Goal: Task Accomplishment & Management: Use online tool/utility

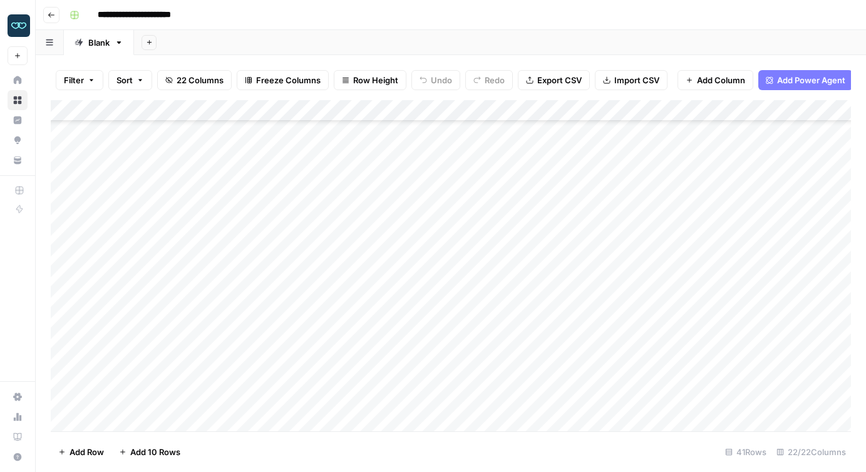
scroll to position [583, 0]
click at [140, 261] on div "Add Column" at bounding box center [451, 265] width 800 height 331
click at [142, 272] on div "Add Column" at bounding box center [451, 265] width 800 height 331
click at [149, 316] on div "Add Column" at bounding box center [451, 265] width 800 height 331
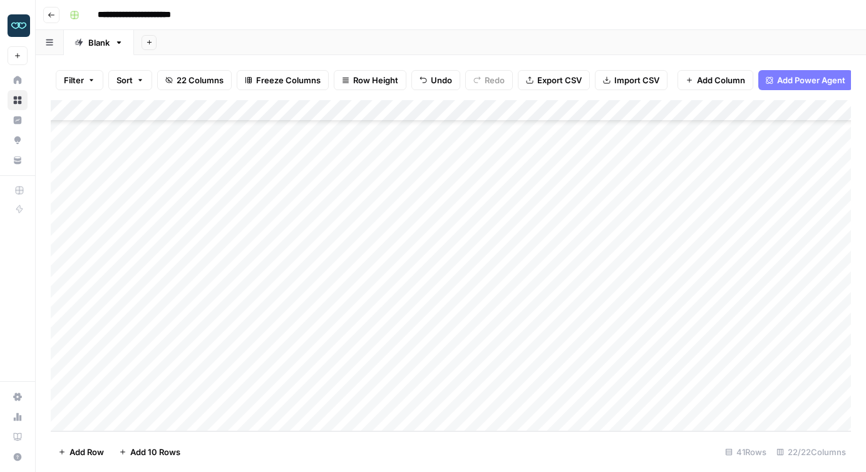
click at [264, 271] on div "Add Column" at bounding box center [451, 265] width 800 height 331
click at [449, 271] on div "Add Column" at bounding box center [451, 265] width 800 height 331
click at [351, 269] on div "Add Column" at bounding box center [451, 265] width 800 height 331
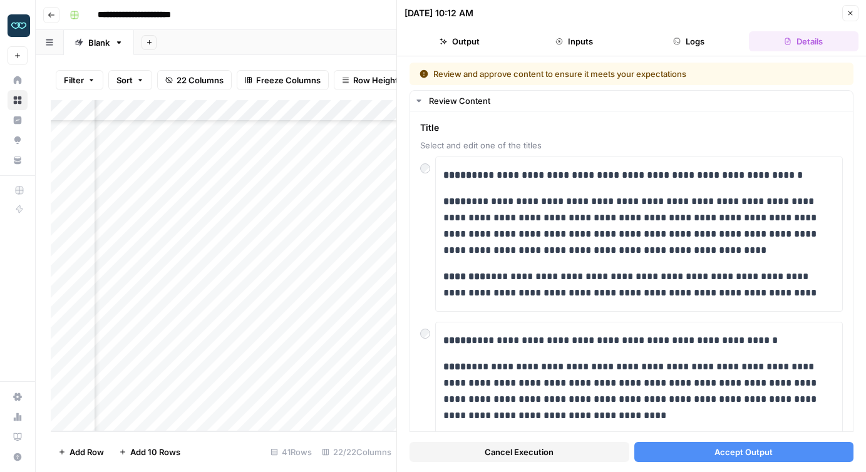
click at [850, 10] on icon "button" at bounding box center [851, 13] width 8 height 8
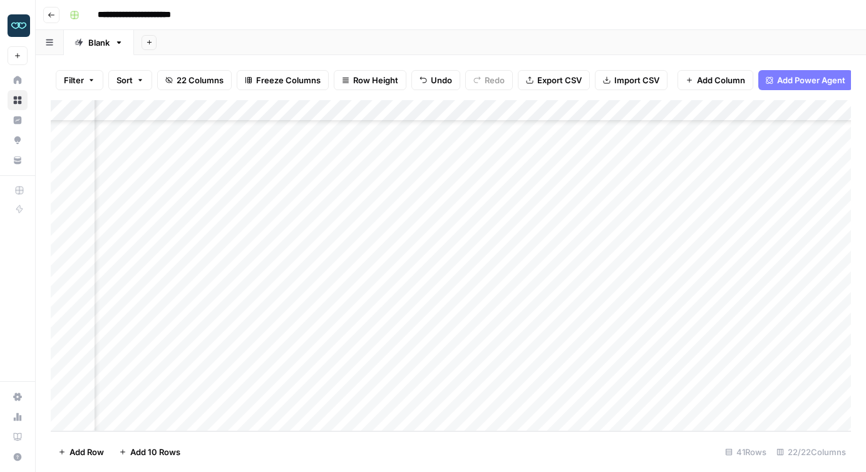
scroll to position [583, 881]
click at [595, 108] on div "Add Column" at bounding box center [451, 265] width 800 height 331
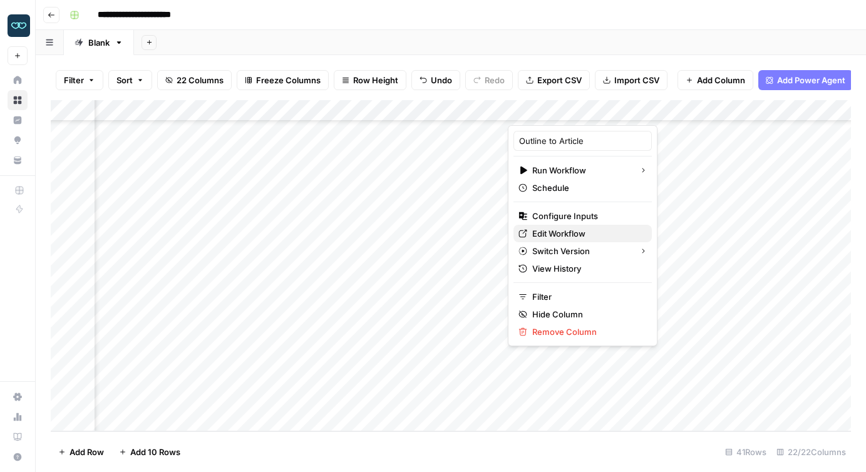
click at [564, 230] on span "Edit Workflow" at bounding box center [587, 233] width 110 height 13
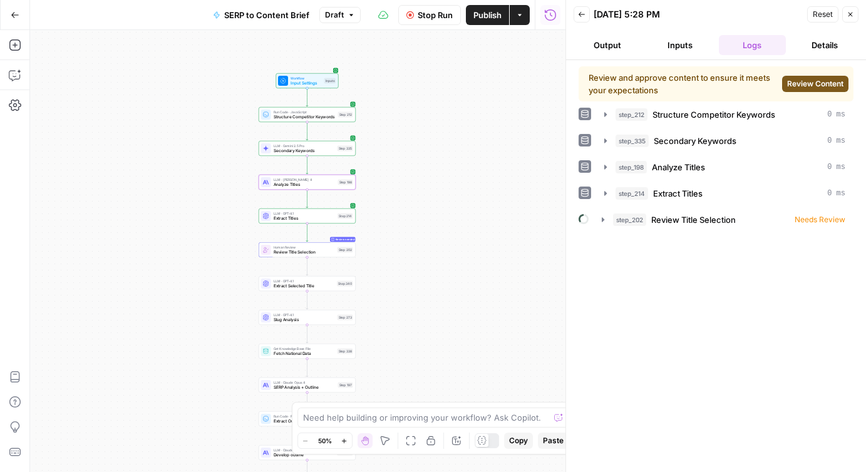
click at [850, 14] on icon "button" at bounding box center [851, 15] width 4 height 4
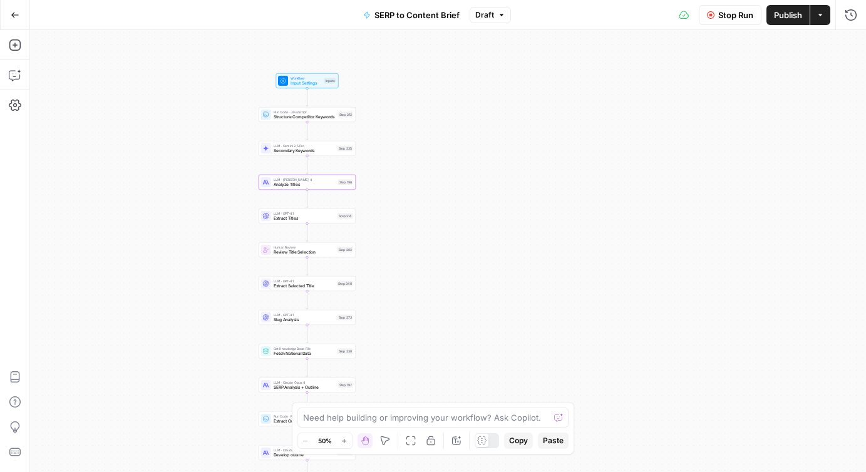
click at [727, 16] on span "Stop Run" at bounding box center [735, 15] width 35 height 13
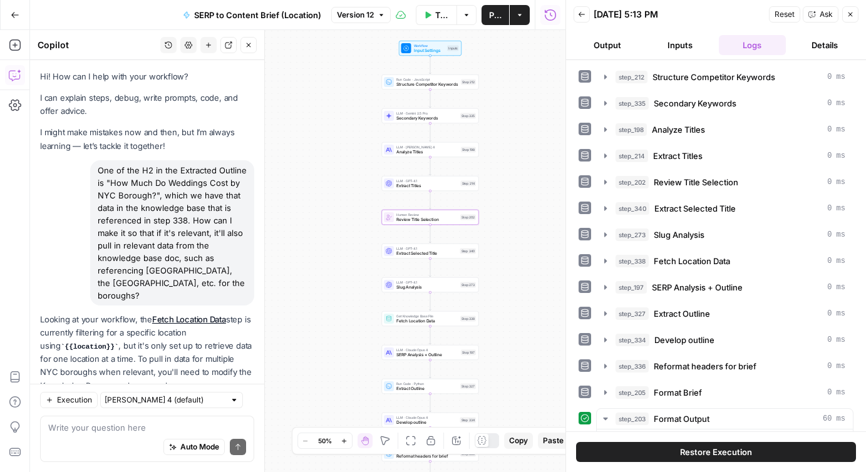
scroll to position [2288, 0]
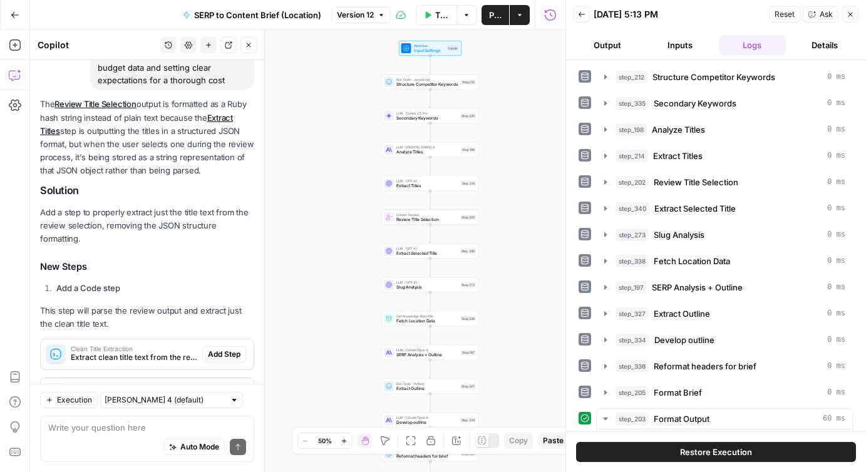
click at [848, 14] on icon "button" at bounding box center [851, 15] width 8 height 8
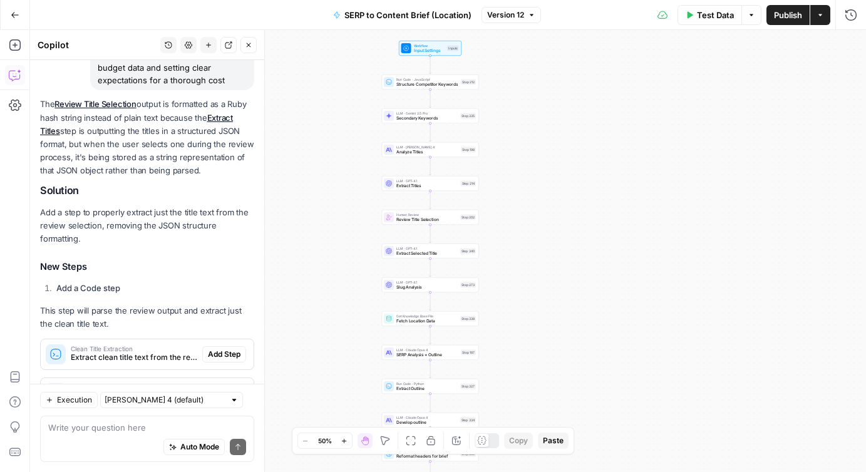
click at [528, 18] on span "button" at bounding box center [532, 15] width 8 height 8
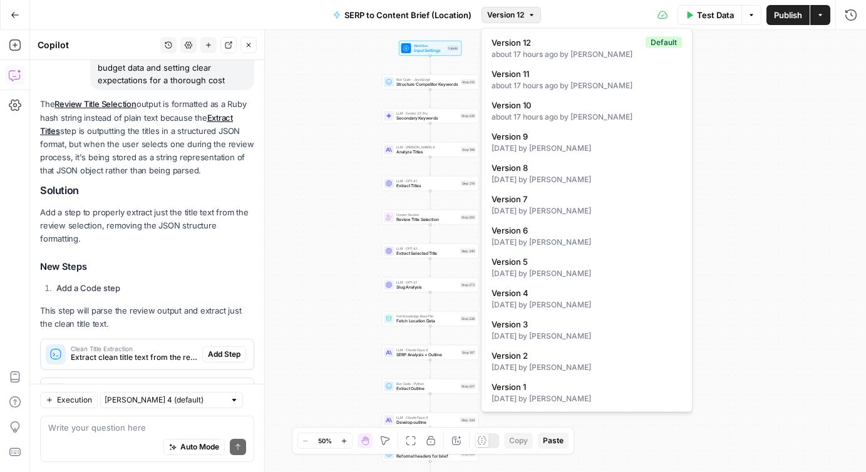
click at [782, 94] on div "Workflow Input Settings Inputs Run Code · JavaScript Structure Competitor Keywo…" at bounding box center [448, 251] width 836 height 442
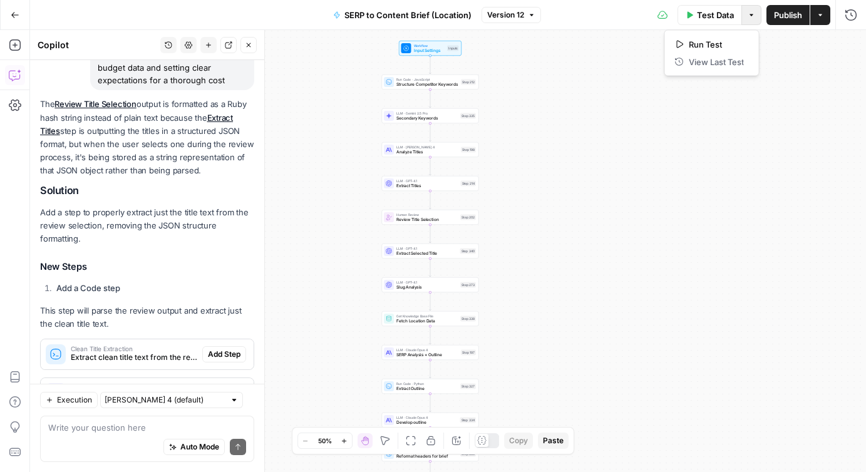
click at [753, 13] on icon "button" at bounding box center [752, 15] width 8 height 8
click at [438, 34] on button "Test Step" at bounding box center [444, 37] width 29 height 8
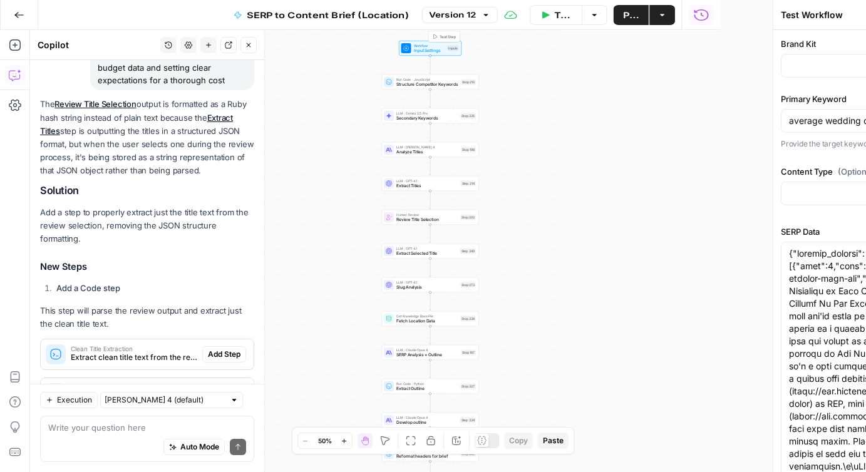
type input "Zola"
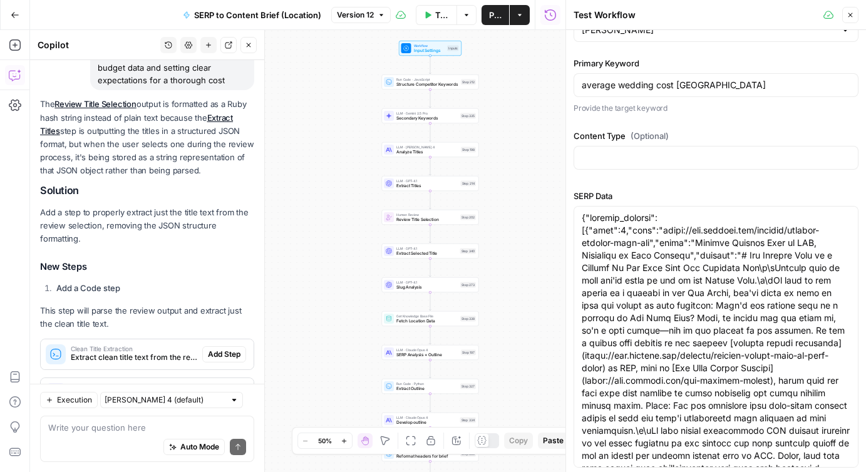
scroll to position [0, 0]
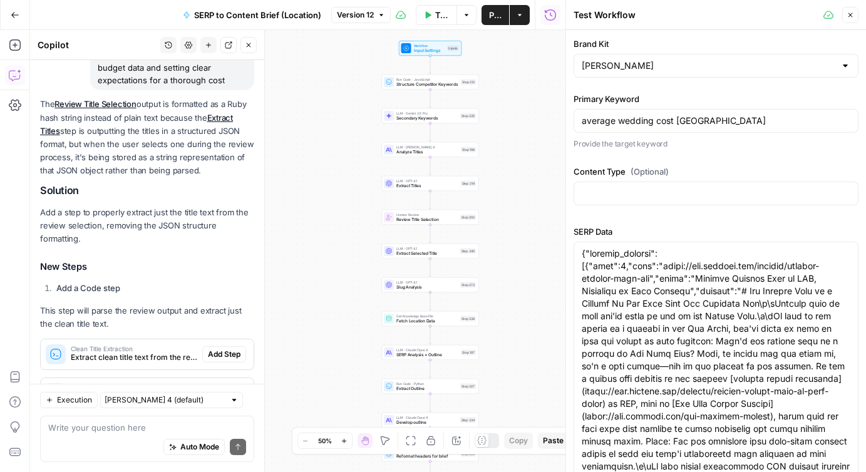
click at [850, 13] on icon "button" at bounding box center [851, 15] width 8 height 8
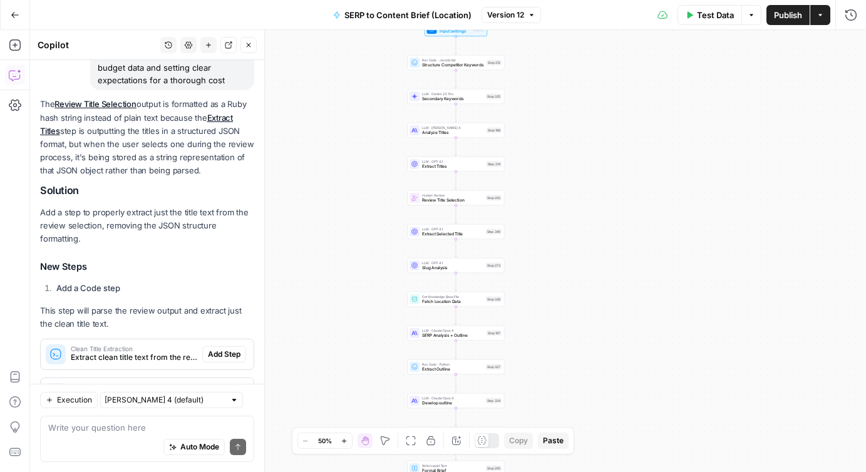
click at [449, 303] on span "Fetch Location Data" at bounding box center [452, 302] width 61 height 6
type input "Wedding Cost Per Location"
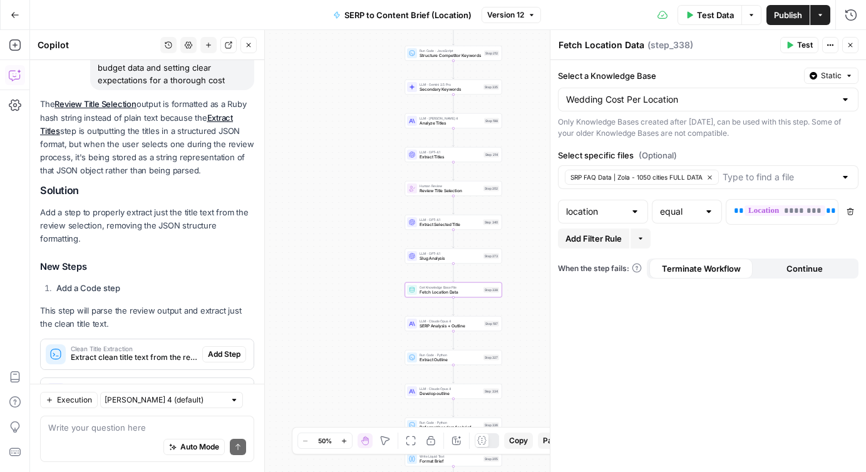
drag, startPoint x: 389, startPoint y: 148, endPoint x: 386, endPoint y: 136, distance: 12.2
click at [386, 136] on div "Workflow Input Settings Inputs Run Code · JavaScript Structure Competitor Keywo…" at bounding box center [448, 251] width 836 height 442
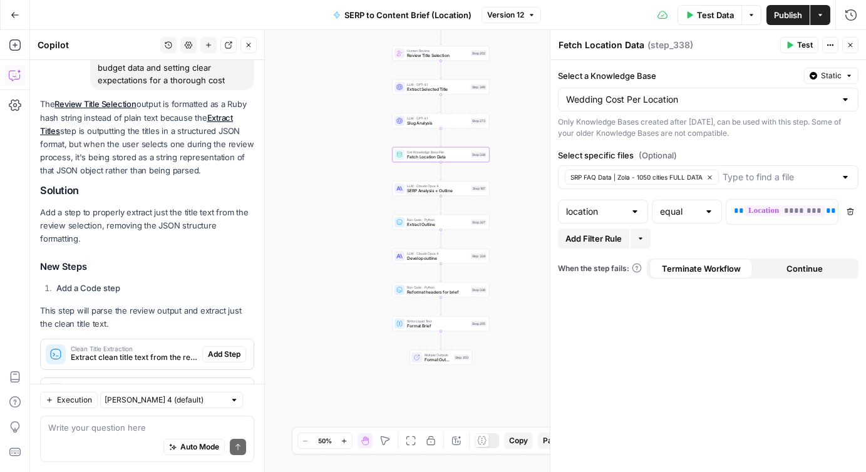
drag, startPoint x: 384, startPoint y: 308, endPoint x: 370, endPoint y: 172, distance: 136.6
click at [370, 172] on div "Workflow Input Settings Inputs Run Code · JavaScript Structure Competitor Keywo…" at bounding box center [448, 251] width 836 height 442
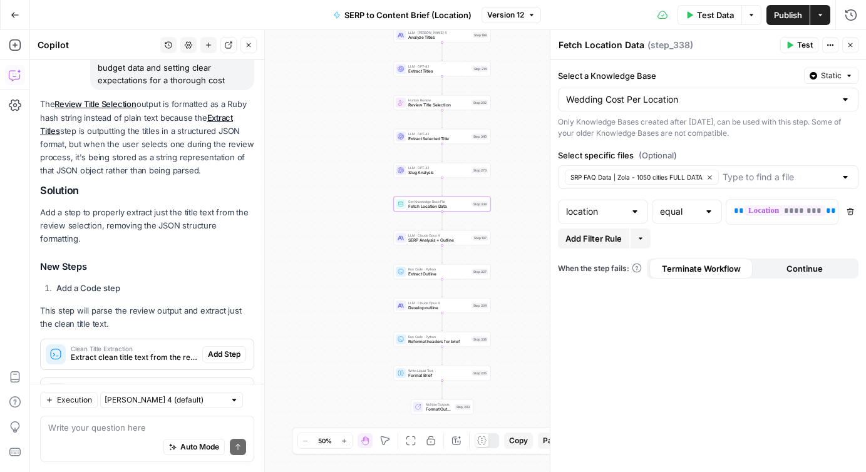
drag, startPoint x: 370, startPoint y: 172, endPoint x: 372, endPoint y: 225, distance: 52.6
click at [373, 225] on div "Workflow Input Settings Inputs Run Code · JavaScript Structure Competitor Keywo…" at bounding box center [448, 251] width 836 height 442
click at [440, 205] on span "Fetch Location Data" at bounding box center [438, 207] width 61 height 6
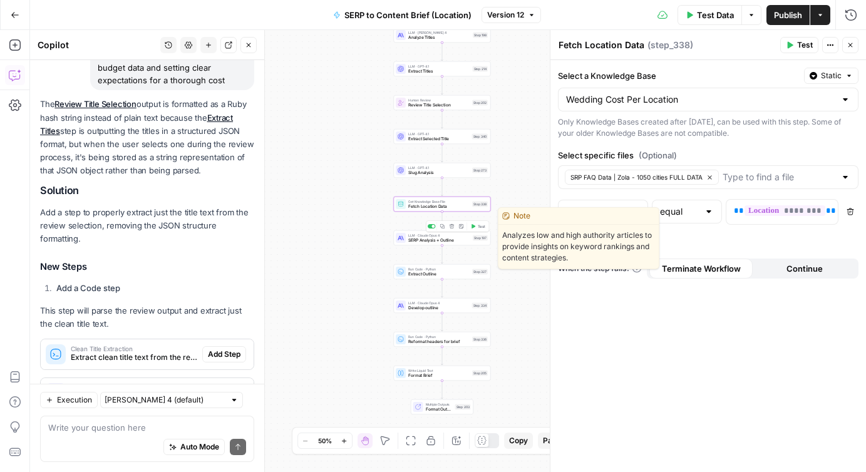
click at [433, 239] on span "SERP Analysis + Outline" at bounding box center [439, 240] width 62 height 6
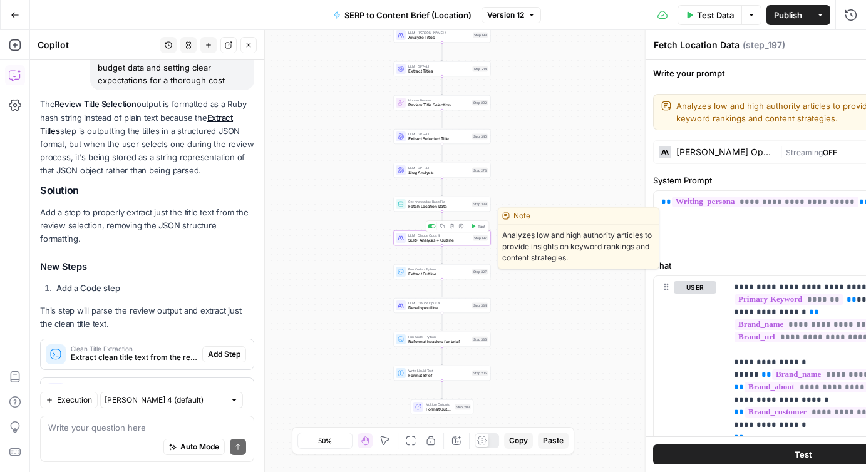
type textarea "SERP Analysis + Outline"
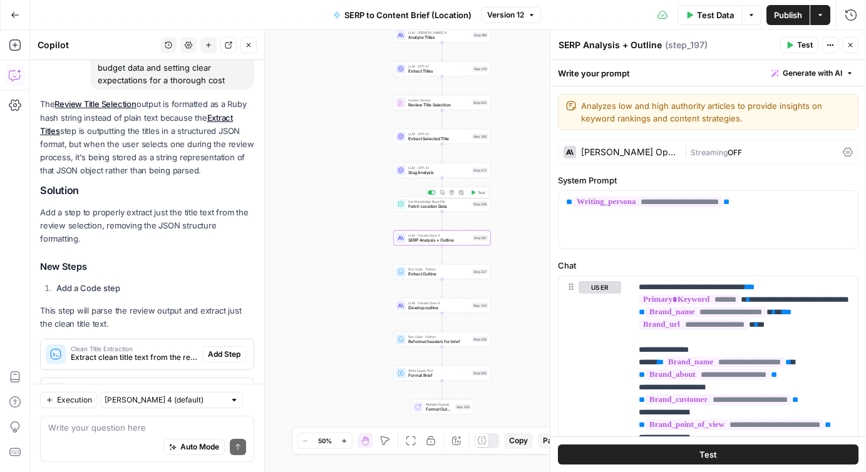
click at [412, 204] on span "Fetch Location Data" at bounding box center [438, 207] width 61 height 6
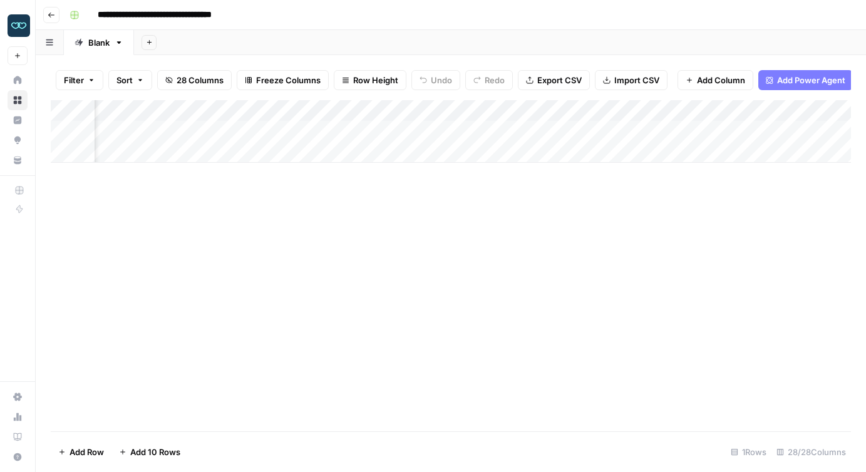
scroll to position [0, 717]
click at [230, 129] on div "Add Column" at bounding box center [451, 131] width 800 height 63
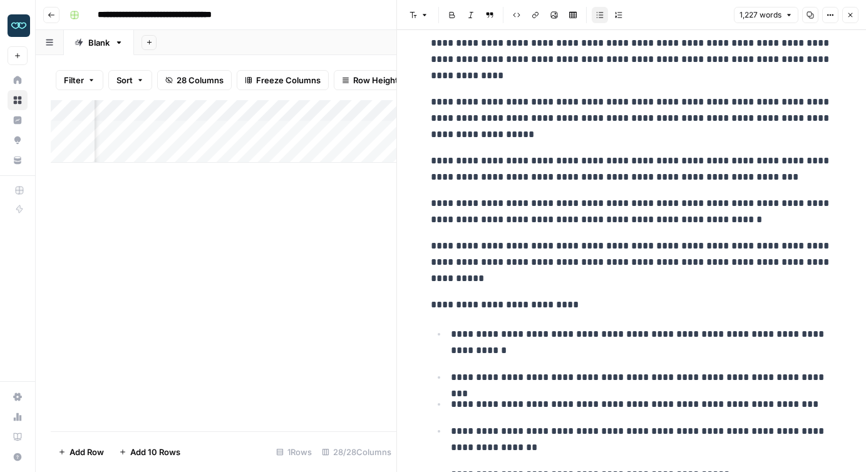
scroll to position [3169, 0]
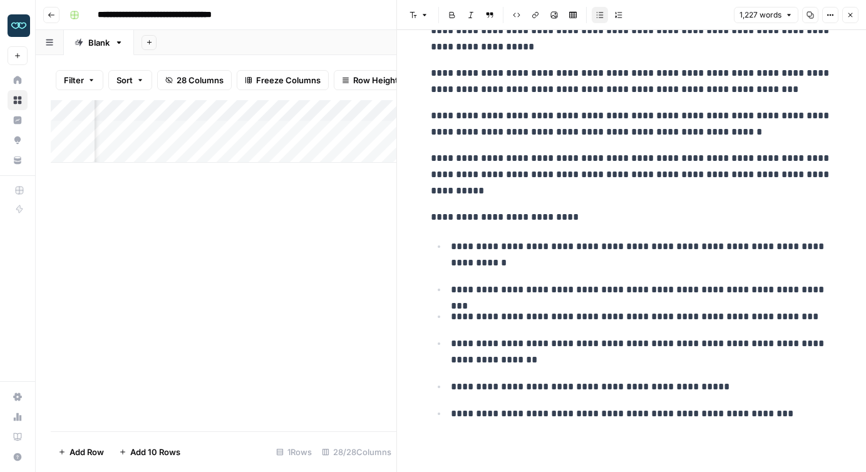
click at [277, 317] on div "Add Column" at bounding box center [224, 265] width 346 height 331
click at [847, 16] on icon "button" at bounding box center [851, 15] width 8 height 8
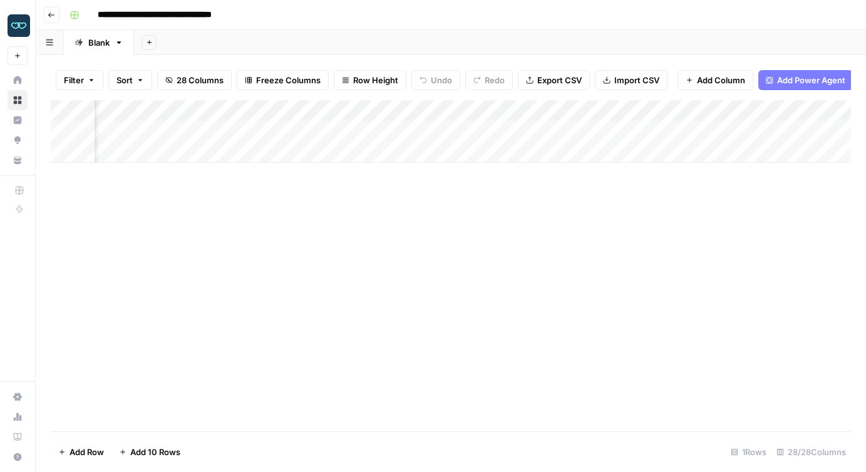
click at [458, 127] on div "Add Column" at bounding box center [451, 131] width 800 height 63
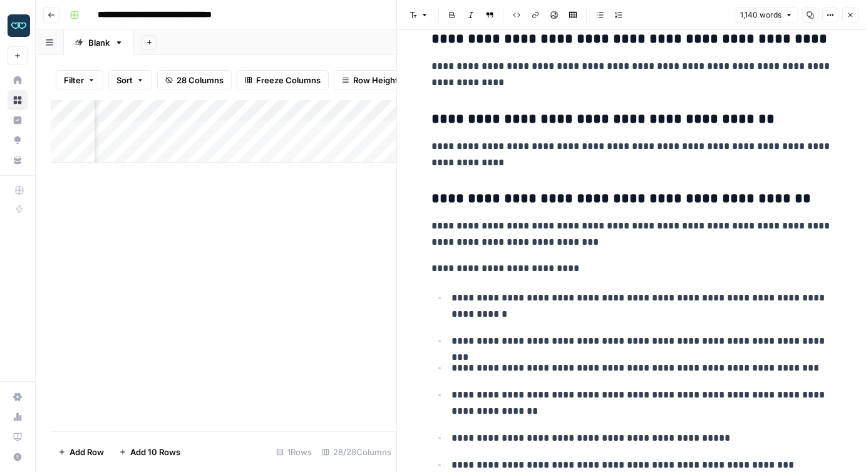
scroll to position [2961, 0]
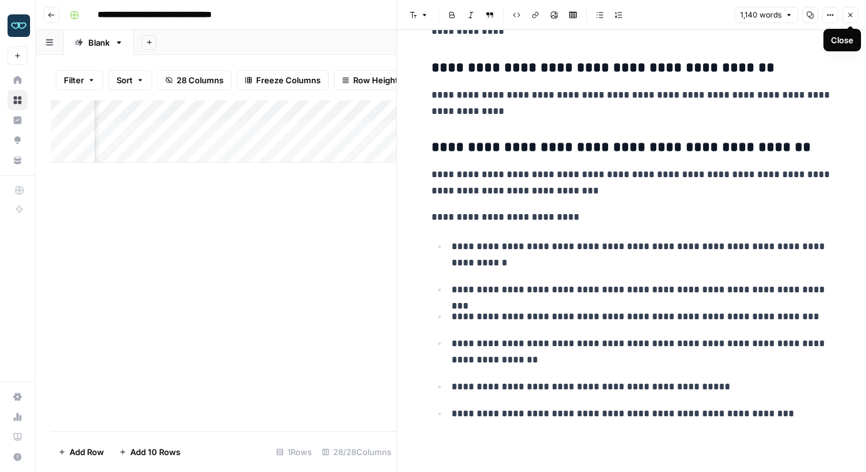
click at [847, 14] on icon "button" at bounding box center [851, 15] width 8 height 8
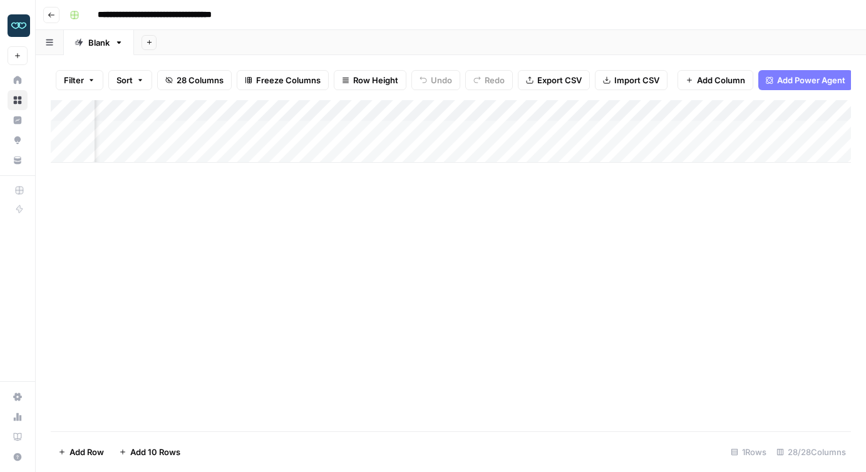
click at [566, 128] on div "Add Column" at bounding box center [451, 131] width 800 height 63
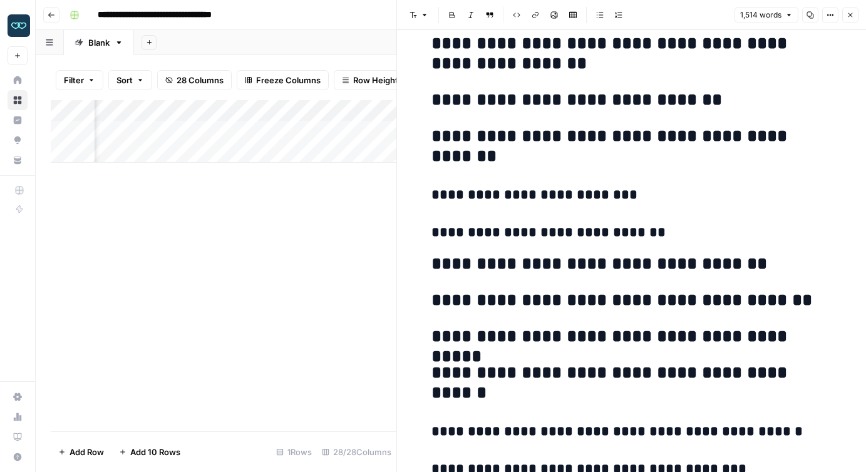
scroll to position [4965, 0]
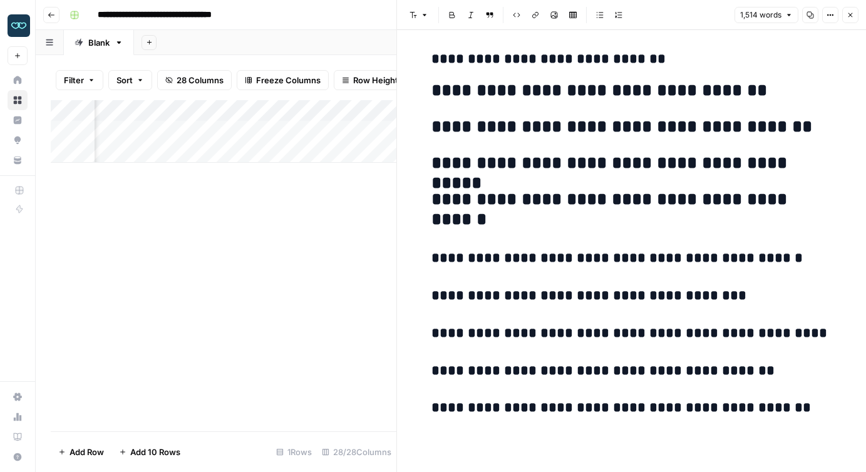
click at [851, 16] on icon "button" at bounding box center [851, 15] width 8 height 8
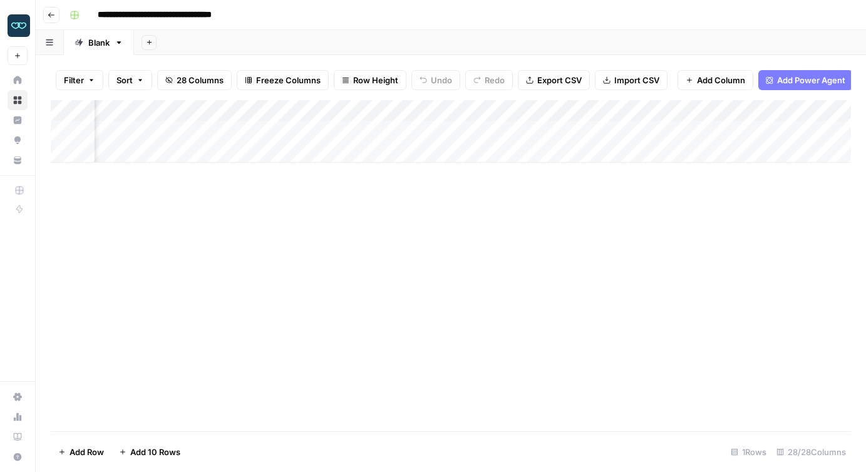
scroll to position [0, 1015]
click at [334, 130] on div "Add Column" at bounding box center [451, 131] width 800 height 63
click at [334, 130] on textarea "**********" at bounding box center [382, 132] width 200 height 18
click at [339, 209] on div "Add Column" at bounding box center [451, 265] width 800 height 331
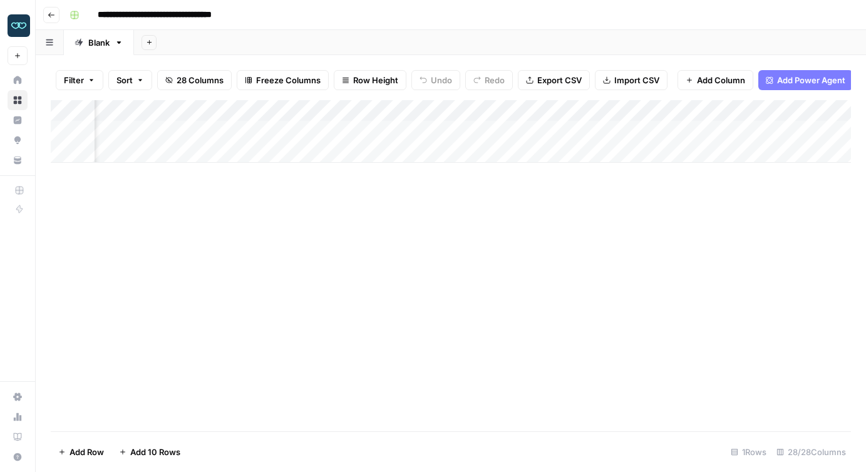
click at [436, 132] on div "Add Column" at bounding box center [451, 131] width 800 height 63
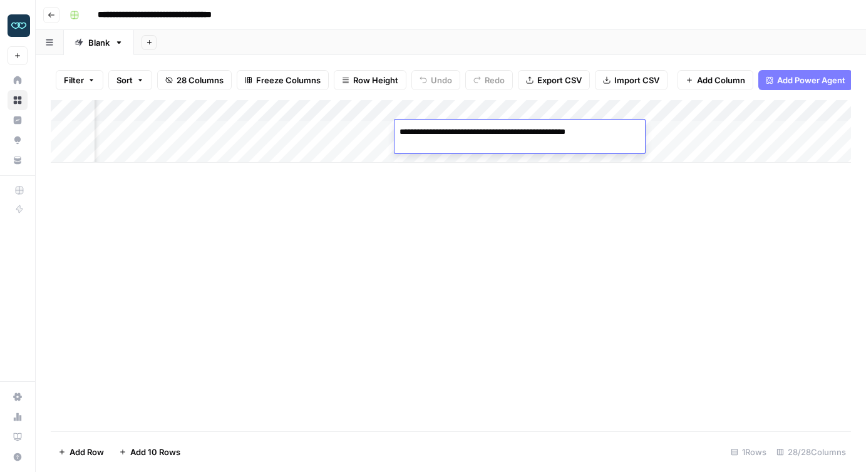
click at [436, 132] on textarea "**********" at bounding box center [520, 138] width 251 height 30
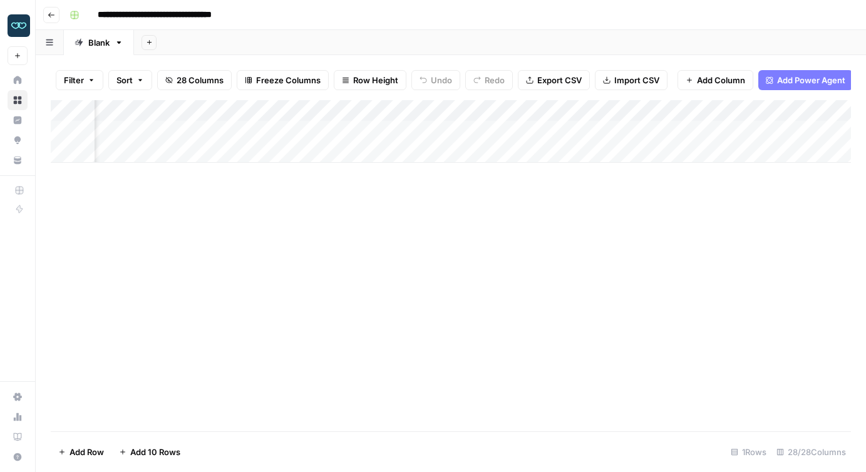
click at [425, 246] on div "Add Column" at bounding box center [451, 265] width 800 height 331
click at [473, 109] on div "Add Column" at bounding box center [451, 131] width 800 height 63
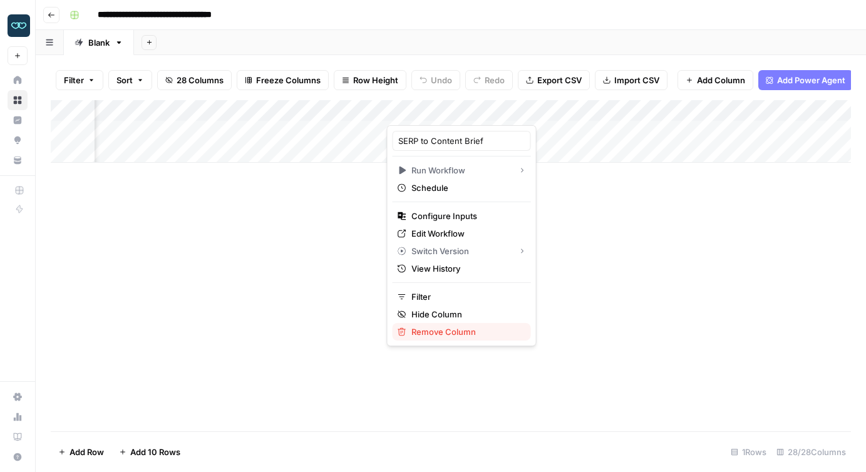
click at [435, 334] on span "Remove Column" at bounding box center [467, 332] width 110 height 13
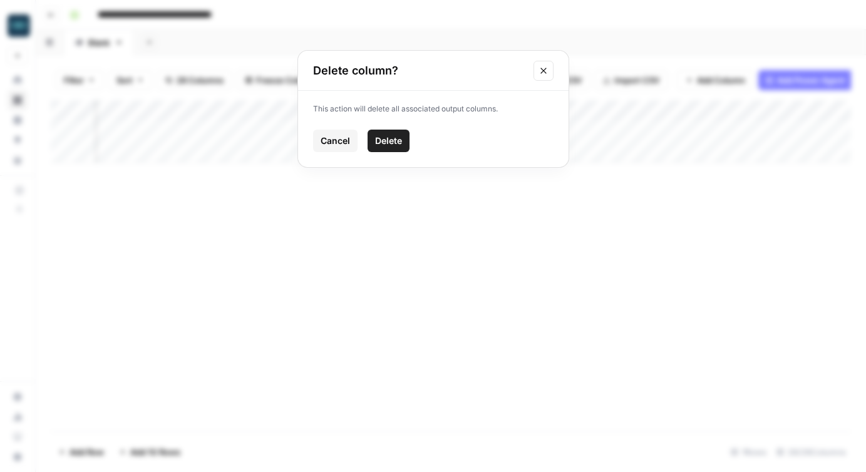
click at [388, 142] on span "Delete" at bounding box center [388, 141] width 27 height 13
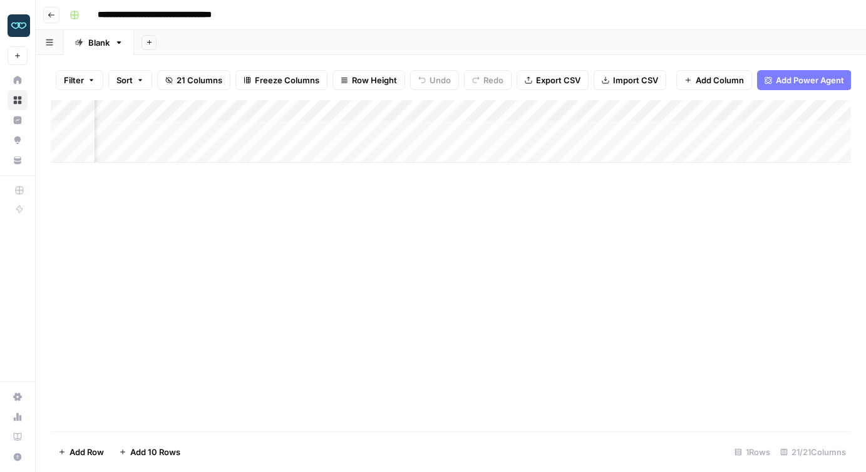
click at [477, 108] on div "Add Column" at bounding box center [451, 131] width 800 height 63
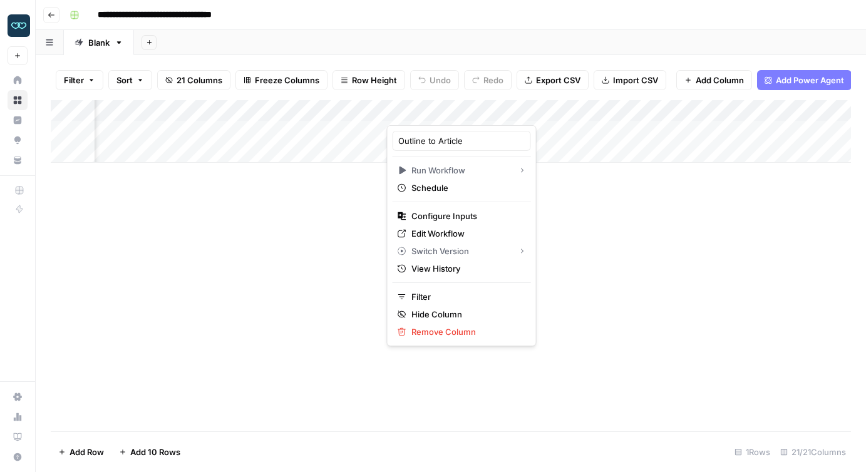
click at [522, 281] on div "Add Column" at bounding box center [451, 265] width 800 height 331
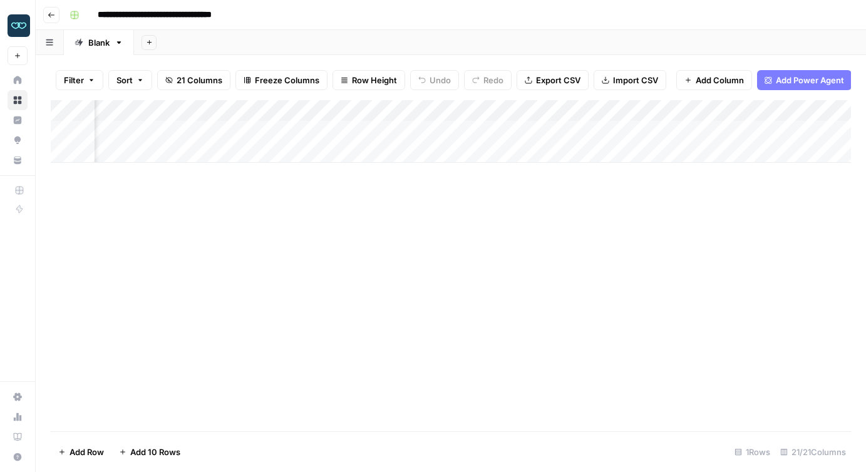
click at [689, 79] on icon "button" at bounding box center [689, 80] width 8 height 8
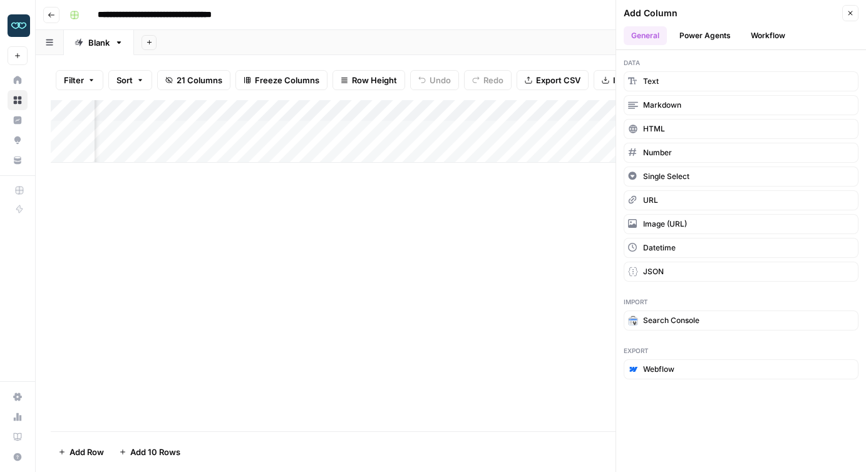
click at [772, 30] on button "Workflow" at bounding box center [767, 35] width 49 height 19
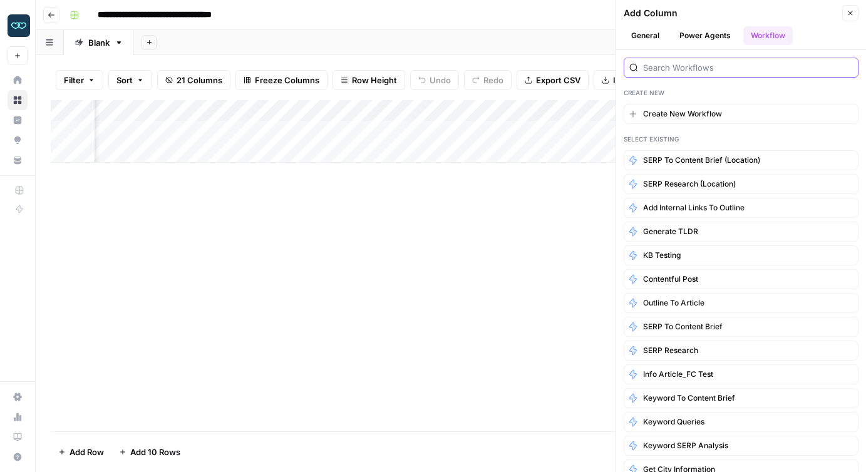
click at [678, 70] on input "search" at bounding box center [748, 67] width 210 height 13
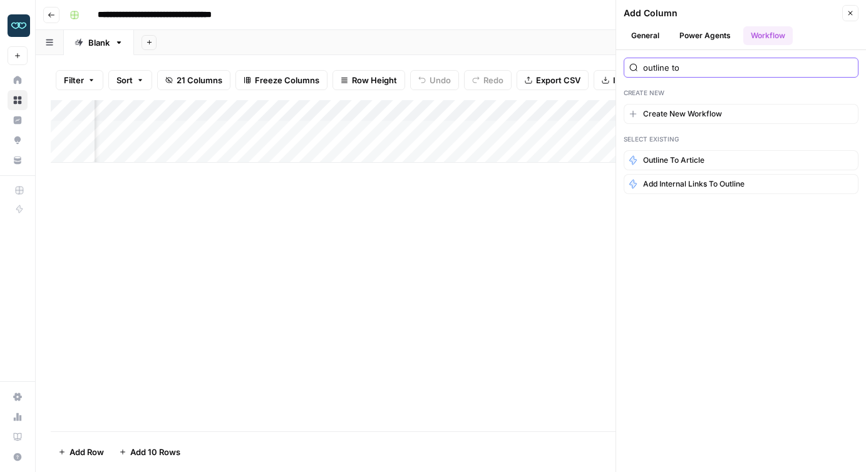
type input "outline to"
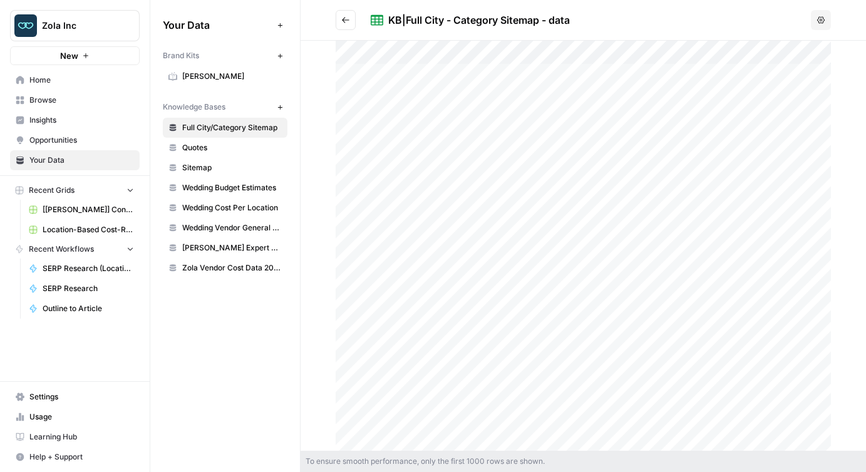
click at [54, 98] on span "Browse" at bounding box center [81, 100] width 105 height 11
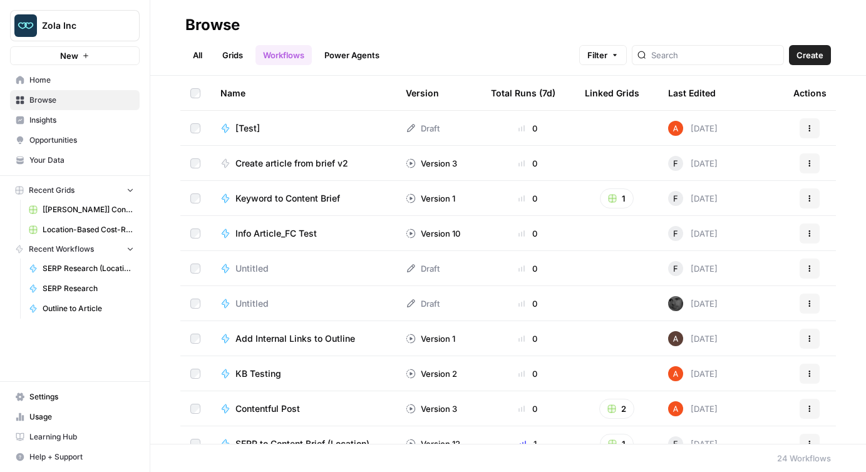
click at [352, 53] on link "Power Agents" at bounding box center [352, 55] width 70 height 20
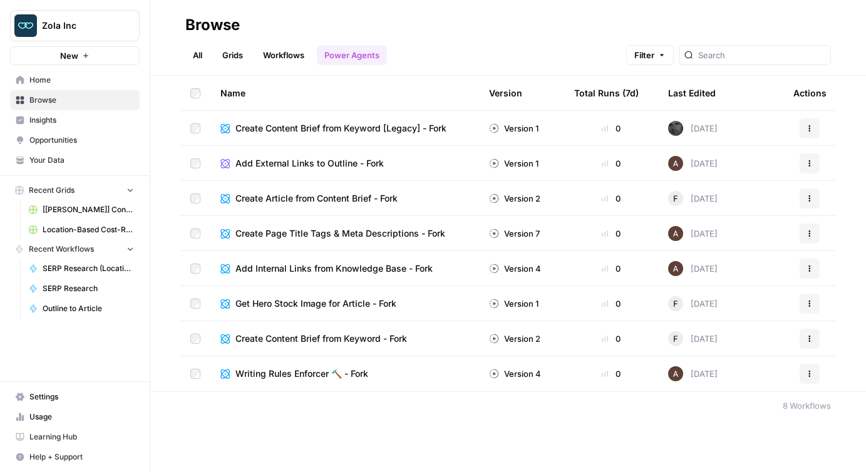
click at [292, 54] on link "Workflows" at bounding box center [284, 55] width 56 height 20
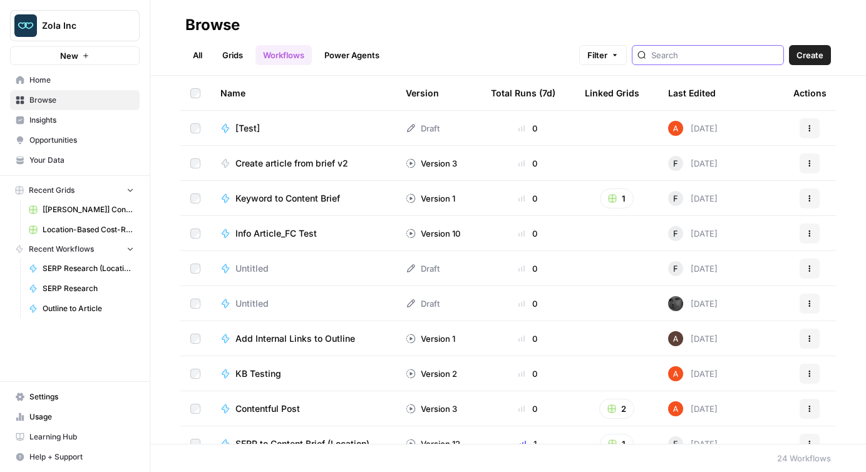
click at [713, 51] on input "search" at bounding box center [714, 55] width 127 height 13
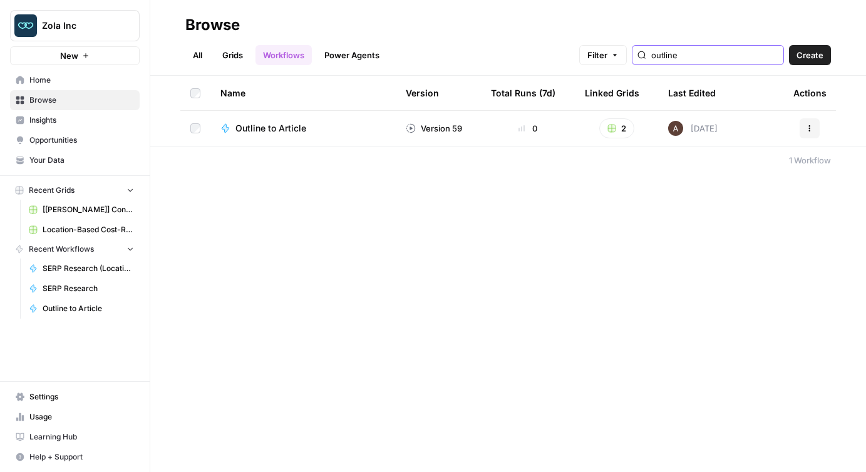
type input "outline"
click at [807, 125] on icon "button" at bounding box center [810, 129] width 8 height 8
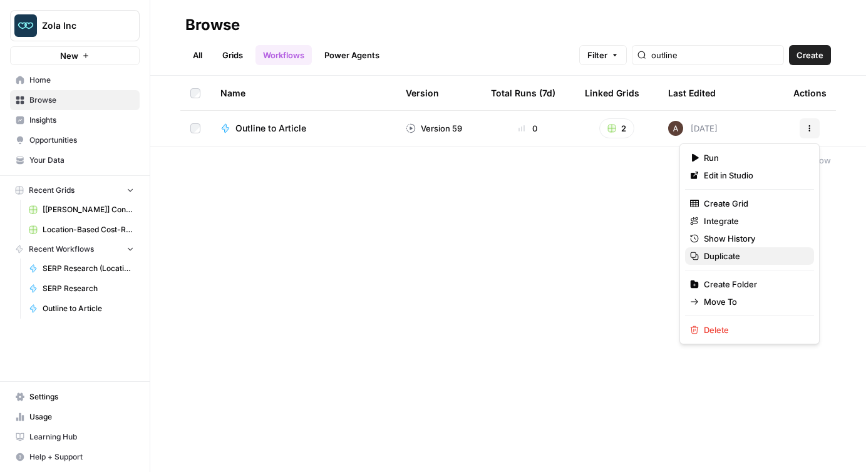
click at [732, 259] on span "Duplicate" at bounding box center [754, 256] width 100 height 13
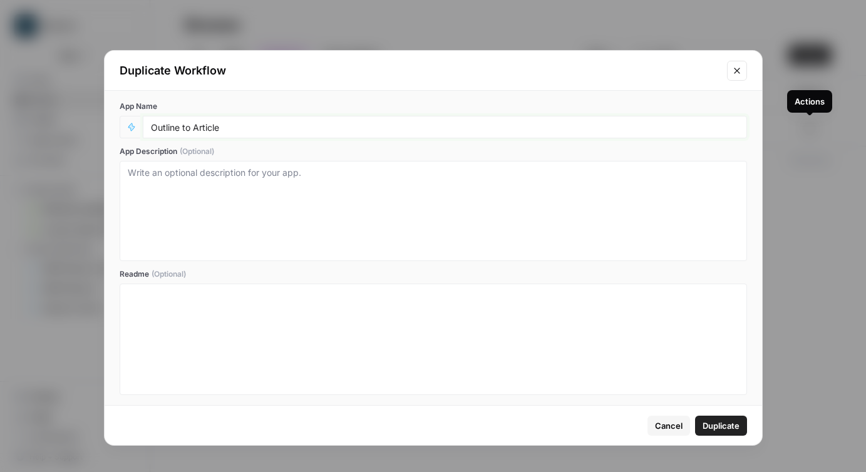
click at [276, 128] on input "Outline to Article" at bounding box center [445, 127] width 588 height 11
type input "Outline to Article (Location)"
click at [720, 420] on span "Duplicate" at bounding box center [721, 426] width 37 height 13
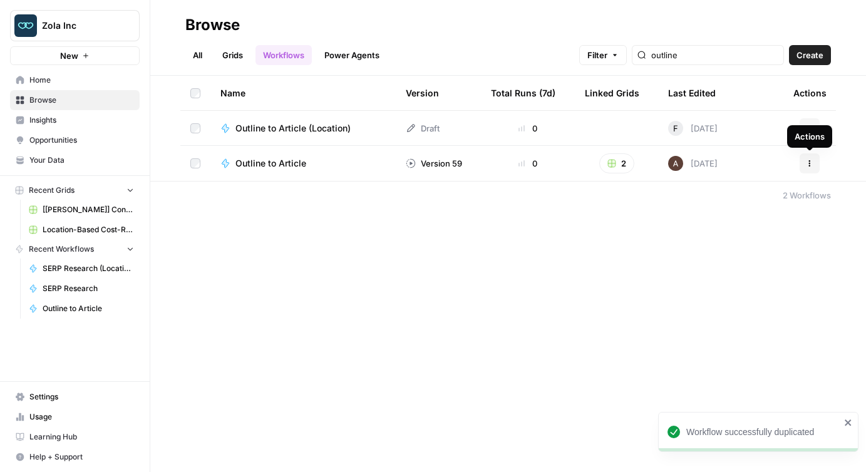
click at [810, 123] on button "Actions" at bounding box center [810, 128] width 20 height 20
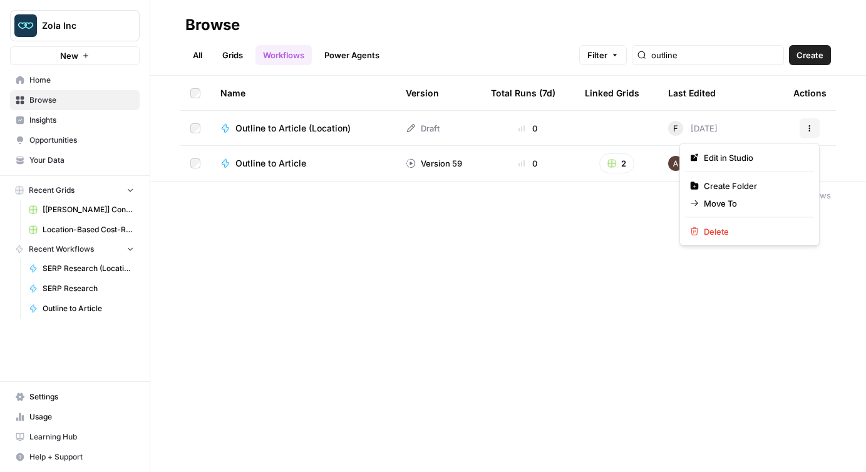
click at [593, 236] on div "Browse All Grids Workflows Power Agents Filter outline Create Name Version Tota…" at bounding box center [508, 236] width 716 height 472
click at [810, 130] on icon "button" at bounding box center [810, 131] width 2 height 2
click at [755, 153] on span "Edit in Studio" at bounding box center [754, 158] width 100 height 13
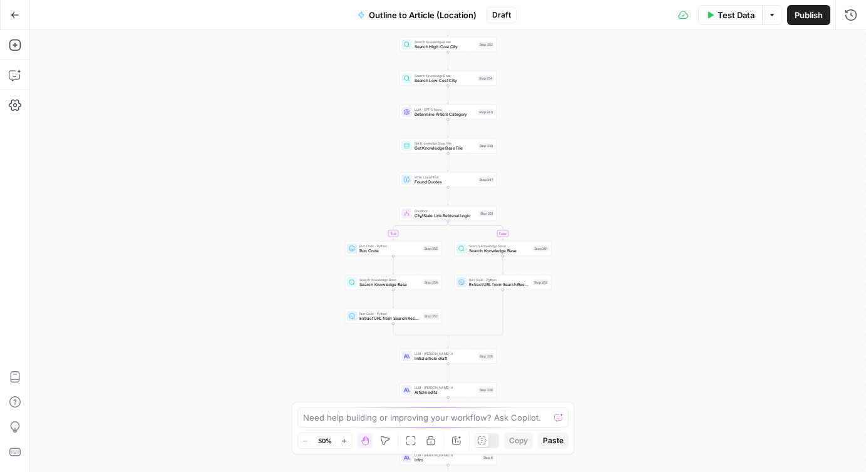
click at [800, 19] on span "Publish" at bounding box center [809, 15] width 28 height 13
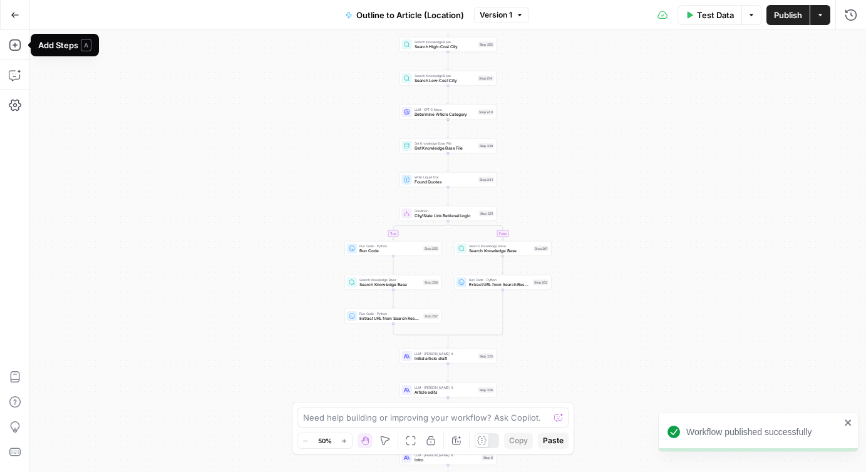
click at [12, 13] on icon "button" at bounding box center [15, 15] width 9 height 9
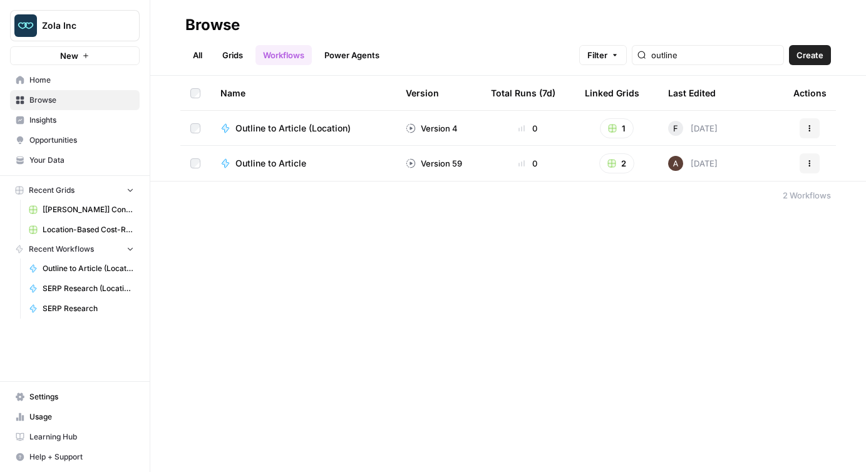
click at [52, 160] on span "Your Data" at bounding box center [81, 160] width 105 height 11
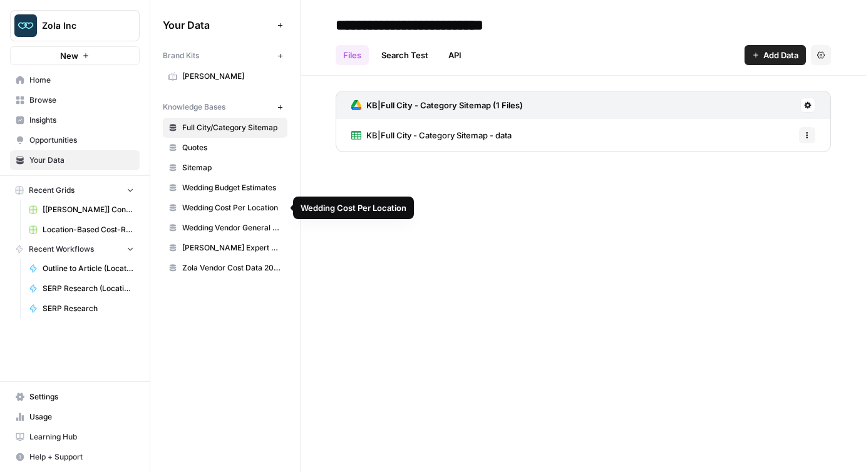
click at [217, 209] on span "Wedding Cost Per Location" at bounding box center [232, 207] width 100 height 11
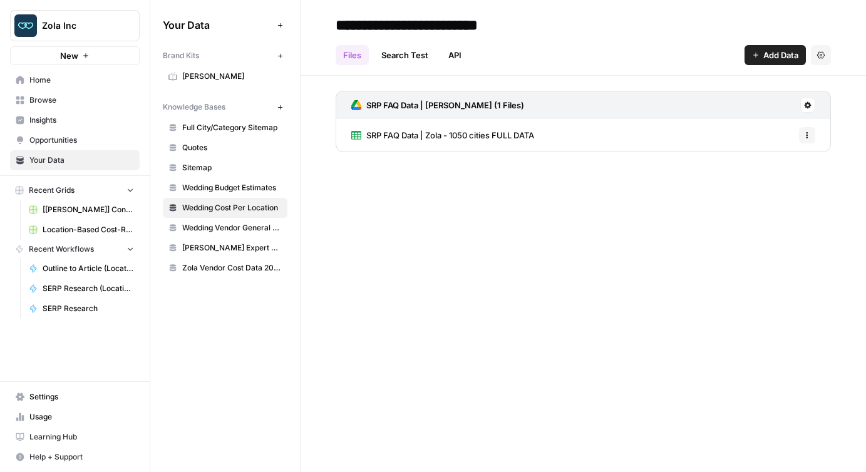
click at [406, 132] on span "SRP FAQ Data | Zola - 1050 cities FULL DATA" at bounding box center [450, 135] width 168 height 13
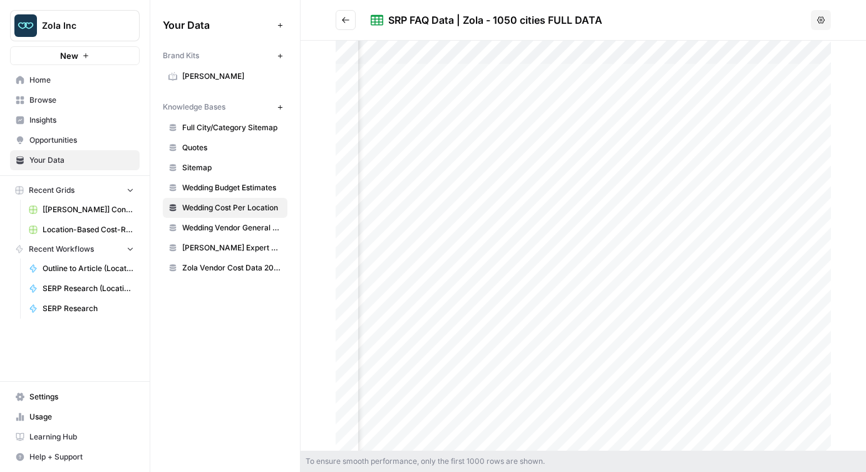
scroll to position [0, 688]
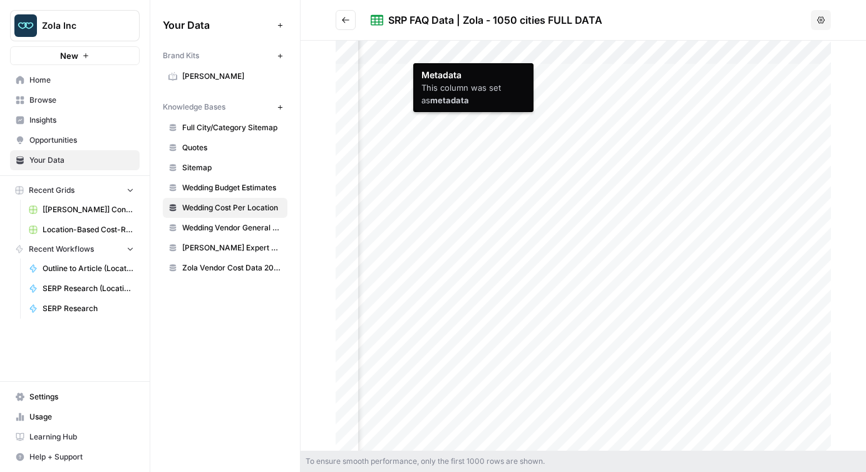
click at [464, 50] on div at bounding box center [583, 246] width 495 height 410
click at [435, 50] on div at bounding box center [583, 246] width 495 height 410
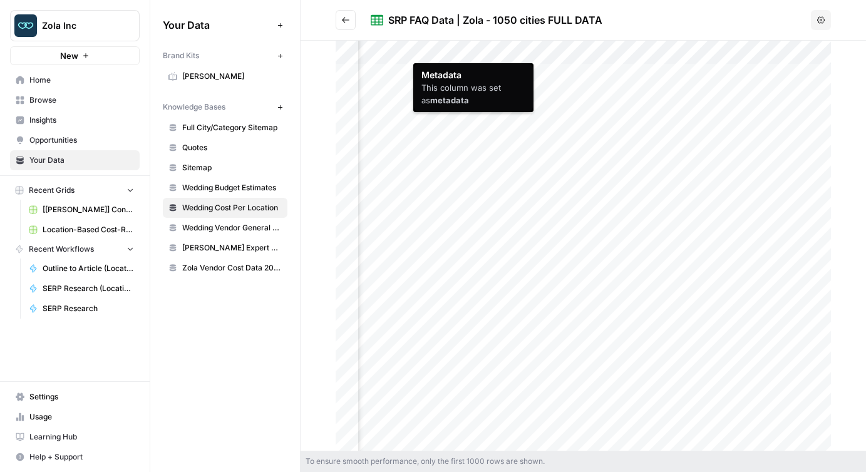
click at [435, 50] on div at bounding box center [583, 246] width 495 height 410
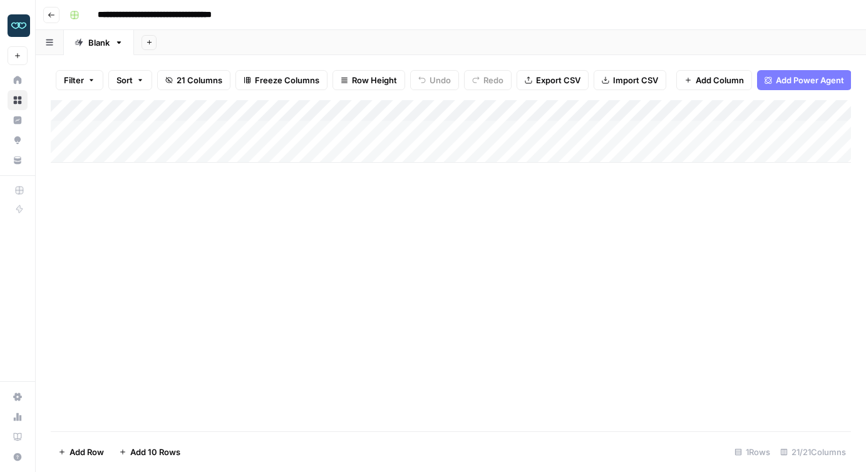
click at [710, 78] on span "Add Column" at bounding box center [720, 80] width 48 height 13
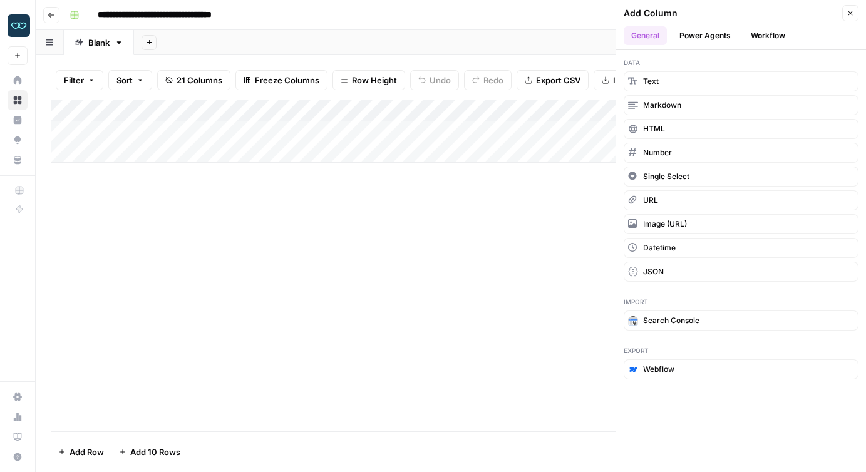
click at [721, 33] on button "Power Agents" at bounding box center [705, 35] width 66 height 19
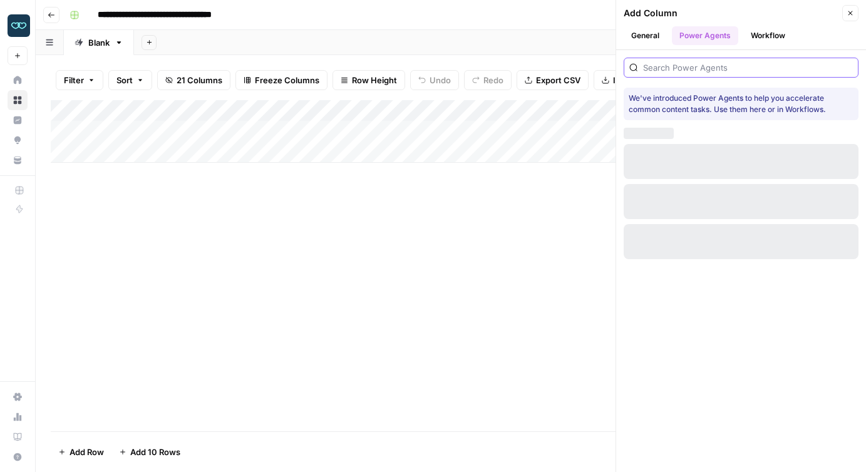
click at [679, 70] on input "search" at bounding box center [748, 67] width 210 height 13
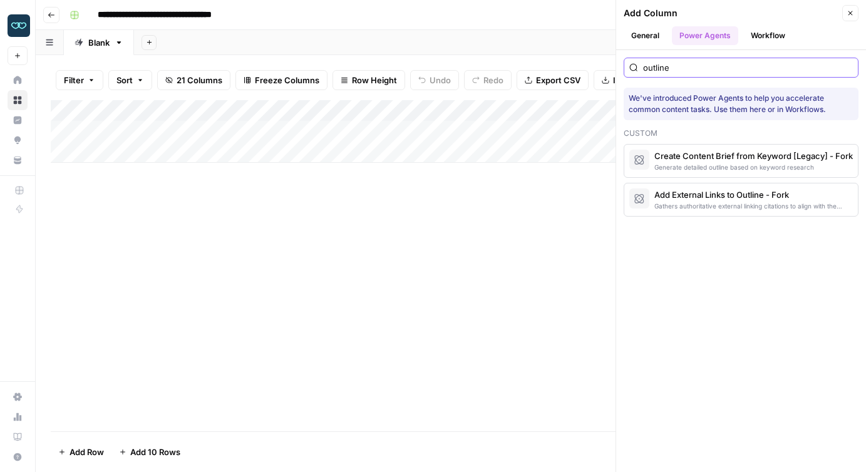
type input "outline"
click at [648, 36] on button "General" at bounding box center [645, 35] width 43 height 19
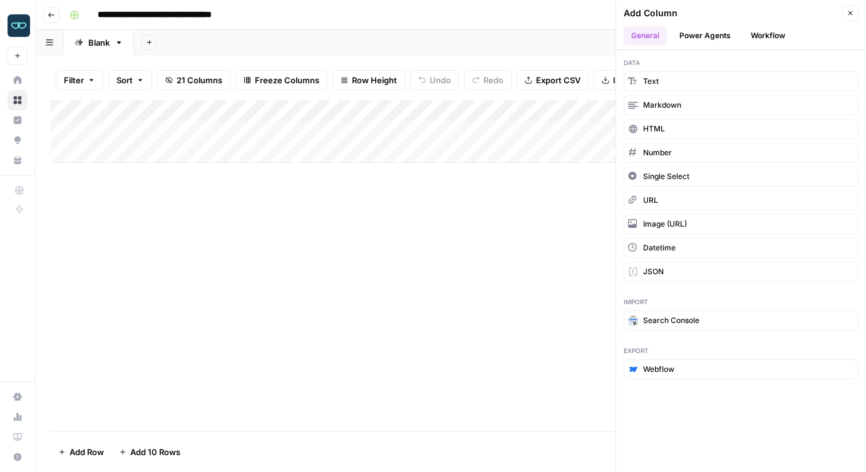
click at [764, 33] on button "Workflow" at bounding box center [767, 35] width 49 height 19
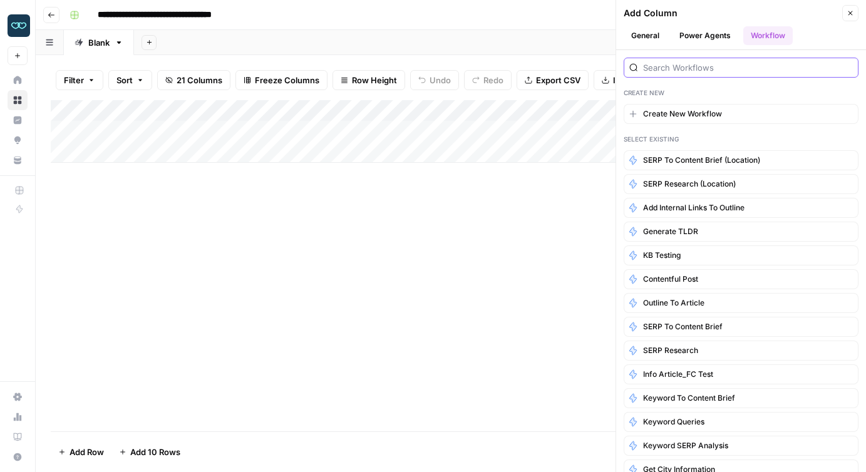
click at [690, 64] on input "search" at bounding box center [748, 67] width 210 height 13
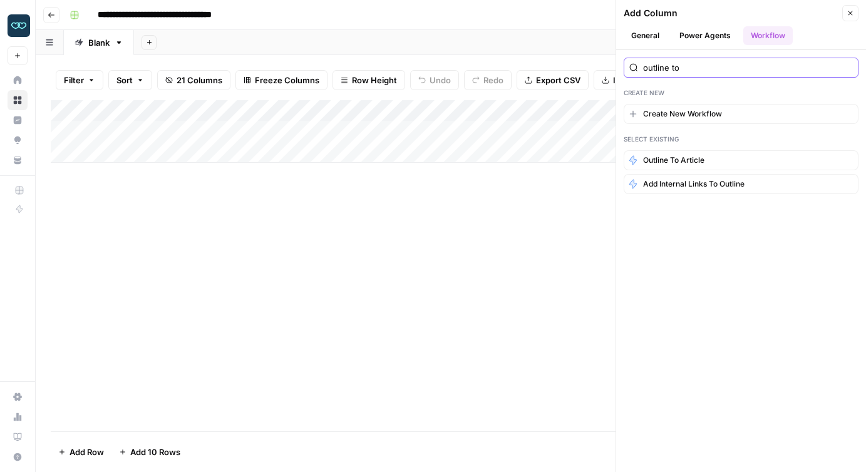
type input "outline to"
click at [546, 202] on div "Add Column" at bounding box center [451, 265] width 800 height 331
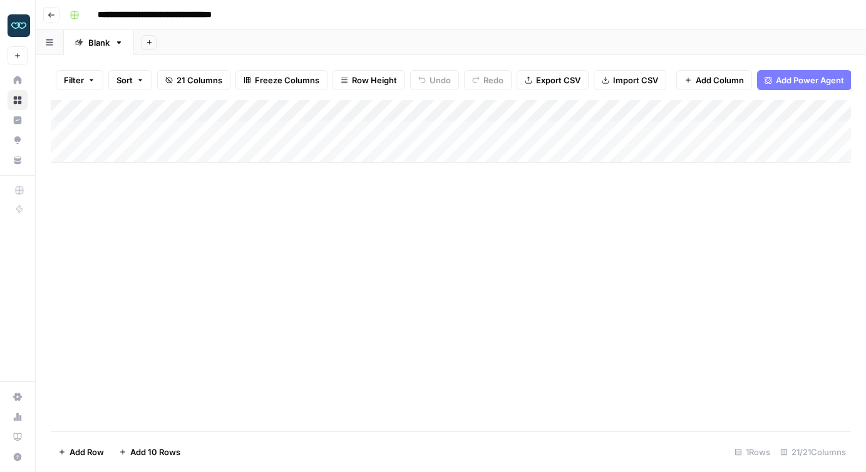
click at [717, 78] on span "Add Column" at bounding box center [720, 80] width 48 height 13
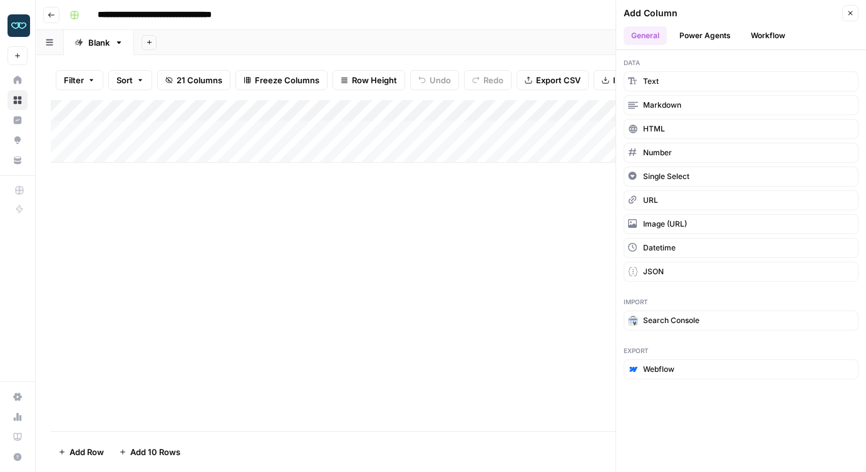
click at [765, 33] on button "Workflow" at bounding box center [767, 35] width 49 height 19
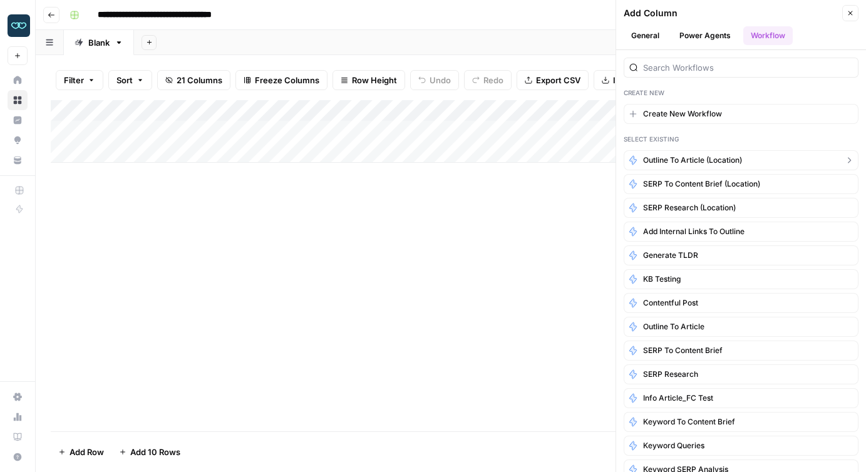
click at [692, 156] on span "Outline to Article (Location)" at bounding box center [692, 160] width 99 height 11
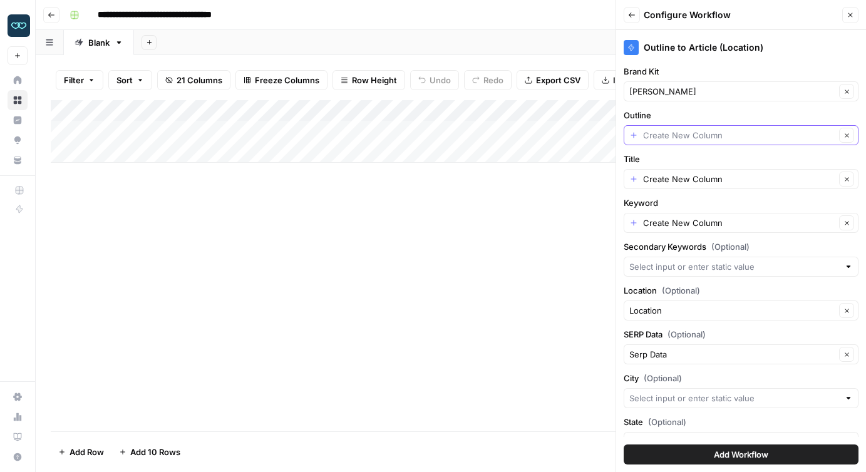
click at [679, 137] on input "Outline" at bounding box center [739, 135] width 192 height 13
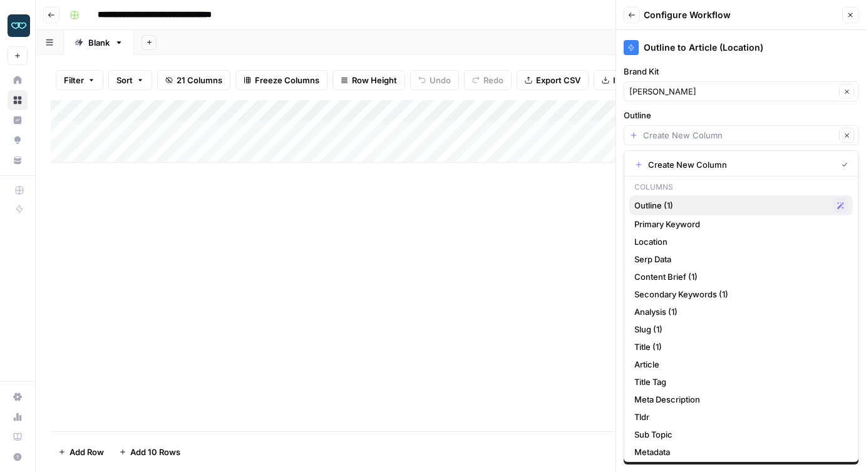
click at [687, 204] on span "Outline (1)" at bounding box center [731, 205] width 194 height 13
type input "Outline (1)"
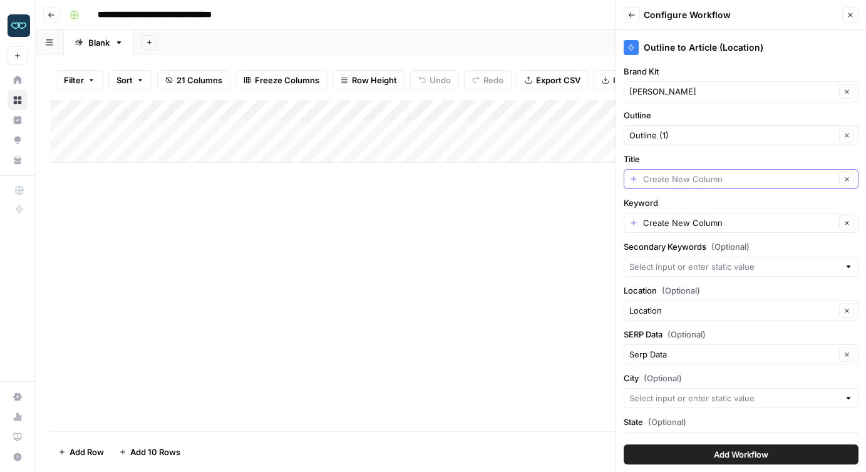
click at [705, 181] on input "Title" at bounding box center [739, 179] width 192 height 13
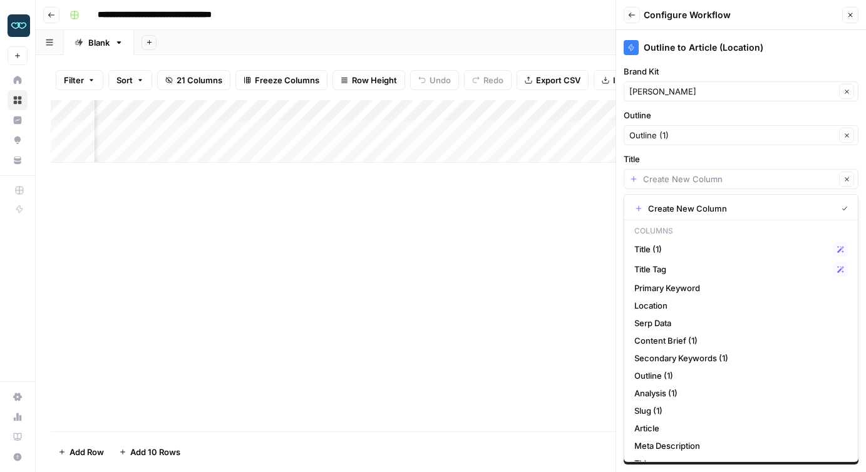
scroll to position [0, 1092]
click at [690, 254] on span "Title (1)" at bounding box center [731, 249] width 194 height 13
type input "Title (1)"
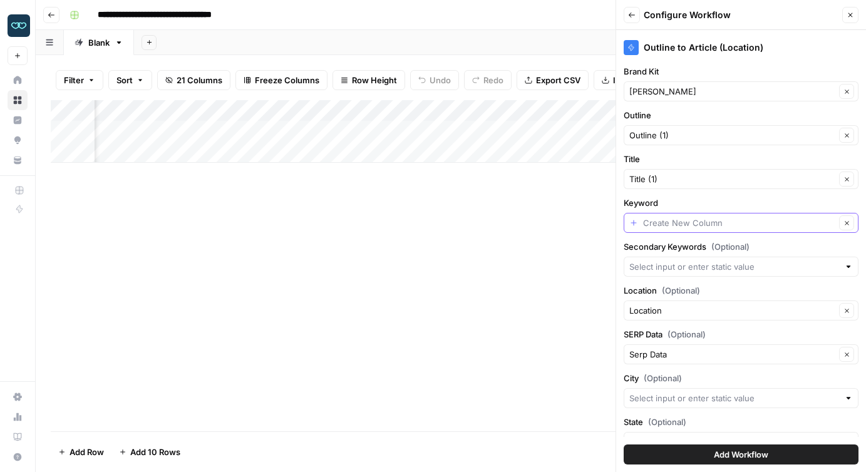
click at [691, 225] on input "Keyword" at bounding box center [739, 223] width 192 height 13
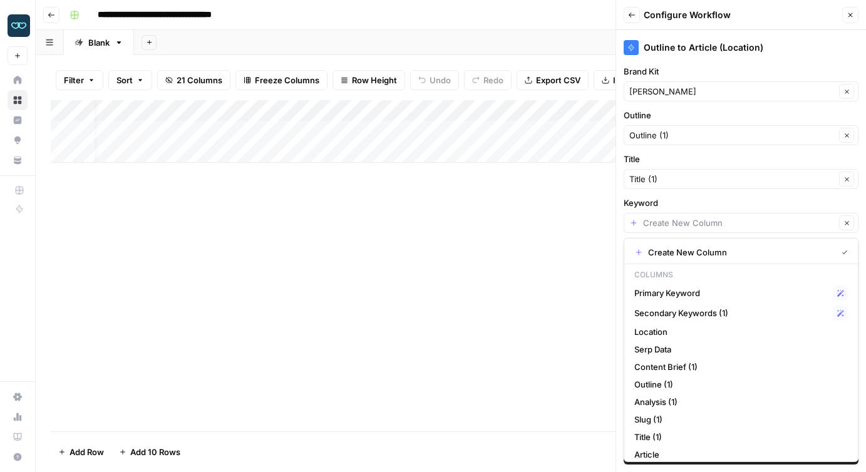
scroll to position [0, 0]
click at [696, 294] on span "Primary Keyword" at bounding box center [731, 293] width 194 height 13
type input "Primary Keyword"
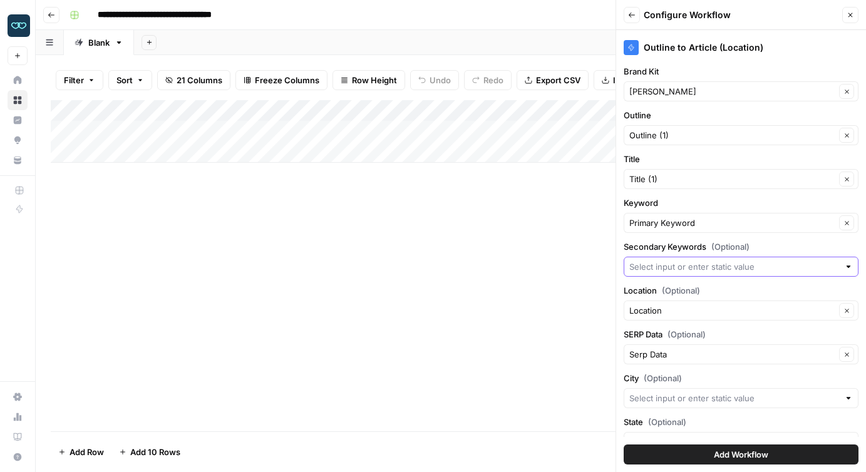
click at [686, 271] on input "Secondary Keywords (Optional)" at bounding box center [734, 267] width 210 height 13
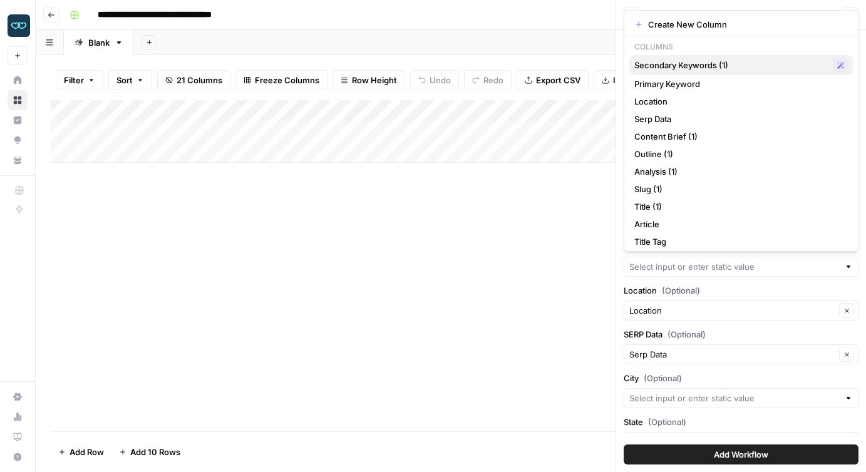
click at [680, 61] on span "Secondary Keywords (1)" at bounding box center [731, 65] width 194 height 13
type input "Secondary Keywords (1)"
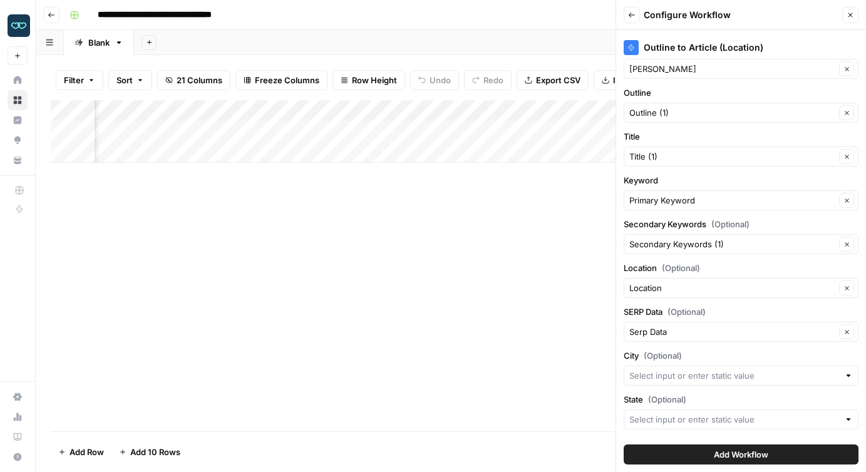
scroll to position [0, 179]
click at [670, 286] on input "Location (Optional)" at bounding box center [732, 288] width 206 height 13
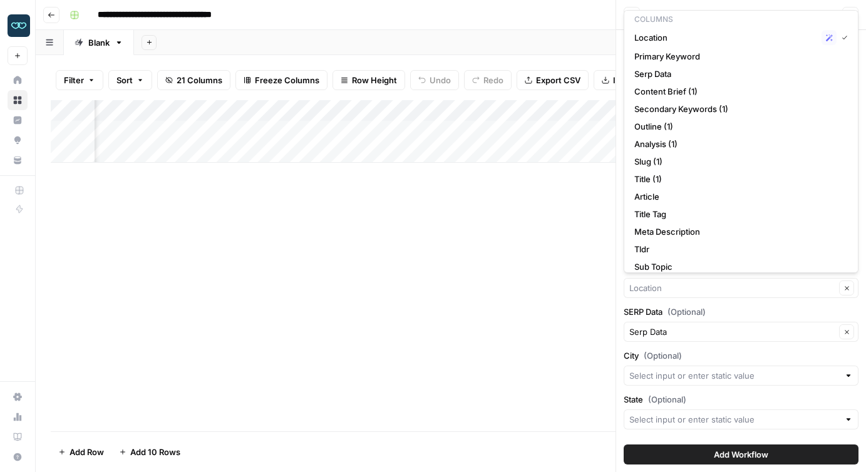
scroll to position [0, 0]
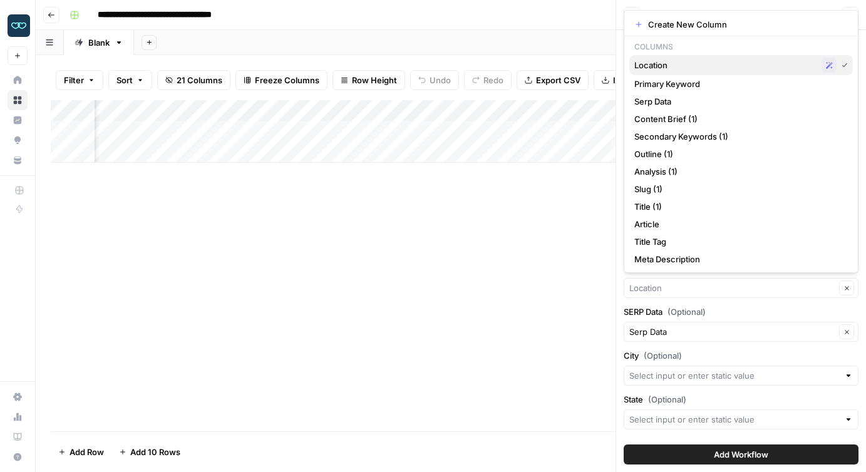
click at [670, 63] on span "Location" at bounding box center [725, 65] width 182 height 13
type input "Location"
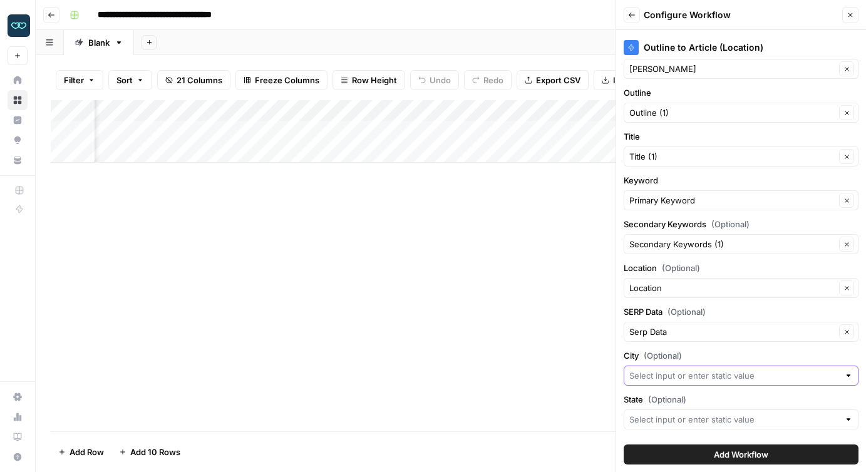
click at [684, 374] on input "City (Optional)" at bounding box center [734, 376] width 210 height 13
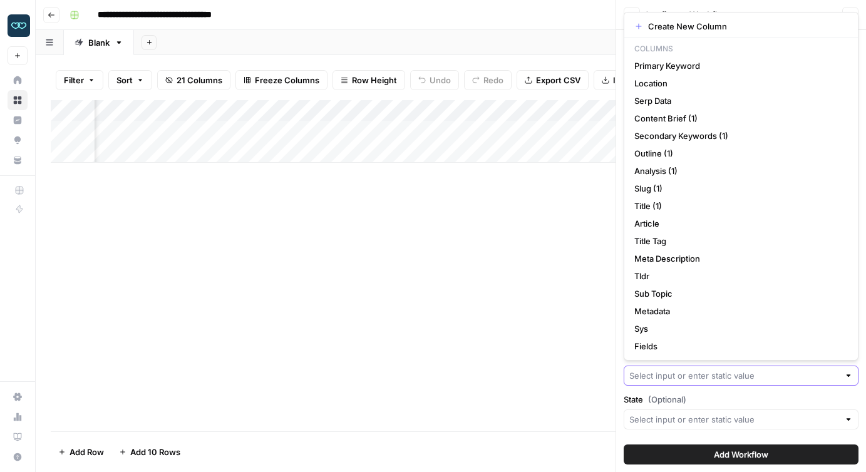
click at [663, 374] on input "City (Optional)" at bounding box center [734, 376] width 210 height 13
type input "/"
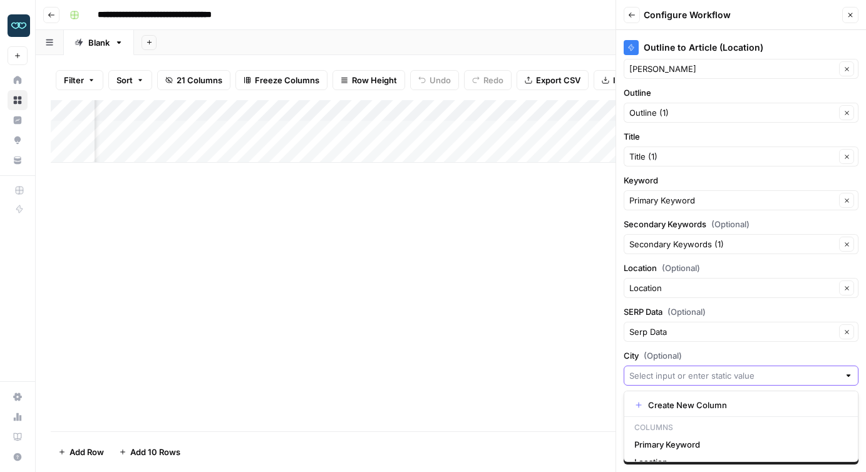
type input "{"
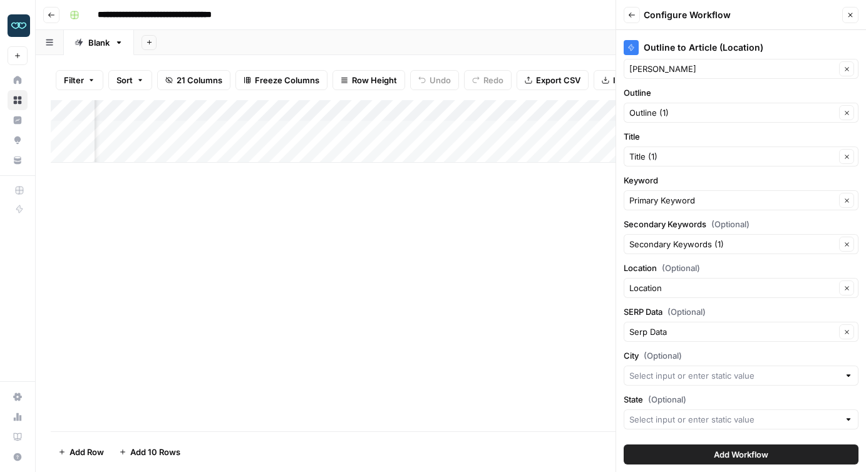
click at [482, 375] on div "Add Column" at bounding box center [451, 265] width 800 height 331
click at [746, 453] on span "Add Workflow" at bounding box center [741, 454] width 54 height 13
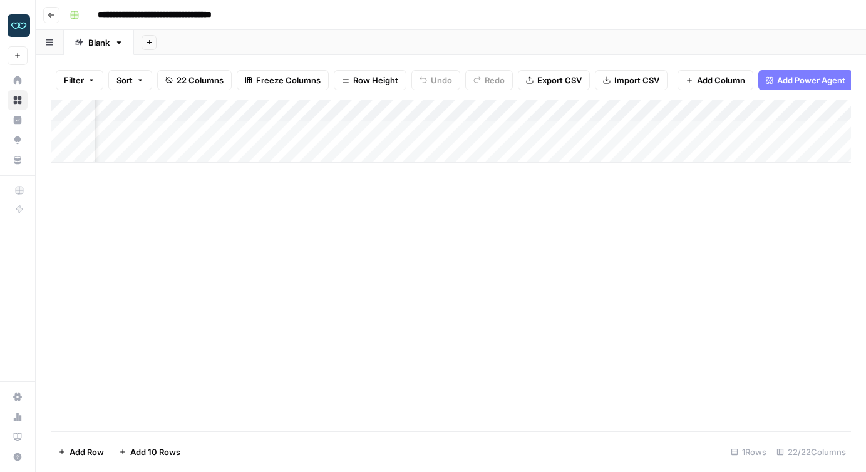
scroll to position [0, 137]
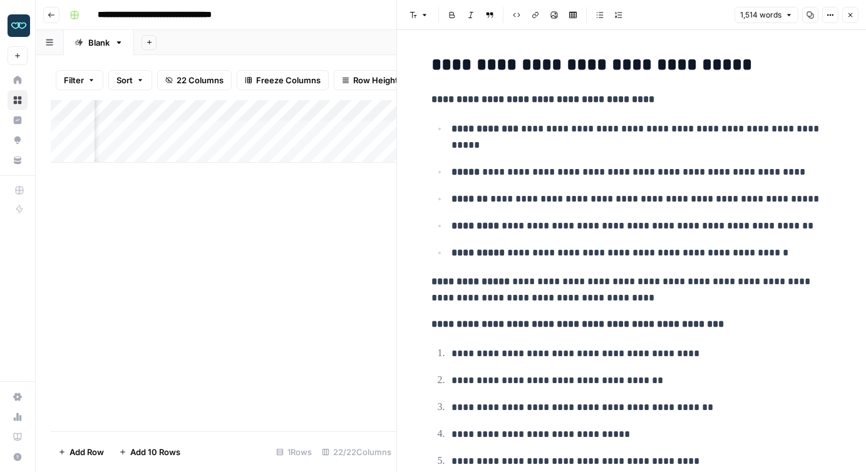
click at [850, 12] on icon "button" at bounding box center [851, 15] width 8 height 8
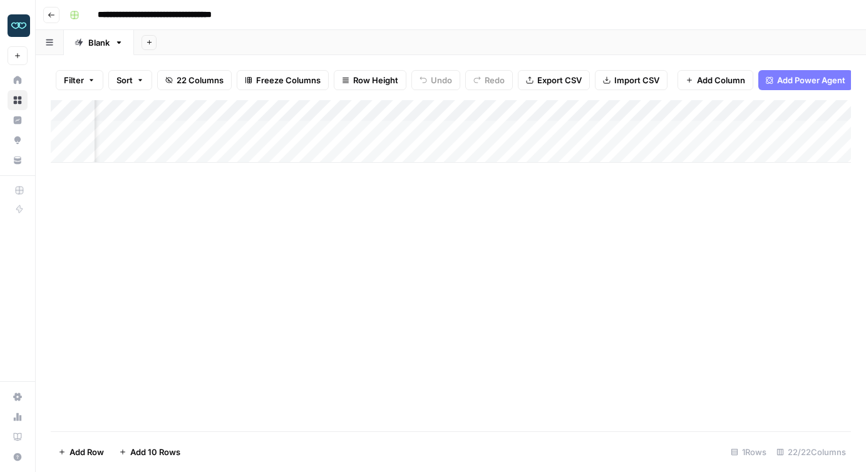
scroll to position [0, 241]
click at [582, 106] on div "Add Column" at bounding box center [451, 131] width 800 height 63
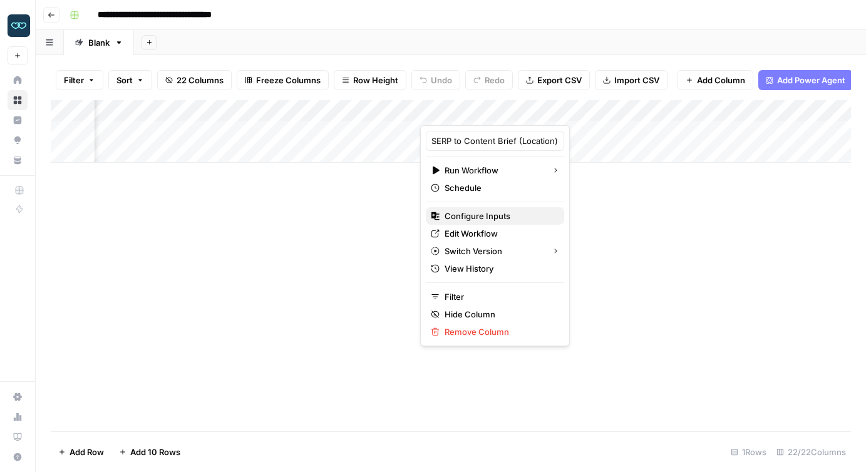
click at [482, 213] on span "Configure Inputs" at bounding box center [500, 216] width 110 height 13
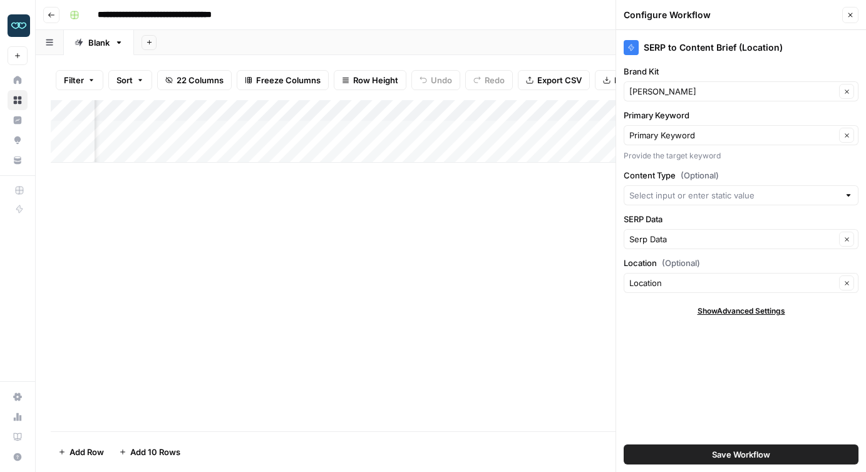
click at [851, 12] on icon "button" at bounding box center [851, 15] width 8 height 8
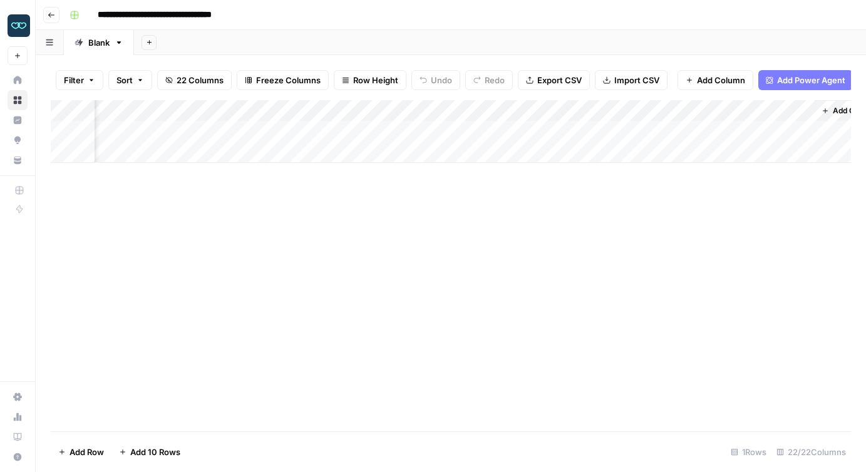
scroll to position [0, 2149]
click at [758, 110] on div "Add Column" at bounding box center [451, 131] width 800 height 63
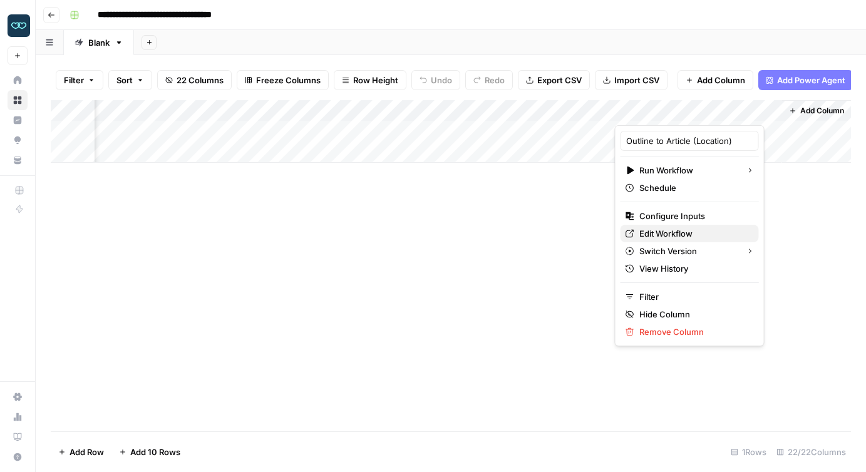
click at [668, 234] on span "Edit Workflow" at bounding box center [694, 233] width 110 height 13
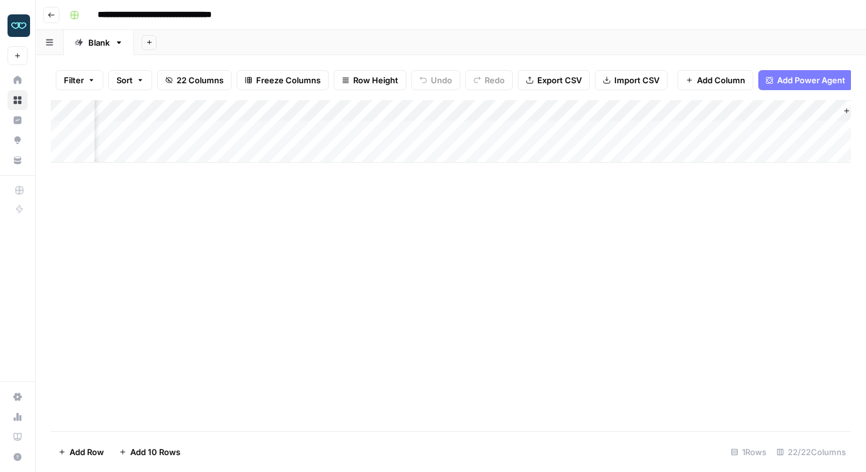
scroll to position [0, 2091]
click at [452, 138] on div "Add Column" at bounding box center [451, 131] width 800 height 63
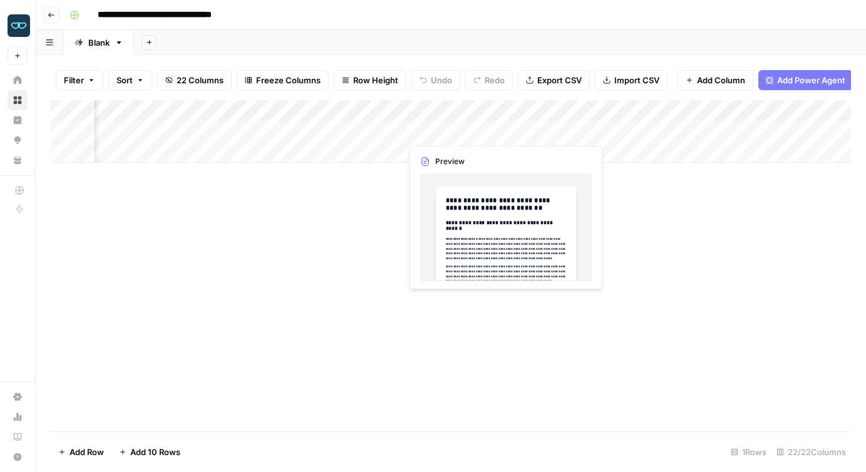
click at [452, 133] on div "Add Column" at bounding box center [451, 131] width 800 height 63
click at [452, 133] on div at bounding box center [458, 131] width 115 height 23
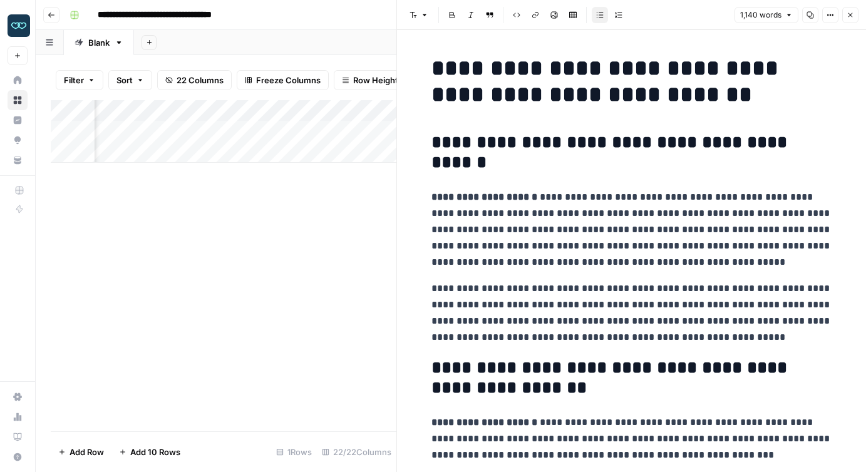
click at [475, 138] on div at bounding box center [458, 131] width 115 height 23
click at [811, 13] on icon "button" at bounding box center [810, 15] width 7 height 7
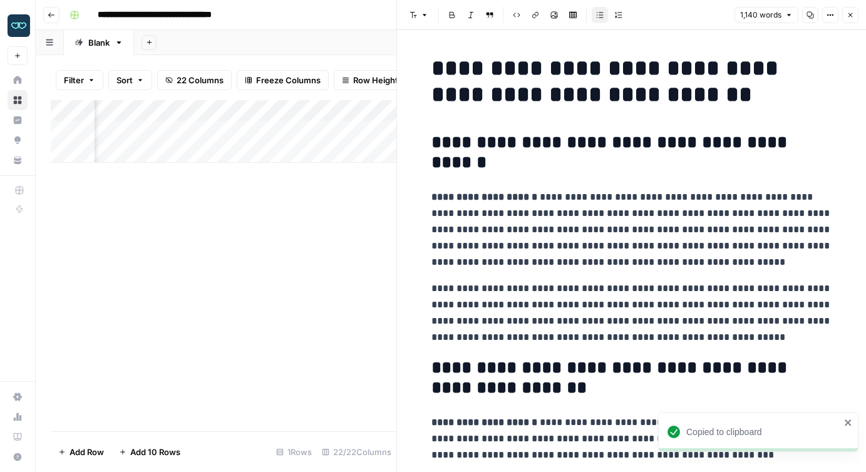
click at [826, 16] on button "Options" at bounding box center [830, 15] width 16 height 16
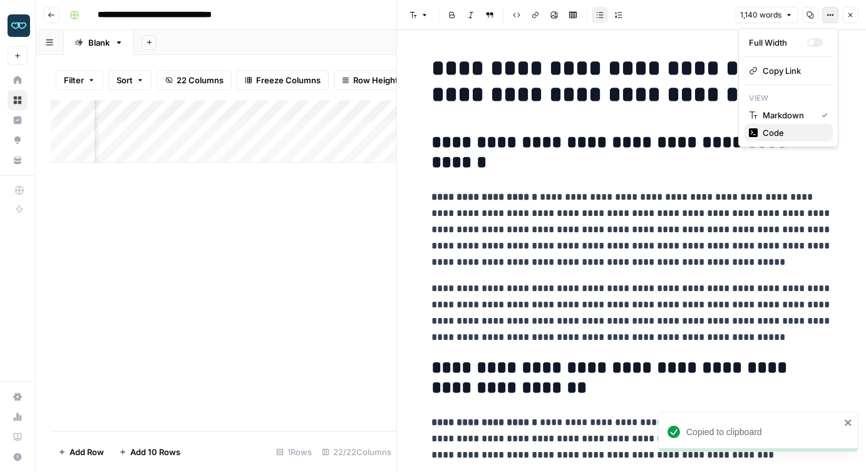
click at [786, 135] on span "Code" at bounding box center [793, 133] width 60 height 13
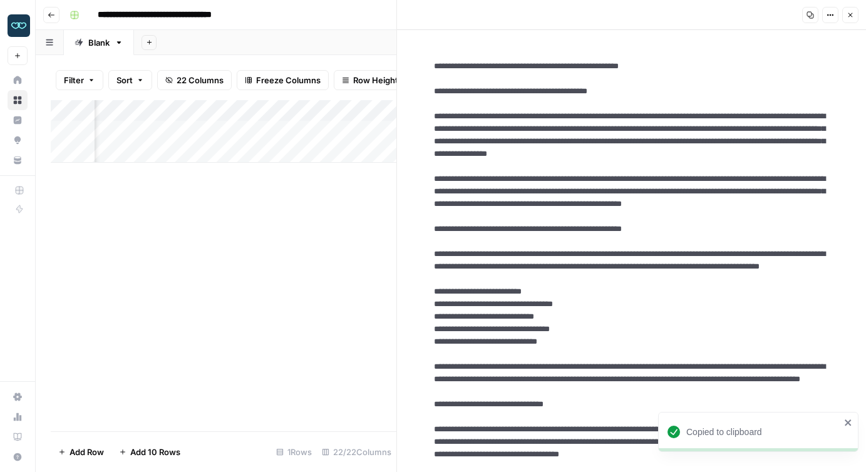
click at [300, 238] on div "Add Column" at bounding box center [224, 265] width 346 height 331
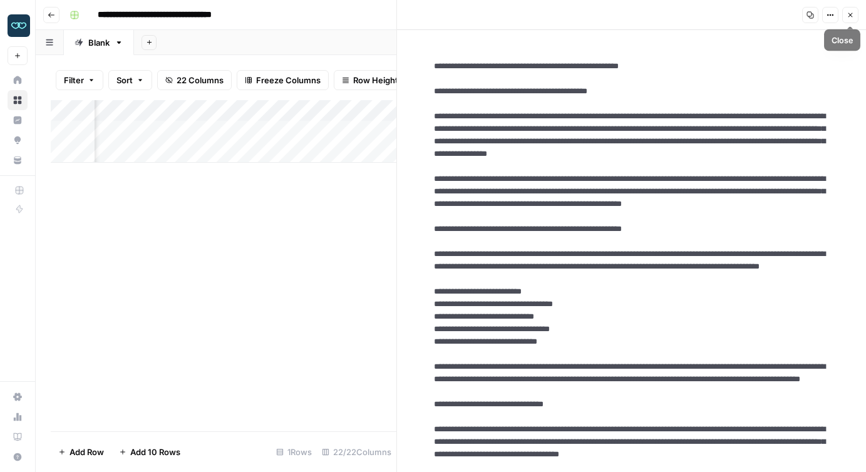
click at [851, 11] on button "Close" at bounding box center [850, 15] width 16 height 16
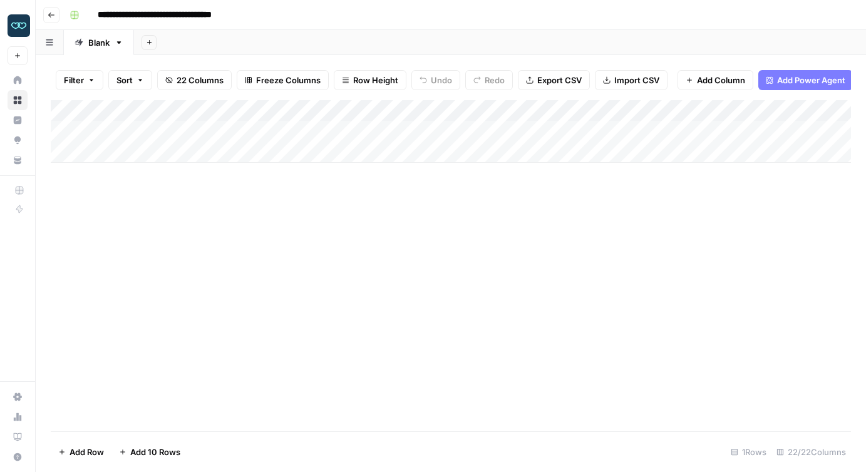
click at [146, 128] on div "Add Column" at bounding box center [451, 131] width 800 height 63
click at [146, 128] on textarea "**********" at bounding box center [194, 132] width 200 height 18
click at [515, 218] on div "Add Column" at bounding box center [451, 265] width 800 height 331
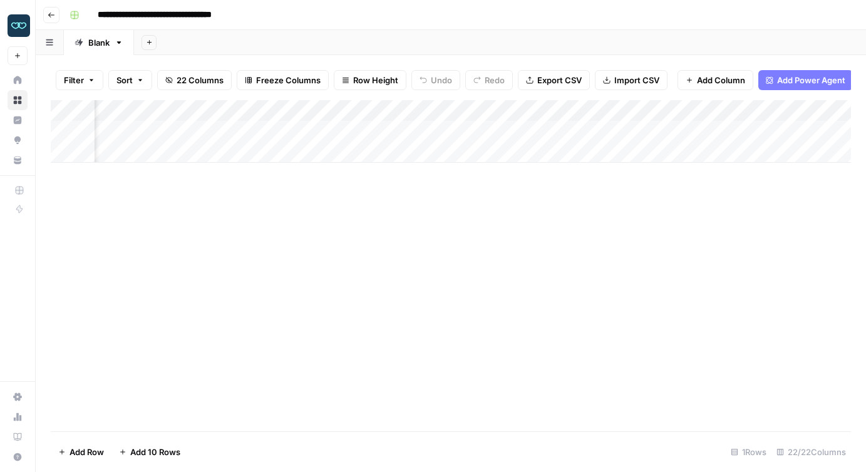
click at [686, 130] on div "Add Column" at bounding box center [451, 131] width 800 height 63
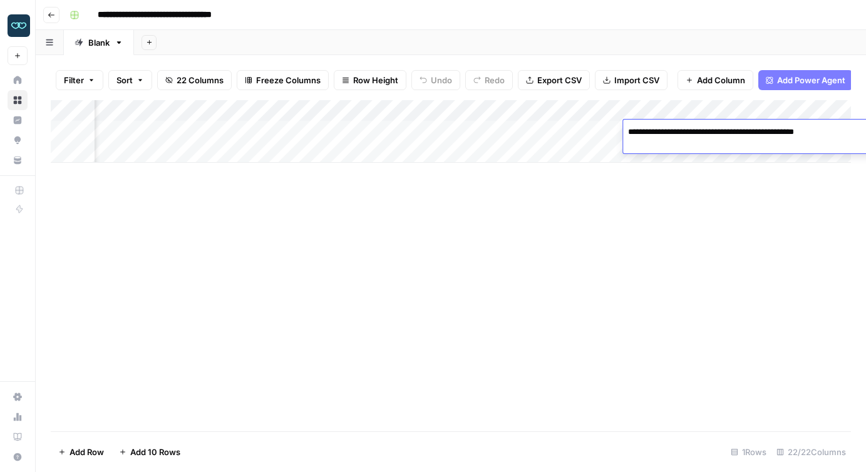
click at [515, 187] on div "Add Column" at bounding box center [451, 265] width 800 height 331
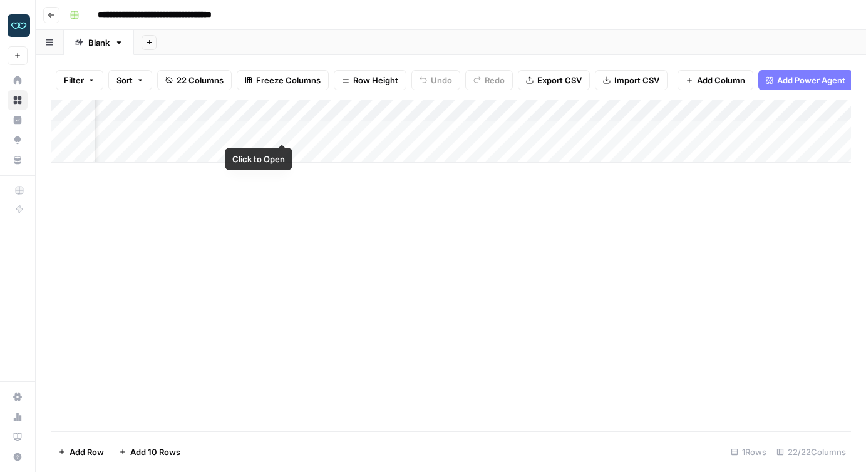
click at [241, 128] on div "Add Column" at bounding box center [451, 131] width 800 height 63
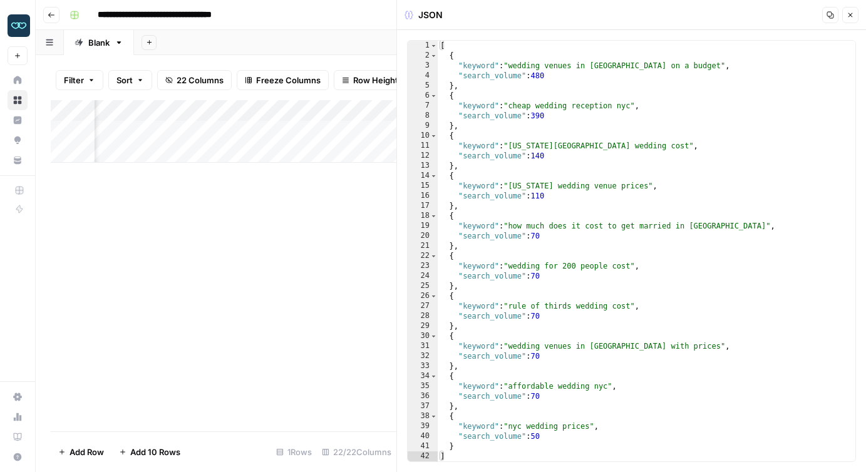
type textarea "**"
click at [519, 123] on div "[ { "keyword" : "wedding venues in nyc on a budget" , "search_volume" : 480 } ,…" at bounding box center [647, 261] width 418 height 441
click at [826, 15] on span "Copy" at bounding box center [826, 15] width 1 height 1
click at [264, 253] on div "Add Column" at bounding box center [224, 265] width 346 height 331
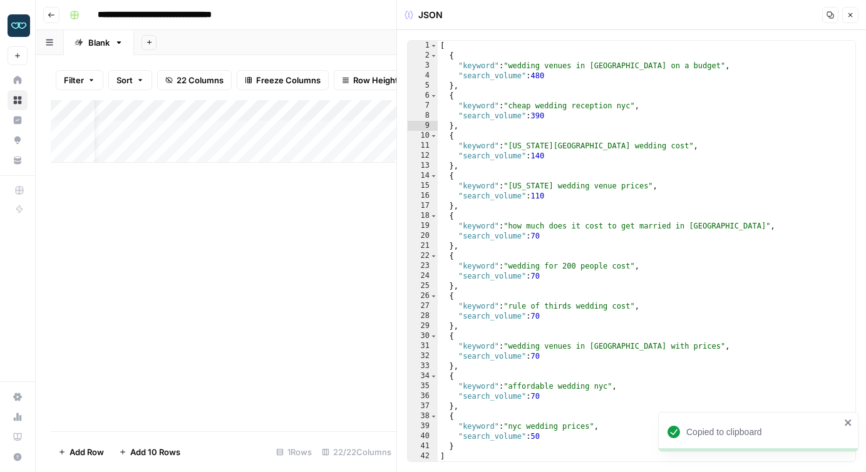
click at [209, 127] on div "Add Column" at bounding box center [224, 131] width 346 height 63
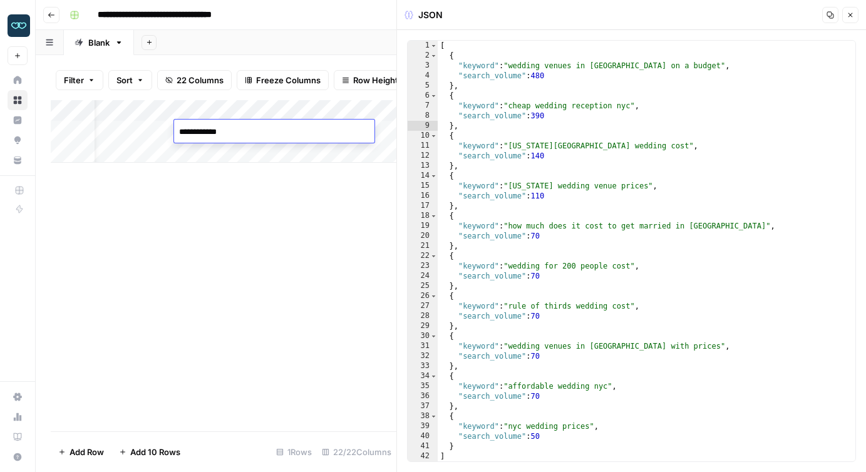
click at [237, 291] on div "Add Column" at bounding box center [224, 265] width 346 height 331
click at [144, 126] on div "Add Column" at bounding box center [224, 131] width 346 height 63
click at [144, 126] on div at bounding box center [184, 131] width 115 height 23
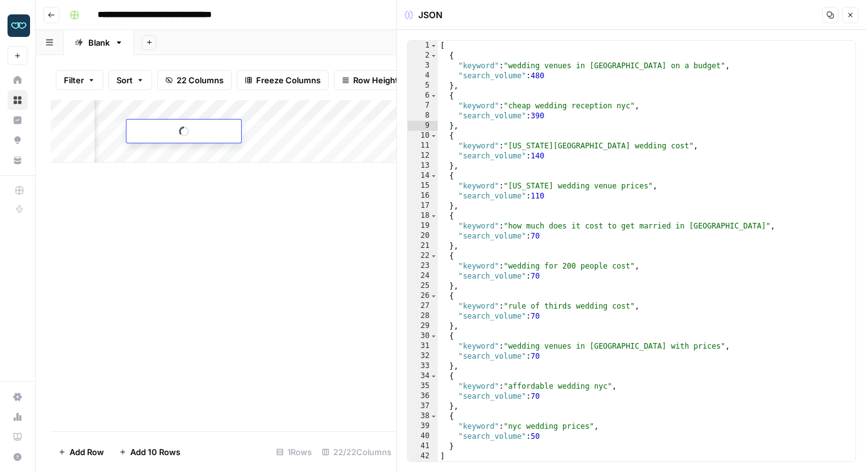
scroll to position [0, 0]
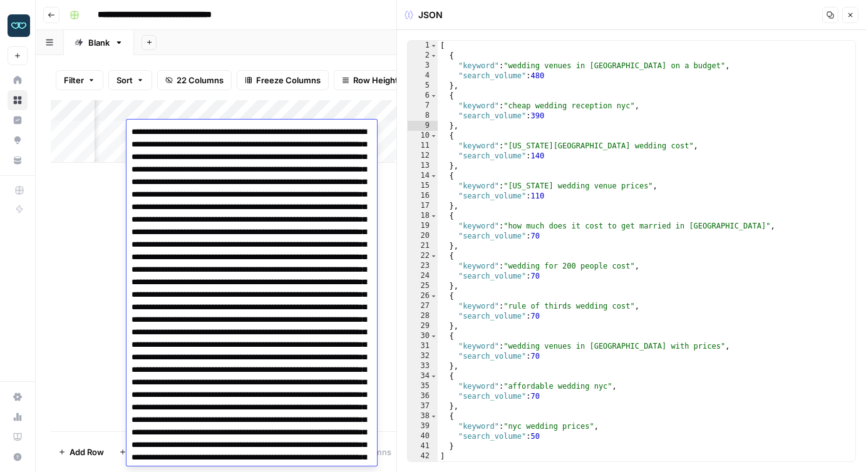
click at [847, 15] on icon "button" at bounding box center [851, 15] width 8 height 8
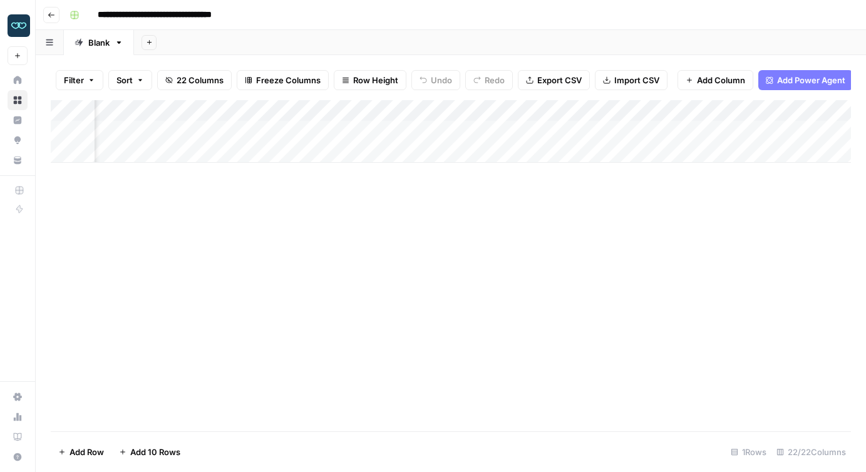
scroll to position [0, 190]
click at [330, 108] on div "Add Column" at bounding box center [451, 131] width 800 height 63
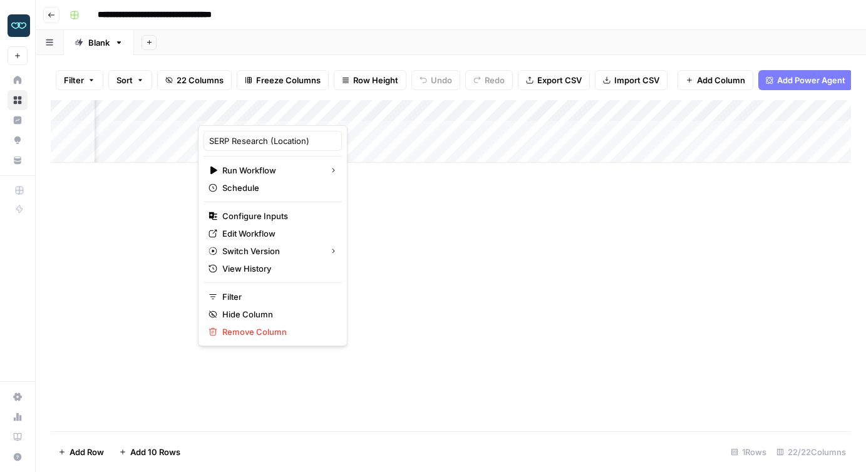
click at [418, 238] on div "Add Column" at bounding box center [451, 265] width 800 height 331
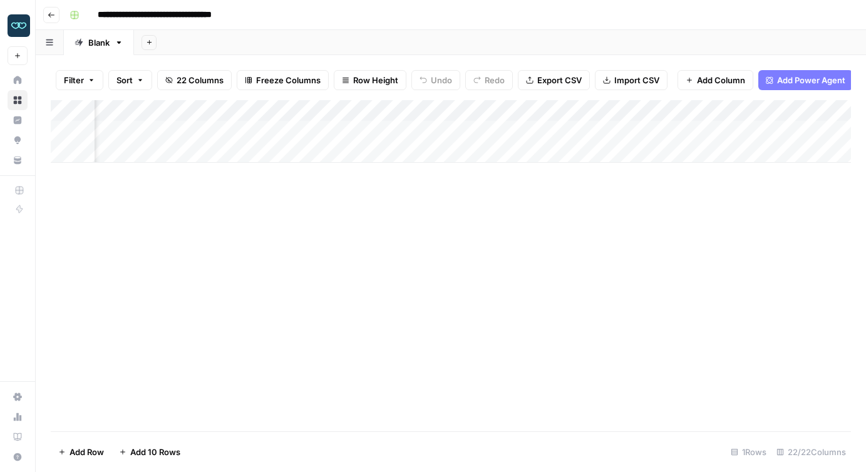
scroll to position [0, 216]
click at [306, 110] on div "Add Column" at bounding box center [451, 131] width 800 height 63
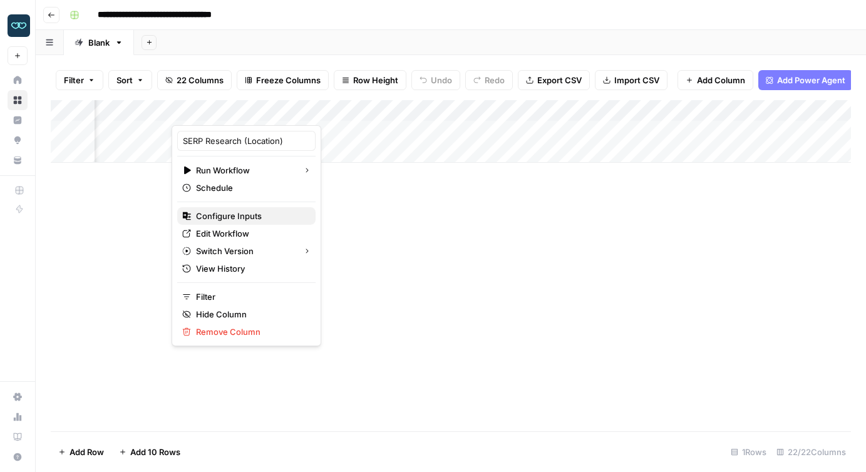
click at [233, 216] on span "Configure Inputs" at bounding box center [251, 216] width 110 height 13
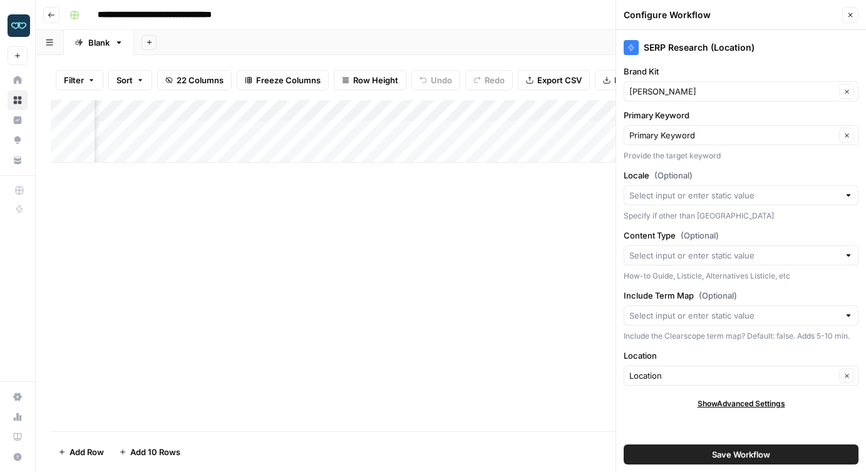
click at [852, 13] on icon "button" at bounding box center [851, 15] width 4 height 4
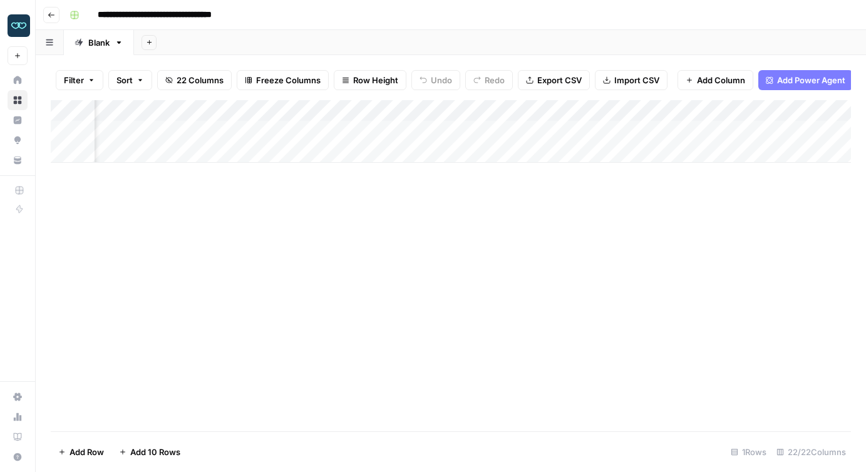
click at [445, 282] on div "Add Column" at bounding box center [451, 265] width 800 height 331
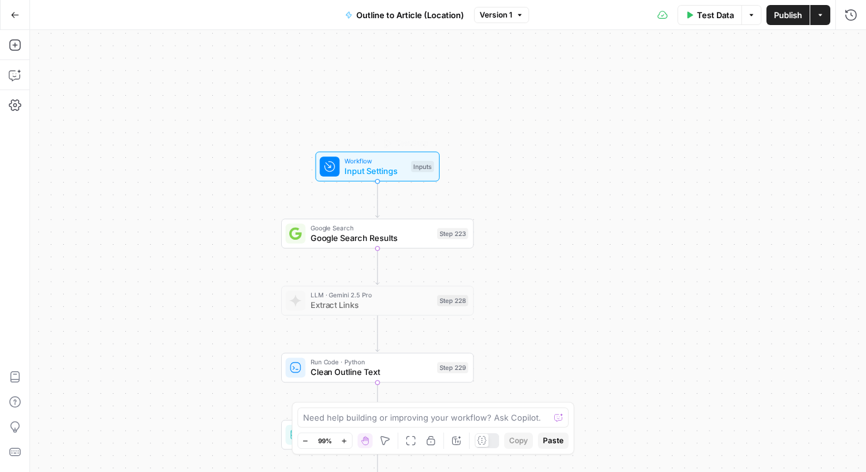
click at [350, 171] on span "Input Settings" at bounding box center [374, 171] width 61 height 13
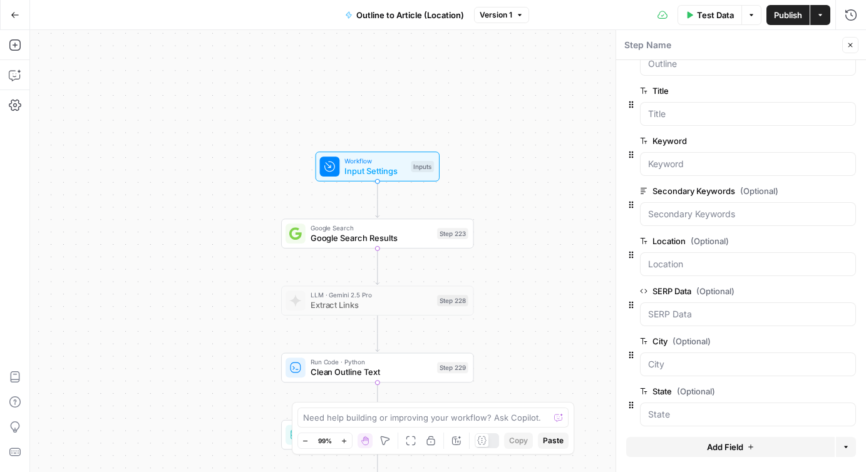
scroll to position [94, 0]
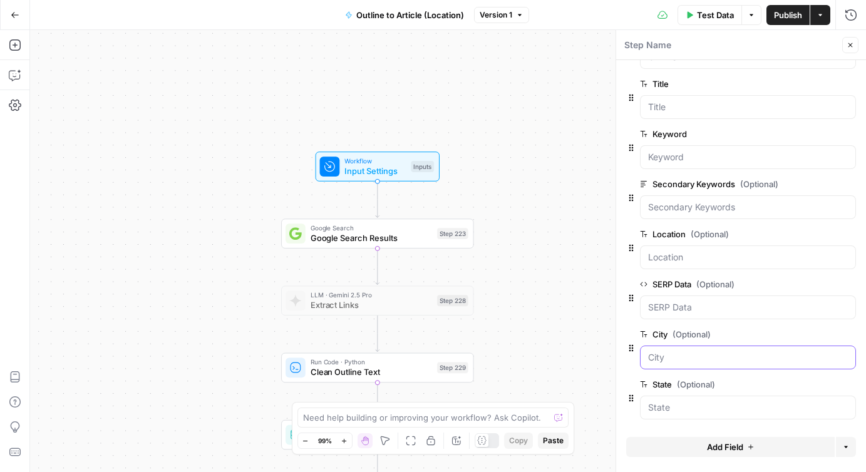
click at [680, 355] on input "City (Optional)" at bounding box center [748, 357] width 200 height 13
click at [686, 361] on input "City (Optional)" at bounding box center [748, 357] width 200 height 13
click at [554, 229] on div "true false Workflow Input Settings Inputs Google Search Google Search Results S…" at bounding box center [448, 251] width 836 height 442
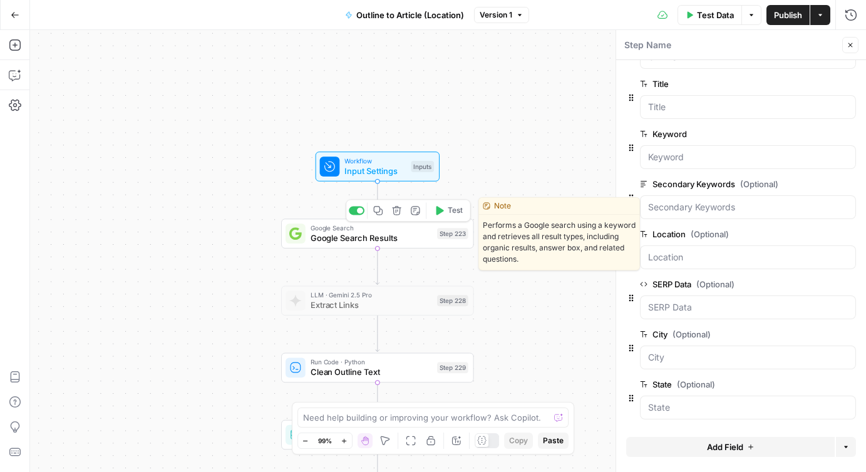
click at [384, 239] on span "Google Search Results" at bounding box center [372, 238] width 122 height 13
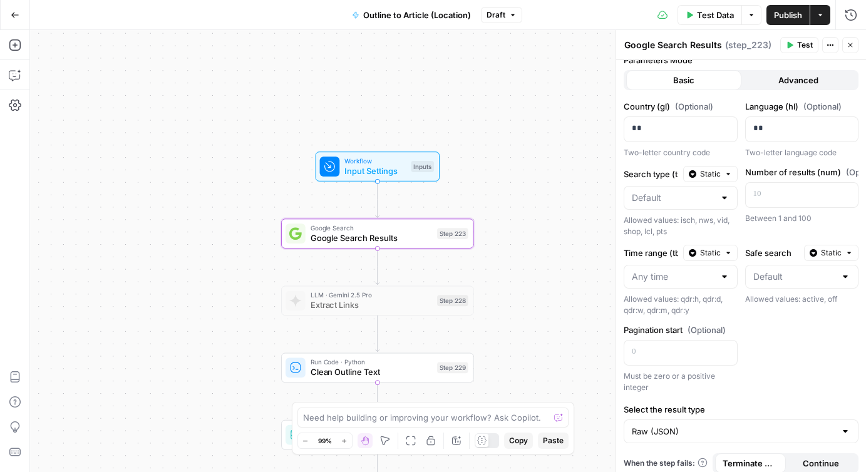
scroll to position [183, 0]
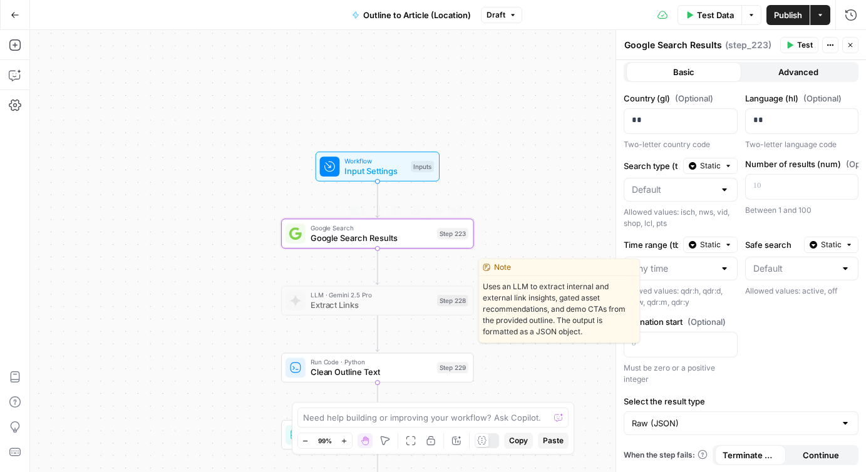
click at [365, 304] on span "Extract Links" at bounding box center [372, 305] width 122 height 13
click at [411, 316] on div "true false Workflow Input Settings Inputs Google Search Google Search Results S…" at bounding box center [448, 251] width 836 height 442
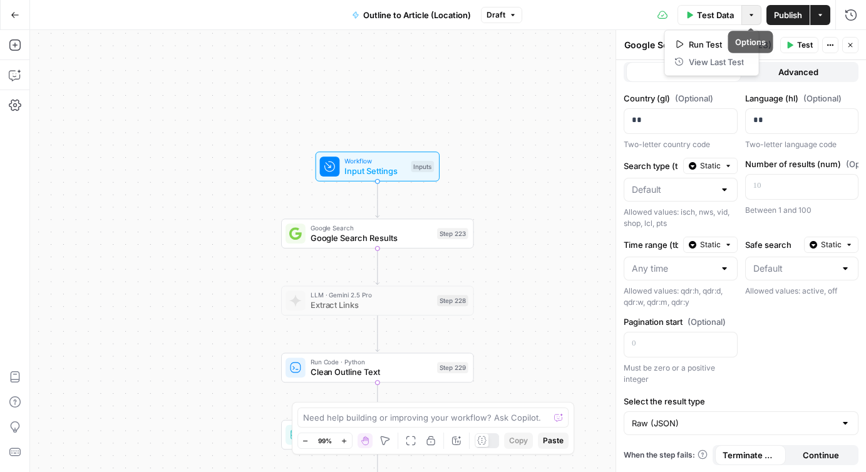
click at [752, 14] on icon "button" at bounding box center [752, 15] width 4 height 2
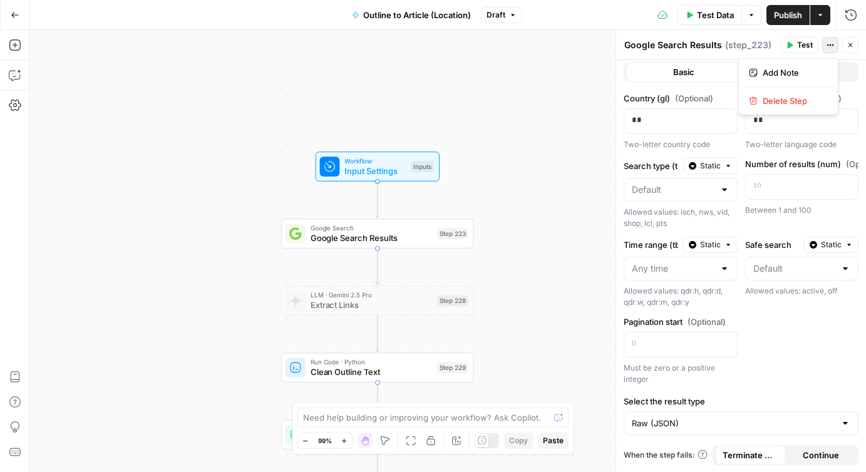
click at [827, 46] on icon "button" at bounding box center [831, 45] width 8 height 8
click at [485, 212] on div "true false Workflow Input Settings Inputs Google Search Google Search Results S…" at bounding box center [448, 251] width 836 height 442
click at [383, 141] on icon "button" at bounding box center [387, 143] width 10 height 10
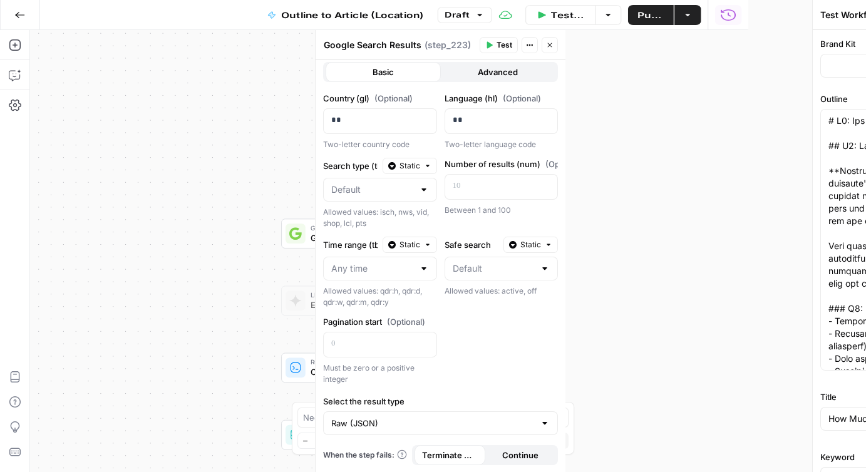
type input "Zola"
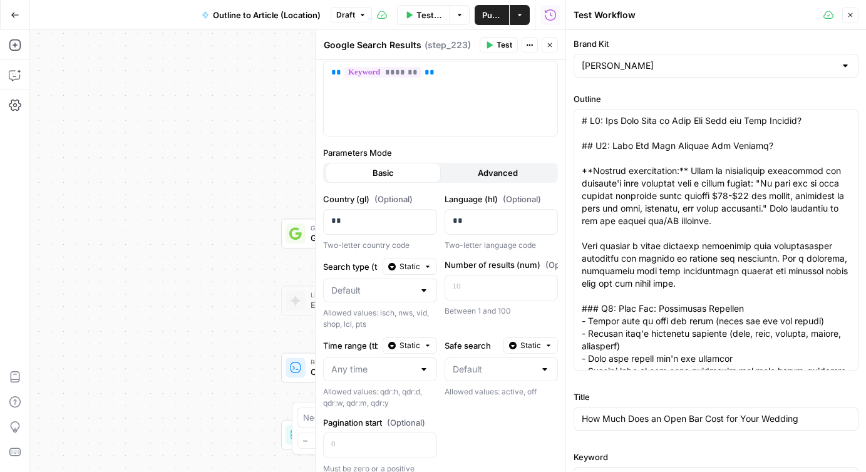
scroll to position [0, 0]
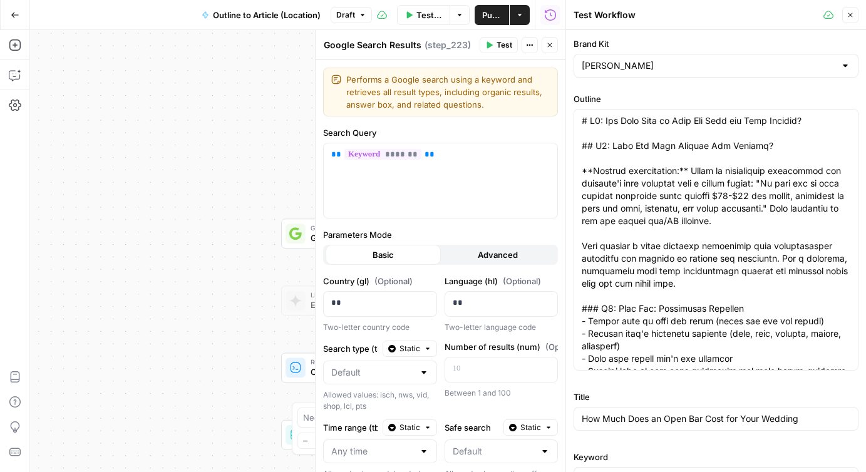
click at [549, 46] on icon "button" at bounding box center [550, 45] width 8 height 8
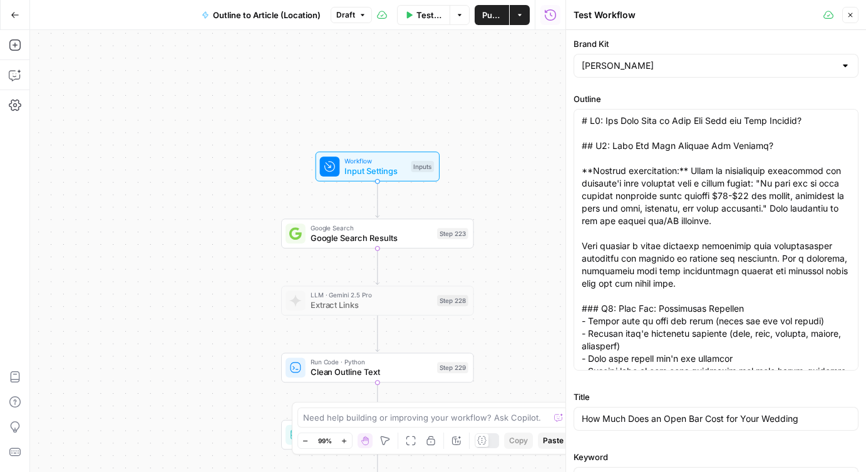
scroll to position [1, 0]
paste textarea "H1: Average Wedding Cost NYC: What Couples Actually Spend H2: What Does the Ave…"
type textarea "H1: Average Wedding Cost NYC: What Couples Actually Spend H2: What Does the Ave…"
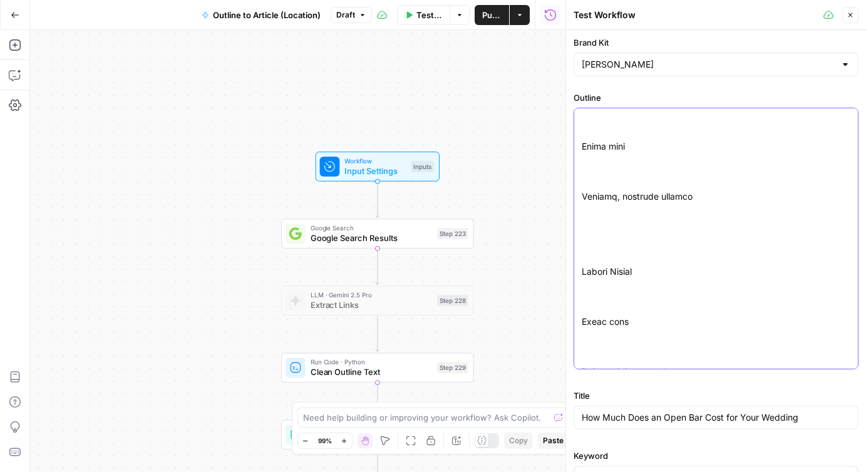
scroll to position [1014, 0]
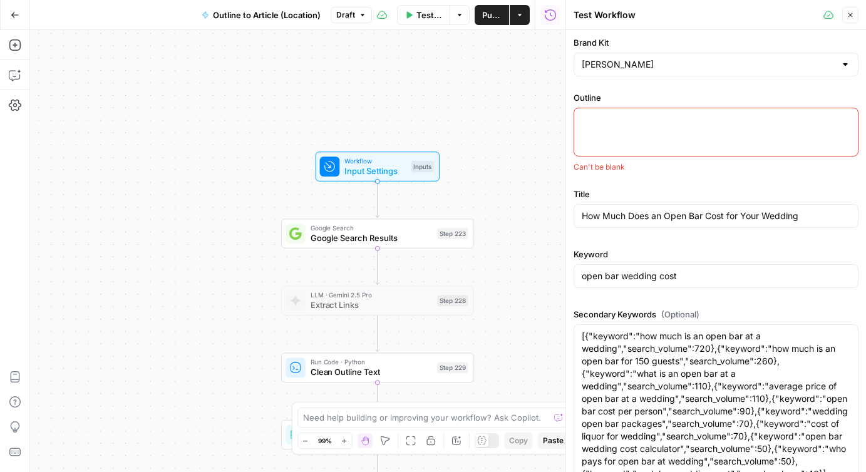
paste textarea "# H1: Average Wedding Cost NYC: What Couples Actually Spend ## H2: What Does th…"
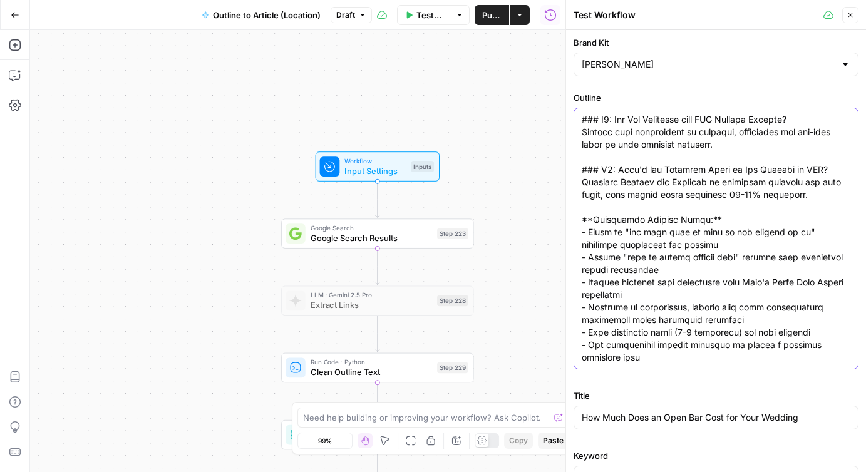
scroll to position [174, 0]
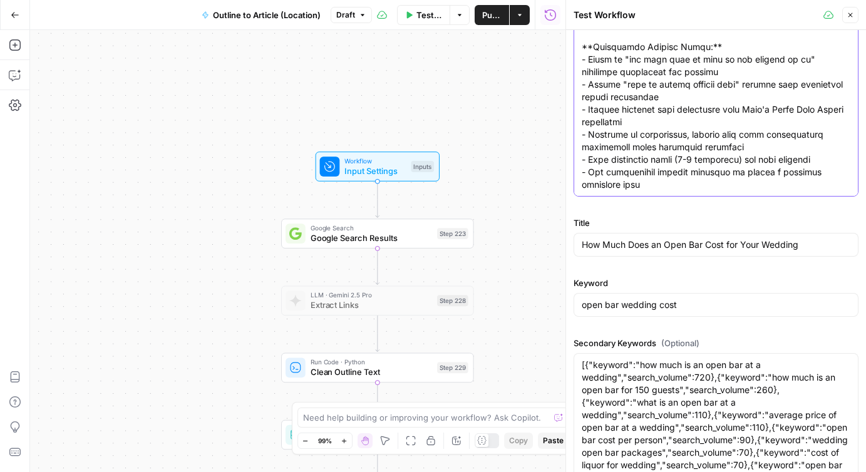
type textarea "# H1: Average Wedding Cost NYC: What Couples Actually Spend ## H2: What Does th…"
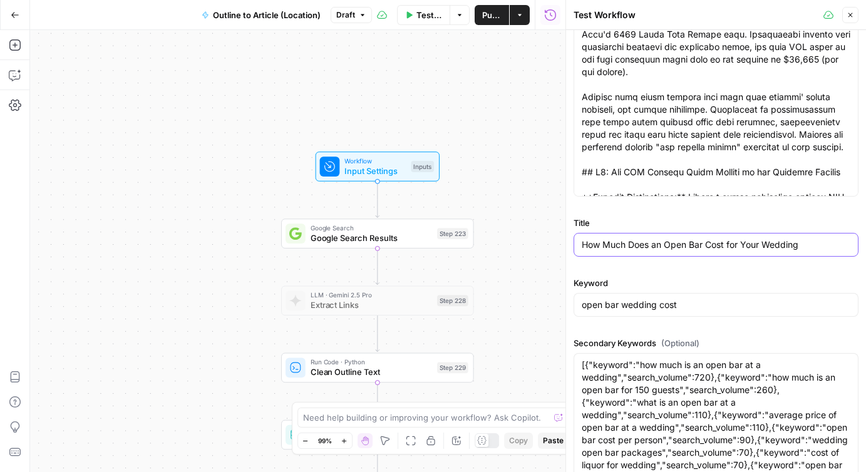
click at [638, 242] on input "How Much Does an Open Bar Cost for Your Wedding" at bounding box center [716, 245] width 269 height 13
paste input "average wedding cost NYC"
type input "How Much Does an Open Bar Cost for Your Wedding"
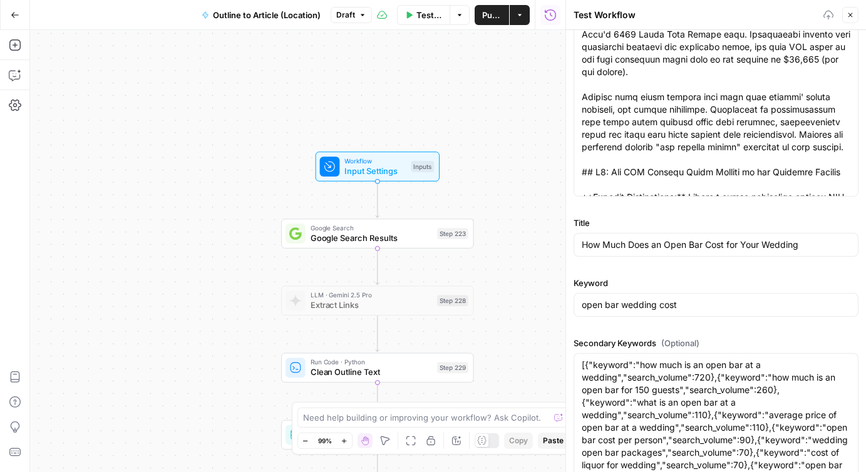
click at [629, 298] on div "open bar wedding cost" at bounding box center [716, 305] width 285 height 24
paste input "average wedding cost [GEOGRAPHIC_DATA]"
click at [628, 305] on input "open bar wedding costaverage wedding cost NYC" at bounding box center [716, 305] width 269 height 13
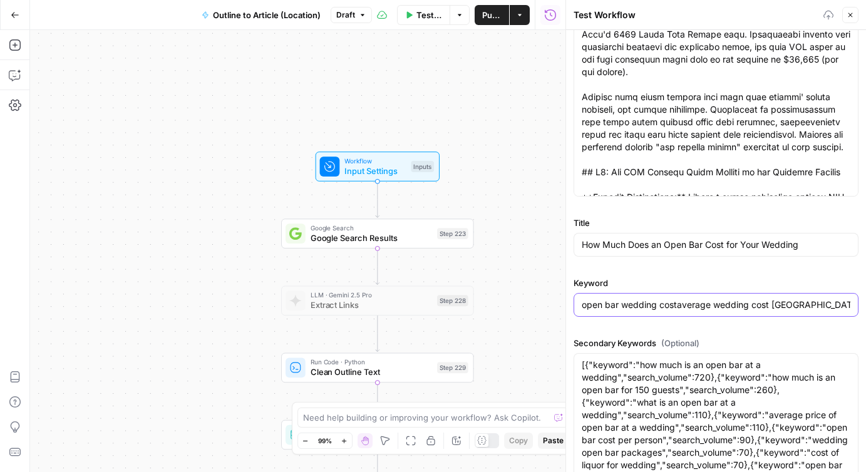
click at [628, 305] on input "open bar wedding costaverage wedding cost NYC" at bounding box center [716, 305] width 269 height 13
paste input "text"
type input "average wedding cost [GEOGRAPHIC_DATA]"
click at [604, 236] on div "How Much Does an Open Bar Cost for Your Wedding" at bounding box center [716, 245] width 285 height 24
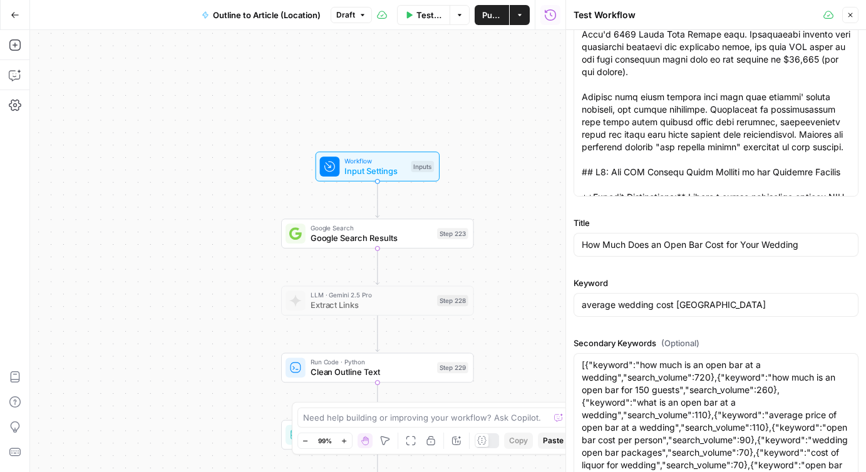
click at [604, 236] on div "How Much Does an Open Bar Cost for Your Wedding" at bounding box center [716, 245] width 285 height 24
paste input "Average Wedding Cost [GEOGRAPHIC_DATA]: What Couples Actually Spend"
type input "Average Wedding Cost [GEOGRAPHIC_DATA]: What Couples Actually Spend"
click at [646, 257] on div "Title Average Wedding Cost NYC: What Couples Actually Spend" at bounding box center [716, 239] width 285 height 45
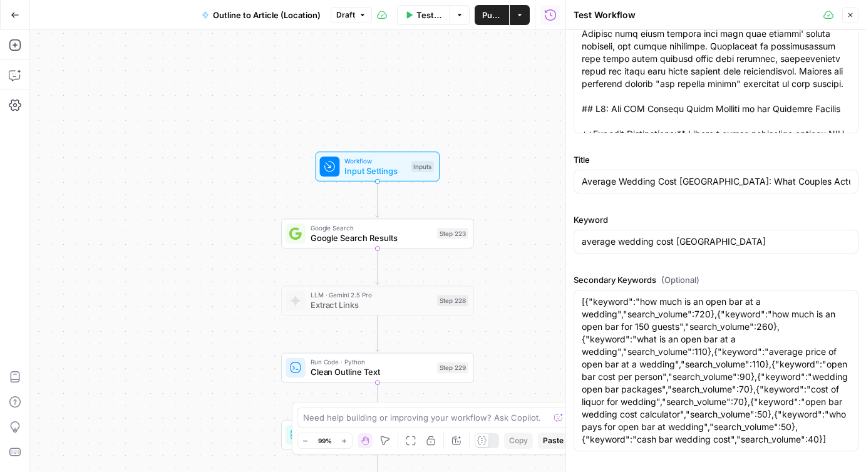
scroll to position [269, 0]
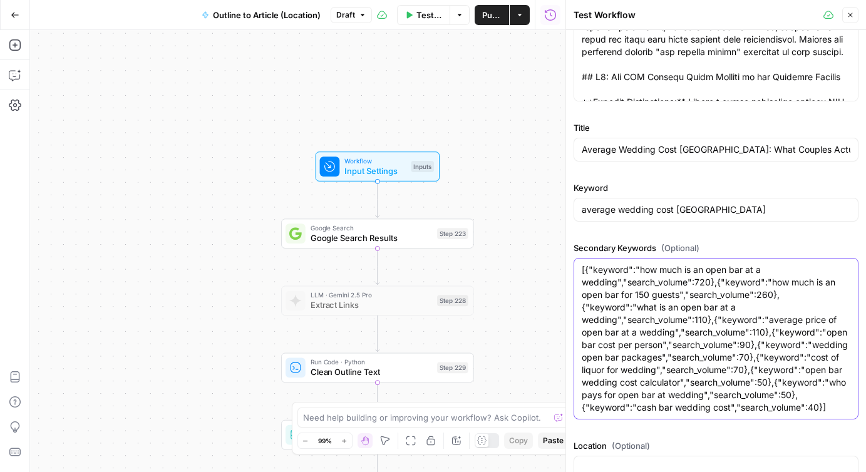
click at [618, 309] on textarea "[{"keyword":"how much is an open bar at a wedding","search_volume":720},{"keywo…" at bounding box center [716, 339] width 269 height 150
paste textarea "wedding venues in nyc on a budget","search_volume":480},{"keyword":"cheap weddi…"
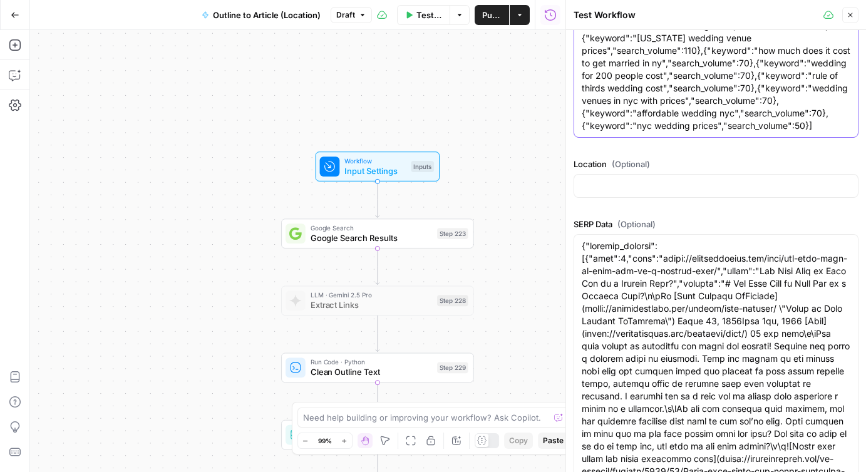
scroll to position [559, 0]
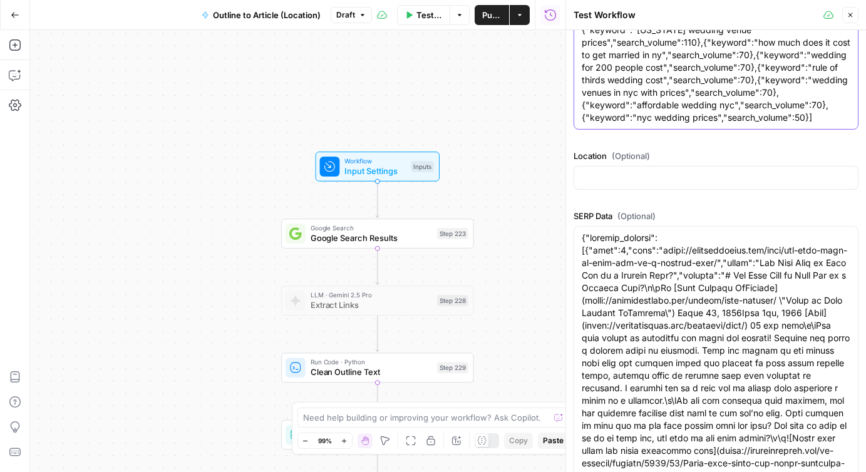
type textarea "[{"keyword":"wedding venues in nyc on a budget","search_volume":480},{"keyword"…"
click at [613, 177] on input "Location (Optional)" at bounding box center [716, 178] width 269 height 13
paste input "[GEOGRAPHIC_DATA]-[GEOGRAPHIC_DATA]"
type input "[GEOGRAPHIC_DATA]-[GEOGRAPHIC_DATA]"
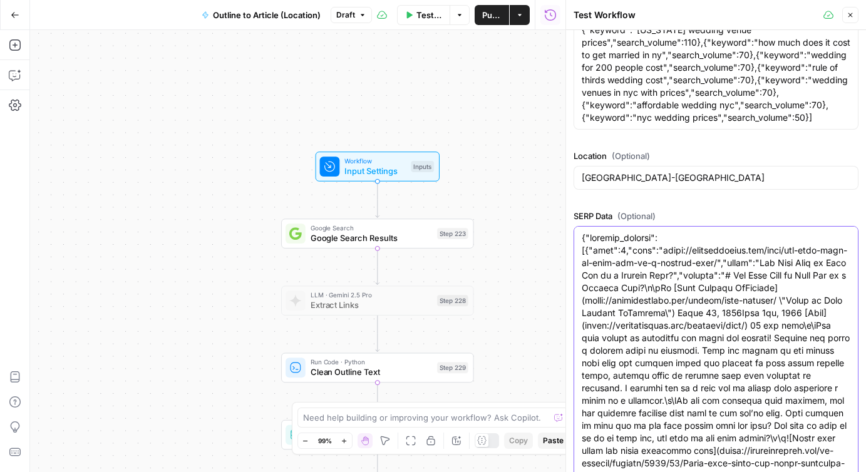
paste textarea "www.theknot.com/content/average-wedding-cost-nyc","title":"Average Wedding Cost…"
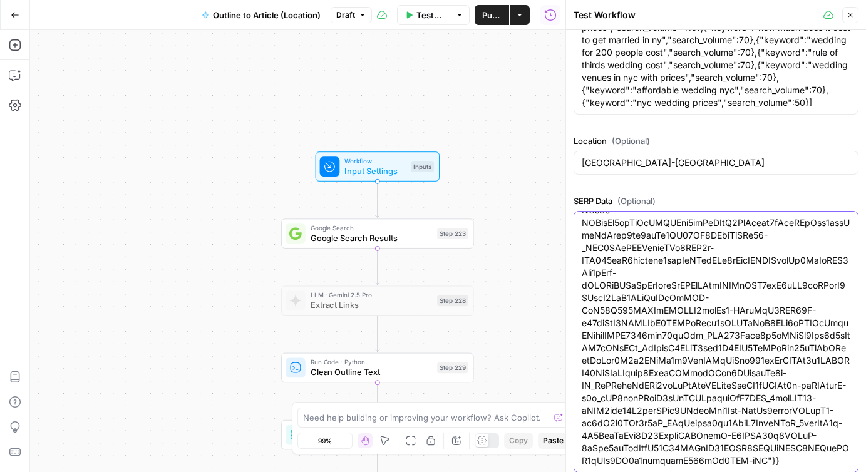
scroll to position [708, 0]
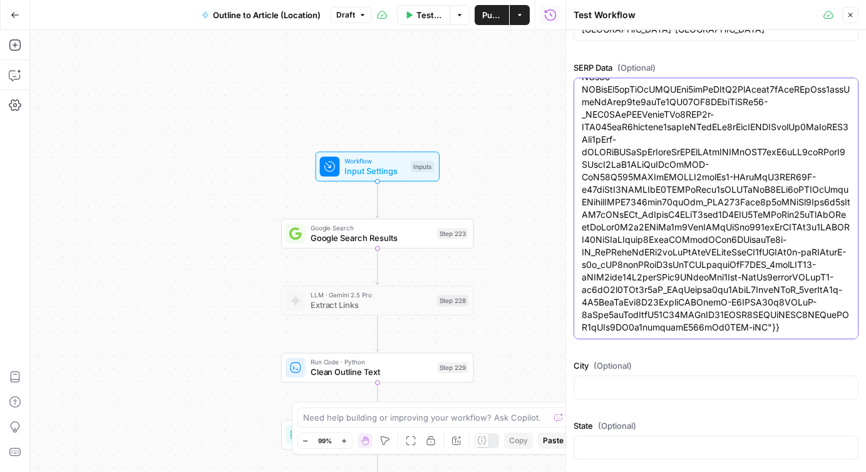
type textarea "{"organic_results":[{"rank":1,"link":"https://www.theknot.com/content/average-w…"
click at [624, 386] on input "City (Optional)" at bounding box center [716, 387] width 269 height 13
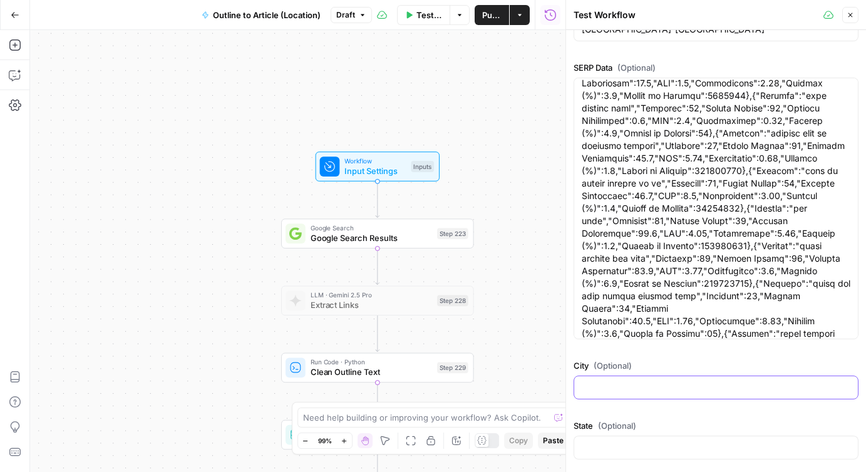
scroll to position [0, 0]
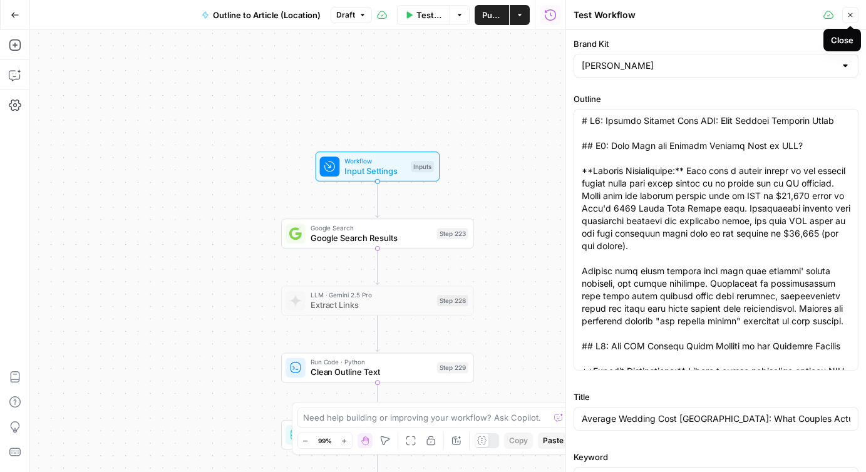
click at [847, 14] on icon "button" at bounding box center [851, 15] width 8 height 8
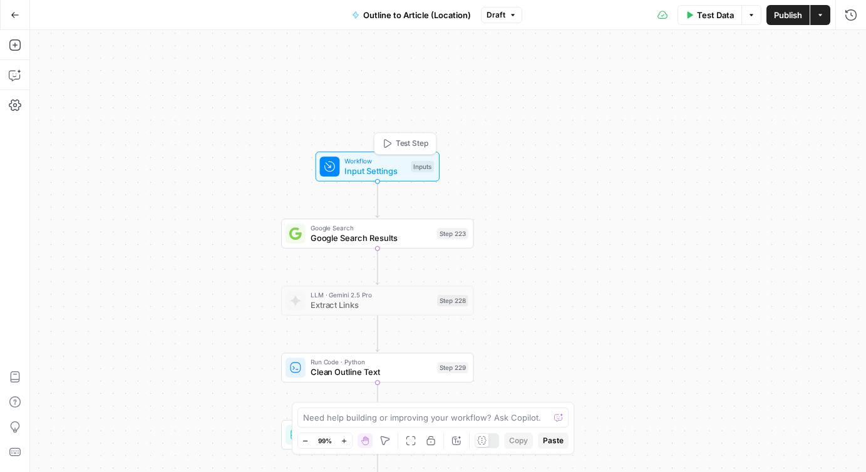
click at [390, 140] on icon "button" at bounding box center [387, 143] width 10 height 10
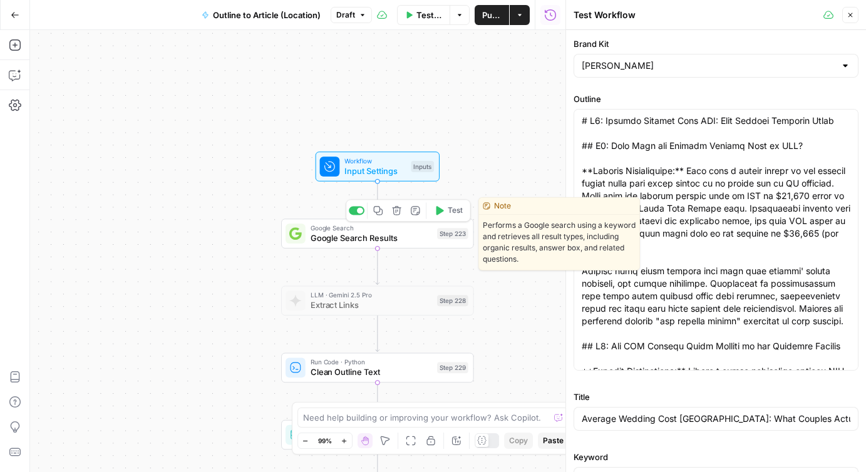
click at [442, 213] on icon "button" at bounding box center [439, 211] width 10 height 10
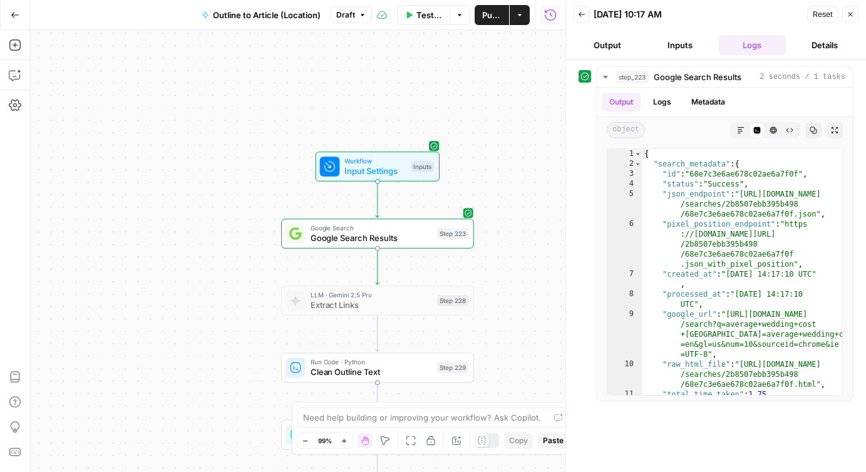
click at [615, 41] on button "Output" at bounding box center [608, 45] width 68 height 20
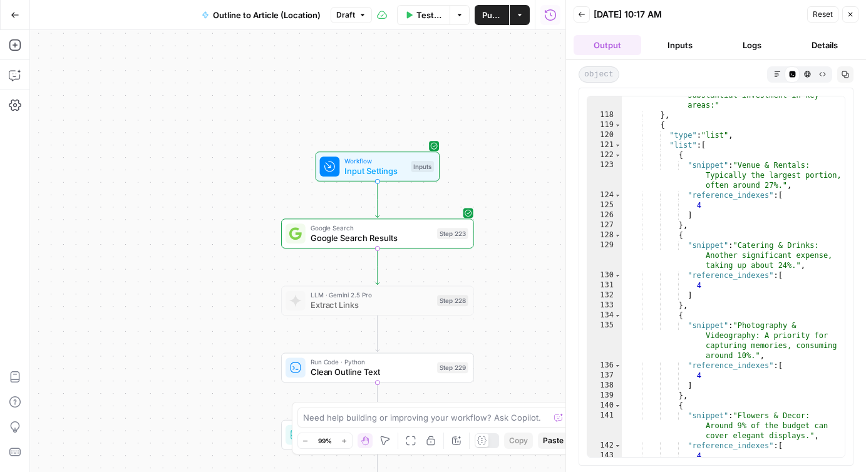
scroll to position [2984, 0]
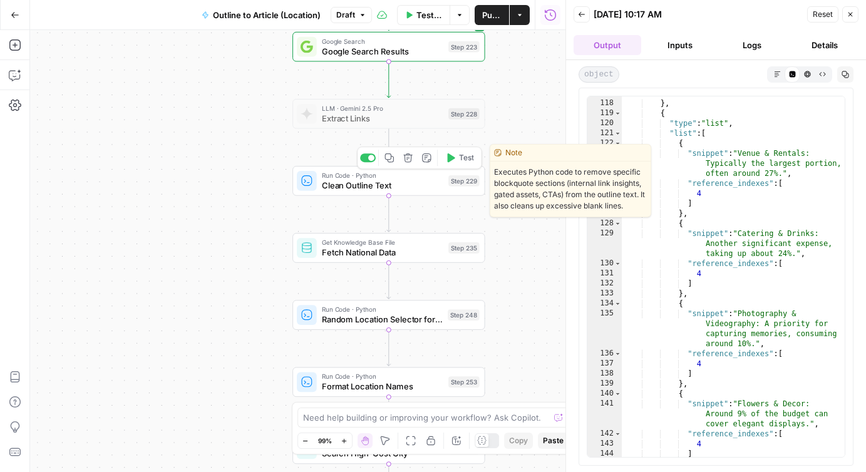
click at [451, 155] on icon "button" at bounding box center [450, 158] width 10 height 10
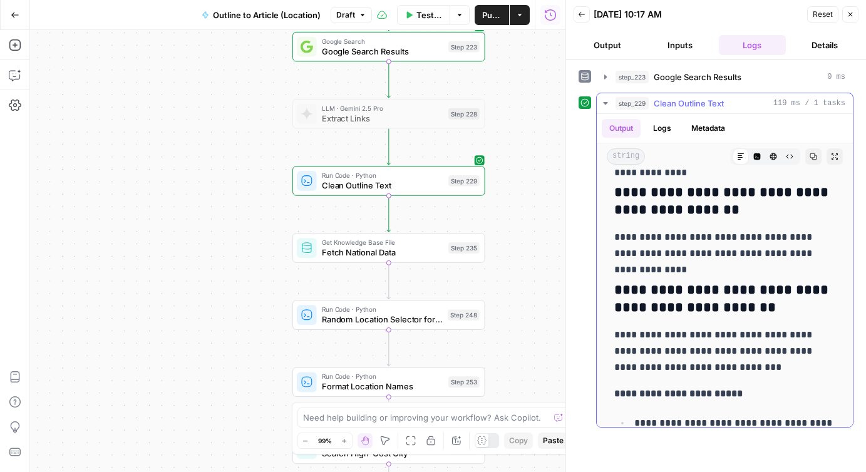
scroll to position [4643, 0]
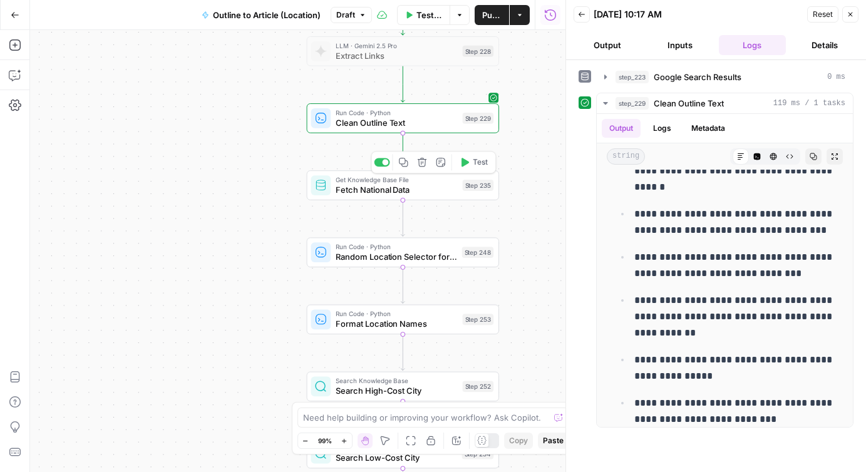
click at [402, 190] on span "Fetch National Data" at bounding box center [397, 190] width 122 height 13
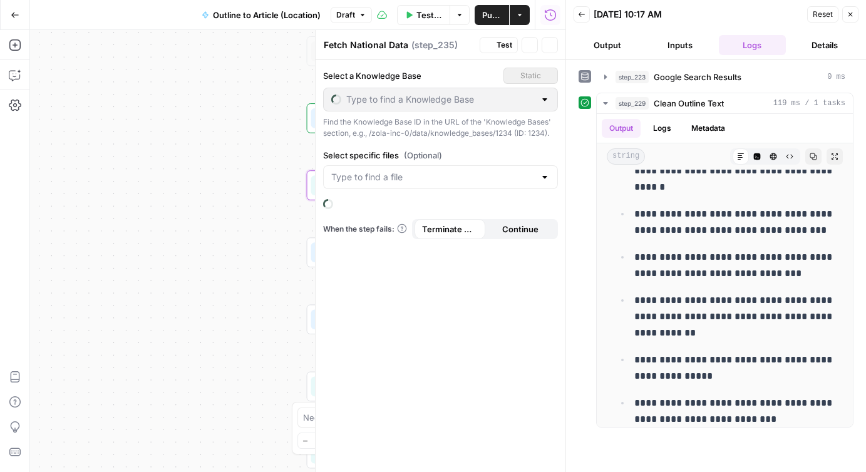
type input "Zola Vendor Cost Data 2025"
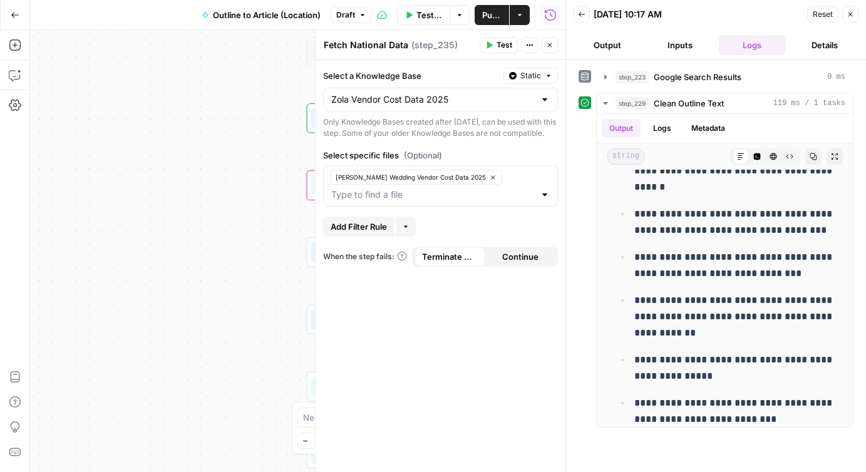
click at [548, 98] on div at bounding box center [545, 99] width 10 height 13
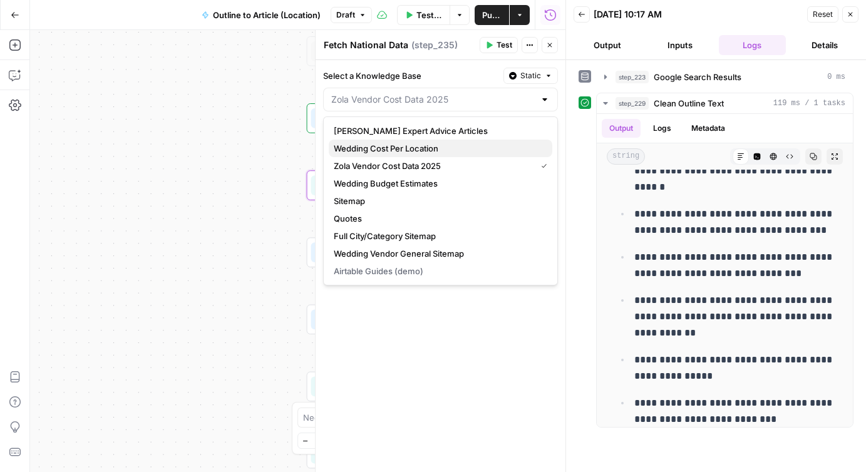
click at [417, 147] on span "Wedding Cost Per Location" at bounding box center [438, 148] width 209 height 13
type input "Wedding Cost Per Location"
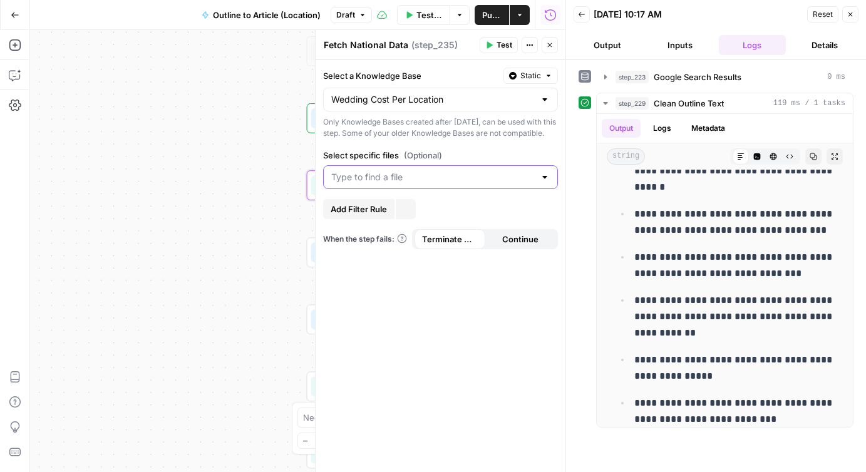
click at [388, 184] on input "Select specific files (Optional)" at bounding box center [433, 177] width 204 height 13
click at [390, 220] on span "SRP FAQ Data | Zola - 1050 cities FULL DATA" at bounding box center [438, 220] width 209 height 13
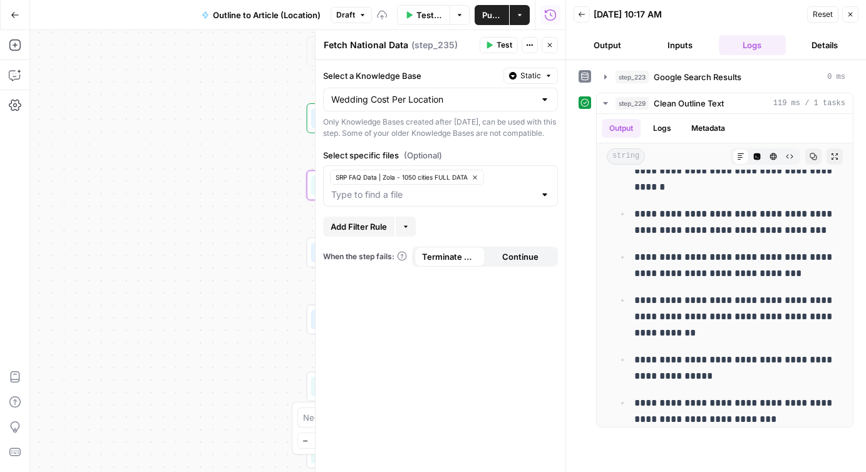
click at [410, 325] on div "Select a Knowledge Base Static Wedding Cost Per Location Only Knowledge Bases c…" at bounding box center [441, 266] width 250 height 412
click at [370, 233] on span "Add Filter Rule" at bounding box center [359, 226] width 56 height 13
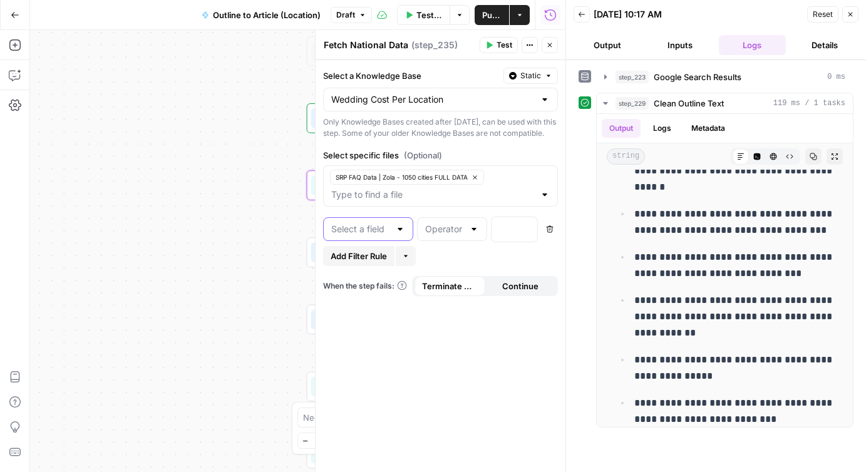
click at [357, 236] on input "text" at bounding box center [360, 229] width 59 height 13
click at [376, 274] on span "location" at bounding box center [366, 272] width 64 height 13
type input "location"
click at [474, 236] on div at bounding box center [474, 229] width 10 height 13
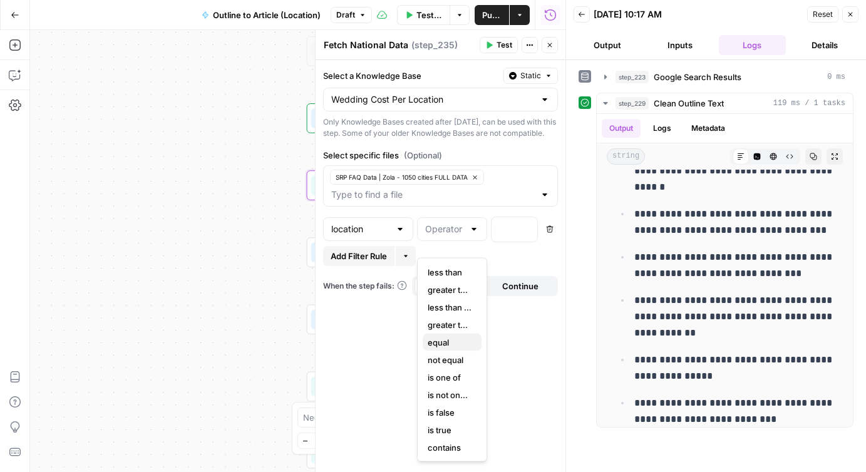
click at [448, 340] on span "equal" at bounding box center [450, 342] width 44 height 13
type input "equal"
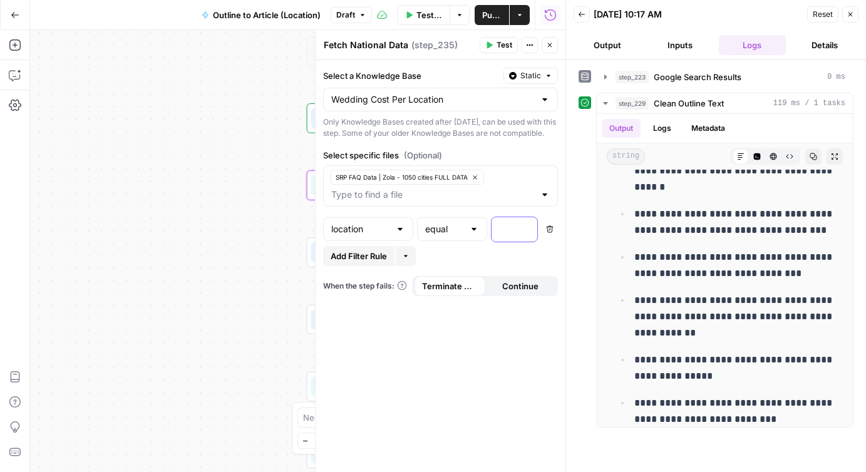
click at [510, 240] on div at bounding box center [505, 229] width 26 height 24
click at [502, 235] on p "*********" at bounding box center [504, 228] width 11 height 13
click at [522, 234] on button "Variables Menu" at bounding box center [526, 229] width 10 height 10
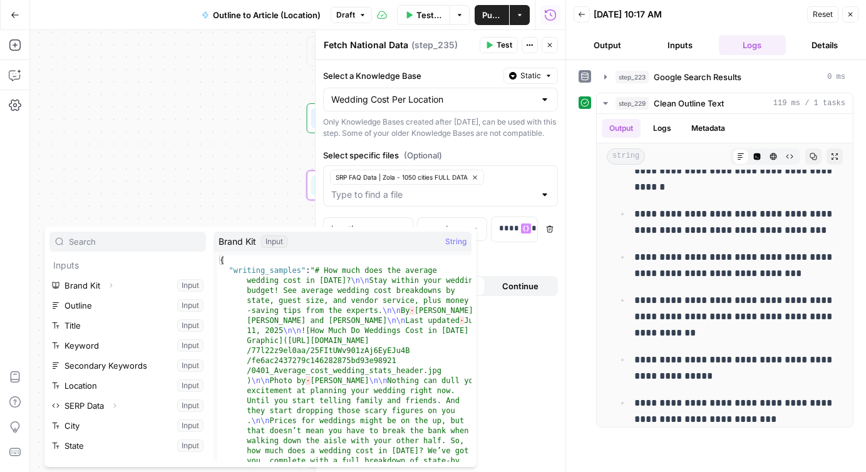
click at [113, 242] on input "text" at bounding box center [135, 242] width 132 height 13
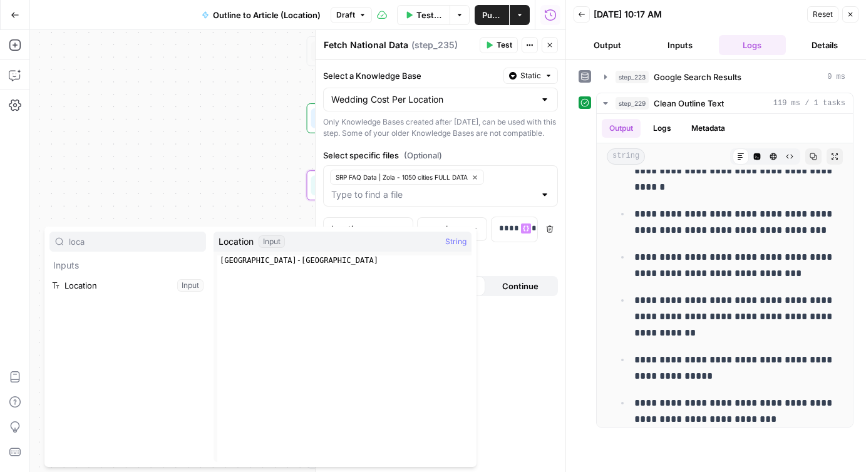
type input "loca"
click at [96, 285] on button "Select variable Location" at bounding box center [127, 286] width 157 height 20
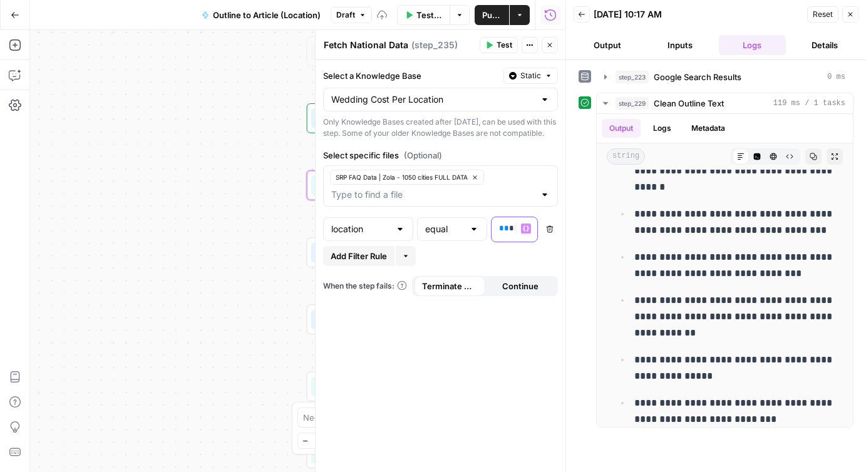
click at [507, 235] on p "** * ******** **" at bounding box center [504, 228] width 11 height 13
click at [525, 232] on icon "button" at bounding box center [526, 228] width 6 height 6
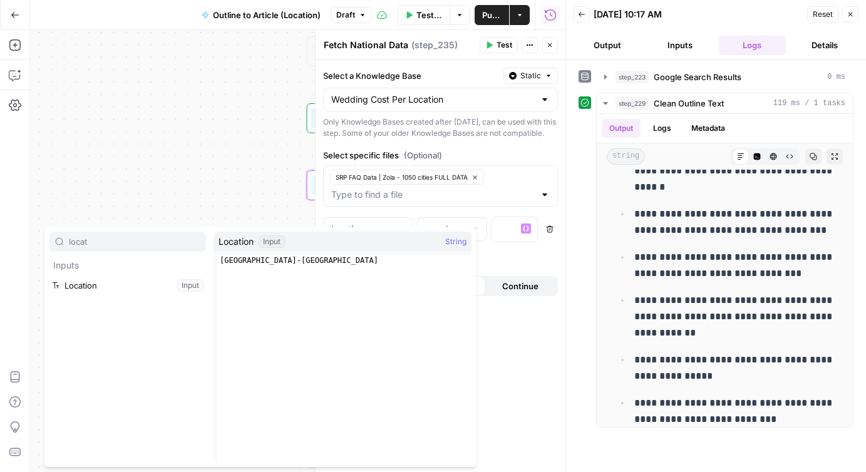
type input "locat"
click at [116, 289] on button "Select variable Location" at bounding box center [127, 286] width 157 height 20
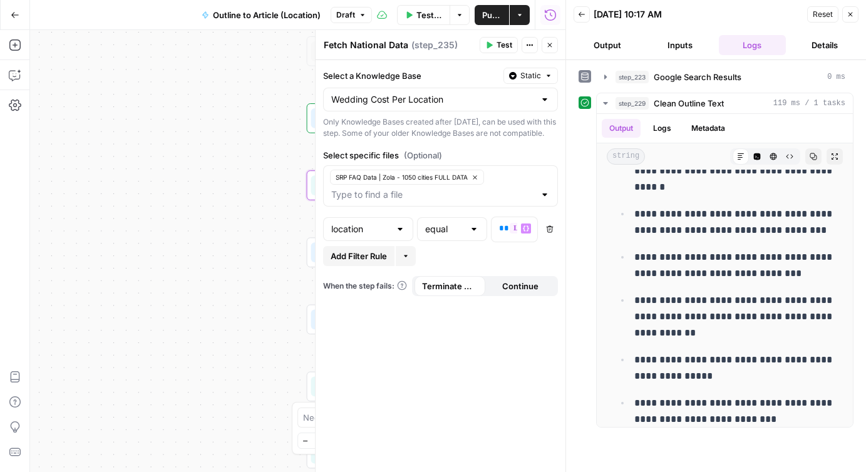
click at [852, 14] on icon "button" at bounding box center [851, 15] width 8 height 8
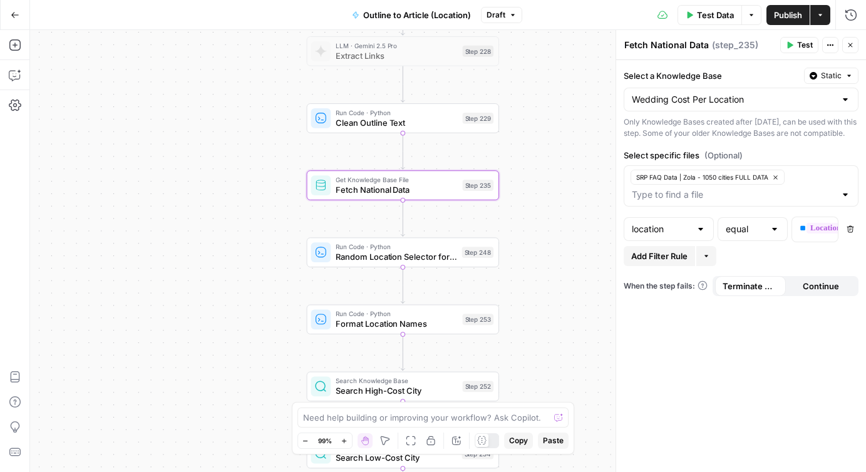
click at [796, 48] on button "Test" at bounding box center [799, 45] width 38 height 16
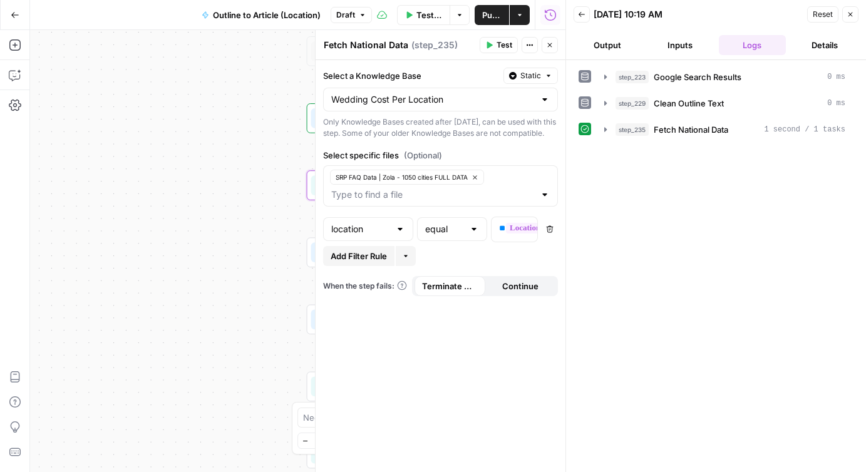
click at [852, 17] on icon "button" at bounding box center [851, 15] width 8 height 8
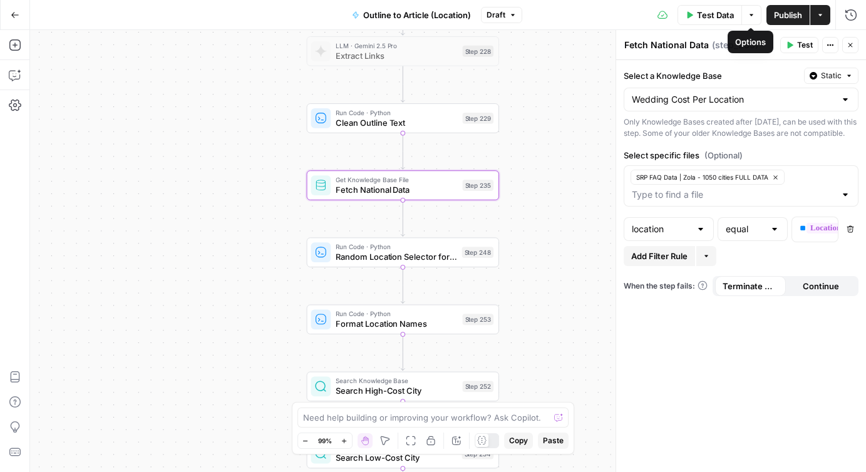
click at [717, 17] on span "Test Data" at bounding box center [715, 15] width 37 height 13
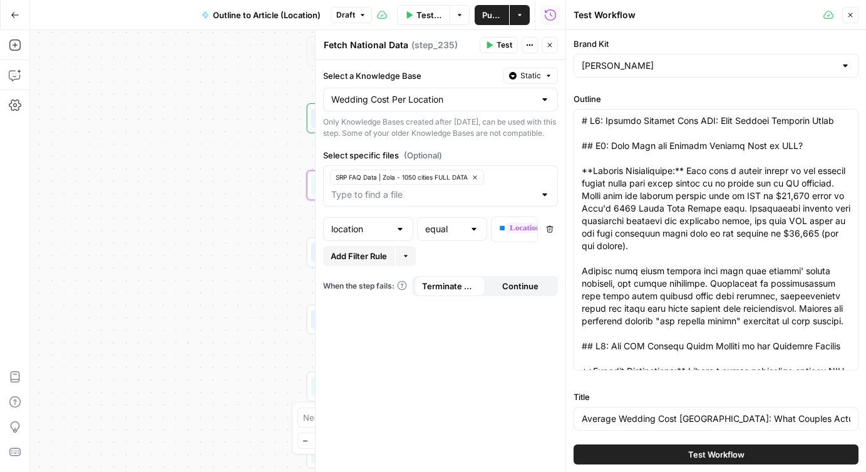
click at [855, 13] on button "Close" at bounding box center [850, 15] width 16 height 16
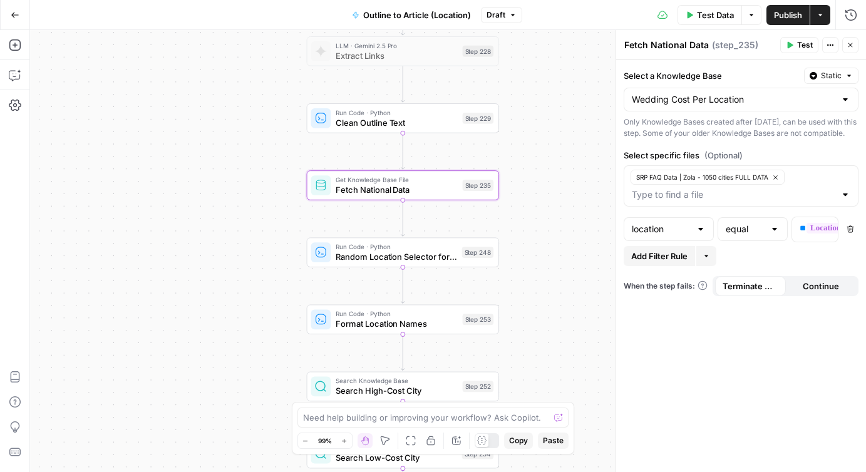
click at [832, 43] on icon "button" at bounding box center [831, 45] width 8 height 8
click at [766, 40] on div "Fetch National Data Fetch National Data ( step_235 )" at bounding box center [700, 45] width 153 height 14
click at [521, 197] on div "true false Workflow Input Settings Inputs Google Search Google Search Results S…" at bounding box center [448, 251] width 836 height 442
click at [559, 157] on div "true false Workflow Input Settings Inputs Google Search Google Search Results S…" at bounding box center [448, 251] width 836 height 442
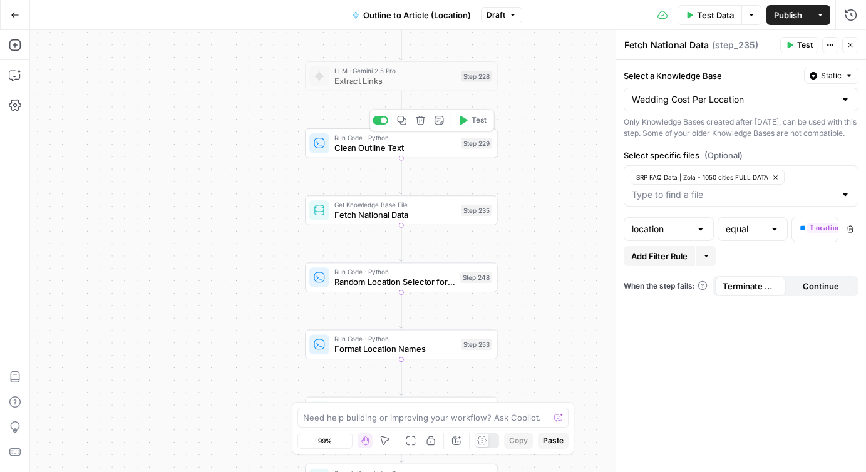
click at [537, 73] on div "true false Workflow Input Settings Inputs Google Search Google Search Results S…" at bounding box center [448, 251] width 836 height 442
click at [852, 46] on icon "button" at bounding box center [851, 45] width 8 height 8
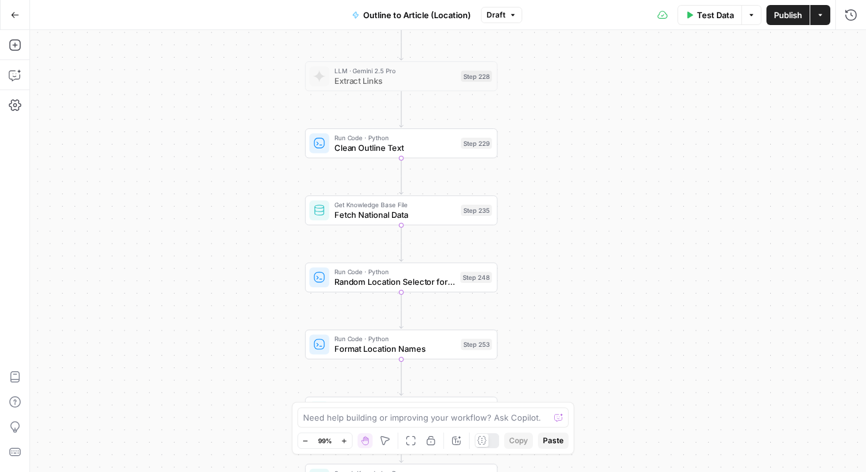
click at [745, 18] on button "Options" at bounding box center [752, 15] width 20 height 20
click at [706, 59] on span "View Last Test" at bounding box center [716, 62] width 55 height 13
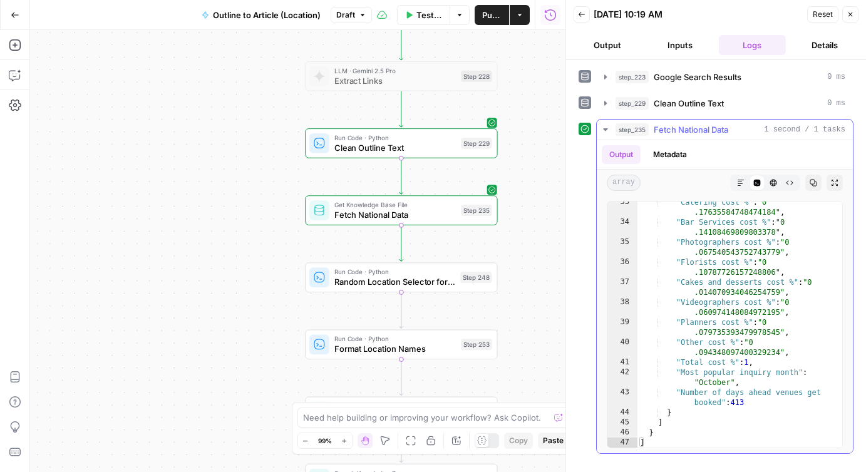
scroll to position [586, 0]
click at [606, 130] on icon "button" at bounding box center [606, 130] width 10 height 10
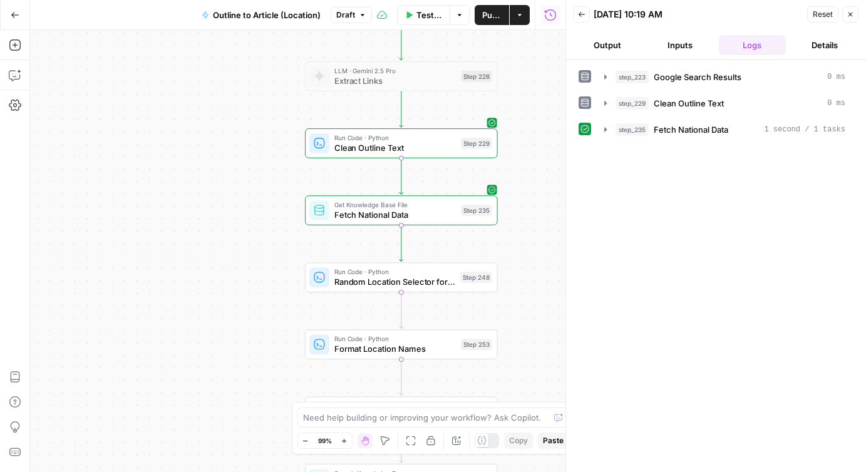
click at [522, 272] on div "true false Workflow Input Settings Inputs Google Search Google Search Results S…" at bounding box center [298, 251] width 536 height 442
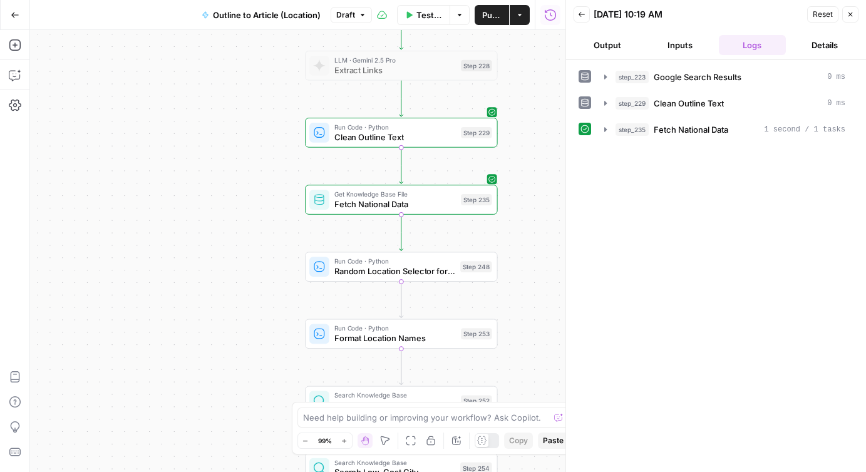
drag, startPoint x: 522, startPoint y: 272, endPoint x: 522, endPoint y: 192, distance: 80.2
click at [522, 192] on div "true false Workflow Input Settings Inputs Google Search Google Search Results S…" at bounding box center [298, 251] width 536 height 442
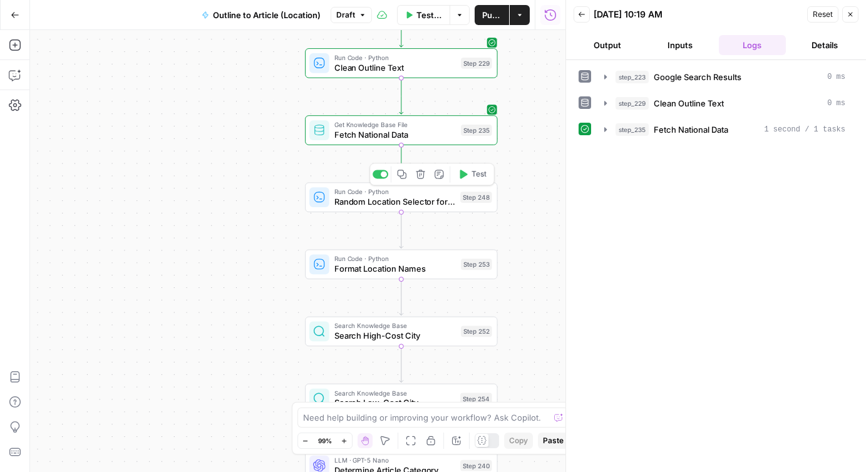
click at [367, 202] on span "Random Location Selector for Comparison" at bounding box center [394, 201] width 121 height 13
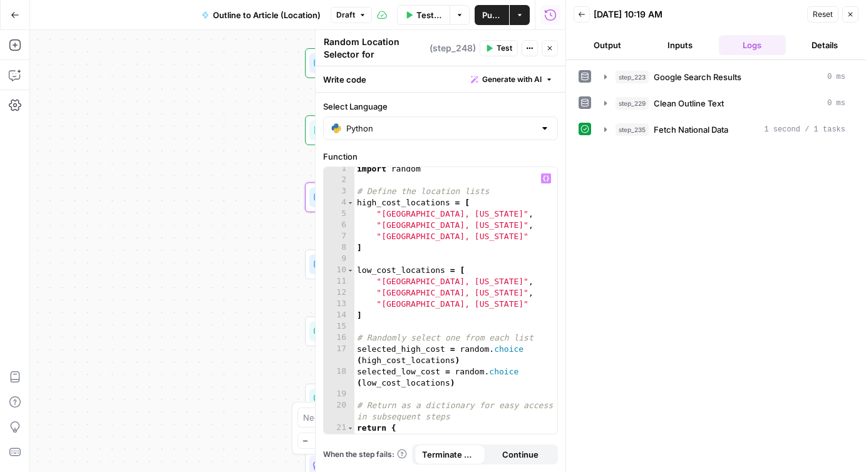
scroll to position [0, 0]
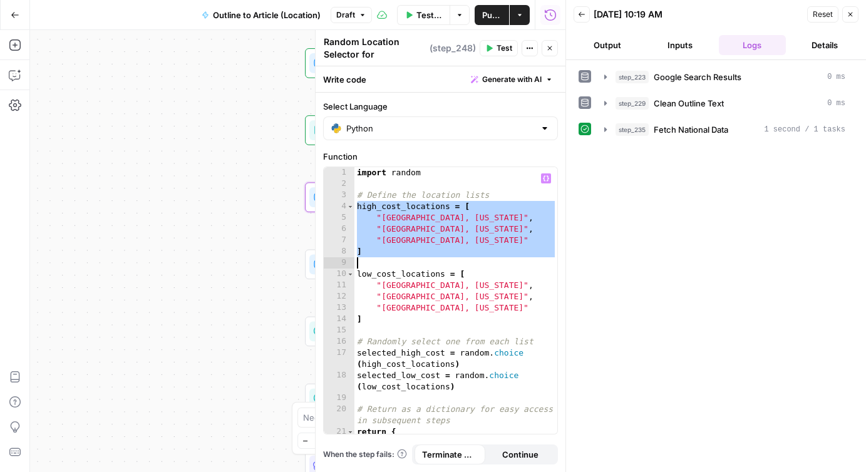
drag, startPoint x: 358, startPoint y: 207, endPoint x: 365, endPoint y: 259, distance: 52.4
click at [365, 259] on div "import random # Define the location lists high_cost_locations = [ "Manhattan, N…" at bounding box center [456, 317] width 203 height 301
type textarea "*"
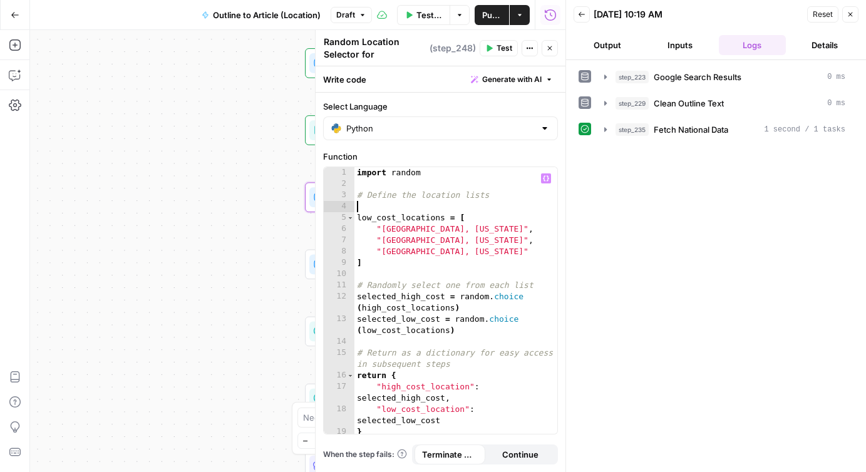
type textarea "*"
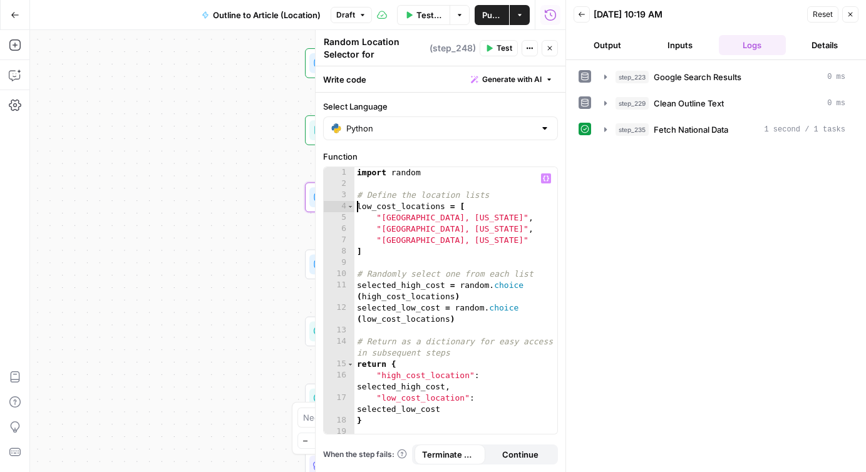
scroll to position [4, 0]
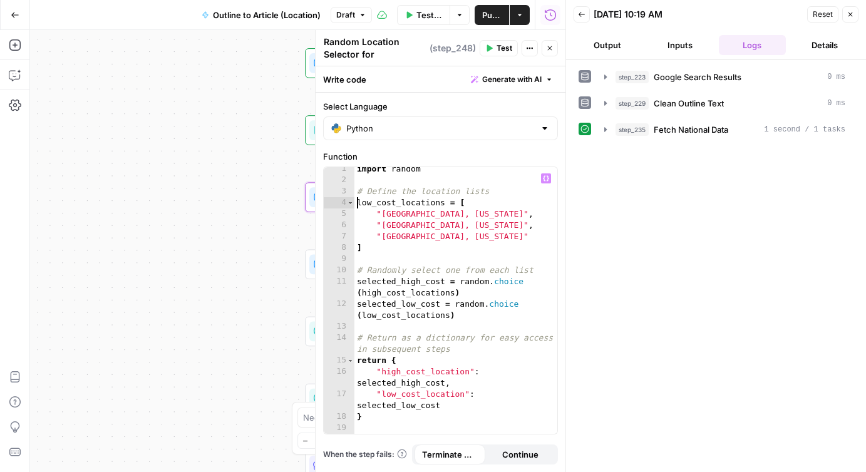
click at [494, 272] on div "import random # Define the location lists low_cost_locations = [ "St. Louis, Mi…" at bounding box center [456, 307] width 203 height 289
drag, startPoint x: 477, startPoint y: 292, endPoint x: 353, endPoint y: 280, distance: 125.3
click at [353, 280] on div "**********" at bounding box center [441, 300] width 234 height 267
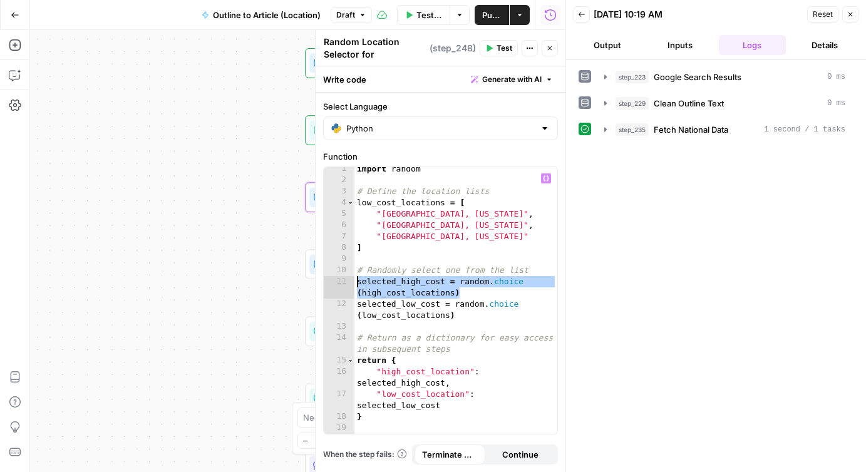
type textarea "**********"
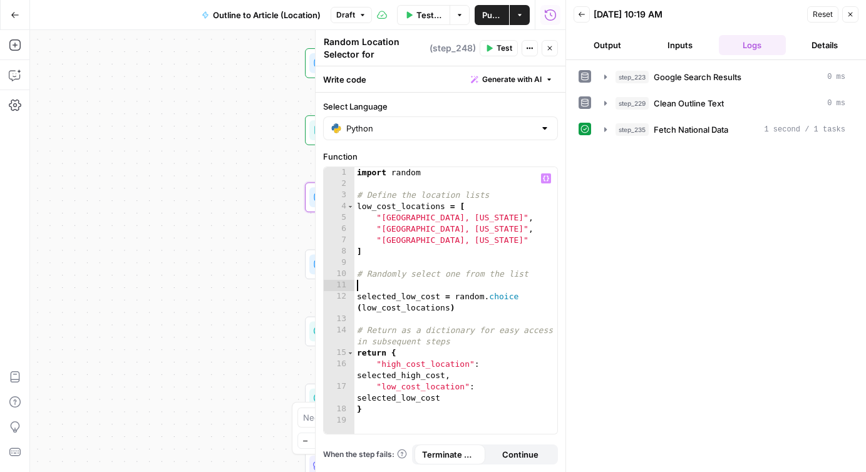
scroll to position [0, 0]
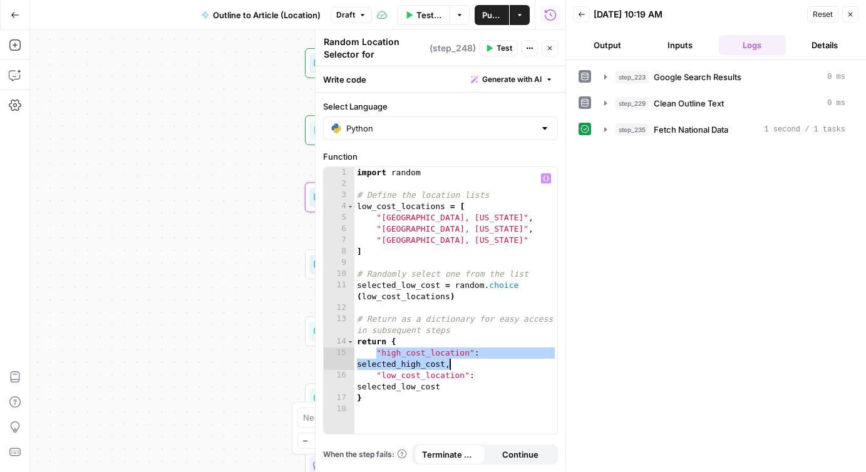
drag, startPoint x: 377, startPoint y: 353, endPoint x: 462, endPoint y: 360, distance: 84.8
click at [462, 360] on div "import random # Define the location lists low_cost_locations = [ "St. Louis, Mi…" at bounding box center [456, 311] width 203 height 289
type textarea "**********"
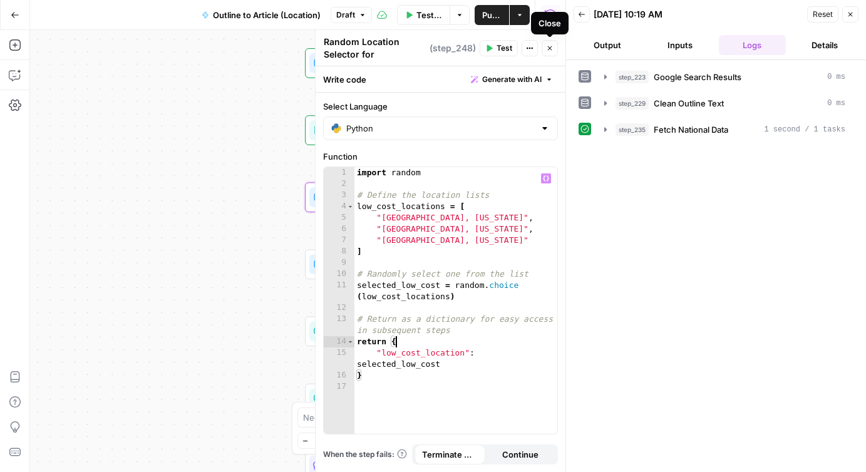
type textarea "********"
click at [489, 12] on span "Publish" at bounding box center [491, 15] width 19 height 13
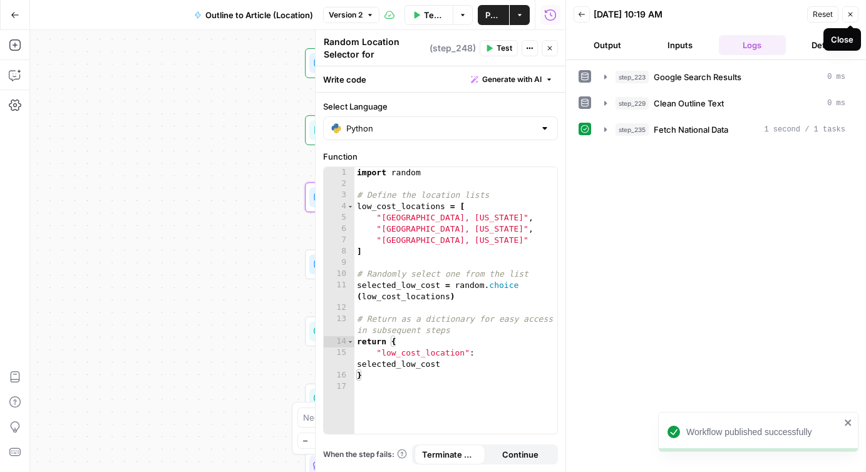
click at [852, 13] on icon "button" at bounding box center [851, 15] width 8 height 8
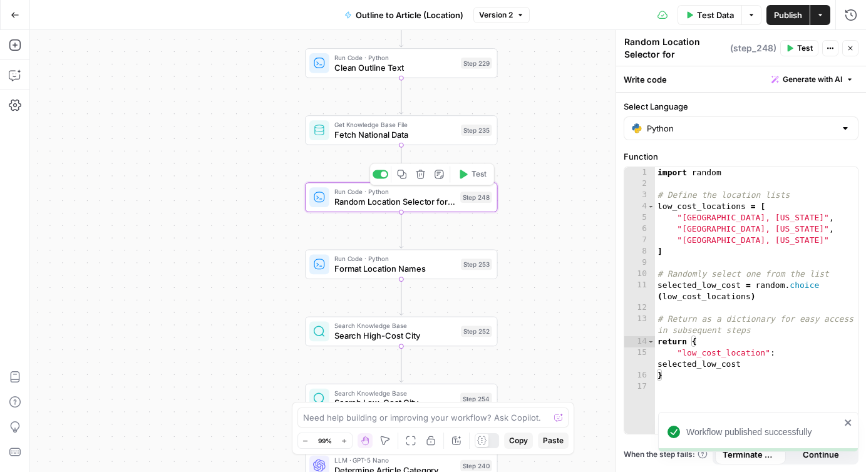
click at [463, 172] on icon "button" at bounding box center [464, 174] width 8 height 9
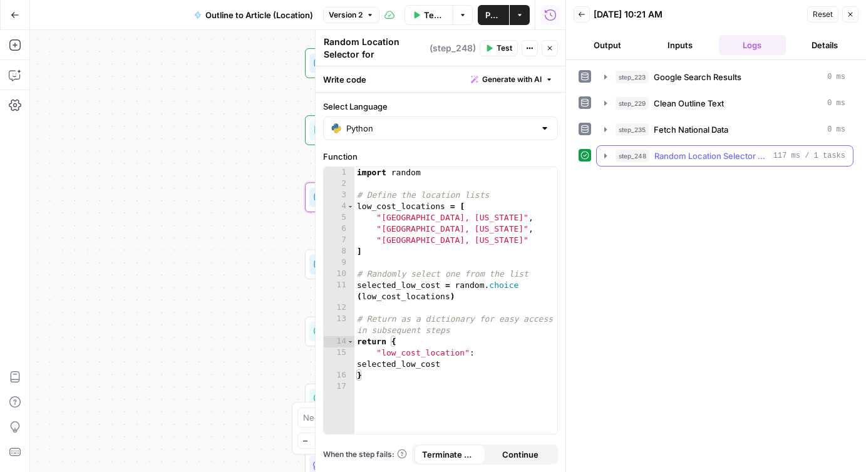
click at [604, 160] on icon "button" at bounding box center [606, 156] width 10 height 10
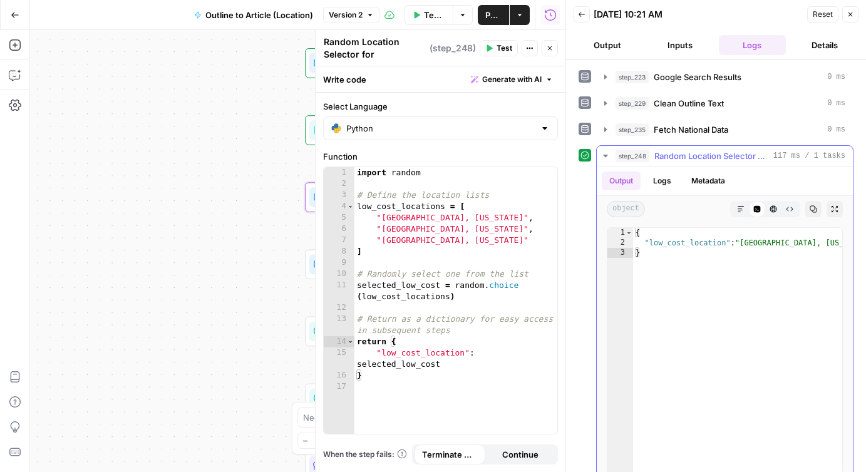
click at [607, 154] on icon "button" at bounding box center [606, 156] width 10 height 10
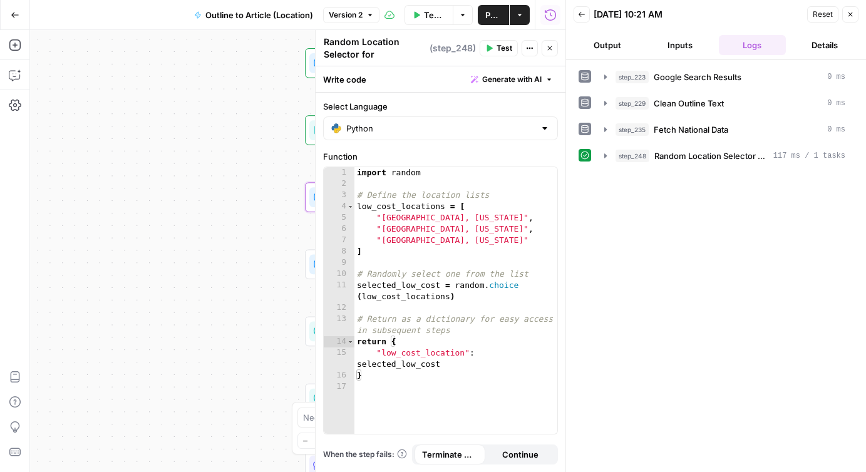
click at [847, 16] on icon "button" at bounding box center [851, 15] width 8 height 8
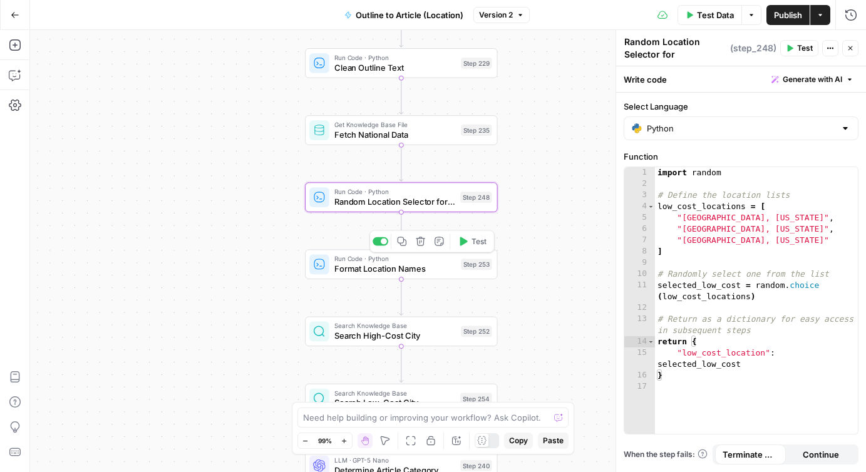
click at [405, 269] on span "Format Location Names" at bounding box center [395, 268] width 122 height 13
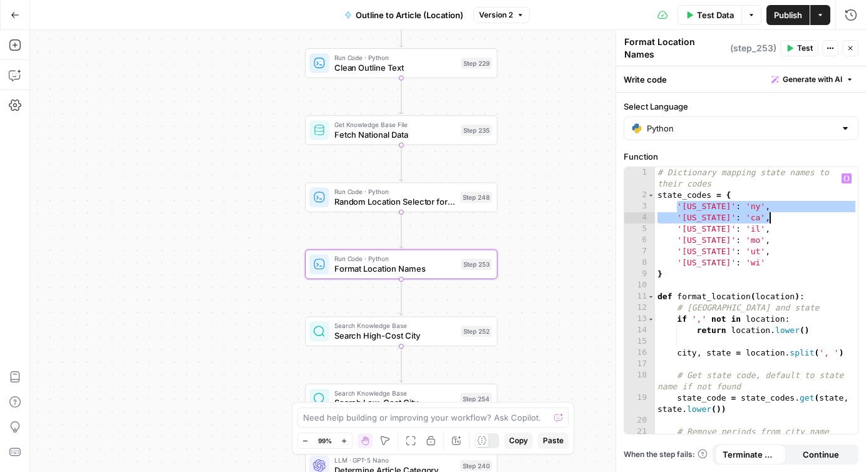
drag, startPoint x: 676, startPoint y: 200, endPoint x: 792, endPoint y: 213, distance: 116.0
click at [792, 213] on div "# Dictionary mapping state names to their codes state_codes = { 'New York' : 'n…" at bounding box center [756, 320] width 203 height 307
type textarea "**********"
drag, startPoint x: 767, startPoint y: 225, endPoint x: 651, endPoint y: 198, distance: 118.4
click at [651, 198] on div "**********" at bounding box center [741, 300] width 234 height 267
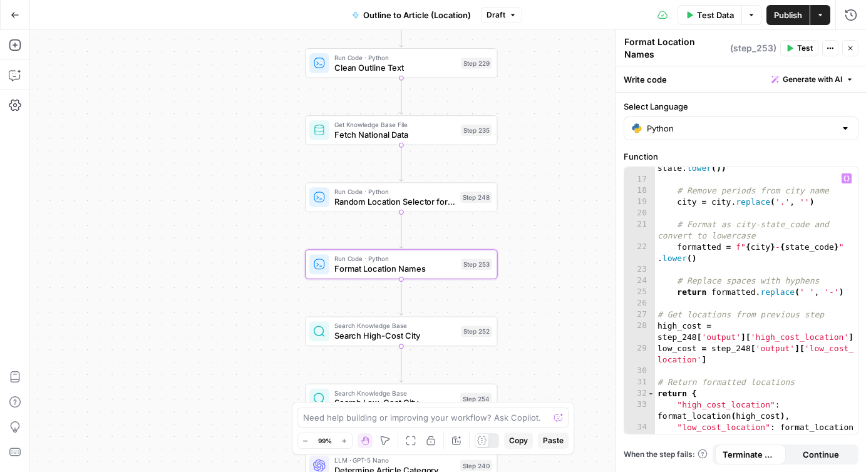
scroll to position [223, 0]
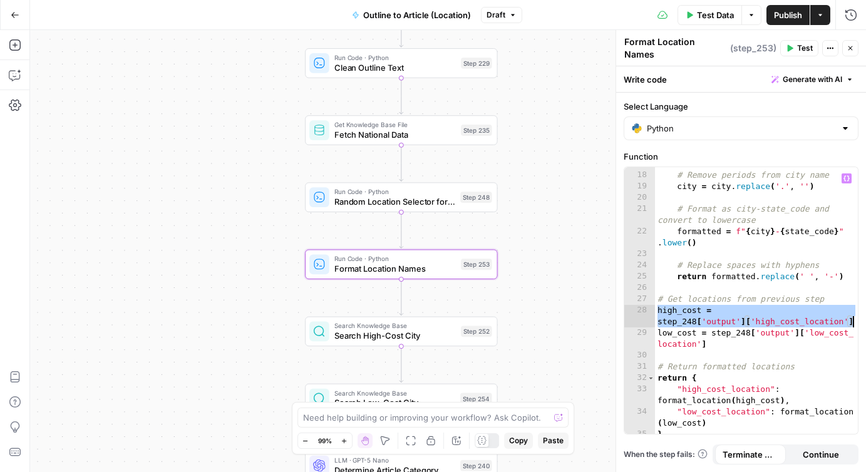
drag, startPoint x: 658, startPoint y: 305, endPoint x: 862, endPoint y: 314, distance: 203.8
click at [862, 314] on div "**********" at bounding box center [741, 283] width 250 height 380
type textarea "**********"
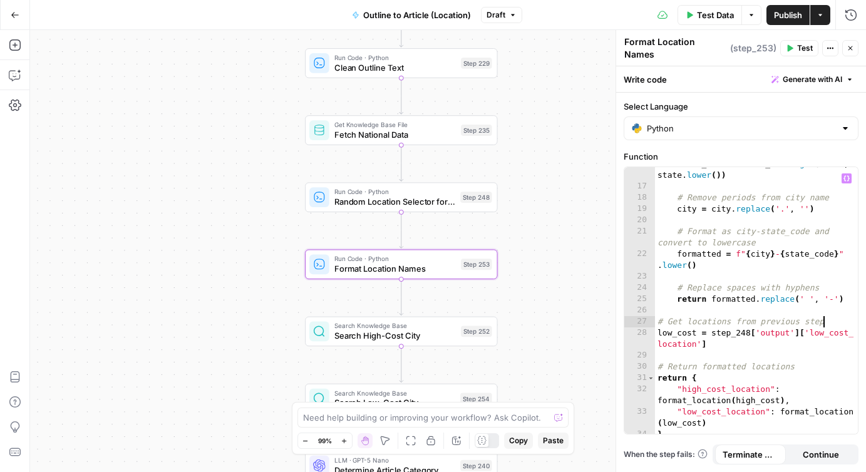
scroll to position [200, 0]
drag, startPoint x: 656, startPoint y: 373, endPoint x: 767, endPoint y: 381, distance: 110.6
click at [767, 381] on div "state_code = state_codes . get ( state , state . lower ( )) # Remove periods fr…" at bounding box center [756, 311] width 203 height 307
drag, startPoint x: 681, startPoint y: 383, endPoint x: 789, endPoint y: 391, distance: 108.7
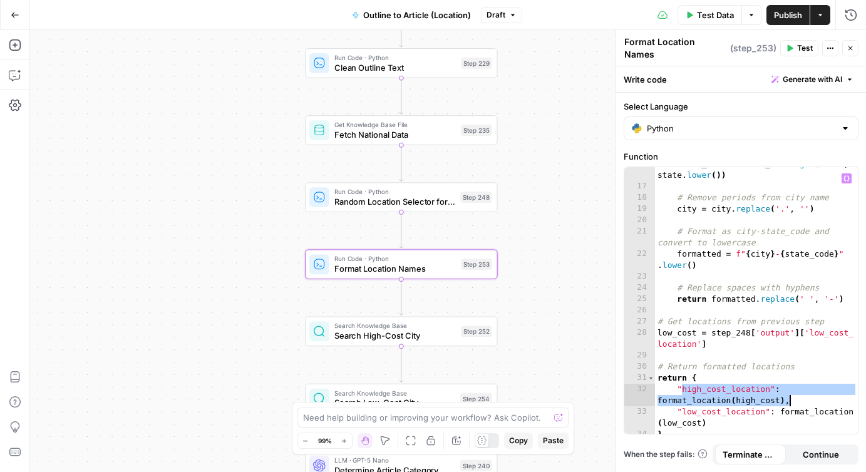
click at [789, 391] on div "state_code = state_codes . get ( state , state . lower ( )) # Remove periods fr…" at bounding box center [756, 311] width 203 height 307
type textarea "*"
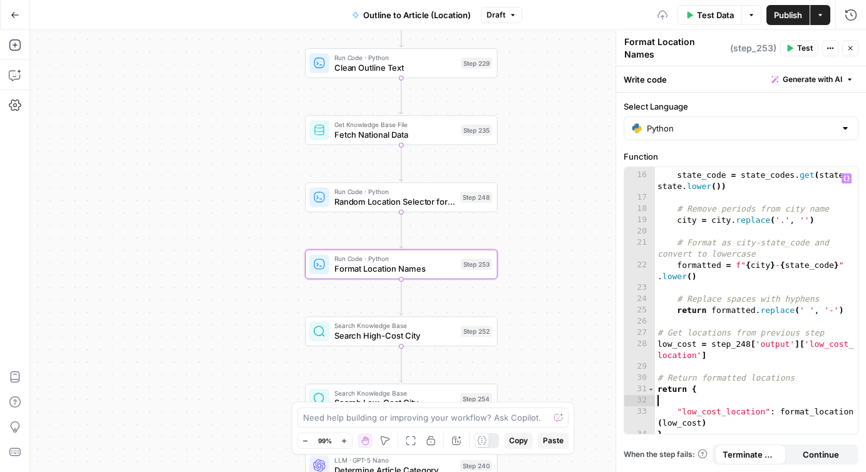
type textarea "********"
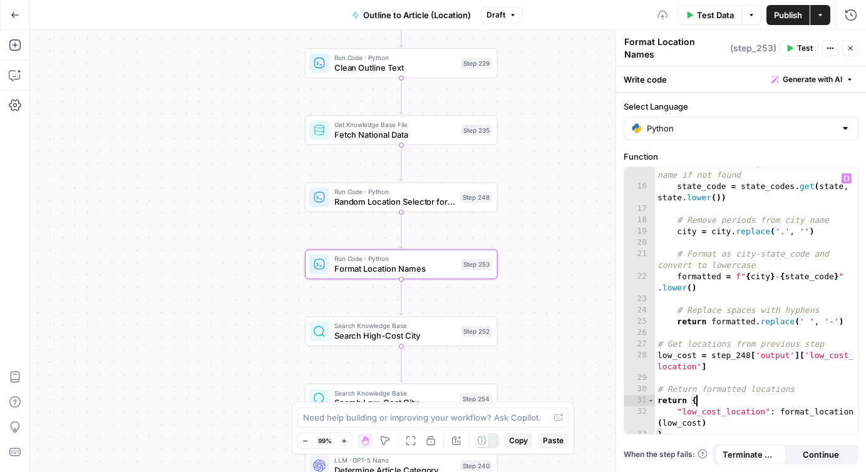
click at [786, 11] on span "Publish" at bounding box center [788, 15] width 28 height 13
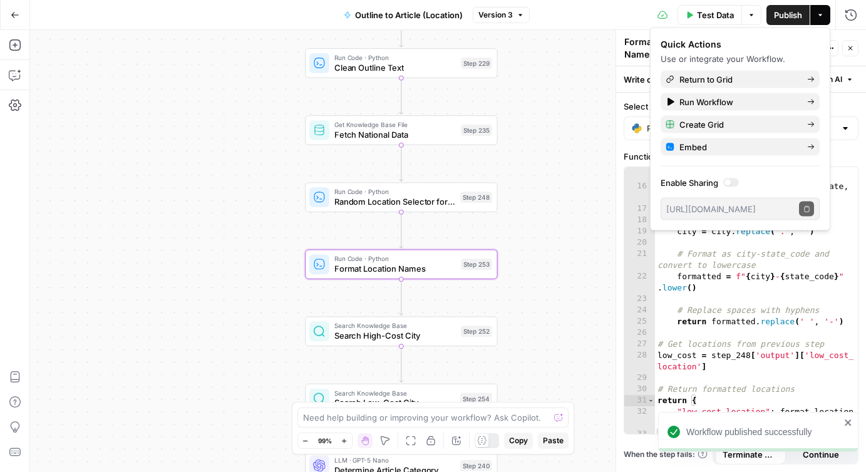
click at [420, 269] on span "Format Location Names" at bounding box center [395, 268] width 122 height 13
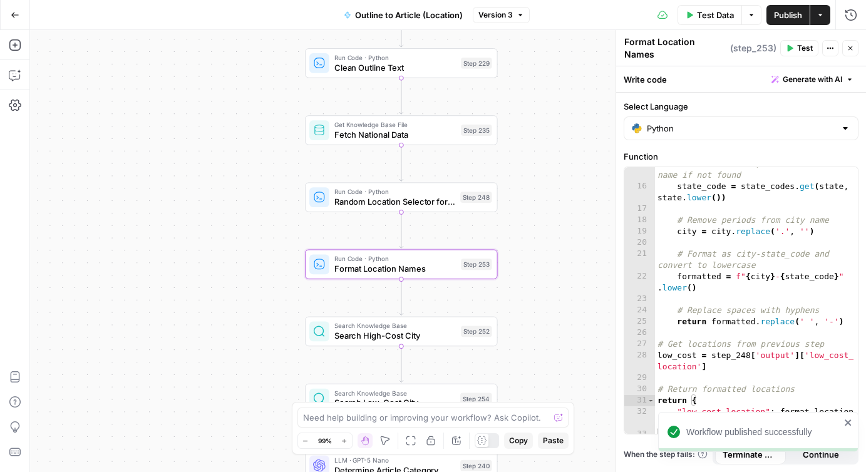
click at [794, 43] on button "Test" at bounding box center [799, 48] width 38 height 16
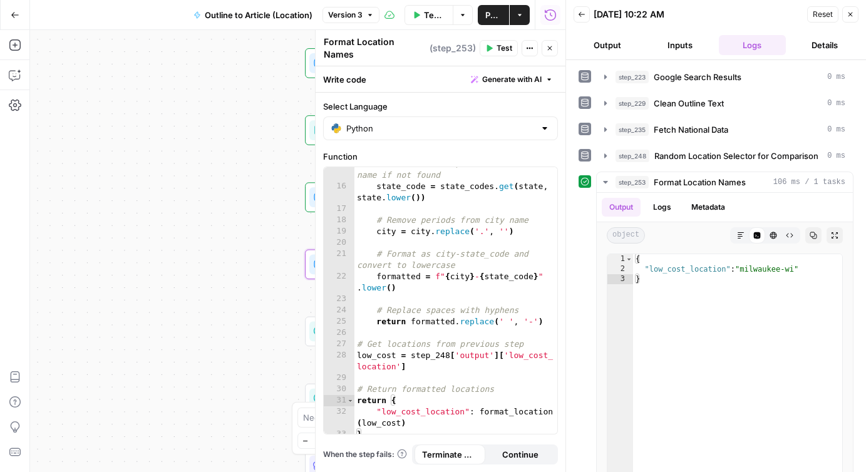
click at [853, 13] on icon "button" at bounding box center [851, 15] width 8 height 8
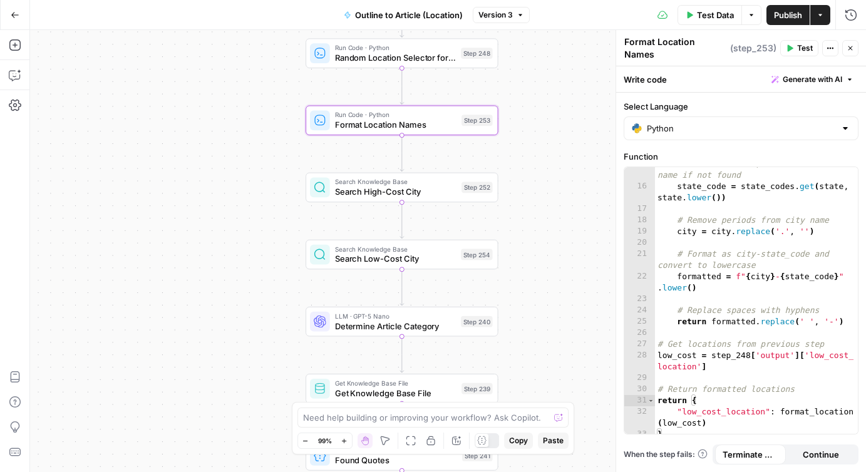
drag, startPoint x: 536, startPoint y: 328, endPoint x: 536, endPoint y: 179, distance: 149.1
click at [536, 180] on div "true false Workflow Input Settings Inputs Google Search Google Search Results S…" at bounding box center [448, 251] width 836 height 442
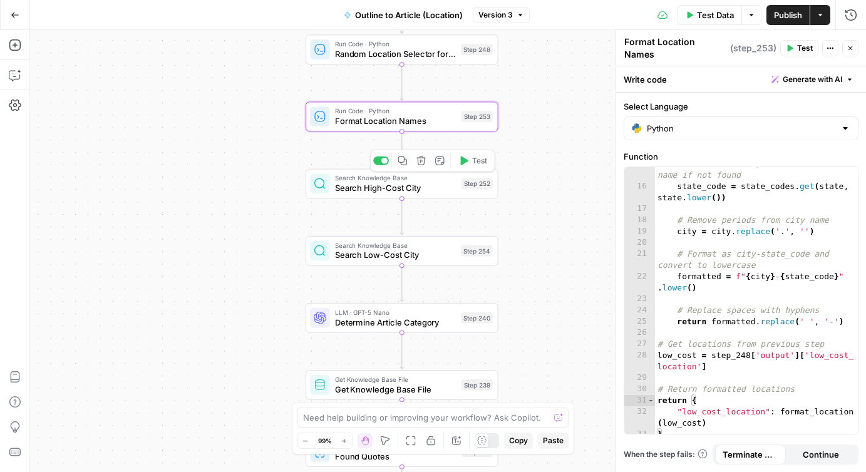
click at [393, 189] on span "Search High-Cost City" at bounding box center [396, 188] width 122 height 13
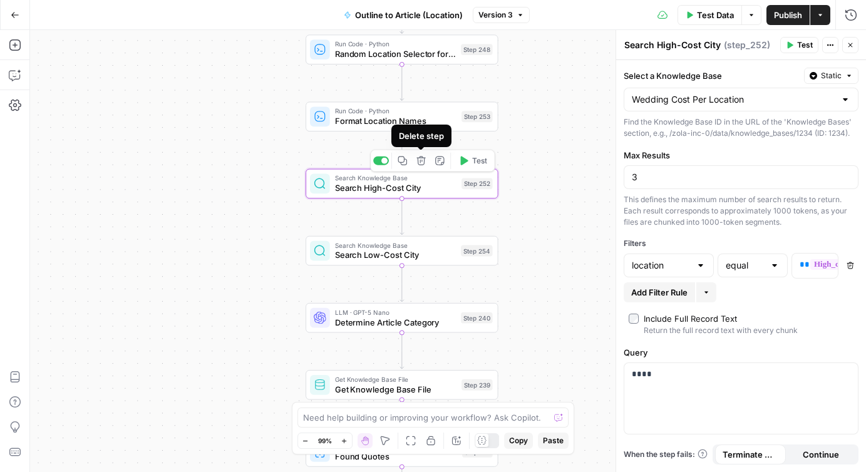
click at [417, 160] on icon "button" at bounding box center [421, 161] width 9 height 9
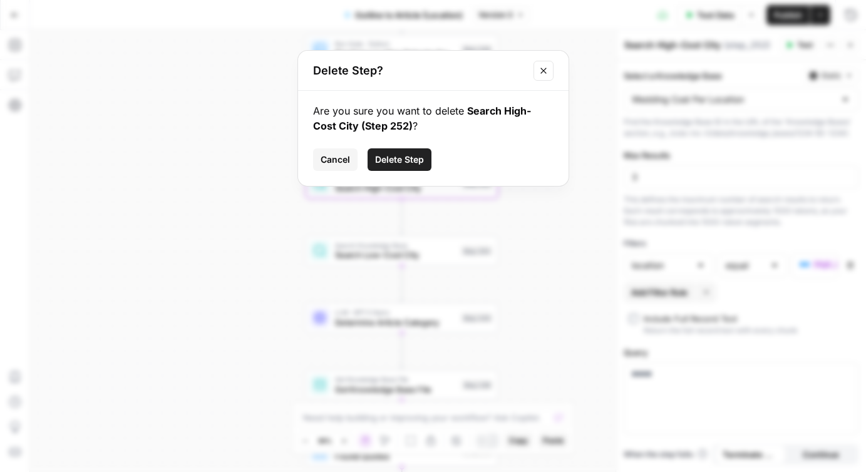
click at [417, 160] on span "Delete Step" at bounding box center [399, 159] width 49 height 13
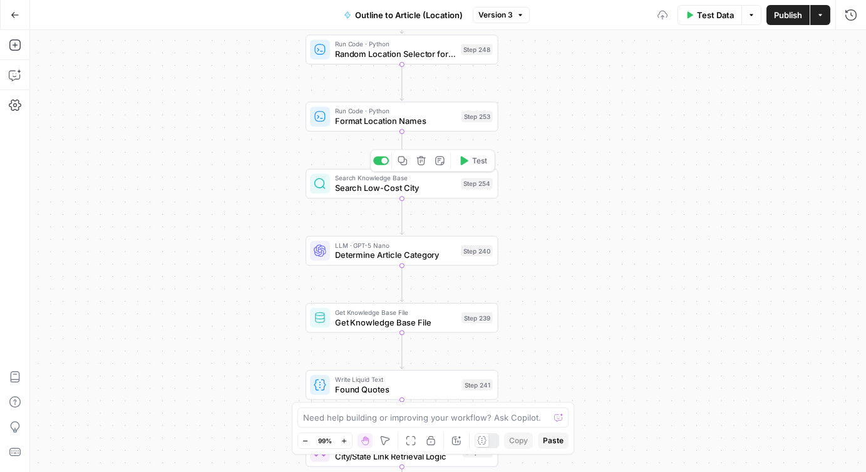
click at [406, 187] on span "Search Low-Cost City" at bounding box center [395, 188] width 121 height 13
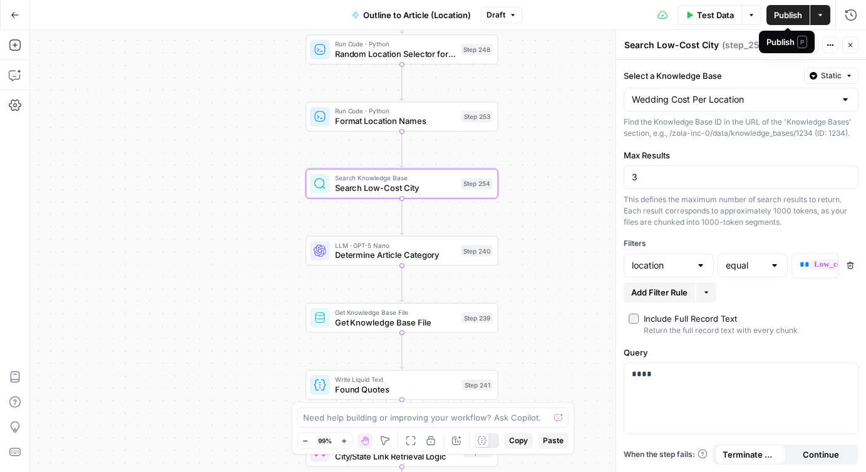
click at [782, 15] on span "Publish" at bounding box center [788, 15] width 28 height 13
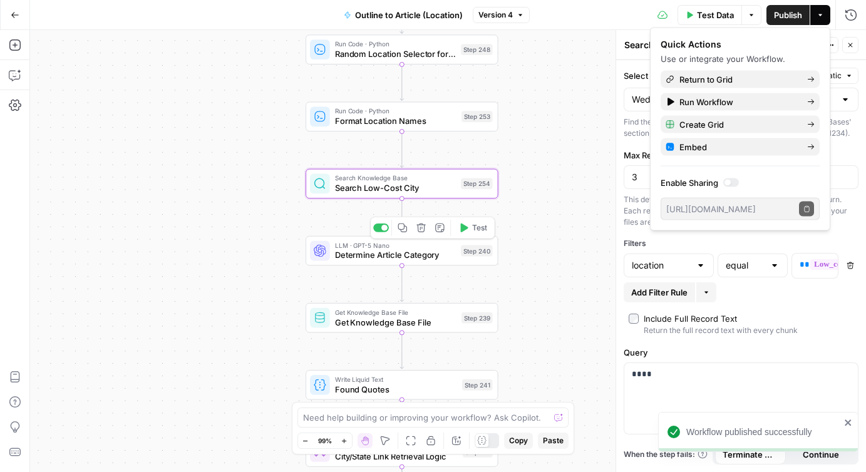
click at [399, 252] on span "Determine Article Category" at bounding box center [395, 255] width 121 height 13
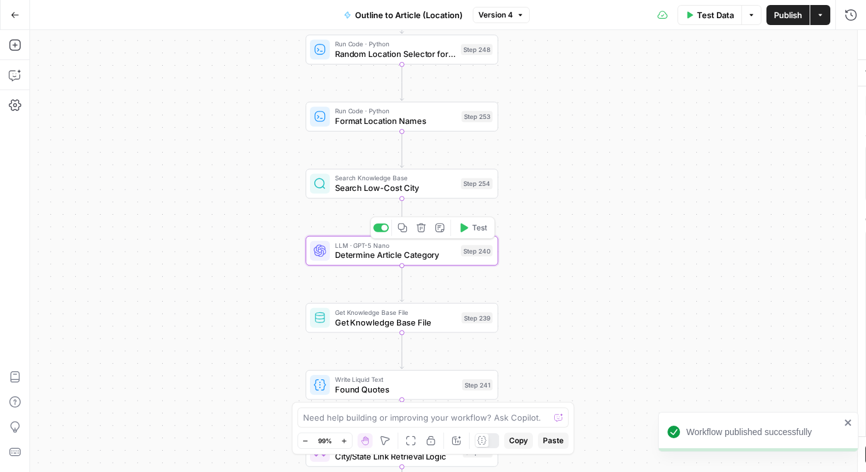
type textarea "Determine Article Category"
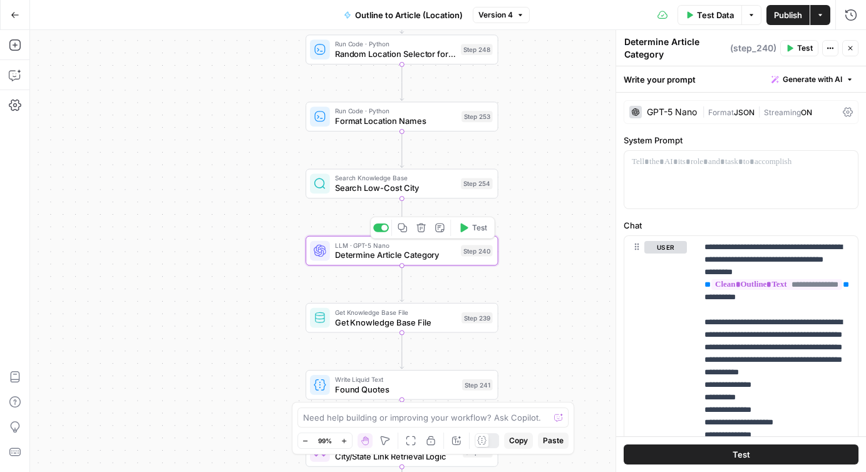
click at [389, 259] on span "Determine Article Category" at bounding box center [395, 255] width 121 height 13
click at [18, 72] on icon "button" at bounding box center [15, 75] width 13 height 13
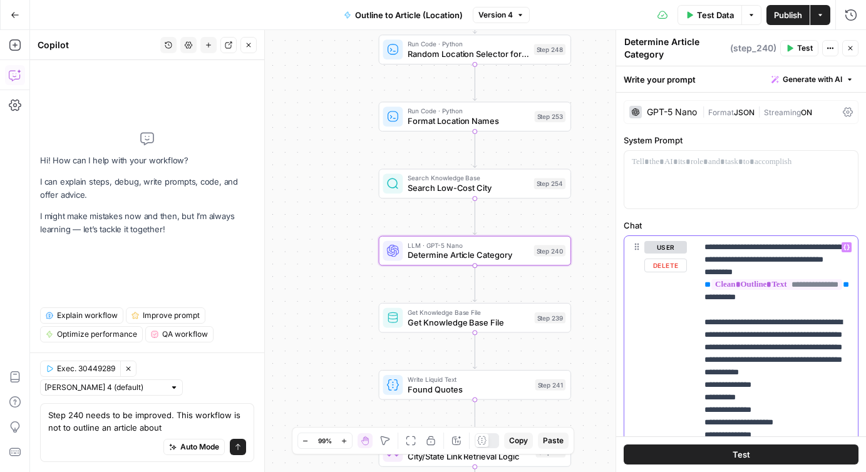
drag, startPoint x: 704, startPoint y: 260, endPoint x: 730, endPoint y: 270, distance: 28.2
click at [731, 270] on div "**********" at bounding box center [777, 447] width 161 height 423
copy p "**********"
click at [223, 425] on textarea "Step 240 needs to be improved. This workflow is not to outline an article about" at bounding box center [147, 421] width 198 height 25
paste textarea "costs for a certain type of wedding vendor"
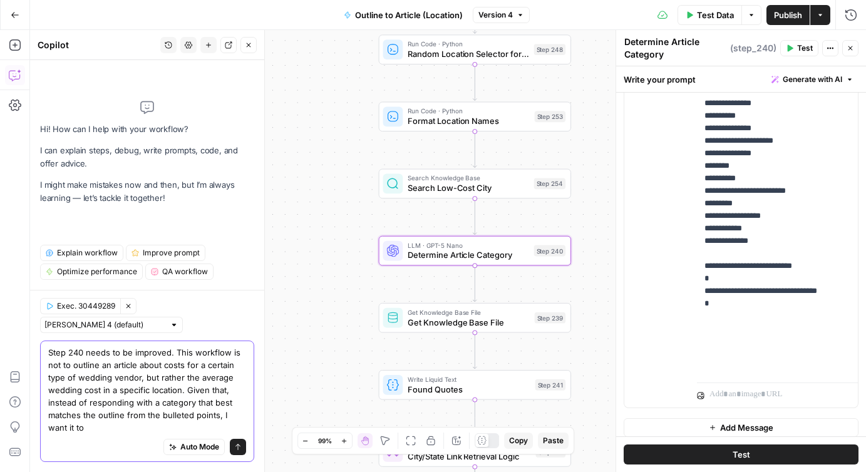
scroll to position [287, 0]
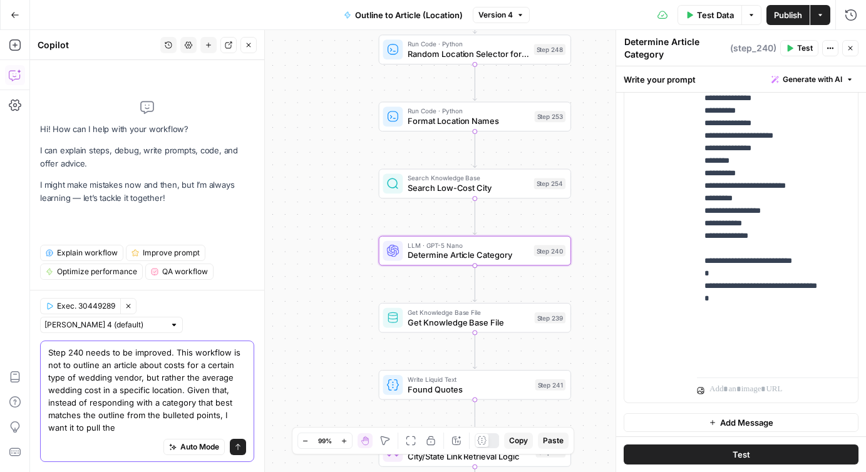
paste textarea "76762.35 39923.46 43795.88 77972.24 52630.35 57179.71 47600.12 60515.27 66497.3…"
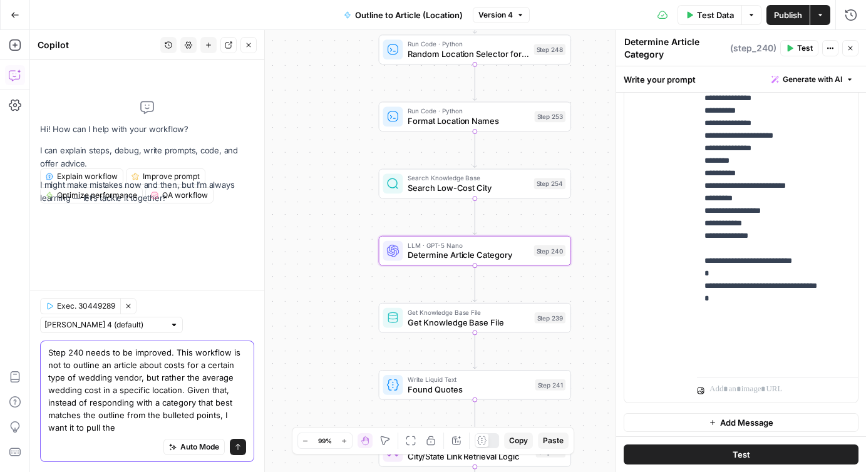
scroll to position [0, 0]
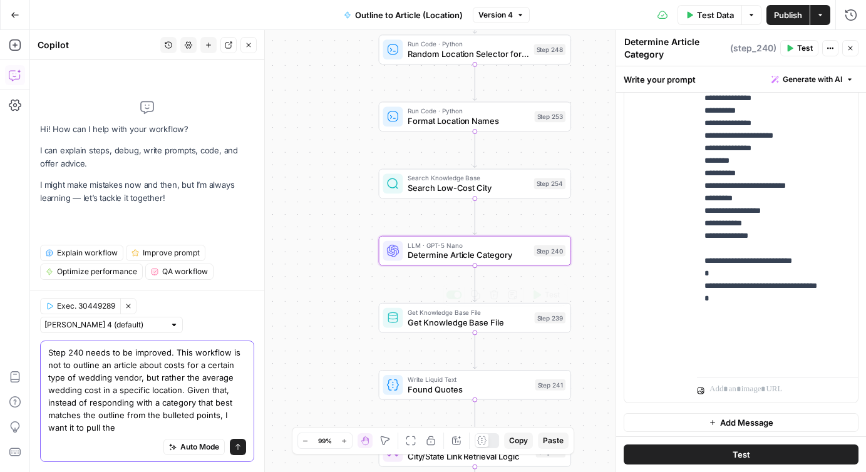
type textarea "Step 240 needs to be improved. This workflow is not to outline an article about…"
click at [453, 321] on span "Get Knowledge Base File" at bounding box center [469, 322] width 122 height 13
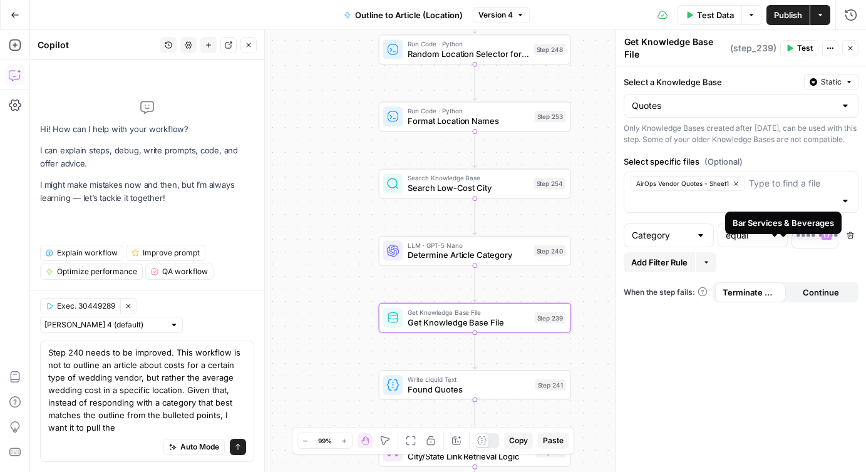
scroll to position [0, 125]
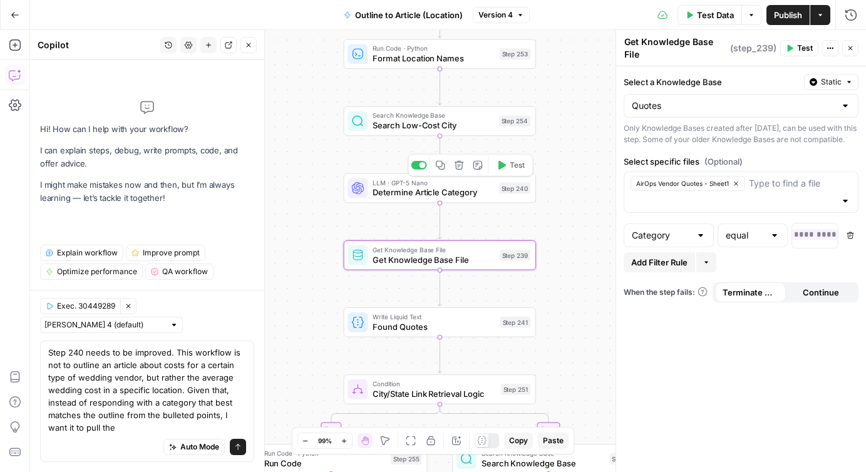
click at [420, 190] on span "Determine Article Category" at bounding box center [433, 193] width 121 height 13
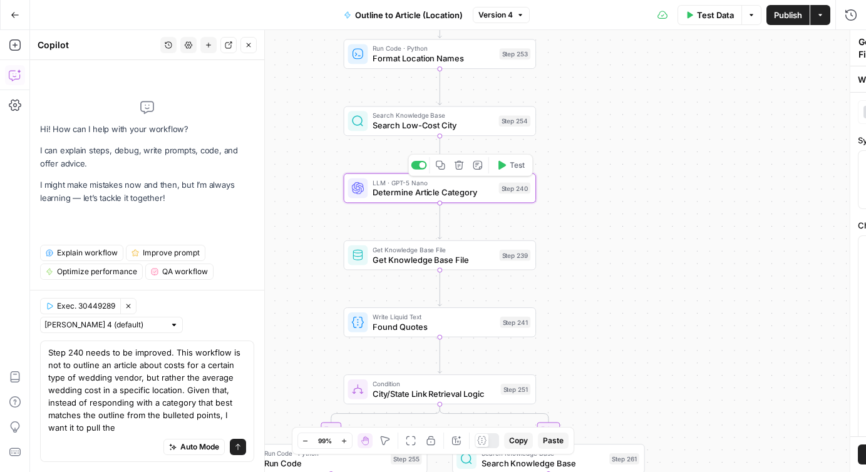
type textarea "Determine Article Category"
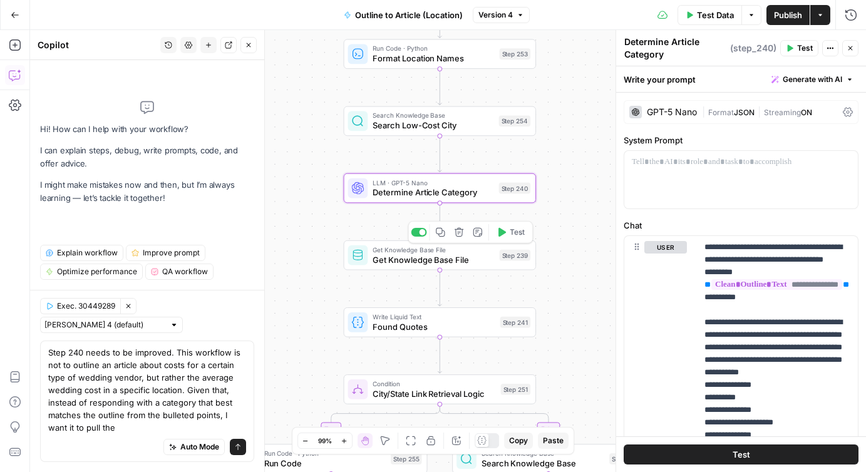
click at [402, 259] on span "Get Knowledge Base File" at bounding box center [434, 260] width 122 height 13
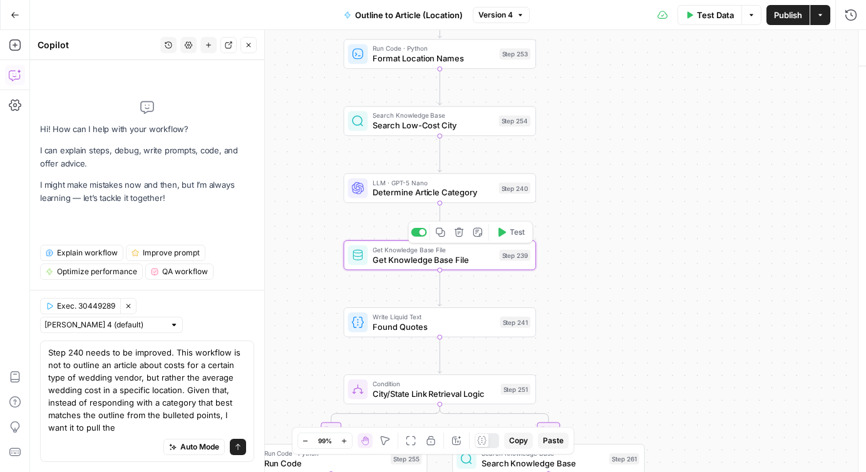
type textarea "Get Knowledge Base File"
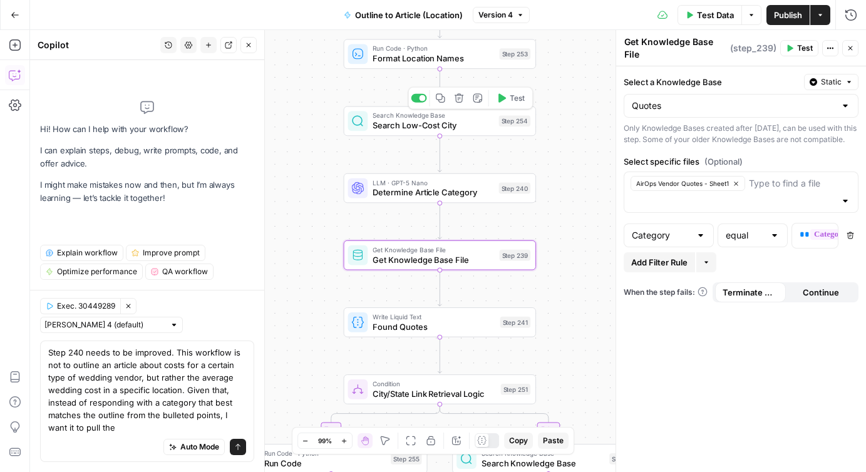
click at [420, 126] on span "Search Low-Cost City" at bounding box center [433, 125] width 121 height 13
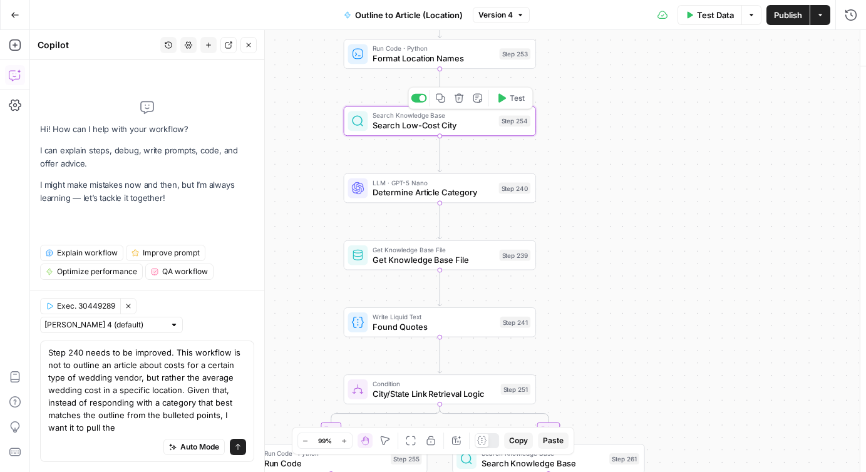
type textarea "Search Low-Cost City"
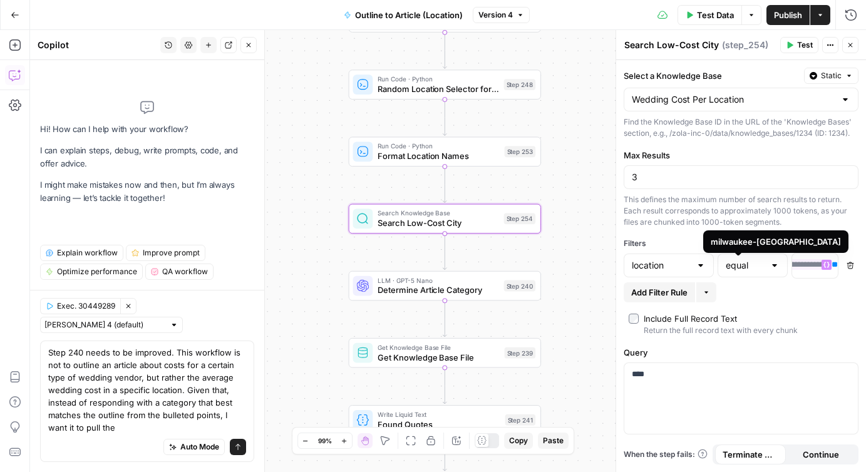
scroll to position [0, 196]
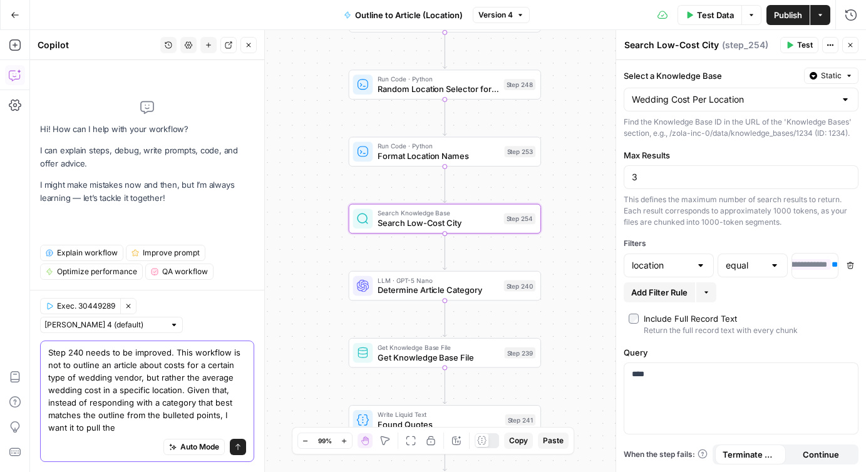
click at [126, 430] on textarea "Step 240 needs to be improved. This workflow is not to outline an article about…" at bounding box center [147, 390] width 198 height 88
click at [49, 353] on textarea "Step 240 needs to be improved. This workflow is not to outline an article about…" at bounding box center [147, 390] width 198 height 88
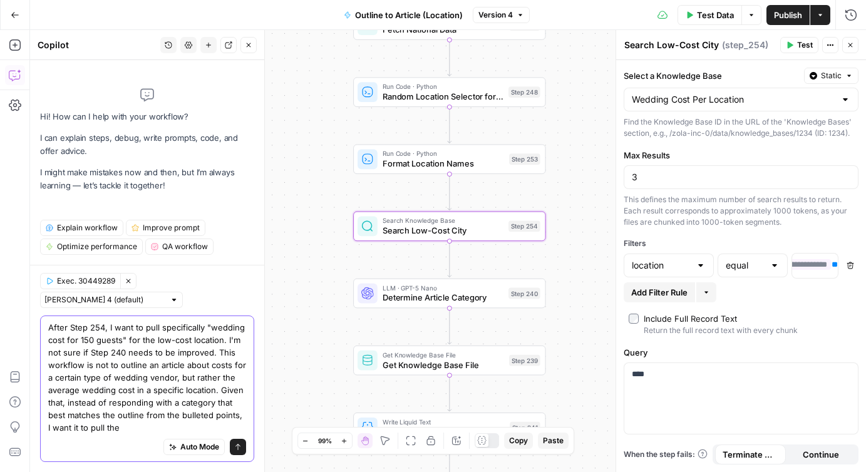
click at [127, 353] on textarea "After Step 254, I want to pull specifically "wedding cost for 150 guests" for t…" at bounding box center [147, 377] width 198 height 113
drag, startPoint x: 192, startPoint y: 353, endPoint x: 94, endPoint y: 363, distance: 98.2
click at [94, 363] on textarea "After Step 254, I want to pull specifically "wedding cost for 150 guests" for t…" at bounding box center [147, 377] width 198 height 113
drag, startPoint x: 187, startPoint y: 390, endPoint x: 182, endPoint y: 430, distance: 41.1
click at [182, 430] on textarea "After Step 254, I want to pull specifically "wedding cost for 150 guests" for t…" at bounding box center [147, 377] width 198 height 113
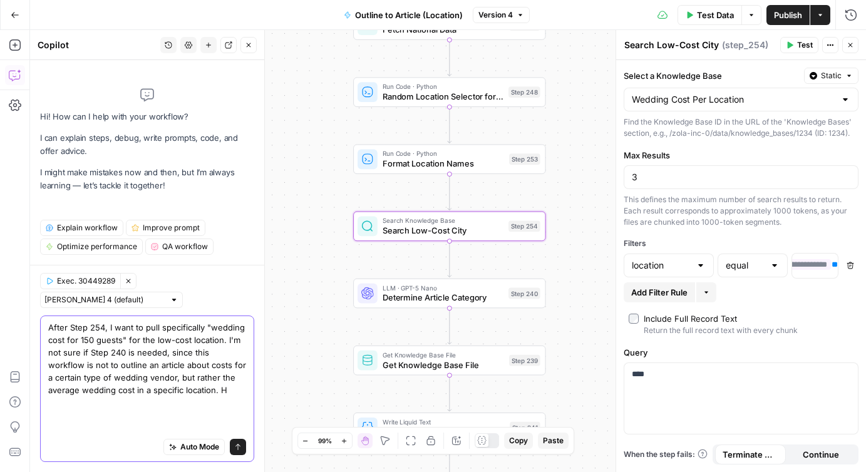
scroll to position [0, 0]
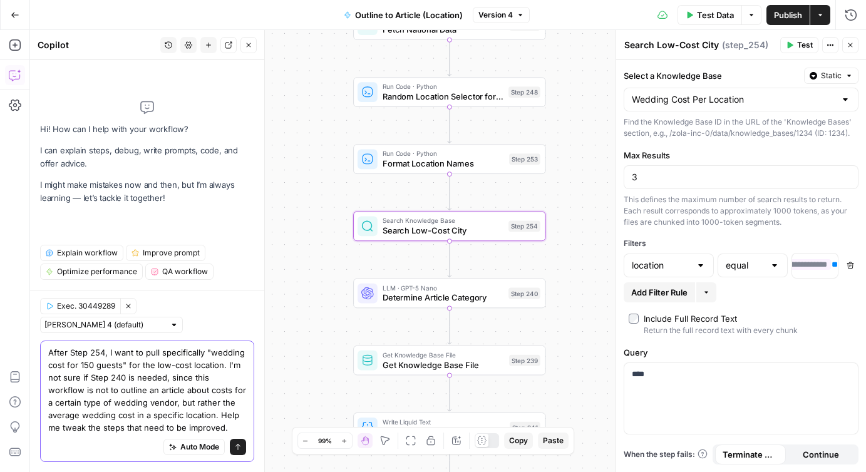
type textarea "After Step 254, I want to pull specifically "wedding cost for 150 guests" for t…"
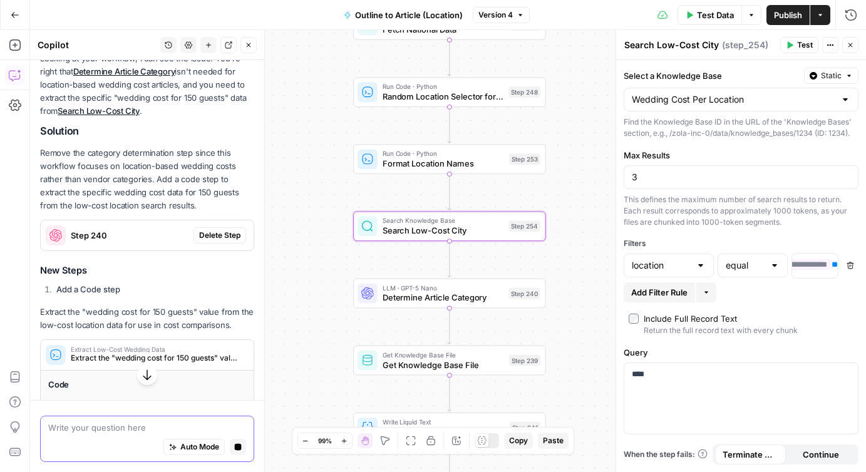
scroll to position [246, 0]
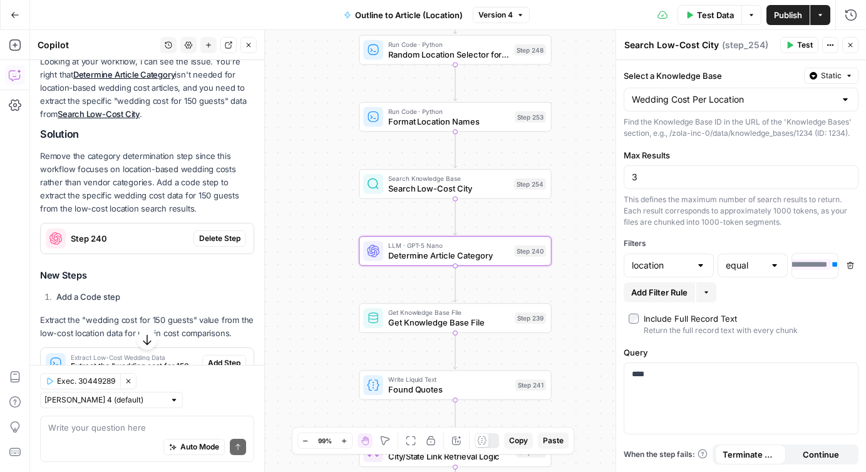
click at [225, 239] on span "Delete Step" at bounding box center [219, 238] width 41 height 11
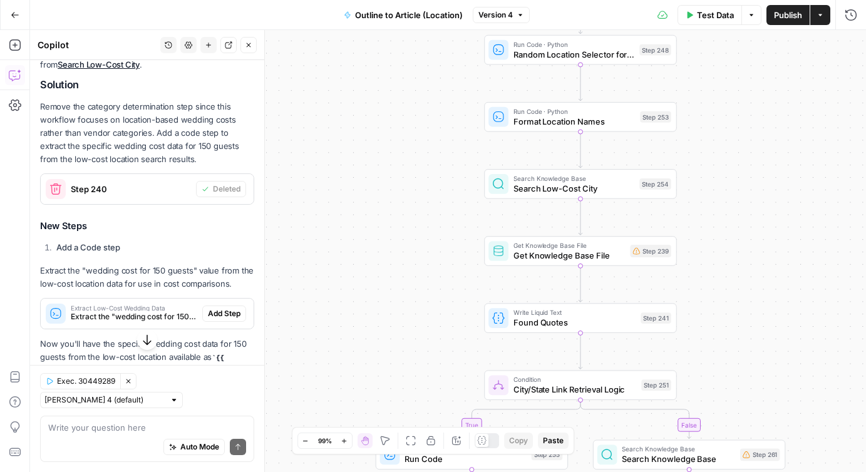
scroll to position [351, 0]
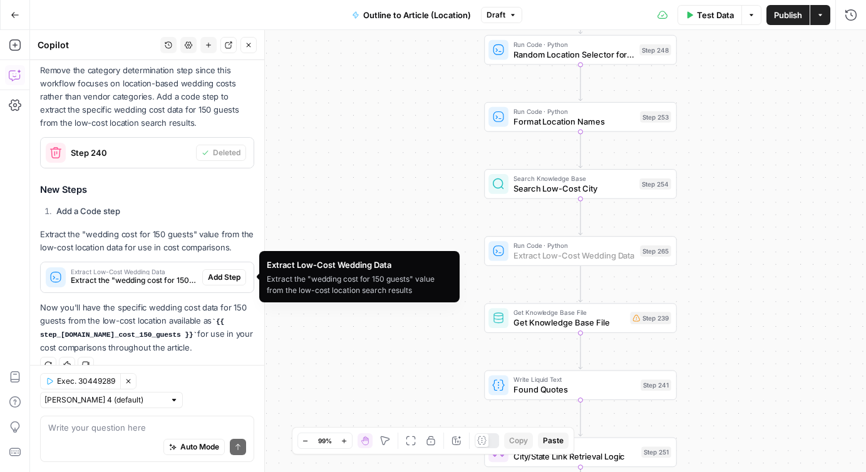
click at [213, 277] on span "Add Step" at bounding box center [224, 277] width 33 height 11
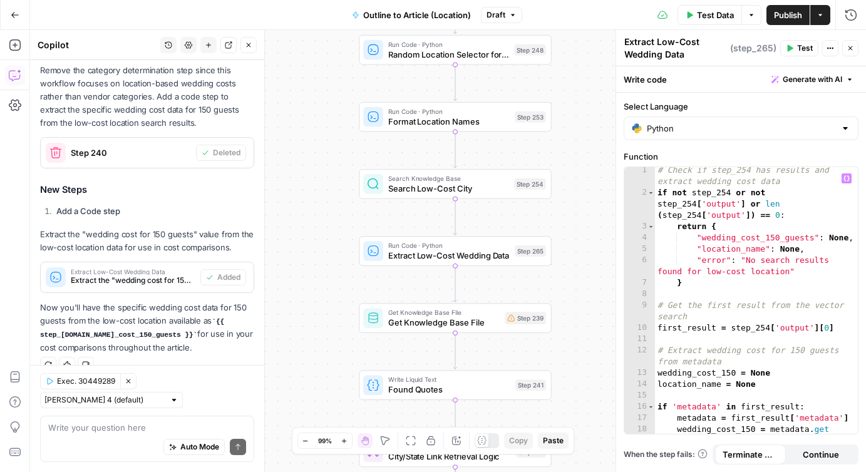
scroll to position [0, 0]
click at [423, 190] on span "Search Low-Cost City" at bounding box center [448, 188] width 121 height 13
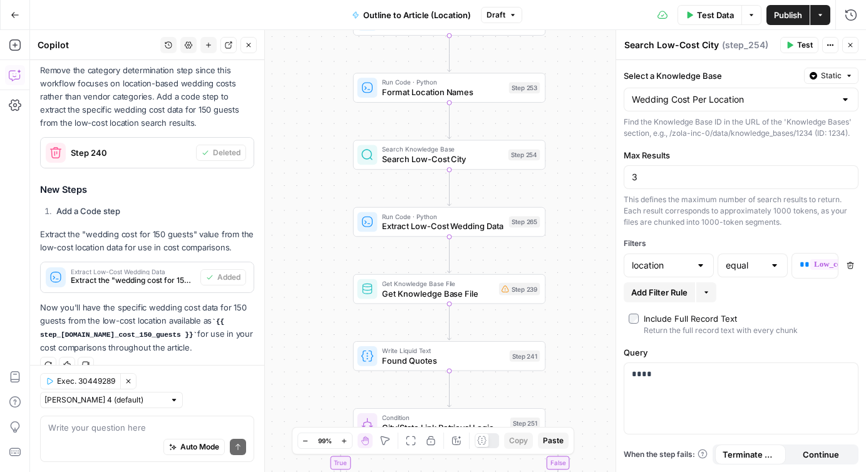
click at [428, 230] on span "Extract Low-Cost Wedding Data" at bounding box center [443, 226] width 122 height 13
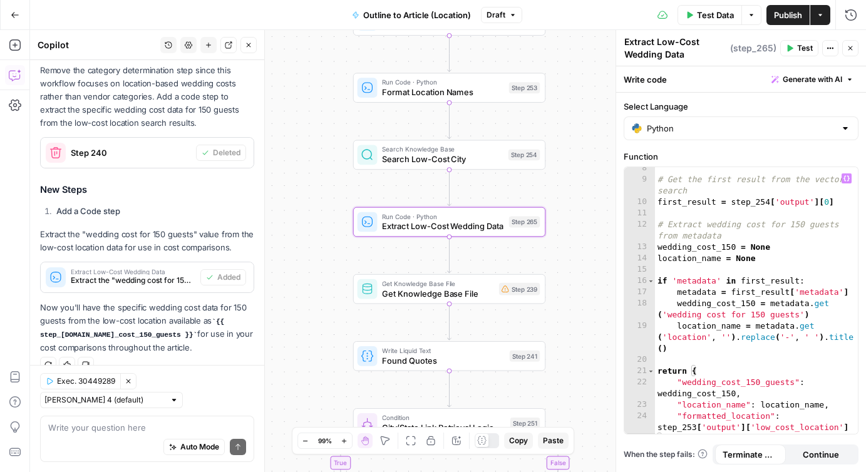
scroll to position [139, 0]
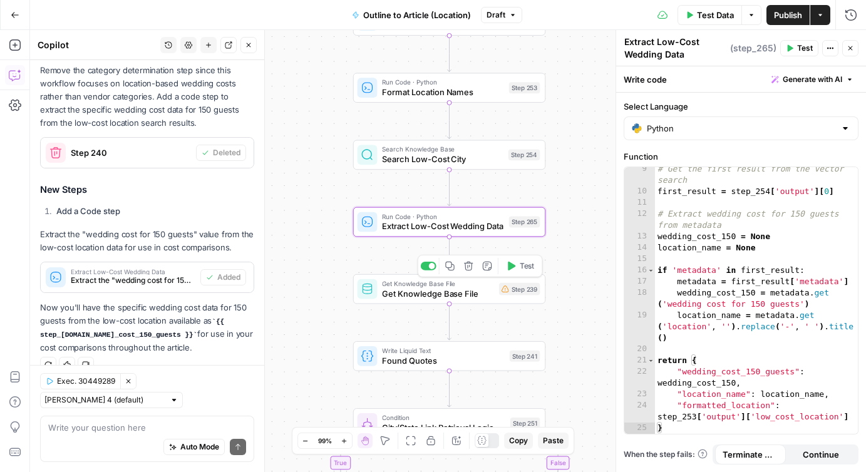
click at [394, 292] on span "Get Knowledge Base File" at bounding box center [438, 293] width 112 height 13
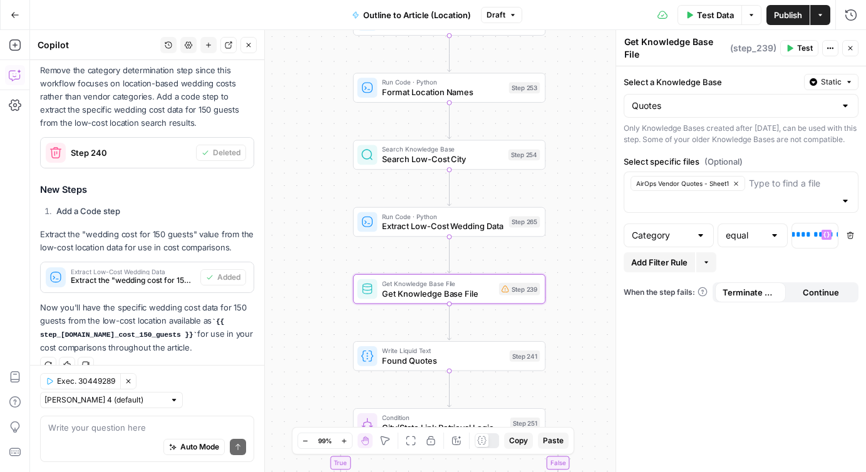
scroll to position [0, 75]
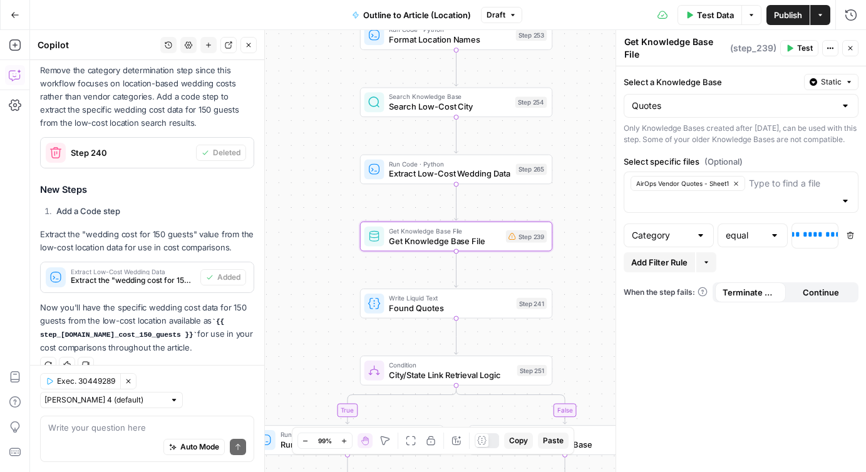
click at [128, 419] on div "Write your question here Auto Mode Send" at bounding box center [147, 439] width 214 height 46
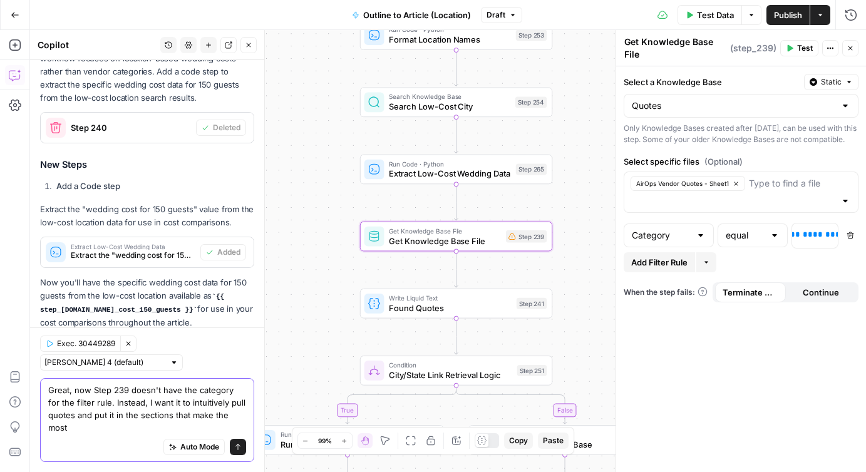
scroll to position [389, 0]
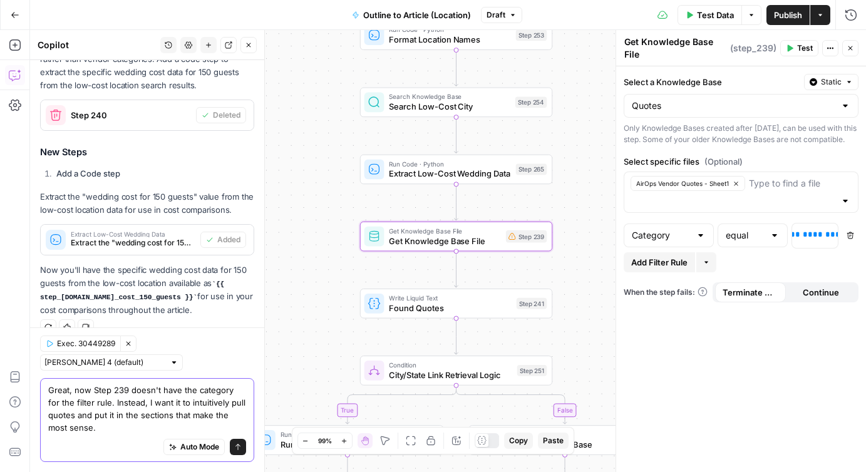
type textarea "Great, now Step 239 doesn't have the category for the filter rule. Instead, I w…"
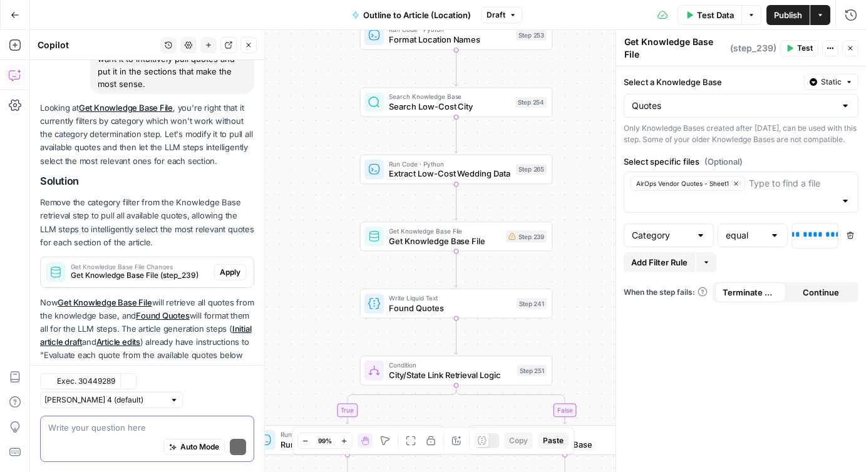
scroll to position [750, 0]
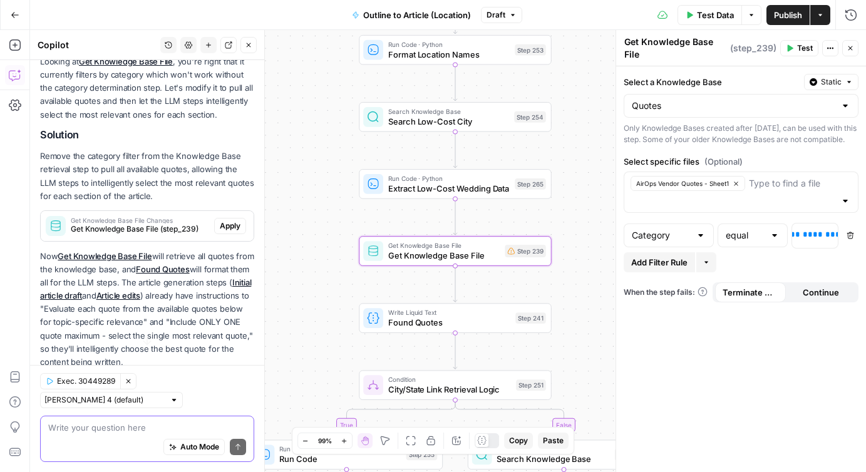
scroll to position [750, 0]
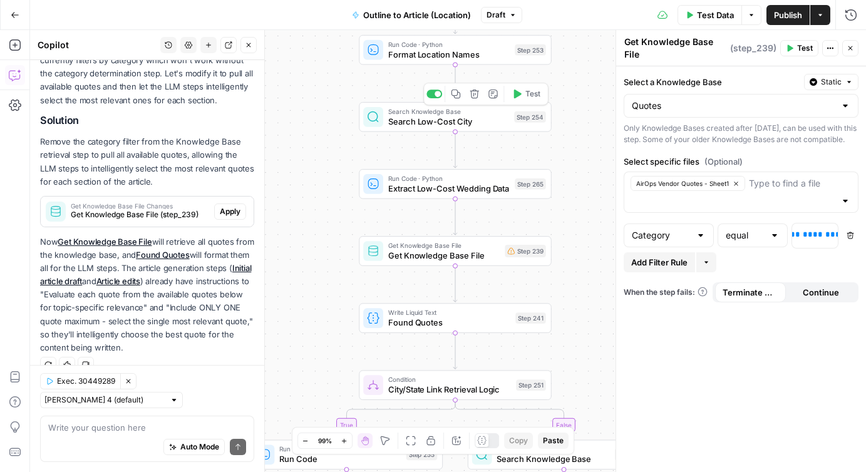
click at [411, 124] on span "Search Low-Cost City" at bounding box center [448, 121] width 121 height 13
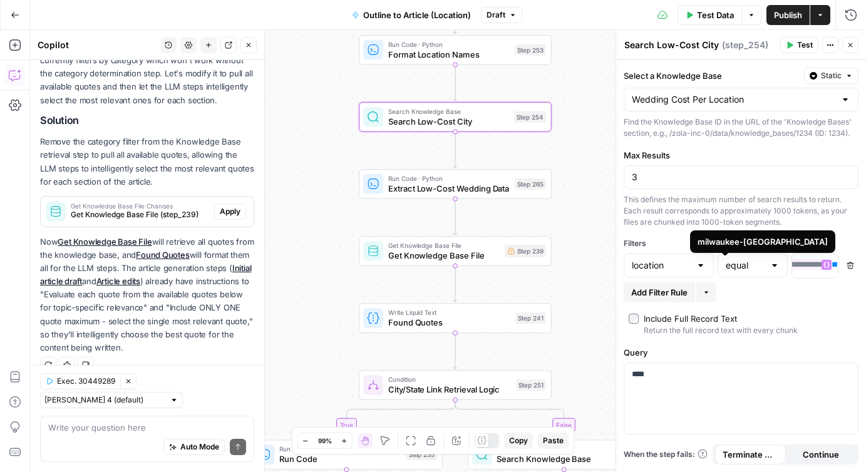
scroll to position [0, 196]
click at [704, 267] on div at bounding box center [701, 265] width 10 height 13
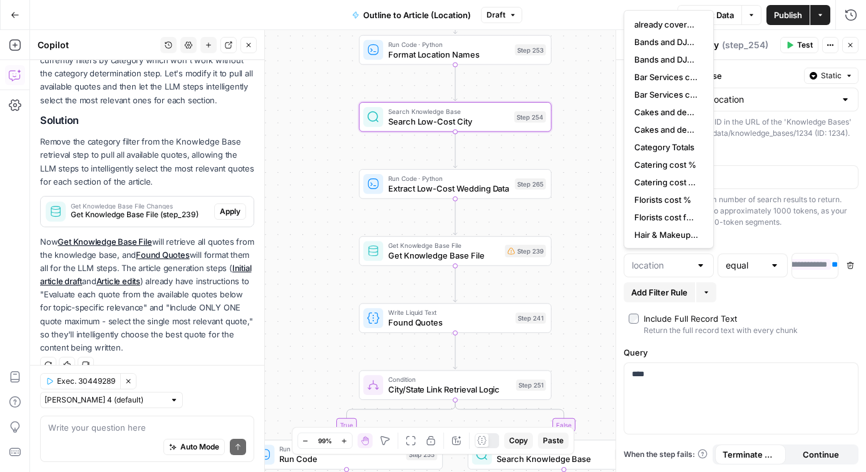
type input "location"
click at [590, 193] on div "true false Workflow Input Settings Inputs Google Search Google Search Results S…" at bounding box center [448, 251] width 836 height 442
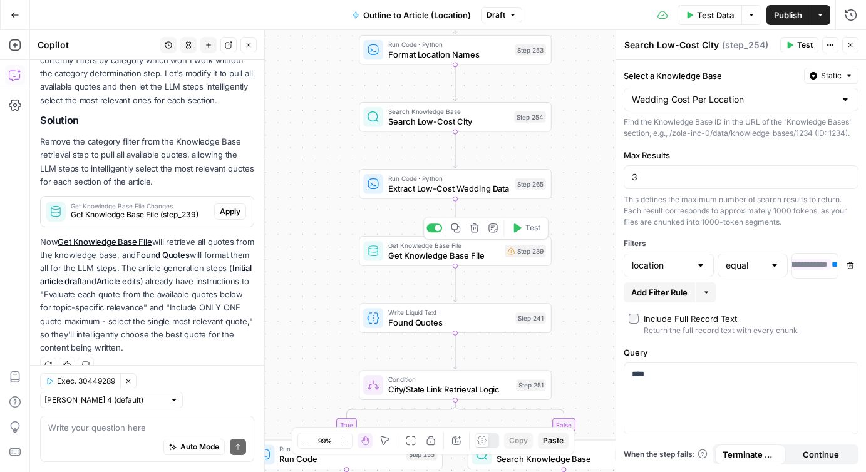
click at [458, 258] on span "Get Knowledge Base File" at bounding box center [444, 255] width 112 height 13
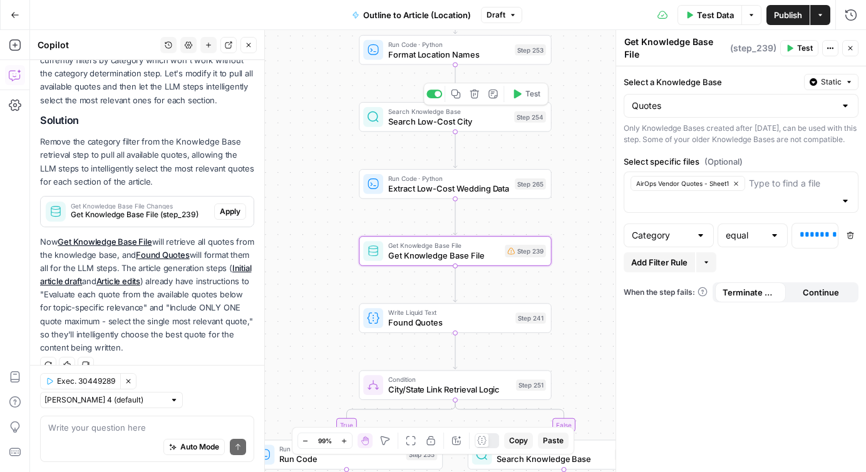
click at [502, 119] on span "Search Low-Cost City" at bounding box center [448, 121] width 121 height 13
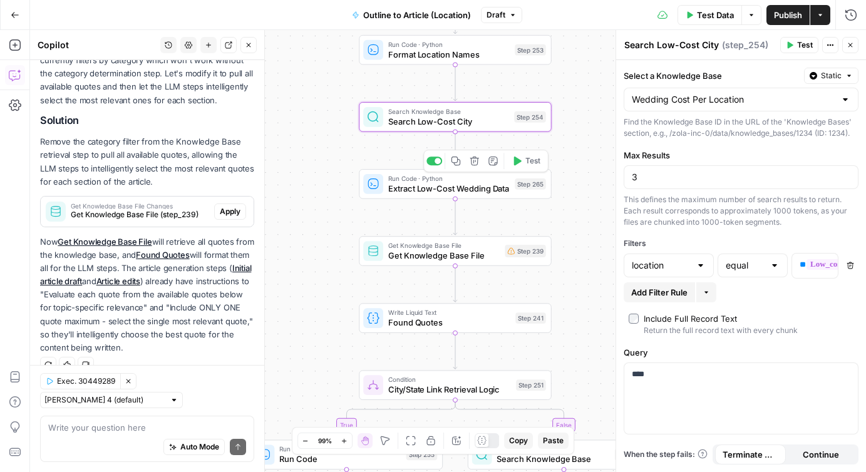
click at [472, 191] on span "Extract Low-Cost Wedding Data" at bounding box center [449, 188] width 122 height 13
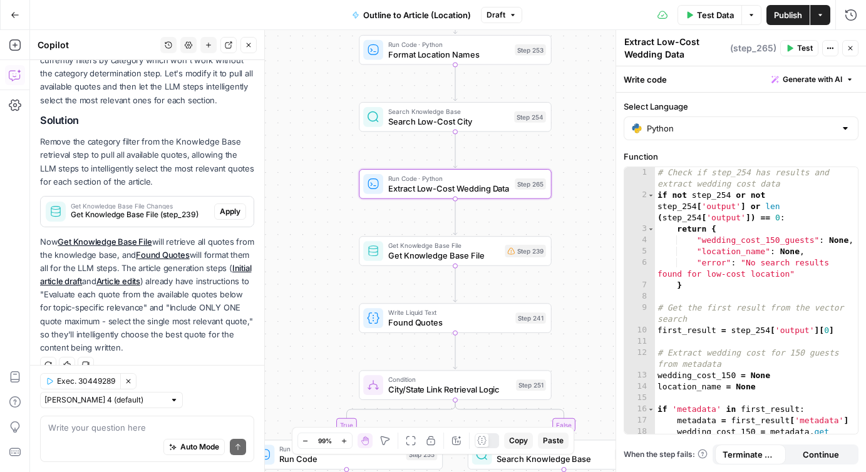
click at [448, 120] on span "Search Low-Cost City" at bounding box center [448, 121] width 121 height 13
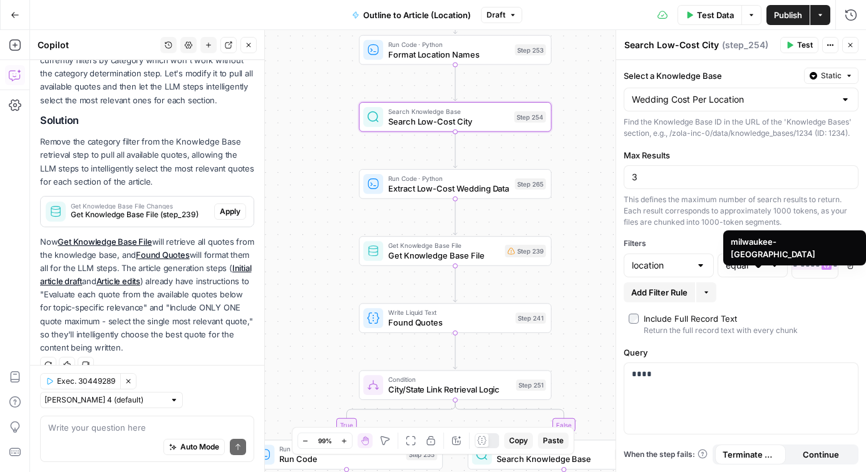
scroll to position [0, 0]
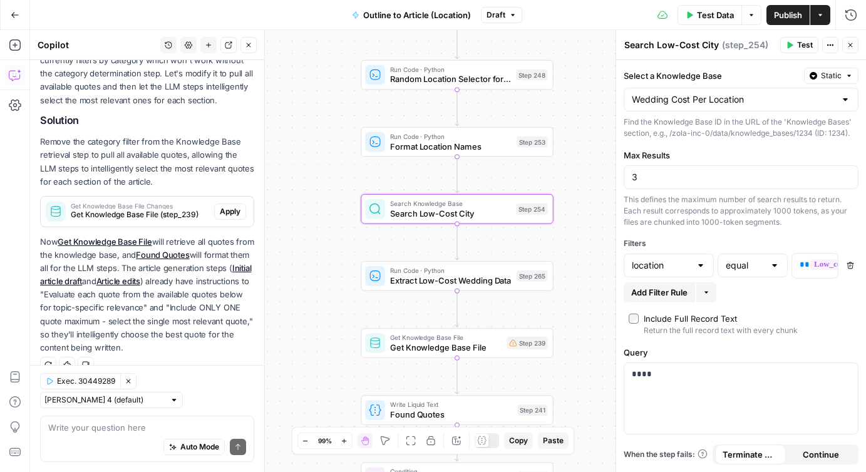
drag, startPoint x: 577, startPoint y: 114, endPoint x: 579, endPoint y: 203, distance: 88.9
click at [579, 203] on div "true false Workflow Input Settings Inputs Google Search Google Search Results S…" at bounding box center [448, 251] width 836 height 442
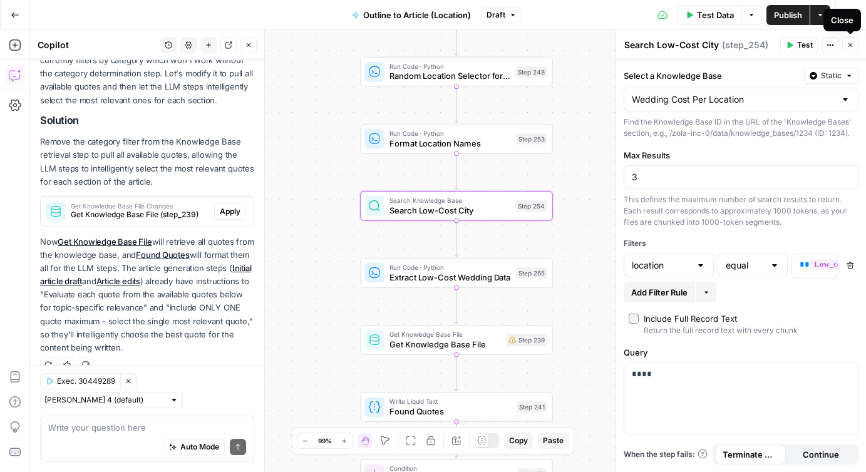
click at [777, 16] on span "Publish" at bounding box center [788, 15] width 28 height 13
click at [851, 44] on icon "button" at bounding box center [851, 45] width 8 height 8
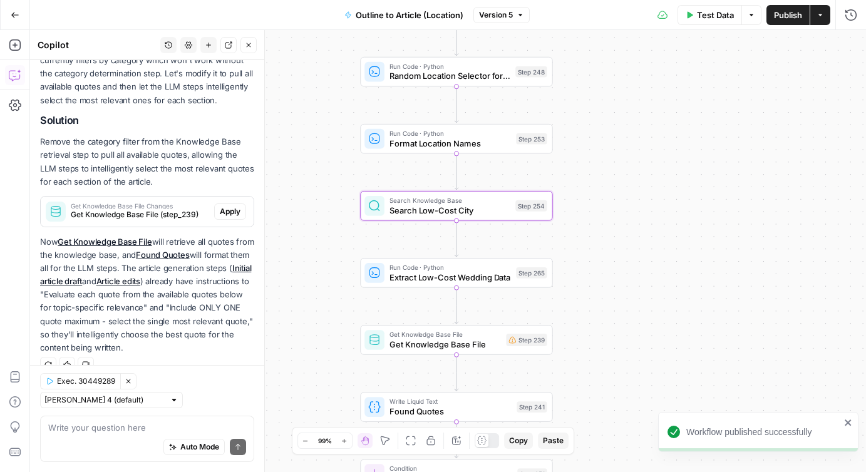
click at [747, 18] on button "Options" at bounding box center [752, 15] width 20 height 20
click at [720, 66] on span "View Last Test" at bounding box center [716, 62] width 55 height 13
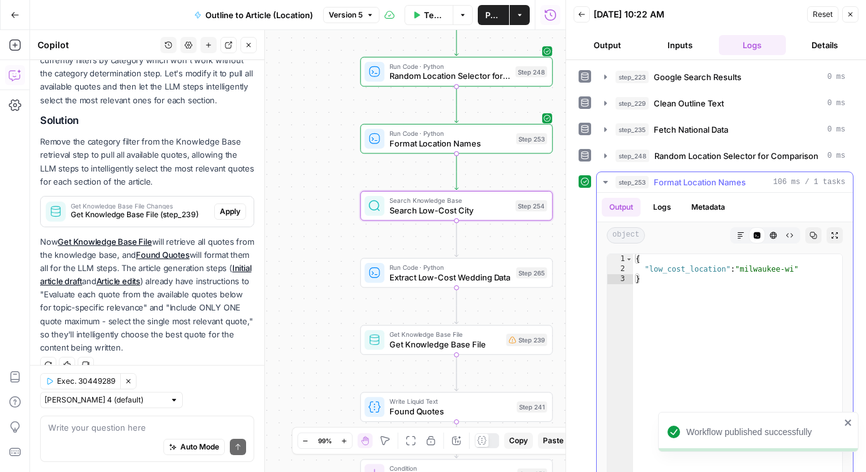
click at [602, 182] on icon "button" at bounding box center [606, 182] width 10 height 10
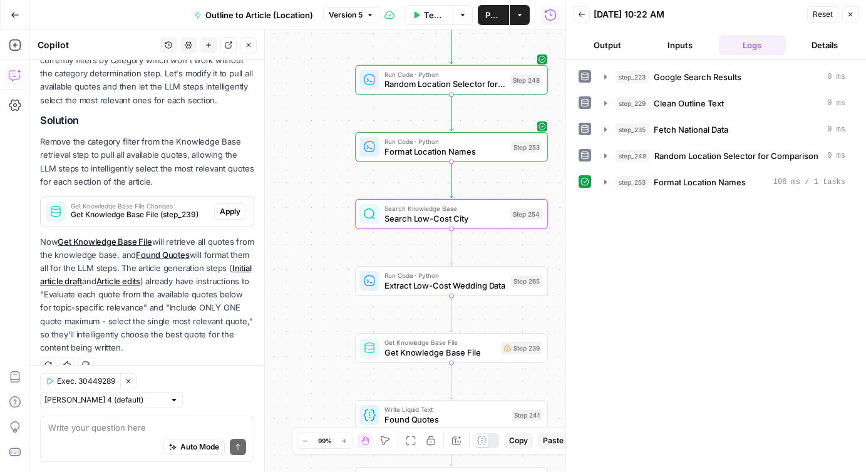
drag, startPoint x: 329, startPoint y: 146, endPoint x: 306, endPoint y: 147, distance: 23.2
click at [307, 147] on div "true false Workflow Input Settings Inputs Google Search Google Search Results S…" at bounding box center [298, 251] width 536 height 442
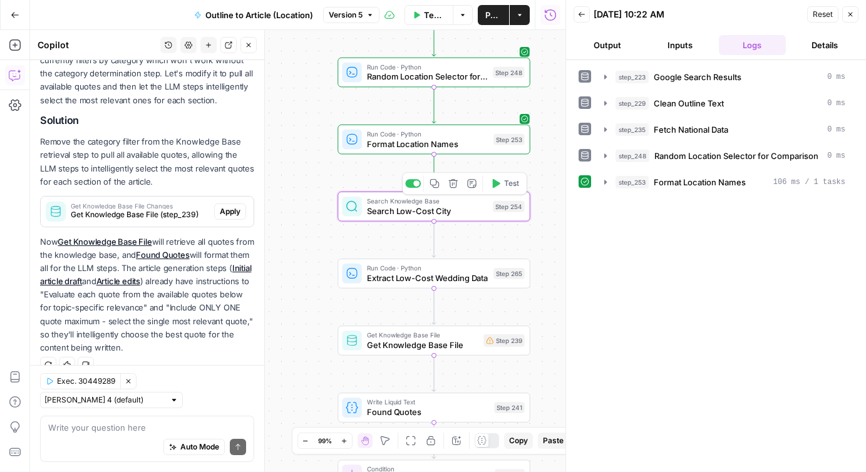
click at [497, 182] on icon "button" at bounding box center [497, 183] width 8 height 9
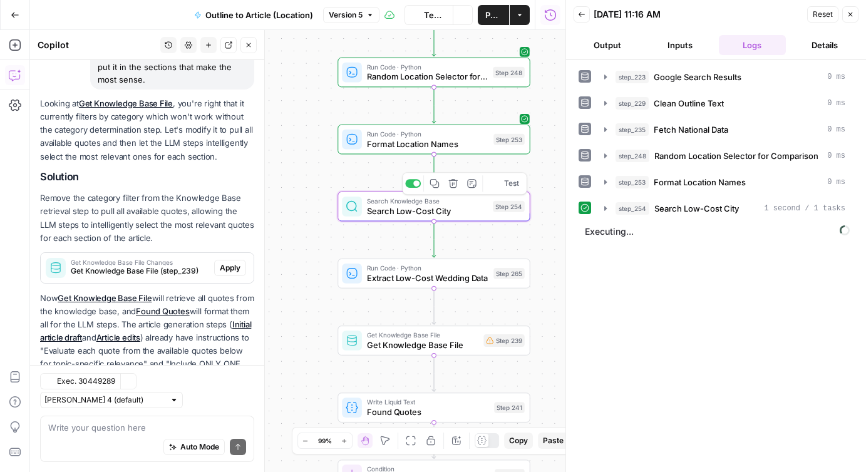
scroll to position [750, 0]
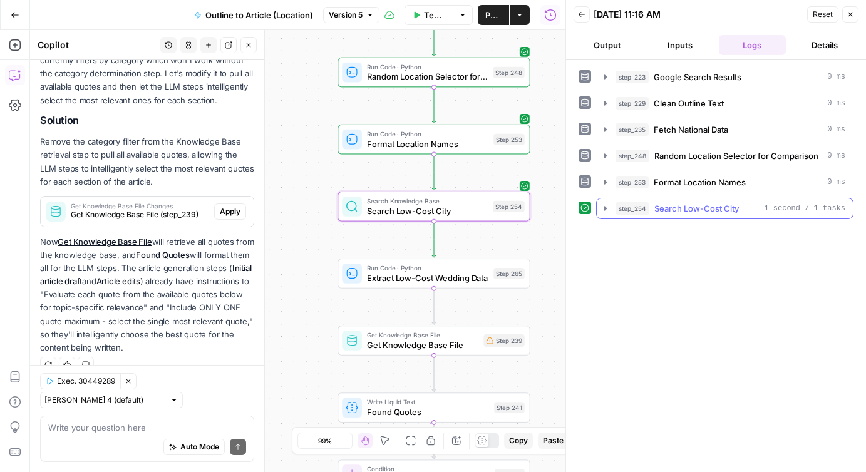
click at [606, 210] on icon "button" at bounding box center [606, 209] width 10 height 10
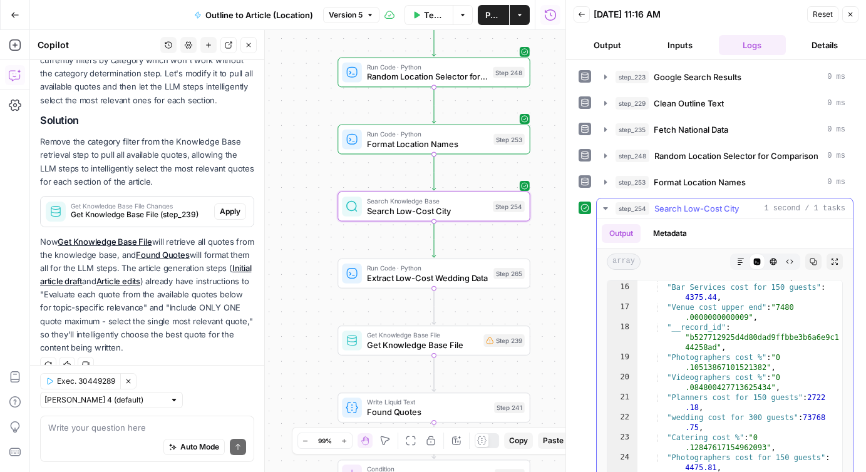
scroll to position [239, 0]
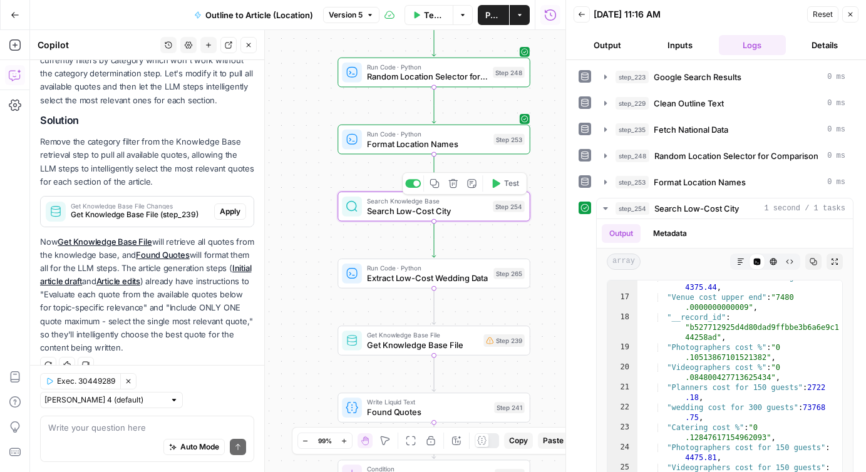
click at [494, 212] on div "Step 254" at bounding box center [509, 206] width 32 height 11
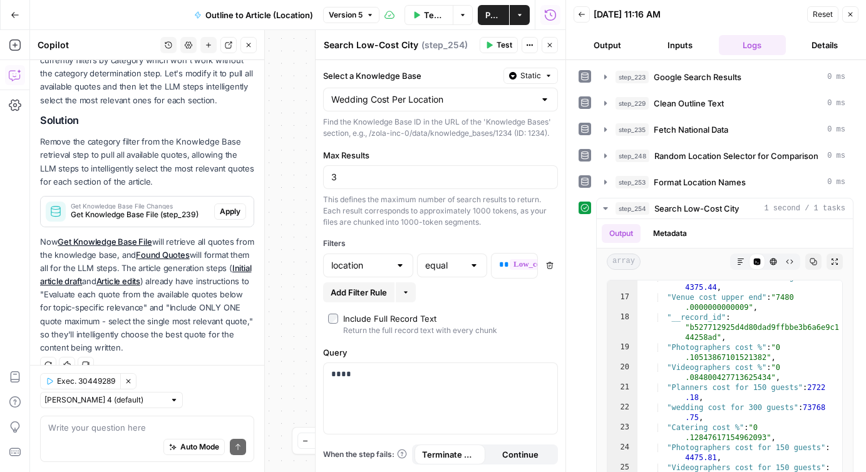
click at [848, 16] on icon "button" at bounding box center [851, 15] width 8 height 8
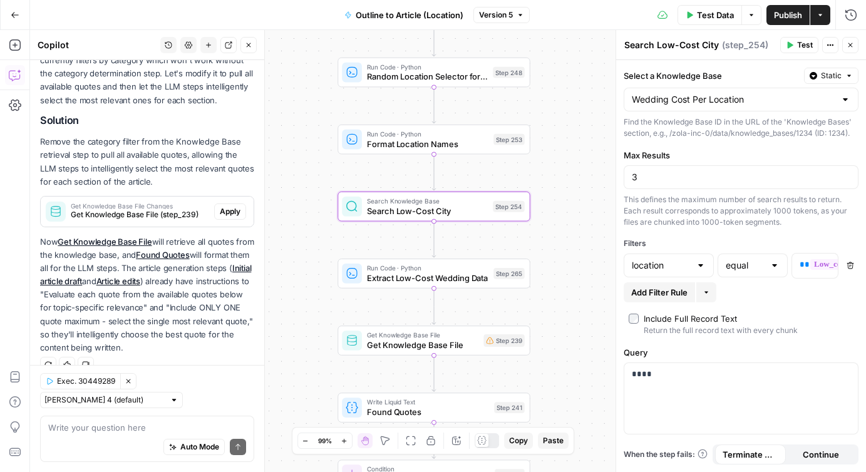
click at [698, 265] on div at bounding box center [701, 265] width 10 height 13
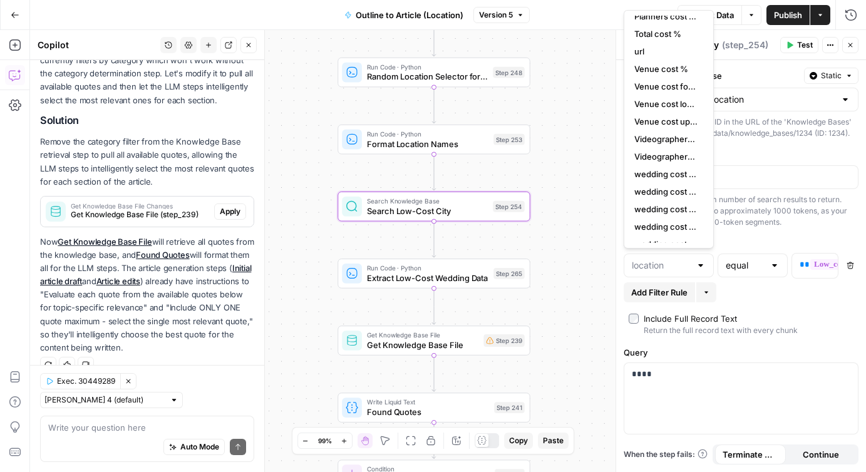
scroll to position [421, 0]
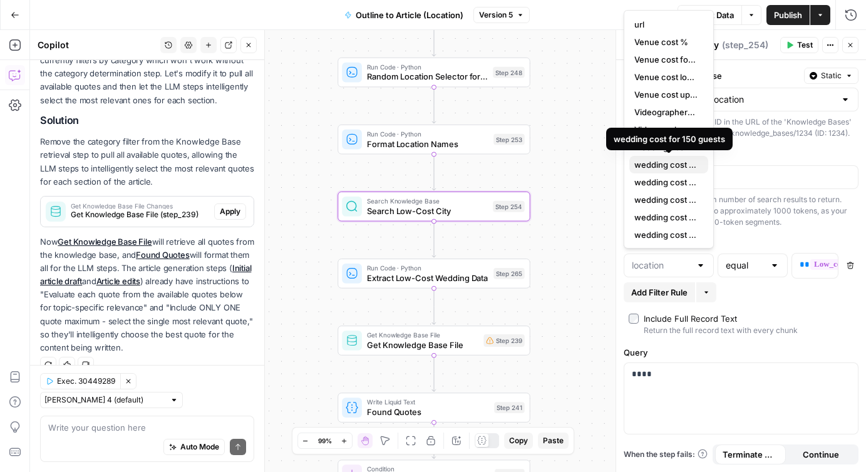
click at [665, 167] on span "wedding cost for 150 guests" at bounding box center [666, 164] width 64 height 13
type input "wedding cost for 150 guests"
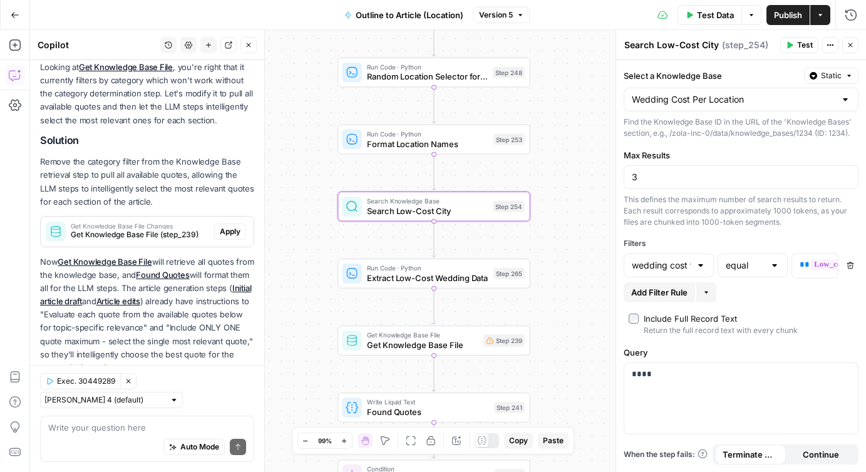
scroll to position [770, 0]
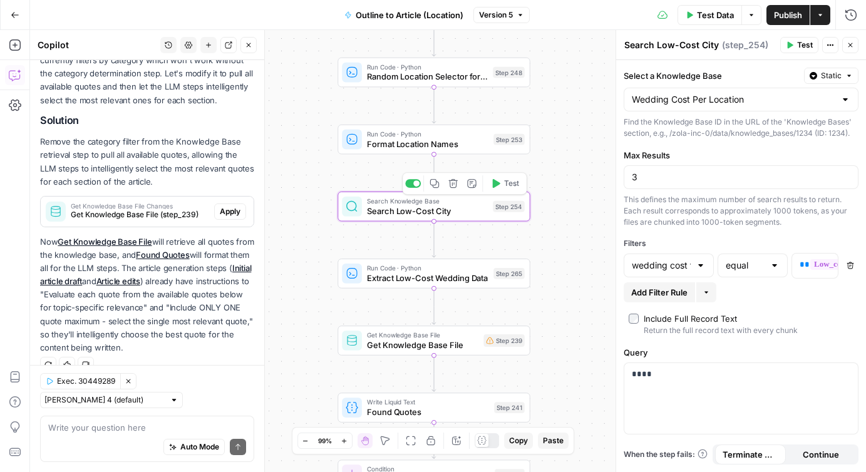
click at [493, 185] on icon "button" at bounding box center [497, 183] width 8 height 9
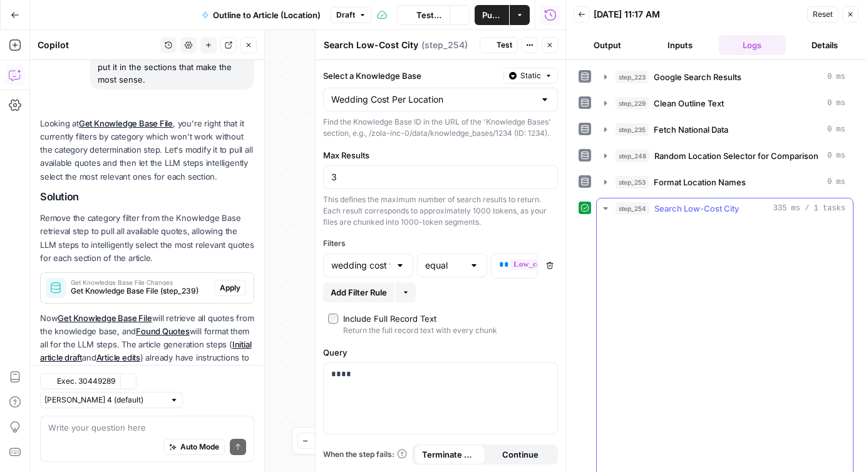
scroll to position [770, 0]
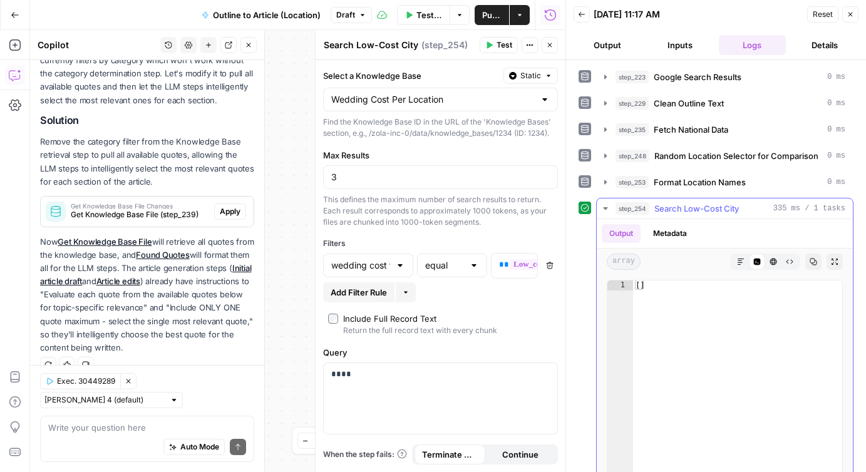
type textarea "**"
click at [649, 288] on div "[ ]" at bounding box center [737, 414] width 209 height 266
click at [655, 287] on div "[ ]" at bounding box center [737, 414] width 209 height 266
click at [845, 14] on button "Close" at bounding box center [850, 14] width 16 height 16
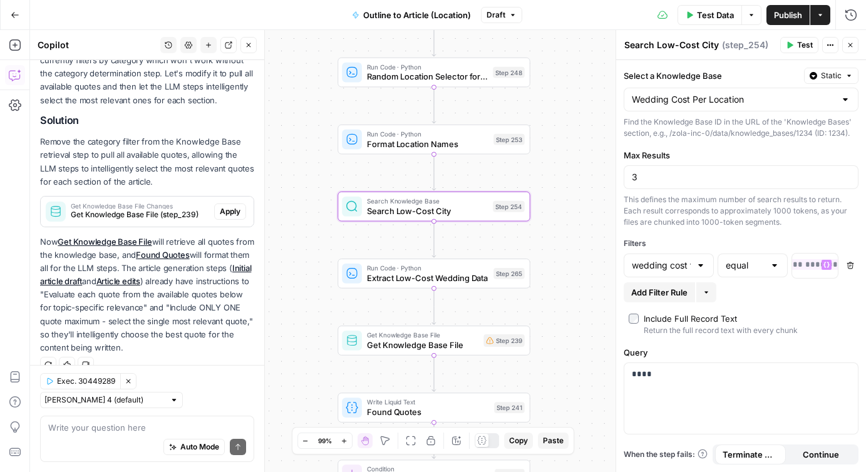
scroll to position [0, 196]
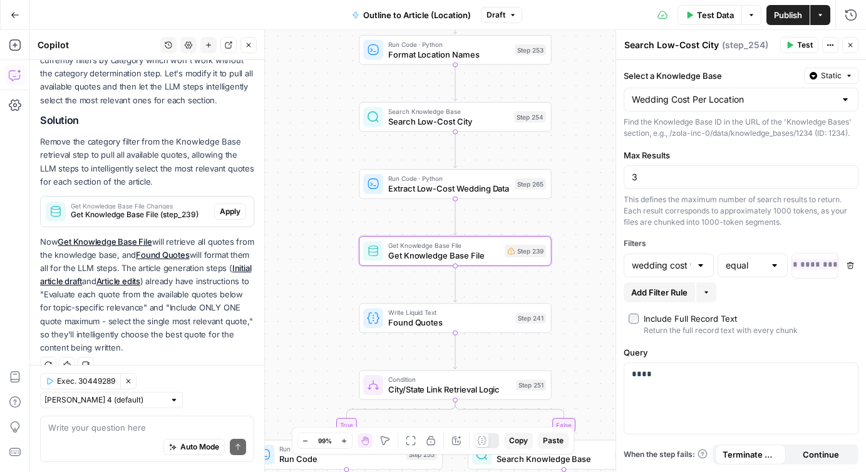
click at [174, 205] on span "Get Knowledge Base File Changes" at bounding box center [140, 206] width 138 height 6
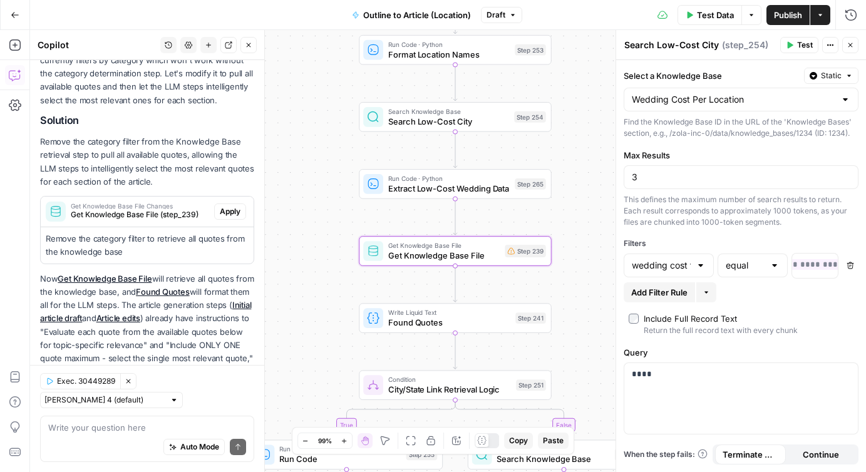
click at [225, 210] on span "Apply" at bounding box center [230, 211] width 21 height 11
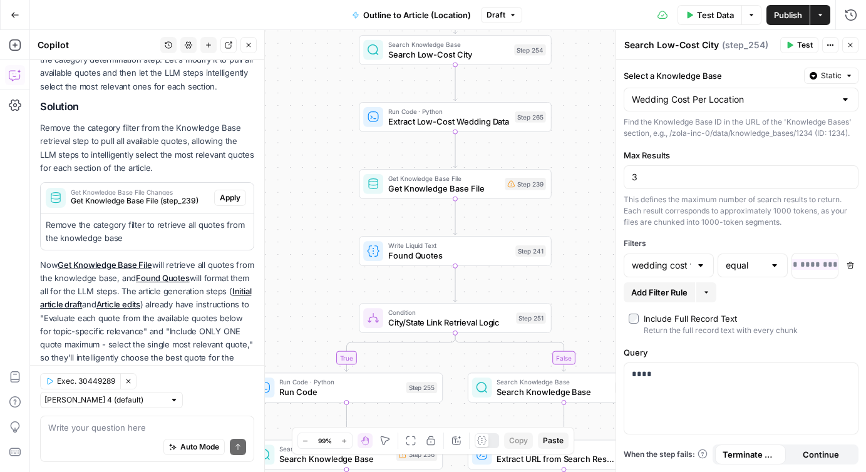
scroll to position [785, 0]
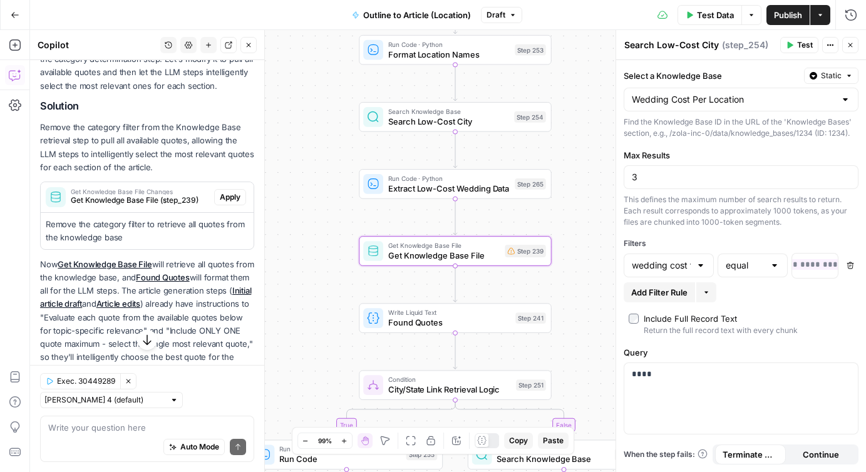
click at [224, 192] on span "Apply" at bounding box center [230, 197] width 21 height 11
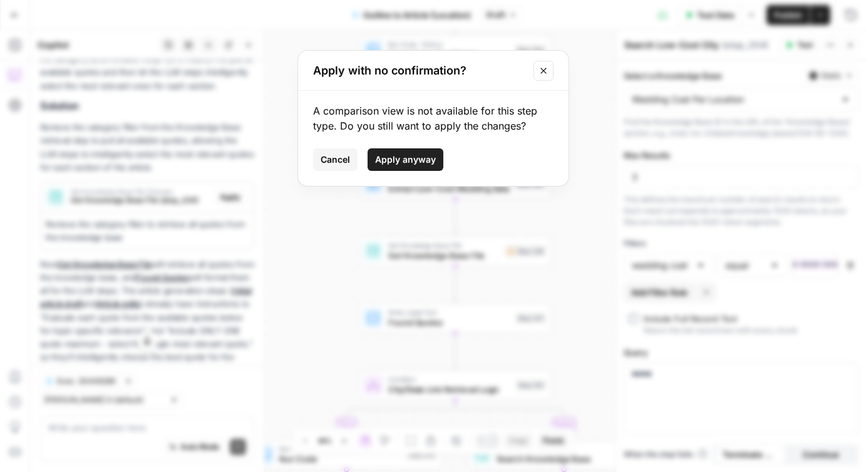
click at [417, 154] on span "Apply anyway" at bounding box center [405, 159] width 61 height 13
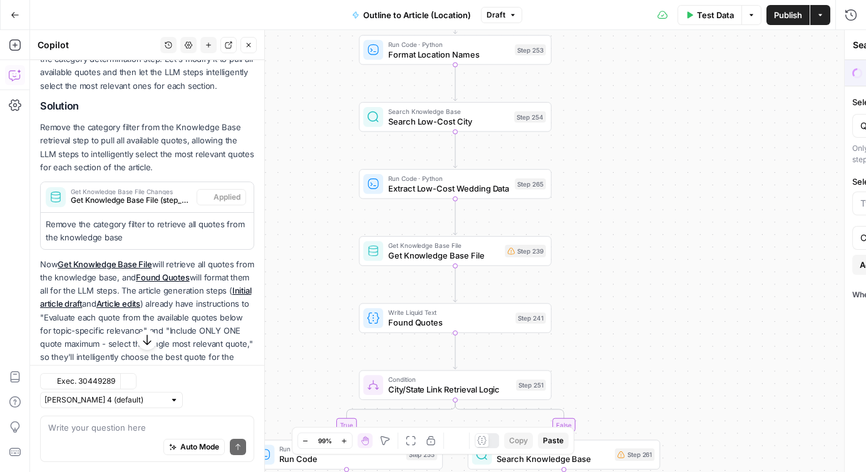
type textarea "Get Knowledge Base File"
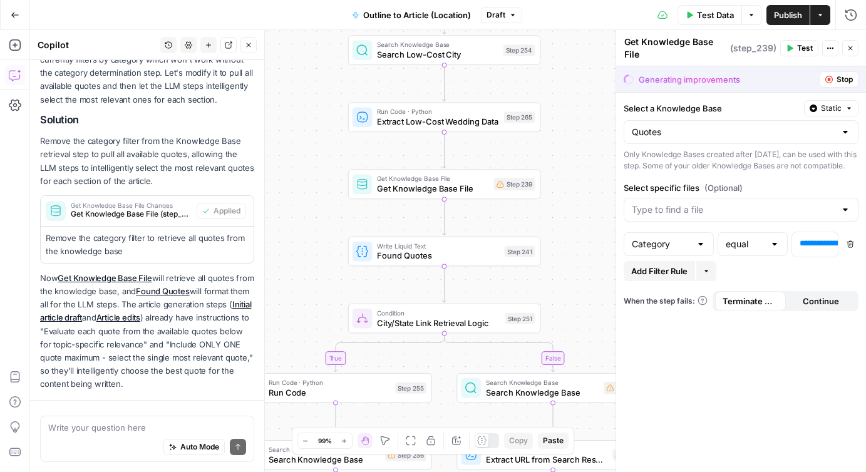
scroll to position [807, 0]
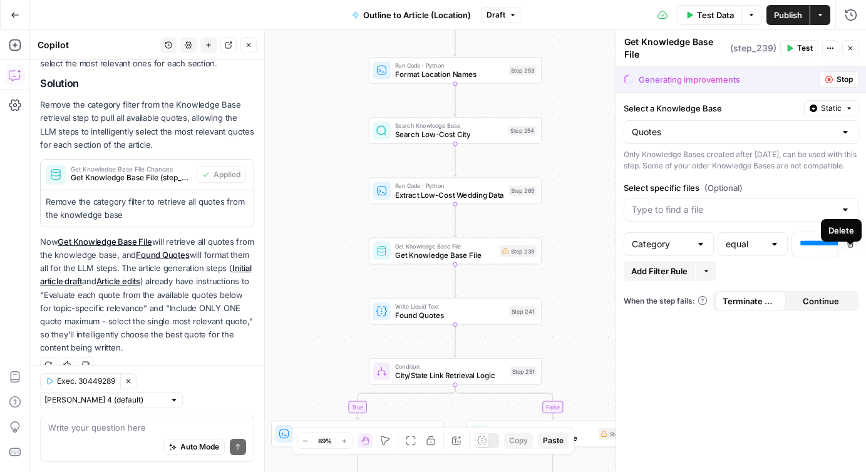
click at [836, 75] on button "Stop" at bounding box center [839, 79] width 39 height 16
click at [830, 78] on icon "button" at bounding box center [830, 80] width 8 height 8
click at [707, 216] on input "Select specific files (Optional)" at bounding box center [734, 210] width 204 height 13
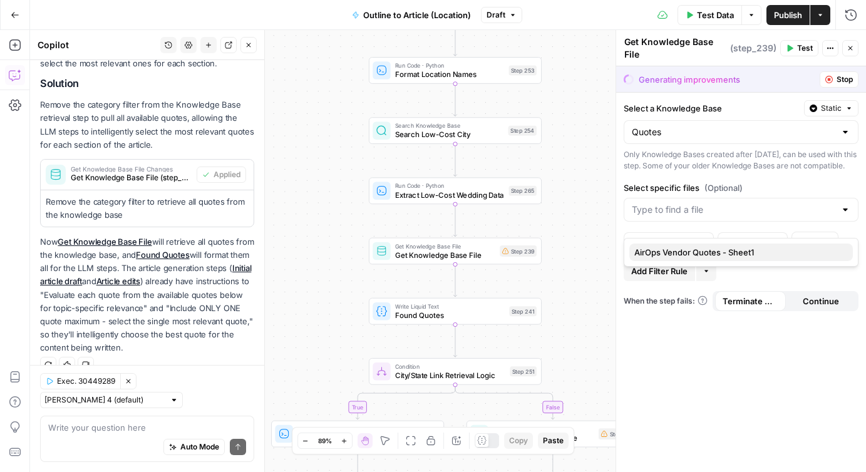
click at [709, 251] on span "AirOps Vendor Quotes - Sheet1" at bounding box center [738, 252] width 209 height 13
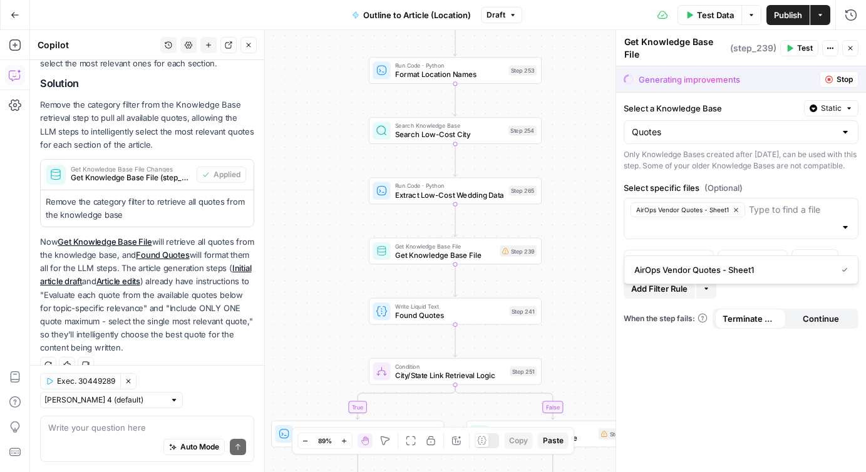
click at [839, 295] on div "Add Filter Rule More" at bounding box center [741, 289] width 235 height 20
click at [850, 266] on icon "button" at bounding box center [851, 262] width 8 height 8
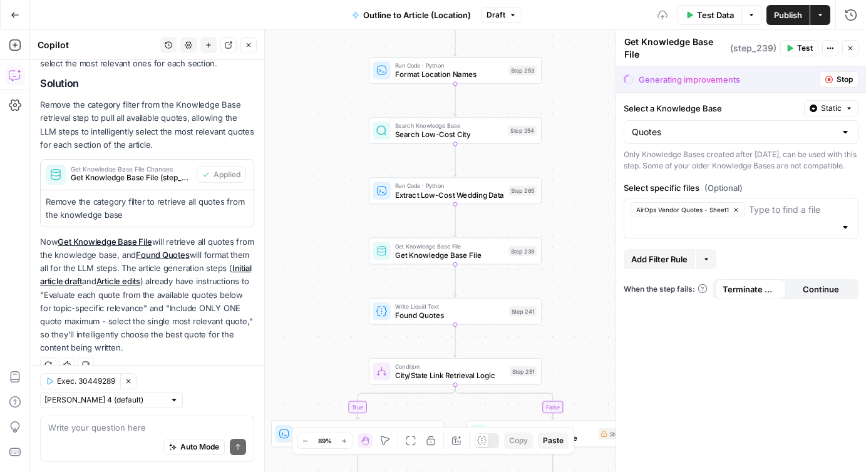
click at [792, 18] on span "Publish" at bounding box center [788, 15] width 28 height 13
click at [835, 75] on button "Stop" at bounding box center [839, 79] width 39 height 16
click at [844, 49] on button "Close" at bounding box center [850, 48] width 16 height 16
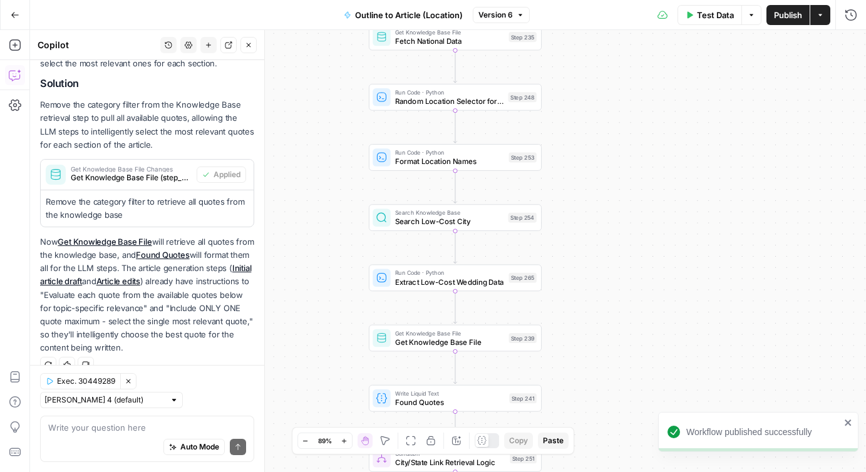
drag, startPoint x: 599, startPoint y: 154, endPoint x: 601, endPoint y: 280, distance: 125.9
click at [601, 279] on div "true false Workflow Input Settings Inputs Google Search Google Search Results S…" at bounding box center [448, 251] width 836 height 442
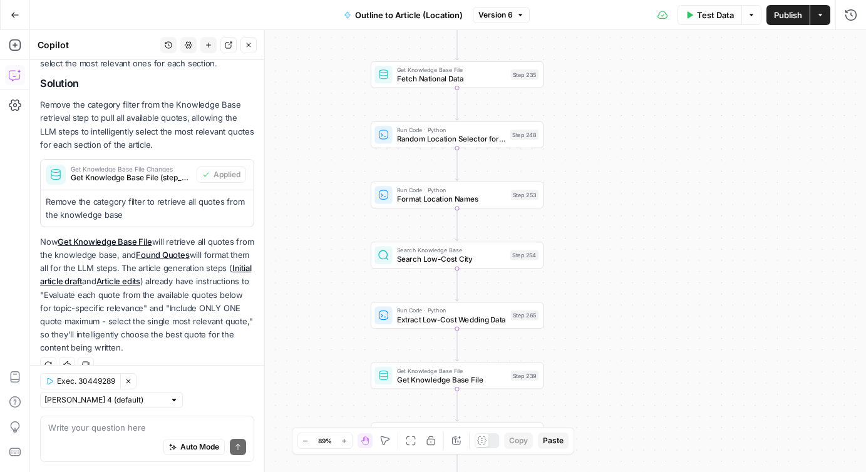
click at [750, 16] on icon "button" at bounding box center [752, 15] width 8 height 8
click at [712, 62] on span "View Last Test" at bounding box center [716, 62] width 55 height 13
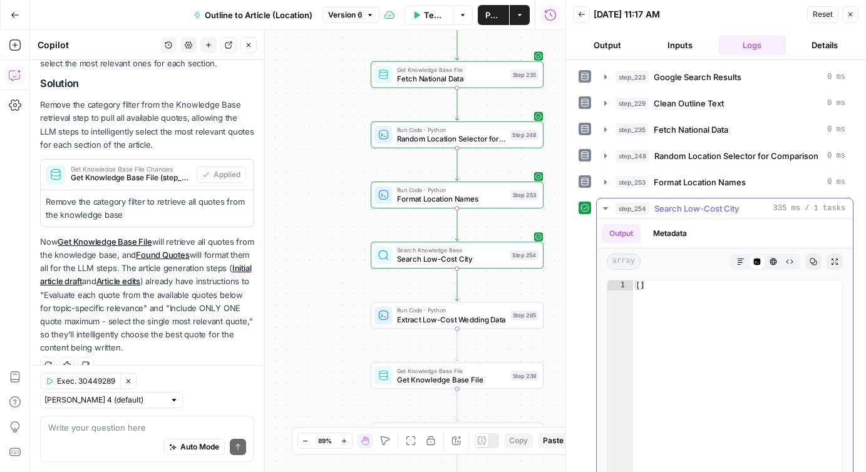
click at [603, 209] on icon "button" at bounding box center [606, 209] width 10 height 10
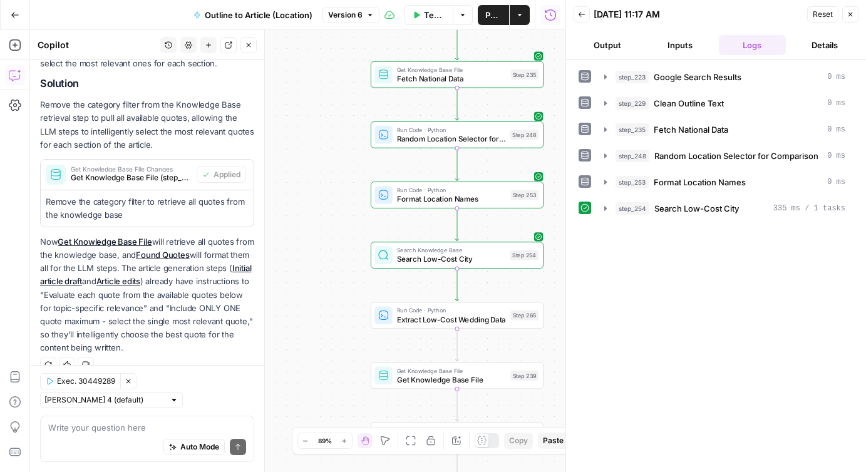
click at [467, 259] on span "Search Low-Cost City" at bounding box center [451, 259] width 109 height 11
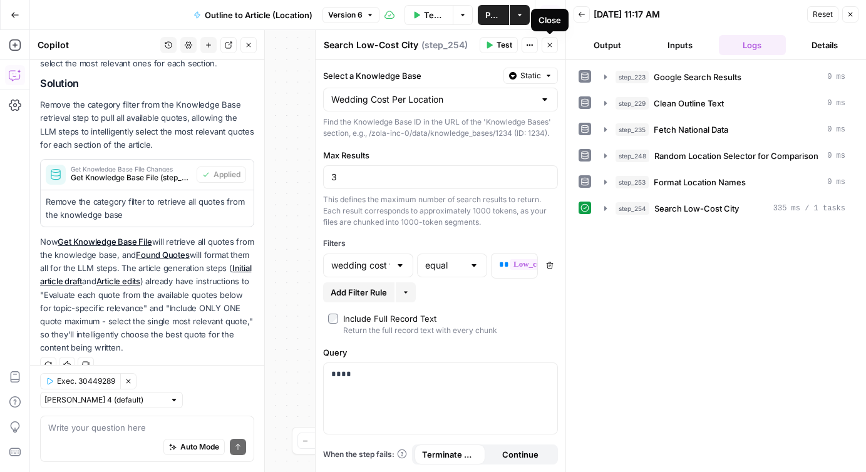
click at [549, 41] on button "Close" at bounding box center [550, 45] width 16 height 16
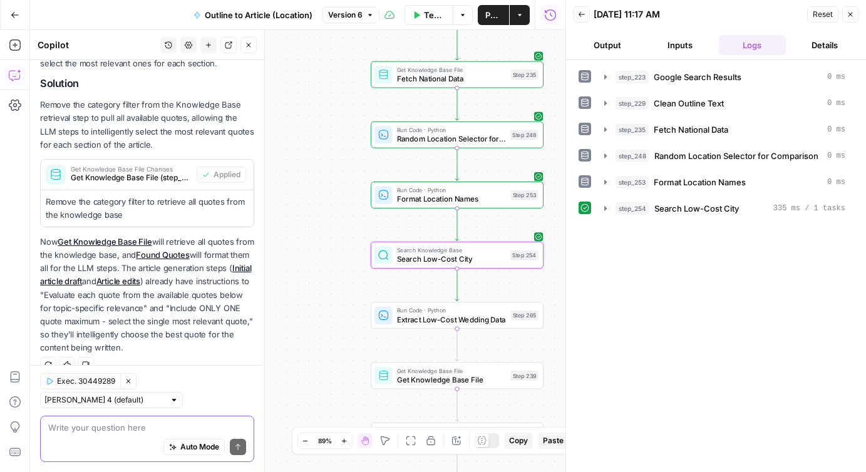
click at [131, 428] on textarea at bounding box center [147, 428] width 198 height 13
click at [403, 376] on span "Get Knowledge Base File" at bounding box center [452, 379] width 110 height 11
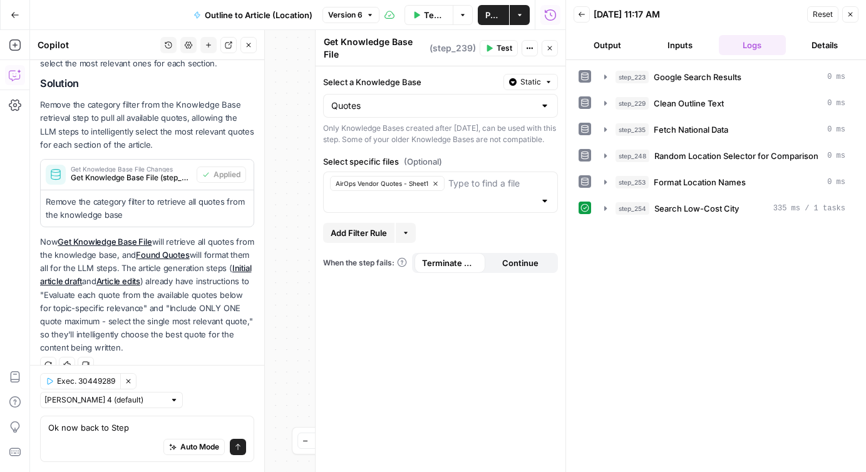
click at [846, 13] on button "Close" at bounding box center [850, 14] width 16 height 16
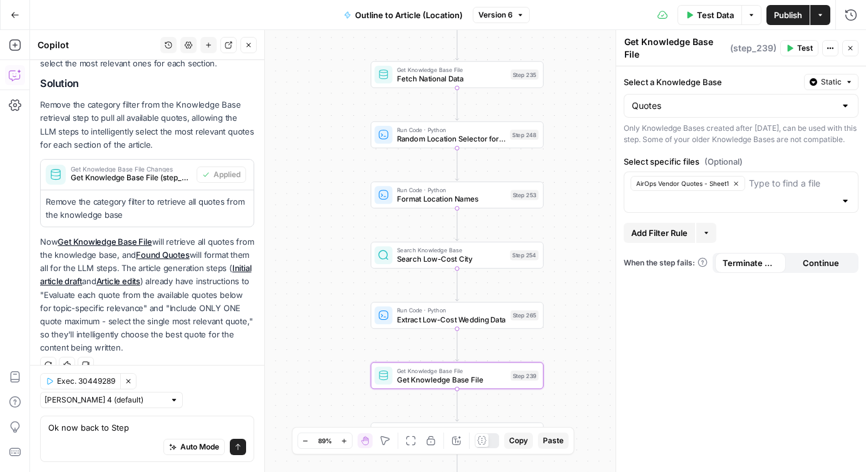
click at [418, 256] on span "Search Low-Cost City" at bounding box center [451, 259] width 109 height 11
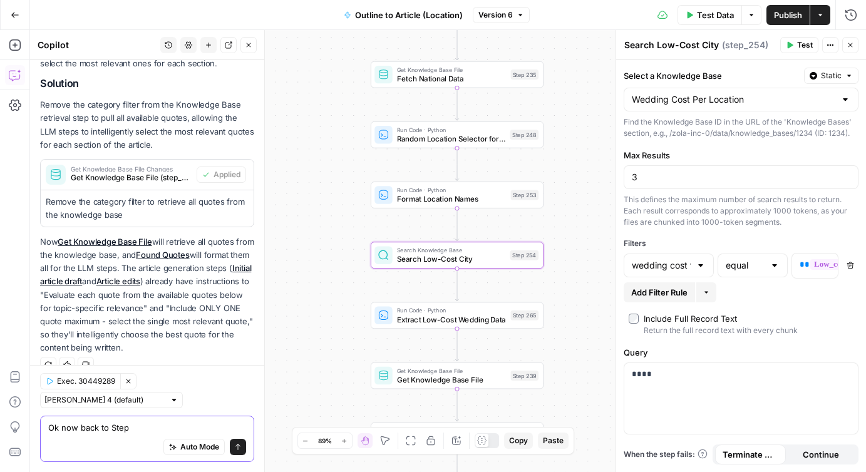
click at [135, 430] on textarea "Ok now back to Step" at bounding box center [147, 428] width 198 height 13
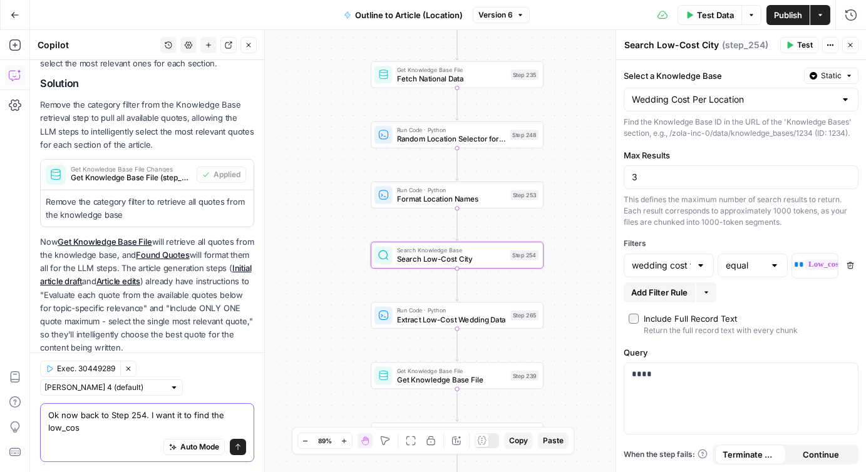
scroll to position [820, 0]
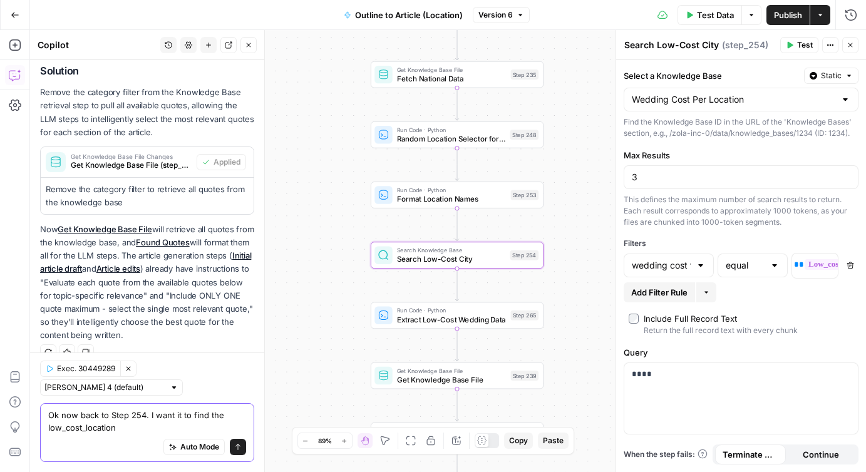
click at [222, 415] on textarea "Ok now back to Step 254. I want it to find the low_cost_location" at bounding box center [147, 421] width 198 height 25
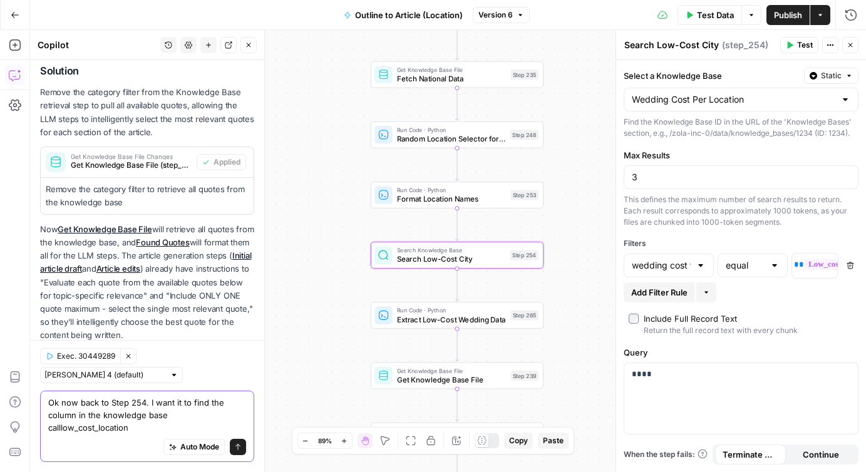
scroll to position [832, 0]
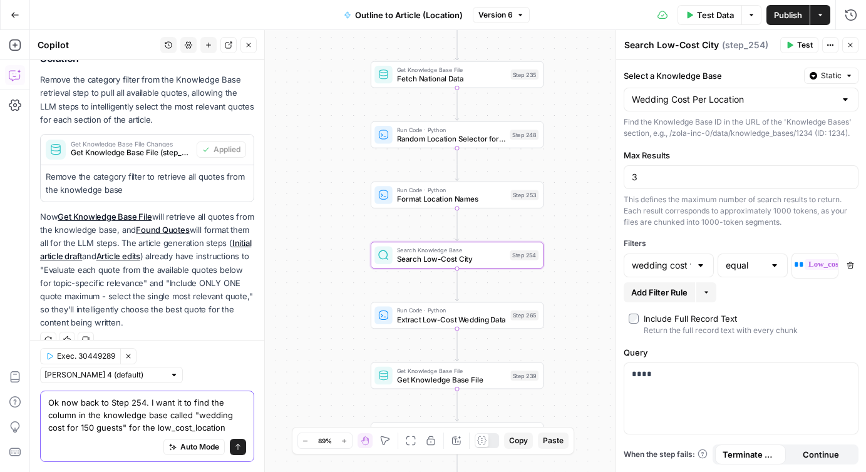
click at [228, 431] on textarea "Ok now back to Step 254. I want it to find the column in the knowledge base cal…" at bounding box center [147, 415] width 198 height 38
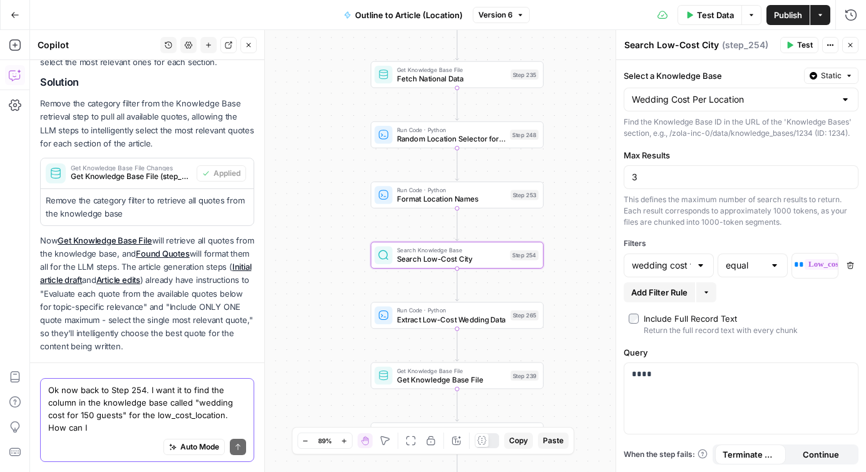
scroll to position [845, 0]
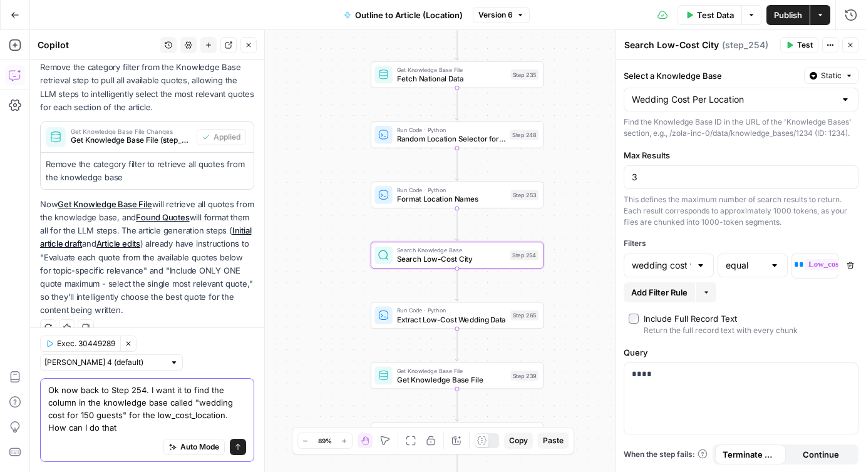
type textarea "Ok now back to Step 254. I want it to find the column in the knowledge base cal…"
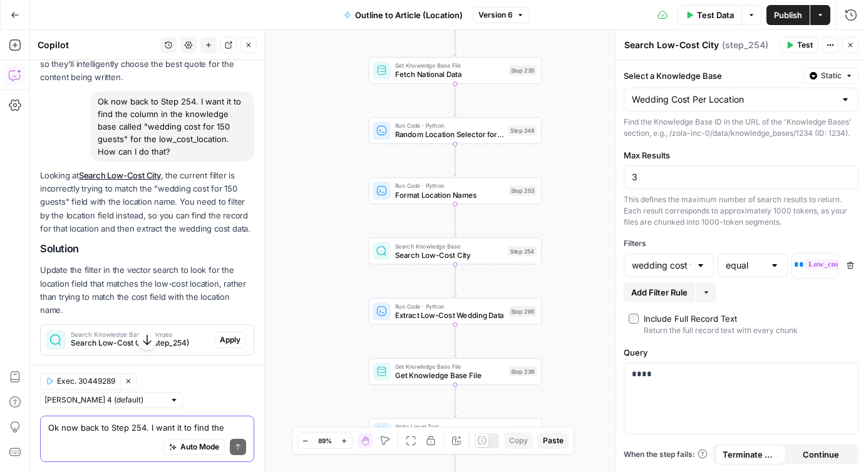
scroll to position [1079, 0]
click at [180, 336] on span "Search Low-Cost City (step_254)" at bounding box center [140, 341] width 138 height 11
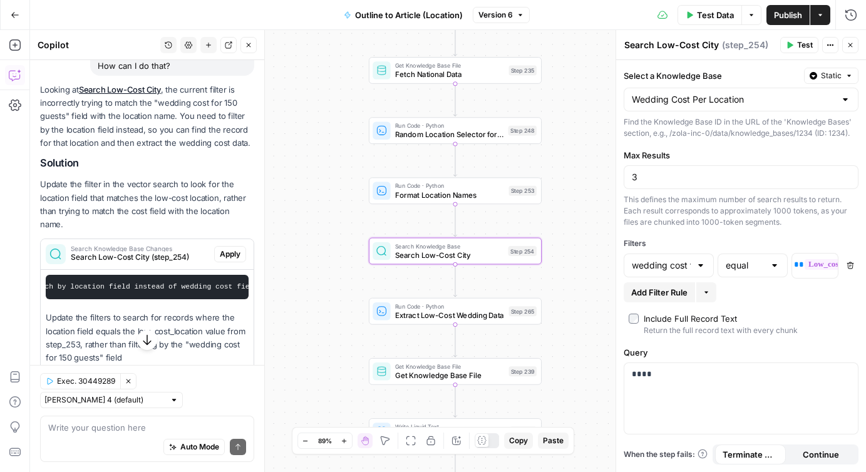
scroll to position [0, 135]
click at [224, 249] on span "Apply" at bounding box center [230, 254] width 21 height 11
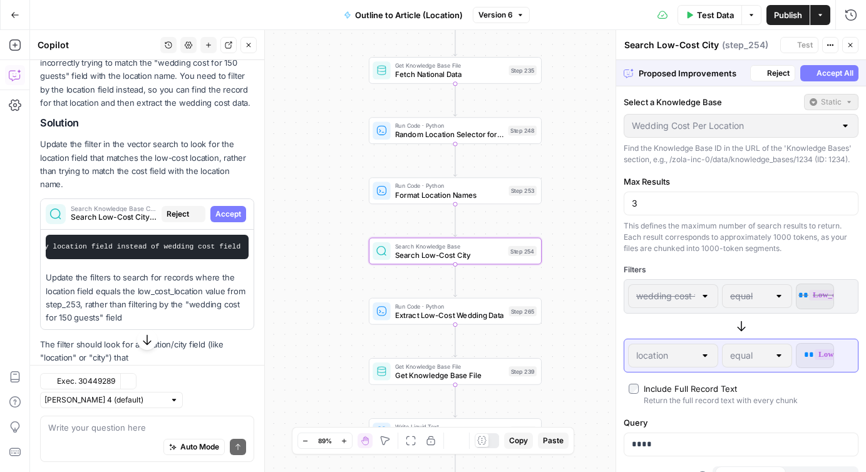
scroll to position [1124, 0]
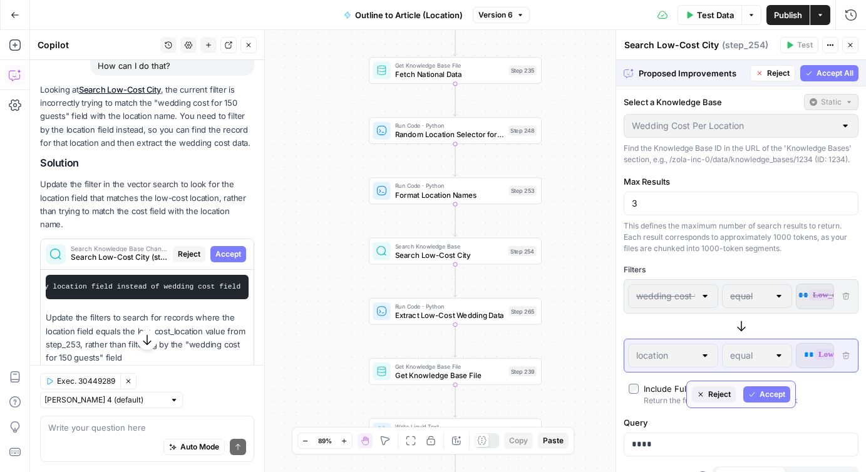
click at [766, 393] on span "Accept" at bounding box center [773, 394] width 26 height 11
type input "location"
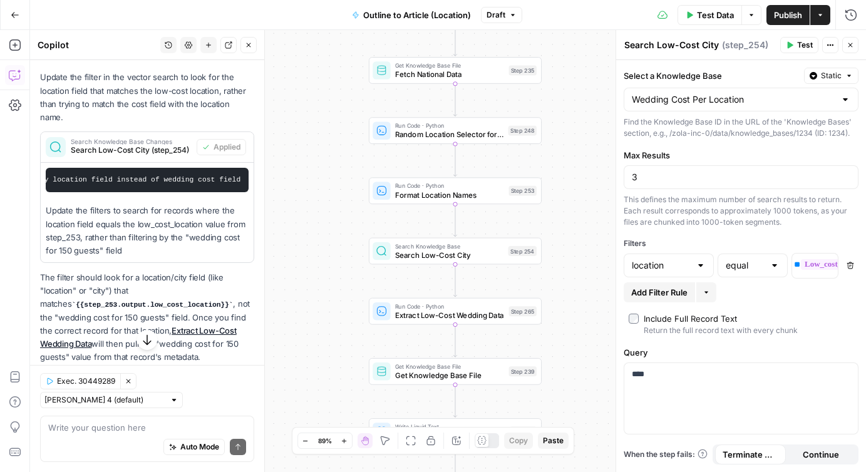
scroll to position [1348, 0]
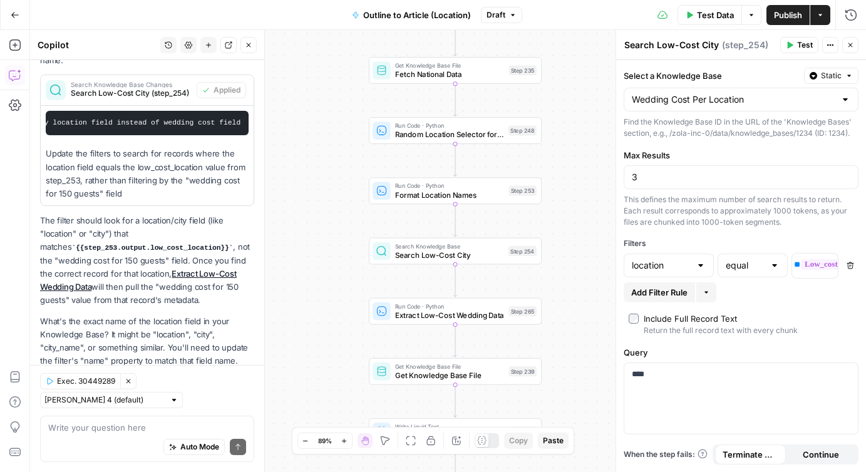
drag, startPoint x: 41, startPoint y: 206, endPoint x: 203, endPoint y: 203, distance: 161.6
click at [203, 214] on p "The filter should look for a location/city field (like "location" or "city") th…" at bounding box center [147, 260] width 214 height 93
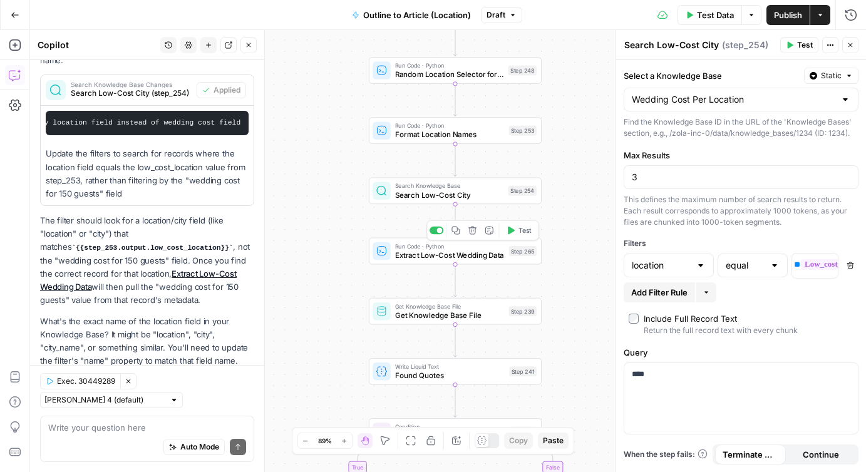
click at [401, 254] on span "Extract Low-Cost Wedding Data" at bounding box center [450, 254] width 110 height 11
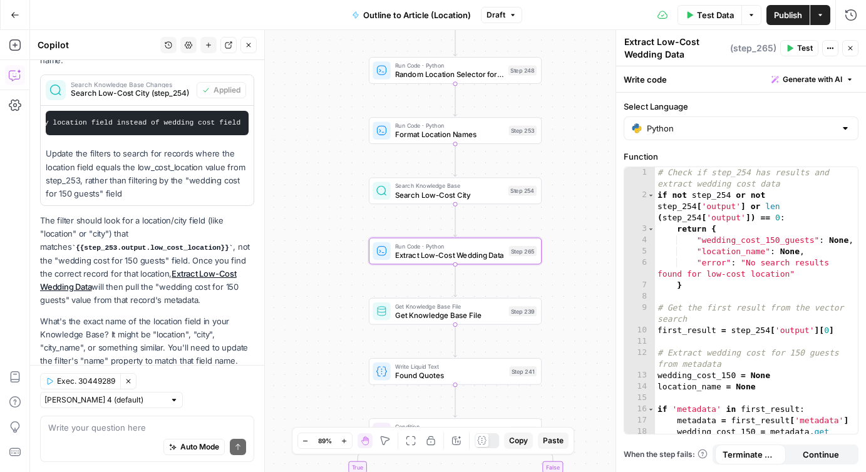
click at [782, 13] on span "Publish" at bounding box center [788, 15] width 28 height 13
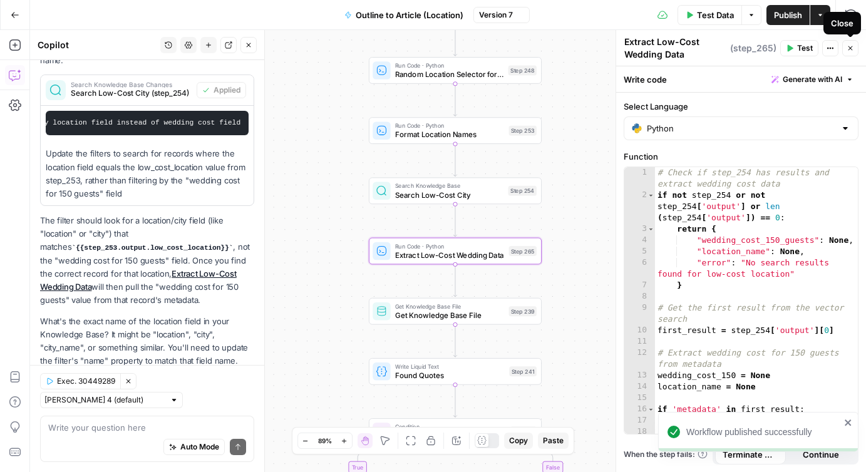
click at [846, 48] on button "Close" at bounding box center [850, 48] width 16 height 16
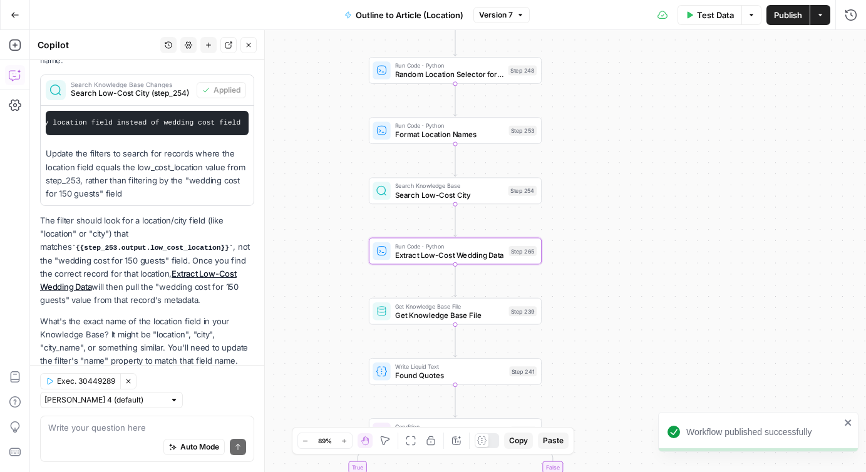
click at [748, 13] on icon "button" at bounding box center [752, 15] width 8 height 8
click at [717, 62] on span "View Last Test" at bounding box center [716, 62] width 55 height 13
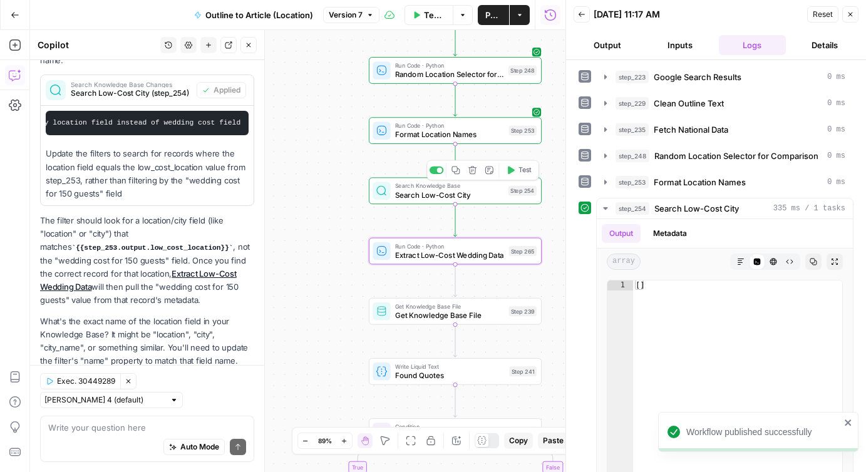
click at [508, 172] on icon "button" at bounding box center [511, 170] width 7 height 8
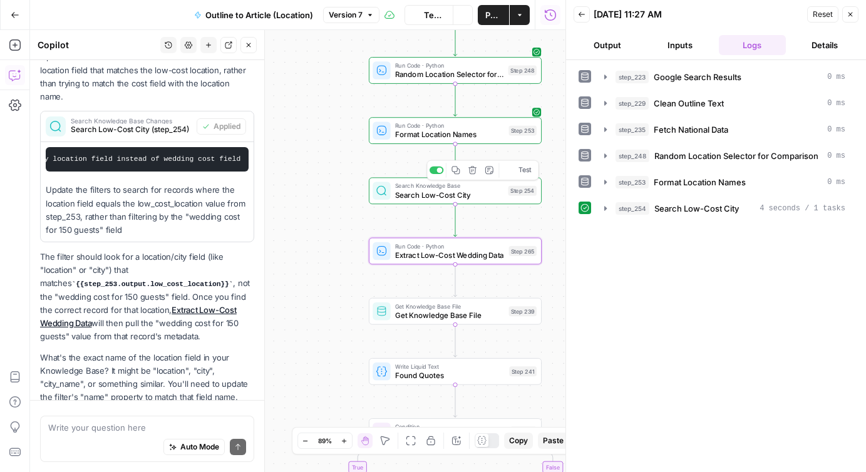
scroll to position [1348, 0]
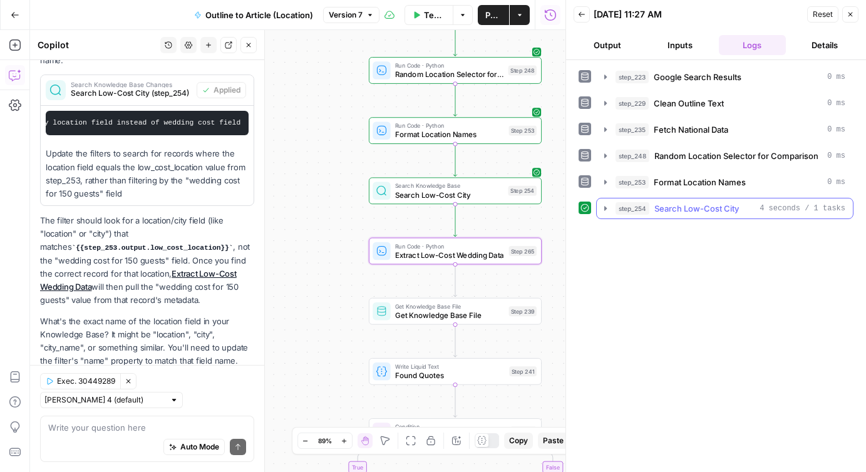
click at [606, 210] on icon "button" at bounding box center [606, 209] width 10 height 10
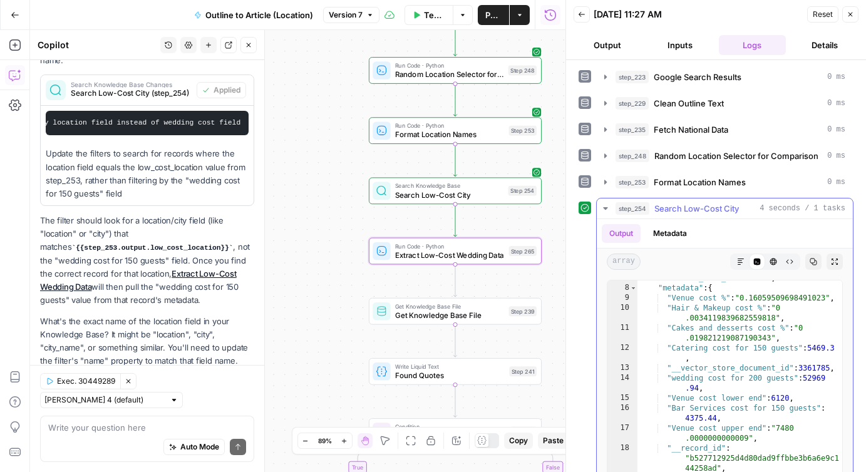
scroll to position [123, 0]
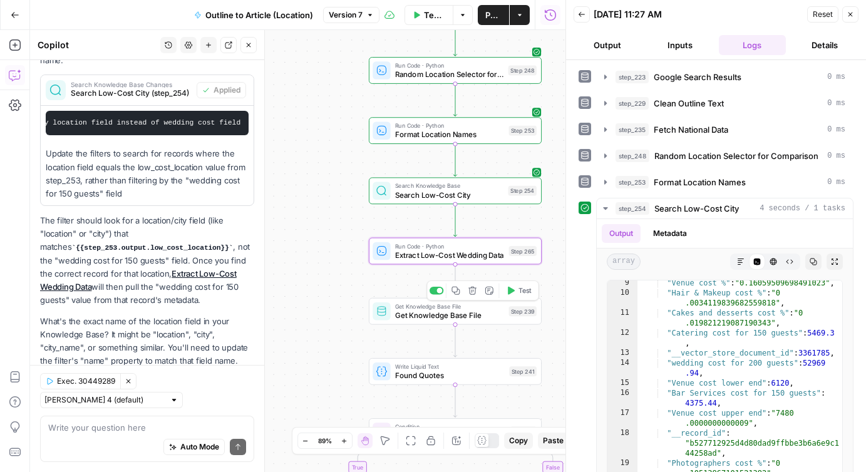
click at [511, 290] on icon "button" at bounding box center [511, 291] width 7 height 8
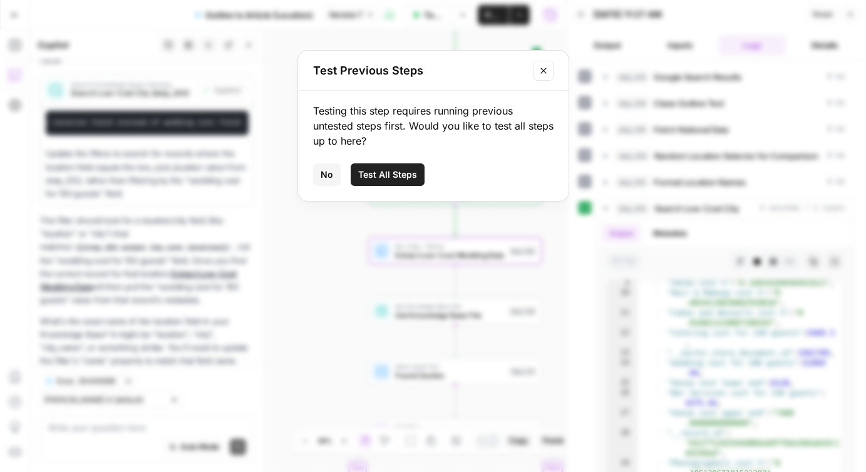
click at [544, 73] on icon "Close modal" at bounding box center [544, 71] width 10 height 10
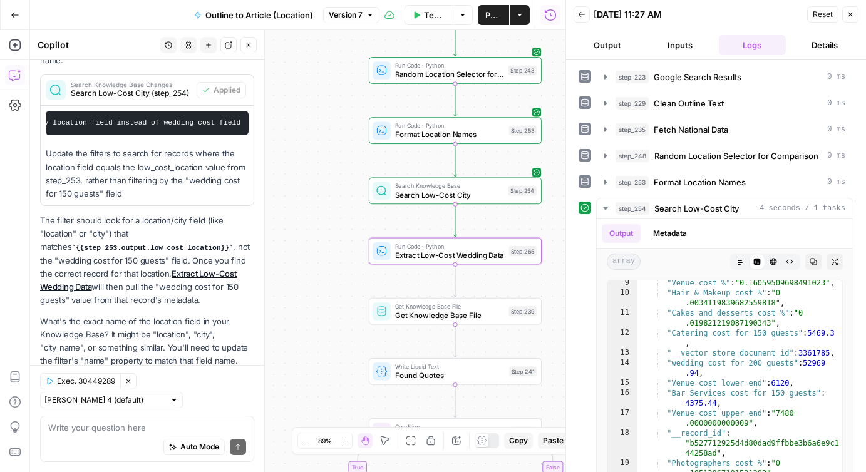
click at [851, 15] on icon "button" at bounding box center [851, 15] width 4 height 4
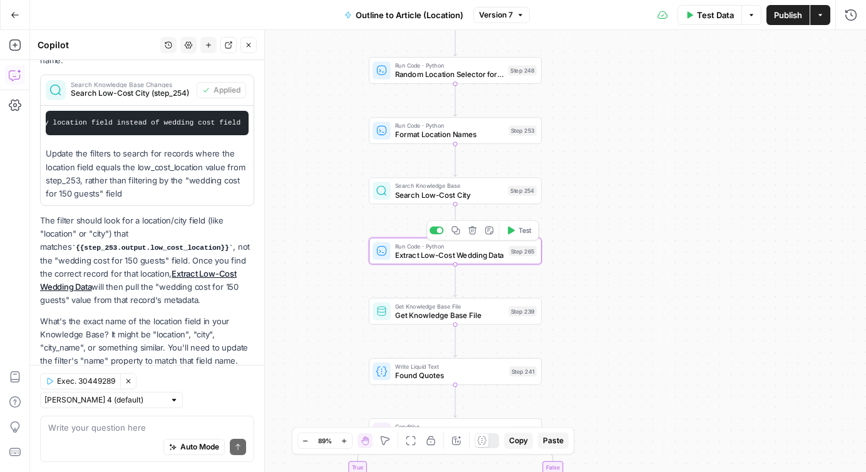
click at [511, 227] on icon "button" at bounding box center [510, 230] width 9 height 9
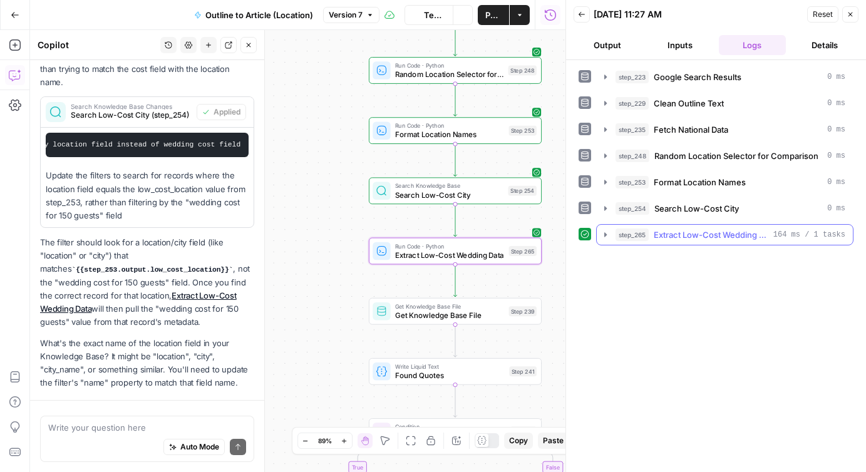
scroll to position [1348, 0]
click at [605, 234] on icon "button" at bounding box center [605, 234] width 3 height 4
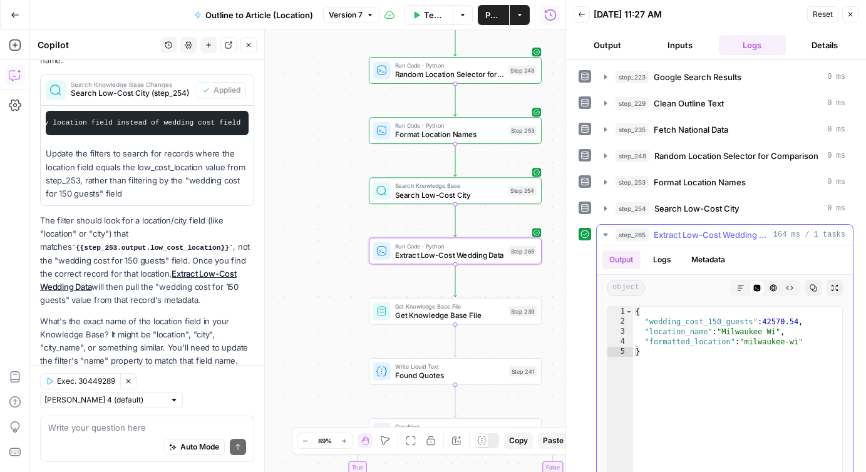
click at [606, 234] on icon "button" at bounding box center [605, 235] width 4 height 3
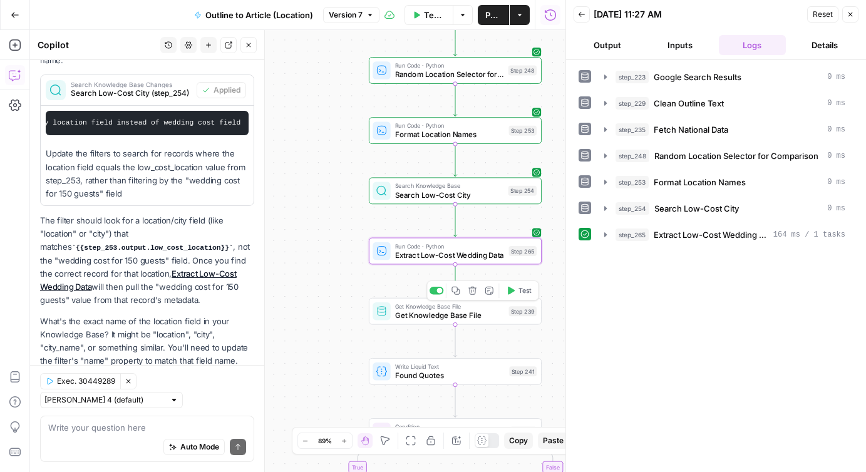
click at [512, 287] on icon "button" at bounding box center [510, 290] width 9 height 9
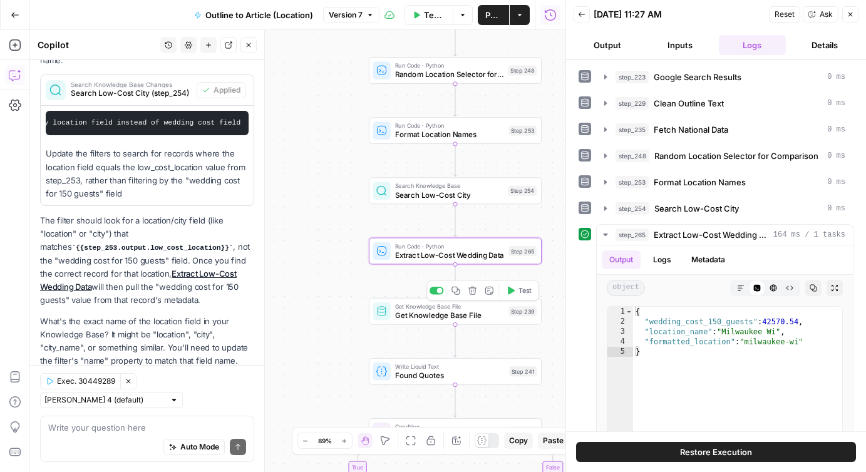
click at [510, 291] on icon "button" at bounding box center [511, 291] width 7 height 8
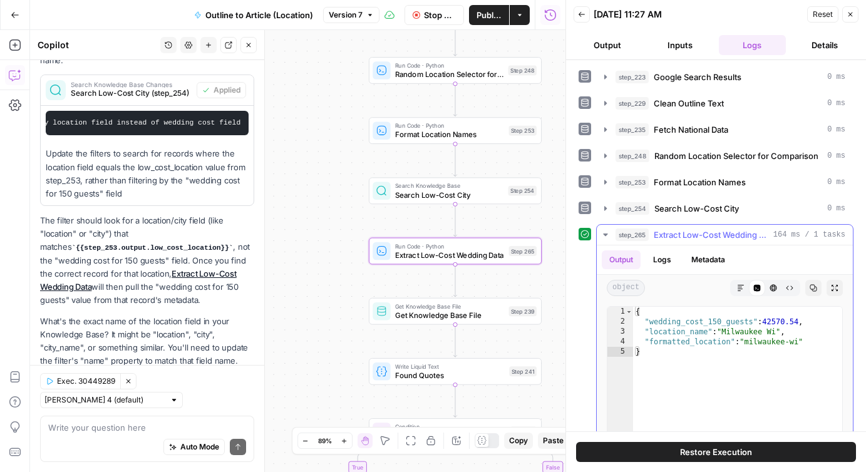
click at [605, 236] on icon "button" at bounding box center [606, 235] width 10 height 10
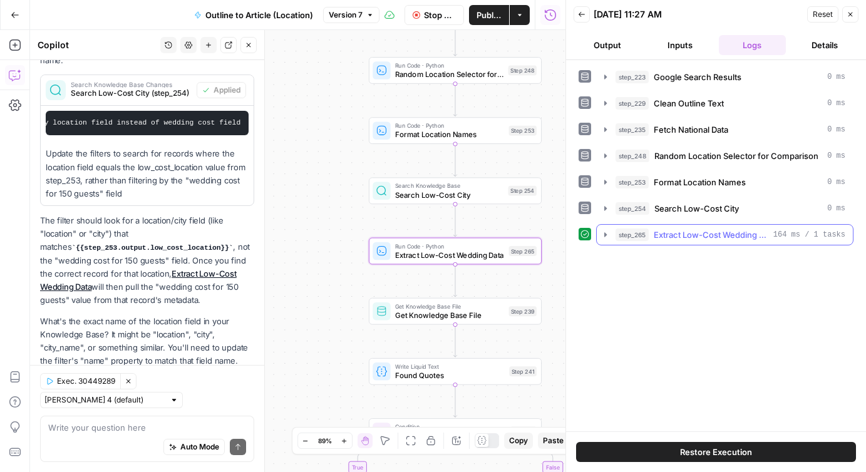
click at [606, 235] on icon "button" at bounding box center [605, 234] width 3 height 4
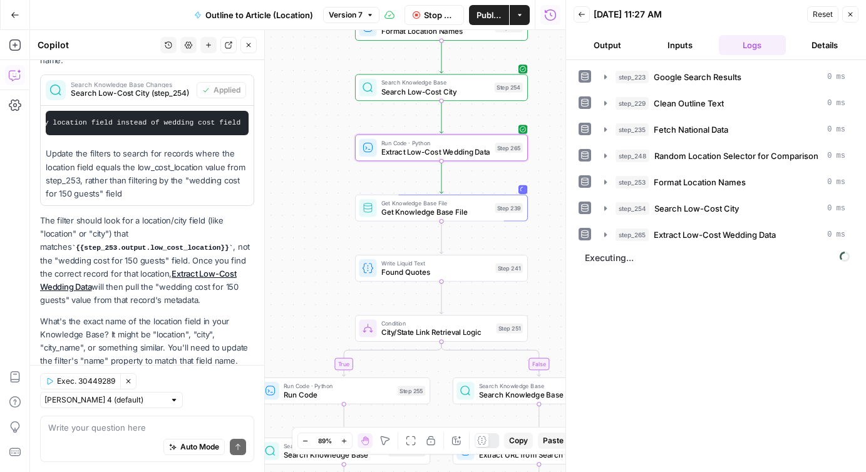
drag, startPoint x: 543, startPoint y: 354, endPoint x: 528, endPoint y: 251, distance: 104.4
click at [528, 251] on div "true false Workflow Input Settings Inputs Google Search Google Search Results S…" at bounding box center [298, 251] width 536 height 442
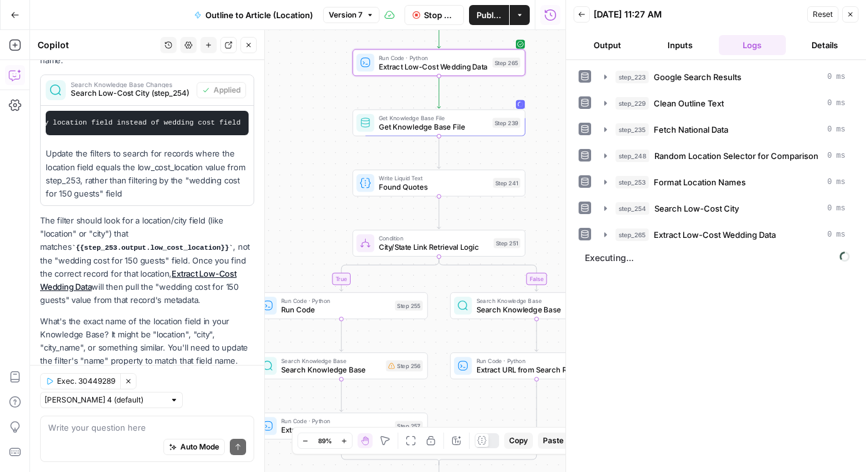
drag, startPoint x: 540, startPoint y: 294, endPoint x: 538, endPoint y: 207, distance: 87.1
click at [539, 207] on div "true false Workflow Input Settings Inputs Google Search Google Search Results S…" at bounding box center [298, 251] width 536 height 442
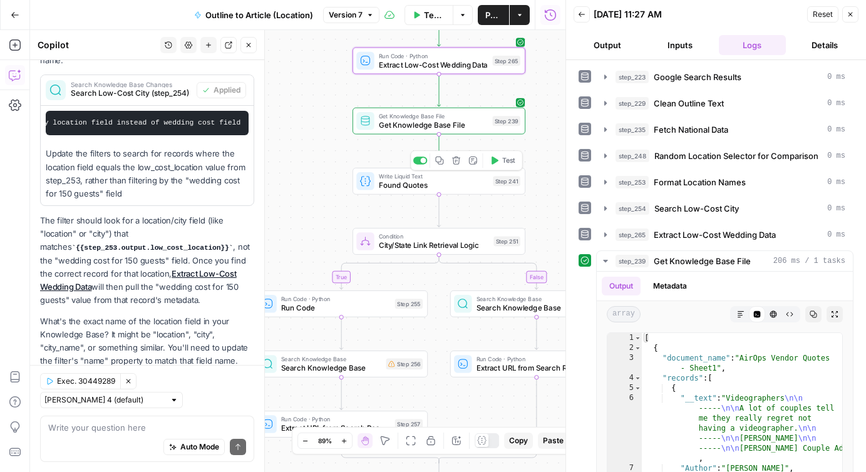
click at [491, 159] on icon "button" at bounding box center [494, 160] width 9 height 9
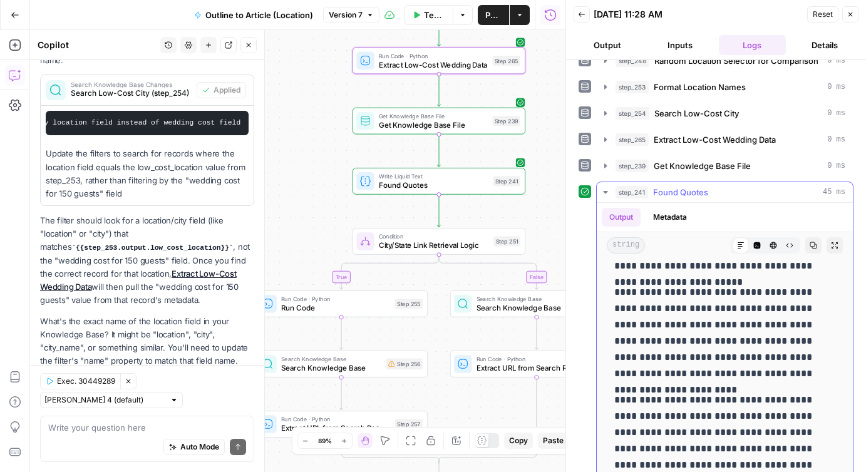
scroll to position [146, 0]
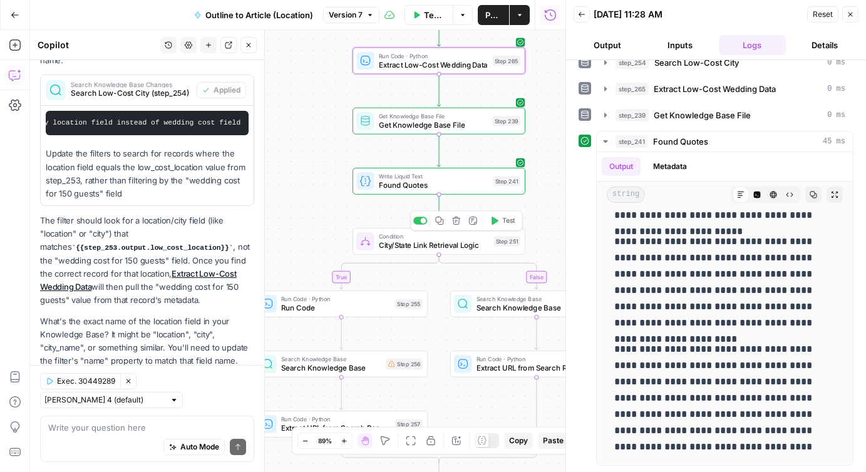
click at [494, 217] on icon "button" at bounding box center [494, 220] width 9 height 9
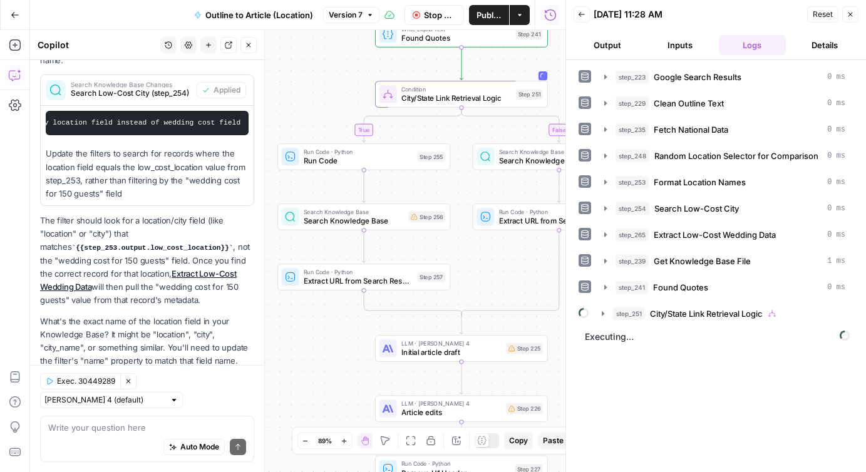
drag, startPoint x: 463, startPoint y: 403, endPoint x: 485, endPoint y: 256, distance: 148.8
click at [485, 256] on div "true false Workflow Input Settings Inputs Google Search Google Search Results S…" at bounding box center [298, 251] width 536 height 442
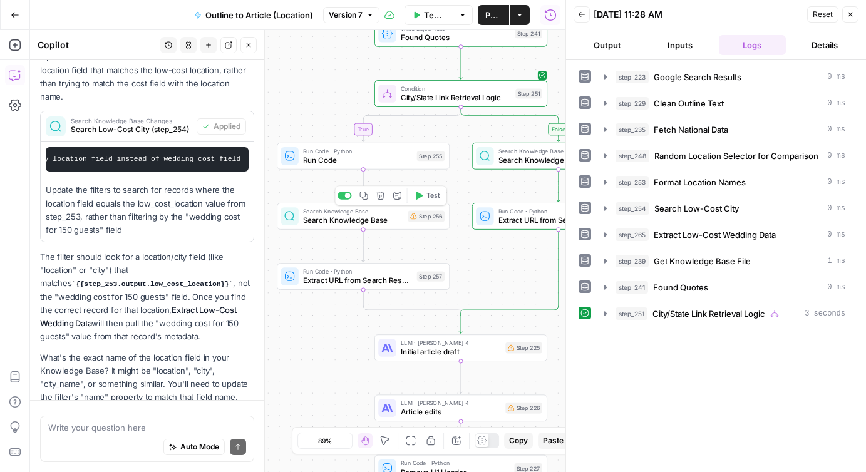
scroll to position [1348, 0]
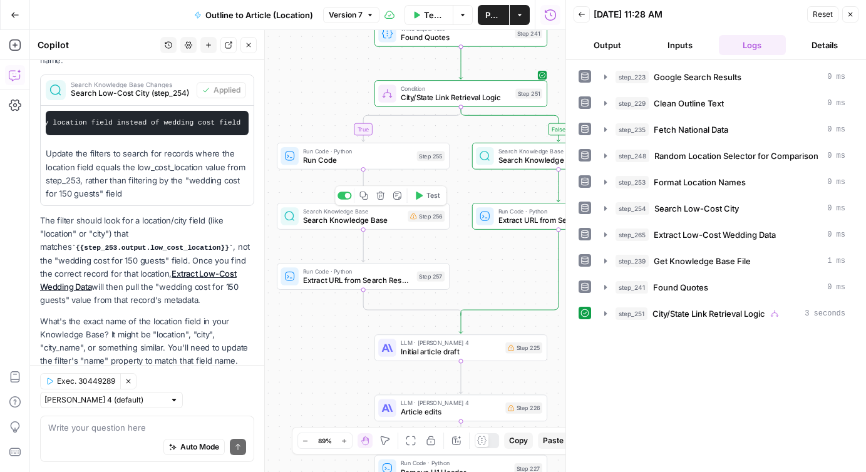
click at [366, 220] on span "Search Knowledge Base" at bounding box center [353, 220] width 100 height 11
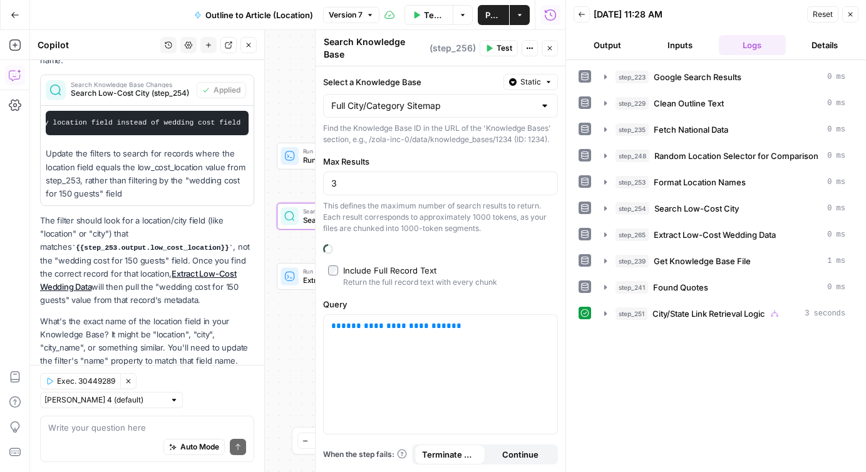
click at [551, 44] on icon "button" at bounding box center [550, 48] width 8 height 8
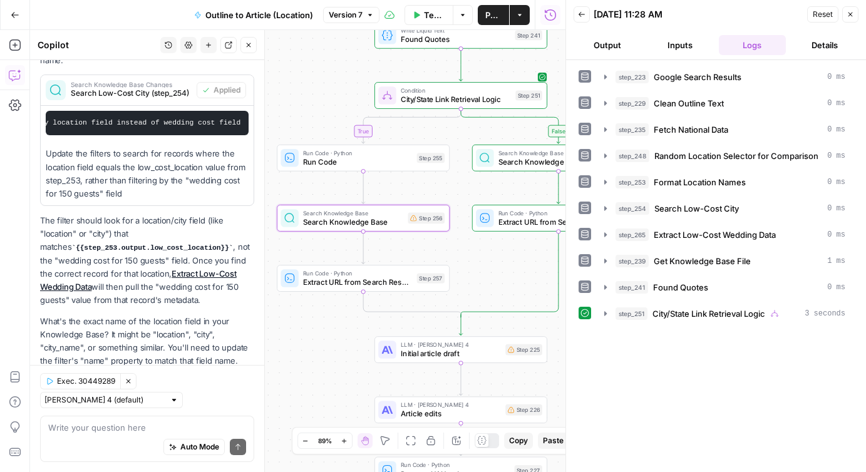
drag, startPoint x: 477, startPoint y: 257, endPoint x: 477, endPoint y: 355, distance: 97.1
click at [477, 355] on div "true false Workflow Input Settings Inputs Google Search Google Search Results S…" at bounding box center [298, 251] width 536 height 442
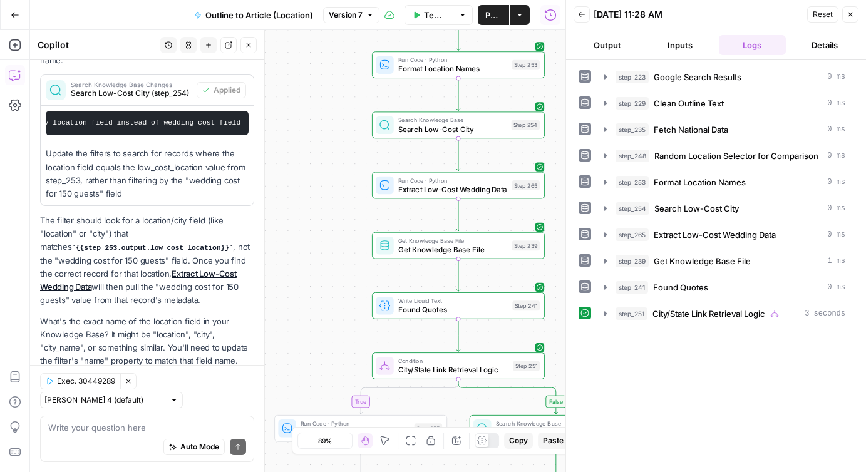
drag, startPoint x: 314, startPoint y: 96, endPoint x: 309, endPoint y: 276, distance: 179.2
click at [310, 277] on div "true false Workflow Input Settings Inputs Google Search Google Search Results S…" at bounding box center [298, 251] width 536 height 442
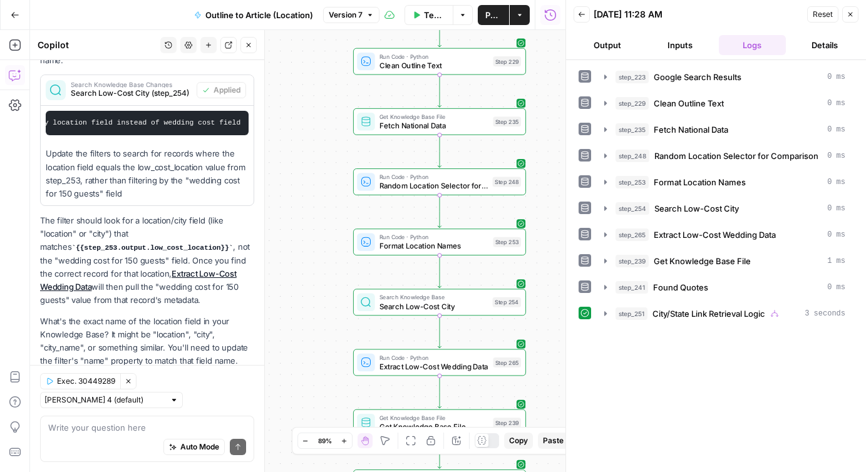
drag, startPoint x: 361, startPoint y: 106, endPoint x: 342, endPoint y: 278, distance: 173.3
click at [343, 278] on div "true false Workflow Input Settings Inputs Google Search Google Search Results S…" at bounding box center [298, 251] width 536 height 442
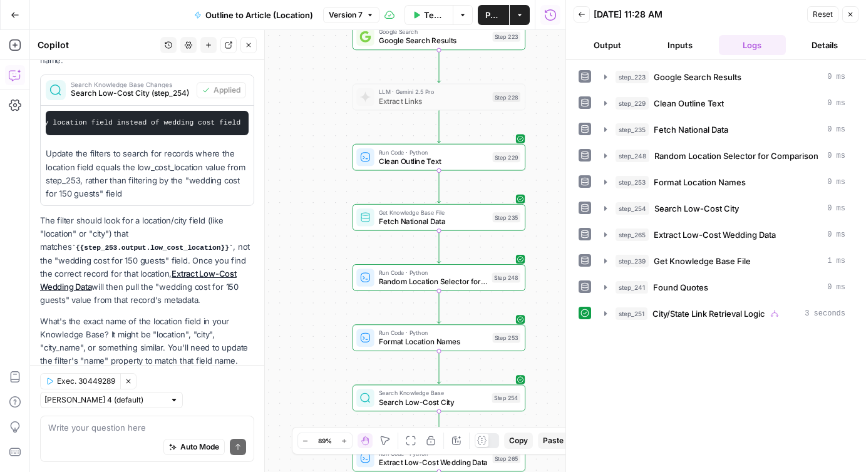
drag, startPoint x: 342, startPoint y: 96, endPoint x: 354, endPoint y: 33, distance: 65.0
click at [354, 33] on div "true false Workflow Input Settings Inputs Google Search Google Search Results S…" at bounding box center [298, 251] width 536 height 442
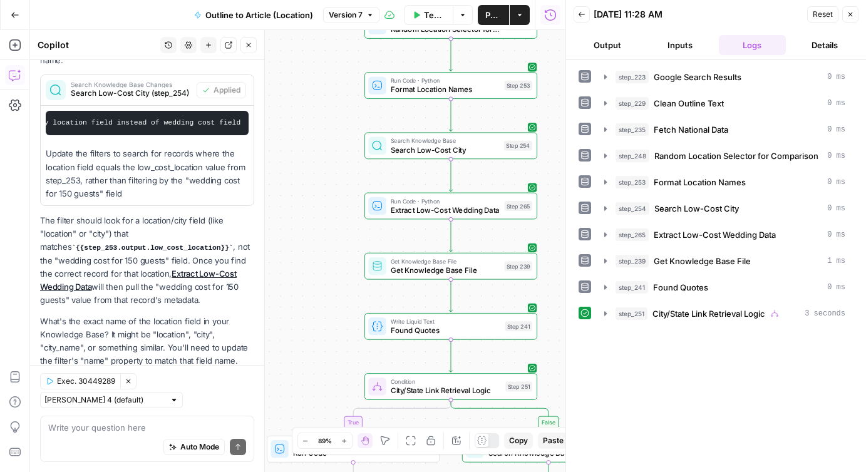
drag, startPoint x: 340, startPoint y: 260, endPoint x: 340, endPoint y: -10, distance: 269.9
click at [340, 0] on html "Zola Inc New Home Browse Insights Opportunities Your Data Recent Grids [Zola] C…" at bounding box center [433, 236] width 866 height 472
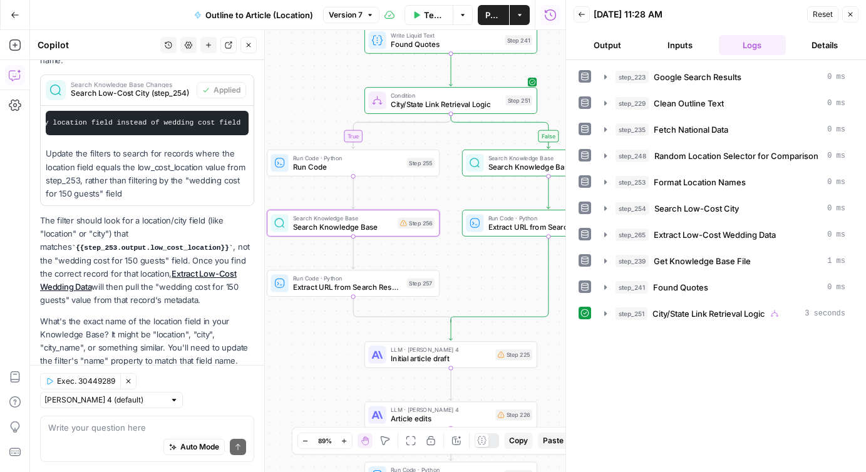
drag, startPoint x: 316, startPoint y: 213, endPoint x: 316, endPoint y: 68, distance: 145.3
click at [316, 68] on div "true false Workflow Input Settings Inputs Google Search Google Search Results S…" at bounding box center [298, 251] width 536 height 442
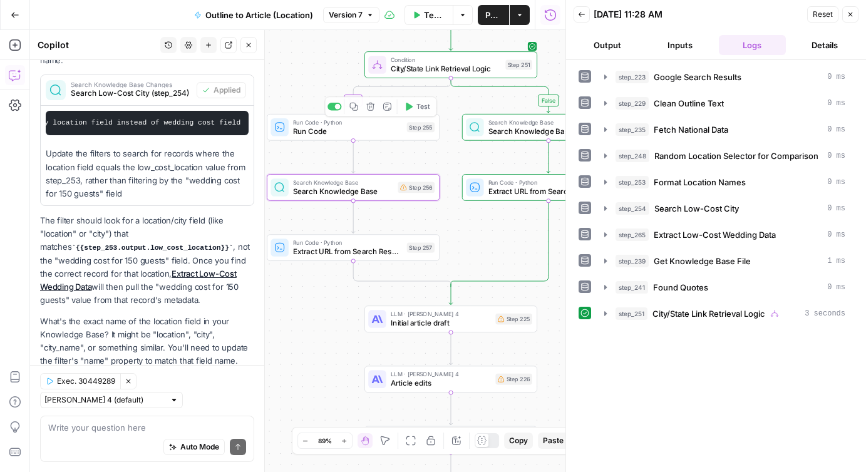
click at [331, 192] on span "Search Knowledge Base" at bounding box center [343, 191] width 100 height 11
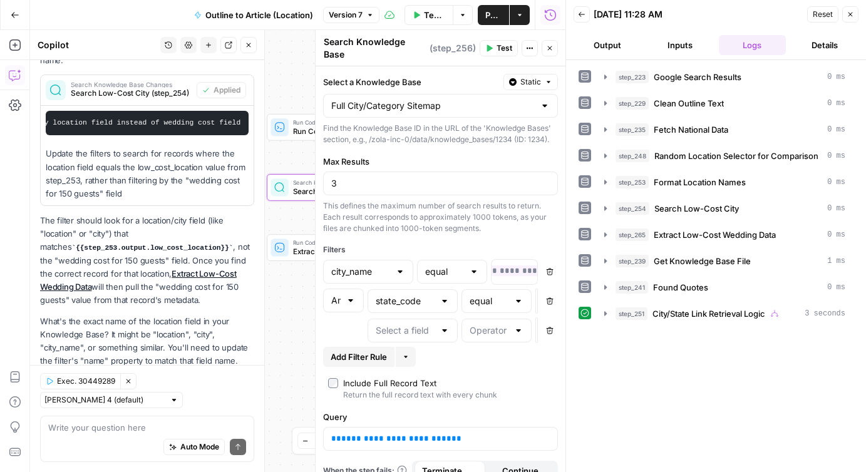
scroll to position [10, 0]
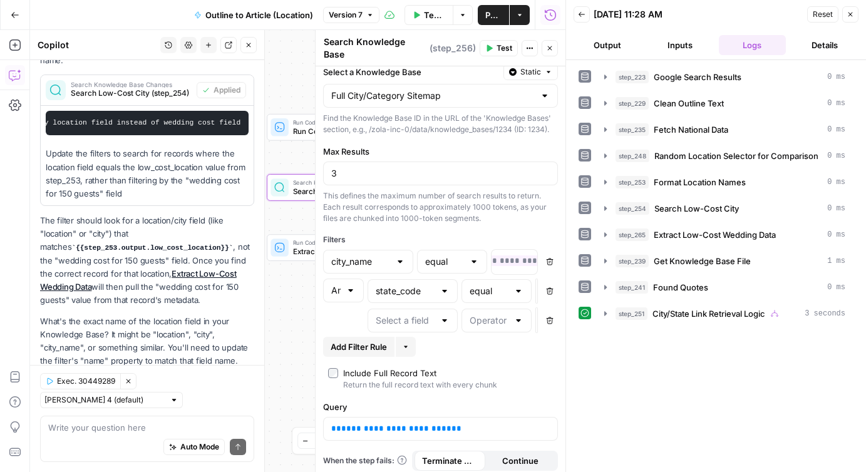
click at [291, 359] on div "true false Workflow Input Settings Inputs Google Search Google Search Results S…" at bounding box center [298, 251] width 536 height 442
click at [337, 284] on input "text" at bounding box center [335, 290] width 9 height 13
click at [348, 284] on div at bounding box center [351, 290] width 10 height 13
click at [356, 287] on div at bounding box center [343, 291] width 41 height 24
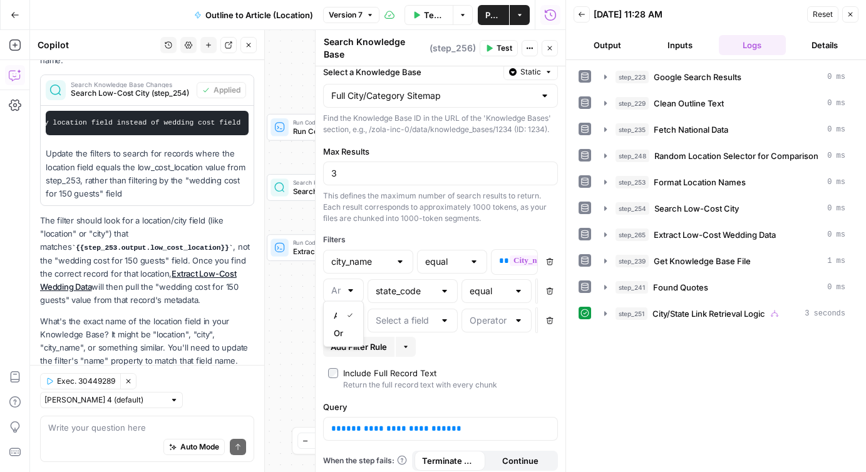
type input "And"
click at [539, 367] on label "Include Full Record Text Return the full record text with every chunk" at bounding box center [440, 379] width 225 height 24
click at [427, 380] on div "Return the full record text with every chunk" at bounding box center [420, 385] width 154 height 11
click at [849, 14] on icon "button" at bounding box center [851, 15] width 8 height 8
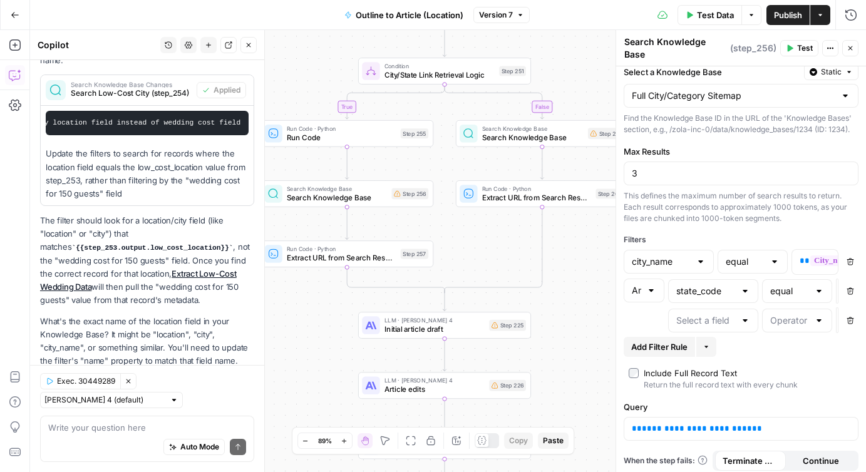
drag, startPoint x: 502, startPoint y: 233, endPoint x: 457, endPoint y: 272, distance: 60.0
click at [457, 272] on div "true false Workflow Input Settings Inputs Google Search Google Search Results S…" at bounding box center [448, 251] width 836 height 442
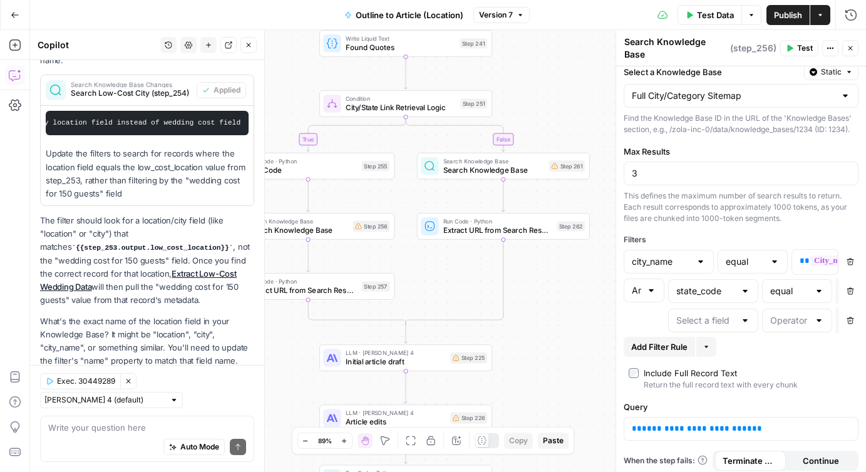
click at [470, 170] on span "Search Knowledge Base" at bounding box center [493, 170] width 101 height 11
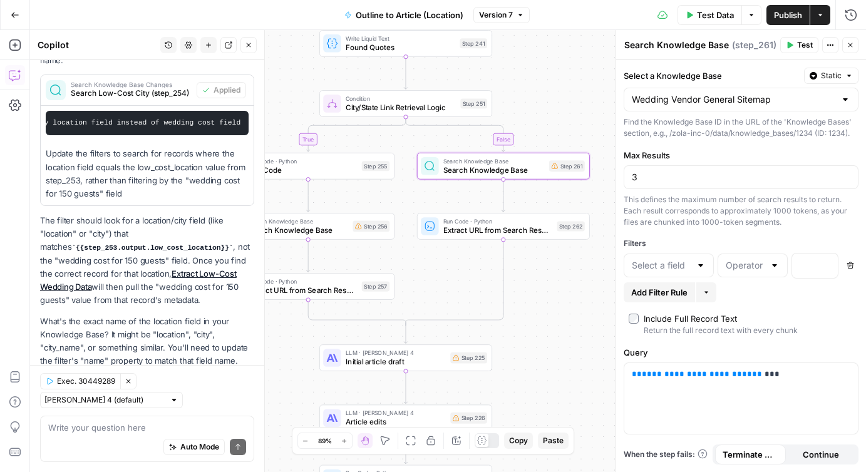
drag, startPoint x: 555, startPoint y: 269, endPoint x: 572, endPoint y: 443, distance: 174.9
click at [572, 443] on body "Zola Inc New Home Browse Insights Opportunities Your Data Recent Grids [Zola] C…" at bounding box center [433, 236] width 866 height 472
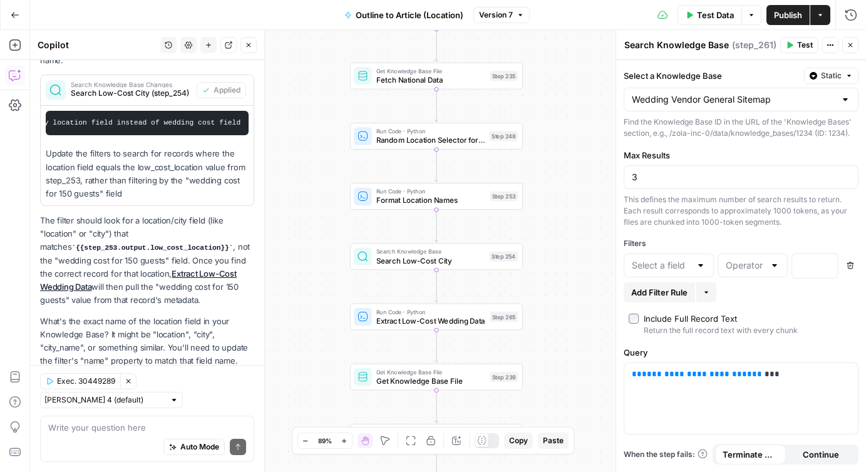
drag, startPoint x: 552, startPoint y: 131, endPoint x: 570, endPoint y: 370, distance: 239.9
click at [570, 370] on div "true false Workflow Input Settings Inputs Google Search Google Search Results S…" at bounding box center [448, 251] width 836 height 442
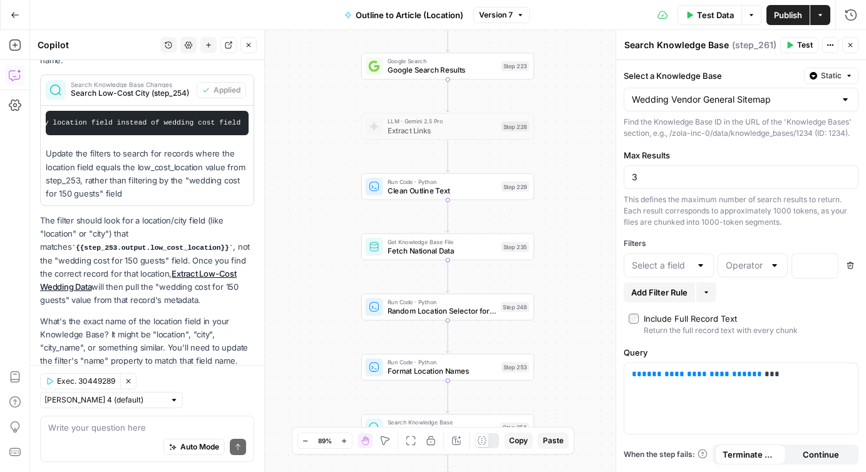
drag, startPoint x: 552, startPoint y: 140, endPoint x: 560, endPoint y: 296, distance: 156.2
click at [560, 297] on div "true false Workflow Input Settings Inputs Google Search Google Search Results S…" at bounding box center [448, 251] width 836 height 442
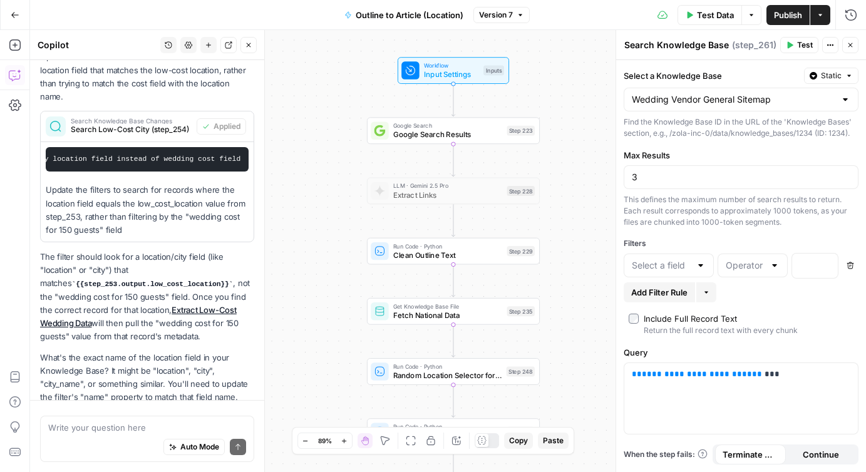
drag, startPoint x: 559, startPoint y: 108, endPoint x: 566, endPoint y: 88, distance: 21.8
click at [565, 91] on div "true false Workflow Input Settings Inputs Google Search Google Search Results S…" at bounding box center [448, 251] width 836 height 442
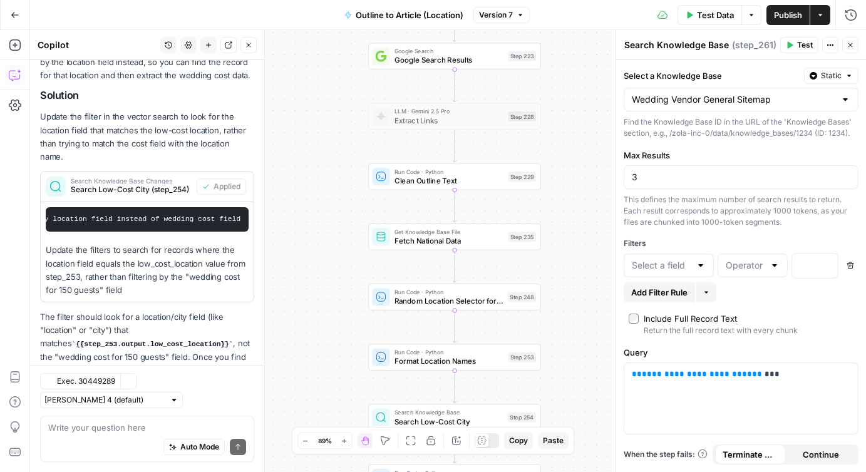
scroll to position [1348, 0]
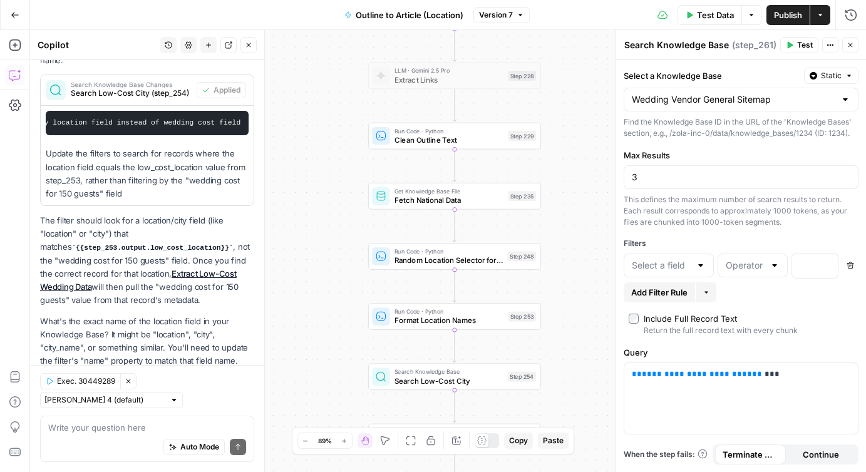
drag, startPoint x: 561, startPoint y: 242, endPoint x: 562, endPoint y: 106, distance: 135.3
click at [562, 107] on div "true false Workflow Input Settings Inputs Google Search Google Search Results S…" at bounding box center [448, 251] width 836 height 442
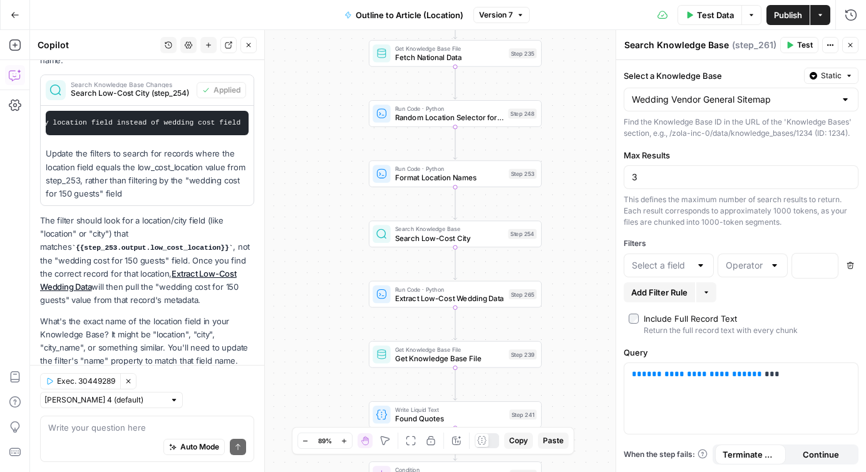
drag, startPoint x: 569, startPoint y: 348, endPoint x: 569, endPoint y: 200, distance: 148.4
click at [569, 200] on div "true false Workflow Input Settings Inputs Google Search Google Search Results S…" at bounding box center [448, 251] width 836 height 442
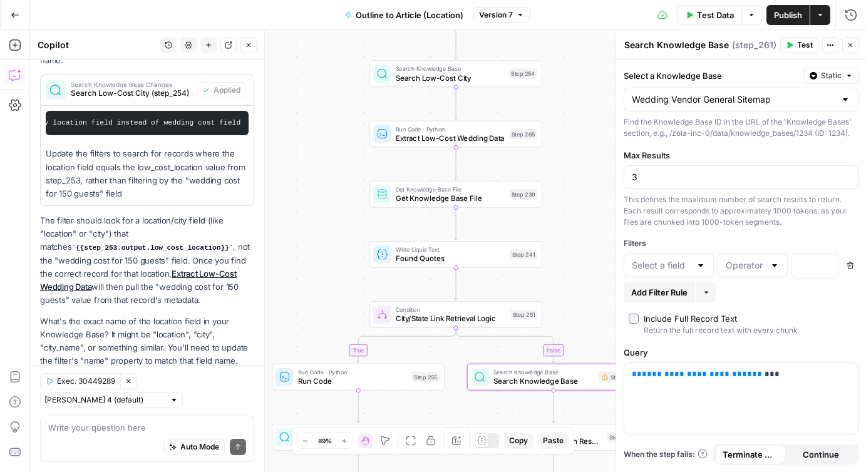
drag, startPoint x: 570, startPoint y: 304, endPoint x: 570, endPoint y: 220, distance: 83.9
click at [570, 220] on div "true false Workflow Input Settings Inputs Google Search Google Search Results S…" at bounding box center [448, 251] width 836 height 442
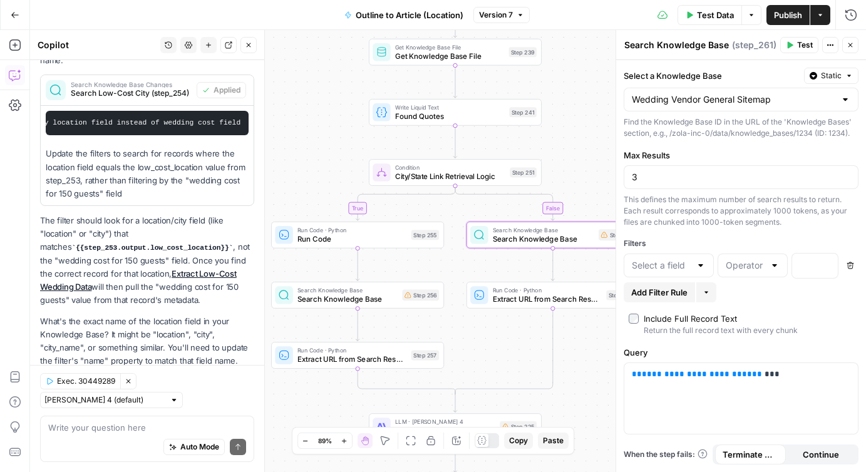
drag, startPoint x: 571, startPoint y: 273, endPoint x: 572, endPoint y: 105, distance: 167.9
click at [572, 106] on div "true false Workflow Input Settings Inputs Google Search Google Search Results S…" at bounding box center [448, 251] width 836 height 442
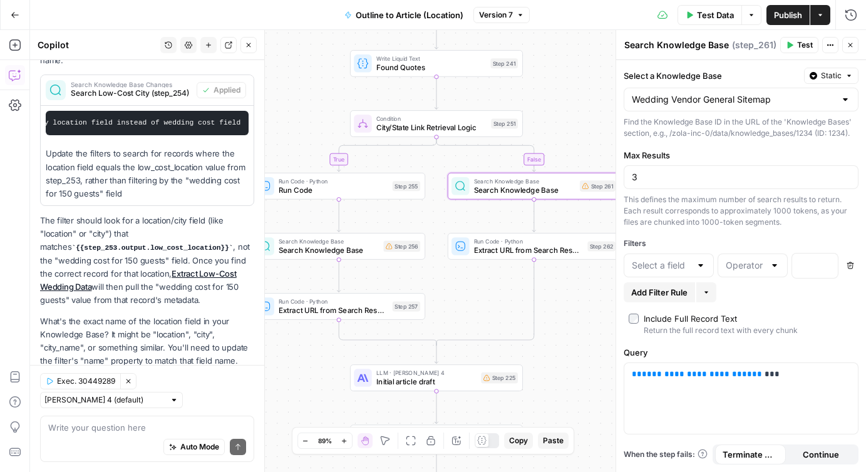
drag, startPoint x: 572, startPoint y: 314, endPoint x: 551, endPoint y: 303, distance: 23.5
click at [551, 303] on div "true false Workflow Input Settings Inputs Google Search Google Search Results S…" at bounding box center [448, 251] width 836 height 442
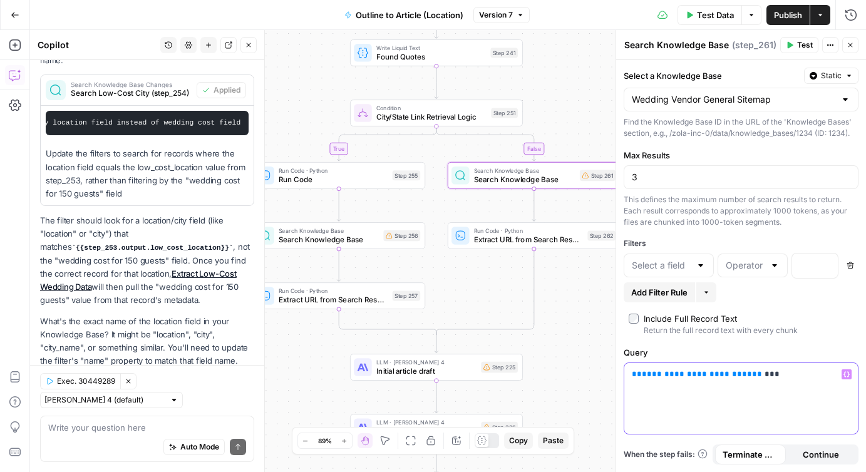
click at [746, 375] on p "**********" at bounding box center [741, 374] width 219 height 13
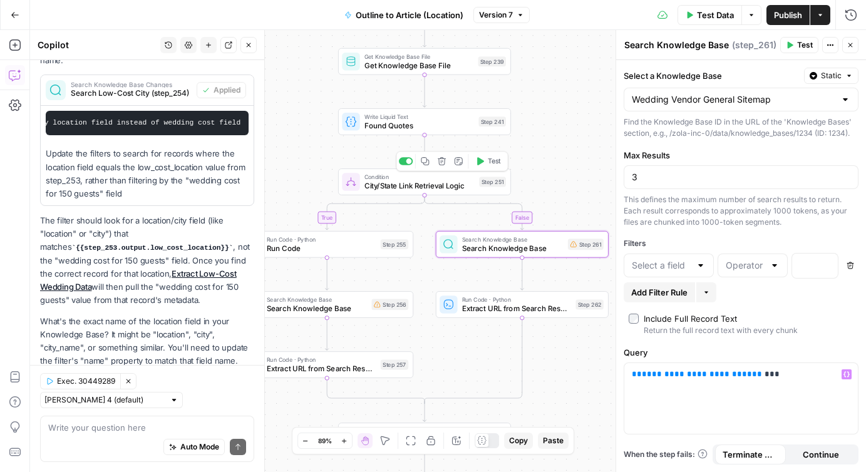
click at [393, 190] on span "City/State Link Retrieval Logic" at bounding box center [420, 185] width 110 height 11
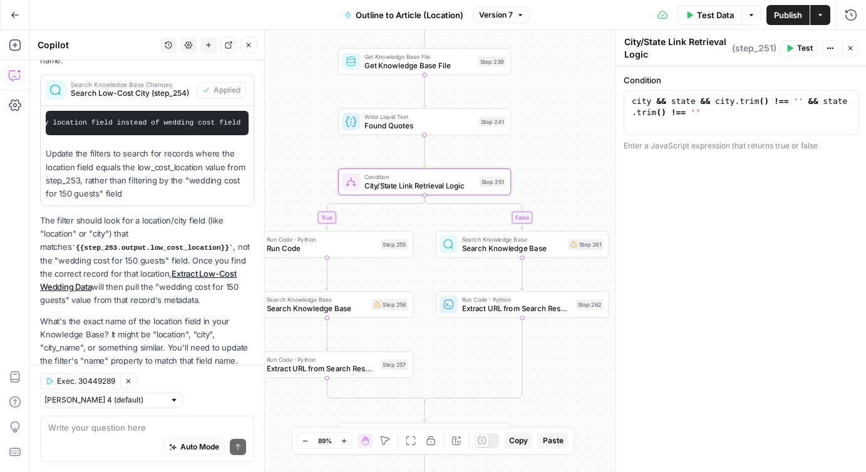
click at [484, 249] on span "Search Knowledge Base" at bounding box center [512, 248] width 101 height 11
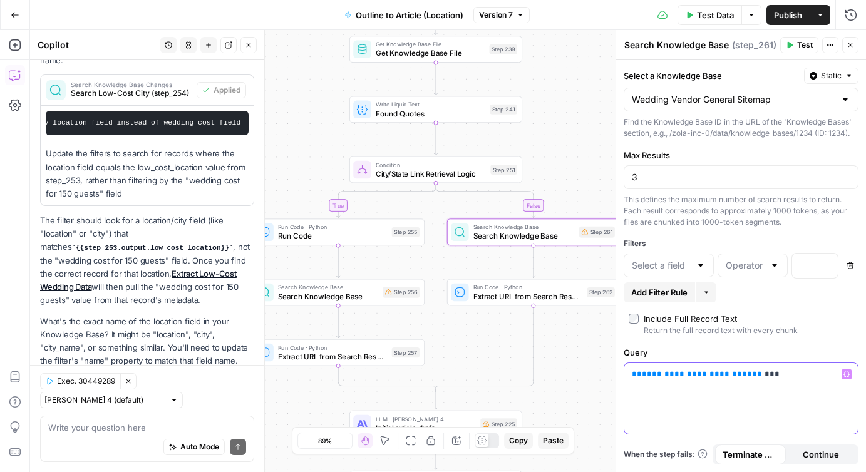
click at [752, 375] on span "**" at bounding box center [757, 374] width 10 height 8
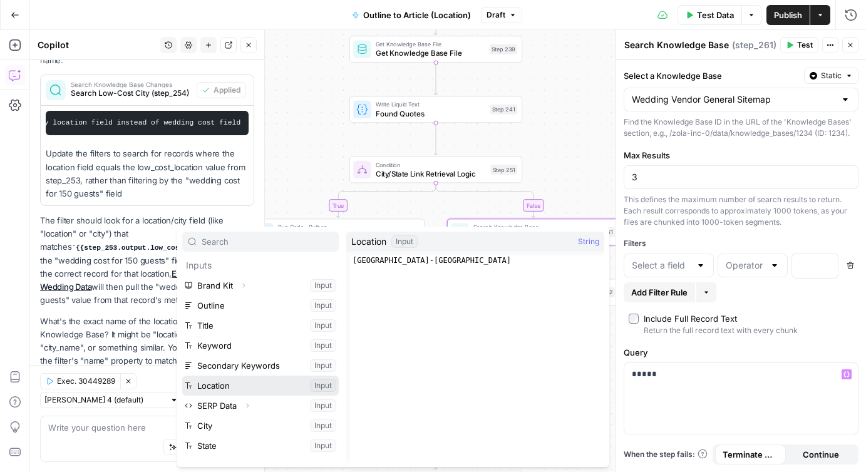
click at [236, 385] on button "Select variable Location" at bounding box center [260, 386] width 157 height 20
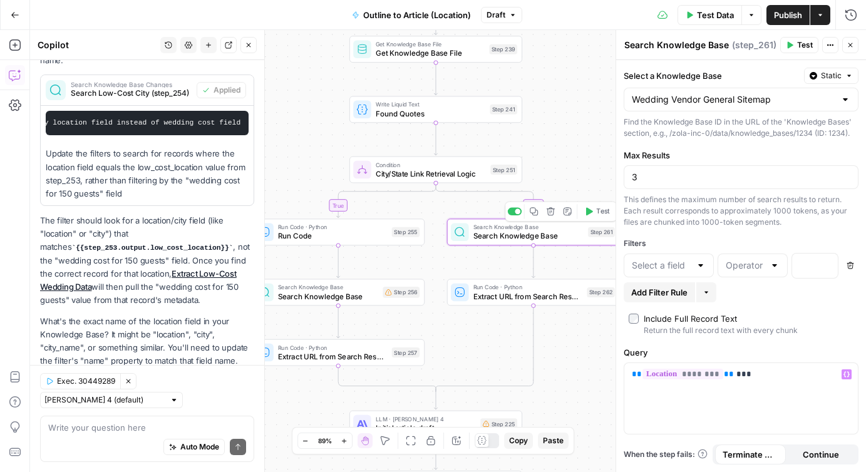
click at [591, 211] on icon "button" at bounding box center [589, 211] width 7 height 8
click at [851, 46] on span "E" at bounding box center [846, 41] width 9 height 11
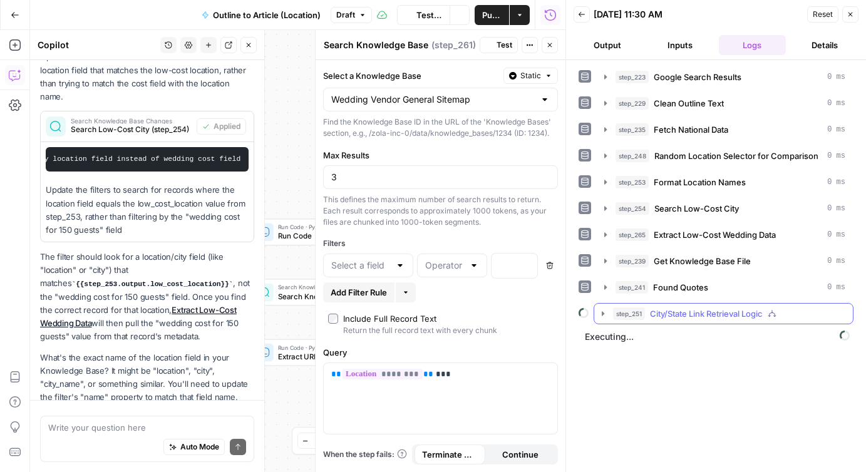
scroll to position [1348, 0]
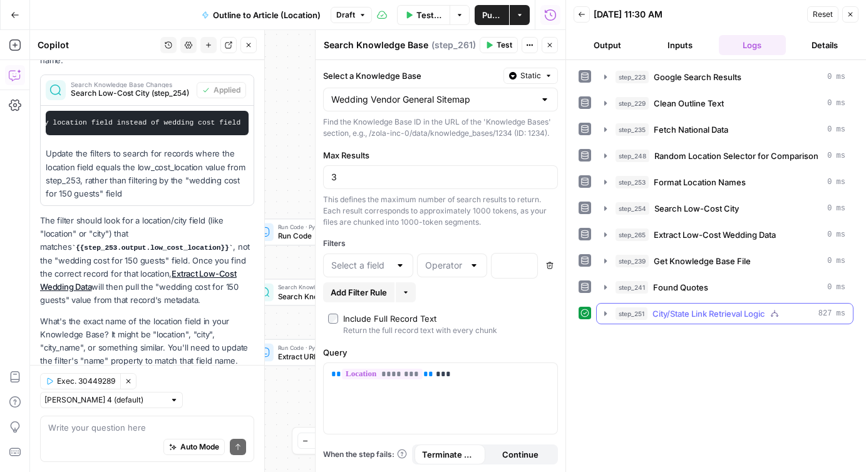
click at [605, 313] on icon "button" at bounding box center [605, 313] width 3 height 4
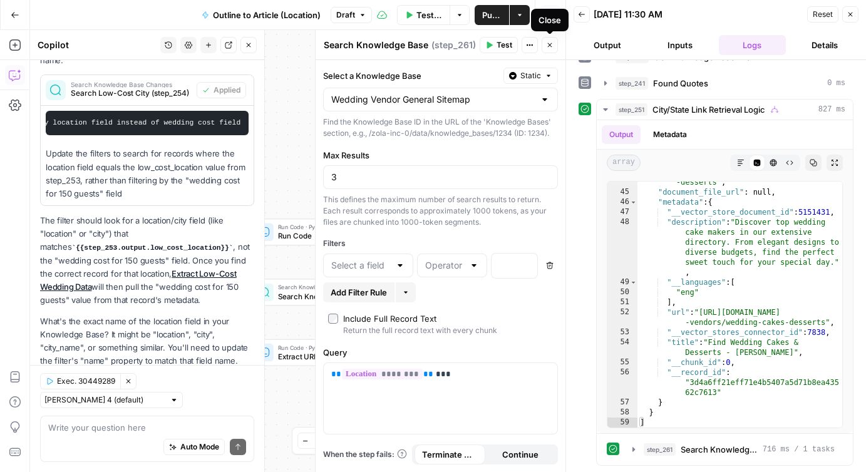
click at [549, 44] on icon "button" at bounding box center [550, 45] width 4 height 4
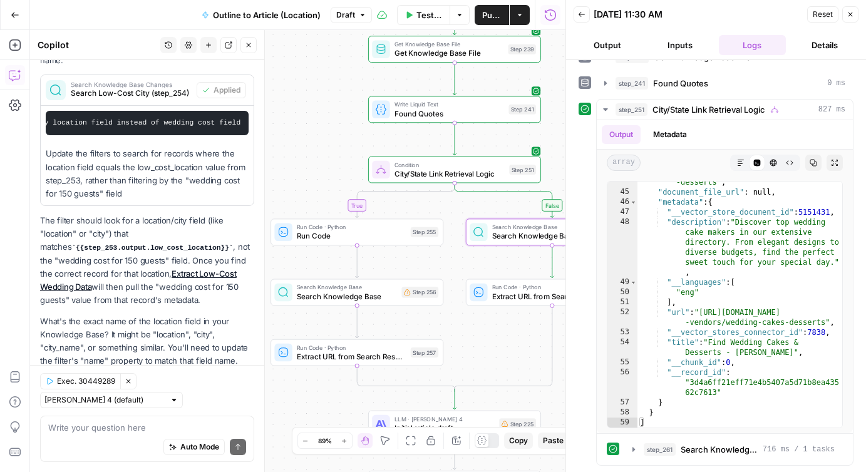
drag, startPoint x: 453, startPoint y: 353, endPoint x: 472, endPoint y: 353, distance: 18.8
click at [472, 353] on div "true false Workflow Input Settings Inputs Google Search Google Search Results S…" at bounding box center [298, 251] width 536 height 442
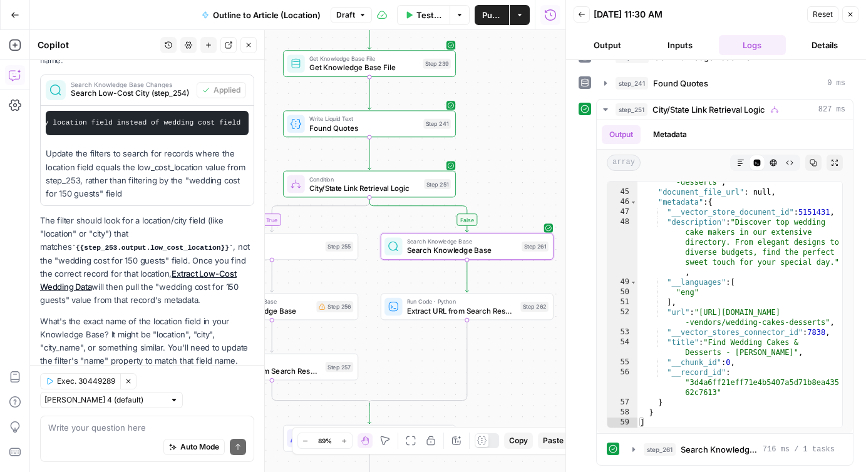
drag, startPoint x: 497, startPoint y: 343, endPoint x: 418, endPoint y: 355, distance: 79.2
click at [418, 355] on div "true false Workflow Input Settings Inputs Google Search Google Search Results S…" at bounding box center [298, 251] width 536 height 442
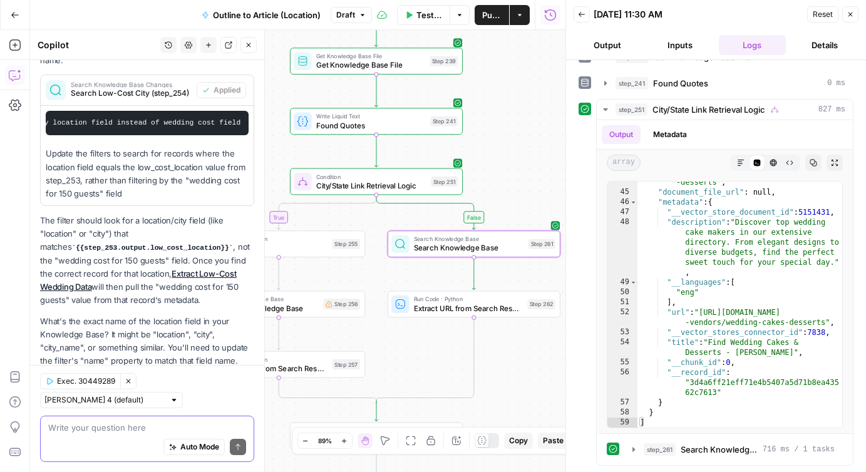
click at [113, 428] on textarea at bounding box center [147, 428] width 198 height 13
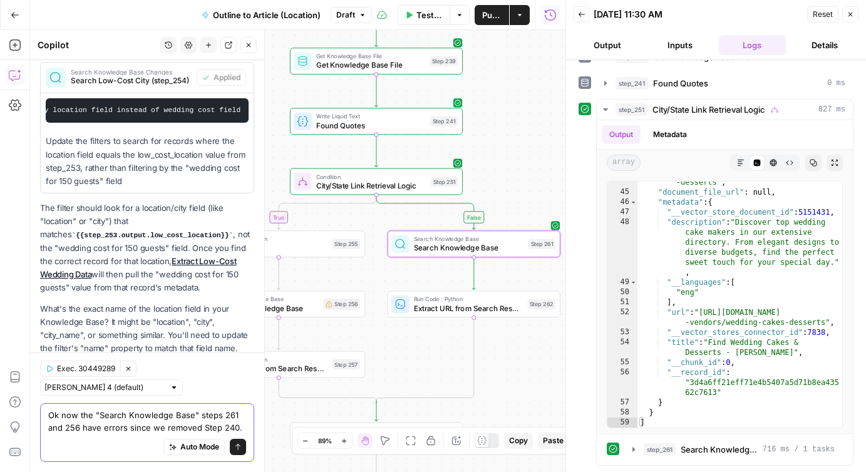
type textarea "Ok now the "Search Knowledge Base" steps 261 and 256 have errors since we remov…"
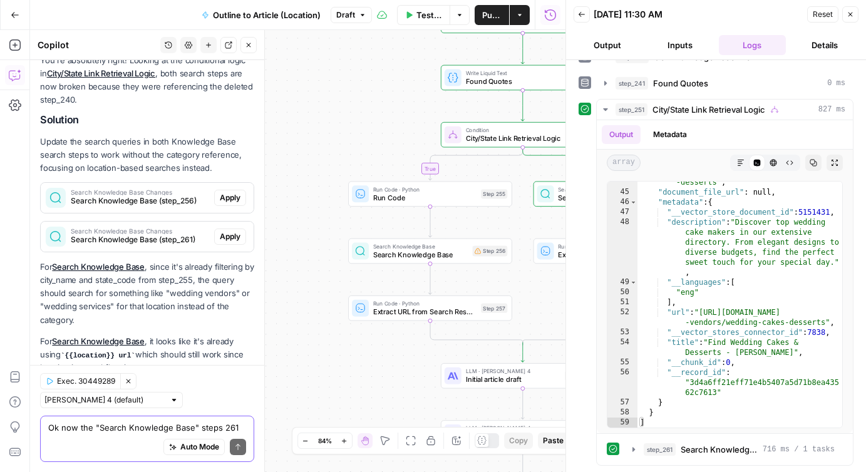
scroll to position [1722, 0]
click at [226, 193] on span "Apply" at bounding box center [230, 198] width 21 height 11
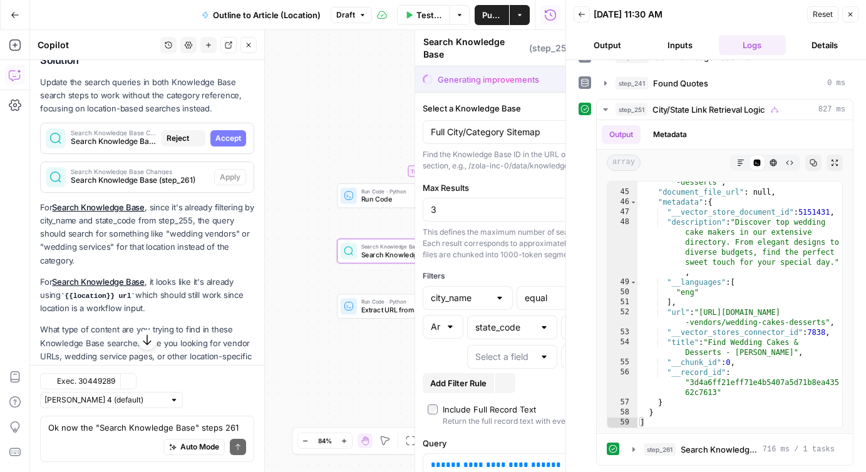
scroll to position [1662, 0]
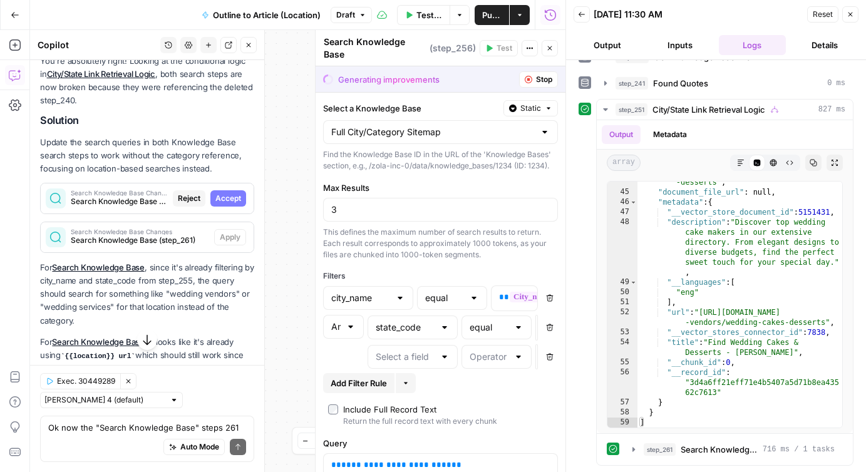
click at [848, 13] on icon "button" at bounding box center [851, 15] width 8 height 8
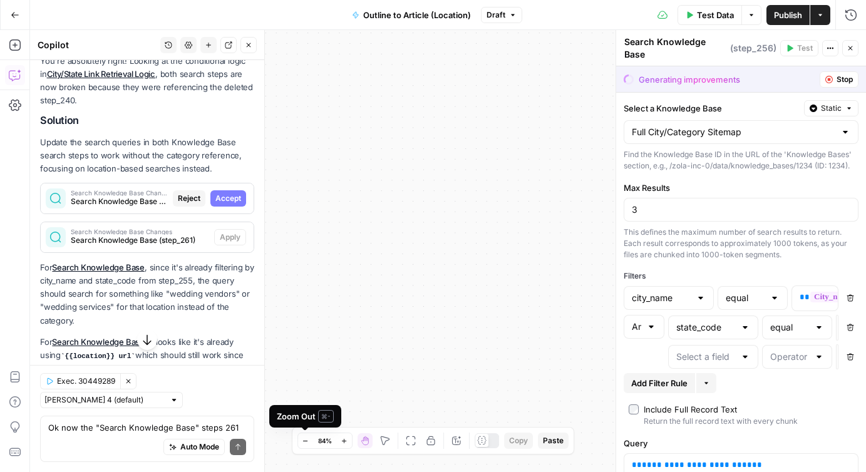
click at [306, 438] on icon "button" at bounding box center [305, 441] width 7 height 7
drag, startPoint x: 536, startPoint y: 245, endPoint x: 422, endPoint y: 386, distance: 181.3
click at [422, 386] on div "true false Workflow Input Settings Inputs Google Search Google Search Results S…" at bounding box center [448, 251] width 836 height 442
click at [407, 440] on icon "button" at bounding box center [411, 441] width 10 height 10
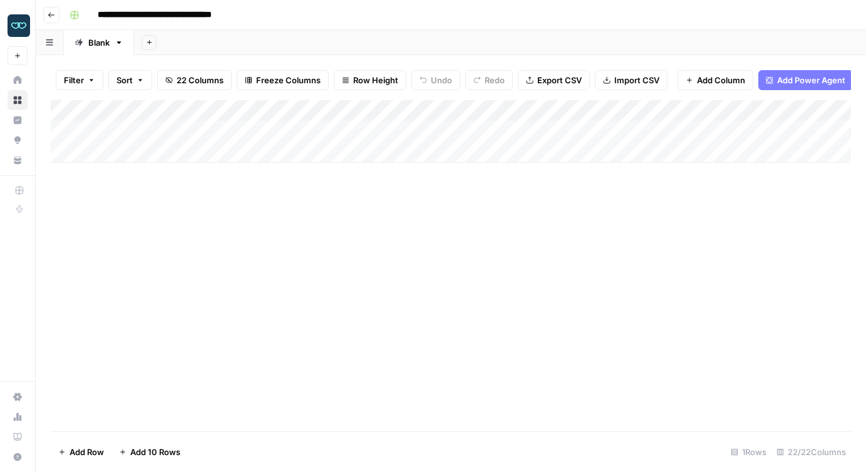
click at [522, 110] on div "Add Column" at bounding box center [451, 131] width 800 height 63
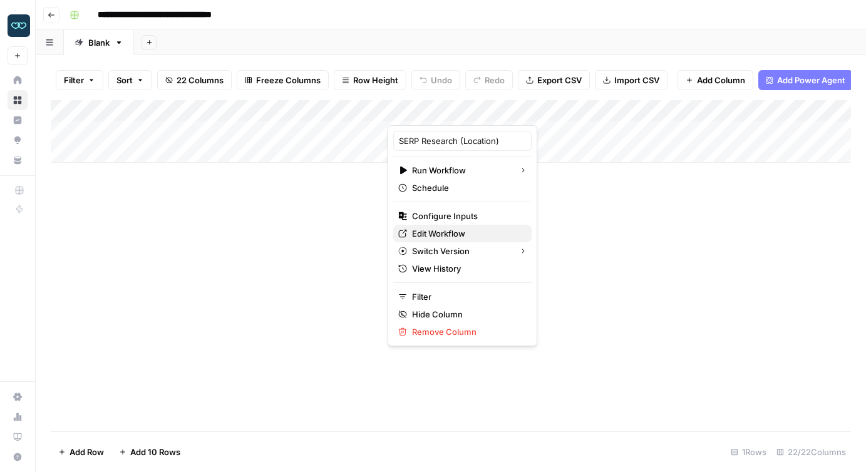
click at [448, 230] on span "Edit Workflow" at bounding box center [467, 233] width 110 height 13
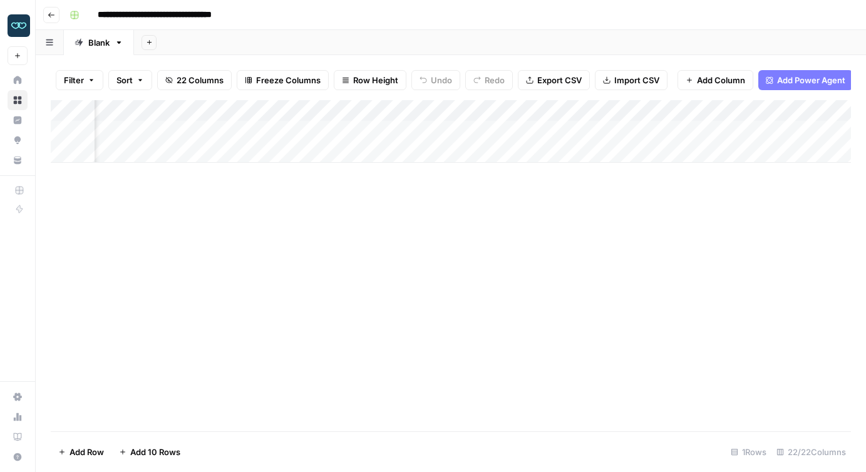
scroll to position [0, 1052]
click at [714, 75] on span "Add Column" at bounding box center [721, 80] width 48 height 13
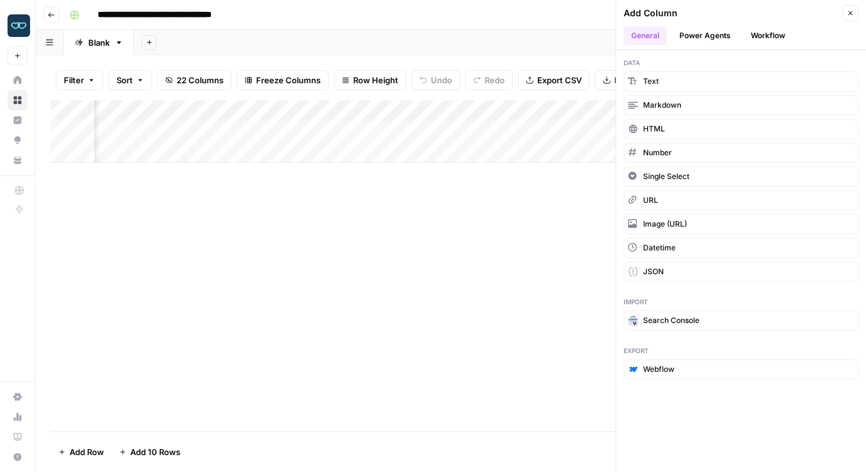
click at [539, 252] on div "Add Column" at bounding box center [451, 265] width 800 height 331
click at [846, 13] on button "Close" at bounding box center [850, 13] width 16 height 16
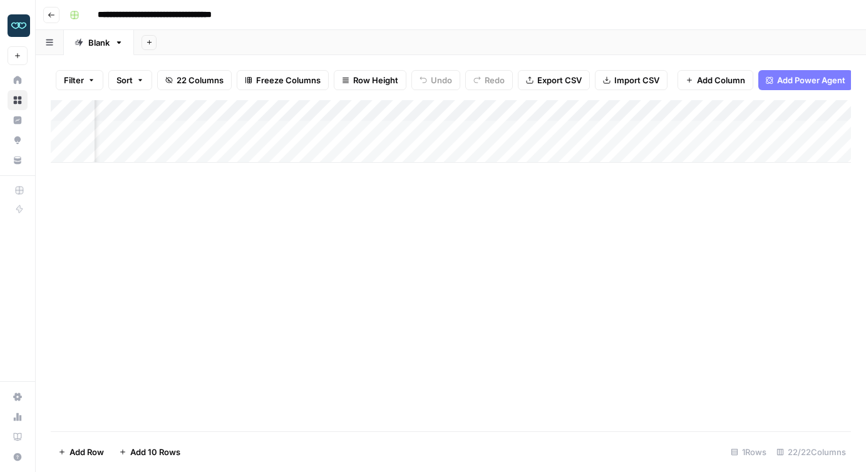
scroll to position [0, 0]
click at [701, 74] on span "Add Column" at bounding box center [721, 80] width 48 height 13
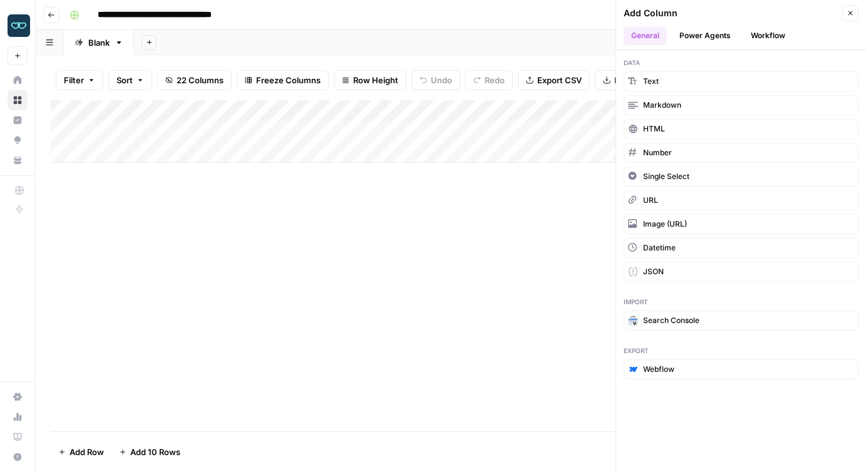
drag, startPoint x: 648, startPoint y: 80, endPoint x: 369, endPoint y: 127, distance: 283.2
click at [369, 127] on div "**********" at bounding box center [451, 236] width 831 height 472
click at [653, 82] on span "Text" at bounding box center [651, 81] width 16 height 11
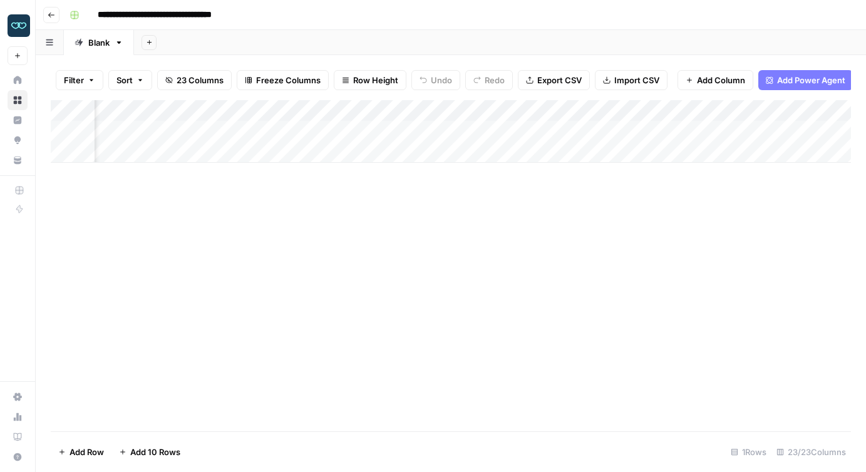
scroll to position [0, 2329]
click at [630, 113] on div "Add Column" at bounding box center [451, 131] width 800 height 63
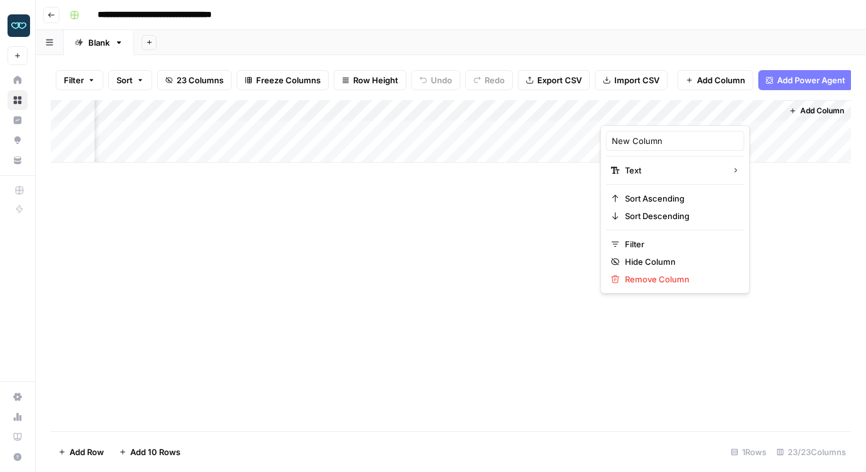
click at [630, 113] on div at bounding box center [691, 112] width 181 height 25
click at [635, 133] on div "New Column" at bounding box center [675, 141] width 138 height 20
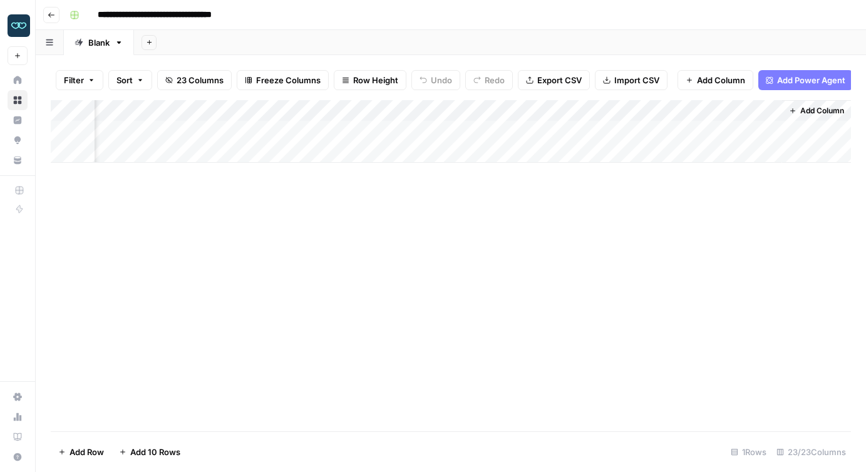
click at [635, 133] on div "Add Column" at bounding box center [451, 131] width 800 height 63
click at [630, 112] on div "Add Column" at bounding box center [451, 131] width 800 height 63
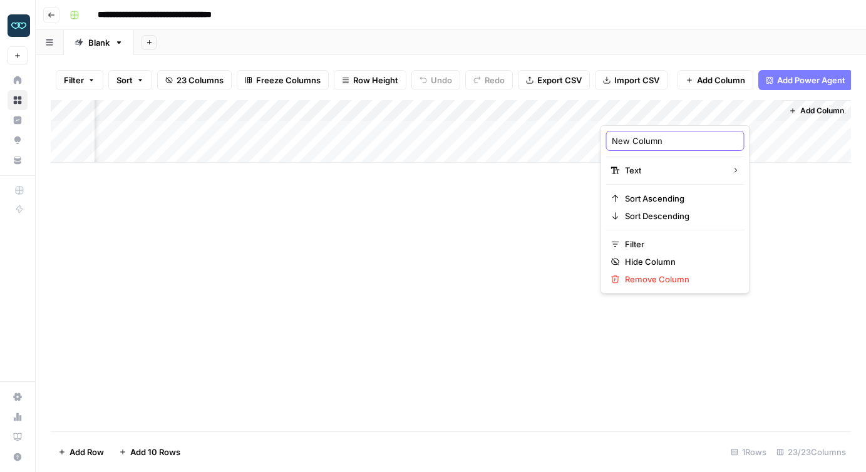
click at [633, 142] on input "New Column" at bounding box center [675, 141] width 127 height 13
type input "City"
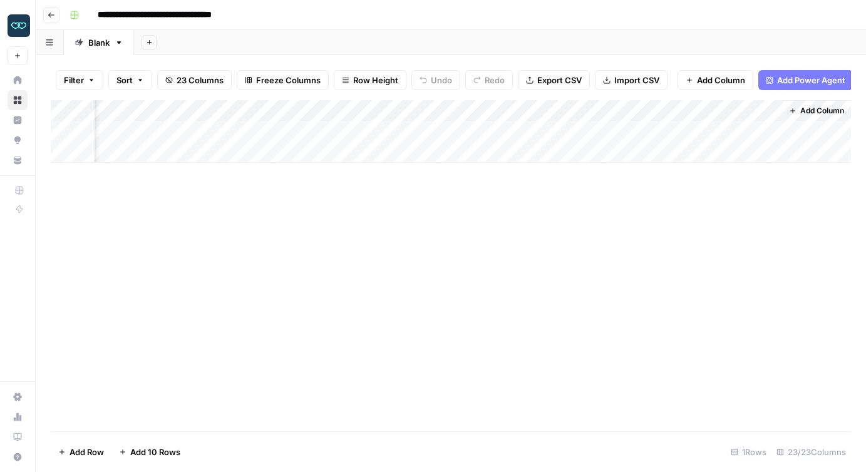
click at [793, 107] on icon "button" at bounding box center [793, 111] width 8 height 8
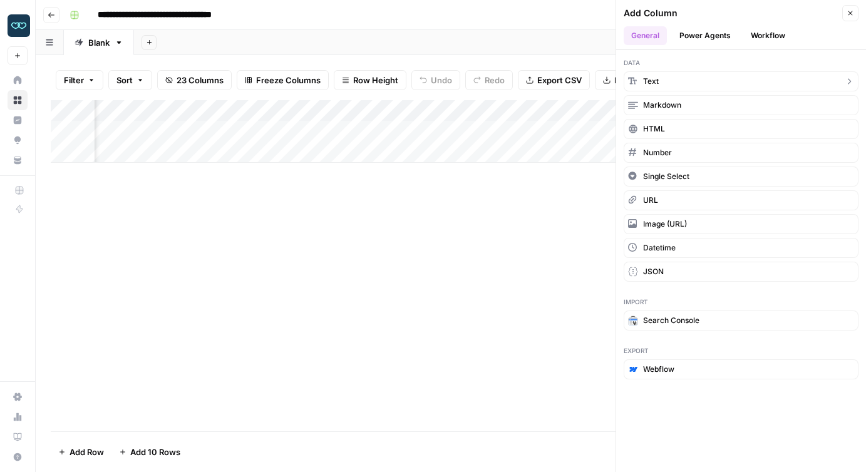
click at [657, 80] on span "Text" at bounding box center [651, 81] width 16 height 11
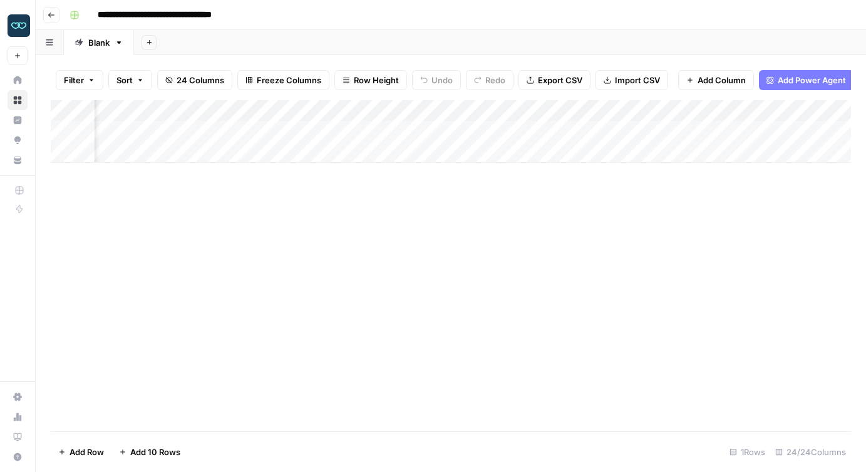
scroll to position [0, 2510]
click at [631, 110] on div "Add Column" at bounding box center [451, 131] width 800 height 63
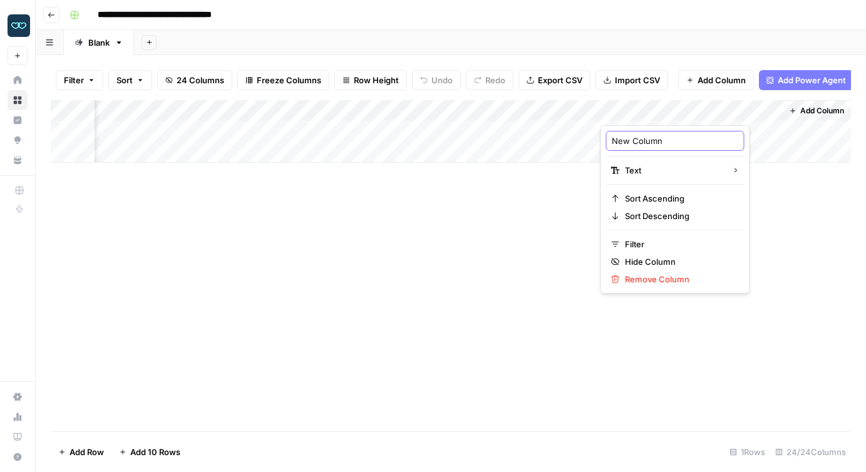
click at [626, 142] on input "New Column" at bounding box center [675, 141] width 127 height 13
type input "State"
click at [547, 199] on div "Add Column" at bounding box center [451, 265] width 800 height 331
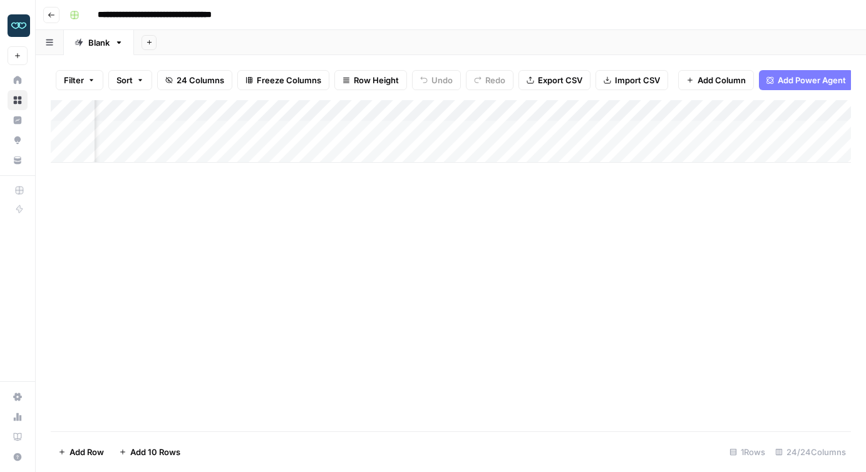
scroll to position [0, 0]
drag, startPoint x: 492, startPoint y: 108, endPoint x: 426, endPoint y: 110, distance: 65.8
click at [426, 110] on div "Add Column" at bounding box center [451, 131] width 800 height 63
drag, startPoint x: 641, startPoint y: 106, endPoint x: 626, endPoint y: 117, distance: 18.4
click at [626, 117] on div "Add Column" at bounding box center [451, 131] width 800 height 63
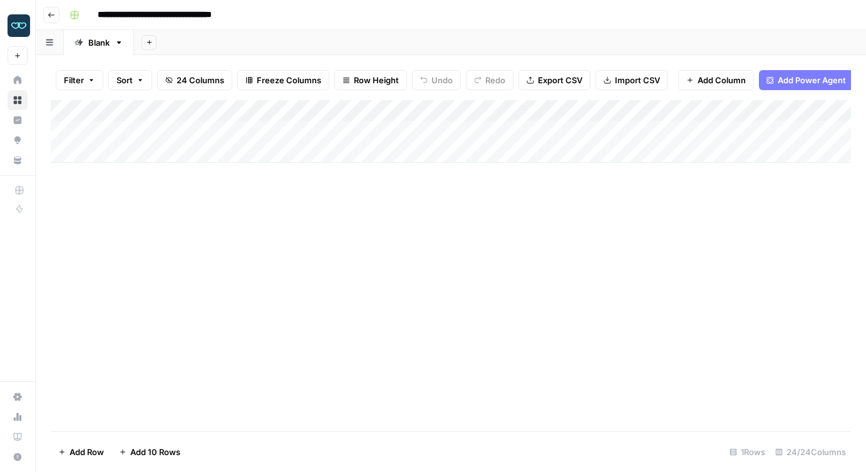
click at [624, 224] on div "Add Column" at bounding box center [451, 265] width 800 height 331
click at [446, 130] on div "Add Column" at bounding box center [451, 131] width 800 height 63
type textarea "********"
type textarea "**"
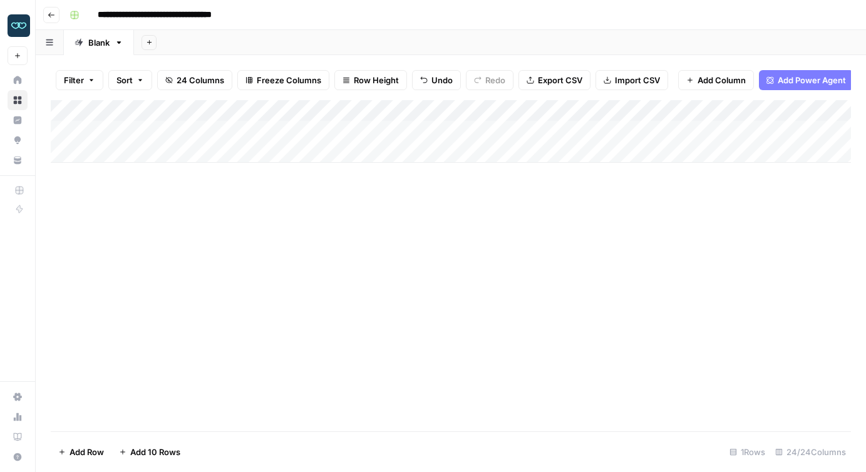
click at [443, 212] on div "Add Column" at bounding box center [451, 265] width 800 height 331
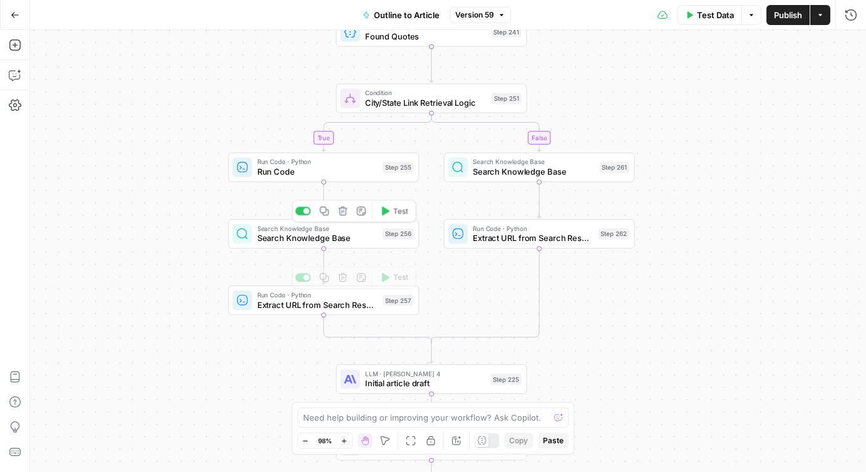
click at [325, 233] on span "Search Knowledge Base" at bounding box center [317, 238] width 121 height 13
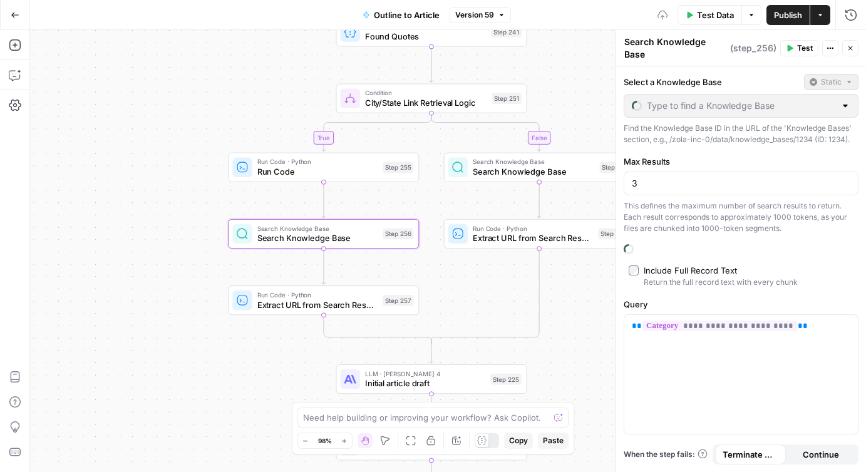
type input "Full City/Category Sitemap"
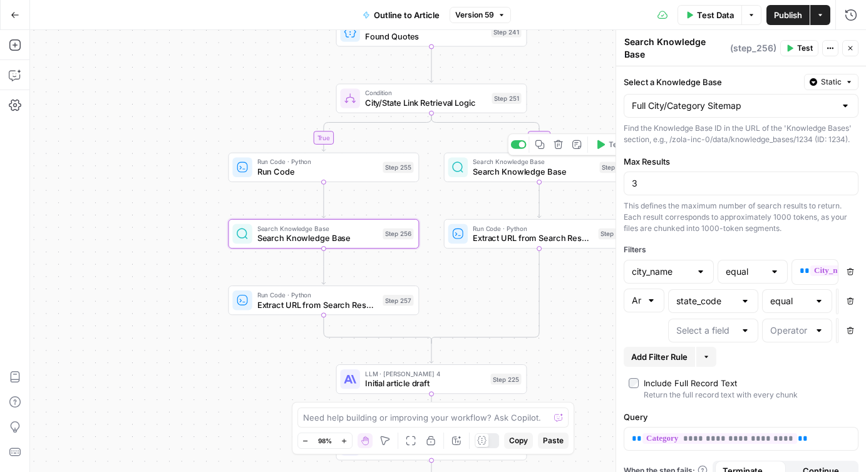
scroll to position [10, 0]
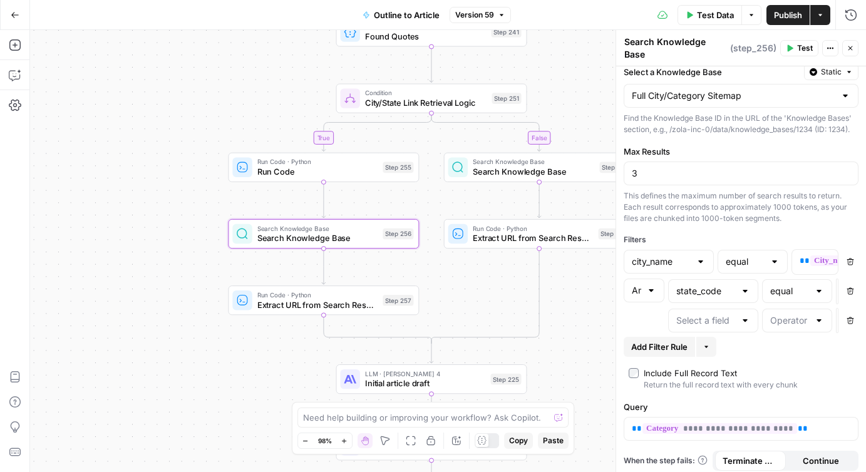
click at [504, 172] on span "Search Knowledge Base" at bounding box center [534, 171] width 122 height 13
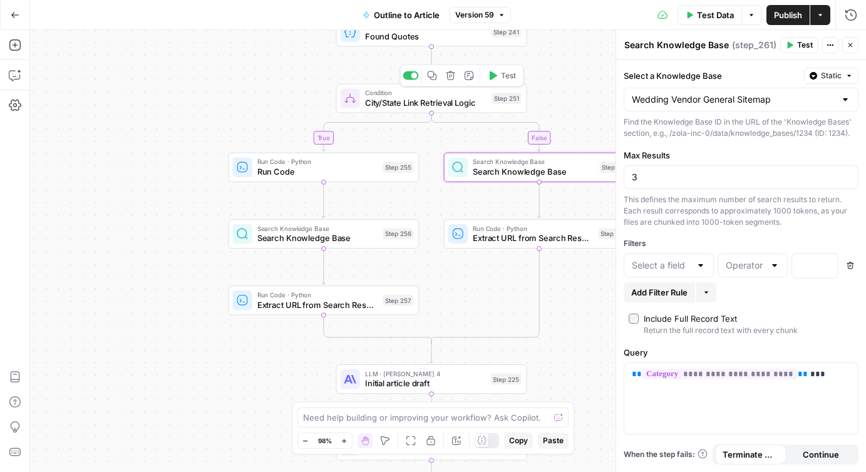
click at [402, 102] on span "City/State Link Retrieval Logic" at bounding box center [426, 102] width 122 height 13
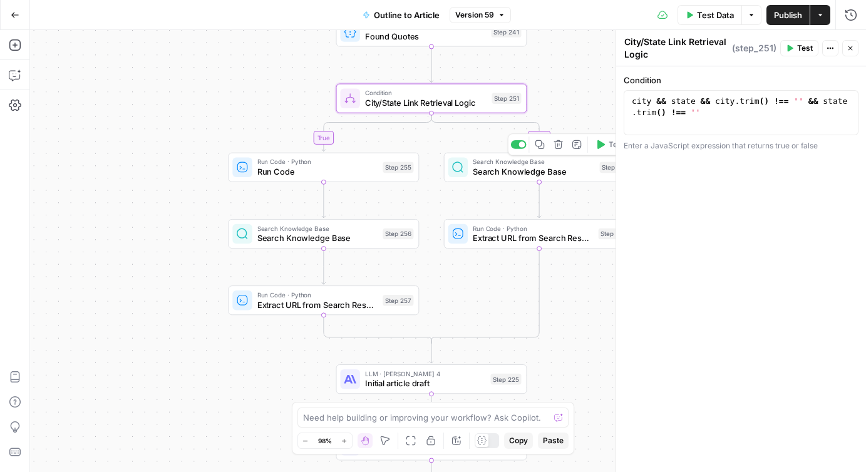
click at [497, 170] on span "Search Knowledge Base" at bounding box center [534, 171] width 122 height 13
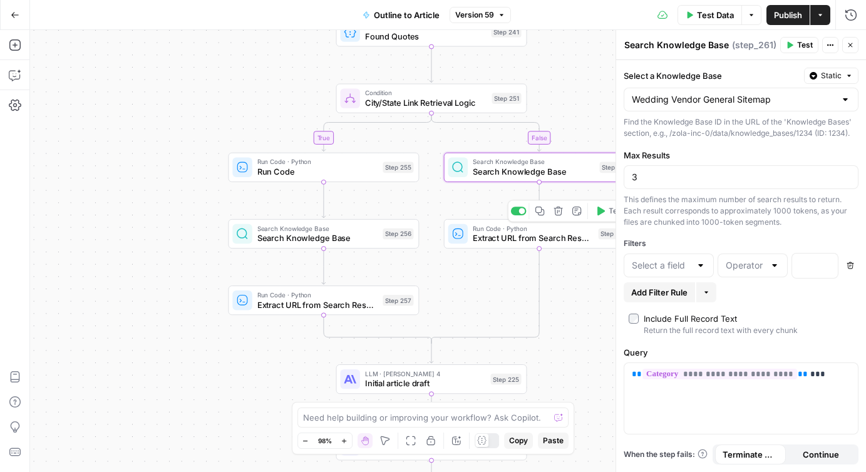
click at [489, 241] on span "Extract URL from Search Results" at bounding box center [533, 238] width 121 height 13
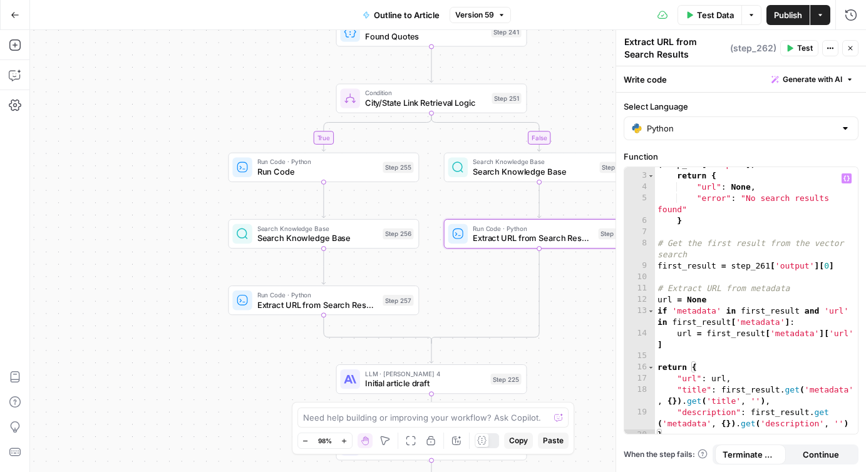
scroll to position [0, 0]
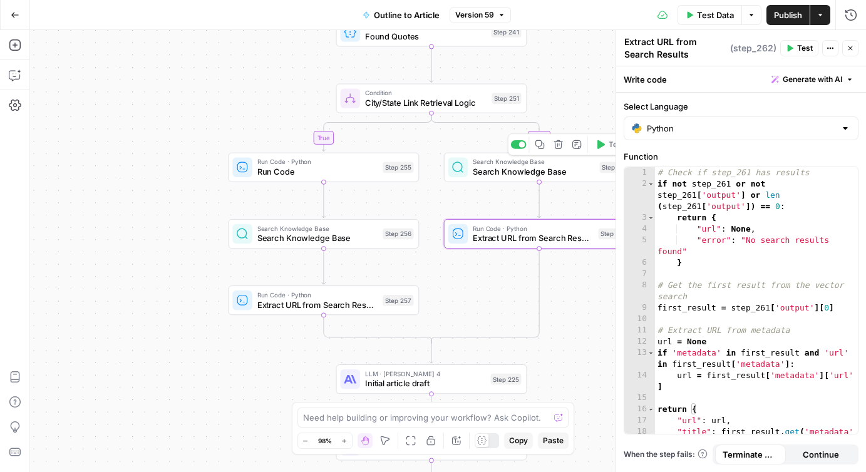
click at [473, 173] on span "Search Knowledge Base" at bounding box center [534, 171] width 122 height 13
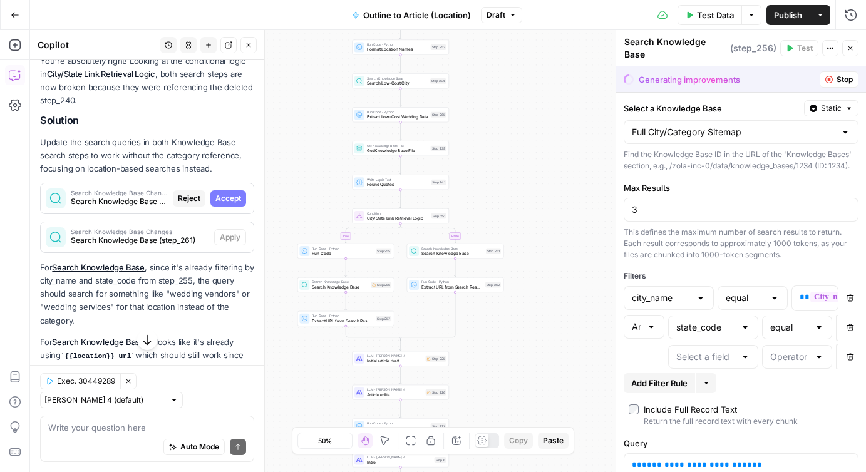
scroll to position [1690, 0]
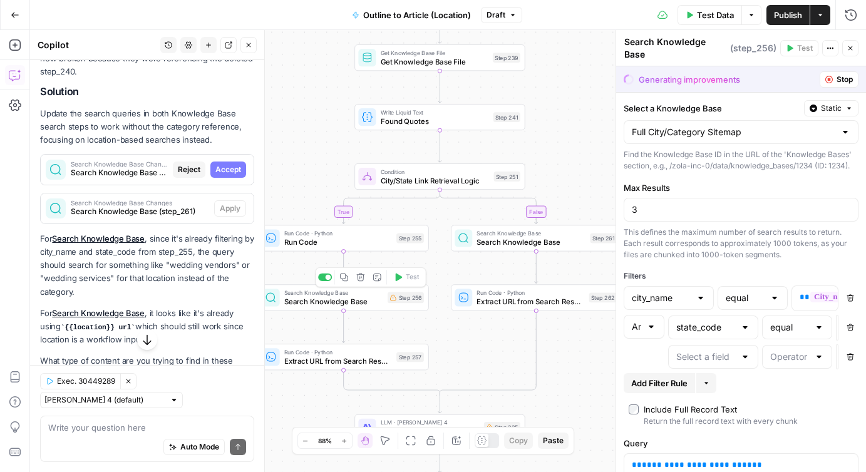
click at [329, 300] on span "Search Knowledge Base" at bounding box center [333, 301] width 99 height 11
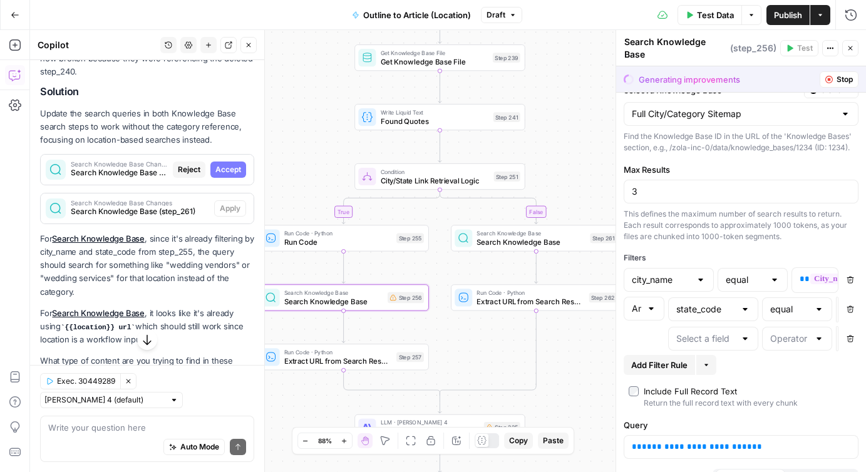
scroll to position [0, 0]
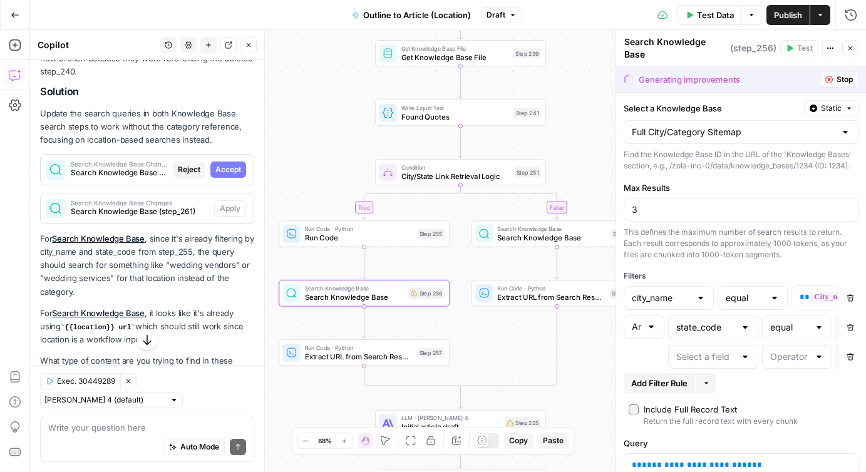
drag, startPoint x: 477, startPoint y: 360, endPoint x: 500, endPoint y: 350, distance: 25.0
click at [500, 350] on div "true false Workflow Input Settings Inputs Google Search Google Search Results S…" at bounding box center [448, 251] width 836 height 442
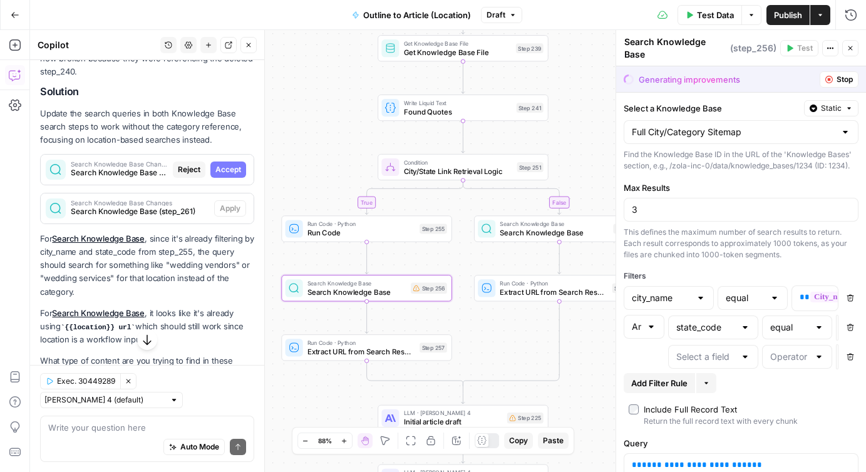
click at [435, 169] on span "City/State Link Retrieval Logic" at bounding box center [458, 170] width 109 height 11
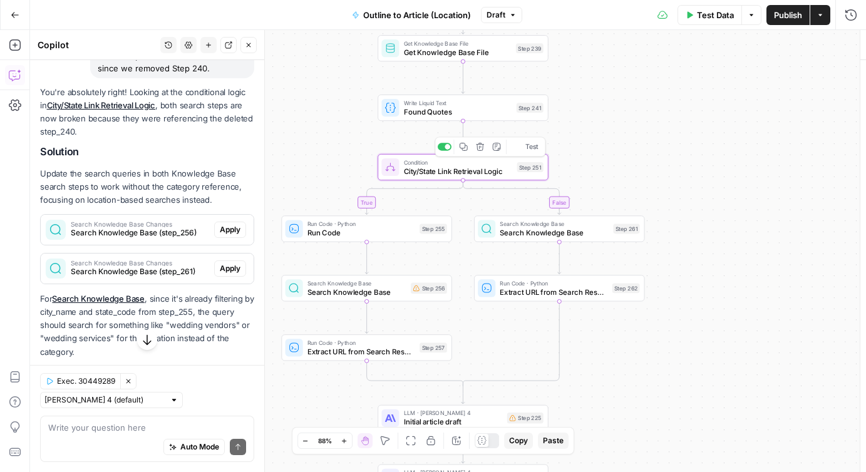
type textarea "City/State Link Retrieval Logic"
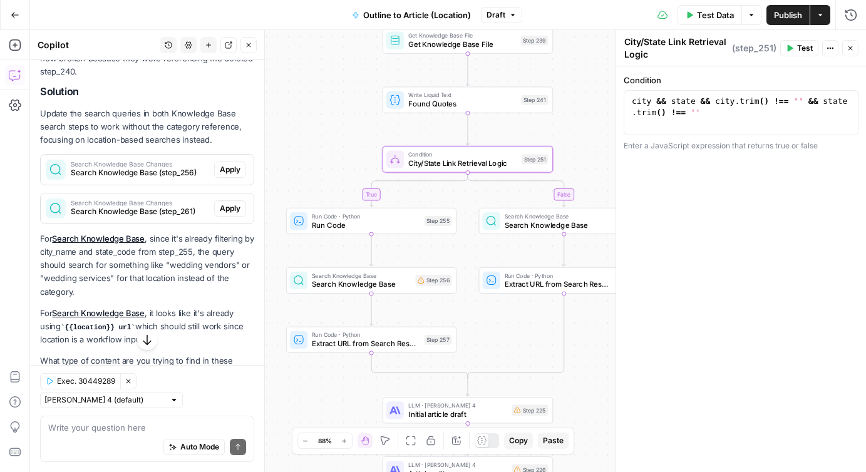
click at [376, 281] on span "Search Knowledge Base" at bounding box center [361, 284] width 99 height 11
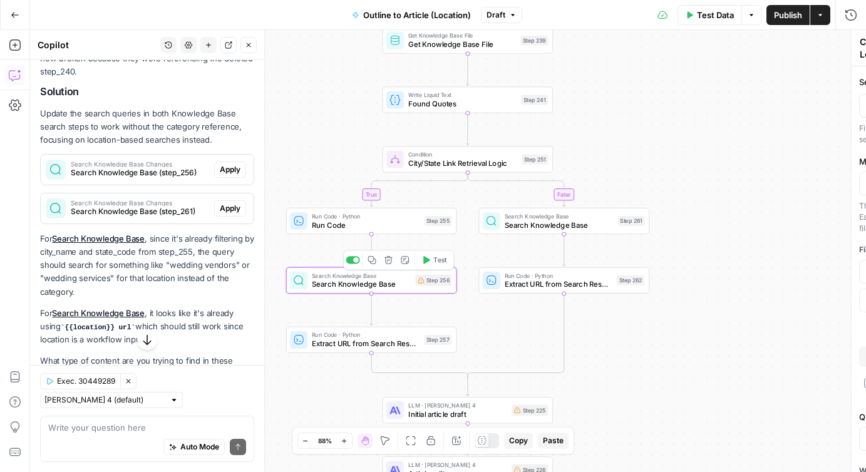
type textarea "Search Knowledge Base"
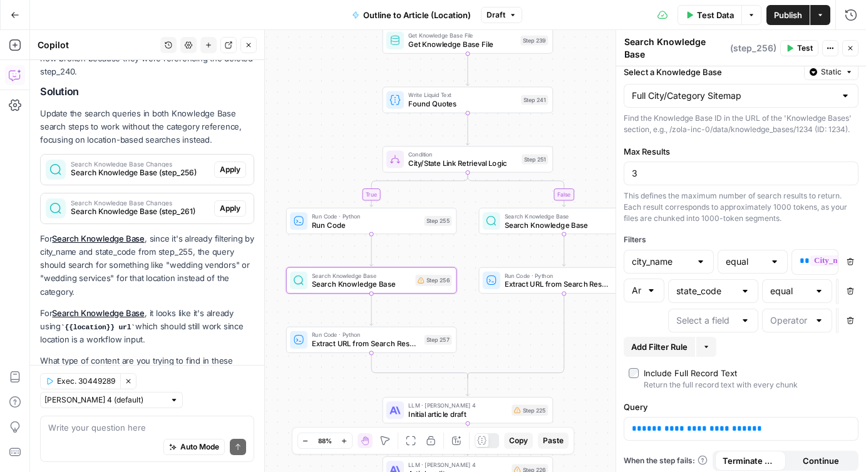
scroll to position [1803, 0]
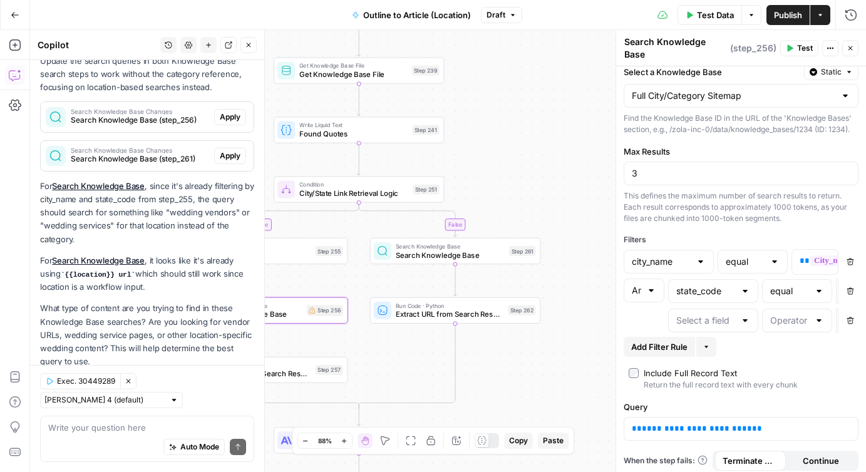
click at [227, 111] on span "Apply" at bounding box center [230, 116] width 21 height 11
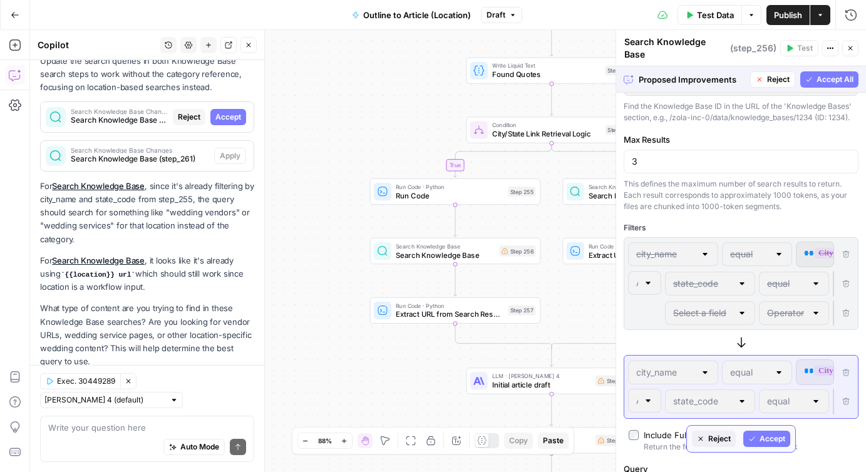
scroll to position [56, 0]
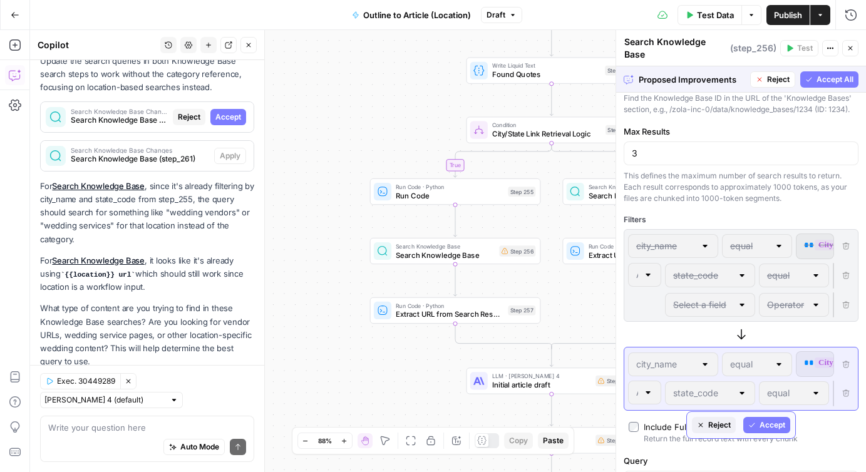
click at [764, 433] on button "Accept" at bounding box center [766, 425] width 47 height 16
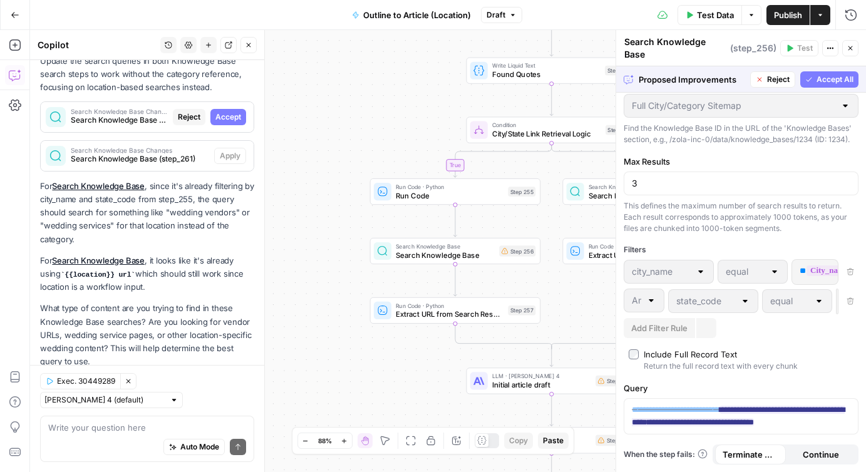
scroll to position [32, 0]
click at [825, 74] on span "Accept All" at bounding box center [835, 79] width 37 height 11
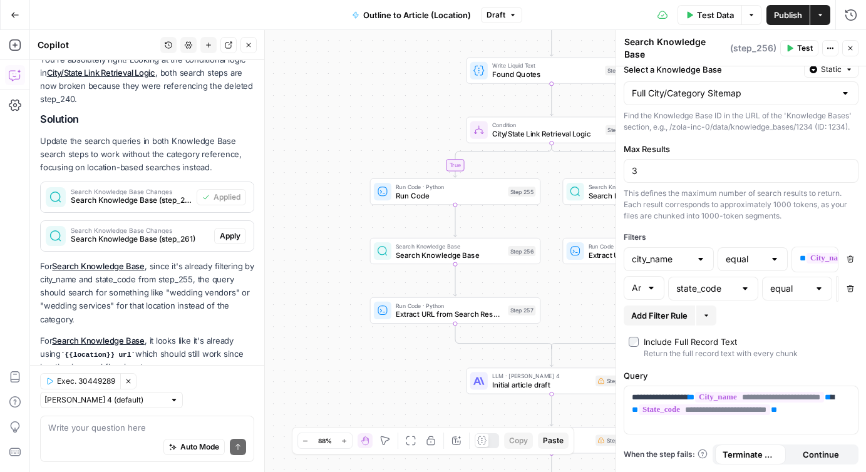
scroll to position [0, 0]
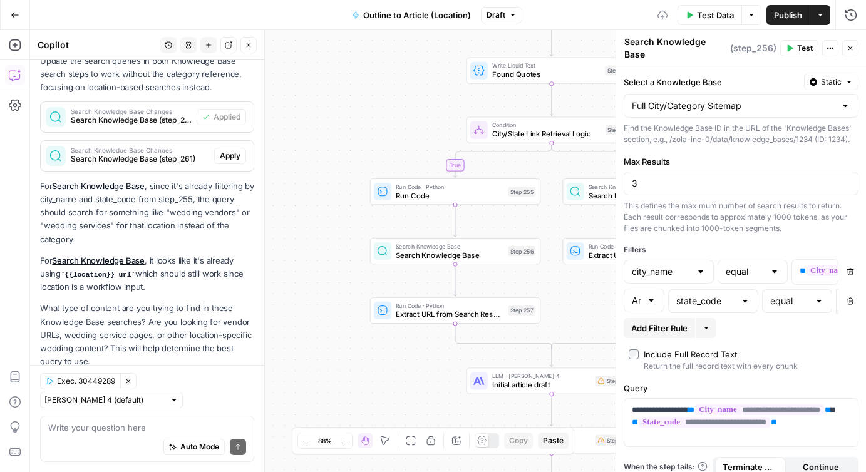
click at [567, 301] on div "true false Workflow Input Settings Inputs Google Search Google Search Results S…" at bounding box center [448, 251] width 836 height 442
click at [851, 46] on icon "button" at bounding box center [851, 48] width 4 height 4
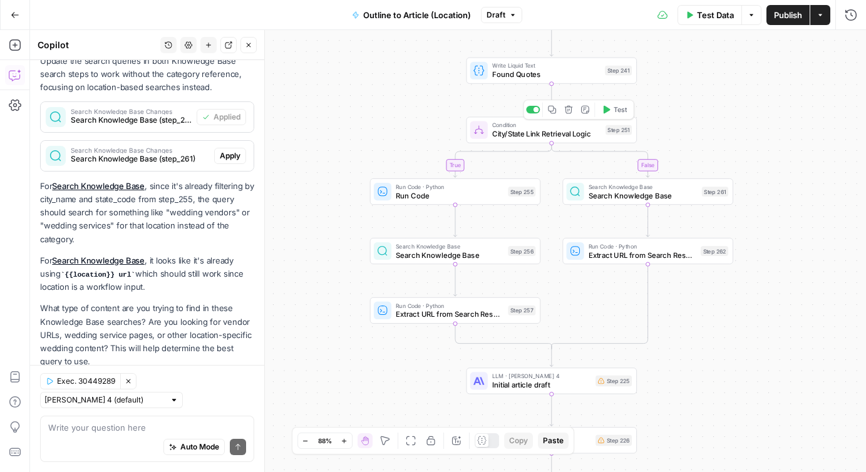
click at [606, 111] on icon "button" at bounding box center [607, 110] width 7 height 8
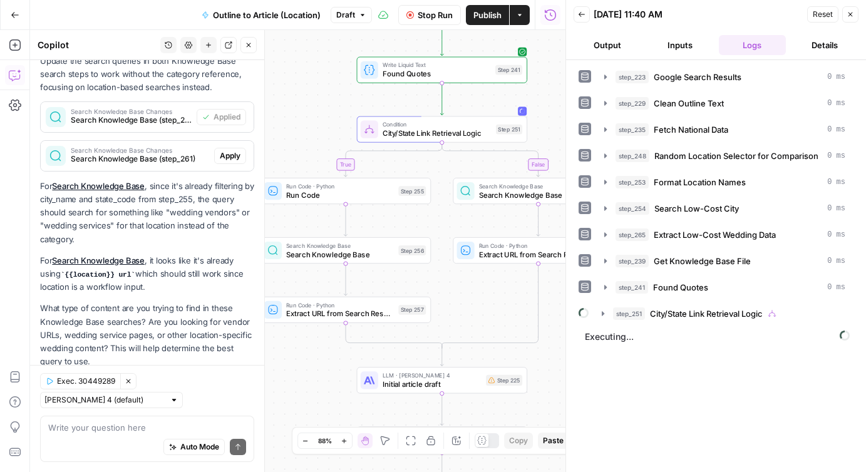
drag, startPoint x: 393, startPoint y: 132, endPoint x: 283, endPoint y: 132, distance: 110.2
click at [283, 132] on div "true false Workflow Input Settings Inputs Google Search Google Search Results S…" at bounding box center [298, 251] width 536 height 442
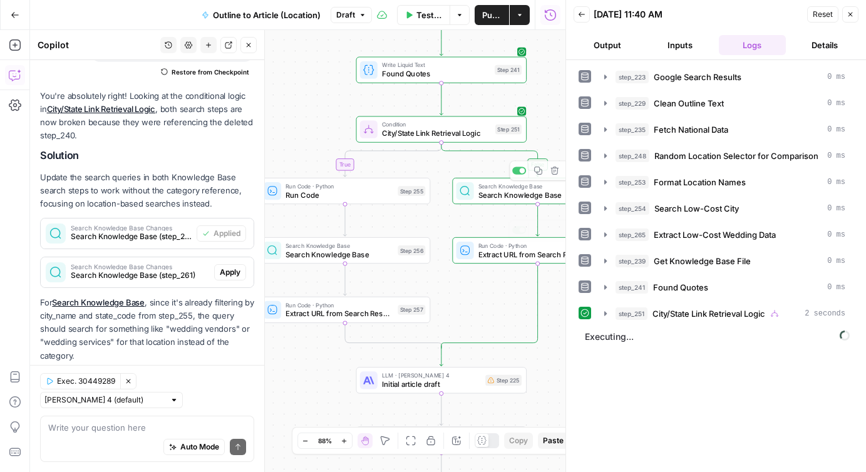
scroll to position [1823, 0]
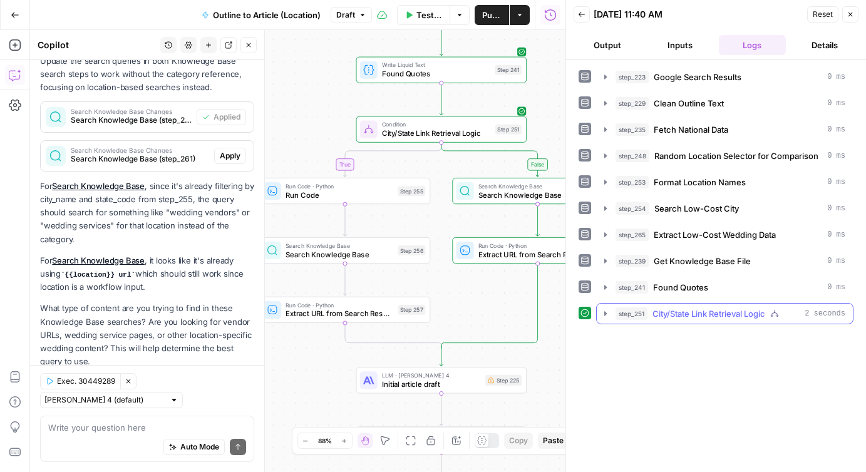
click at [604, 313] on icon "button" at bounding box center [606, 314] width 10 height 10
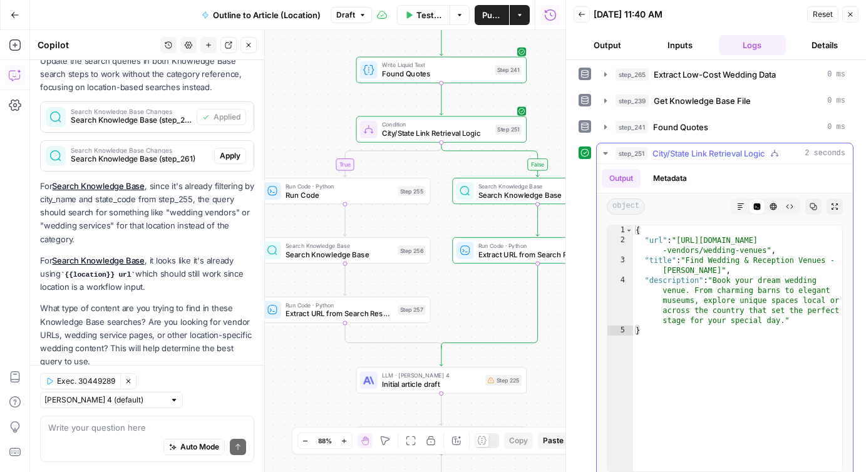
scroll to position [167, 0]
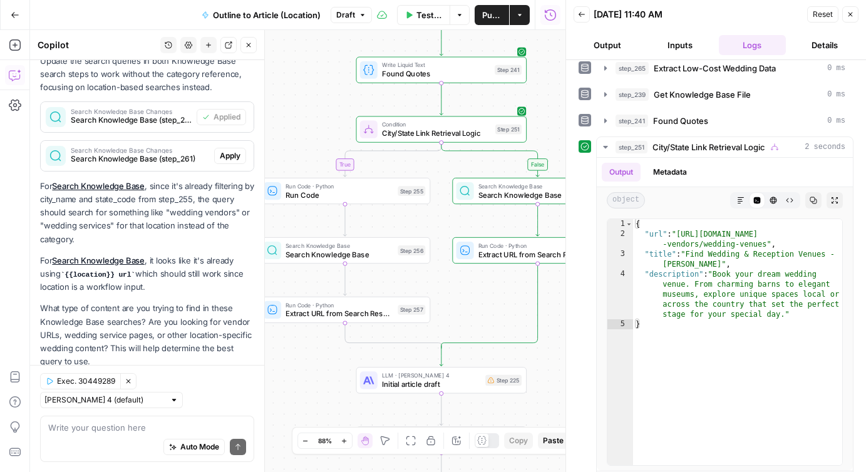
click at [556, 341] on div "true false Workflow Input Settings Inputs Google Search Google Search Results S…" at bounding box center [298, 251] width 536 height 442
click at [546, 347] on div "true false Workflow Input Settings Inputs Google Search Google Search Results S…" at bounding box center [298, 251] width 536 height 442
click at [492, 257] on span "Extract URL from Search Results" at bounding box center [533, 254] width 108 height 11
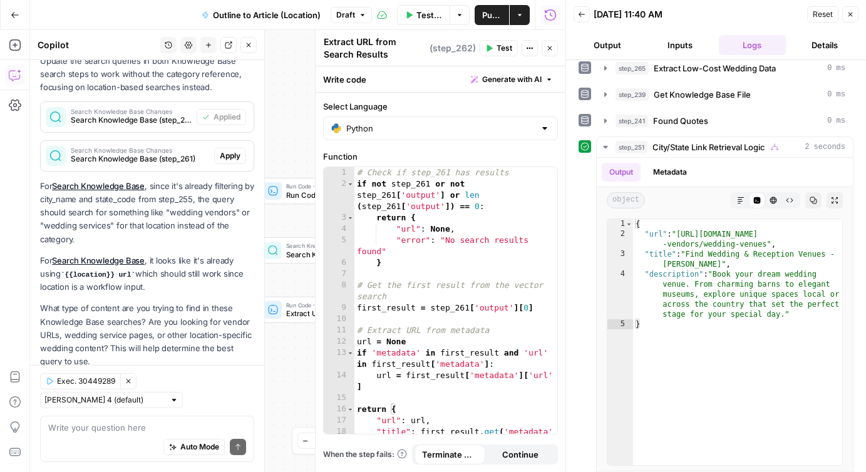
click at [554, 48] on button "Close" at bounding box center [550, 48] width 16 height 16
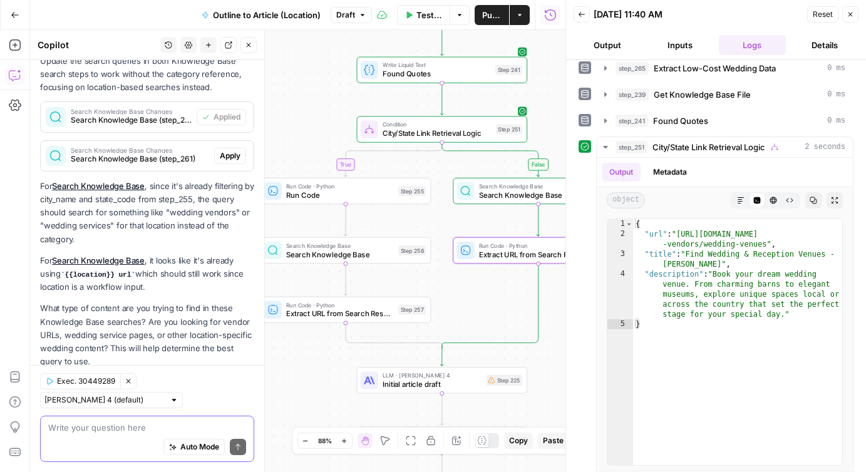
click at [122, 428] on textarea at bounding box center [147, 428] width 198 height 13
click at [115, 429] on textarea "Can you confirm Step 251 is" at bounding box center [147, 428] width 198 height 13
click at [180, 424] on textarea "Can you confirm what Step 251 is" at bounding box center [147, 428] width 198 height 13
type textarea "Can you confirm what Step 251 is for?"
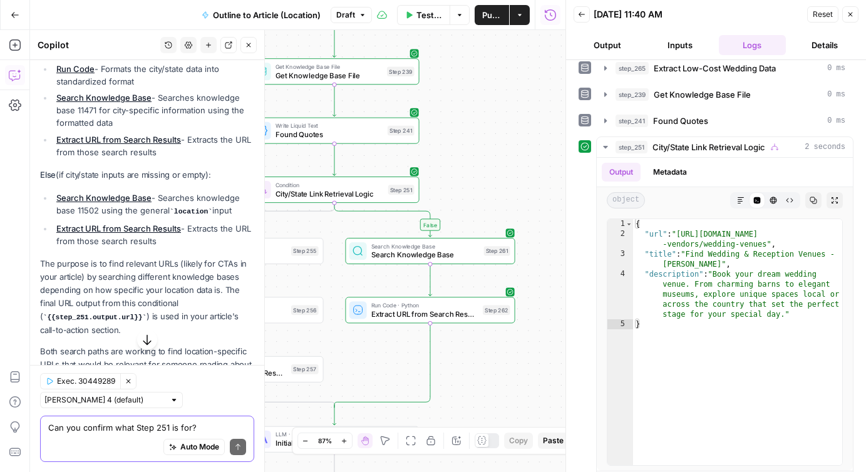
scroll to position [2299, 0]
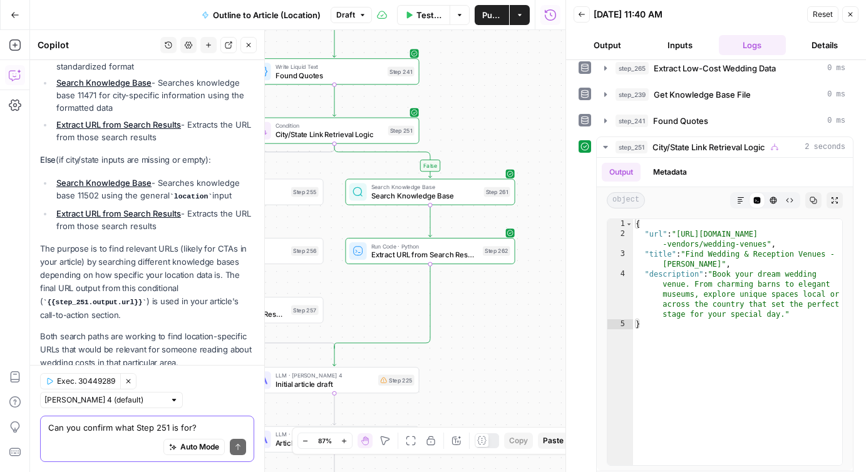
click at [108, 428] on textarea "Can you confirm what Step 251 is for?" at bounding box center [147, 428] width 198 height 13
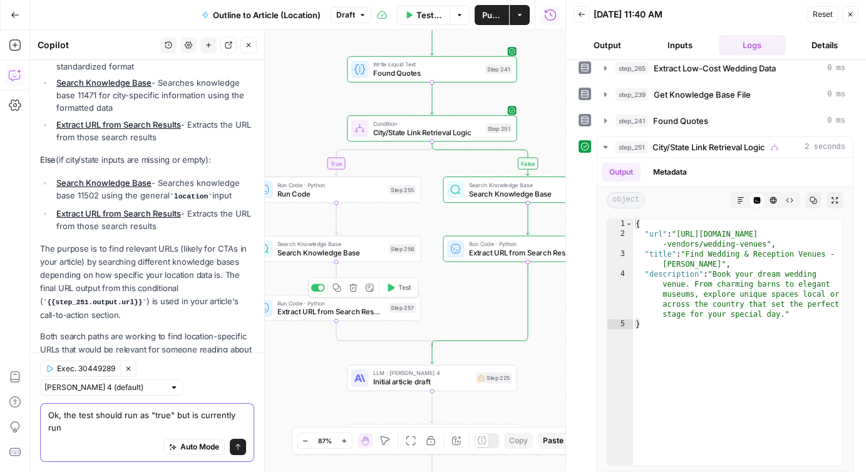
scroll to position [2311, 0]
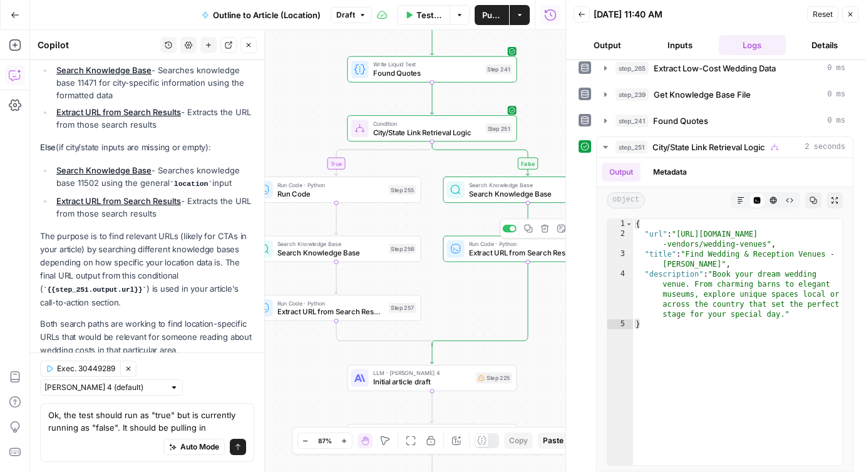
click at [499, 188] on span "Search Knowledge Base" at bounding box center [523, 193] width 108 height 11
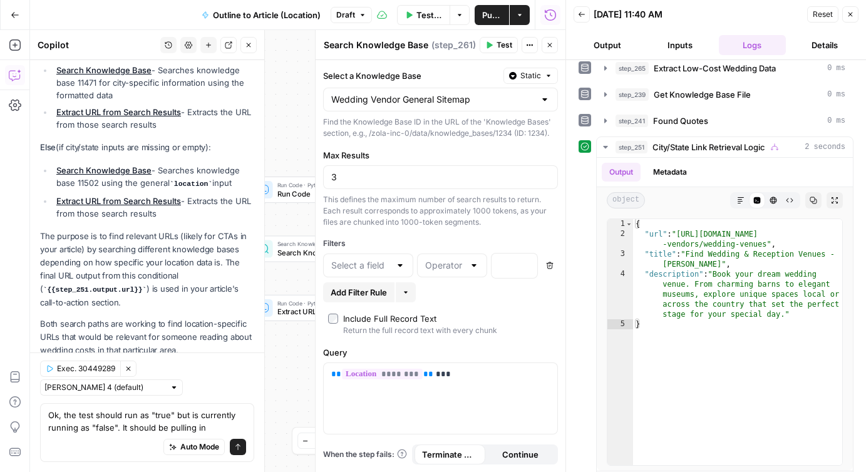
click at [298, 120] on div "true false Workflow Input Settings Inputs Google Search Google Search Results S…" at bounding box center [298, 251] width 536 height 442
click at [554, 45] on button "Close" at bounding box center [550, 45] width 16 height 16
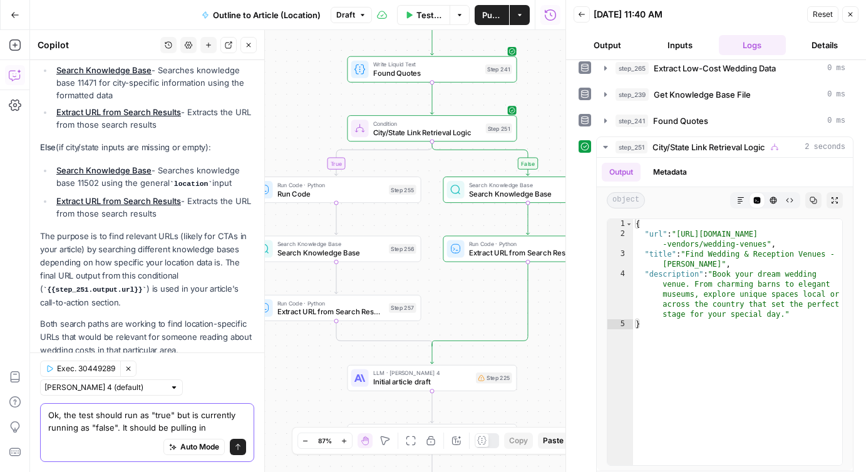
drag, startPoint x: 214, startPoint y: 426, endPoint x: 120, endPoint y: 432, distance: 93.5
click at [120, 432] on textarea "Ok, the test should run as "true" but is currently running as "false". It shoul…" at bounding box center [147, 421] width 198 height 25
paste textarea "KB|Full City - Category Sitemap - data"
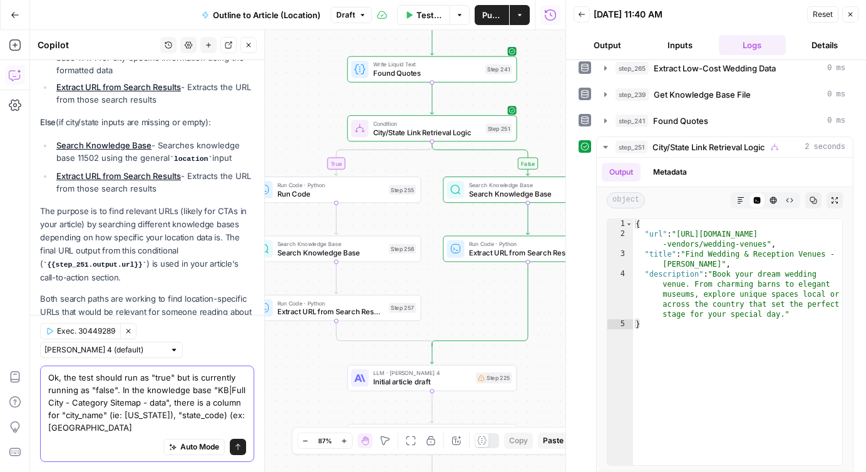
scroll to position [2349, 0]
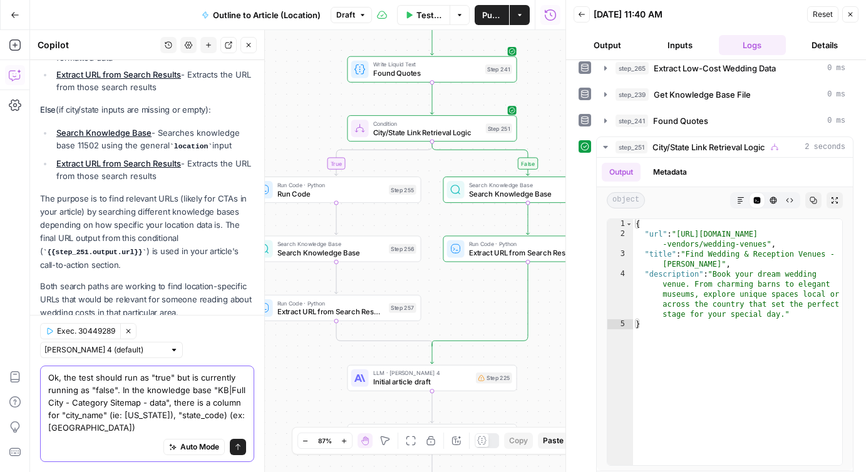
click at [117, 416] on textarea "Ok, the test should run as "true" but is currently running as "false". In the k…" at bounding box center [147, 402] width 198 height 63
click at [115, 427] on textarea "Ok, the test should run as "true" but is currently running as "false". In the k…" at bounding box center [147, 402] width 198 height 63
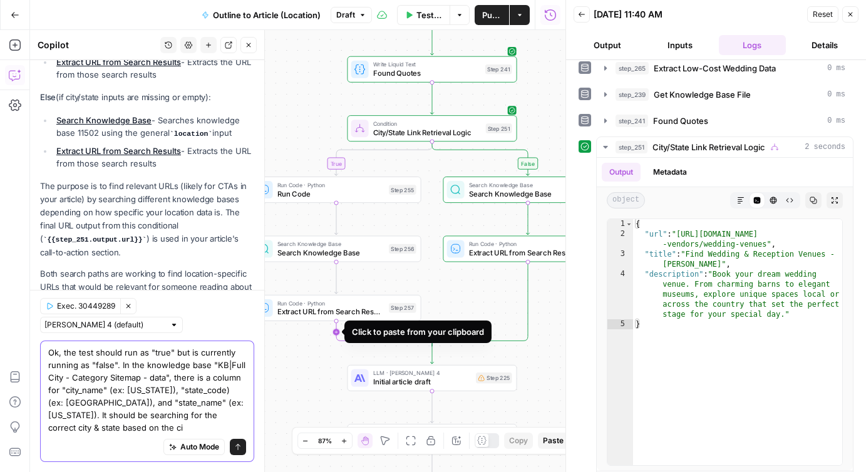
scroll to position [2374, 0]
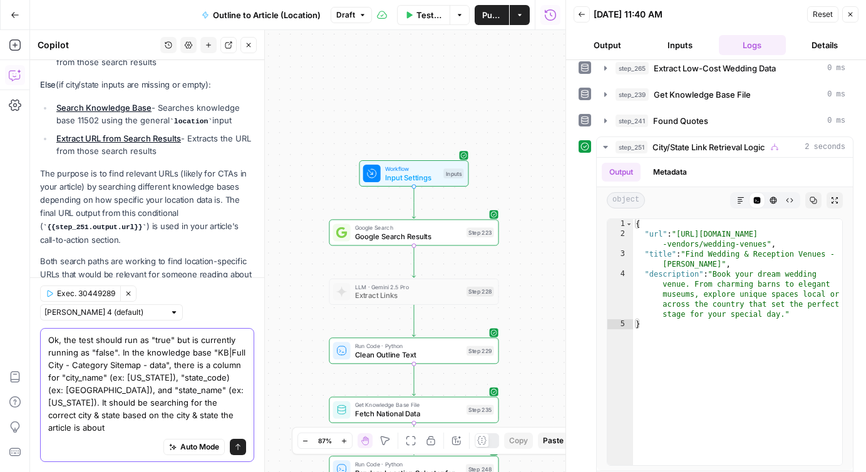
type textarea "Ok, the test should run as "true" but is currently running as "false". In the k…"
click at [401, 175] on span "Input Settings" at bounding box center [412, 177] width 54 height 11
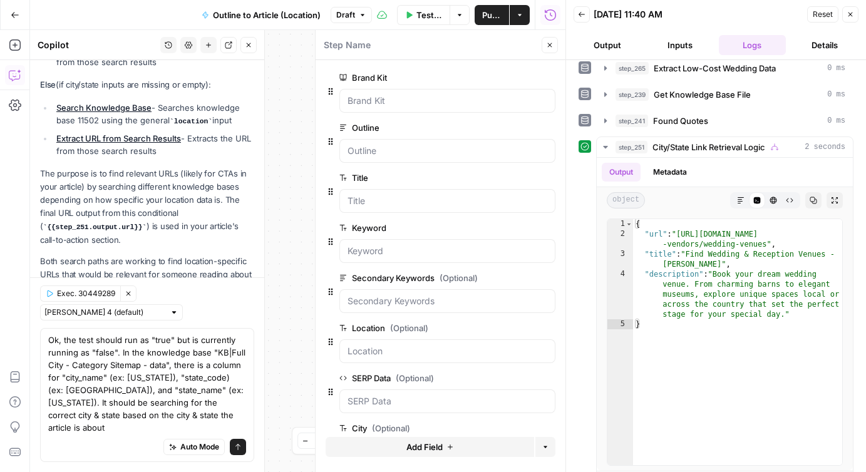
scroll to position [94, 0]
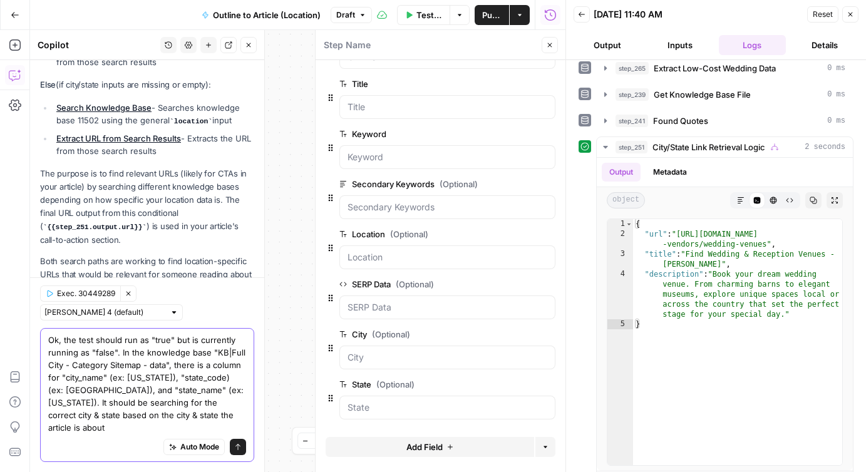
click at [196, 427] on textarea "Ok, the test should run as "true" but is currently running as "false". In the k…" at bounding box center [147, 384] width 198 height 100
click at [546, 50] on button "Close" at bounding box center [550, 45] width 16 height 16
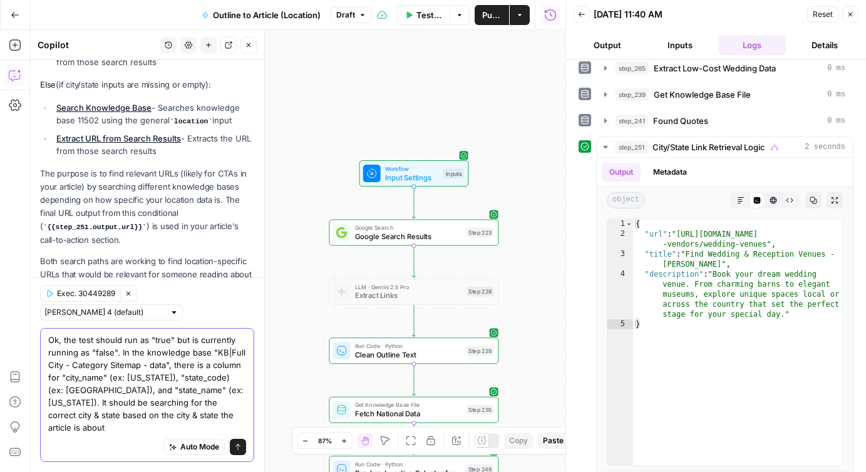
click at [199, 426] on textarea "Ok, the test should run as "true" but is currently running as "false". In the k…" at bounding box center [147, 384] width 198 height 100
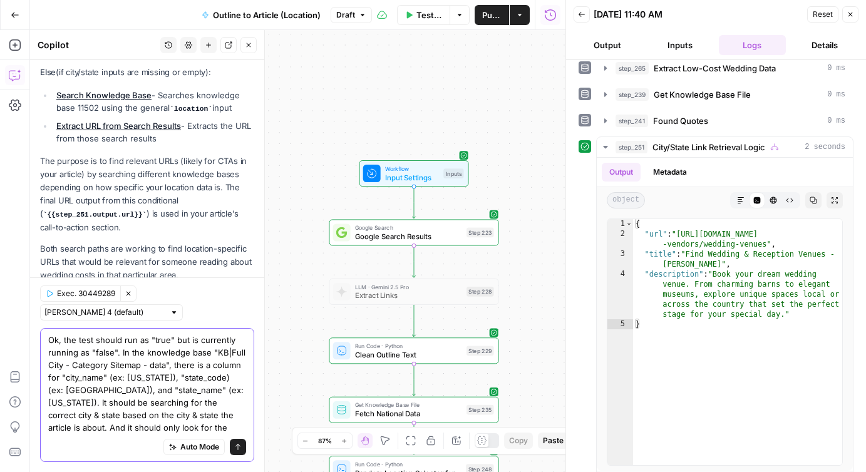
drag, startPoint x: 183, startPoint y: 428, endPoint x: 170, endPoint y: 417, distance: 16.9
click at [170, 417] on textarea "Ok, the test should run as "true" but is currently running as "false". In the k…" at bounding box center [147, 384] width 198 height 100
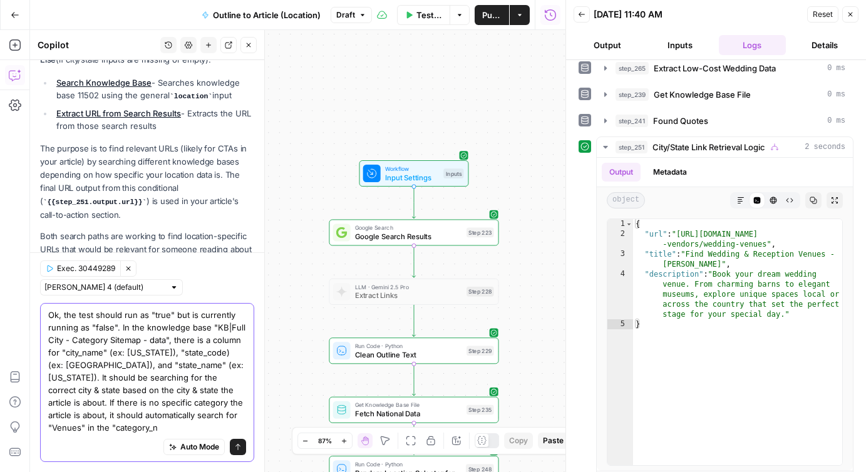
scroll to position [2411, 0]
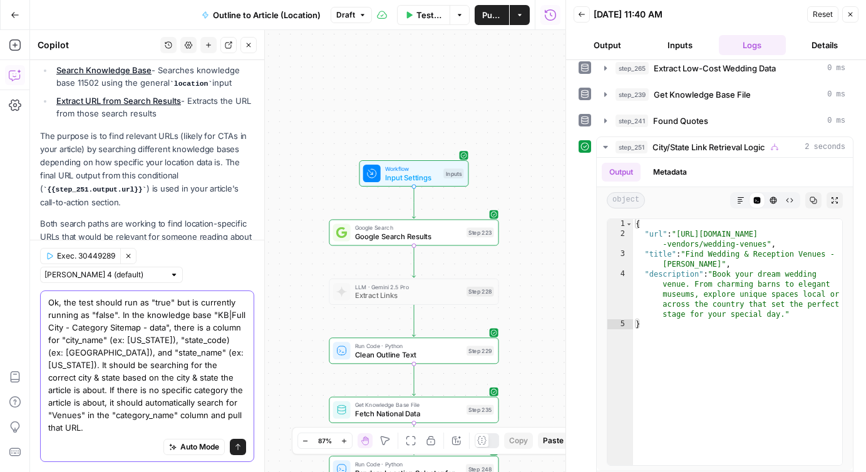
type textarea "Ok, the test should run as "true" but is currently running as "false". In the k…"
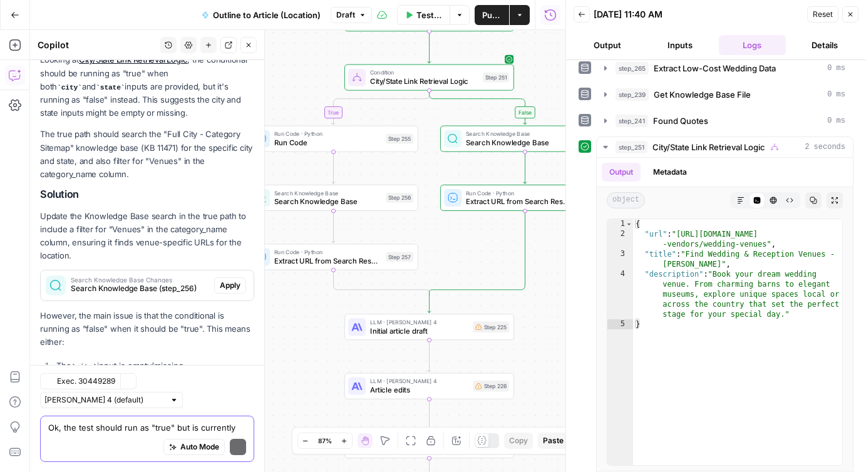
scroll to position [2946, 0]
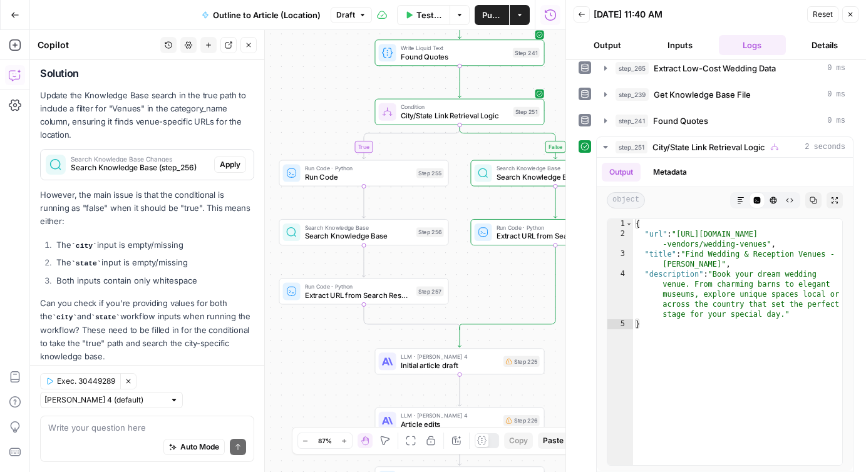
drag, startPoint x: 393, startPoint y: 122, endPoint x: 333, endPoint y: 101, distance: 64.4
click at [333, 101] on div "true false Workflow Input Settings Inputs Google Search Google Search Results S…" at bounding box center [298, 251] width 536 height 442
click at [442, 116] on span "City/State Link Retrieval Logic" at bounding box center [454, 113] width 108 height 11
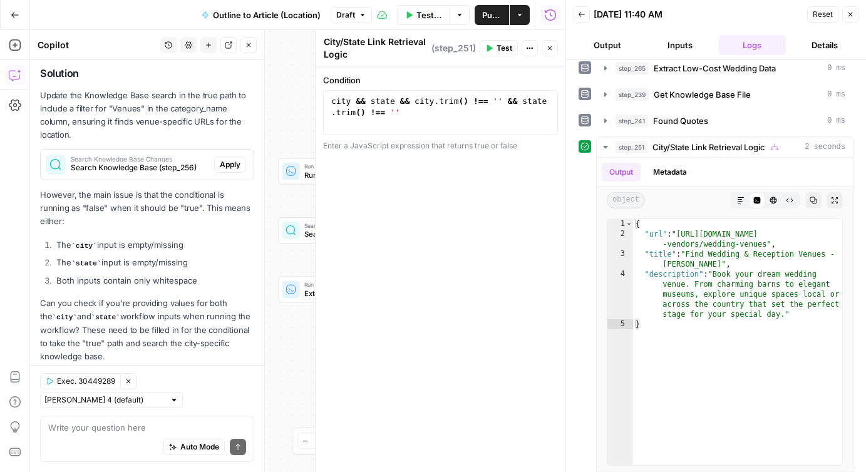
click at [292, 97] on div "true false Workflow Input Settings Inputs Google Search Google Search Results S…" at bounding box center [298, 251] width 536 height 442
click at [551, 47] on icon "button" at bounding box center [550, 48] width 8 height 8
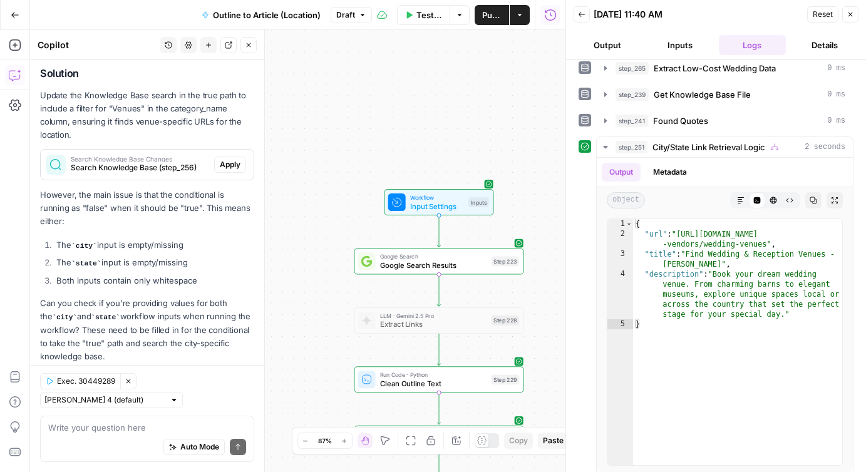
click at [432, 199] on span "Workflow" at bounding box center [437, 197] width 54 height 9
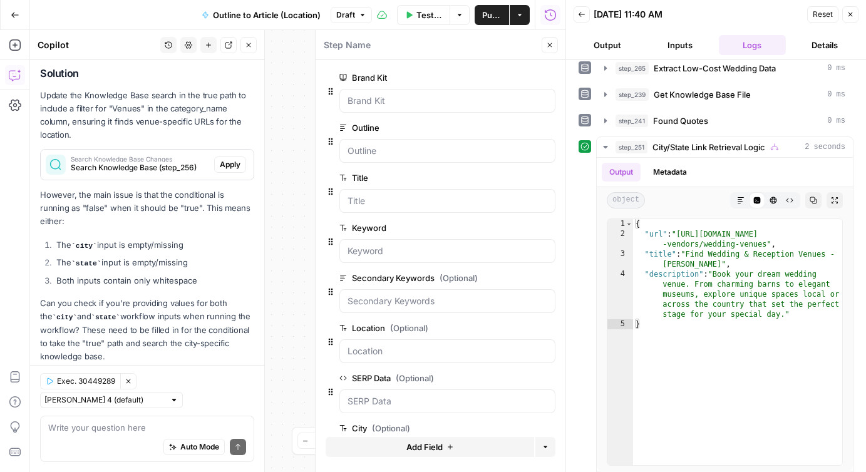
scroll to position [94, 0]
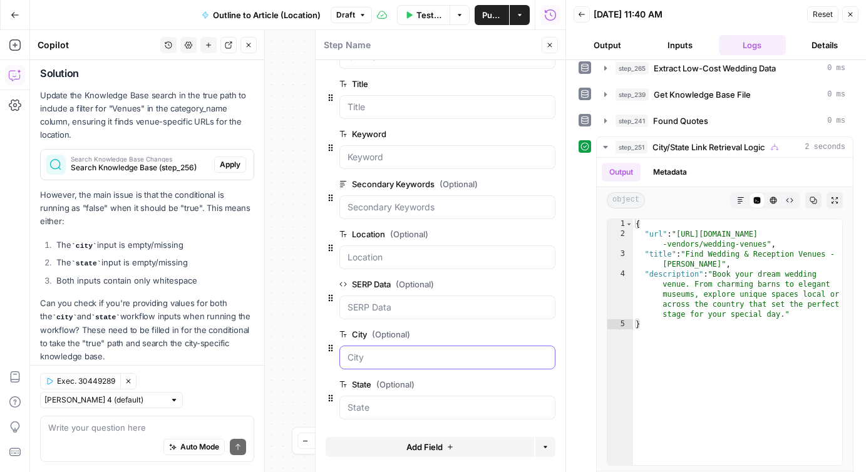
click at [388, 362] on input "City (Optional)" at bounding box center [448, 357] width 200 height 13
click at [552, 47] on icon "button" at bounding box center [550, 45] width 8 height 8
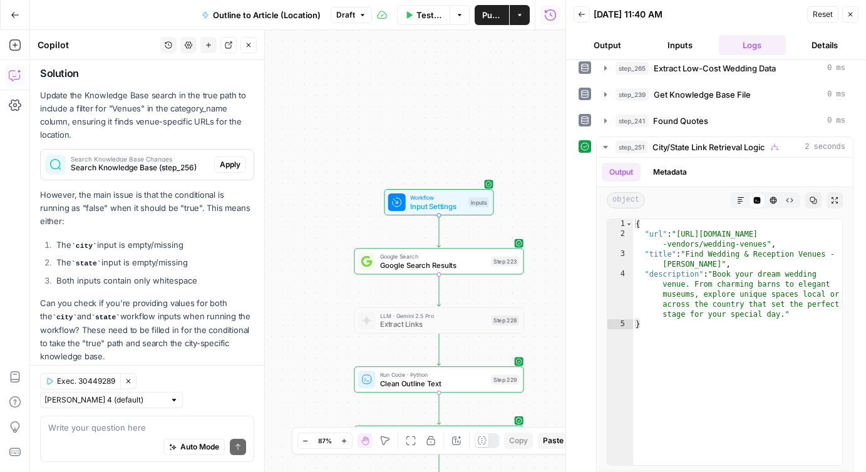
click at [460, 16] on icon "button" at bounding box center [460, 15] width 8 height 8
click at [472, 179] on span "Test Step" at bounding box center [468, 182] width 29 height 10
click at [460, 205] on span "Input Settings" at bounding box center [437, 205] width 54 height 11
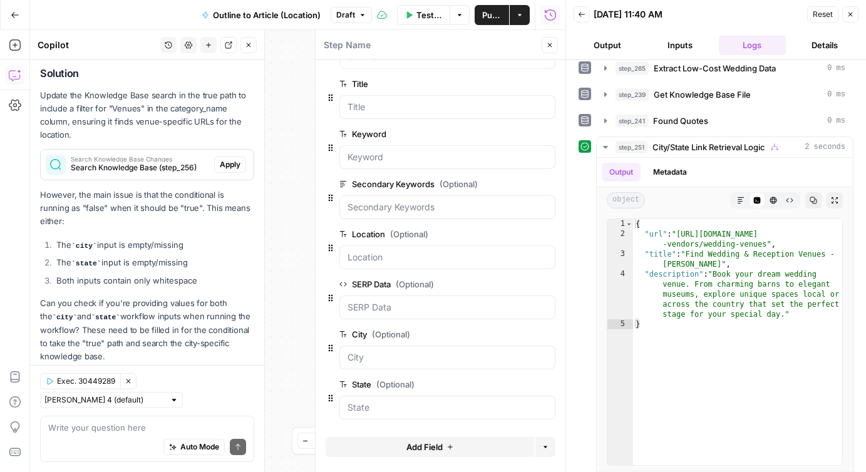
scroll to position [0, 0]
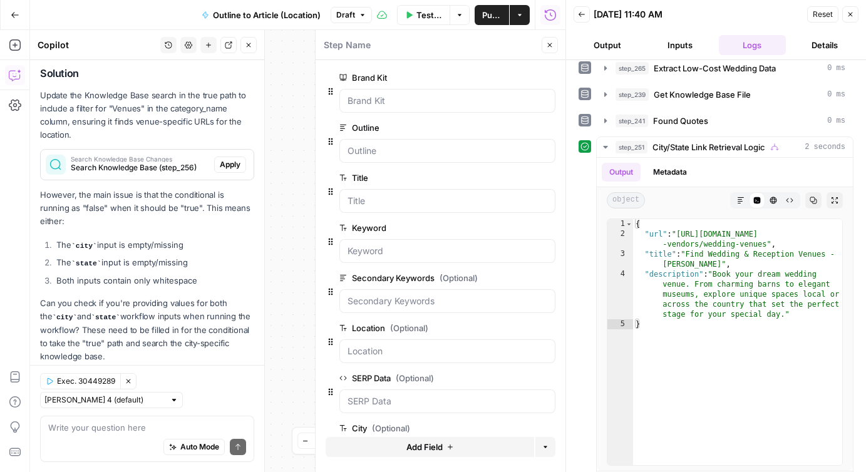
click at [849, 14] on icon "button" at bounding box center [851, 15] width 8 height 8
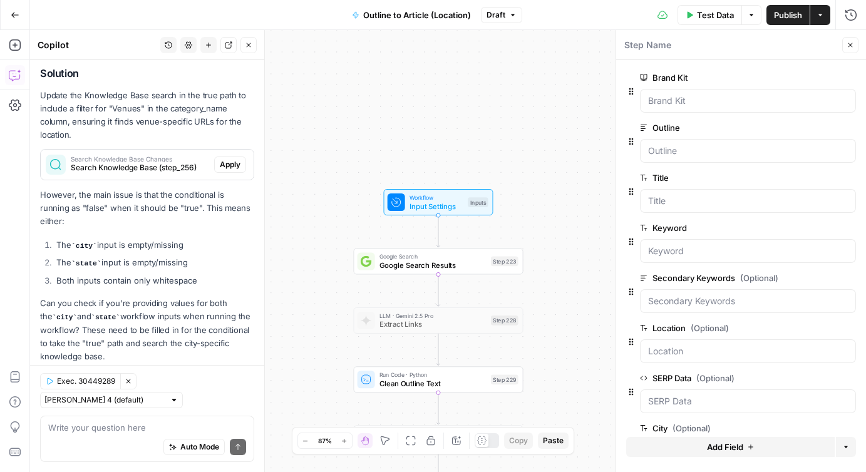
click at [849, 43] on icon "button" at bounding box center [851, 45] width 8 height 8
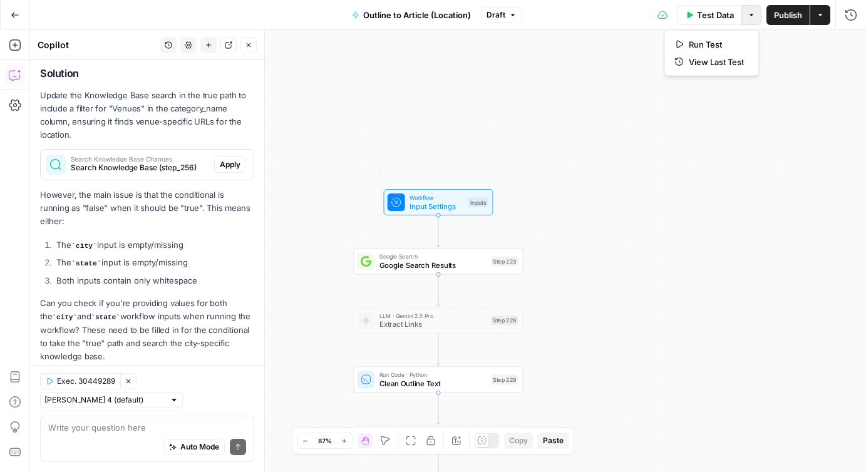
click at [751, 19] on button "Options" at bounding box center [752, 15] width 20 height 20
click at [639, 200] on div "true false Workflow Input Settings Inputs Google Search Google Search Results S…" at bounding box center [448, 251] width 836 height 442
click at [451, 179] on button "Test Step" at bounding box center [463, 182] width 50 height 14
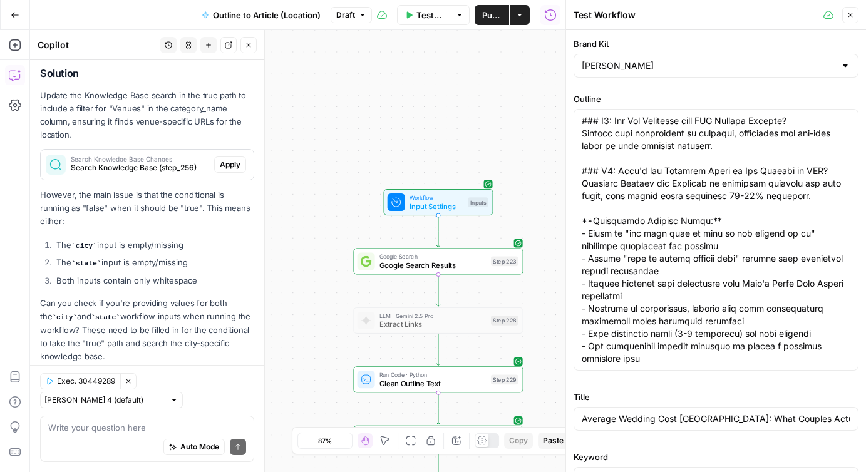
scroll to position [708, 0]
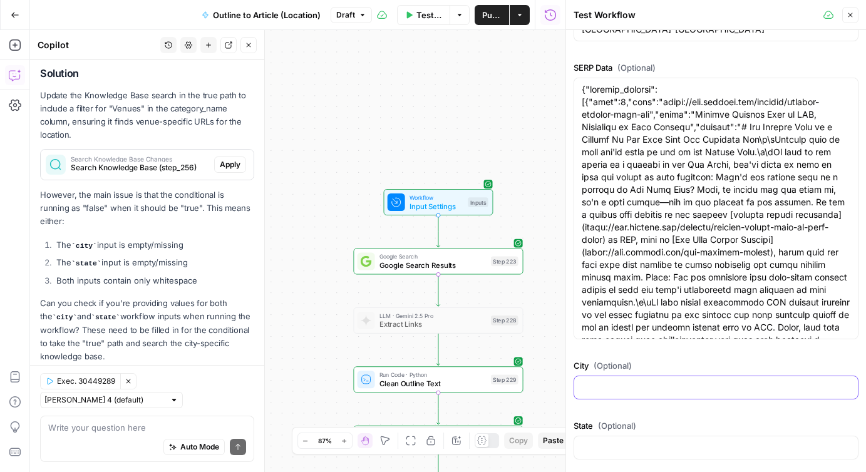
click at [619, 389] on input "City (Optional)" at bounding box center [716, 387] width 269 height 13
type input "New York"
click at [625, 448] on input "State (Optional)" at bounding box center [716, 448] width 269 height 13
type input "NY"
click at [537, 123] on div "true false Workflow Input Settings Inputs Google Search Google Search Results S…" at bounding box center [298, 251] width 536 height 442
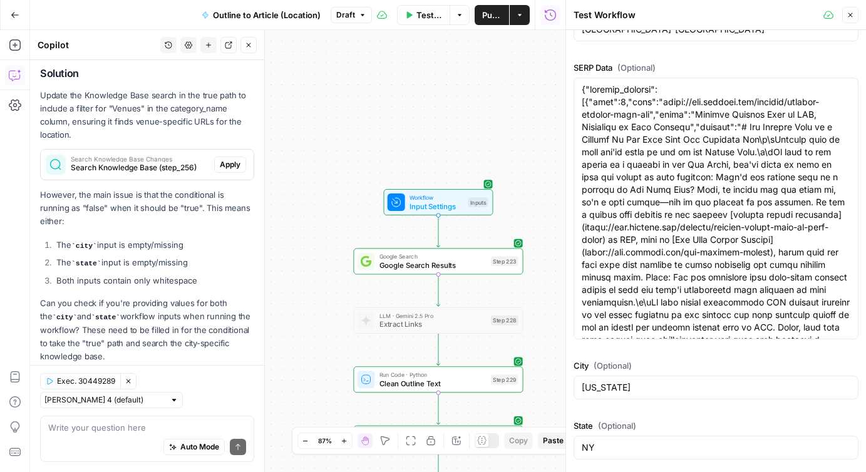
click at [852, 13] on icon "button" at bounding box center [851, 15] width 8 height 8
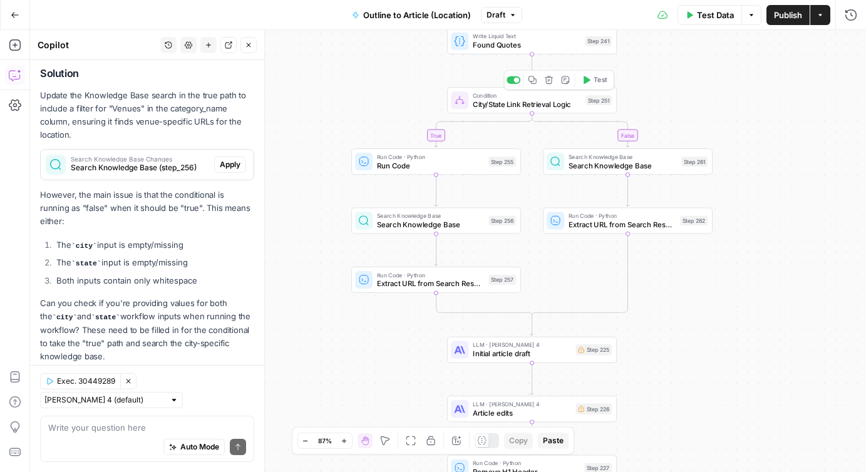
click at [585, 78] on icon "button" at bounding box center [587, 80] width 7 height 8
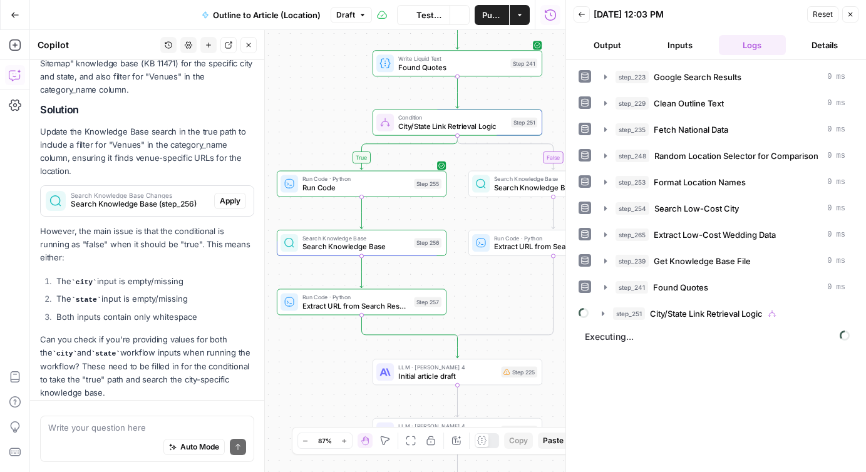
scroll to position [2946, 0]
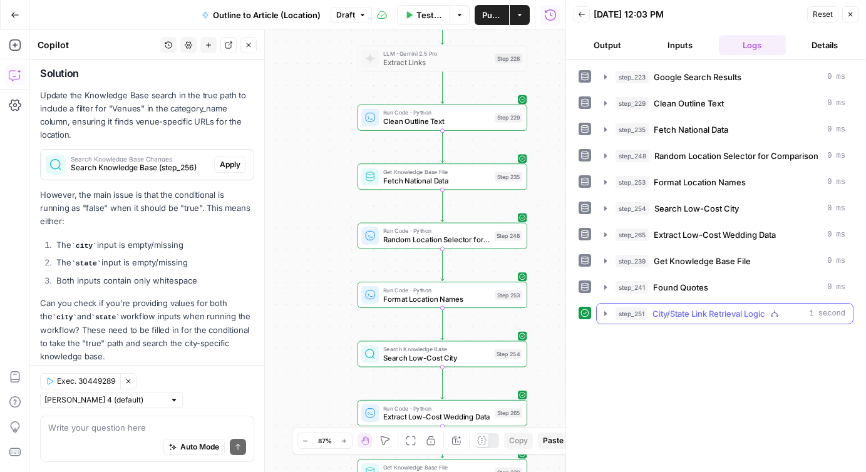
click at [608, 313] on icon "button" at bounding box center [606, 314] width 10 height 10
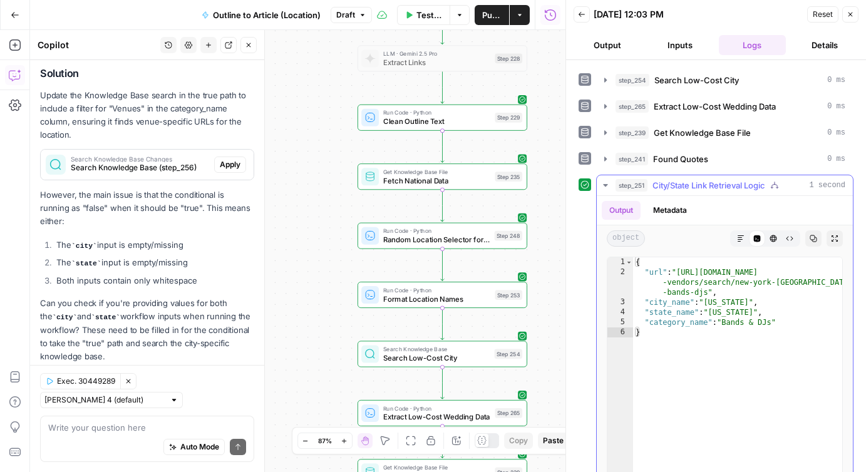
scroll to position [134, 0]
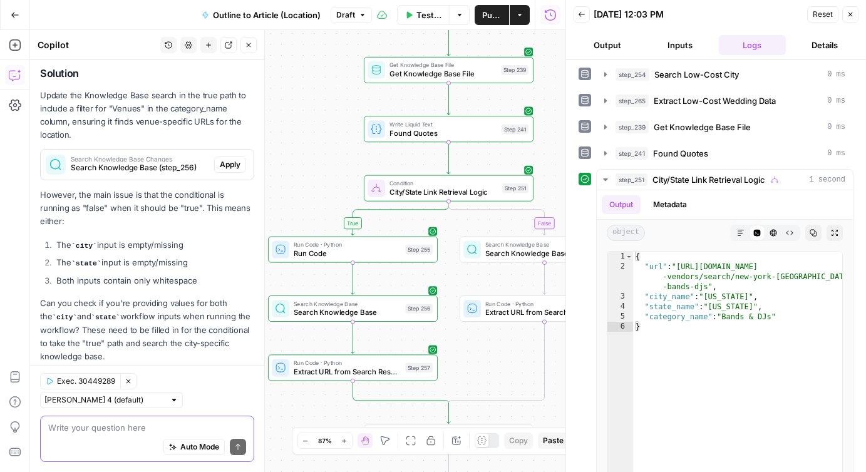
click at [104, 423] on textarea at bounding box center [147, 428] width 198 height 13
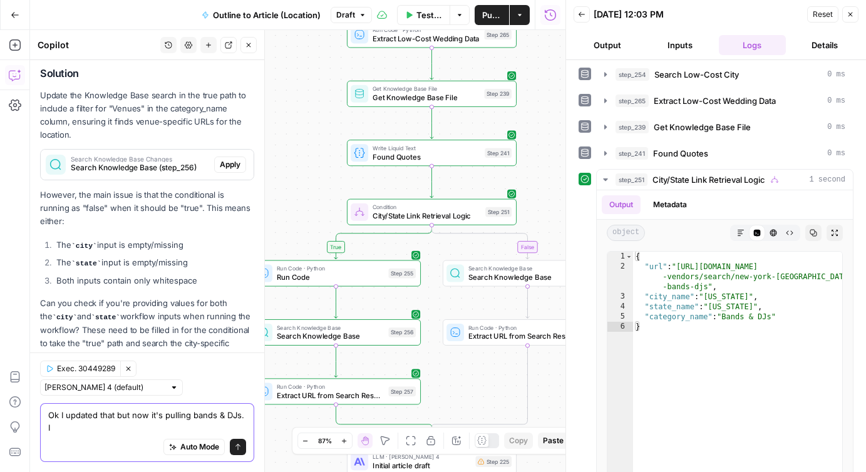
scroll to position [2959, 0]
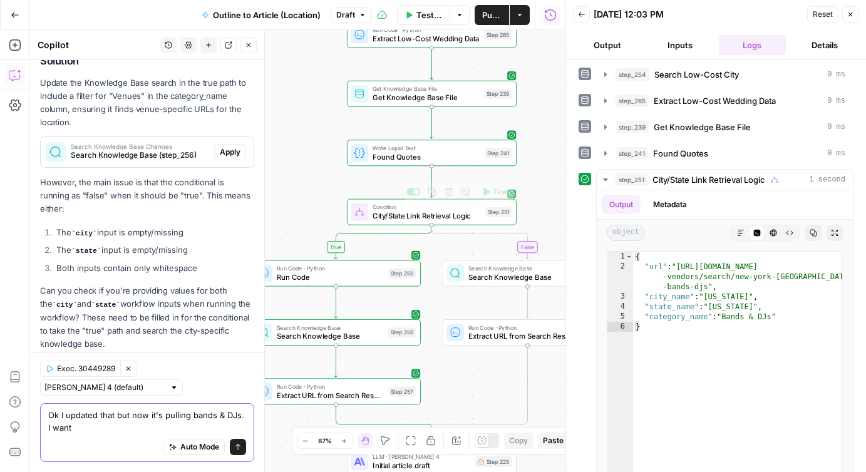
type textarea "Ok I updated that but now it's pulling bands & DJs. I want"
click at [391, 210] on span "City/State Link Retrieval Logic" at bounding box center [427, 215] width 108 height 11
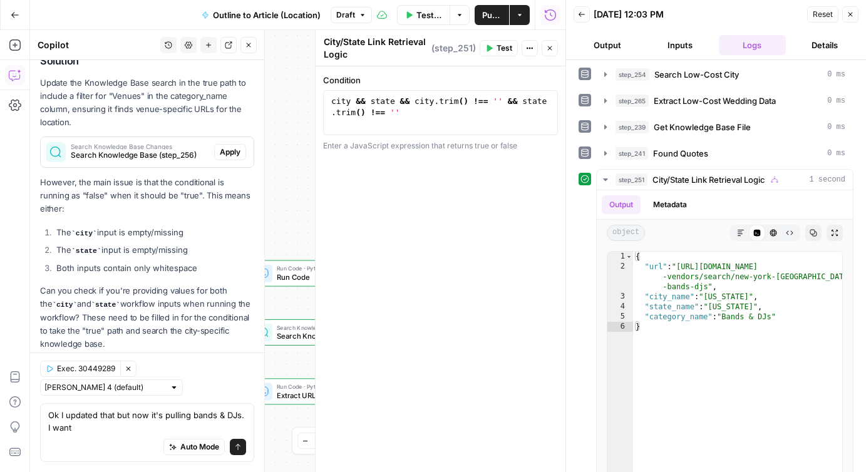
click at [549, 45] on icon "button" at bounding box center [550, 48] width 8 height 8
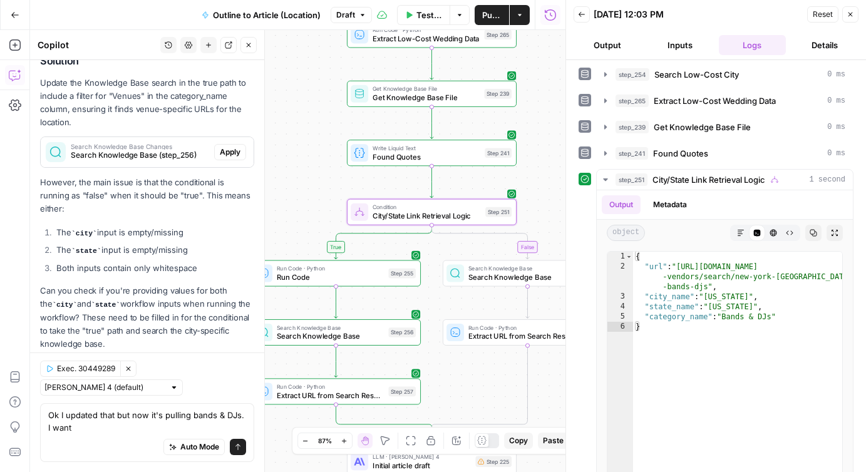
click at [307, 272] on span "Run Code" at bounding box center [330, 277] width 107 height 11
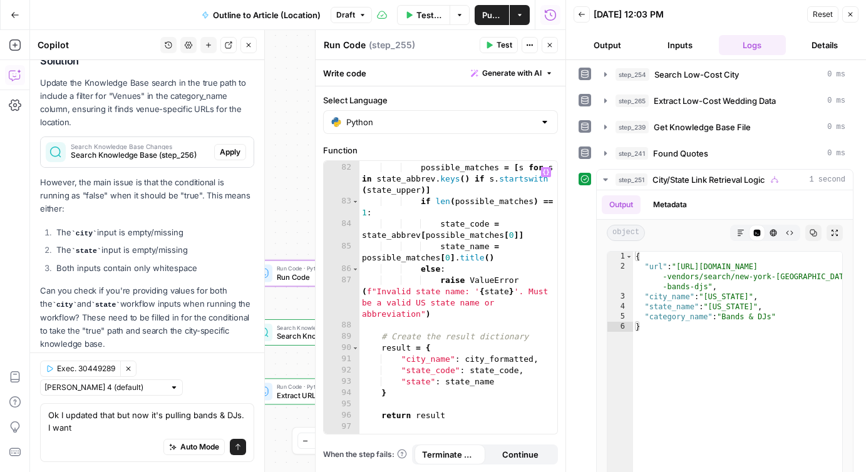
scroll to position [1542, 0]
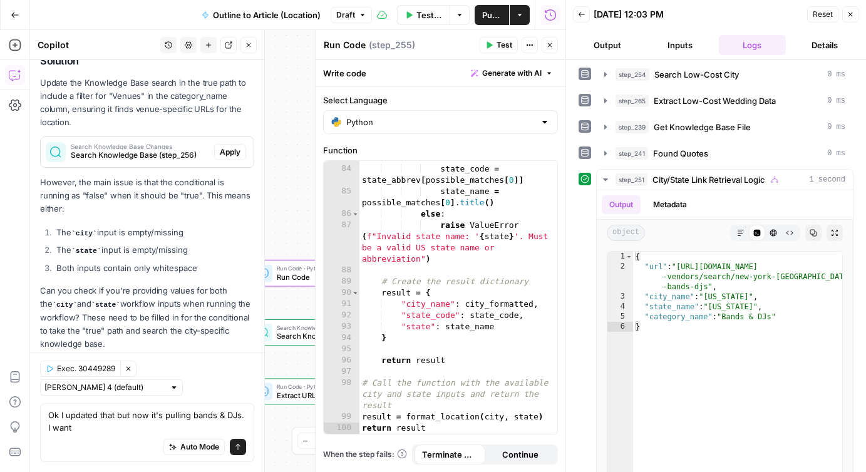
click at [545, 41] on button "Close" at bounding box center [550, 45] width 16 height 16
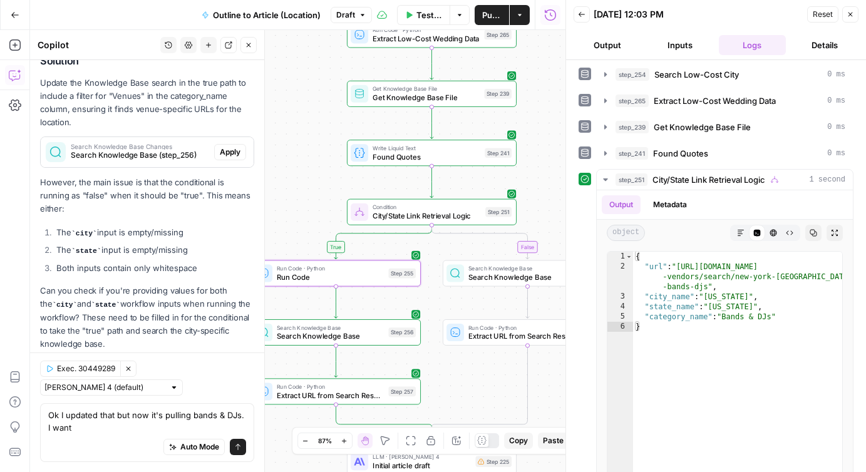
click at [333, 393] on span "Extract URL from Search Results" at bounding box center [330, 395] width 107 height 11
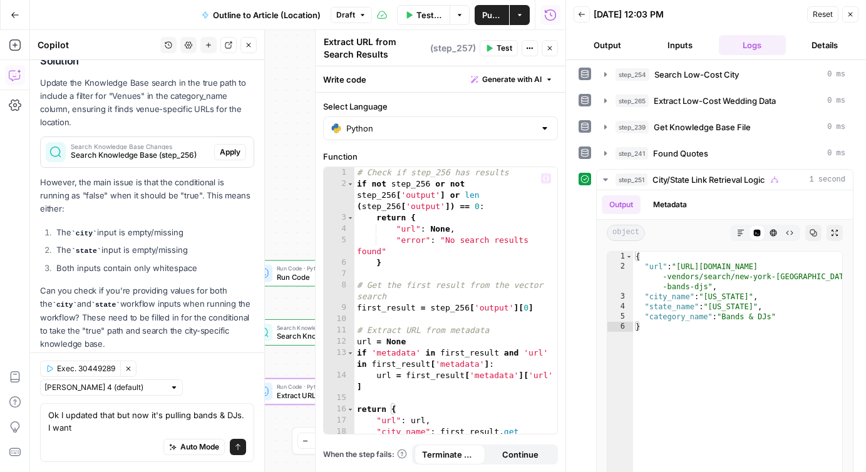
click at [284, 334] on span "Search Knowledge Base" at bounding box center [330, 336] width 107 height 11
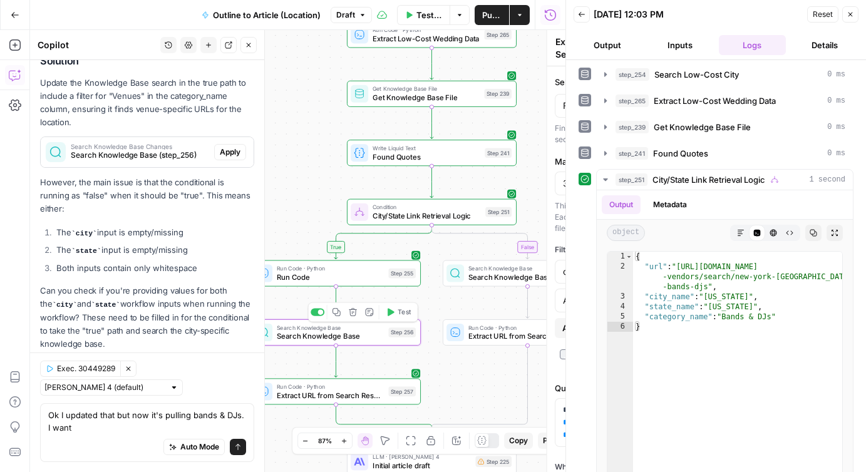
type textarea "Search Knowledge Base"
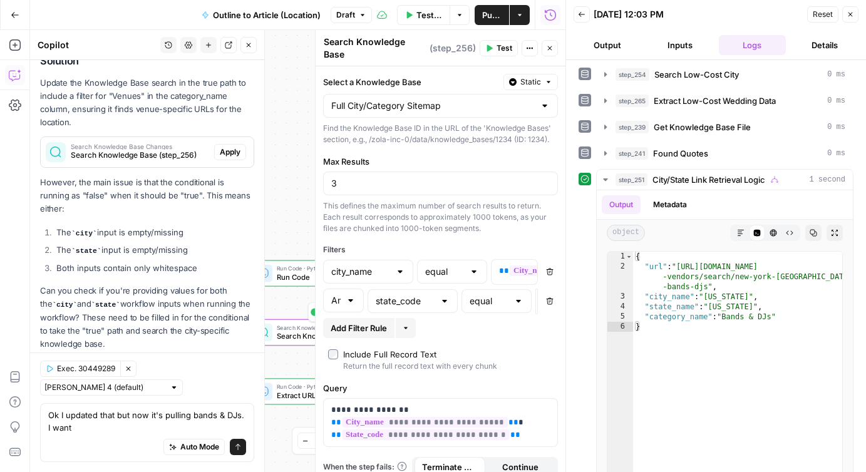
scroll to position [6, 0]
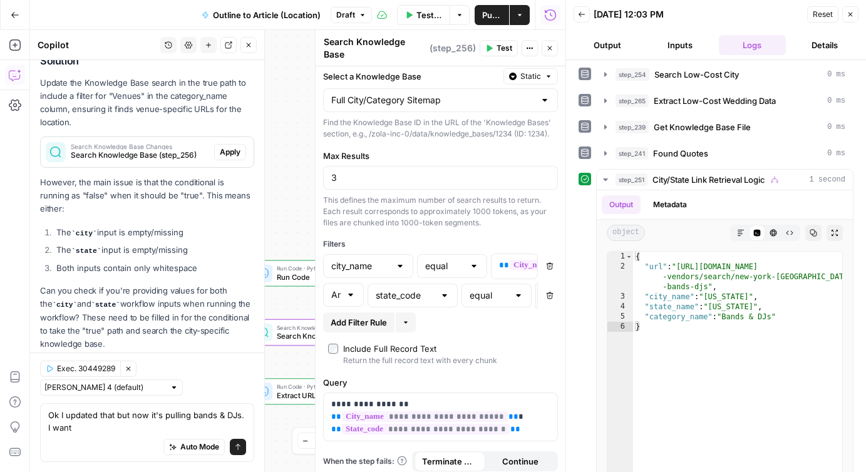
click at [551, 44] on icon "button" at bounding box center [550, 48] width 8 height 8
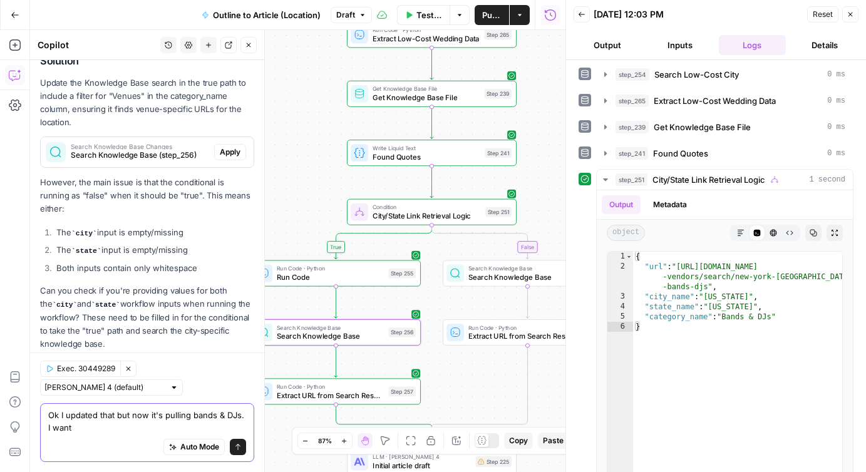
click at [135, 427] on textarea "Ok I updated that but now it's pulling bands & DJs. I want" at bounding box center [147, 421] width 198 height 25
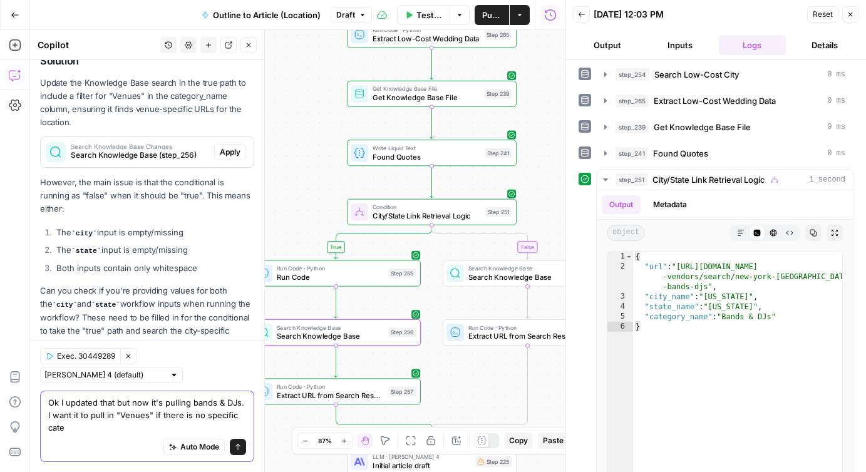
scroll to position [2971, 0]
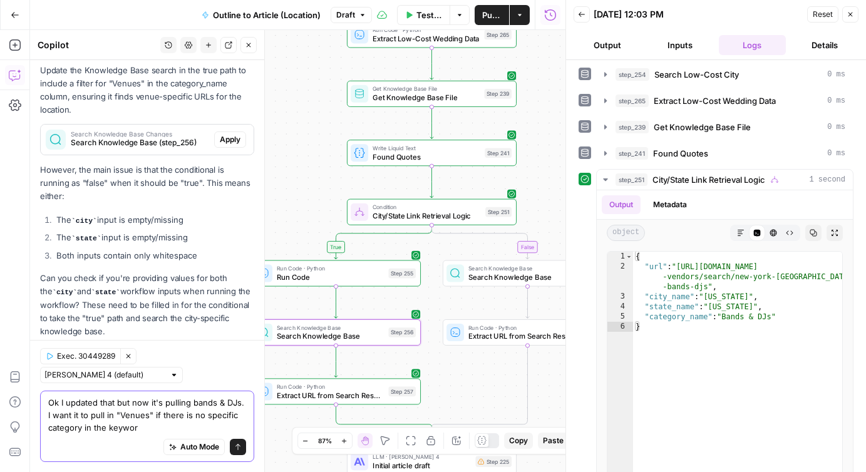
type textarea "Ok I updated that but now it's pulling bands & DJs. I want it to pull in "Venue…"
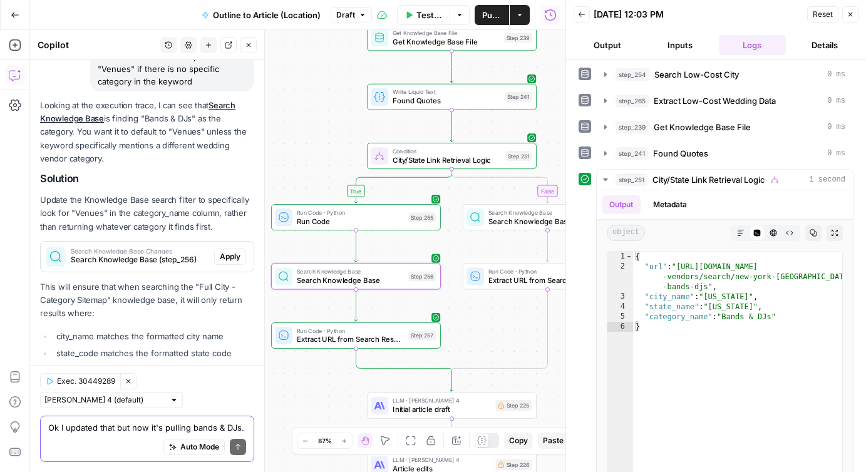
scroll to position [3308, 0]
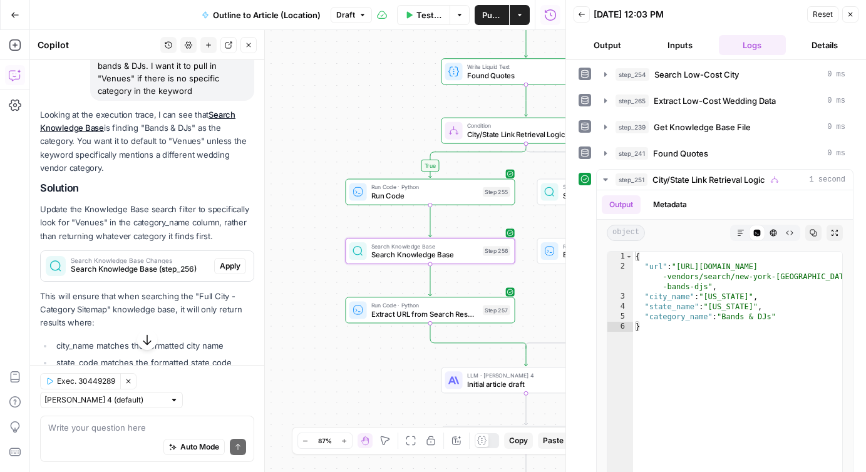
click at [230, 261] on span "Apply" at bounding box center [230, 266] width 21 height 11
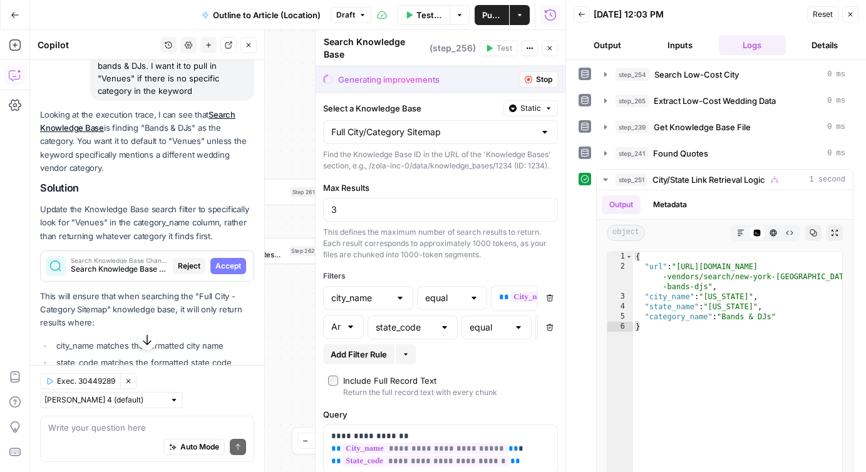
scroll to position [32, 0]
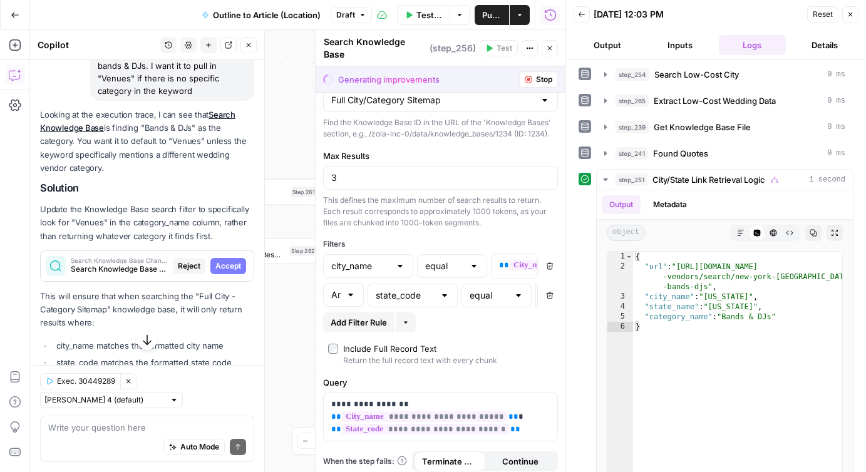
click at [221, 261] on span "Accept" at bounding box center [228, 266] width 26 height 11
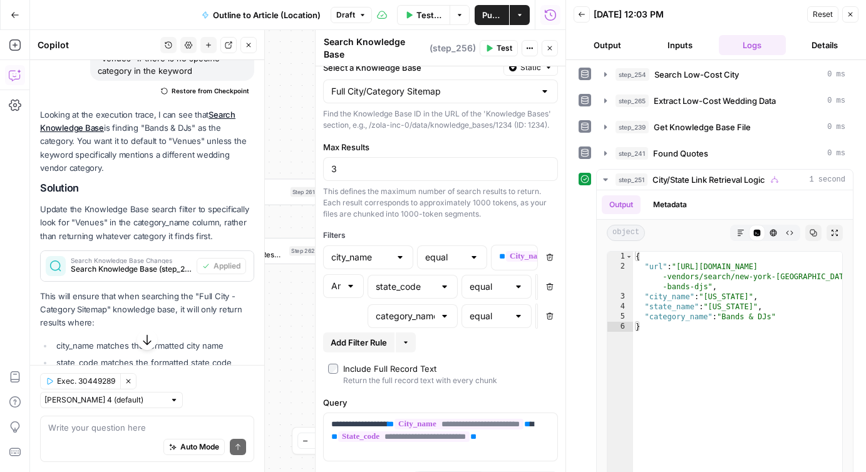
scroll to position [35, 0]
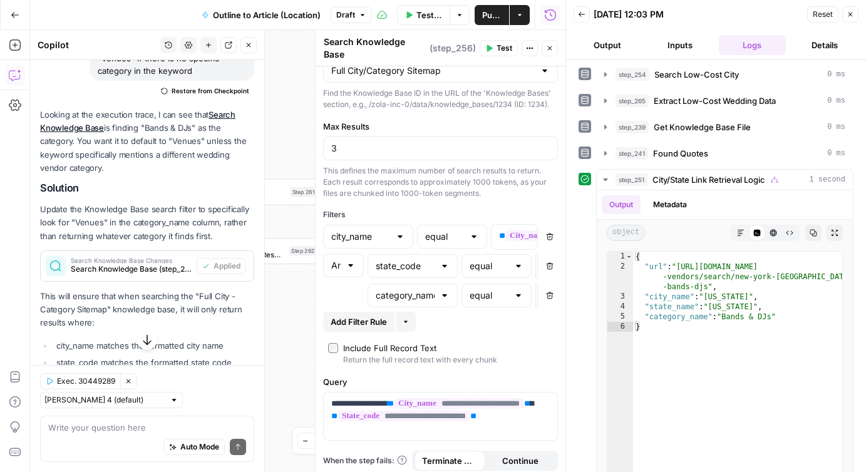
click at [118, 264] on span "Search Knowledge Base (step_256)" at bounding box center [131, 269] width 121 height 11
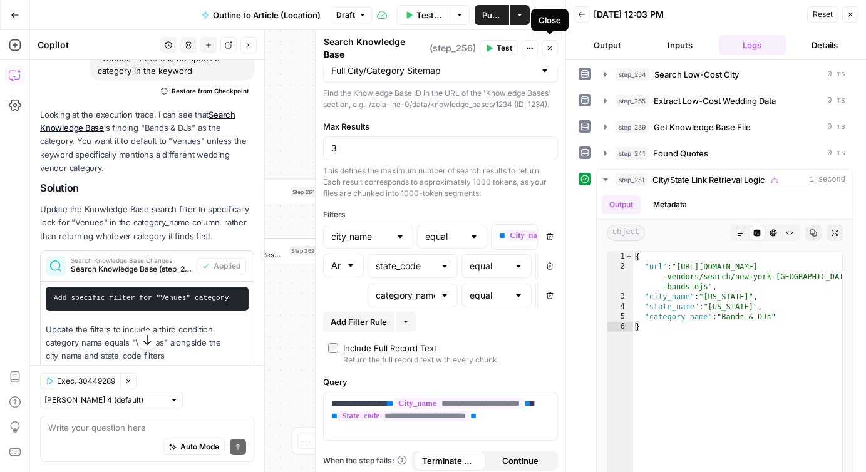
click at [550, 46] on icon "button" at bounding box center [550, 48] width 8 height 8
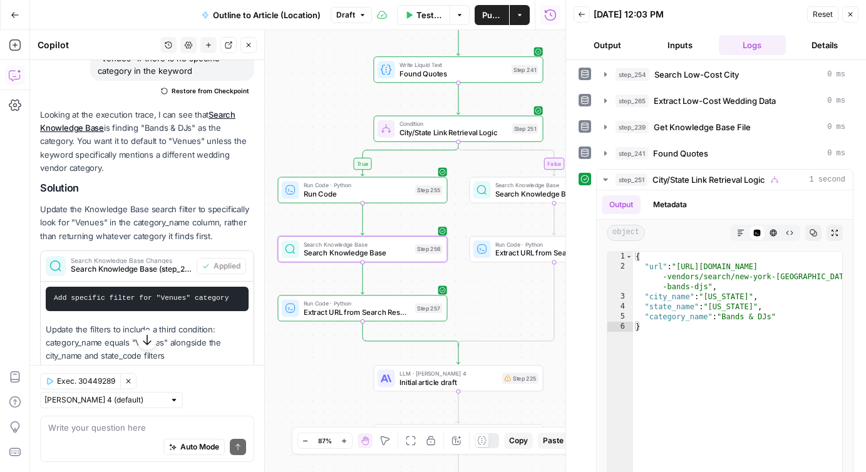
click at [152, 257] on span "Search Knowledge Base Changes" at bounding box center [131, 260] width 121 height 6
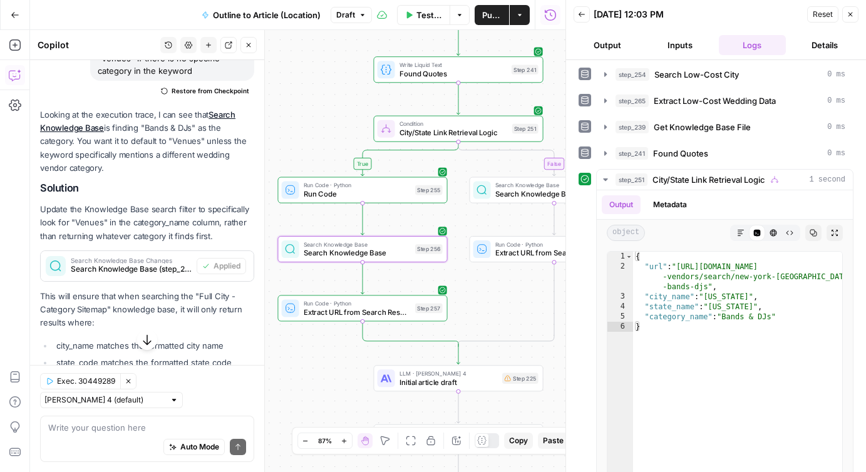
click at [157, 264] on span "Search Knowledge Base (step_256)" at bounding box center [131, 269] width 121 height 11
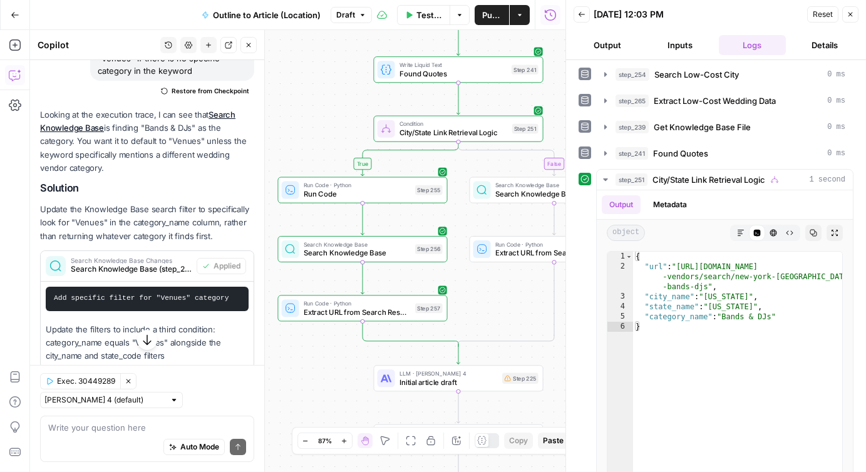
click at [351, 256] on span "Search Knowledge Base" at bounding box center [357, 252] width 107 height 11
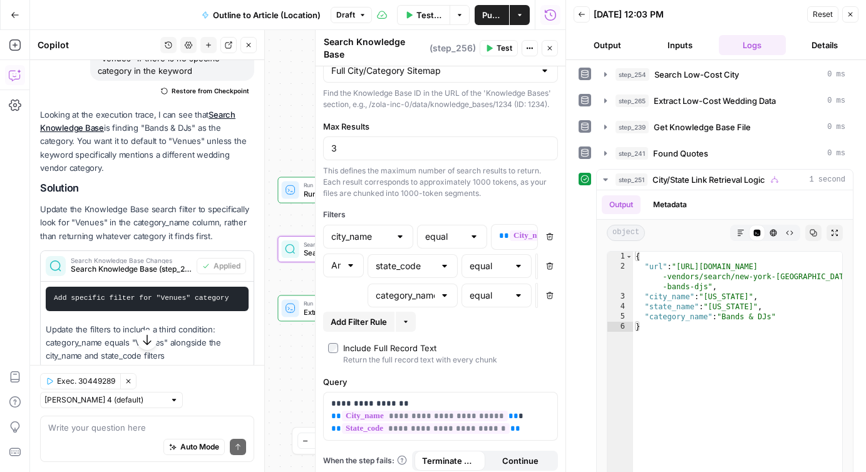
scroll to position [0, 0]
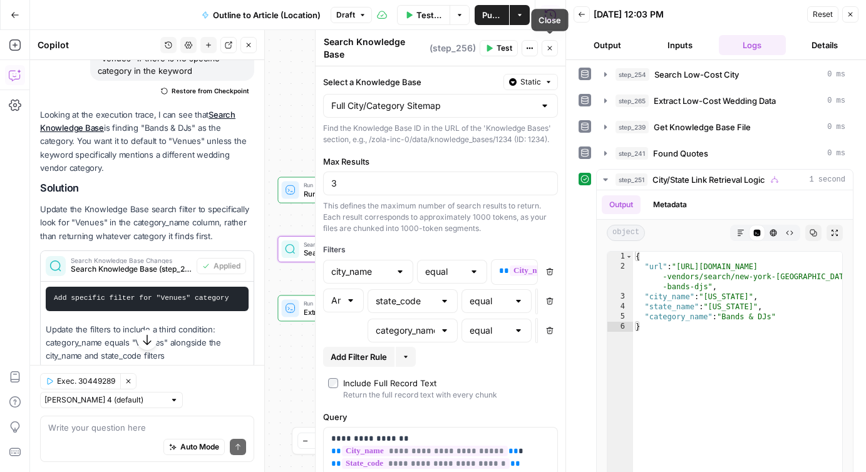
click at [552, 44] on icon "button" at bounding box center [550, 48] width 8 height 8
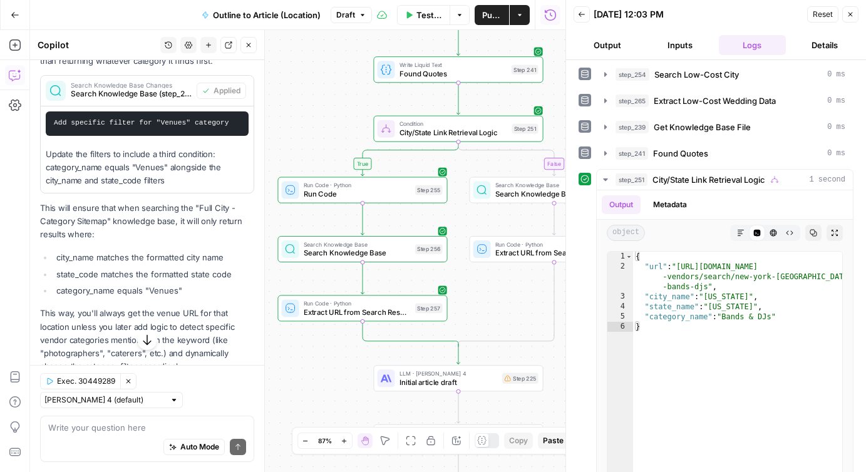
scroll to position [3568, 0]
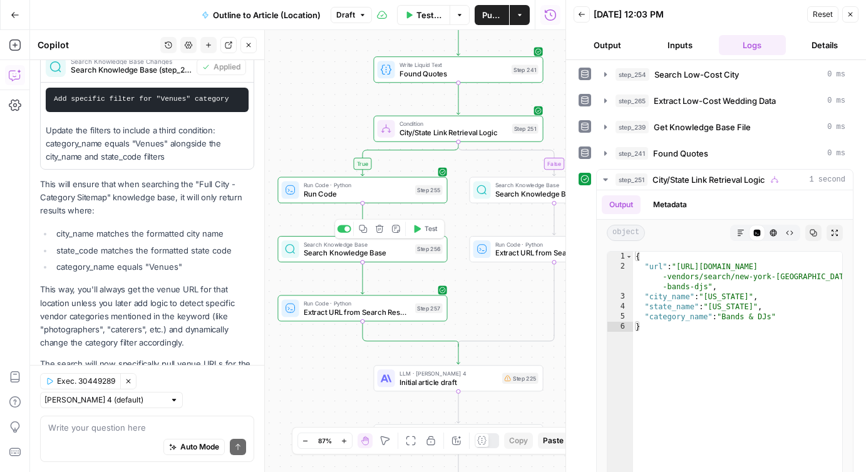
click at [330, 255] on span "Search Knowledge Base" at bounding box center [357, 252] width 107 height 11
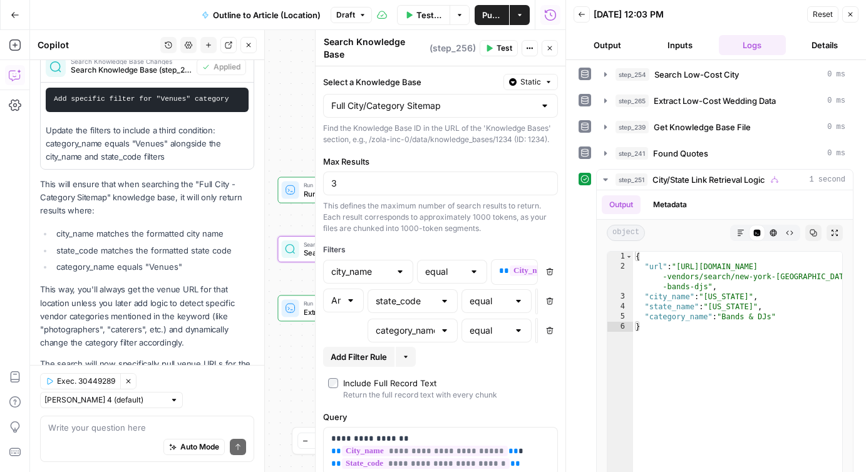
scroll to position [35, 0]
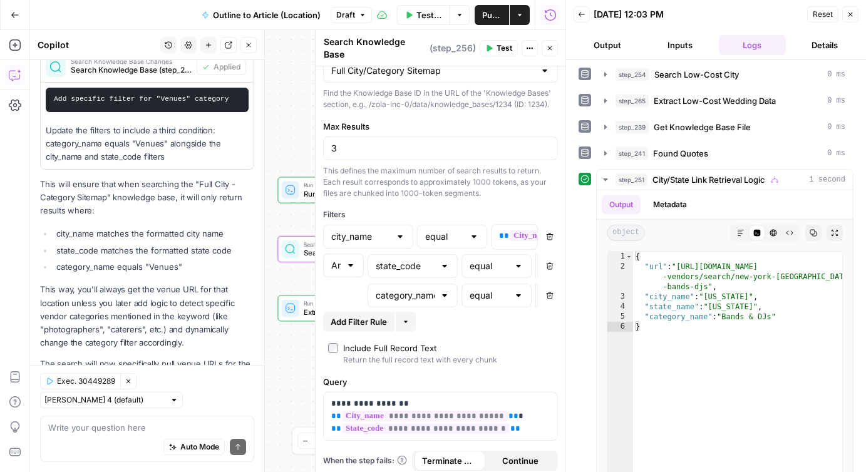
click at [368, 316] on span "Add Filter Rule" at bounding box center [359, 322] width 56 height 13
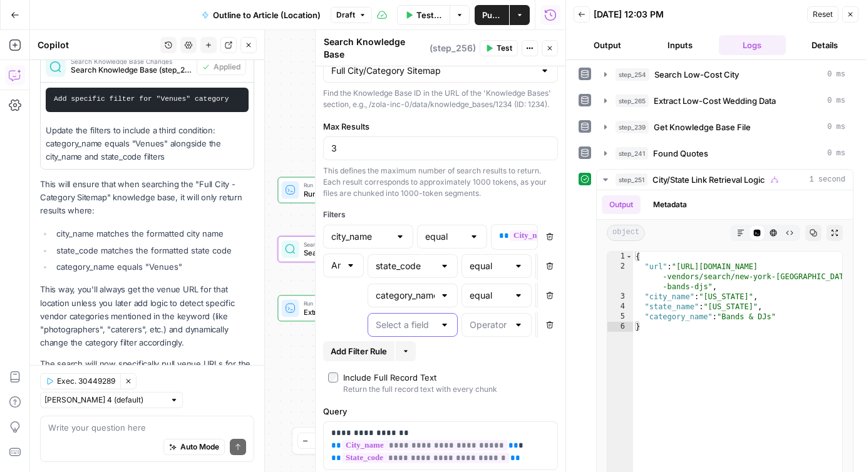
click at [395, 319] on input "text" at bounding box center [405, 325] width 59 height 13
click at [410, 348] on span "category_name" at bounding box center [410, 349] width 64 height 13
type input "category_name"
click at [489, 320] on input "text" at bounding box center [489, 325] width 39 height 13
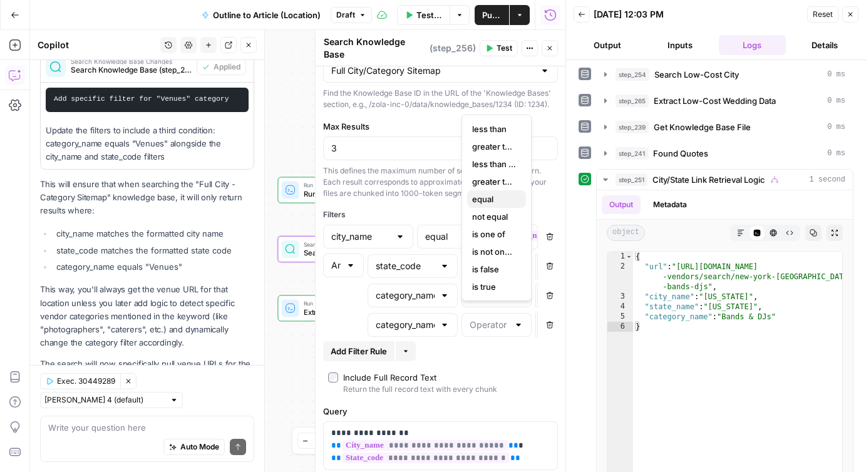
click at [480, 199] on span "equal" at bounding box center [494, 199] width 44 height 13
type input "equal"
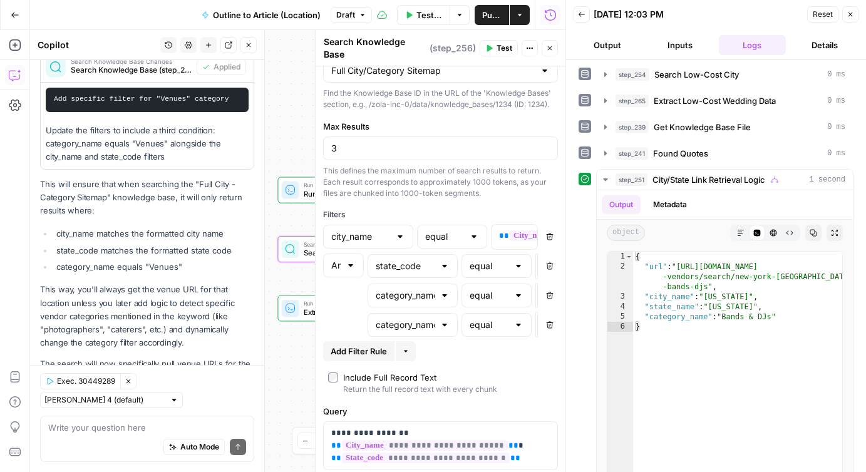
click at [854, 13] on icon "button" at bounding box center [851, 15] width 8 height 8
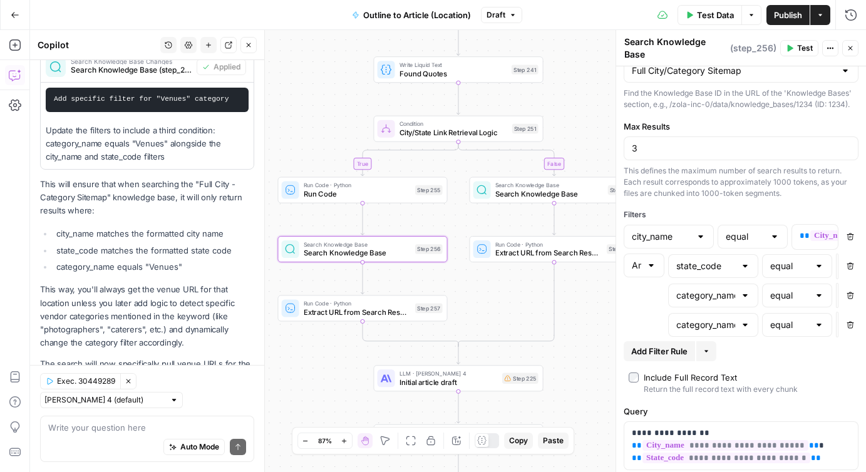
click at [656, 312] on span at bounding box center [644, 325] width 41 height 26
click at [652, 296] on span at bounding box center [644, 296] width 41 height 26
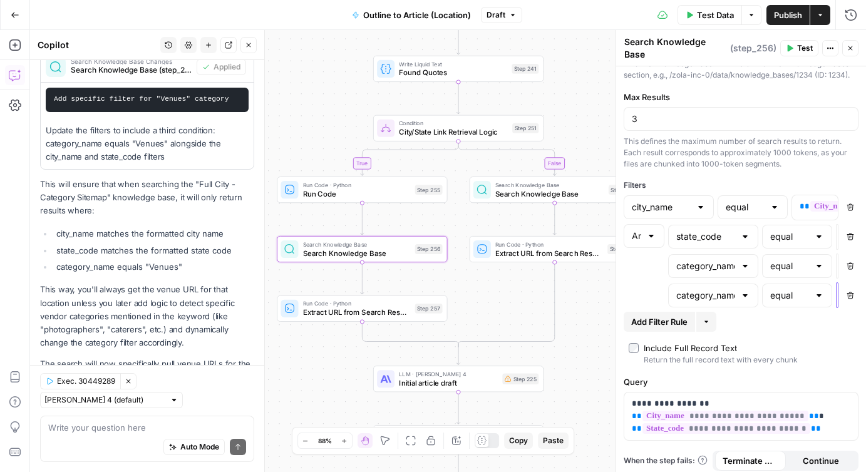
click at [837, 291] on div "“/” to reference Variables Menu" at bounding box center [837, 295] width 1 height 24
click at [838, 289] on div "“/” to reference Variables Menu" at bounding box center [837, 295] width 3 height 26
click at [837, 289] on div "“/” to reference Variables Menu" at bounding box center [837, 295] width 1 height 24
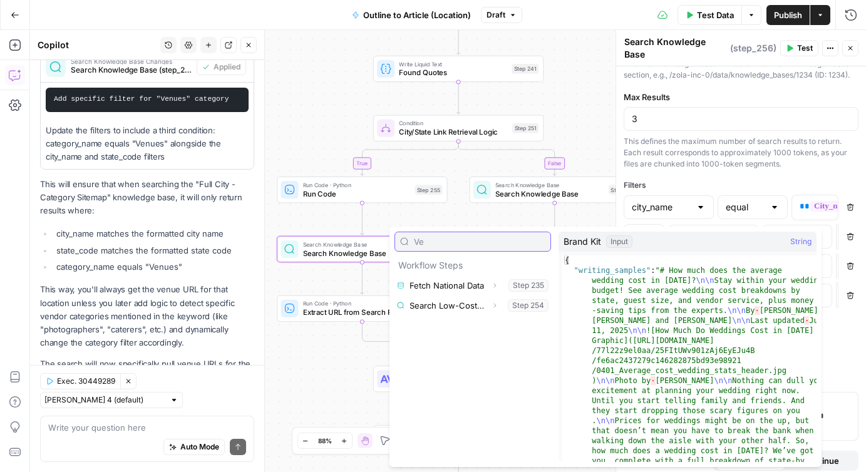
type input "V"
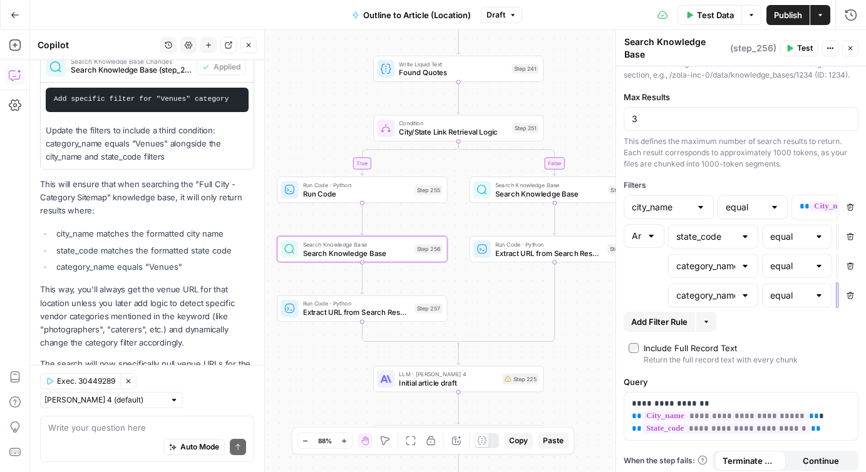
scroll to position [0, 8]
click at [784, 11] on span "Publish" at bounding box center [788, 15] width 28 height 13
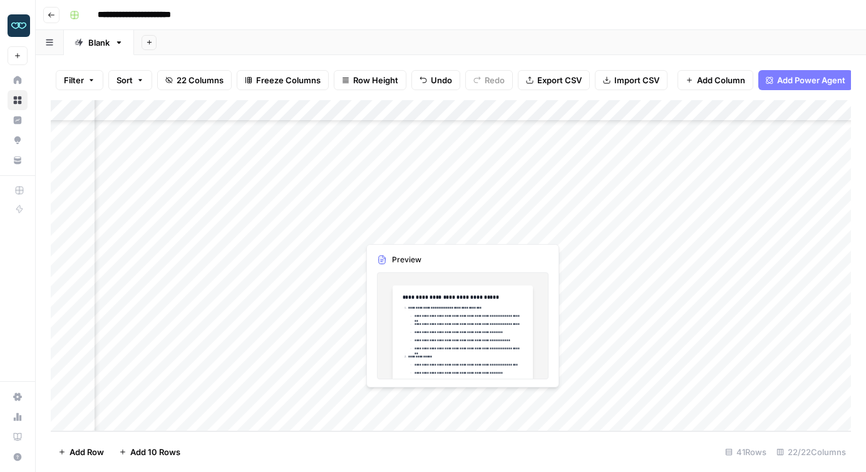
scroll to position [583, 708]
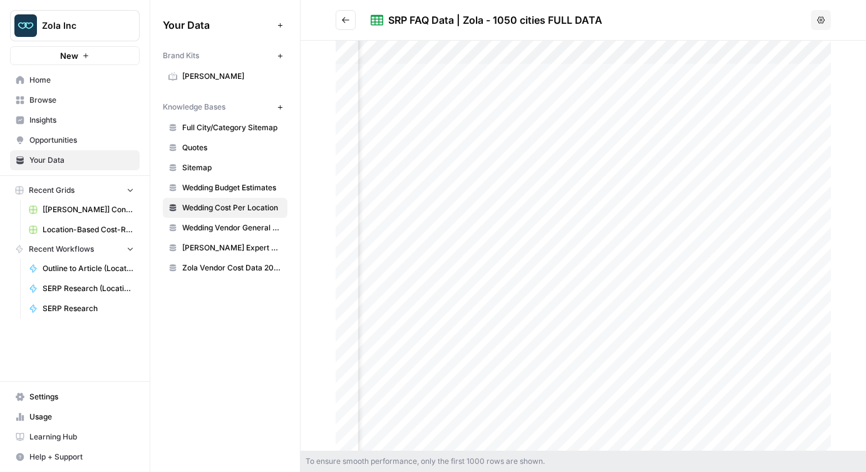
scroll to position [0, 688]
click at [232, 131] on span "Full City/Category Sitemap" at bounding box center [232, 127] width 100 height 11
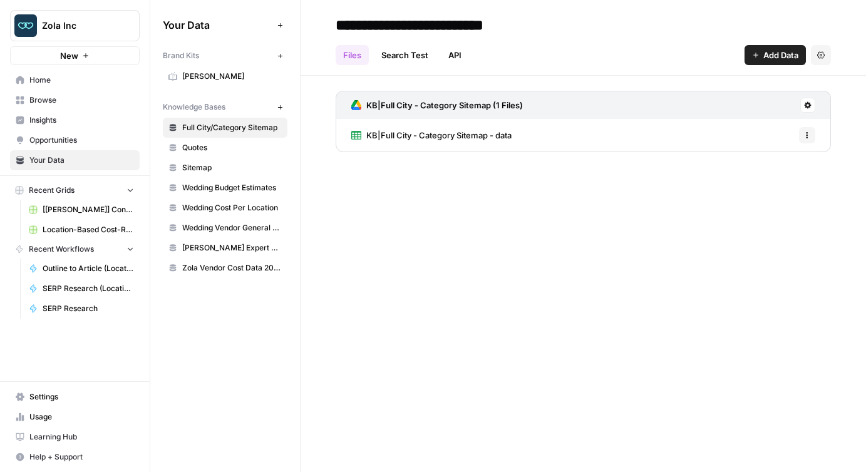
click at [452, 132] on span "KB|Full City - Category Sitemap - data" at bounding box center [438, 135] width 145 height 13
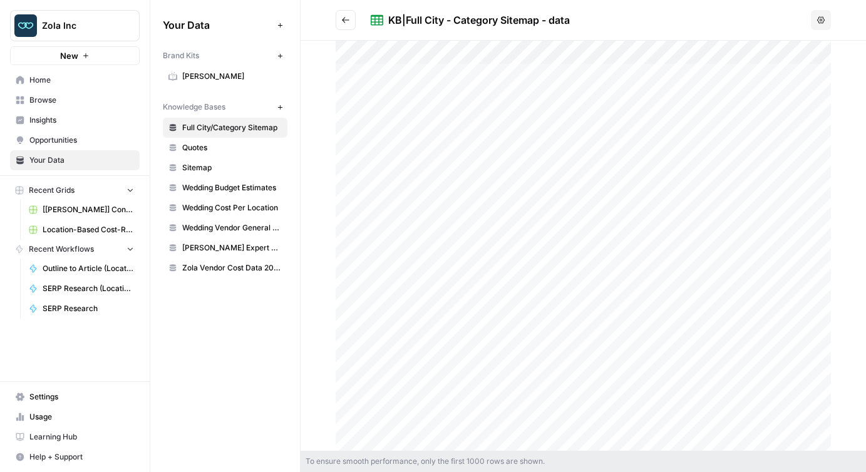
click at [588, 78] on div at bounding box center [583, 246] width 495 height 410
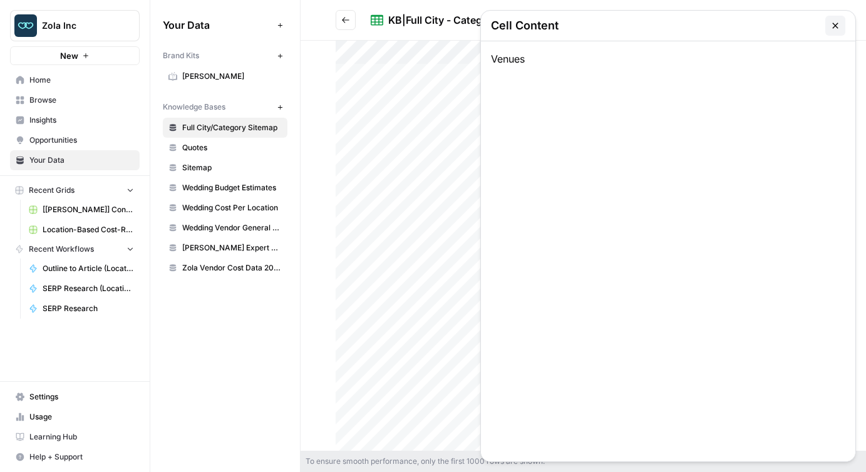
click at [518, 61] on div "Venues" at bounding box center [668, 251] width 375 height 420
copy div "Venues"
click at [839, 23] on icon "button" at bounding box center [836, 26] width 10 height 10
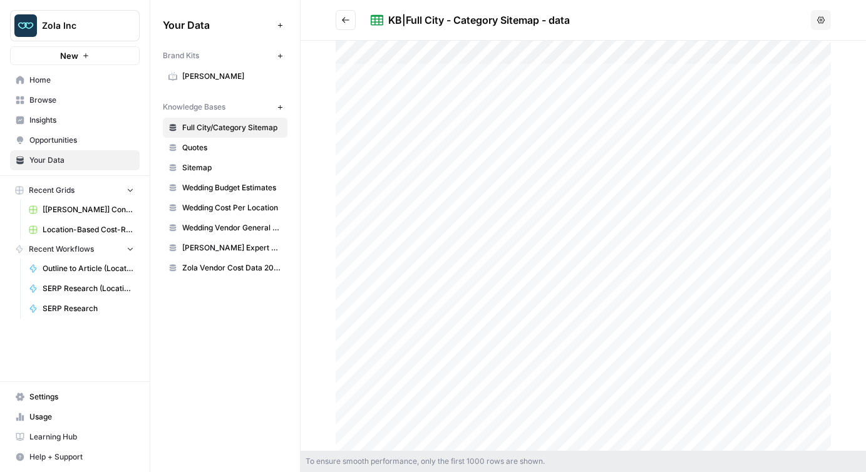
click at [212, 130] on span "Full City/Category Sitemap" at bounding box center [232, 127] width 100 height 11
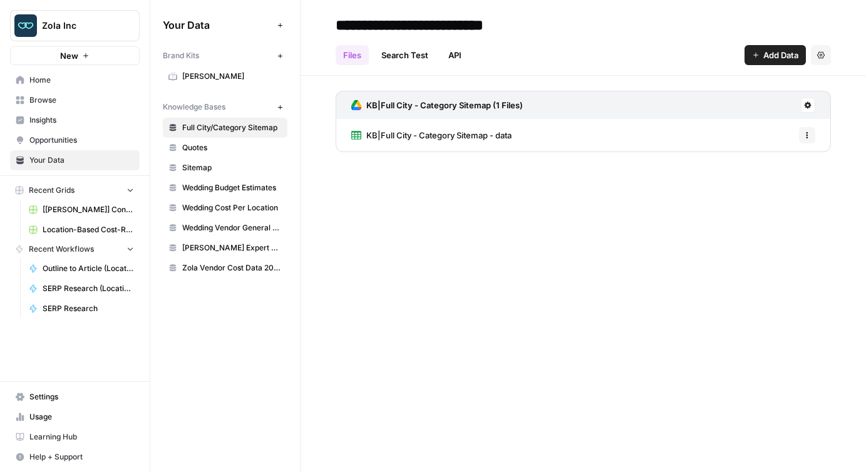
drag, startPoint x: 528, startPoint y: 133, endPoint x: 368, endPoint y: 134, distance: 160.3
click at [368, 134] on div "KB|Full City - Category Sitemap - data Options" at bounding box center [583, 135] width 495 height 33
copy span "KB|Full City - Category Sitemap - data"
click at [459, 137] on span "KB|Full City - Category Sitemap - data" at bounding box center [438, 135] width 145 height 13
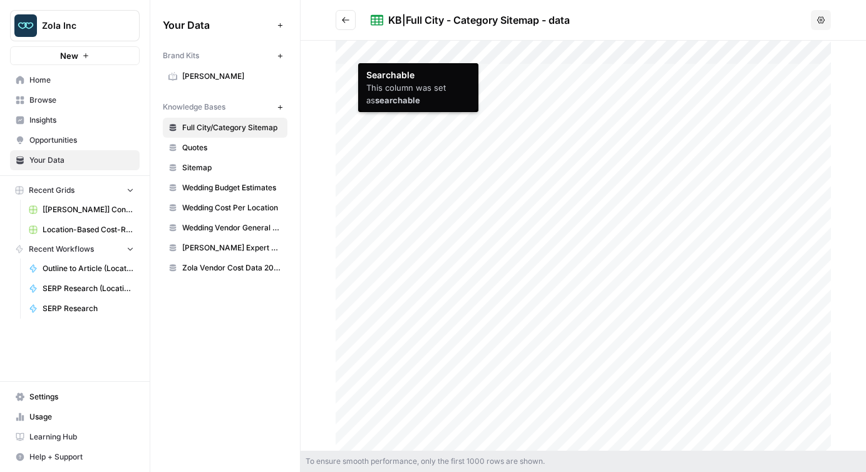
click at [391, 53] on div at bounding box center [583, 246] width 495 height 410
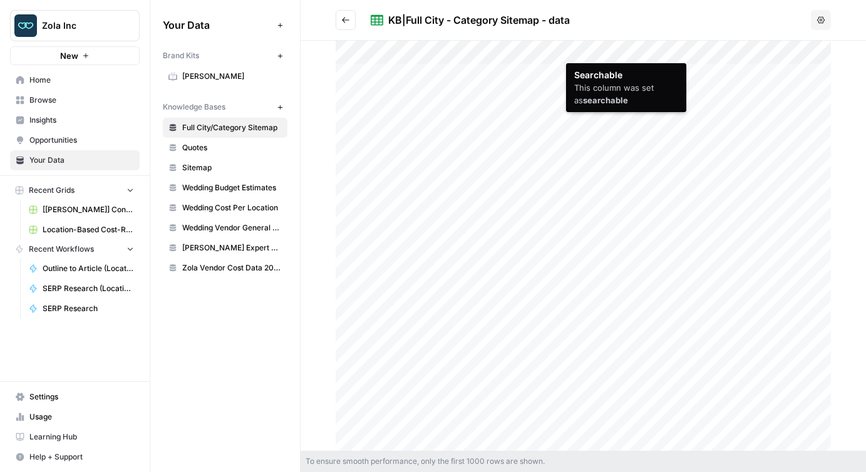
click at [593, 54] on div at bounding box center [583, 246] width 495 height 410
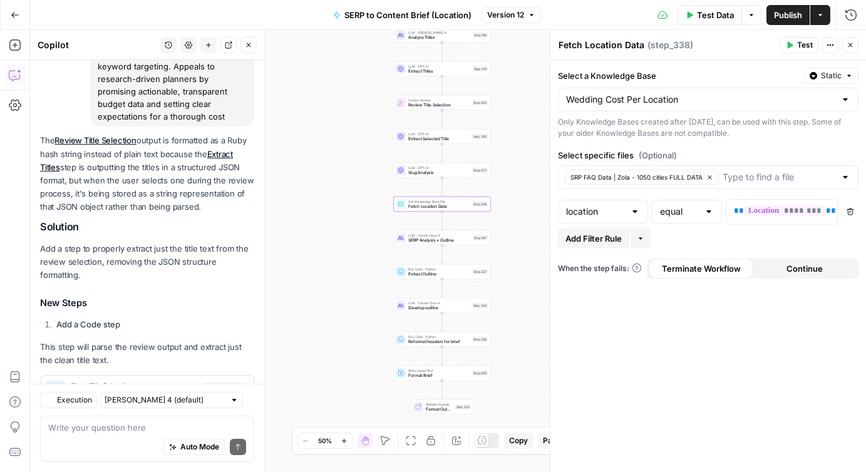
scroll to position [2288, 0]
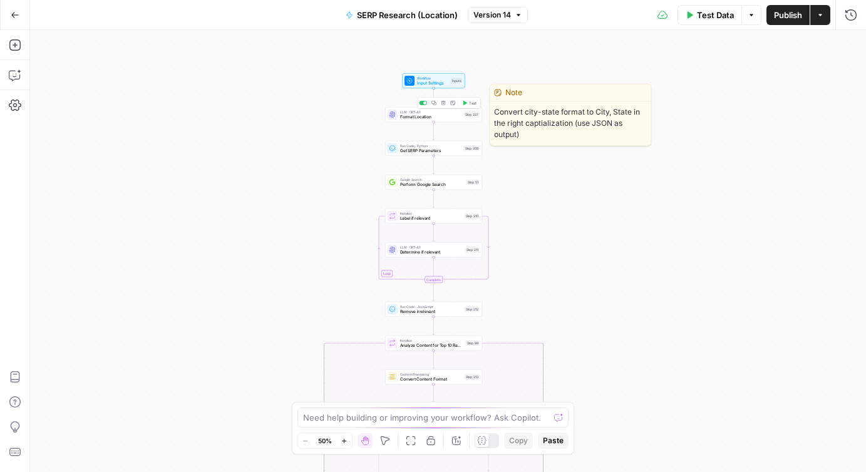
click at [405, 118] on span "Format Location" at bounding box center [430, 117] width 61 height 6
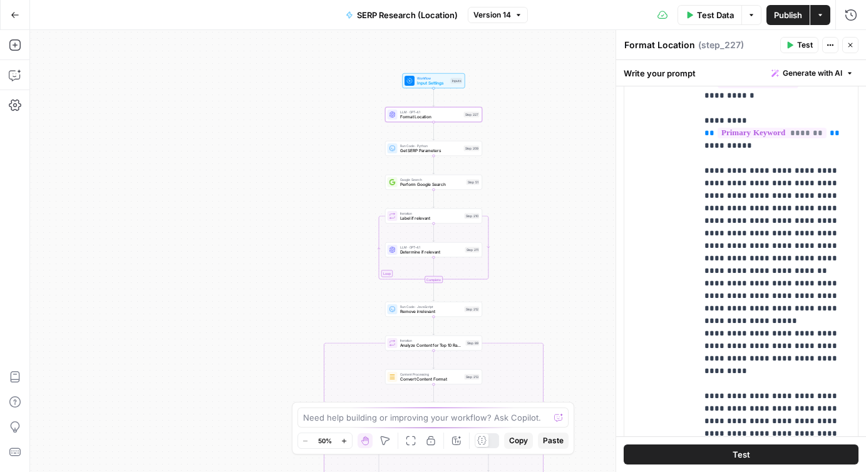
scroll to position [1, 0]
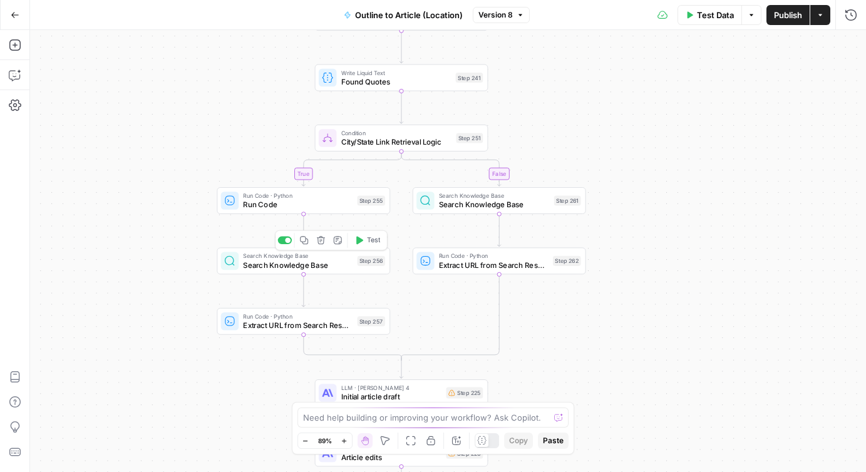
click at [289, 269] on span "Search Knowledge Base" at bounding box center [298, 264] width 110 height 11
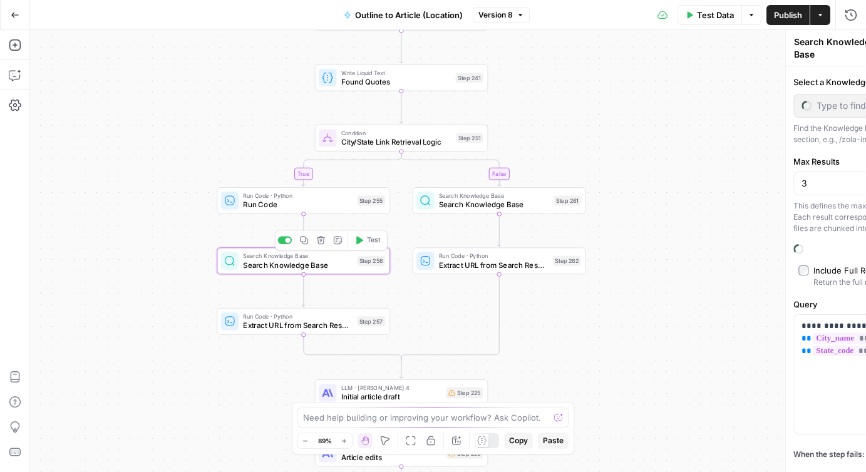
type input "Full City/Category Sitemap"
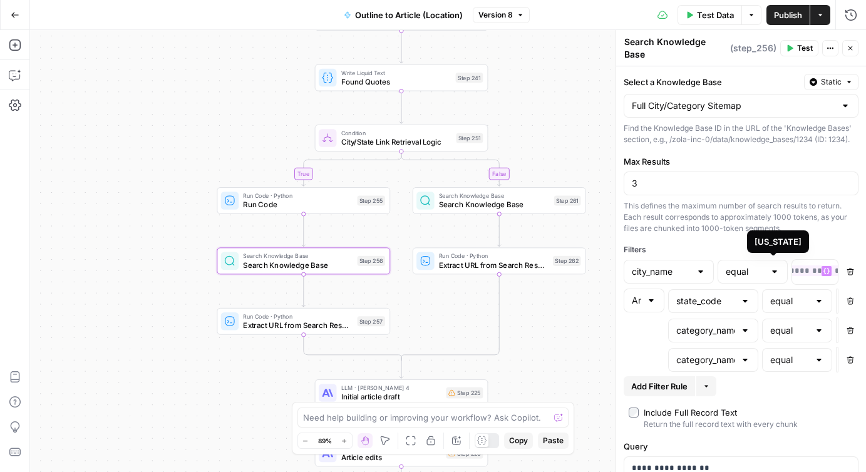
scroll to position [0, 111]
click at [837, 293] on div "**********" at bounding box center [837, 301] width 1 height 24
click at [838, 324] on div "****** Variables Menu" at bounding box center [837, 331] width 3 height 26
click at [837, 324] on div "****** Variables Menu" at bounding box center [837, 330] width 1 height 24
click at [837, 355] on div "“/” to reference Variables Menu" at bounding box center [837, 360] width 1 height 24
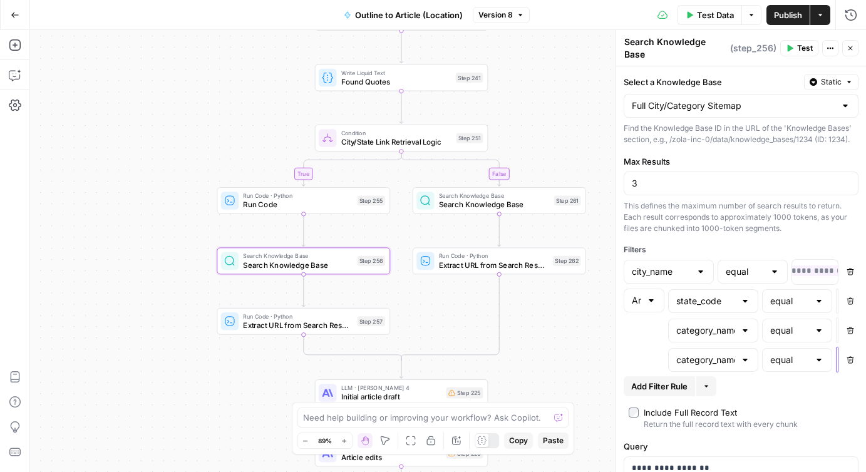
scroll to position [65, 0]
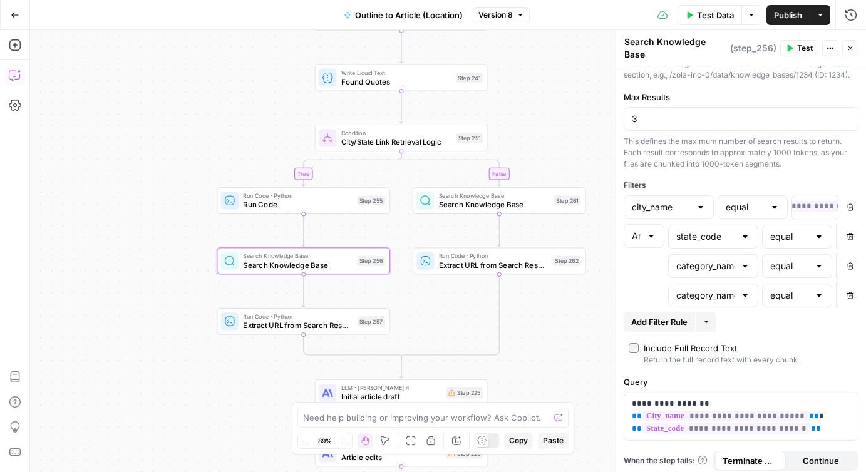
click at [18, 73] on icon "button" at bounding box center [15, 75] width 13 height 13
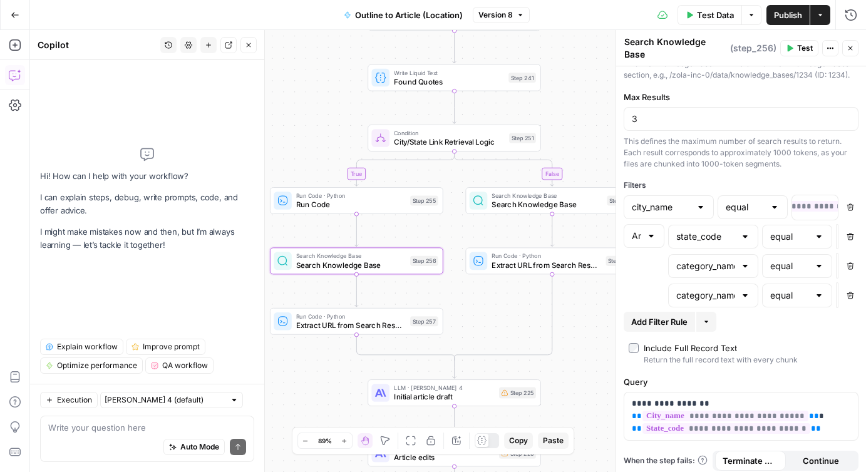
click at [166, 45] on icon "button" at bounding box center [169, 45] width 8 height 8
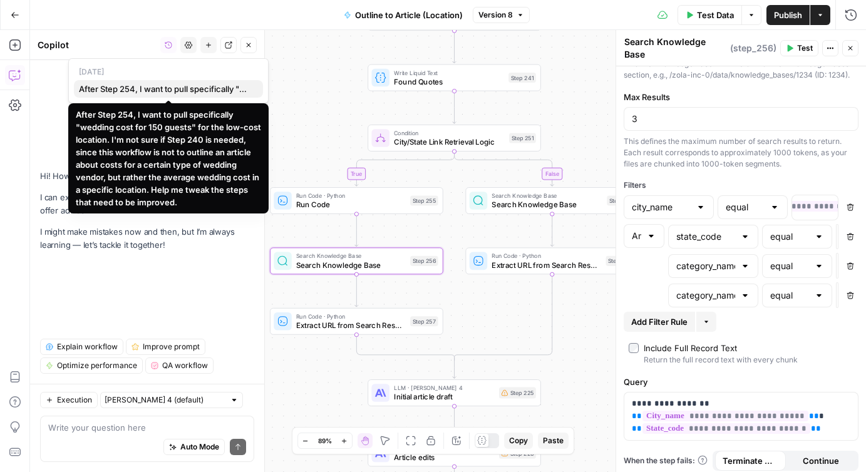
click at [153, 87] on span "After Step 254, I want to pull specifically "wedding cost for 150 guests" for t…" at bounding box center [166, 89] width 174 height 13
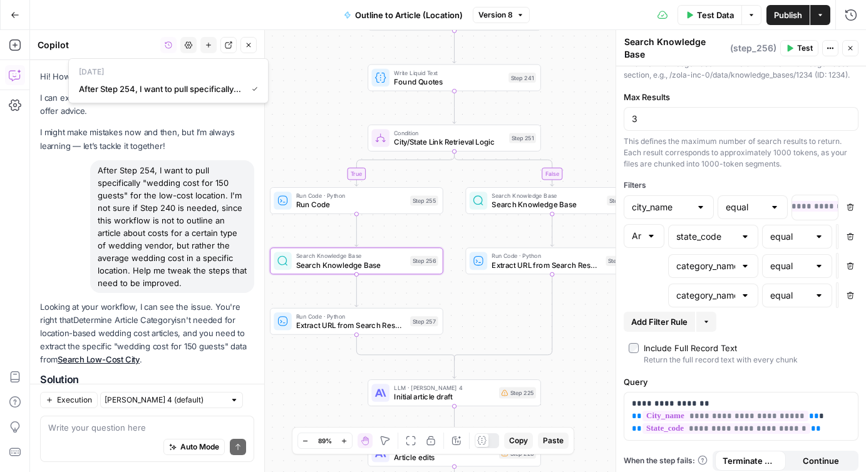
scroll to position [3203, 0]
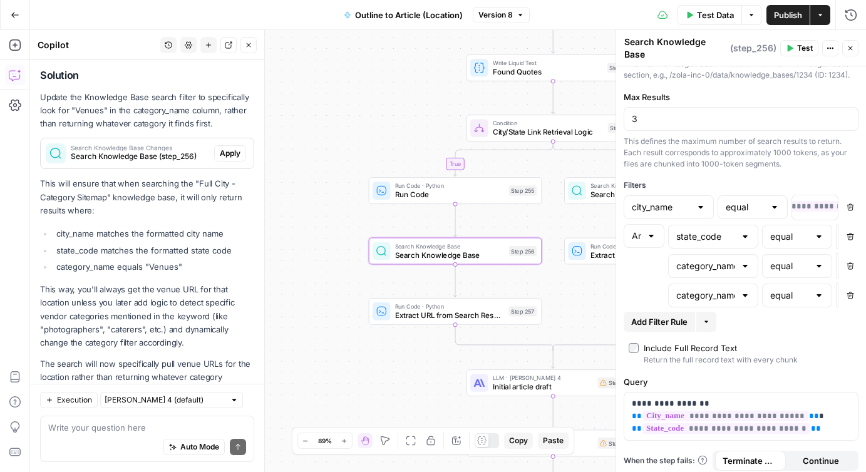
click at [145, 151] on span "Search Knowledge Base (step_256)" at bounding box center [140, 156] width 138 height 11
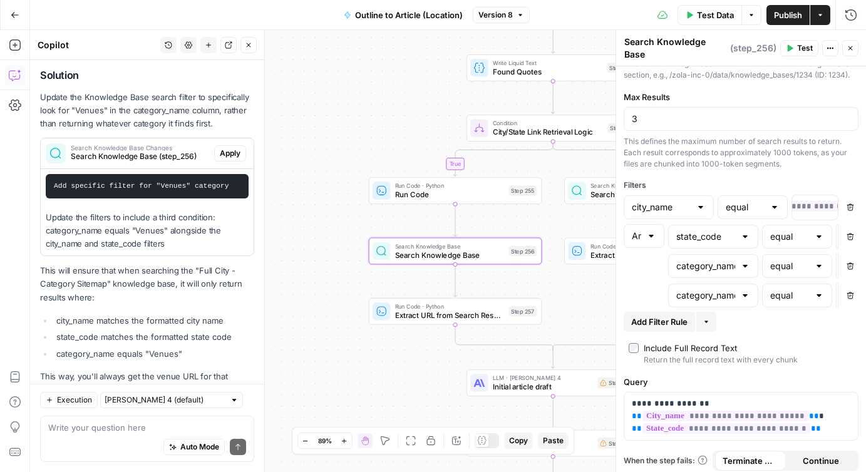
click at [230, 148] on span "Apply" at bounding box center [230, 153] width 21 height 11
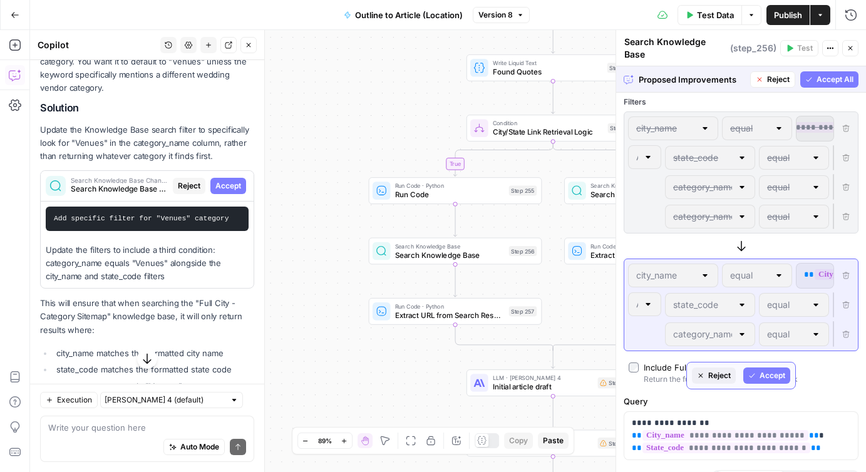
scroll to position [194, 0]
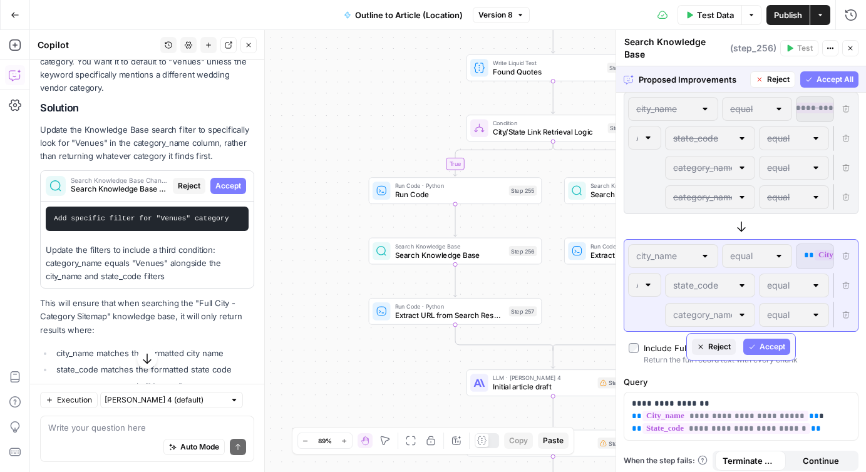
click at [818, 74] on span "Accept All" at bounding box center [835, 79] width 37 height 11
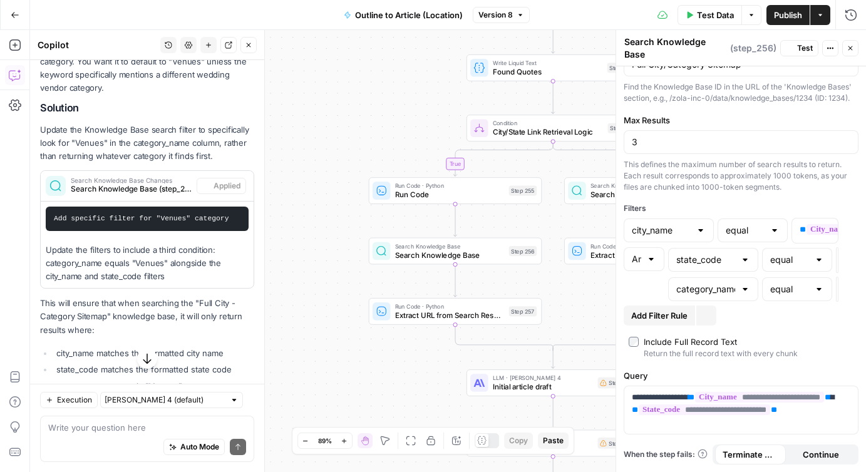
scroll to position [35, 0]
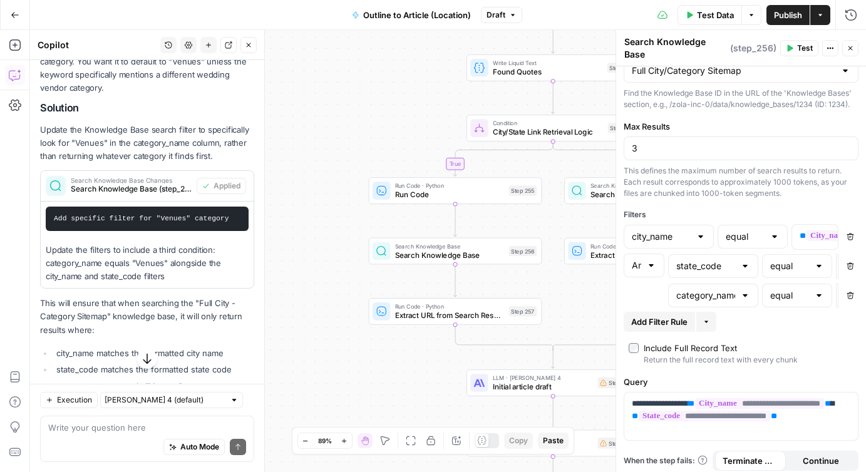
click at [800, 44] on span "Test" at bounding box center [805, 48] width 16 height 11
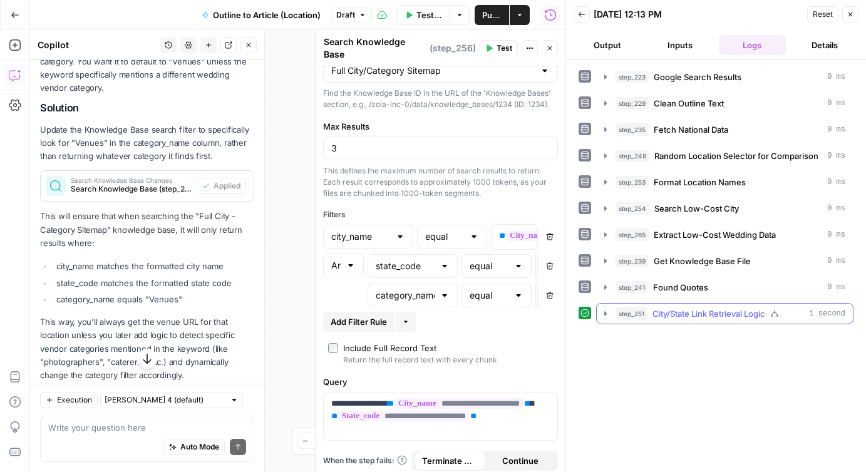
click at [605, 316] on icon "button" at bounding box center [606, 314] width 10 height 10
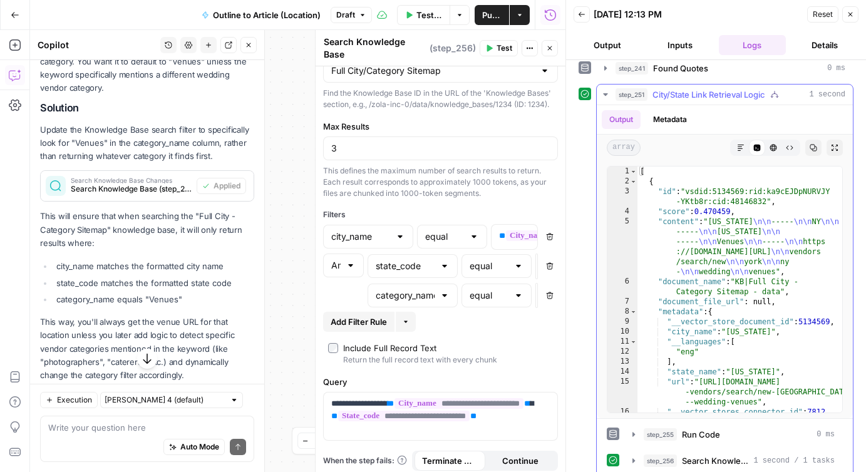
scroll to position [230, 0]
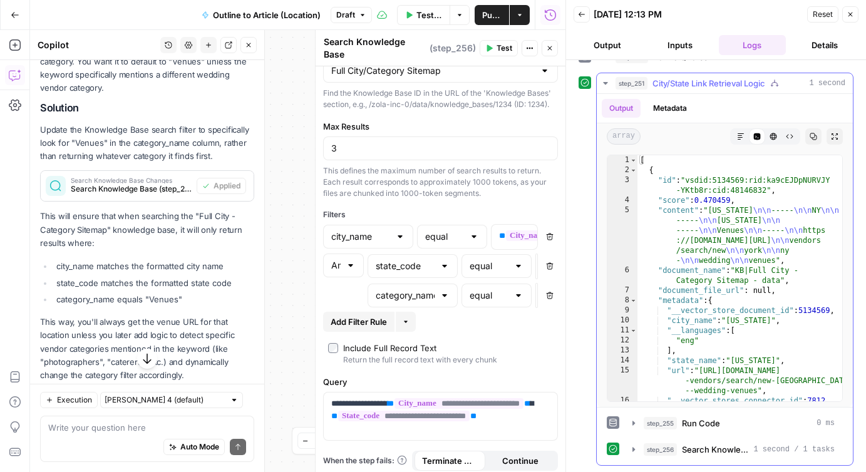
click at [606, 85] on icon "button" at bounding box center [606, 83] width 10 height 10
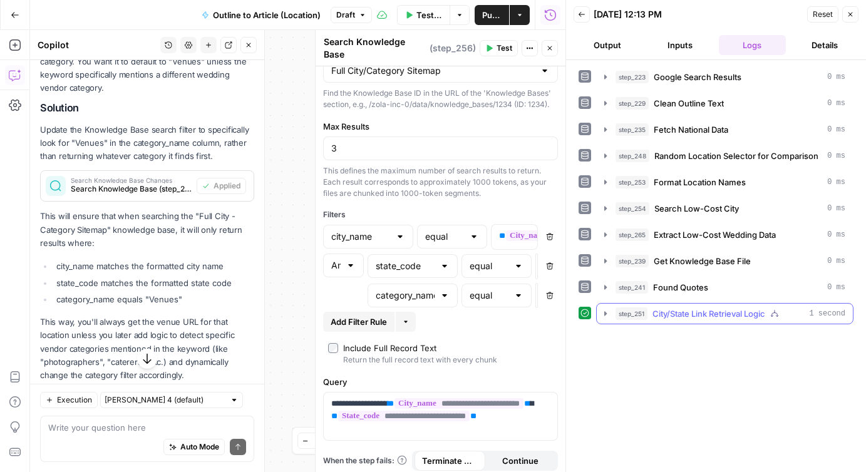
click at [606, 314] on icon "button" at bounding box center [605, 313] width 3 height 4
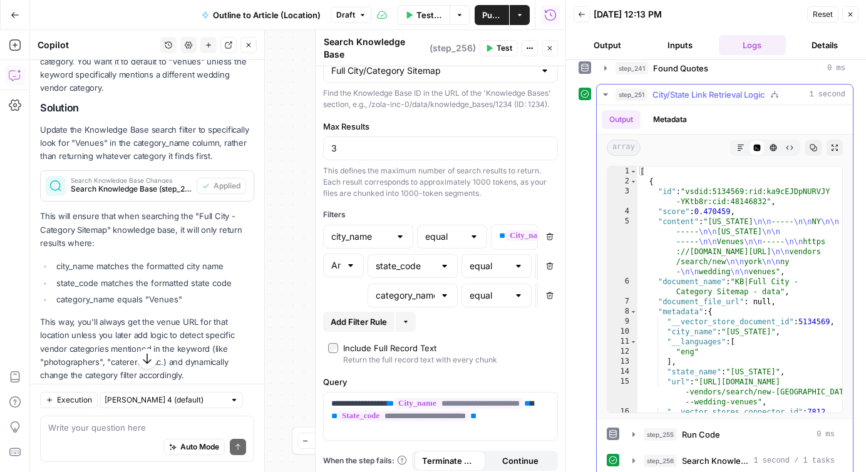
scroll to position [230, 0]
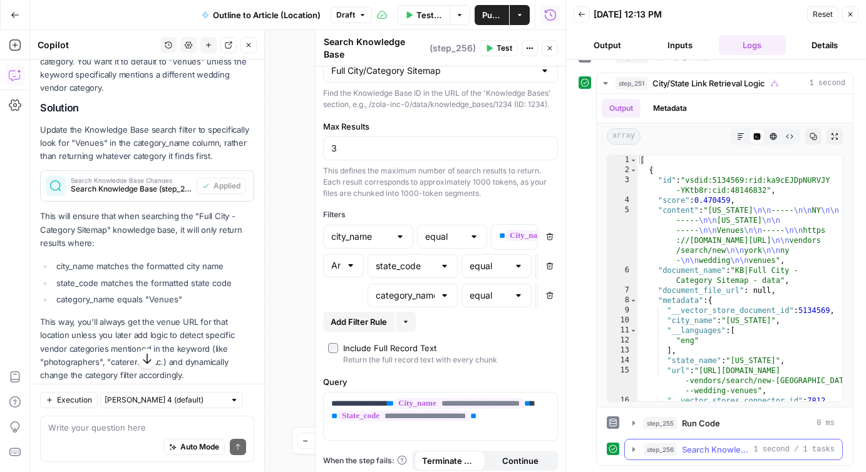
click at [631, 450] on icon "button" at bounding box center [634, 450] width 10 height 10
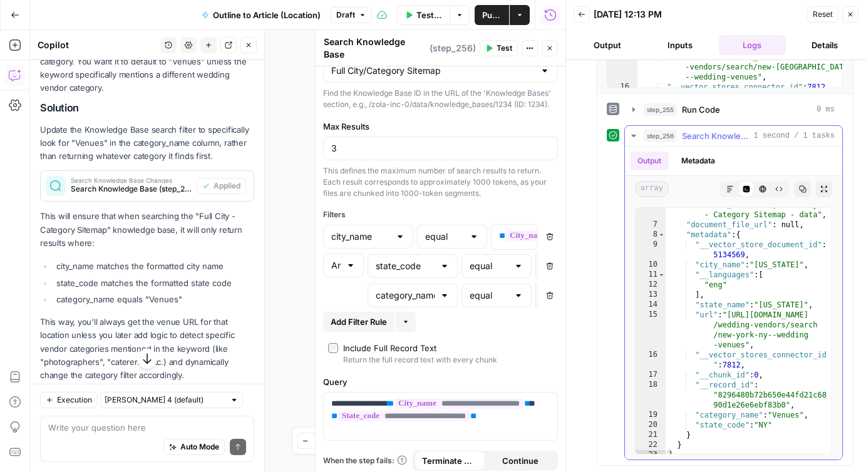
scroll to position [145, 0]
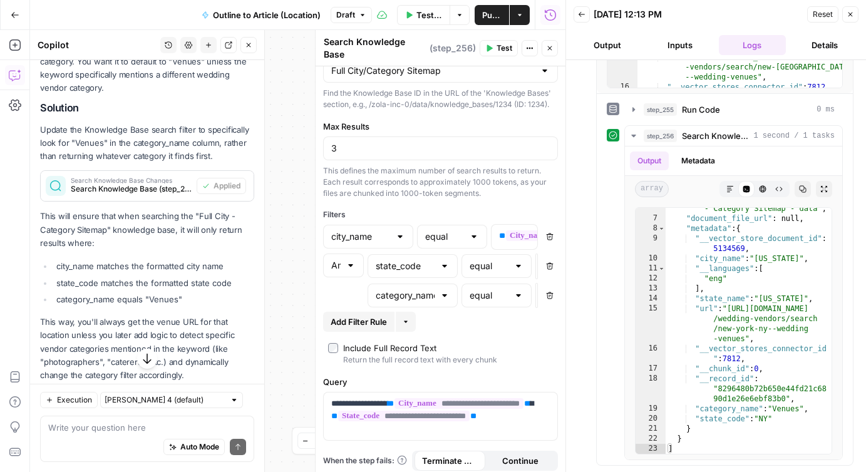
click at [847, 19] on button "Close" at bounding box center [850, 14] width 16 height 16
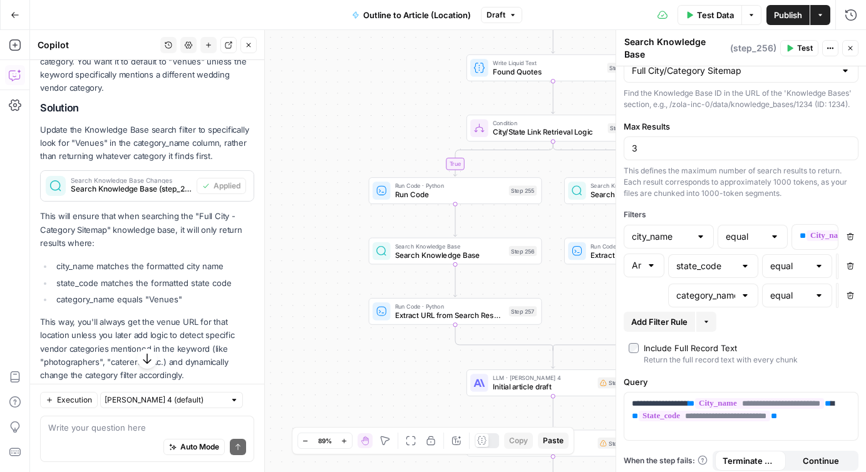
click at [574, 316] on div "true false Workflow Input Settings Inputs Google Search Google Search Results S…" at bounding box center [448, 251] width 836 height 442
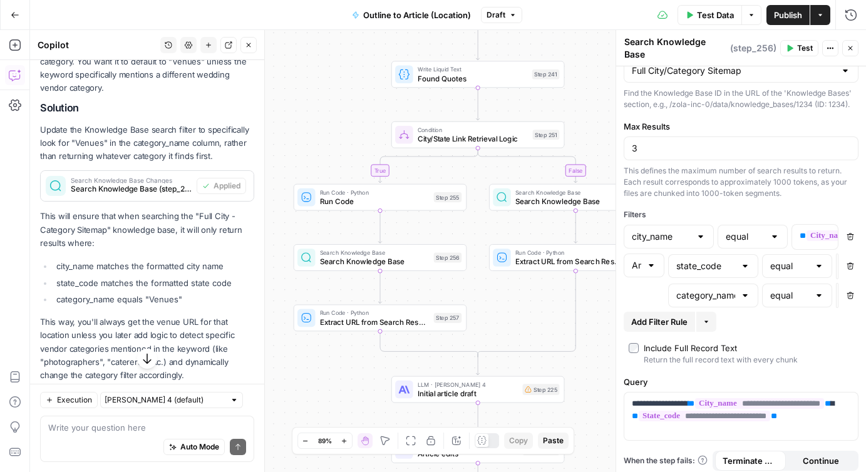
click at [593, 318] on div "true false Workflow Input Settings Inputs Google Search Google Search Results S…" at bounding box center [448, 251] width 836 height 442
click at [533, 115] on icon "button" at bounding box center [534, 114] width 7 height 8
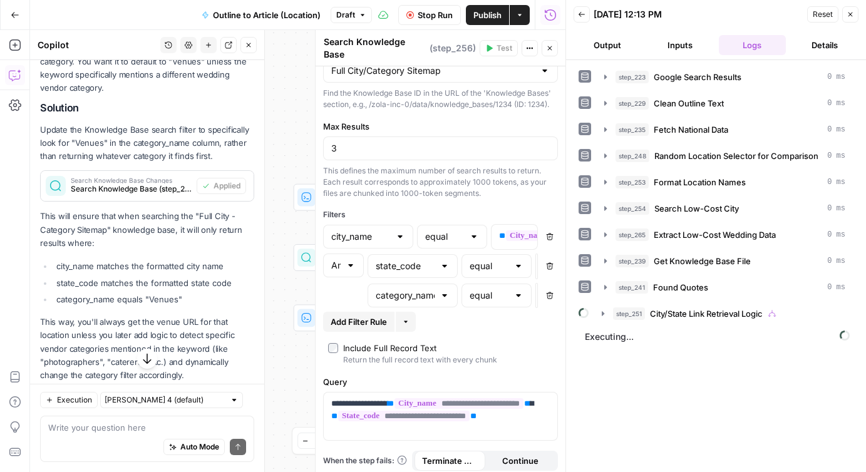
click at [546, 46] on button "Close" at bounding box center [550, 48] width 16 height 16
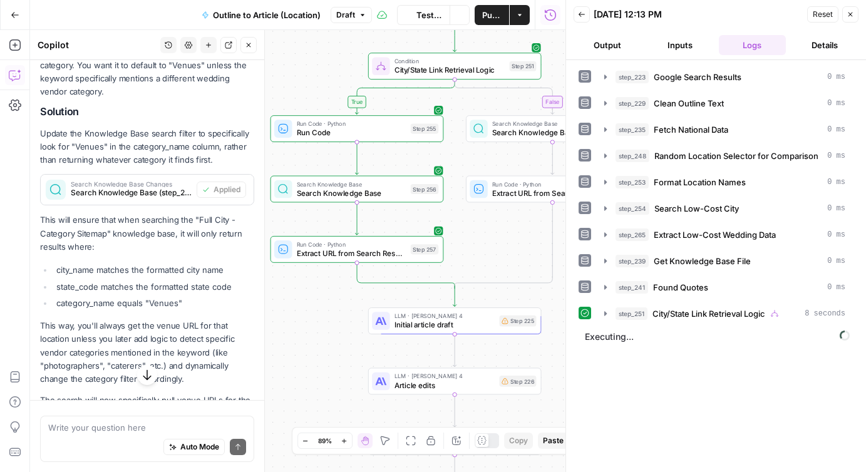
scroll to position [3203, 0]
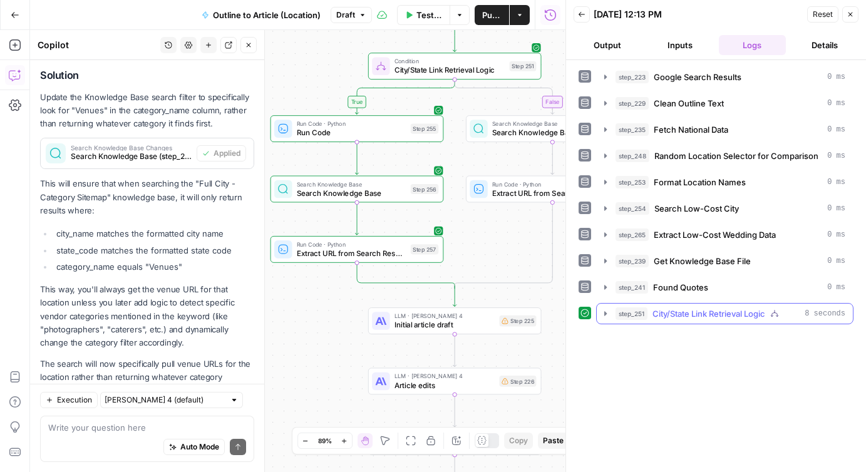
click at [606, 315] on icon "button" at bounding box center [606, 314] width 10 height 10
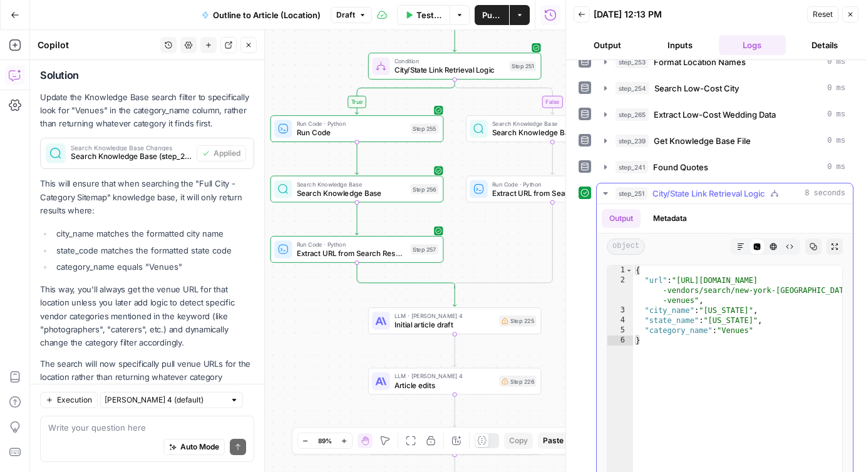
scroll to position [129, 0]
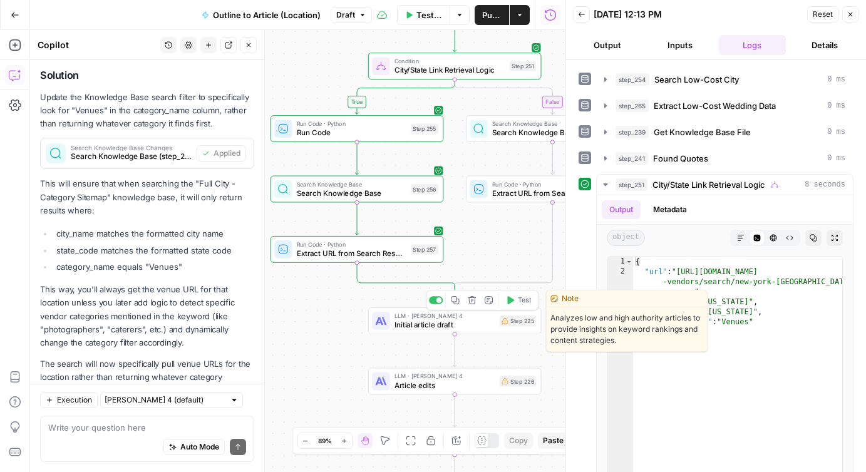
click at [510, 300] on icon "button" at bounding box center [510, 300] width 7 height 8
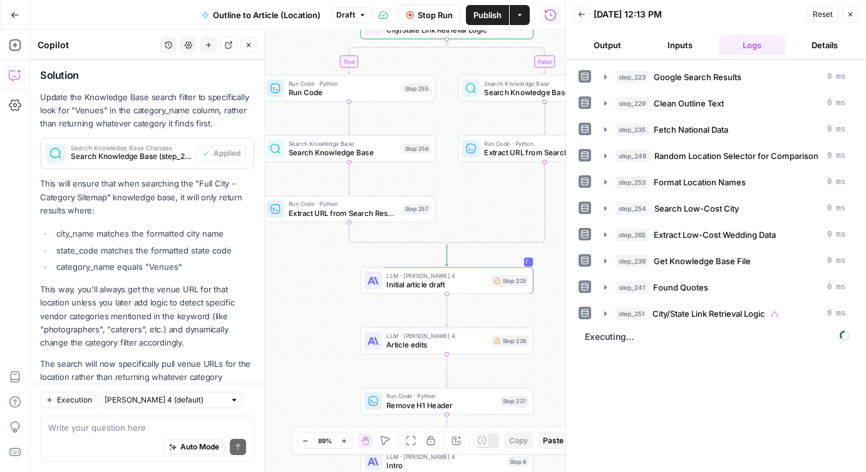
click at [428, 9] on span "Stop Run" at bounding box center [435, 15] width 35 height 13
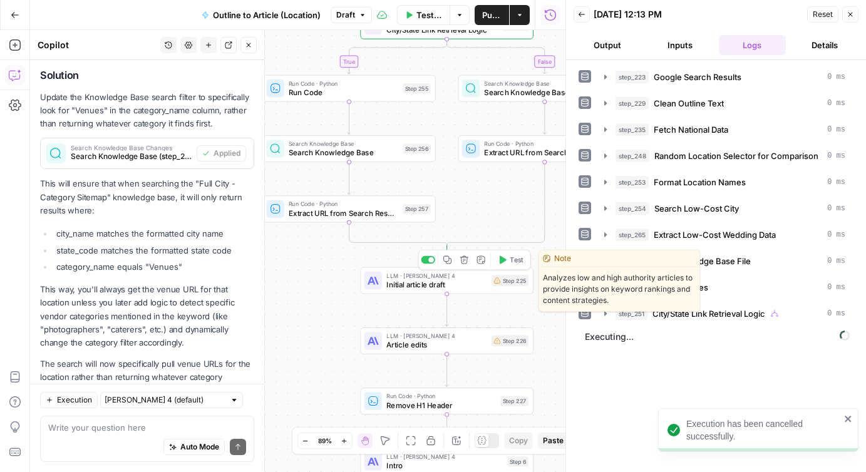
click at [424, 283] on span "Initial article draft" at bounding box center [436, 284] width 101 height 11
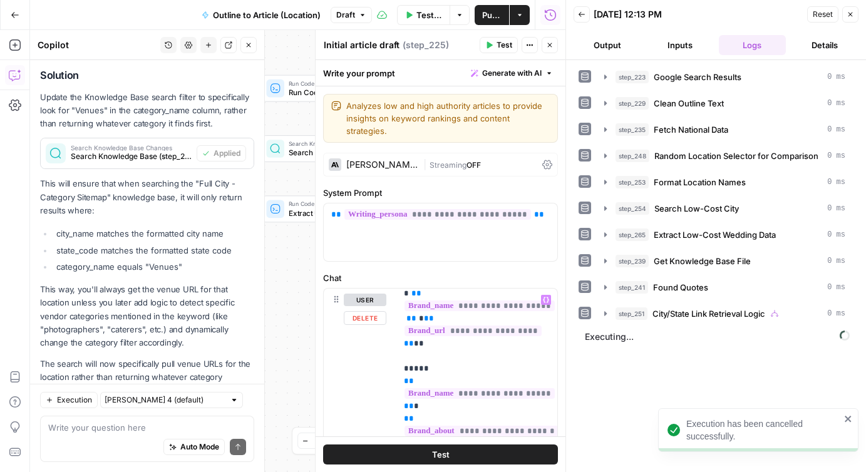
scroll to position [0, 0]
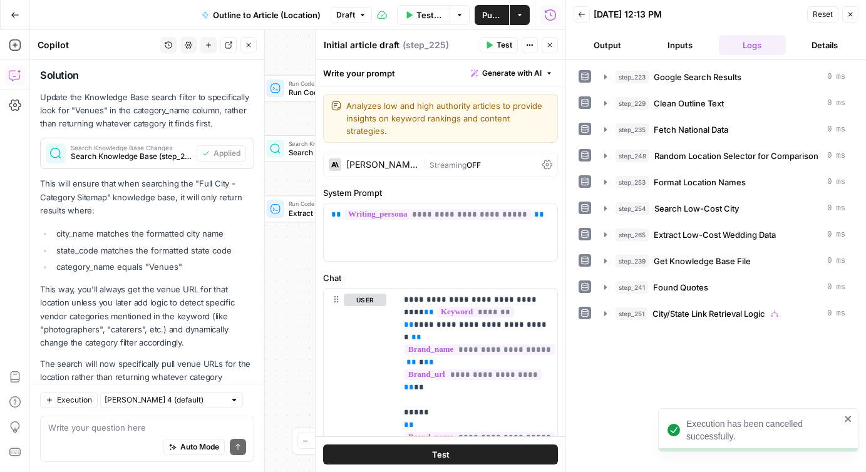
click at [545, 44] on button "Close" at bounding box center [550, 45] width 16 height 16
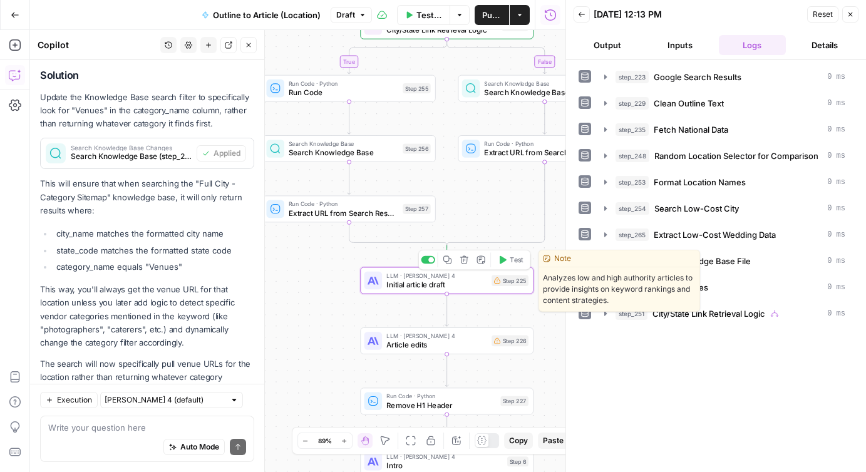
click at [468, 285] on span "Initial article draft" at bounding box center [436, 284] width 101 height 11
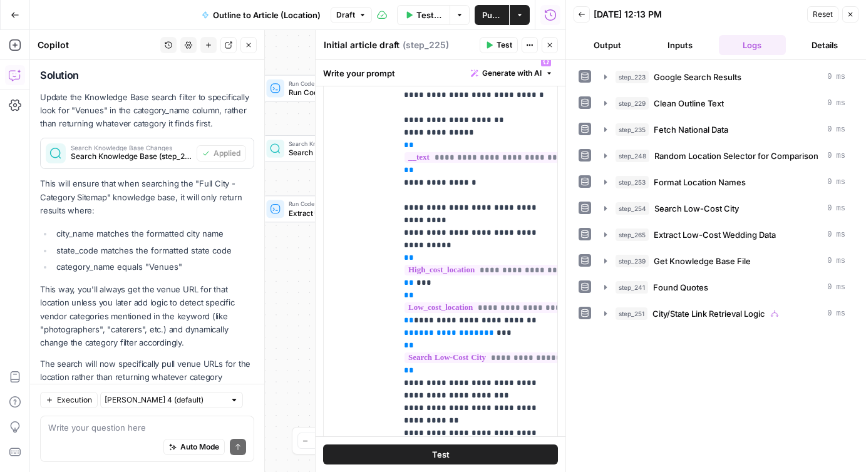
scroll to position [670, 0]
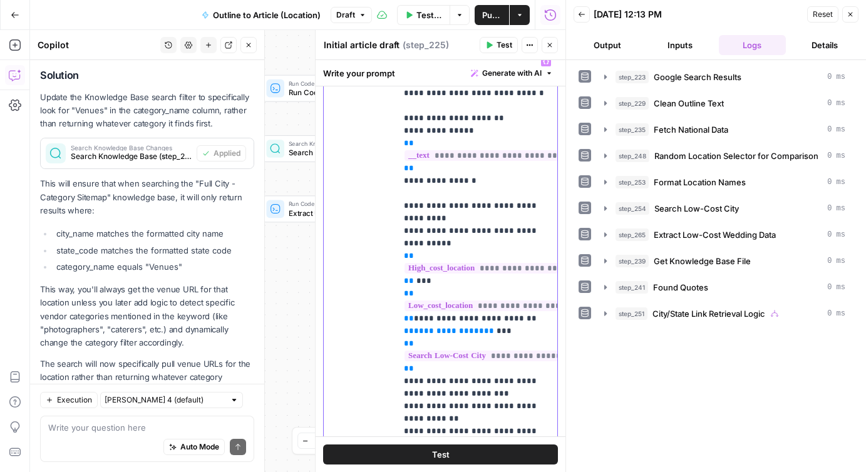
drag, startPoint x: 399, startPoint y: 157, endPoint x: 410, endPoint y: 218, distance: 62.3
click at [410, 218] on div "**********" at bounding box center [476, 305] width 161 height 510
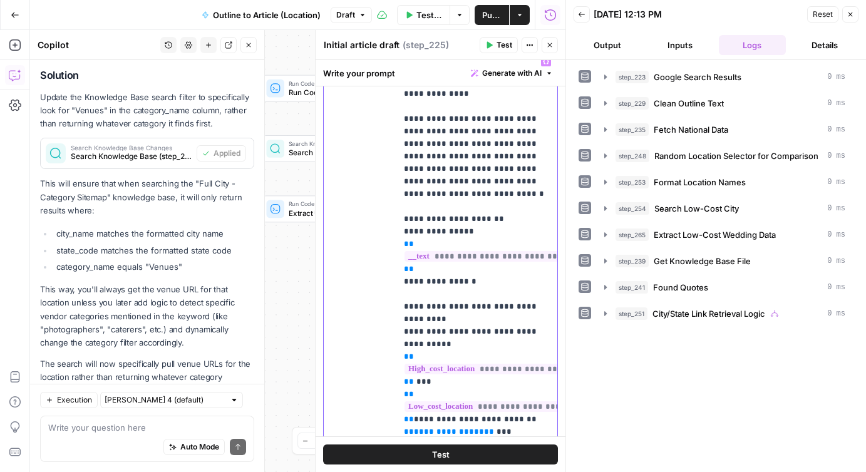
scroll to position [576, 0]
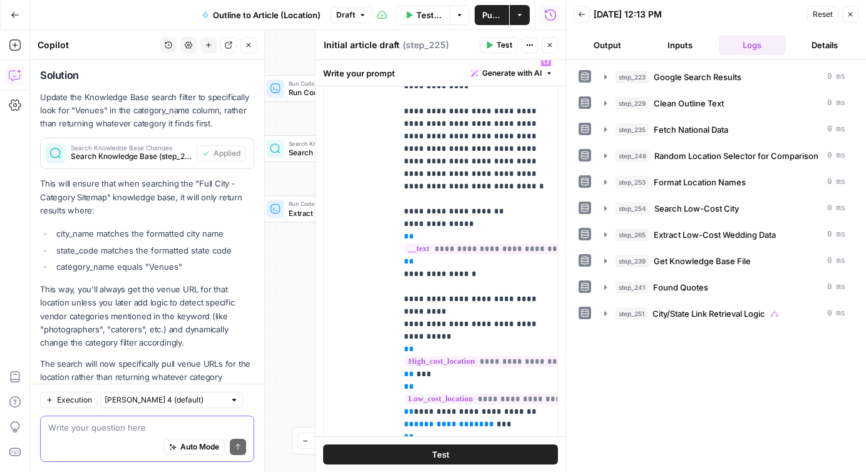
click at [87, 432] on textarea at bounding box center [147, 428] width 198 height 13
drag, startPoint x: 400, startPoint y: 225, endPoint x: 424, endPoint y: 366, distance: 142.9
click at [424, 366] on div "**********" at bounding box center [476, 305] width 161 height 510
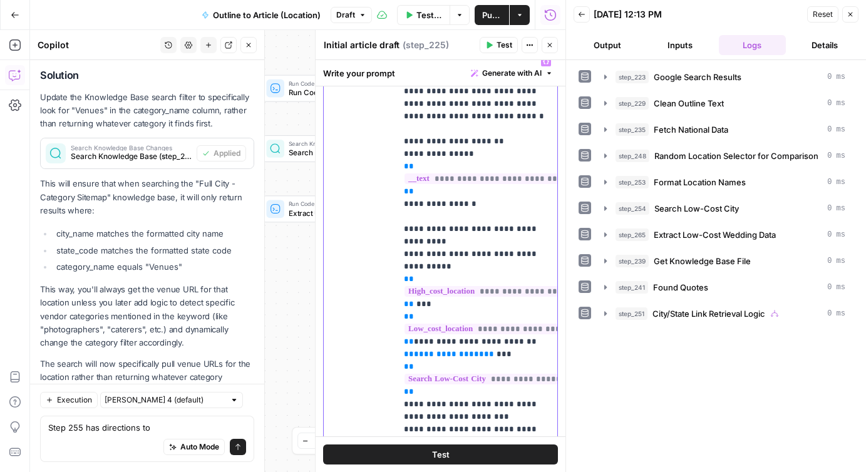
scroll to position [648, 0]
copy p "**********"
click at [205, 420] on div "Step 255 has directions to Step 255 has directions to Auto Mode Send" at bounding box center [147, 439] width 214 height 46
paste textarea "- Include exactly one comparison between {{step_248.output.high_cost_location}}…"
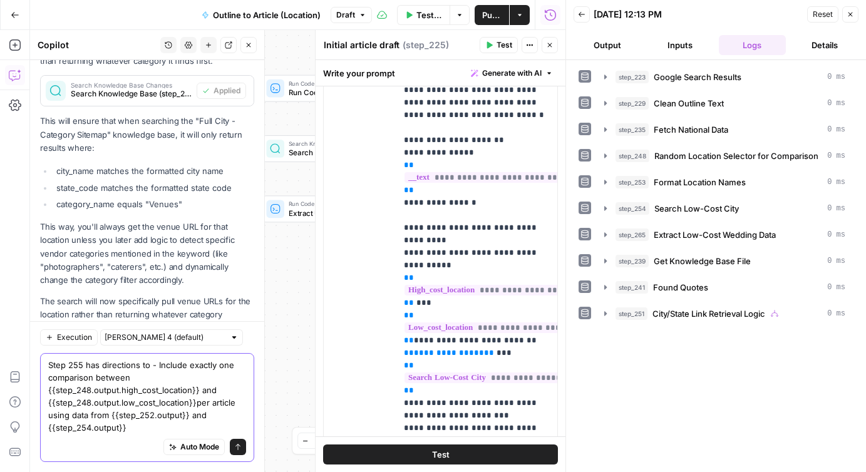
scroll to position [3239, 0]
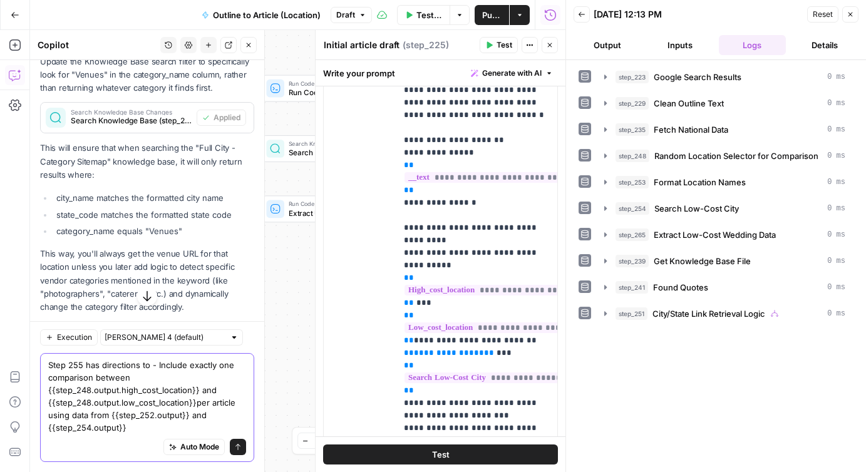
click at [157, 365] on textarea "Step 255 has directions to - Include exactly one comparison between {{step_248.…" at bounding box center [147, 396] width 198 height 75
click at [138, 425] on textarea "Step 255 has directions to - "Include exactly one comparison between {{step_248…" at bounding box center [147, 396] width 198 height 75
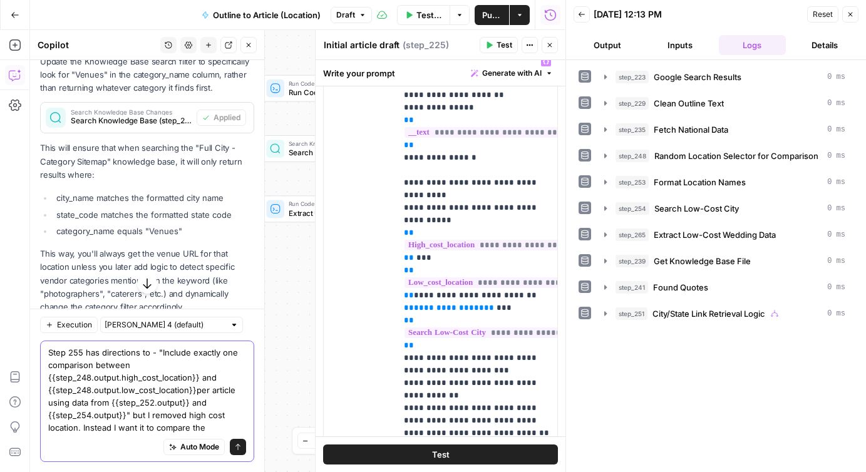
scroll to position [661, 0]
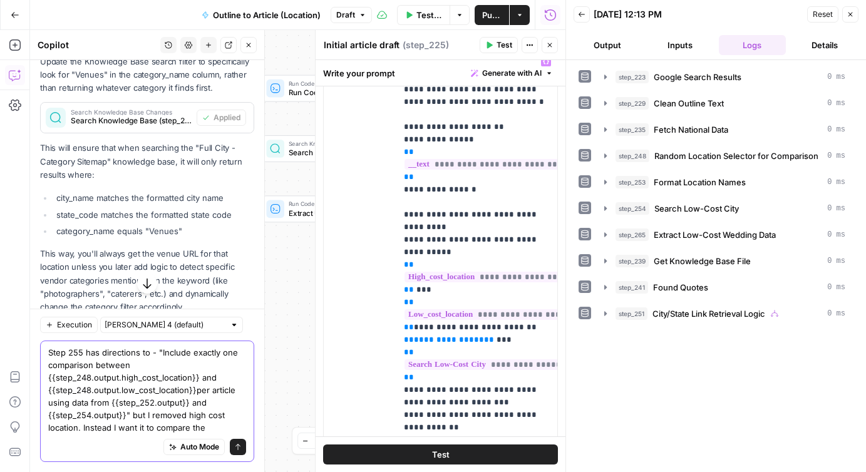
type textarea "Step 255 has directions to - "Include exactly one comparison between {{step_248…"
click at [553, 49] on button "Close" at bounding box center [550, 45] width 16 height 16
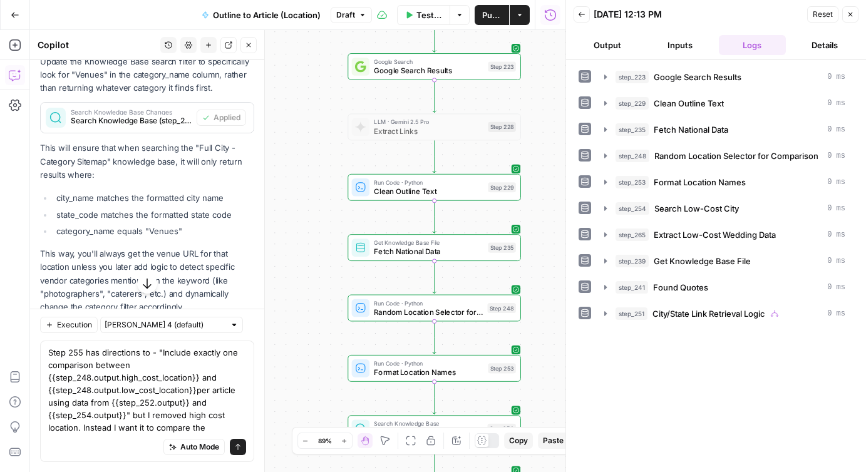
click at [413, 249] on span "Fetch National Data" at bounding box center [429, 251] width 110 height 11
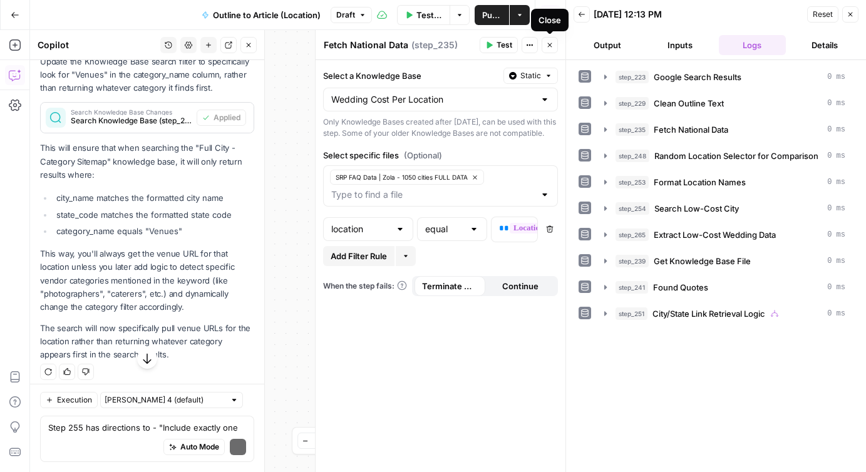
scroll to position [3203, 0]
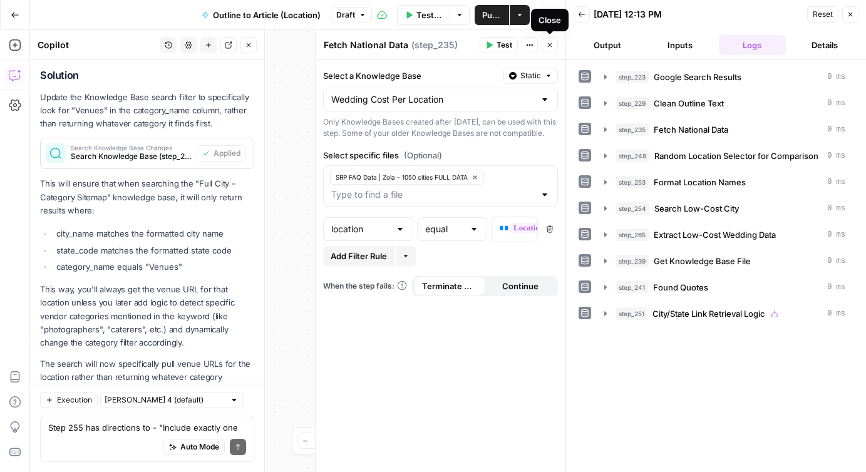
click at [554, 46] on button "Close" at bounding box center [550, 45] width 16 height 16
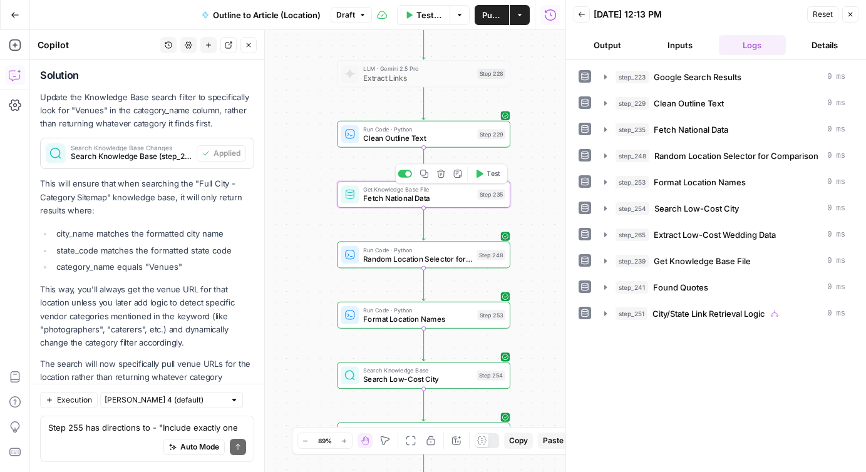
click at [366, 194] on span "Fetch National Data" at bounding box center [418, 198] width 110 height 11
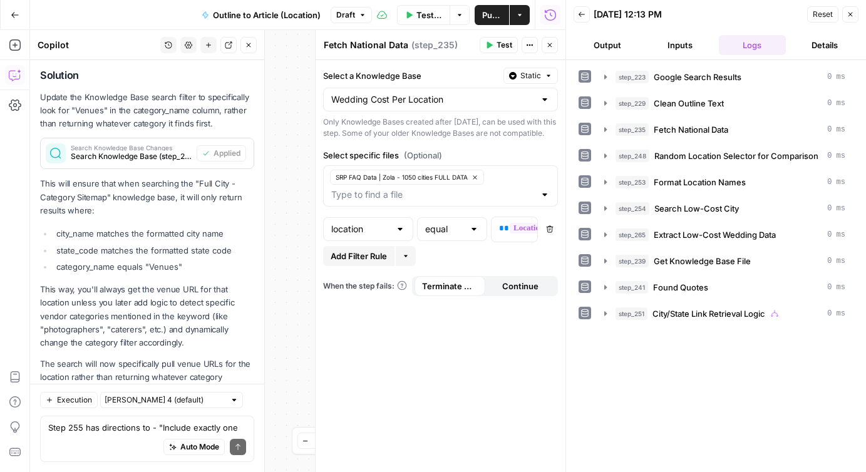
click at [296, 224] on div "true false Workflow Input Settings Inputs Google Search Google Search Results S…" at bounding box center [298, 251] width 536 height 442
click at [547, 47] on icon "button" at bounding box center [550, 45] width 8 height 8
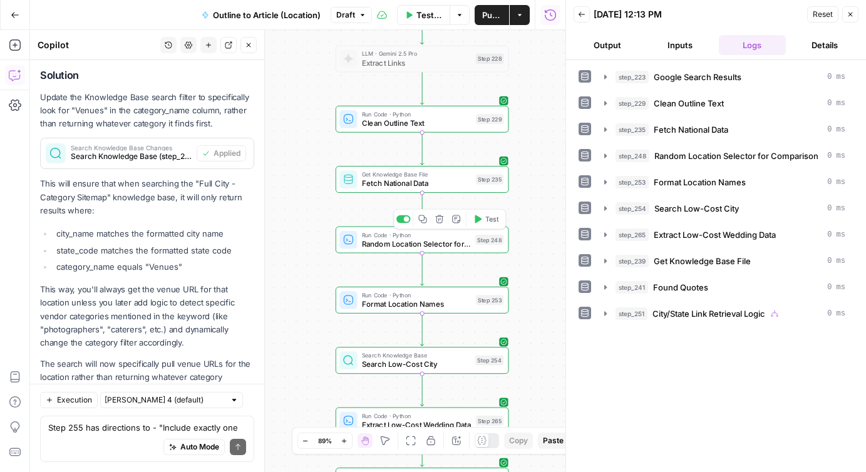
click at [380, 241] on span "Random Location Selector for Comparison" at bounding box center [416, 243] width 109 height 11
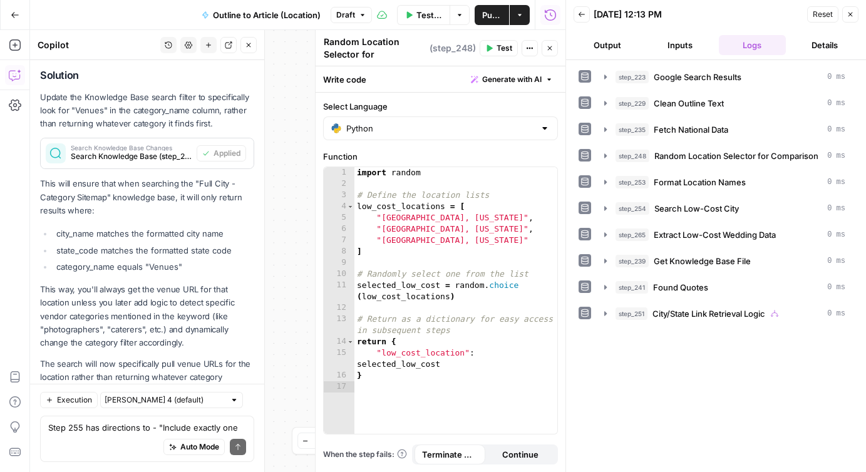
click at [548, 49] on icon "button" at bounding box center [550, 48] width 4 height 4
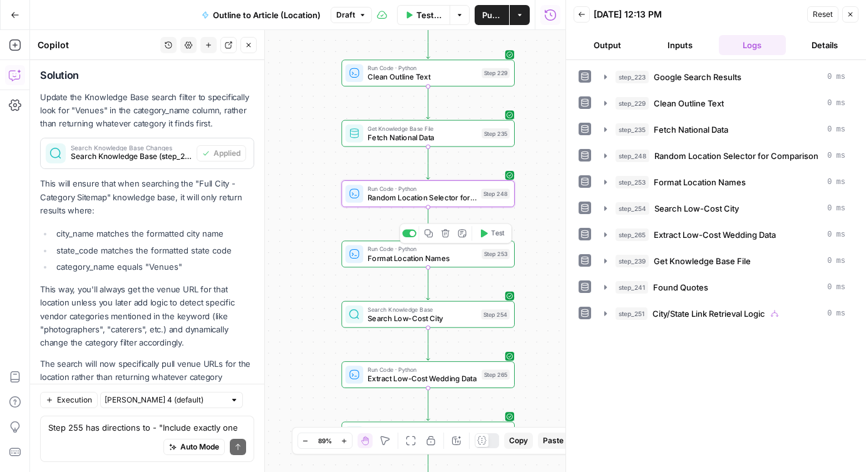
click at [390, 259] on span "Format Location Names" at bounding box center [423, 257] width 110 height 11
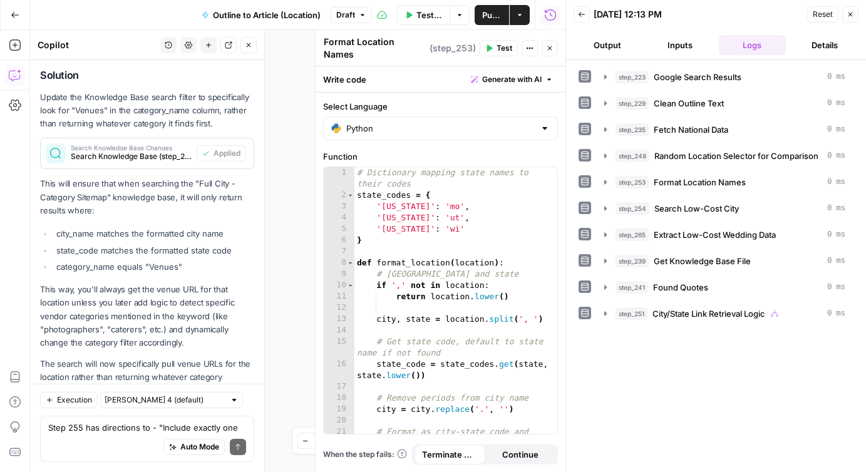
click at [549, 51] on button "Close" at bounding box center [550, 48] width 16 height 16
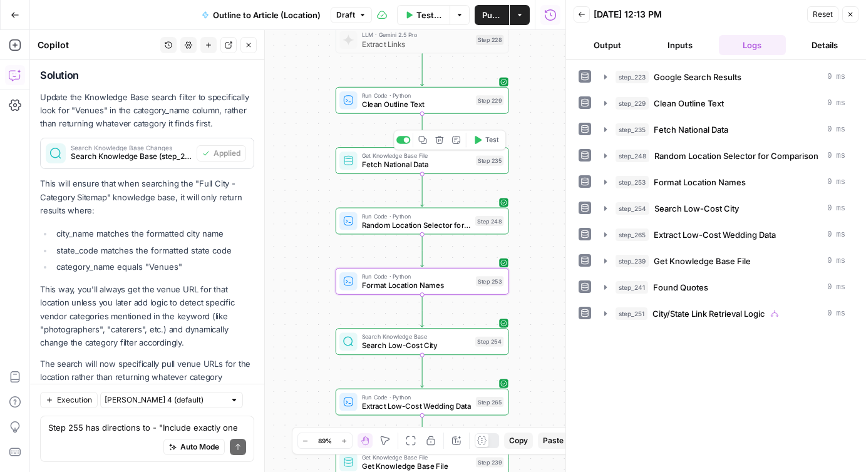
click at [418, 162] on span "Fetch National Data" at bounding box center [417, 164] width 110 height 11
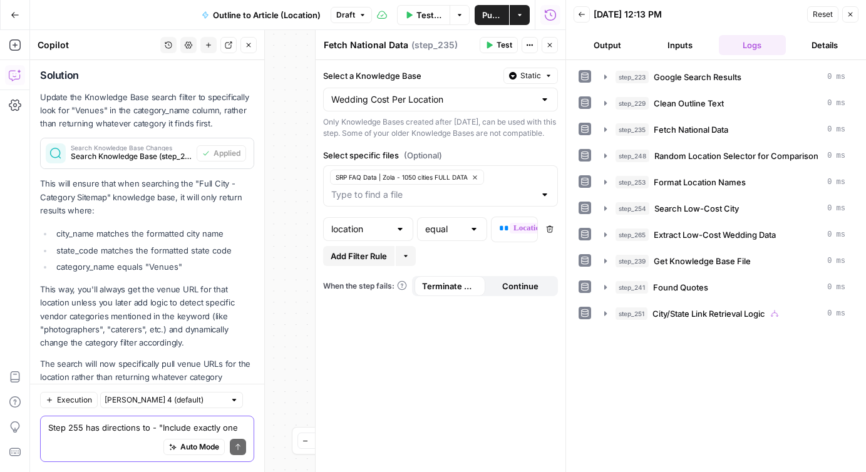
click at [236, 429] on textarea "Step 255 has directions to - "Include exactly one comparison between {{step_248…" at bounding box center [147, 428] width 198 height 13
click at [551, 47] on icon "button" at bounding box center [550, 45] width 8 height 8
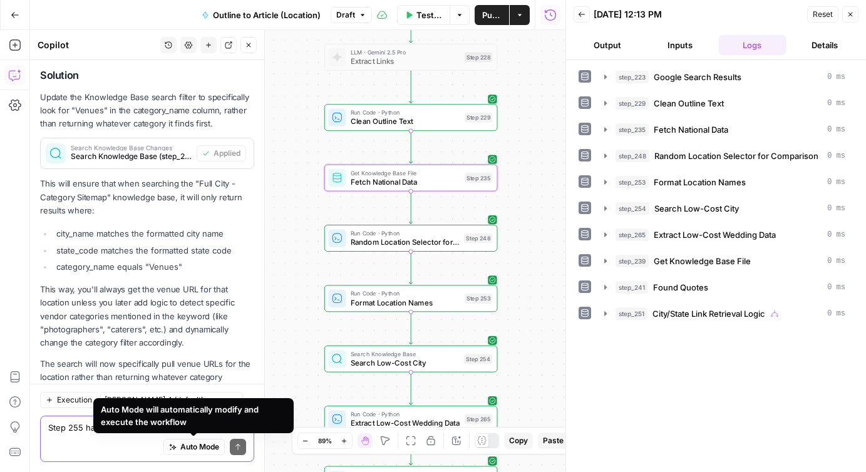
click at [60, 432] on textarea "Step 255 has directions to - "Include exactly one comparison between {{step_248…" at bounding box center [147, 428] width 198 height 13
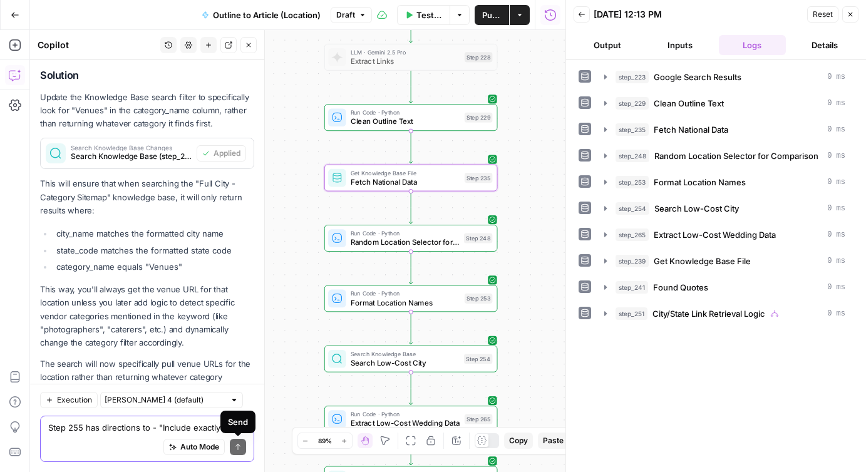
click at [149, 427] on textarea "Step 255 has directions to - "Include exactly one comparison between {{step_248…" at bounding box center [147, 428] width 198 height 13
paste textarea "Step 255 has directions to - "Include exactly one comparison between {{step_248…"
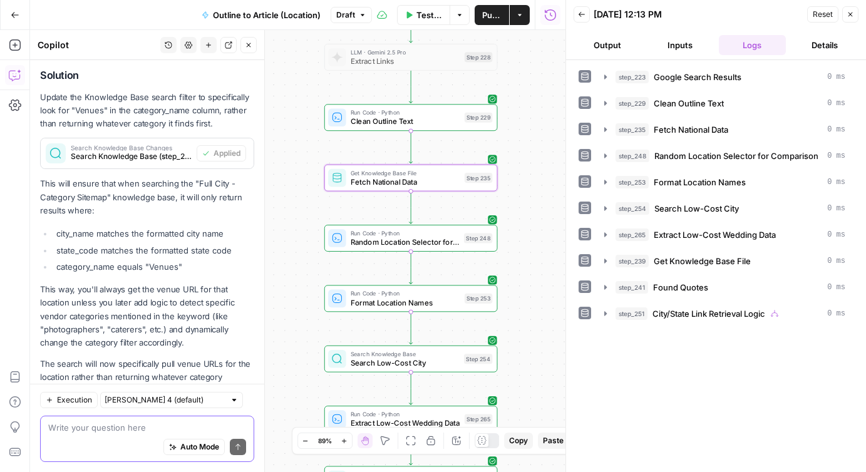
type textarea "Step 255 has directions to - "Include exactly one comparison between {{step_248…"
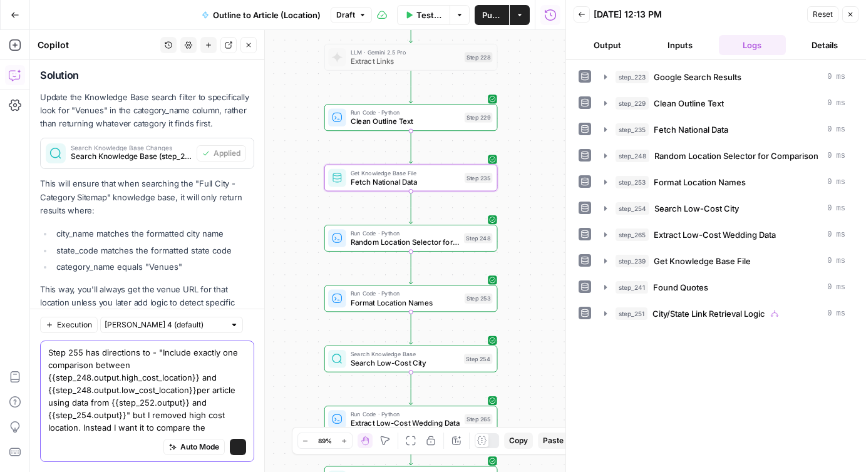
scroll to position [3278, 0]
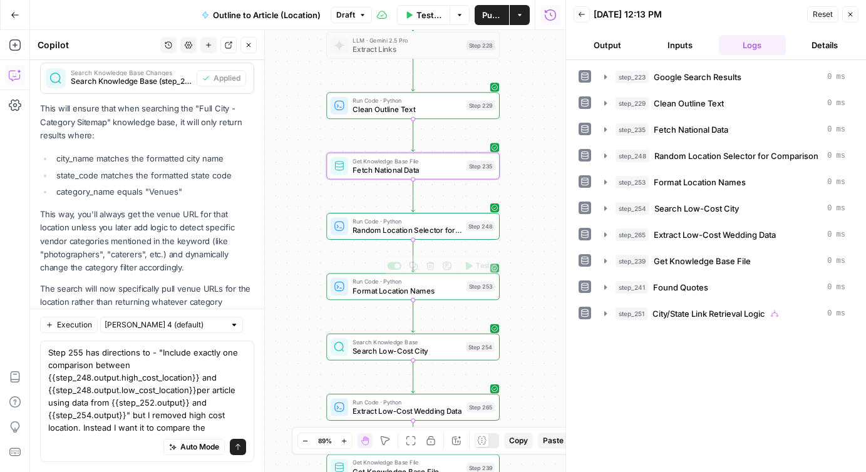
click at [375, 292] on span "Format Location Names" at bounding box center [408, 290] width 110 height 11
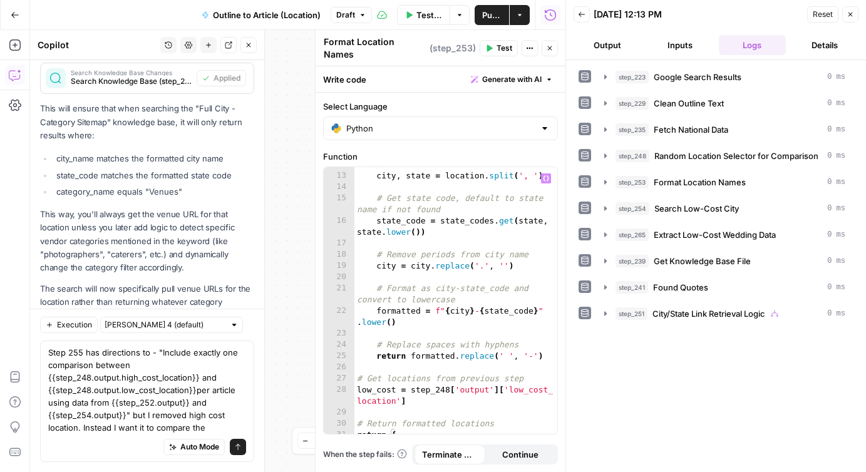
scroll to position [178, 0]
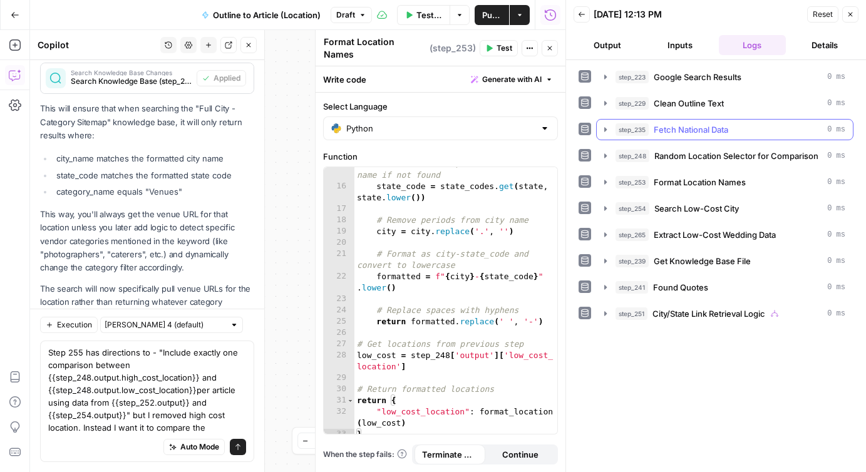
click at [607, 129] on icon "button" at bounding box center [606, 130] width 10 height 10
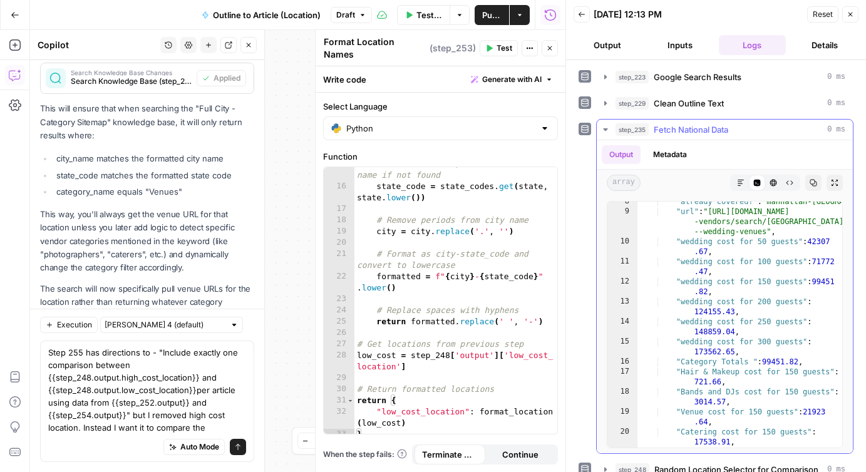
scroll to position [115, 0]
type textarea "**********"
drag, startPoint x: 673, startPoint y: 279, endPoint x: 806, endPoint y: 280, distance: 132.8
click at [806, 280] on div ""already covered?" : "manhattan-[GEOGRAPHIC_DATA]" , "url" : "[URL][DOMAIN_NAME…" at bounding box center [740, 335] width 205 height 276
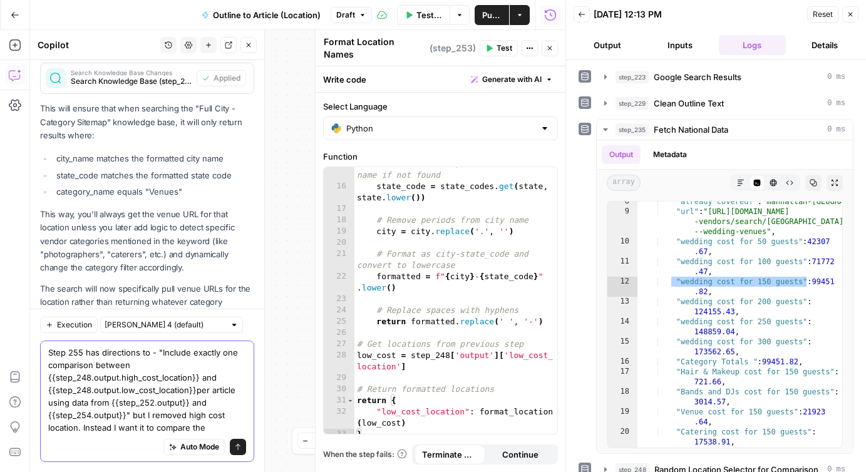
click at [220, 427] on textarea "Step 255 has directions to - "Include exactly one comparison between {{step_248…" at bounding box center [147, 390] width 198 height 88
paste textarea ""wedding cost for 150 guests""
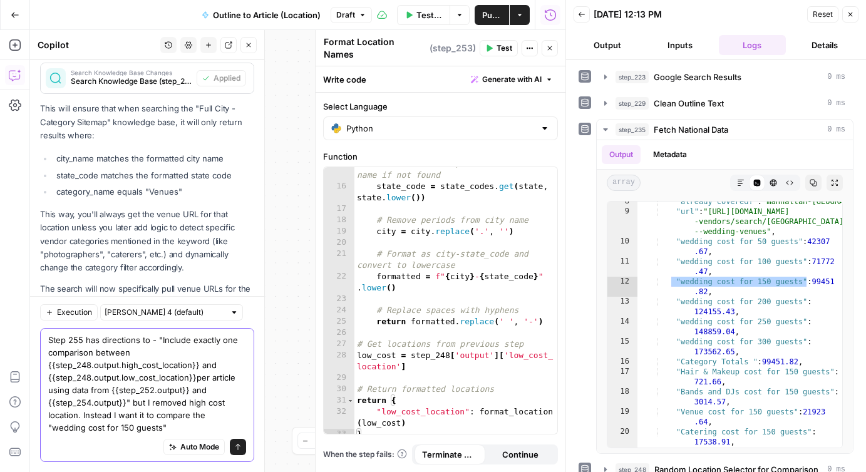
scroll to position [3291, 0]
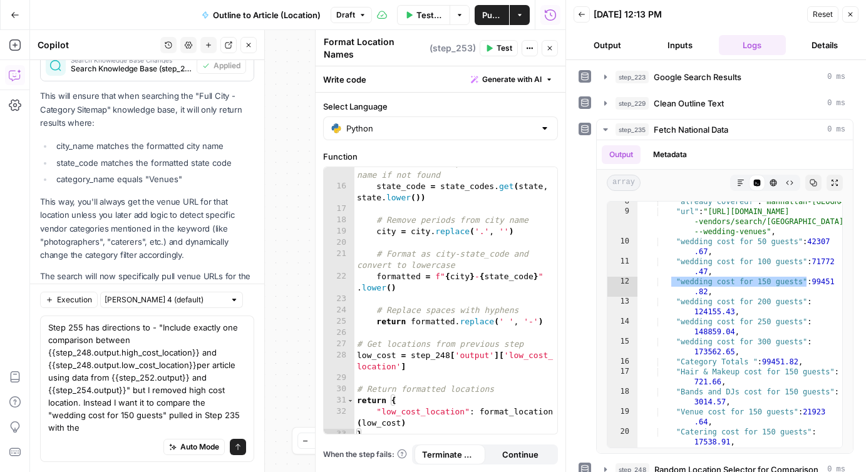
drag, startPoint x: 45, startPoint y: 379, endPoint x: 188, endPoint y: 378, distance: 142.8
click at [188, 378] on div "Step 255 has directions to - "Include exactly one comparison between {{step_248…" at bounding box center [147, 389] width 214 height 147
drag, startPoint x: 194, startPoint y: 378, endPoint x: 49, endPoint y: 380, distance: 145.3
click at [49, 380] on textarea "Step 255 has directions to - "Include exactly one comparison between {{step_248…" at bounding box center [147, 377] width 198 height 113
click at [237, 426] on div "Send" at bounding box center [238, 422] width 19 height 12
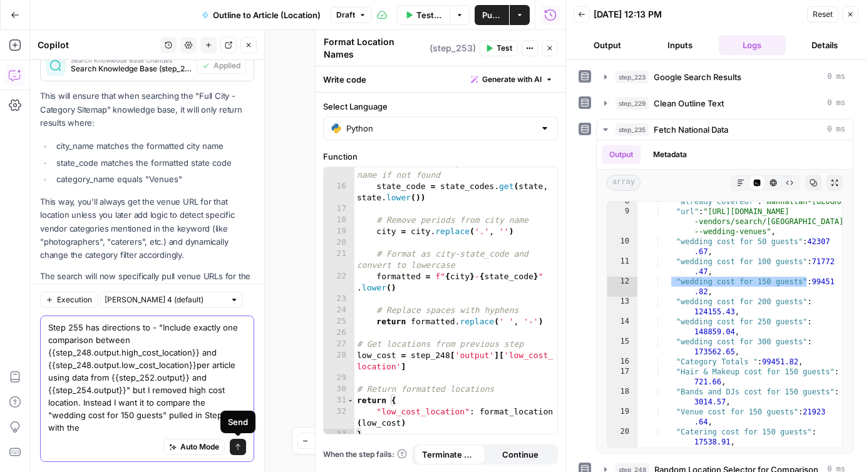
click at [213, 424] on textarea "Step 255 has directions to - "Include exactly one comparison between {{step_248…" at bounding box center [147, 377] width 198 height 113
paste textarea "{{step_248.output.low_cost_location}}"
type textarea "Step 255 has directions to - "Include exactly one comparison between {{step_248…"
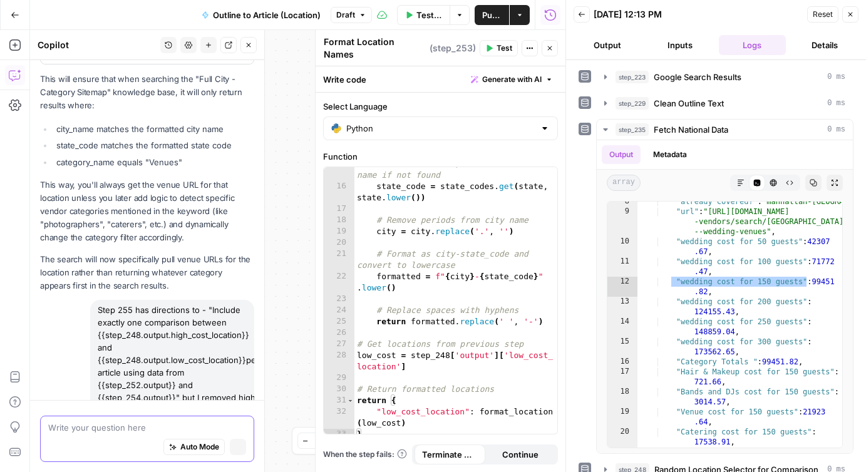
scroll to position [3347, 0]
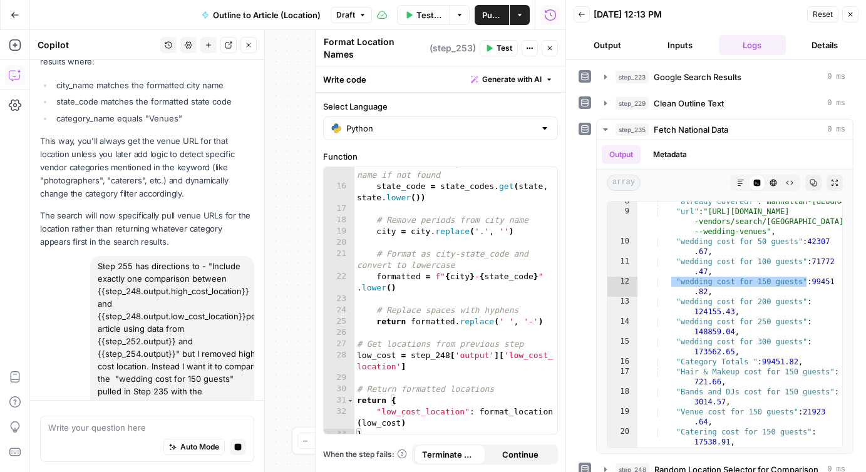
click at [548, 48] on icon "button" at bounding box center [550, 48] width 8 height 8
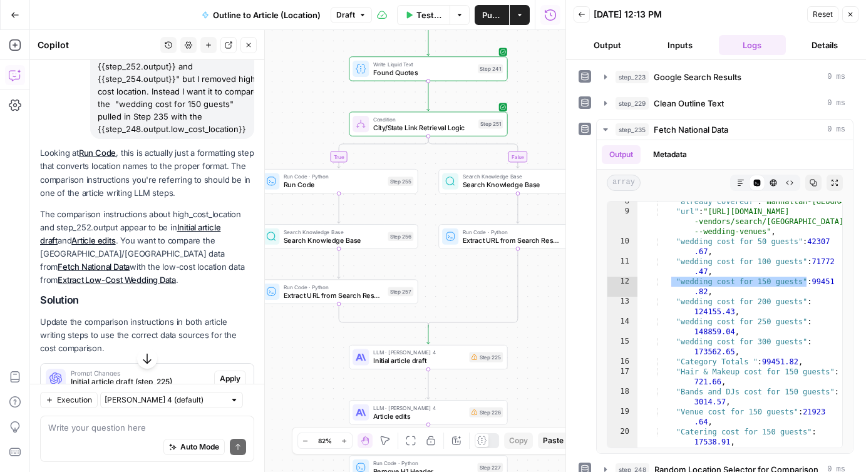
scroll to position [3629, 0]
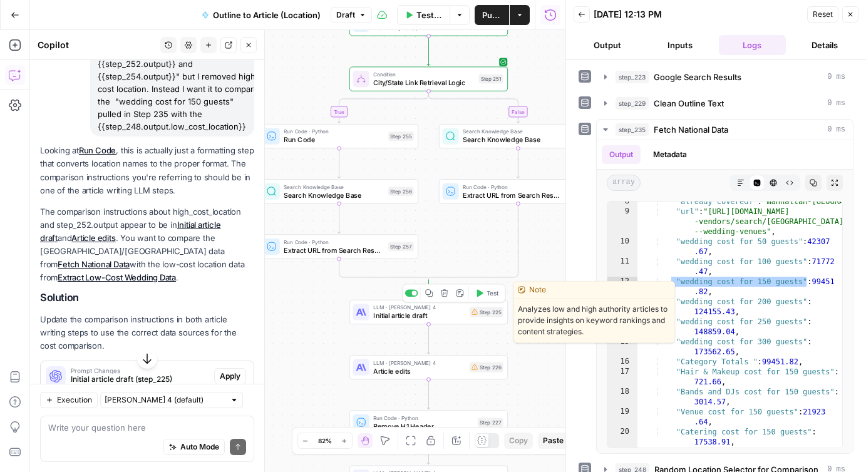
click at [408, 319] on span "Initial article draft" at bounding box center [419, 316] width 92 height 10
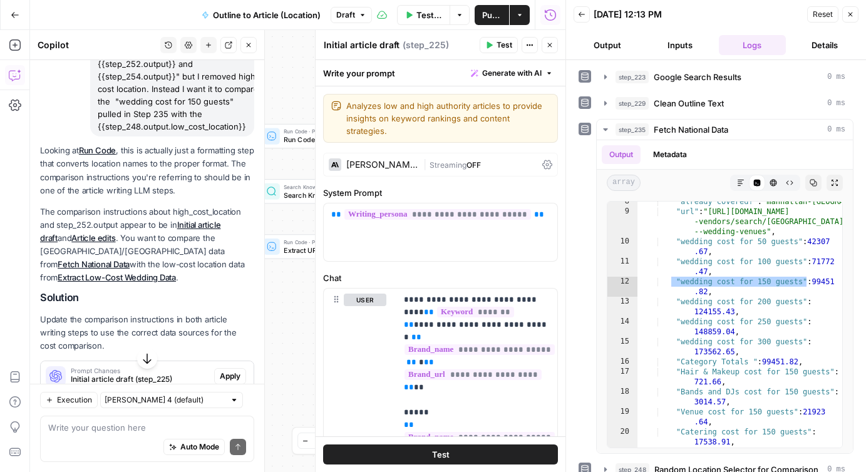
click at [852, 18] on icon "button" at bounding box center [851, 15] width 8 height 8
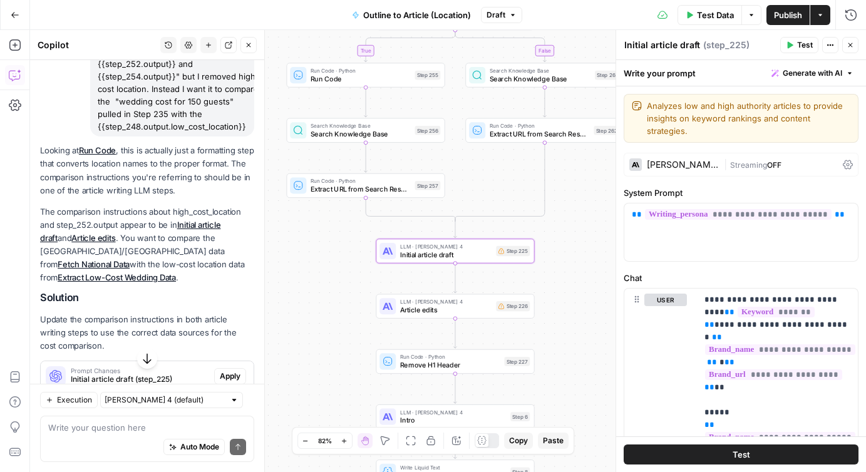
click at [171, 368] on span "Prompt Changes" at bounding box center [140, 371] width 138 height 6
click at [220, 371] on span "Apply" at bounding box center [230, 376] width 21 height 11
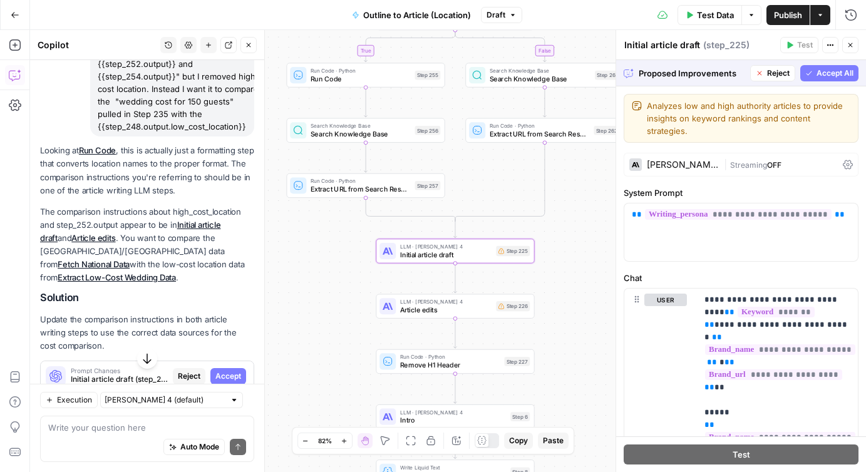
click at [155, 374] on span "Initial article draft (step_225)" at bounding box center [119, 379] width 97 height 11
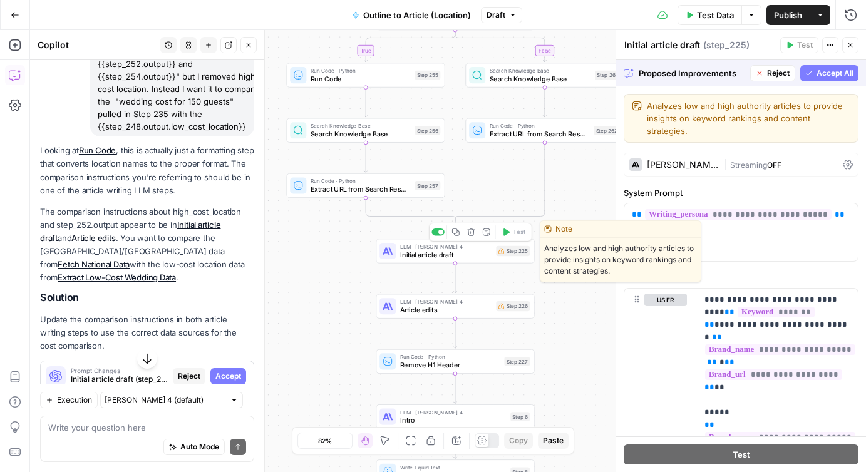
click at [448, 251] on span "Initial article draft" at bounding box center [446, 255] width 92 height 10
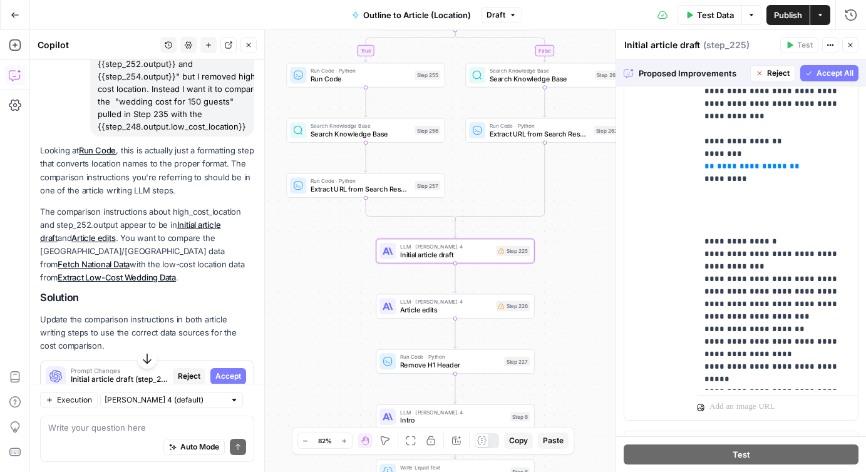
scroll to position [1062, 0]
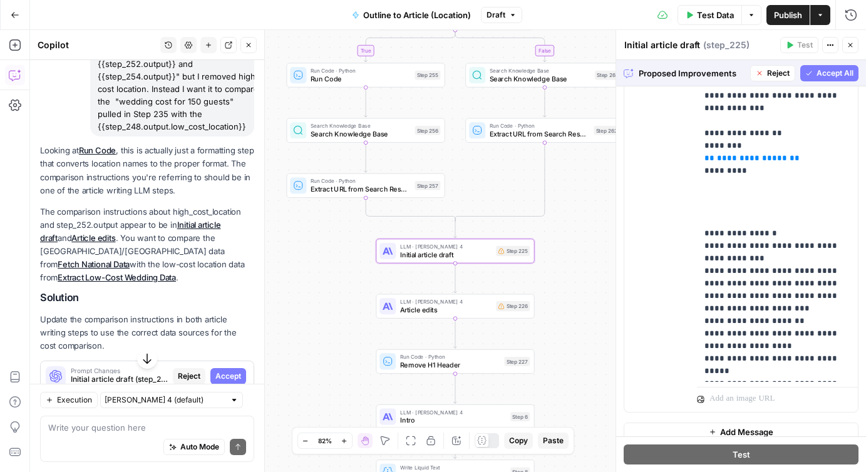
click at [819, 71] on span "Accept All" at bounding box center [835, 73] width 37 height 11
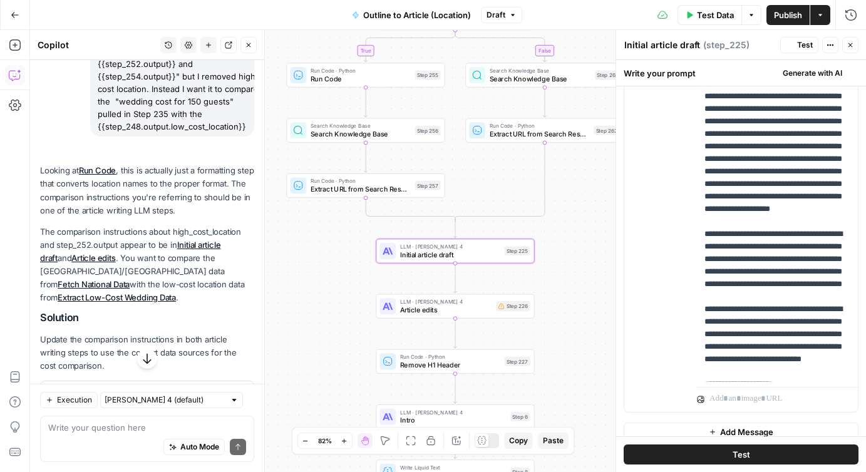
scroll to position [0, 0]
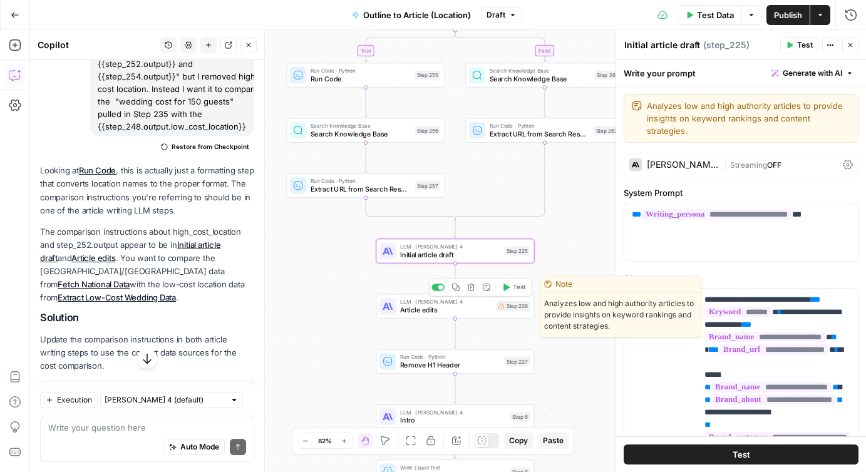
click at [470, 311] on span "Article edits" at bounding box center [446, 310] width 92 height 10
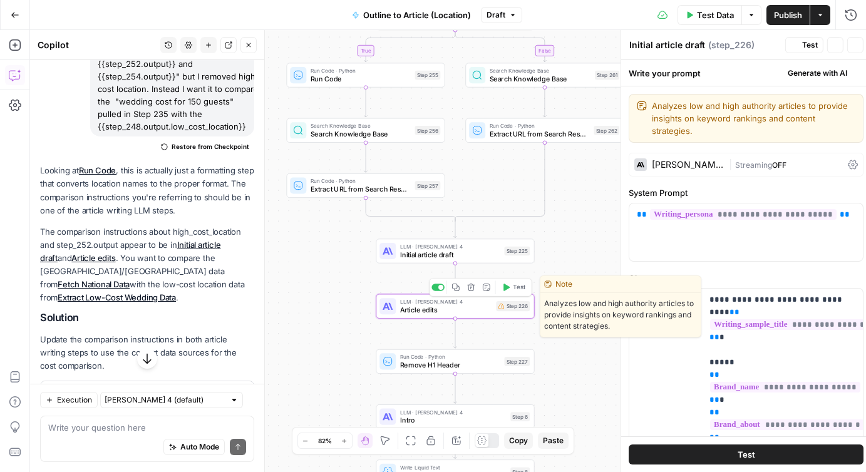
type textarea "Article edits"
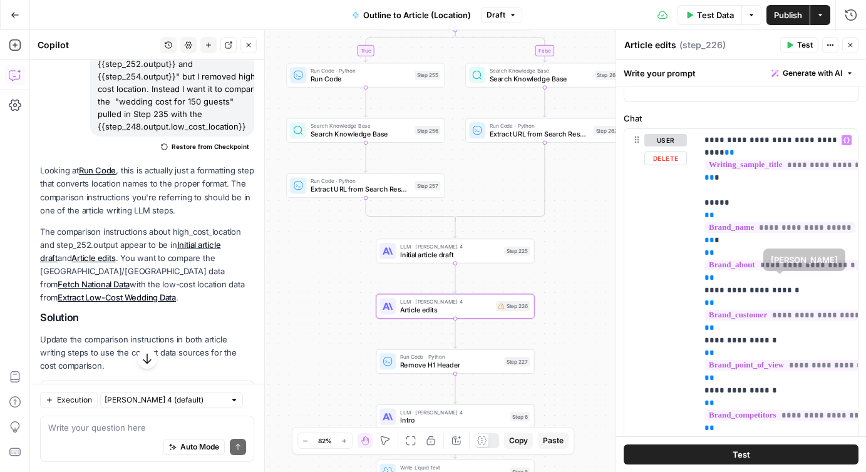
scroll to position [184, 0]
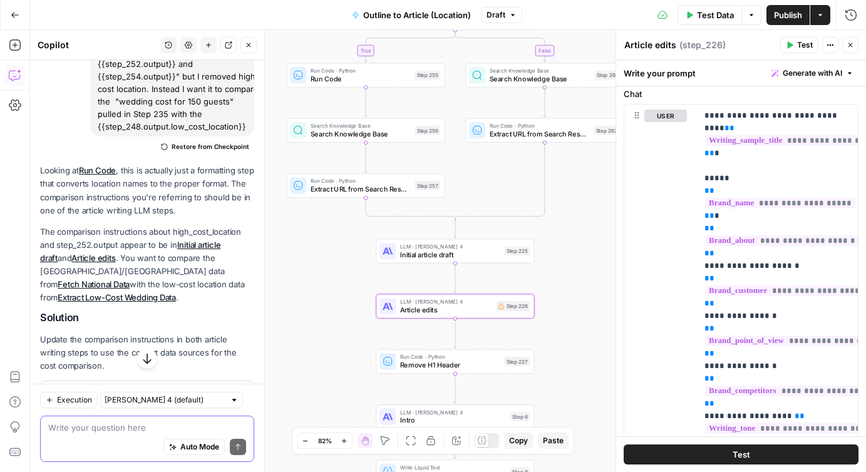
click at [115, 432] on textarea at bounding box center [147, 428] width 198 height 13
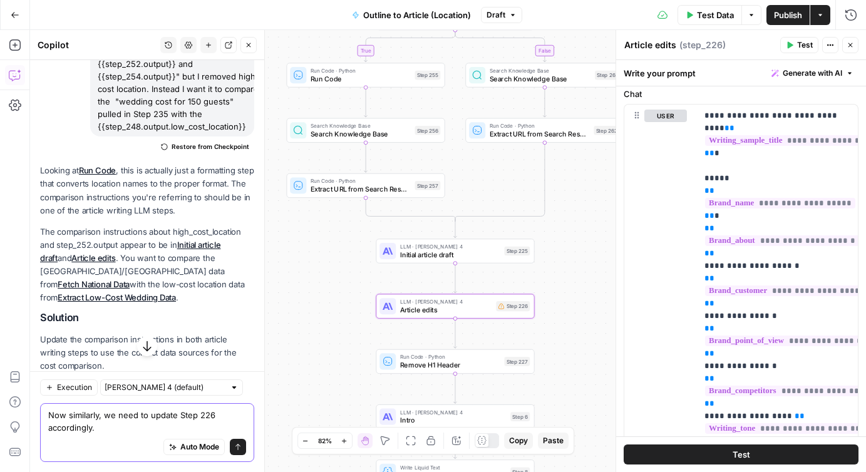
type textarea "Now similarly, we need to update Step 226 accordingly."
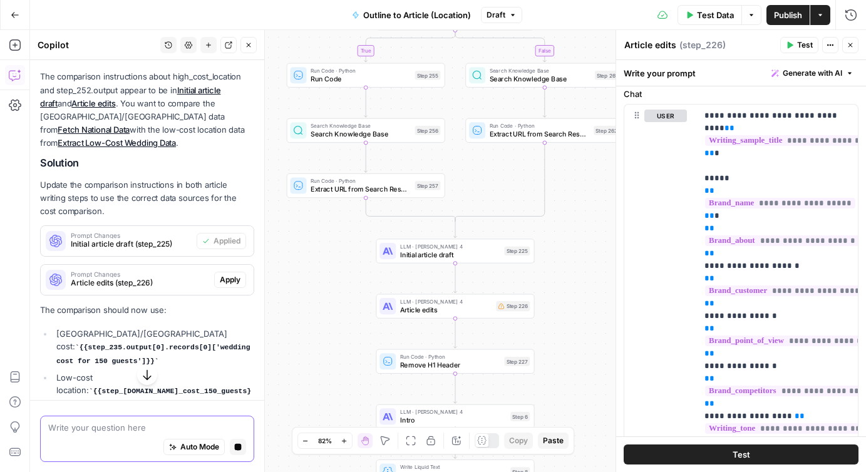
scroll to position [3762, 0]
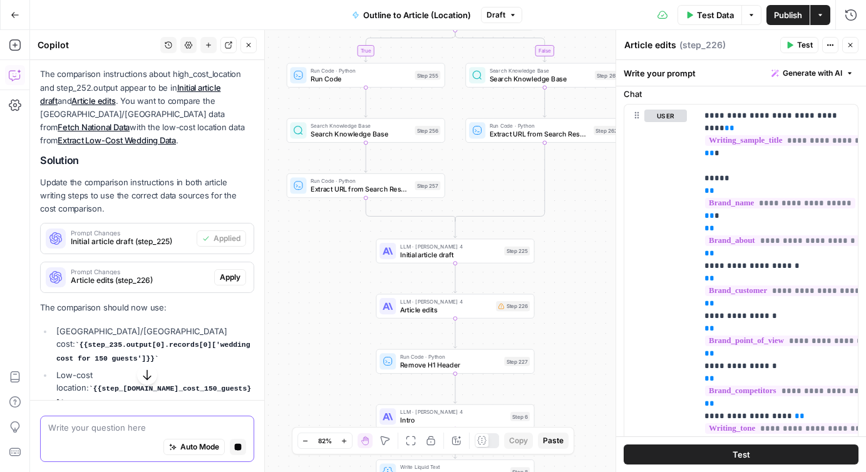
click at [237, 447] on icon "button" at bounding box center [238, 447] width 7 height 7
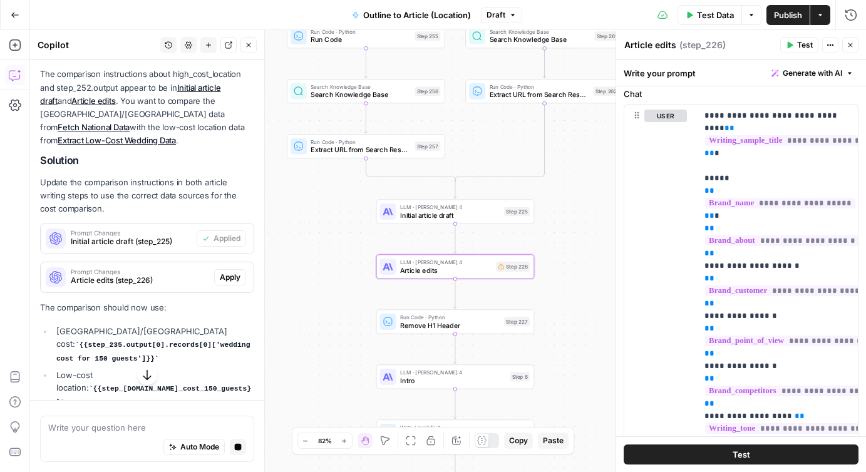
click at [148, 275] on span "Article edits (step_226)" at bounding box center [140, 280] width 138 height 11
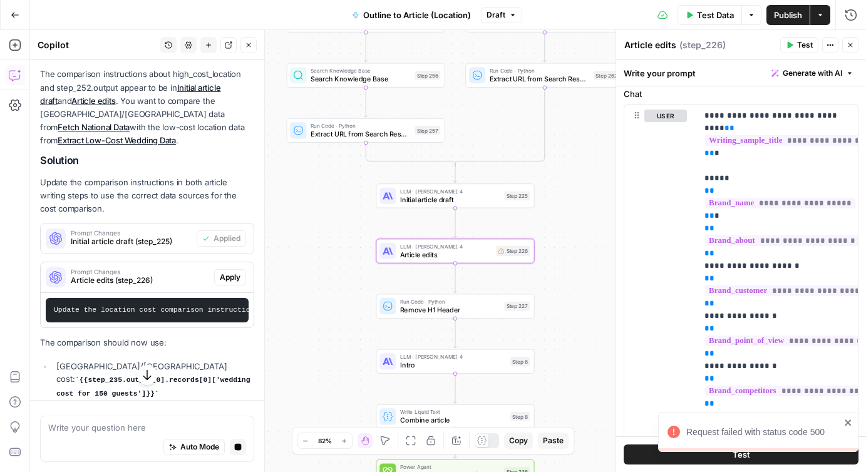
click at [230, 272] on span "Apply" at bounding box center [230, 277] width 21 height 11
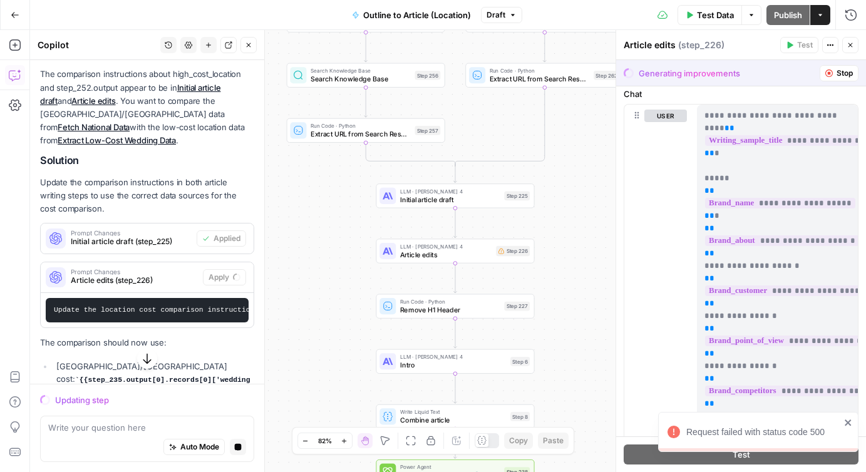
click at [847, 420] on icon "close" at bounding box center [848, 423] width 9 height 10
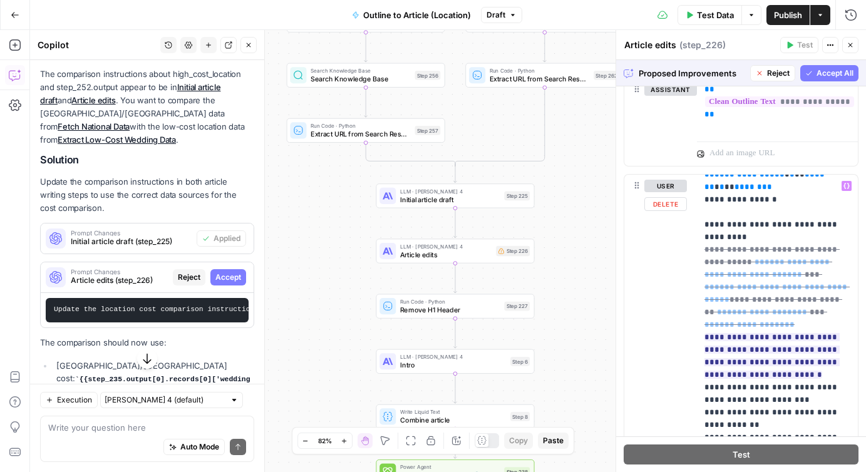
scroll to position [1343, 0]
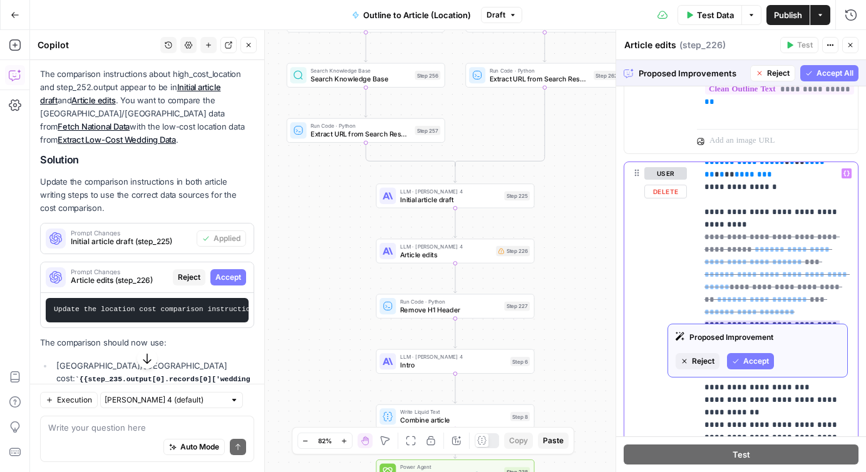
click at [800, 321] on ins "**********" at bounding box center [772, 344] width 135 height 46
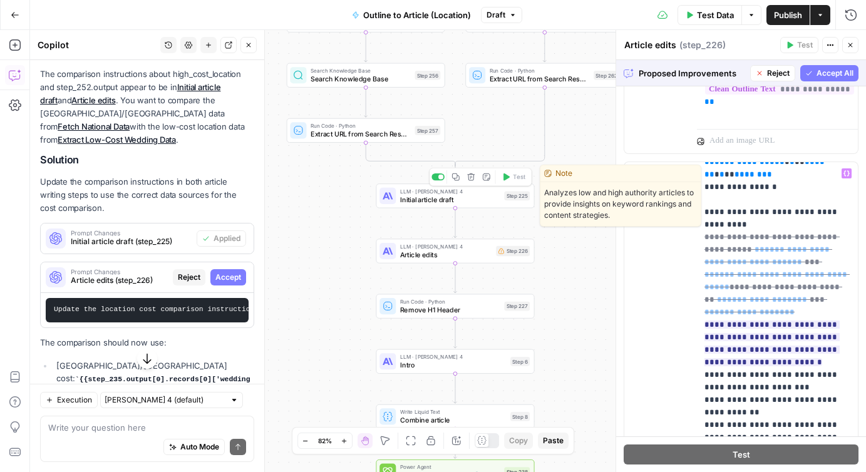
click at [417, 199] on span "Initial article draft" at bounding box center [450, 199] width 100 height 10
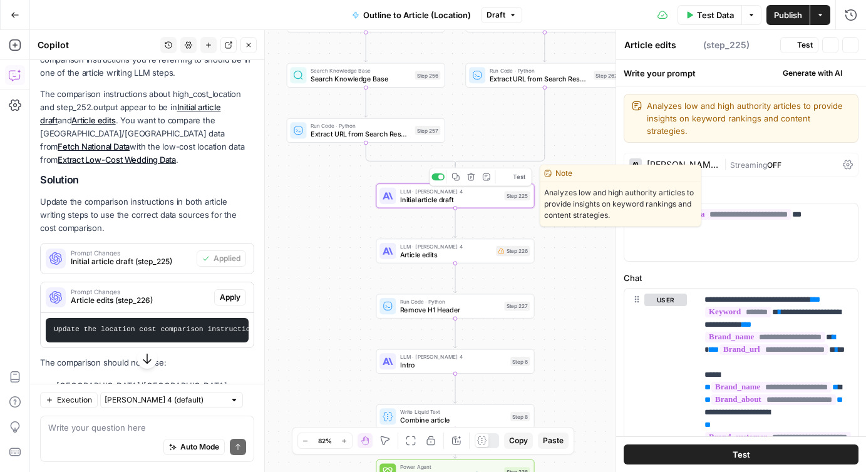
type textarea "Initial article draft"
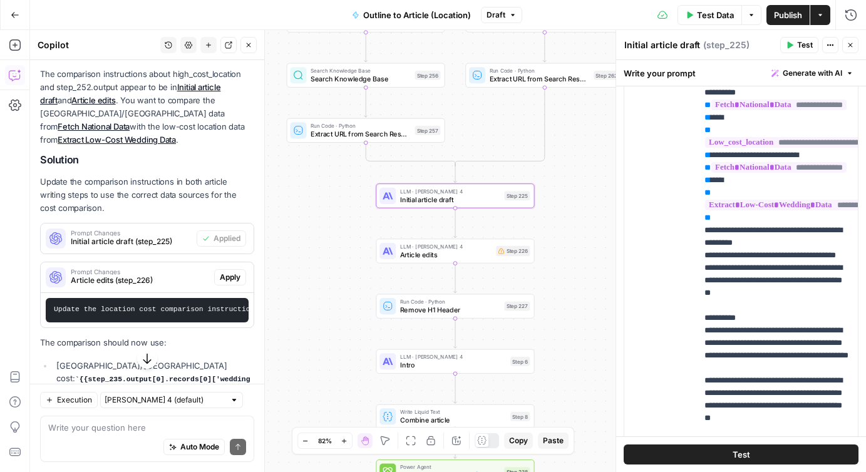
scroll to position [534, 0]
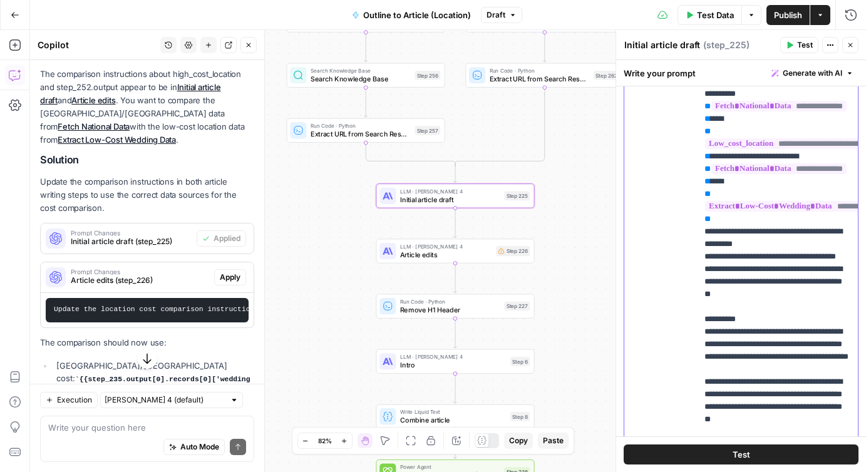
drag, startPoint x: 699, startPoint y: 207, endPoint x: 737, endPoint y: 369, distance: 166.5
click at [737, 369] on div "**********" at bounding box center [777, 258] width 161 height 510
copy p "**********"
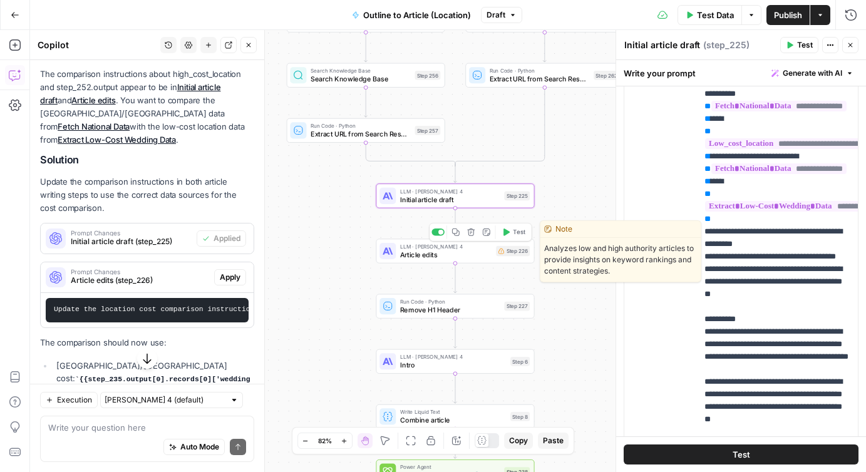
click at [438, 257] on span "Article edits" at bounding box center [446, 255] width 92 height 10
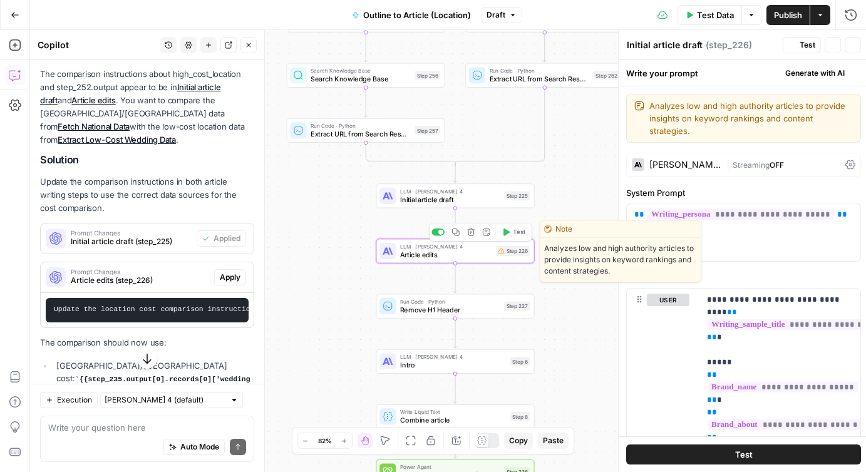
type textarea "Article edits"
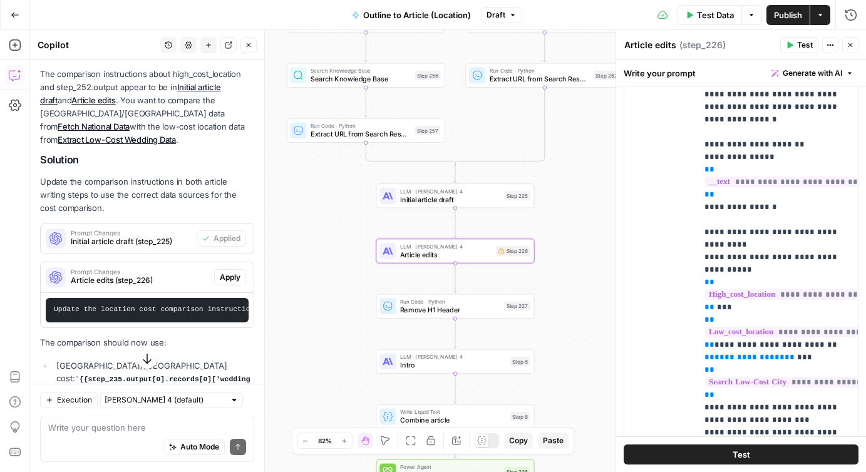
scroll to position [342, 0]
click at [701, 183] on div "**********" at bounding box center [777, 279] width 161 height 510
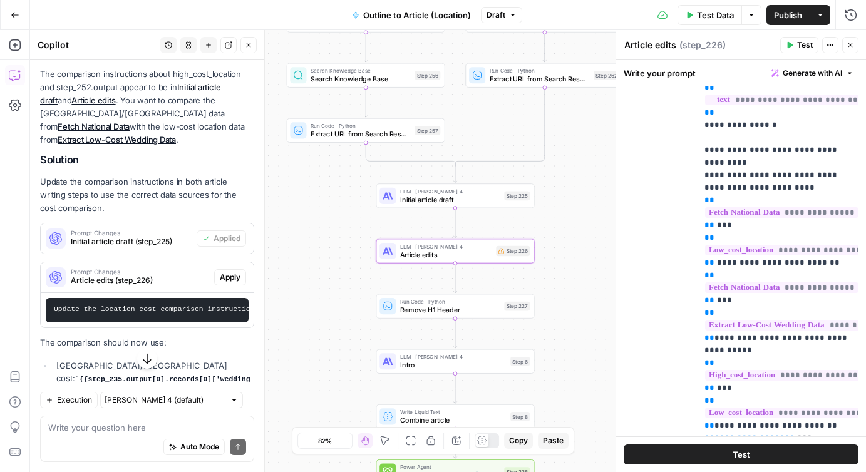
scroll to position [439, 0]
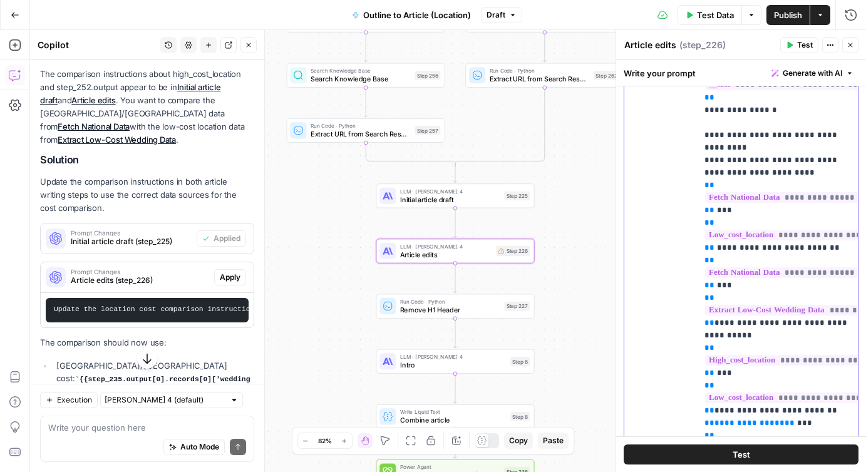
drag, startPoint x: 712, startPoint y: 250, endPoint x: 728, endPoint y: 389, distance: 140.1
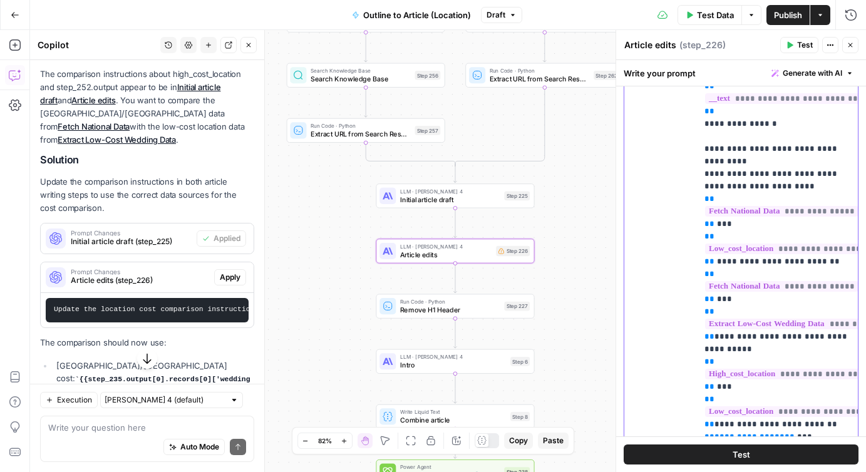
scroll to position [1469, 0]
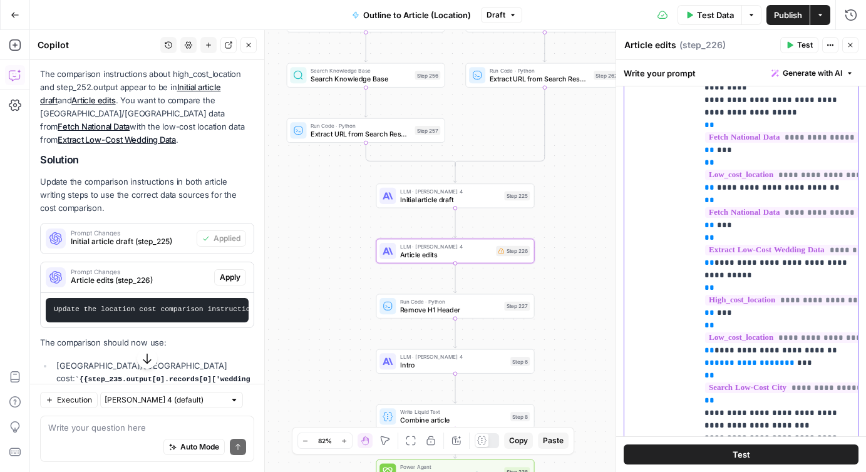
scroll to position [1571, 0]
drag, startPoint x: 712, startPoint y: 187, endPoint x: 717, endPoint y: 327, distance: 139.7
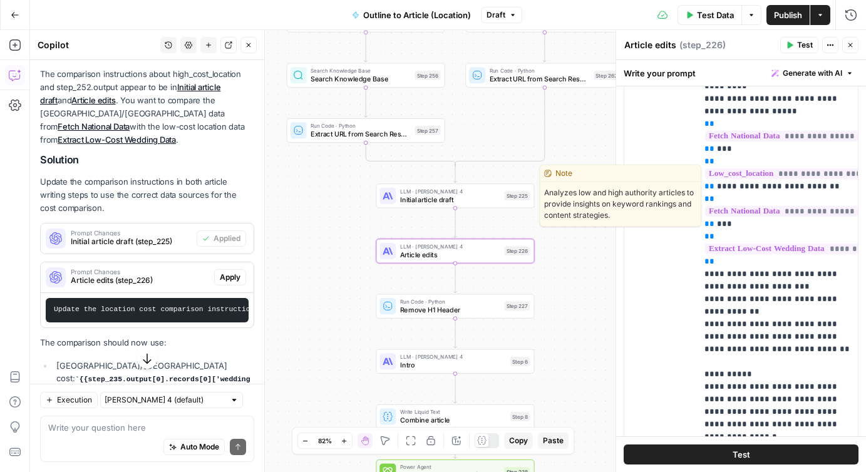
click at [463, 197] on span "Initial article draft" at bounding box center [450, 199] width 100 height 10
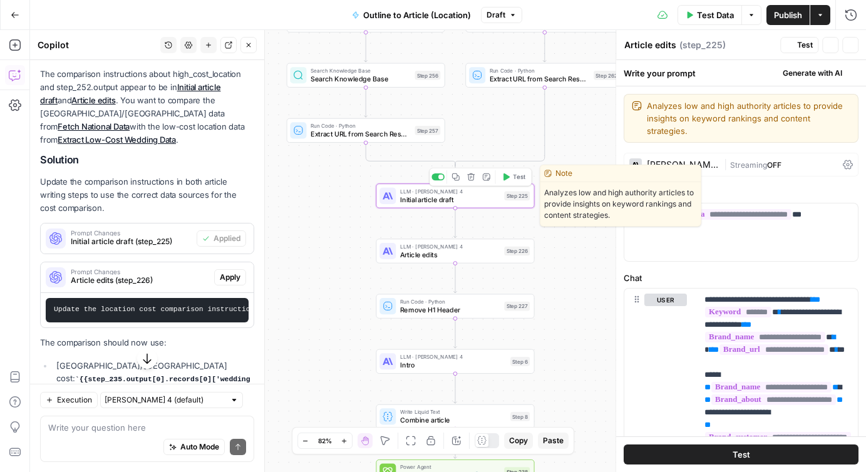
type textarea "Initial article draft"
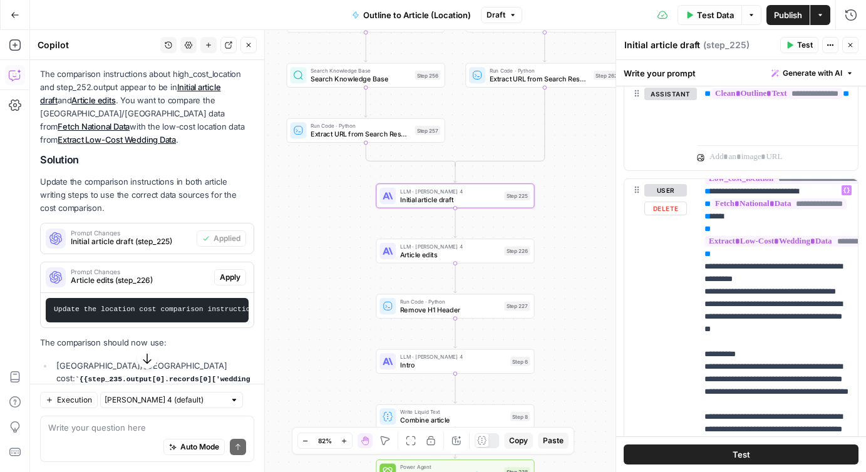
scroll to position [673, 0]
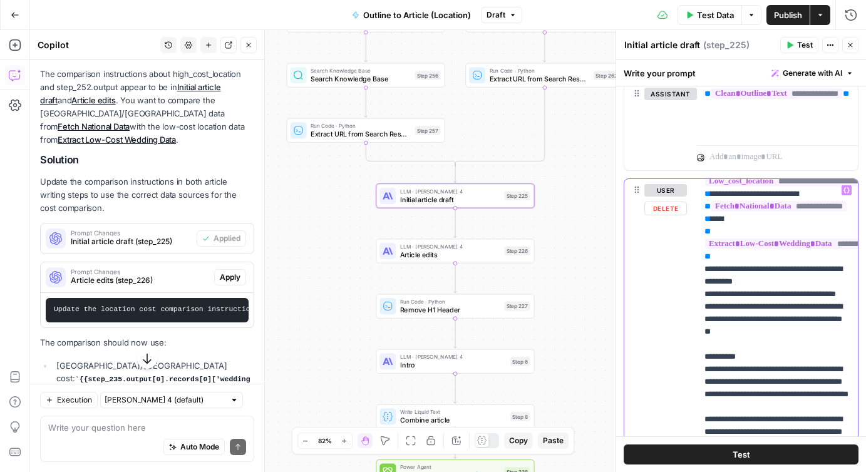
click at [780, 11] on span "Publish" at bounding box center [788, 15] width 28 height 13
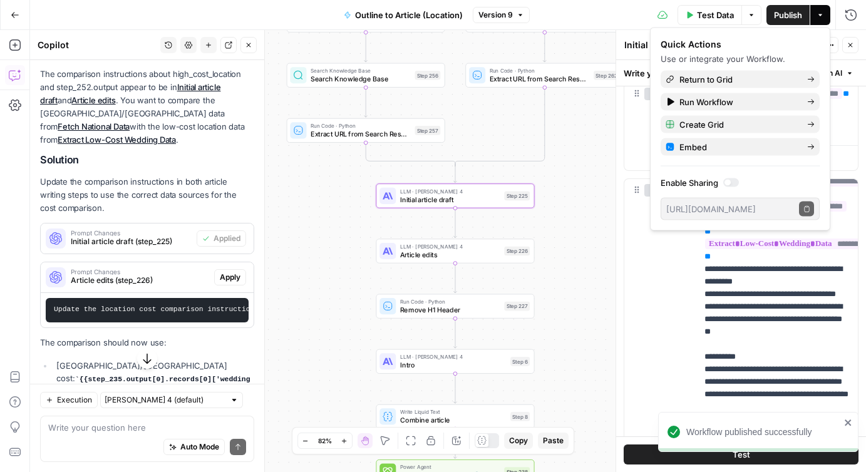
click at [852, 44] on icon "button" at bounding box center [851, 45] width 8 height 8
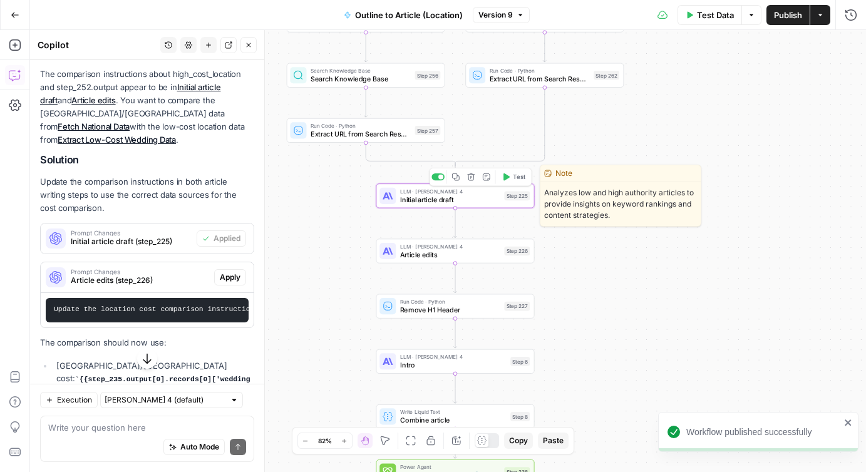
click at [506, 175] on icon "button" at bounding box center [507, 177] width 6 height 8
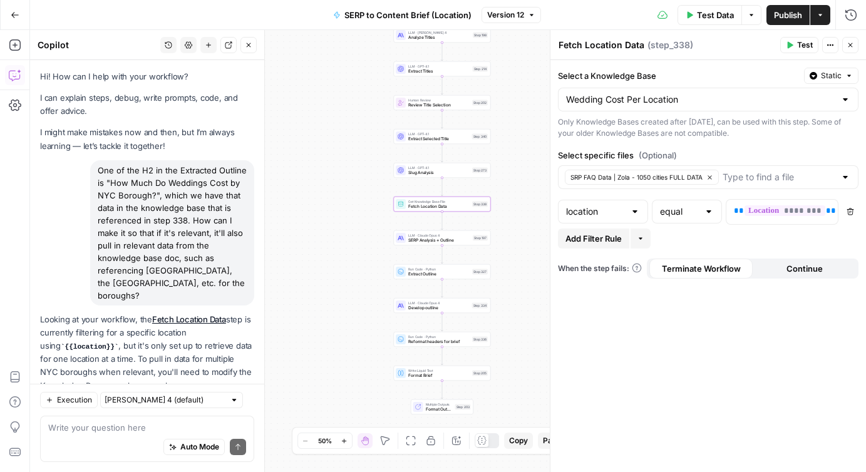
scroll to position [2288, 0]
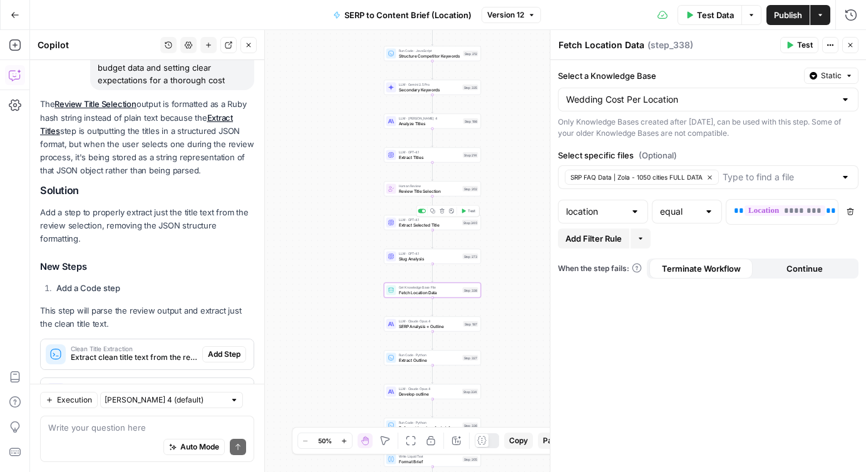
click at [405, 224] on span "Extract Selected Title" at bounding box center [429, 225] width 61 height 6
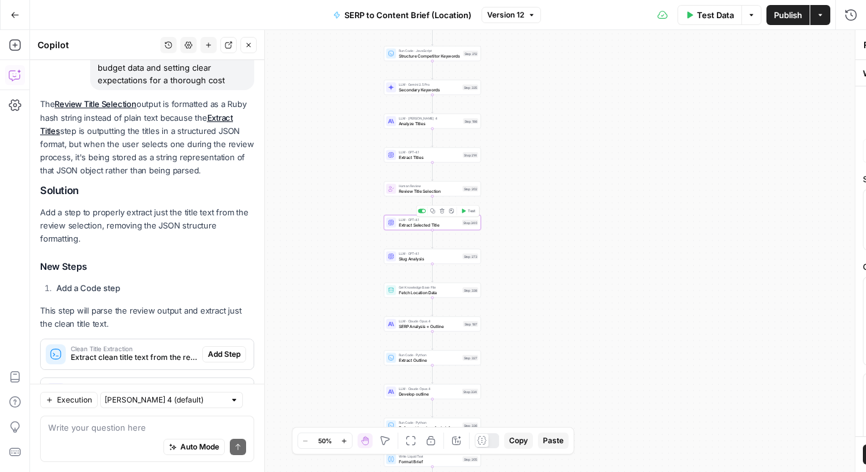
type textarea "Extract Selected Title"
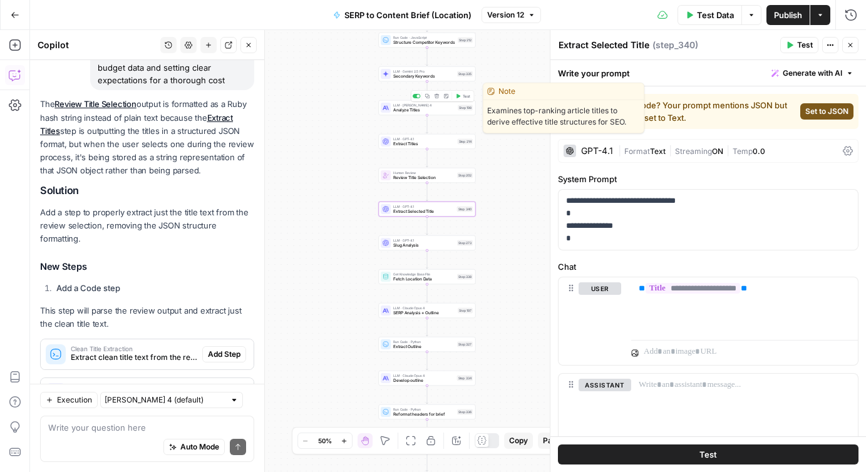
click at [403, 108] on span "Analyze Titles" at bounding box center [424, 110] width 62 height 6
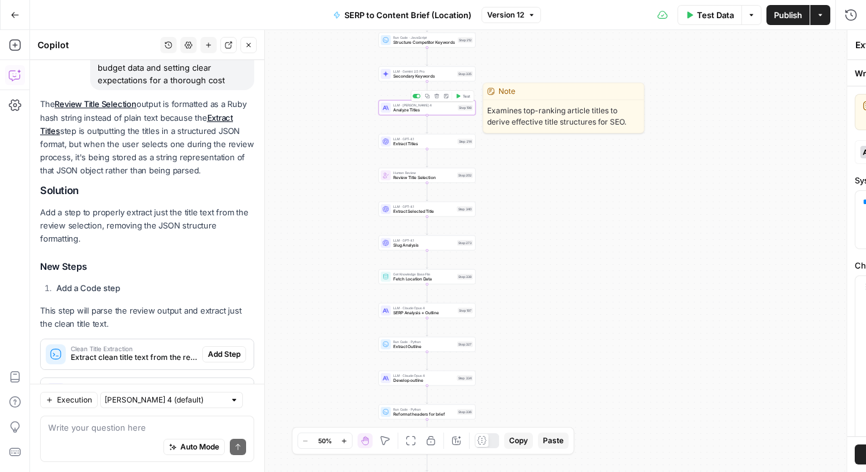
type textarea "Analyze Titles"
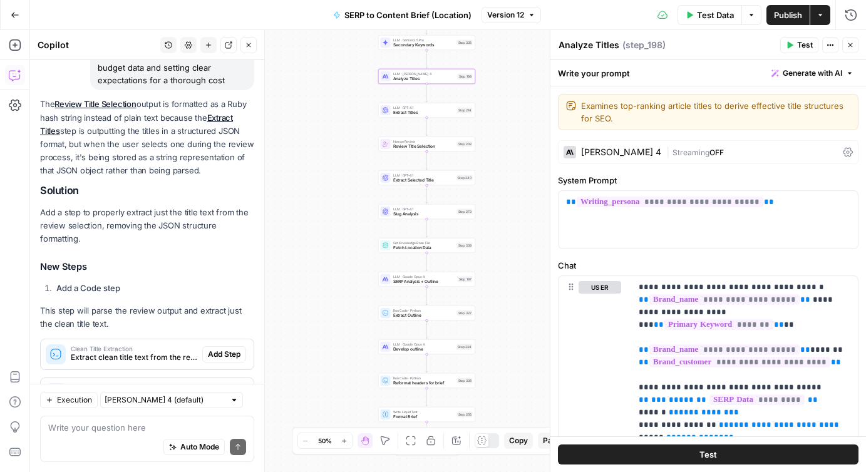
click at [400, 247] on span "Fetch Location Data" at bounding box center [423, 248] width 61 height 6
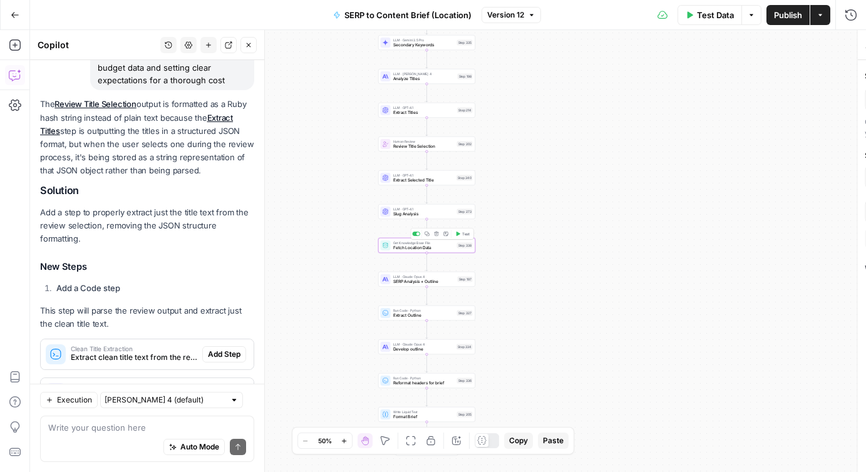
type textarea "Fetch Location Data"
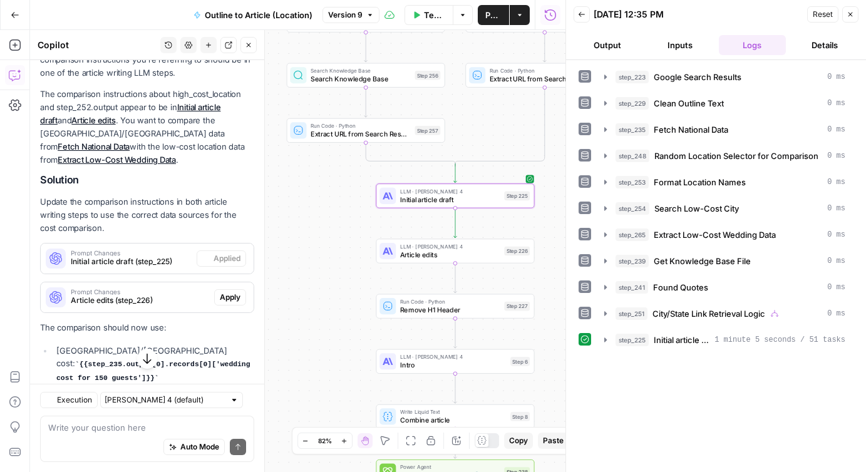
scroll to position [3787, 0]
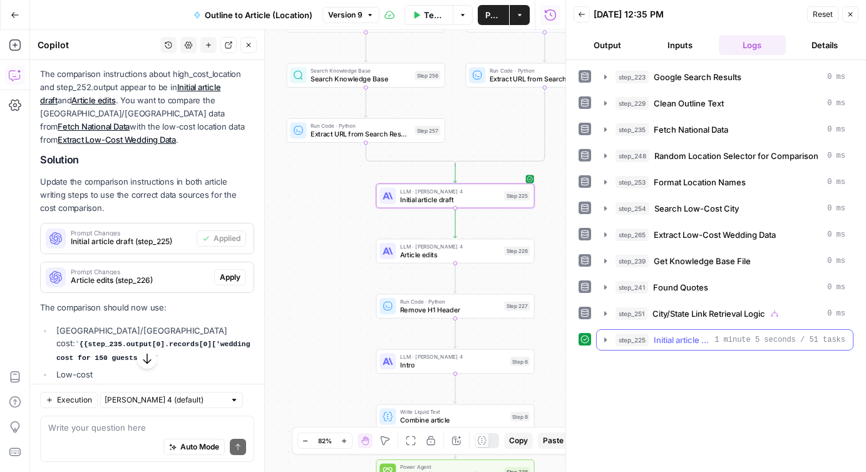
click at [608, 340] on icon "button" at bounding box center [606, 340] width 10 height 10
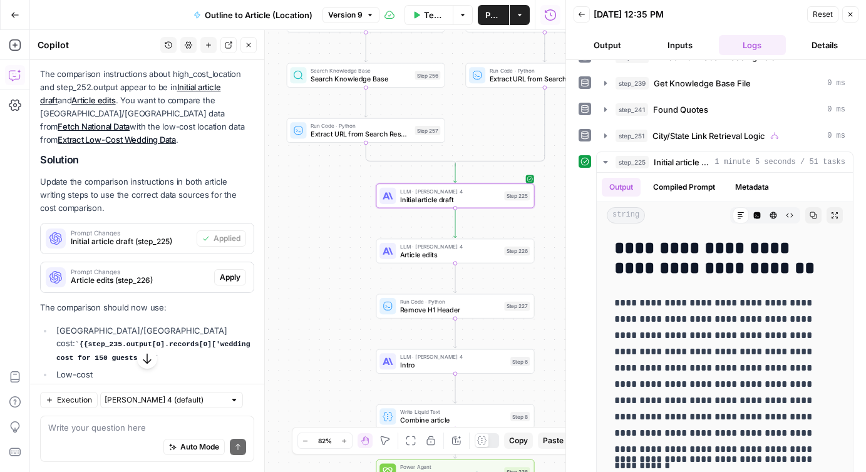
scroll to position [180, 0]
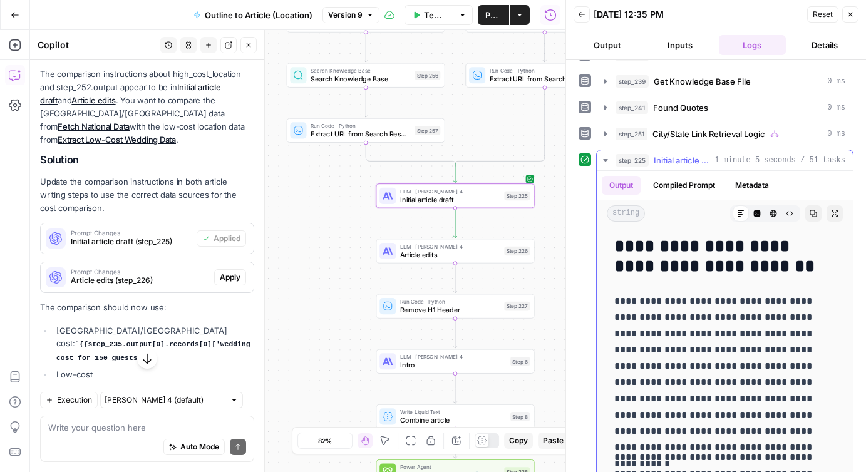
click at [686, 273] on h2 "**********" at bounding box center [724, 257] width 221 height 40
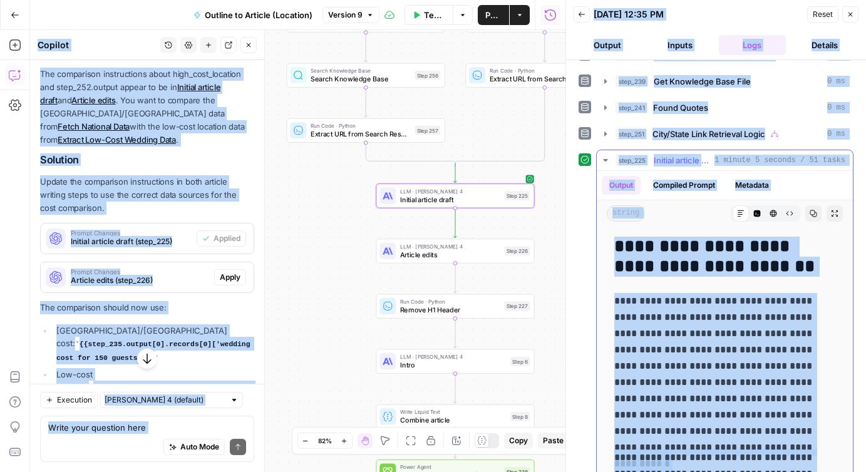
copy body "Lore Ips Dol Sita Consec Adipisci Elitseddoeius Temp Inci Utlabo Etdol [Magn] A…"
click at [686, 273] on h2 "**********" at bounding box center [724, 257] width 221 height 40
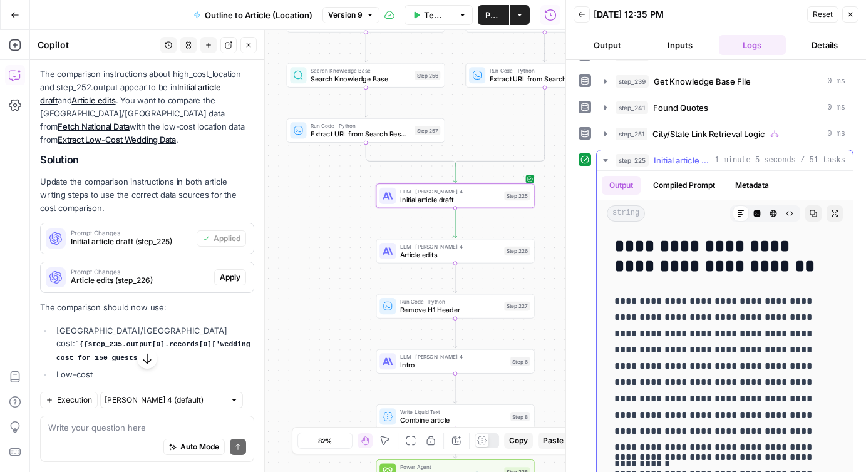
click at [810, 214] on icon "button" at bounding box center [813, 213] width 7 height 7
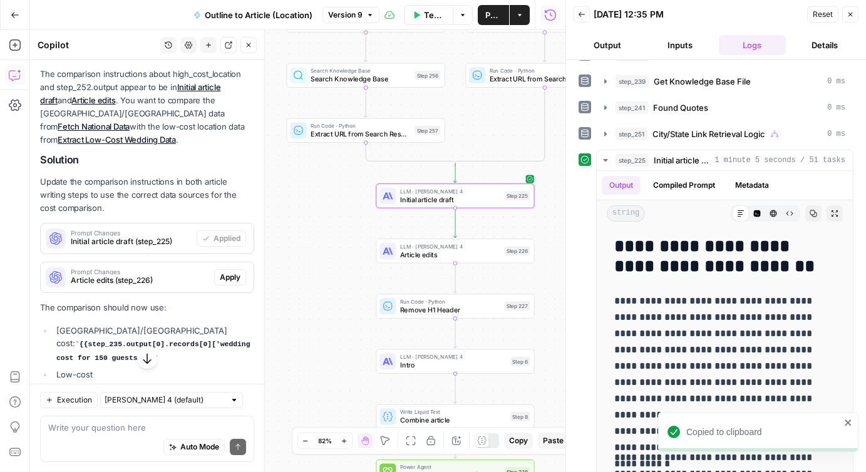
click at [849, 11] on icon "button" at bounding box center [851, 15] width 8 height 8
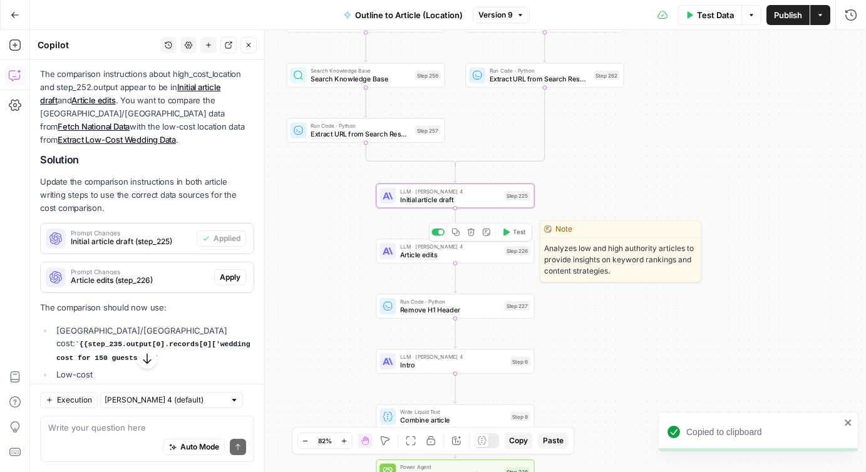
click at [505, 234] on icon "button" at bounding box center [507, 233] width 6 height 8
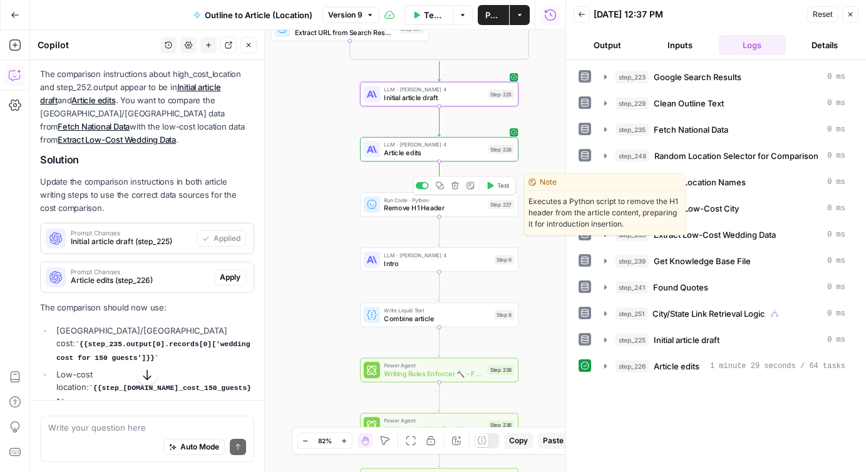
scroll to position [3787, 0]
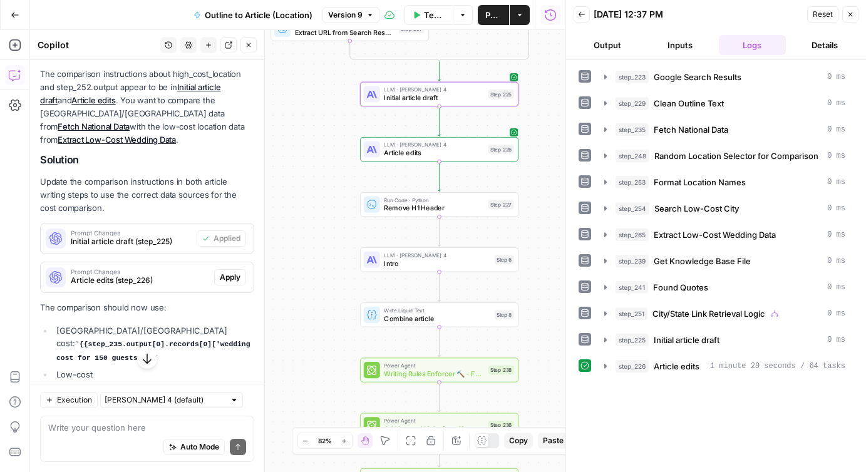
click at [844, 16] on button "Close" at bounding box center [850, 14] width 16 height 16
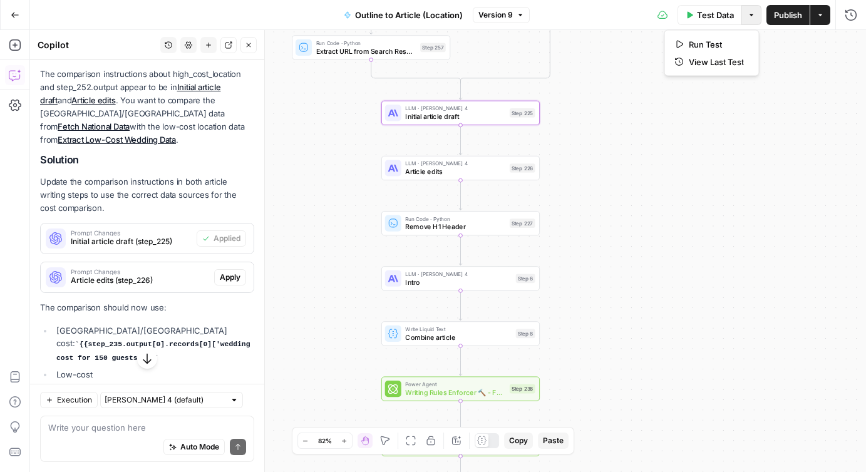
click at [751, 18] on icon "button" at bounding box center [752, 15] width 8 height 8
click at [725, 60] on span "View Last Test" at bounding box center [716, 62] width 55 height 13
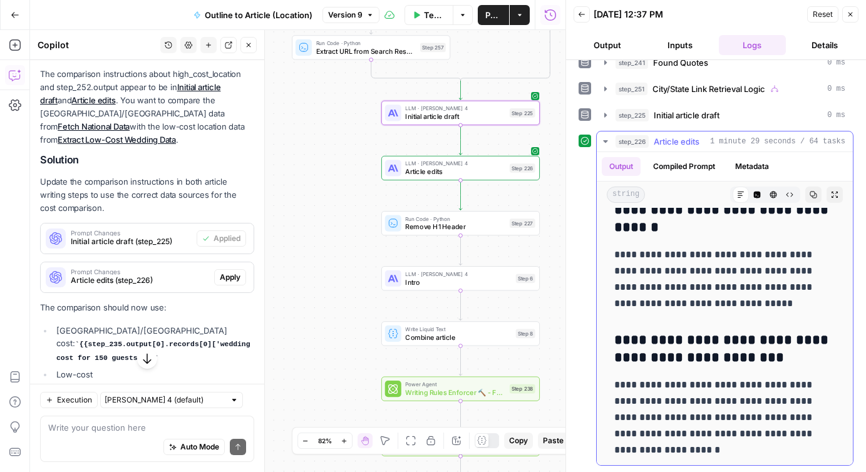
scroll to position [7599, 0]
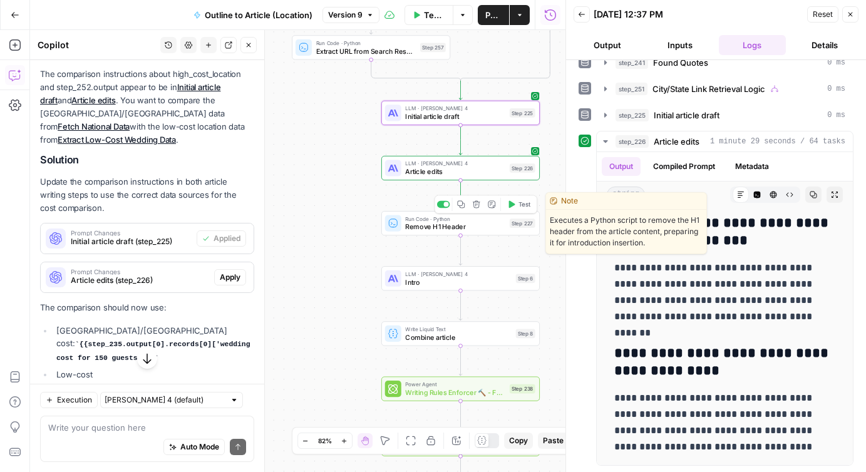
click at [450, 230] on span "Remove H1 Header" at bounding box center [455, 227] width 100 height 10
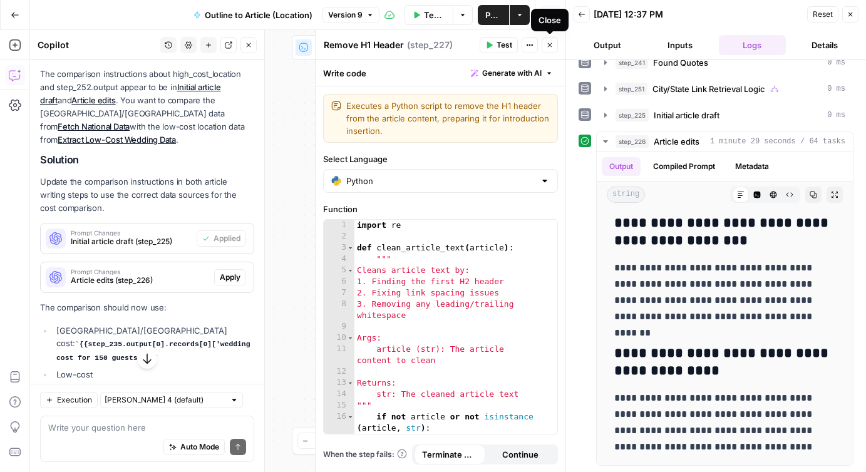
click at [549, 44] on icon "button" at bounding box center [550, 45] width 4 height 4
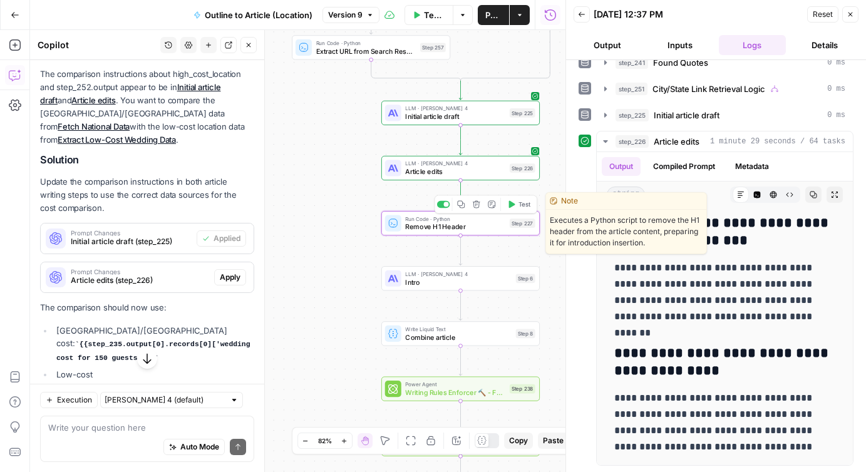
click at [514, 203] on icon "button" at bounding box center [511, 204] width 8 height 8
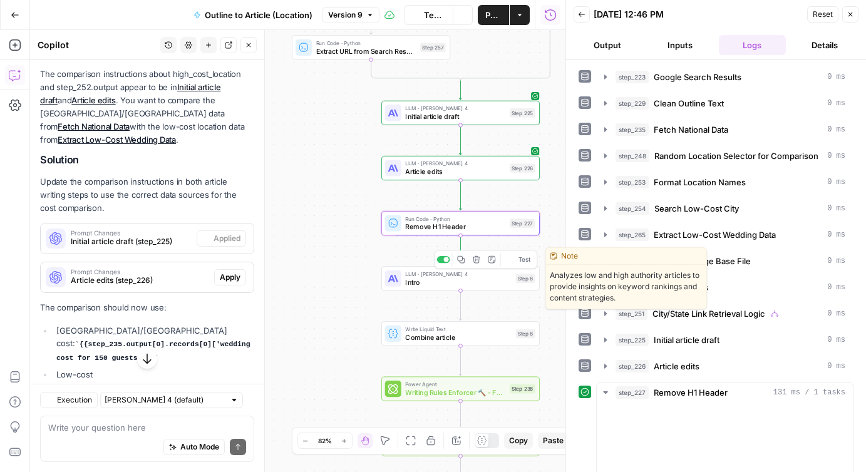
scroll to position [3787, 0]
click at [515, 257] on button "Test" at bounding box center [519, 259] width 32 height 13
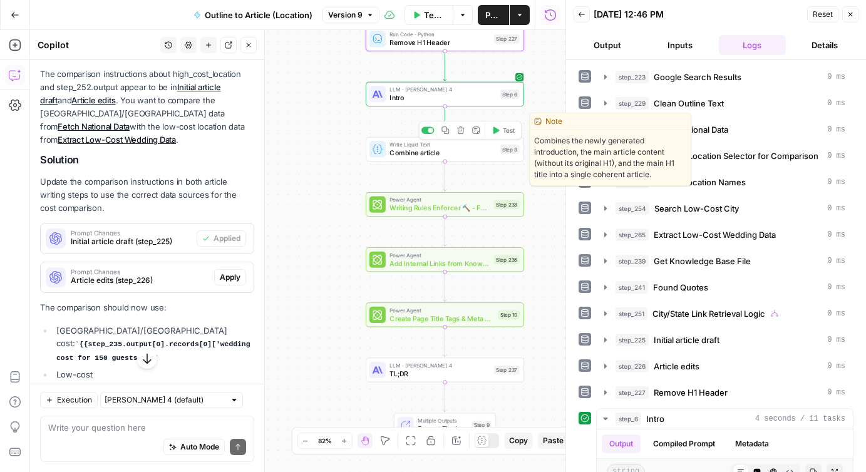
click at [497, 131] on icon "button" at bounding box center [497, 131] width 6 height 8
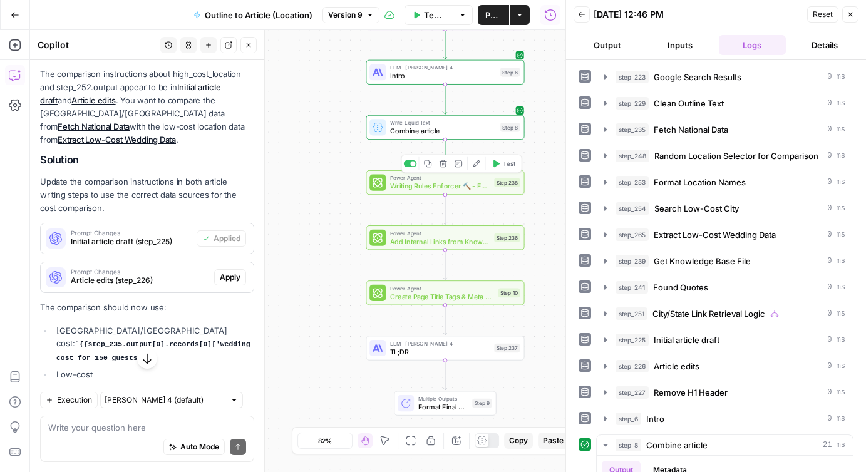
click at [470, 182] on span "Writing Rules Enforcer 🔨 - Fork" at bounding box center [440, 186] width 100 height 10
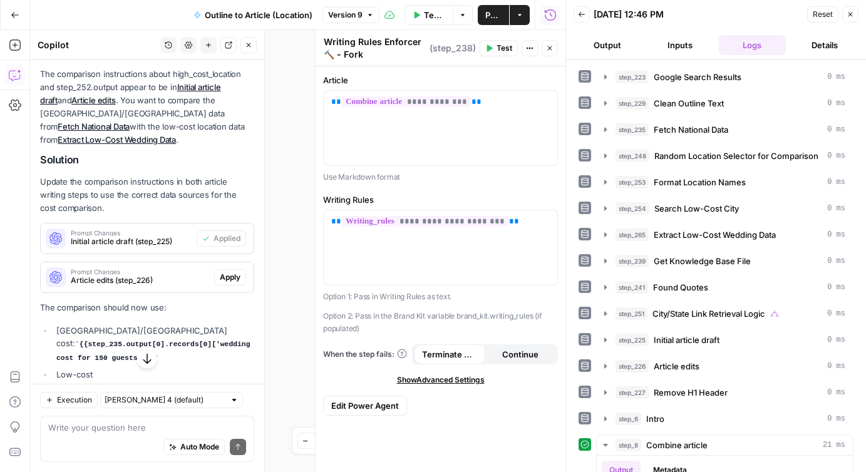
click at [551, 49] on icon "button" at bounding box center [550, 48] width 4 height 4
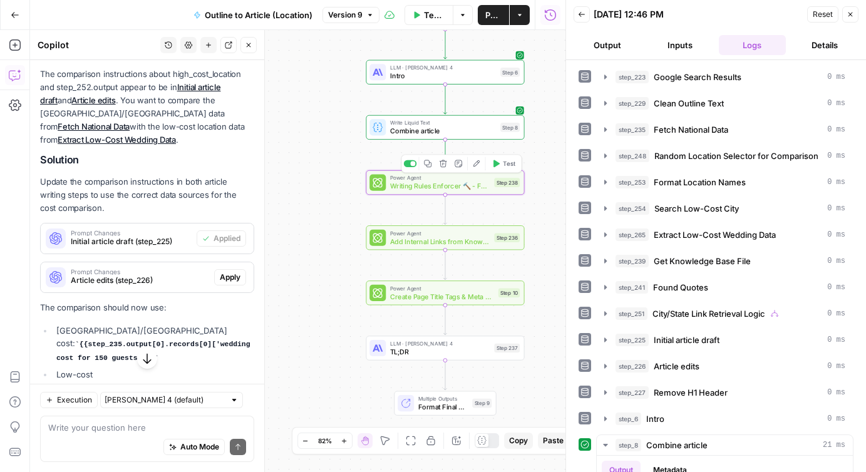
click at [496, 161] on icon "button" at bounding box center [497, 164] width 6 height 8
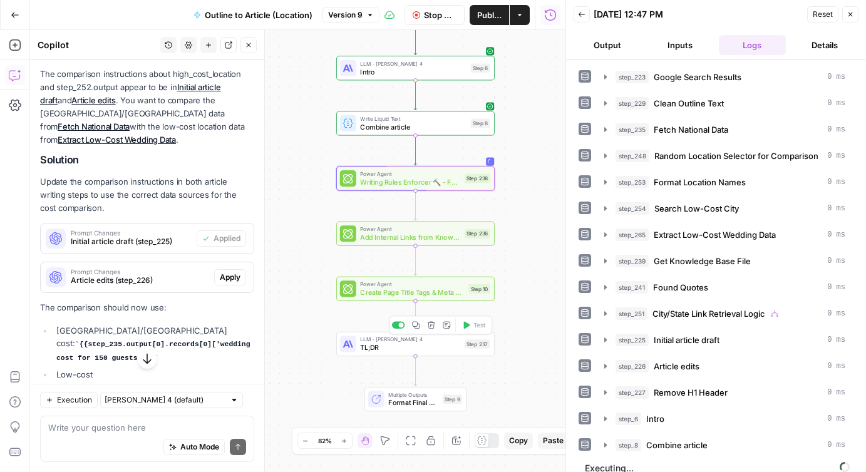
click at [382, 353] on span "TL;DR" at bounding box center [410, 348] width 100 height 10
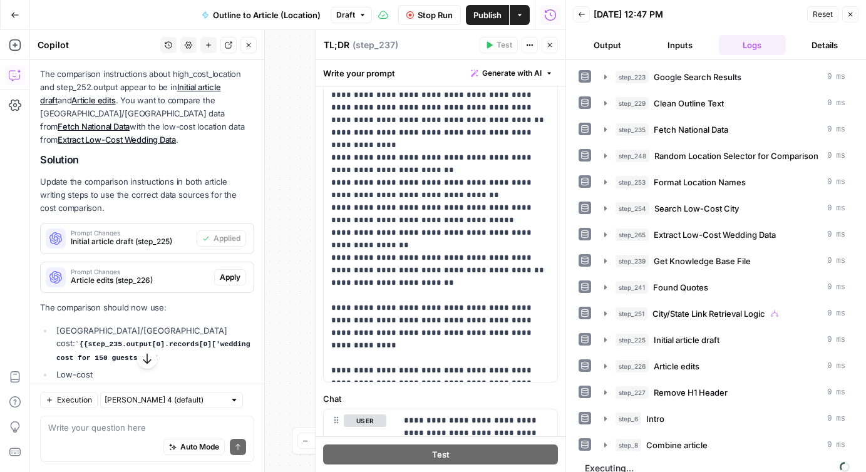
scroll to position [410, 0]
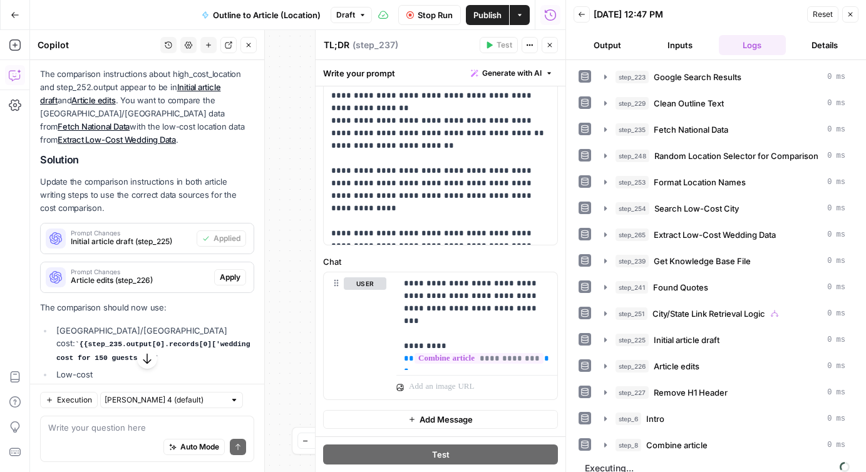
click at [552, 51] on button "Close" at bounding box center [550, 45] width 16 height 16
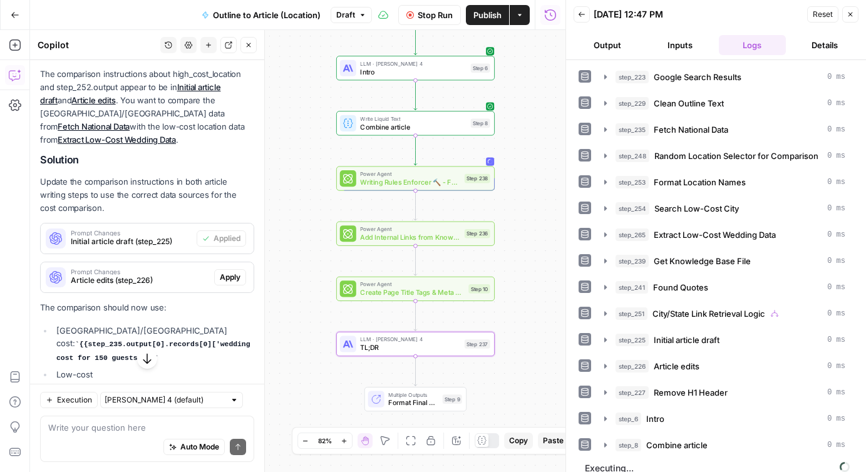
click at [435, 18] on span "Stop Run" at bounding box center [435, 15] width 35 height 13
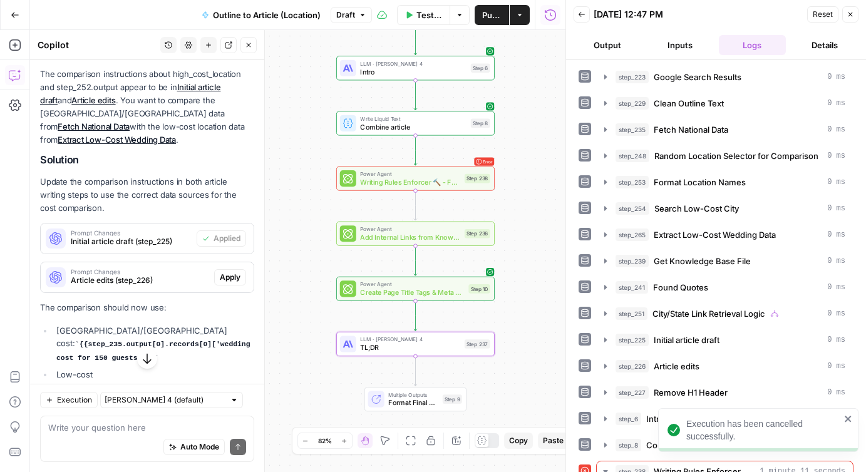
click at [850, 12] on icon "button" at bounding box center [851, 15] width 8 height 8
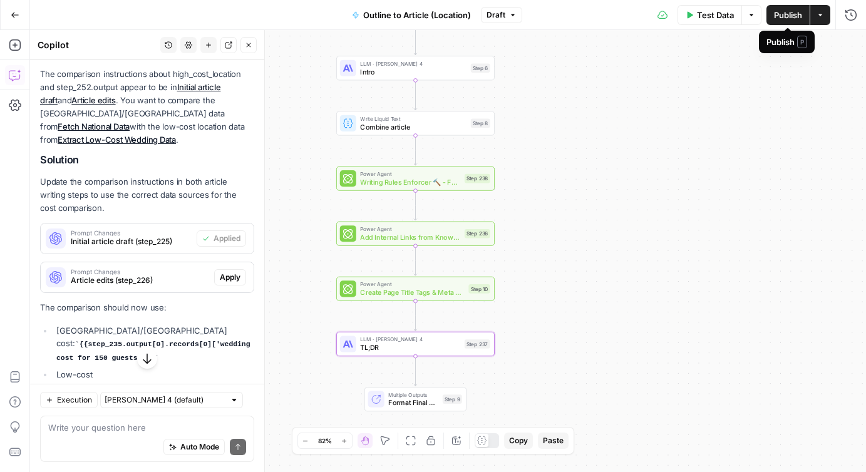
click at [778, 13] on span "Publish" at bounding box center [788, 15] width 28 height 13
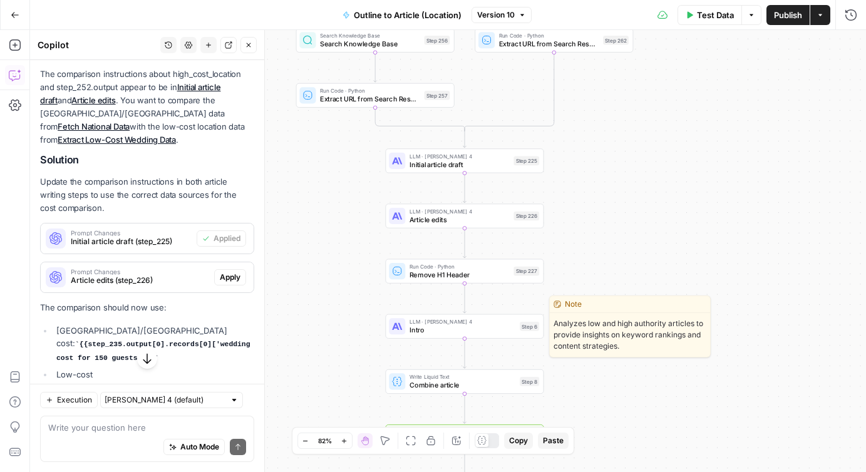
click at [473, 322] on span "LLM · [PERSON_NAME] 4" at bounding box center [463, 322] width 106 height 8
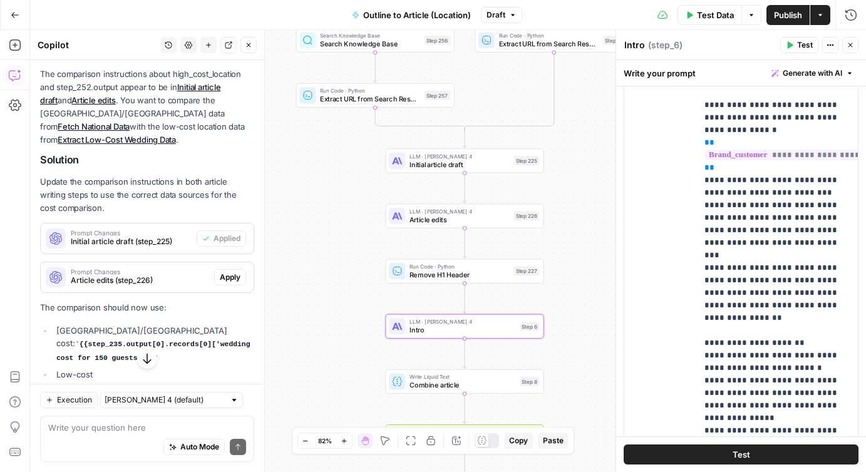
scroll to position [589, 0]
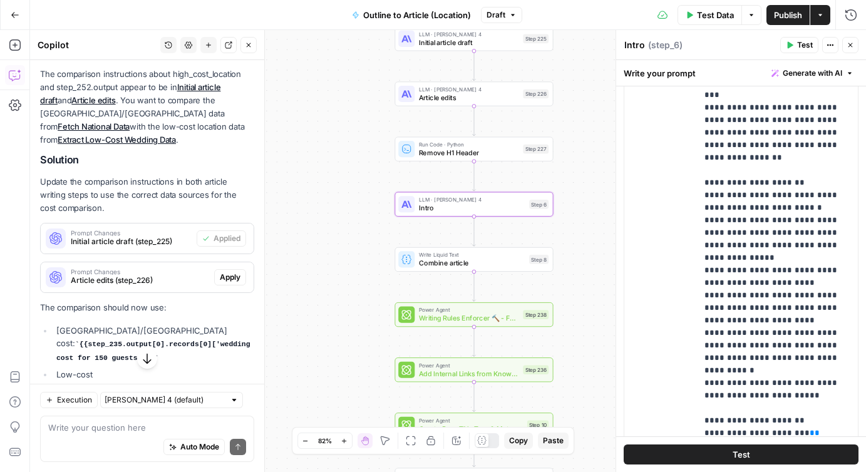
click at [81, 436] on div "Auto Mode Send" at bounding box center [147, 448] width 198 height 28
type textarea "Which step is creating the metadescription?"
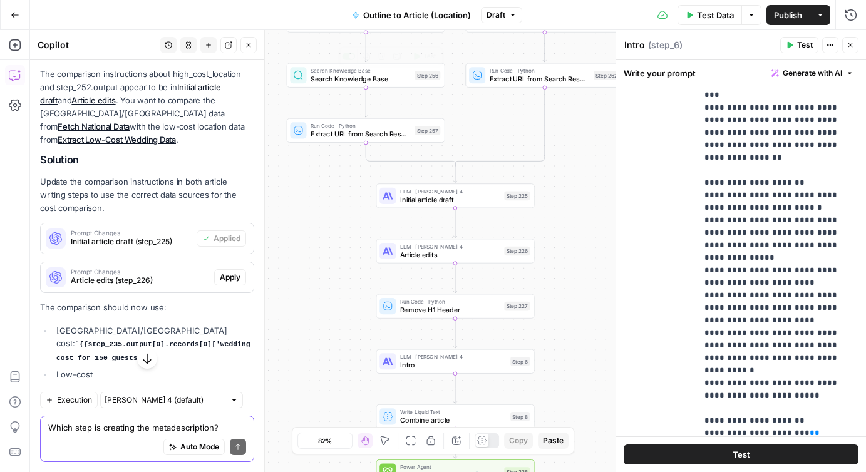
scroll to position [4190, 0]
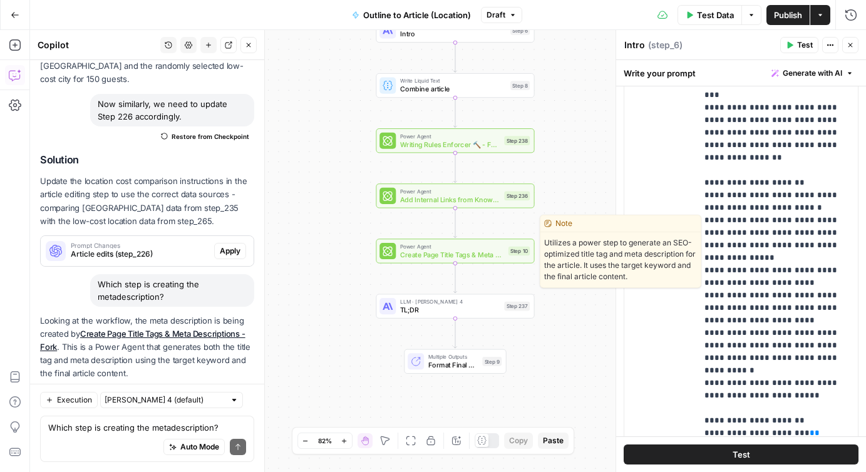
click at [422, 256] on span "Create Page Title Tags & Meta Descriptions - Fork" at bounding box center [452, 255] width 104 height 10
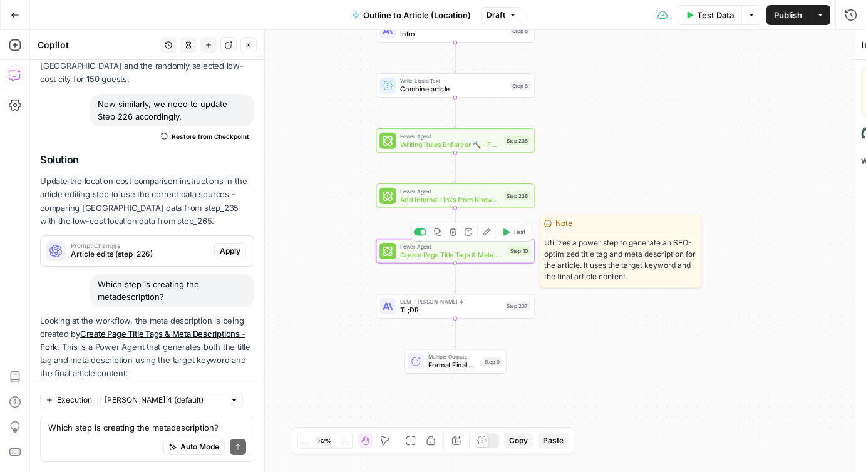
type textarea "Create Page Title Tags & Meta Descriptions - Fork"
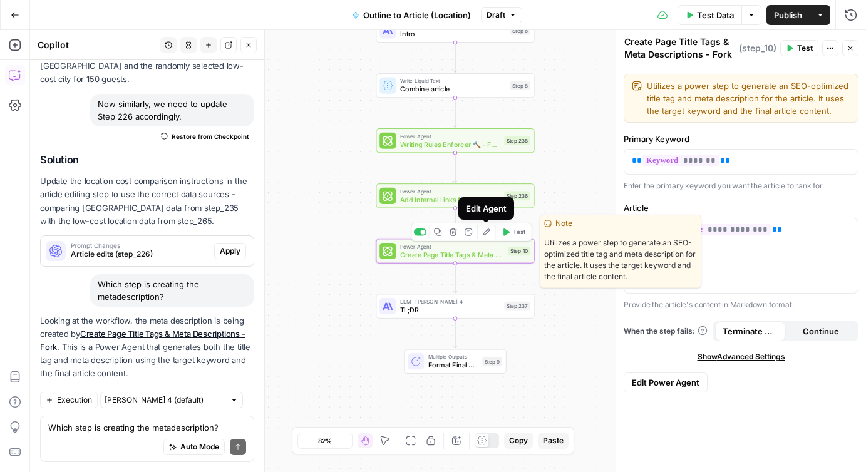
click at [486, 232] on icon "button" at bounding box center [486, 232] width 8 height 8
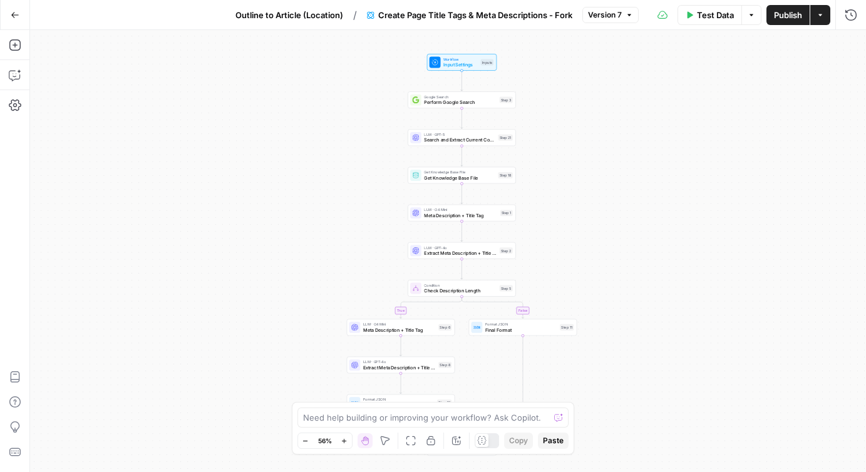
click at [304, 14] on span "Outline to Article (Location)" at bounding box center [290, 15] width 108 height 13
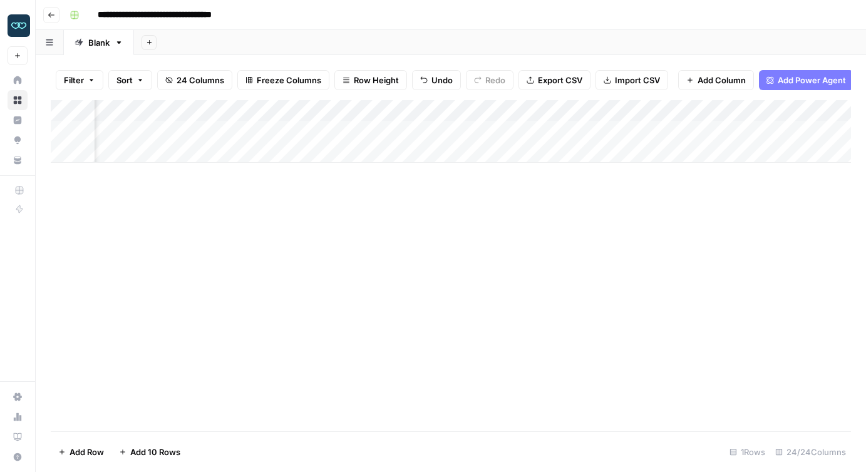
scroll to position [0, 1709]
drag, startPoint x: 668, startPoint y: 111, endPoint x: 246, endPoint y: 116, distance: 422.2
click at [246, 116] on div "Add Column" at bounding box center [451, 131] width 800 height 63
click at [256, 132] on div "Add Column" at bounding box center [451, 131] width 800 height 63
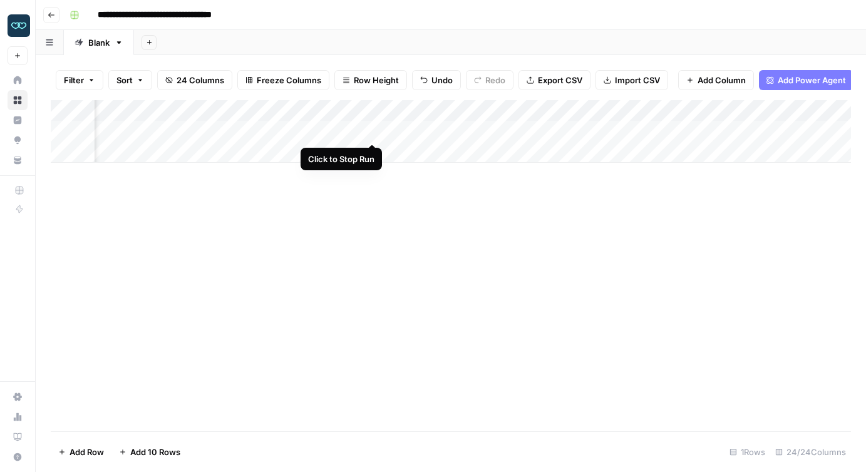
click at [371, 129] on div "Add Column" at bounding box center [451, 131] width 800 height 63
click at [151, 132] on div "Add Column" at bounding box center [451, 131] width 800 height 63
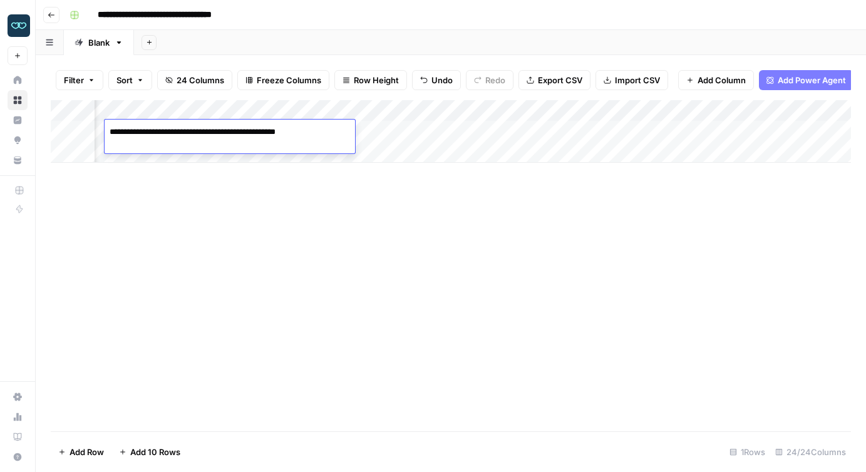
click at [151, 132] on textarea "**********" at bounding box center [230, 138] width 251 height 30
click at [445, 276] on div "Add Column" at bounding box center [451, 265] width 800 height 331
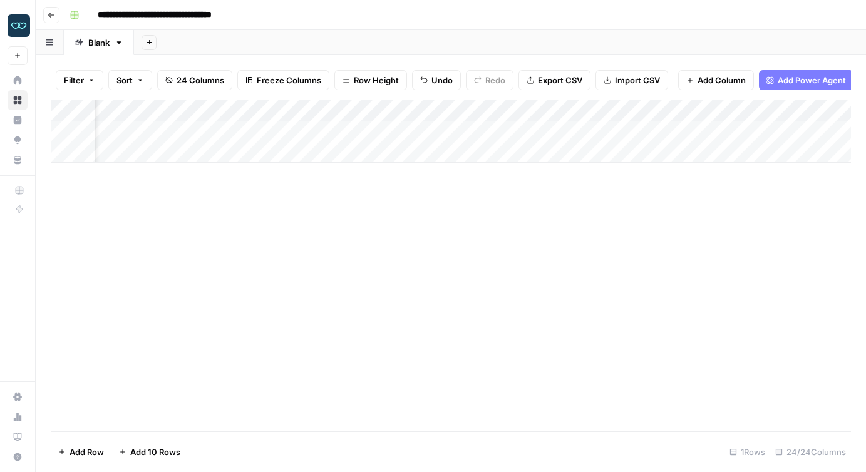
click at [667, 277] on div "Add Column" at bounding box center [451, 265] width 800 height 331
click at [684, 158] on div "Add Column" at bounding box center [451, 131] width 800 height 63
click at [579, 254] on div "Add Column" at bounding box center [451, 265] width 800 height 331
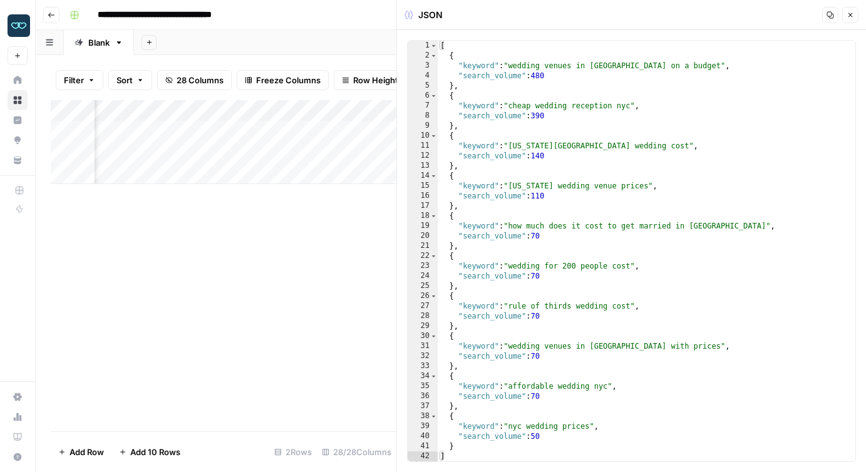
click at [848, 15] on icon "button" at bounding box center [851, 15] width 8 height 8
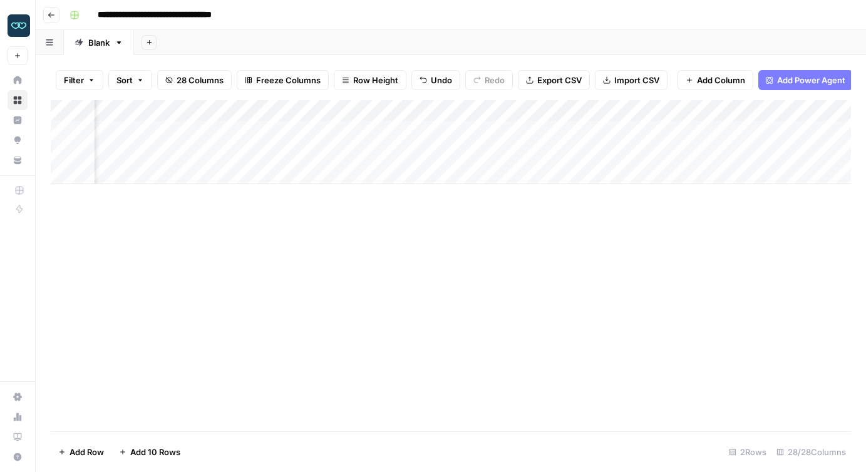
scroll to position [0, 2223]
click at [365, 110] on div "Add Column" at bounding box center [451, 142] width 800 height 84
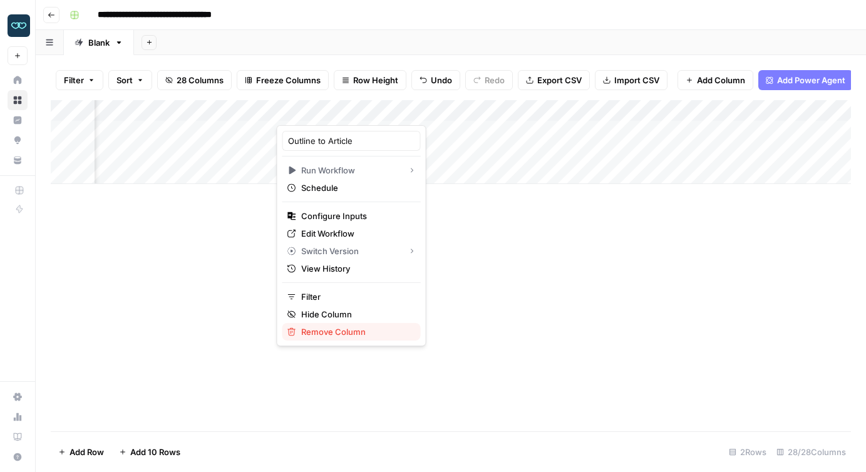
click at [338, 331] on span "Remove Column" at bounding box center [356, 332] width 110 height 13
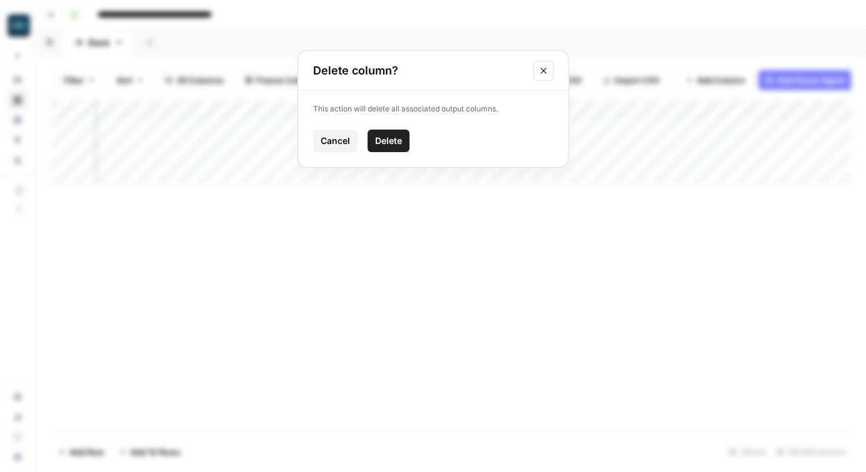
click at [384, 139] on span "Delete" at bounding box center [388, 141] width 27 height 13
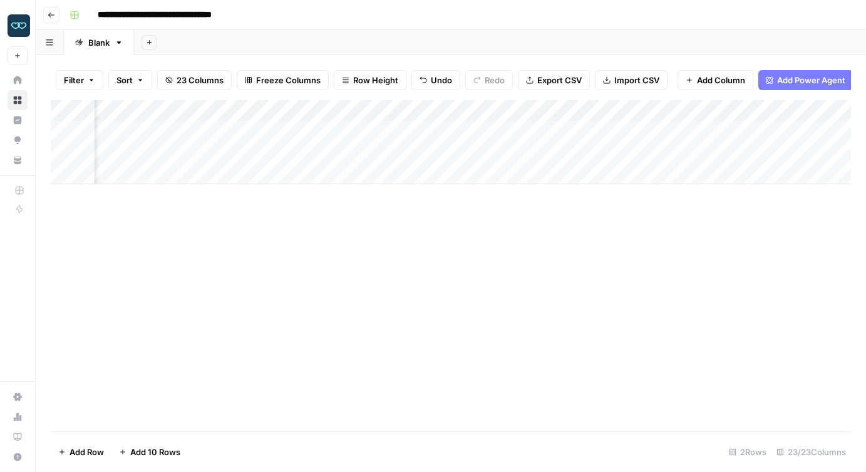
scroll to position [0, 1717]
click at [495, 130] on div "Add Column" at bounding box center [451, 142] width 800 height 84
click at [495, 130] on textarea "**********" at bounding box center [555, 132] width 222 height 18
click at [379, 131] on div "Add Column" at bounding box center [451, 142] width 800 height 84
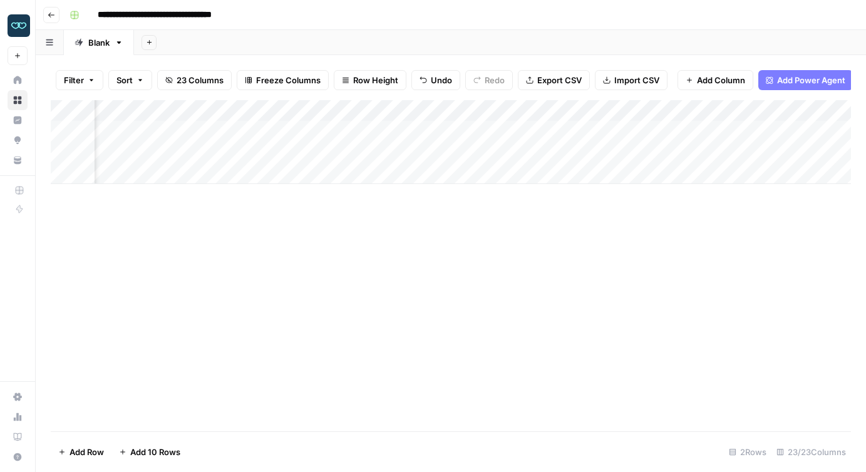
click at [379, 131] on div "Add Column" at bounding box center [451, 142] width 800 height 84
click at [379, 131] on div at bounding box center [388, 131] width 115 height 23
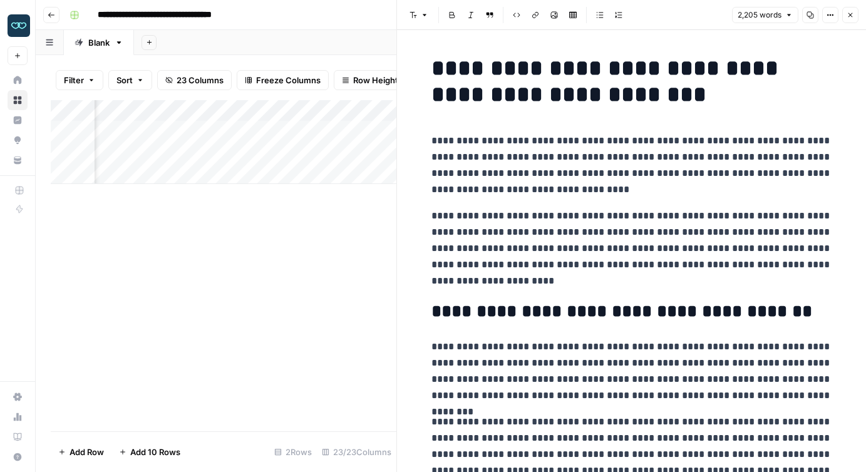
copy div "**********"
click at [356, 267] on div "Add Column" at bounding box center [224, 265] width 346 height 331
click at [849, 13] on icon "button" at bounding box center [851, 15] width 8 height 8
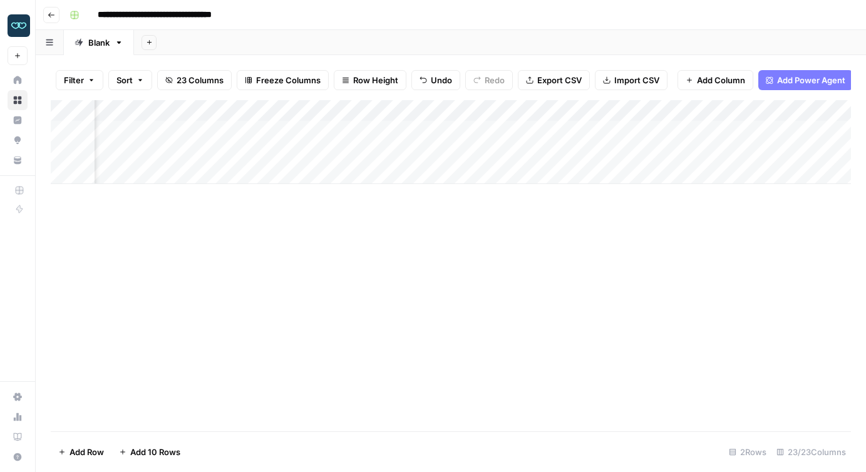
click at [494, 129] on div "Add Column" at bounding box center [451, 142] width 800 height 84
click at [494, 129] on textarea "**********" at bounding box center [555, 132] width 222 height 18
click at [482, 222] on div "Add Column" at bounding box center [451, 265] width 800 height 331
click at [598, 131] on div "Add Column" at bounding box center [451, 142] width 800 height 84
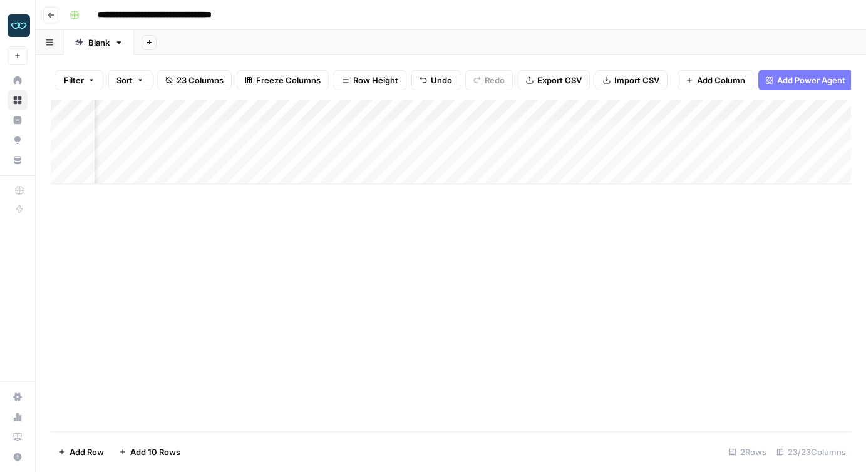
click at [598, 131] on div "Add Column" at bounding box center [451, 142] width 800 height 84
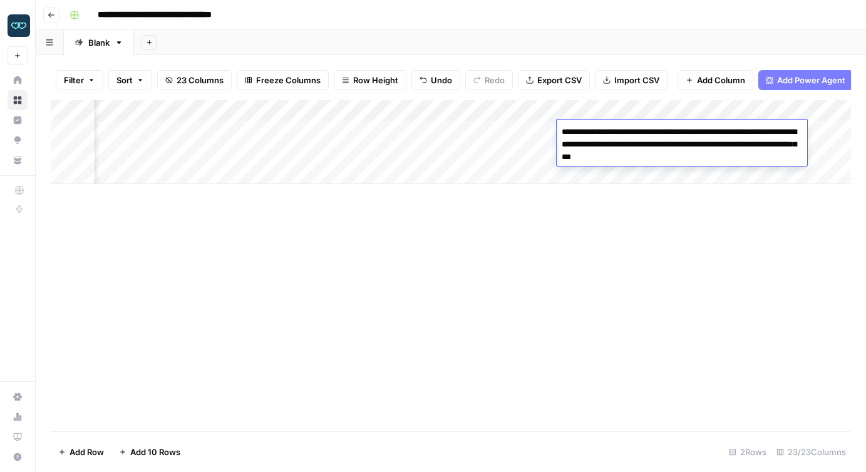
click at [598, 131] on textarea "**********" at bounding box center [682, 144] width 251 height 43
click at [690, 246] on div "Add Column" at bounding box center [451, 265] width 800 height 331
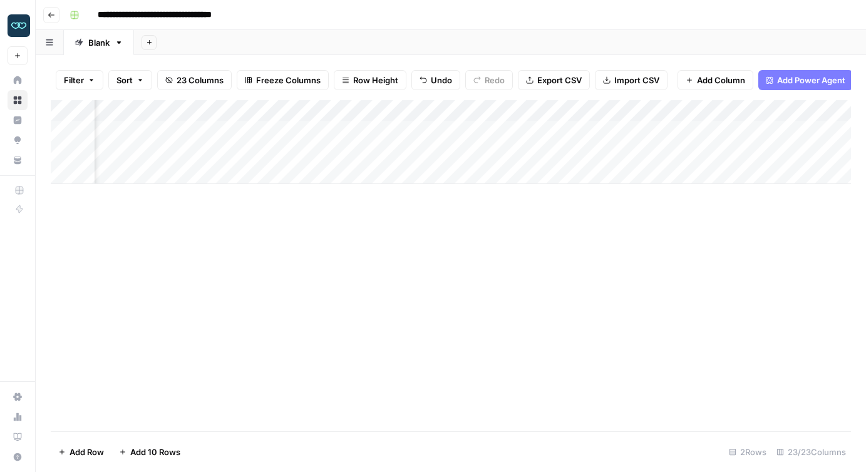
click at [699, 126] on div "Add Column" at bounding box center [451, 142] width 800 height 84
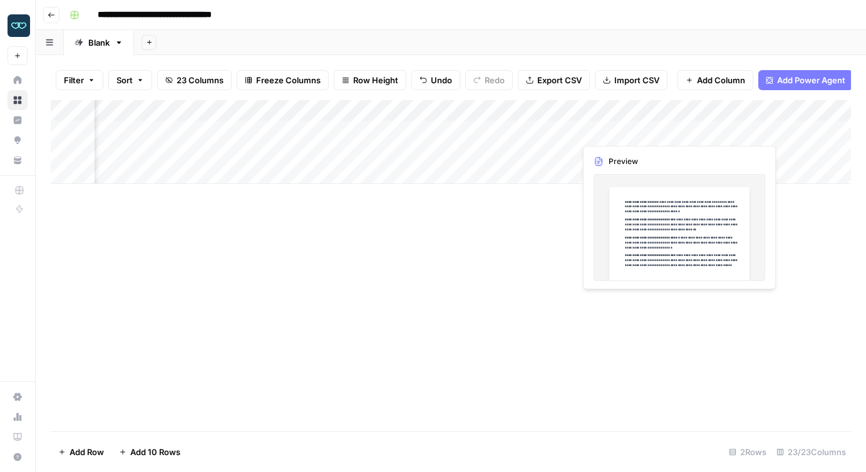
click at [699, 126] on div "Add Column" at bounding box center [451, 142] width 800 height 84
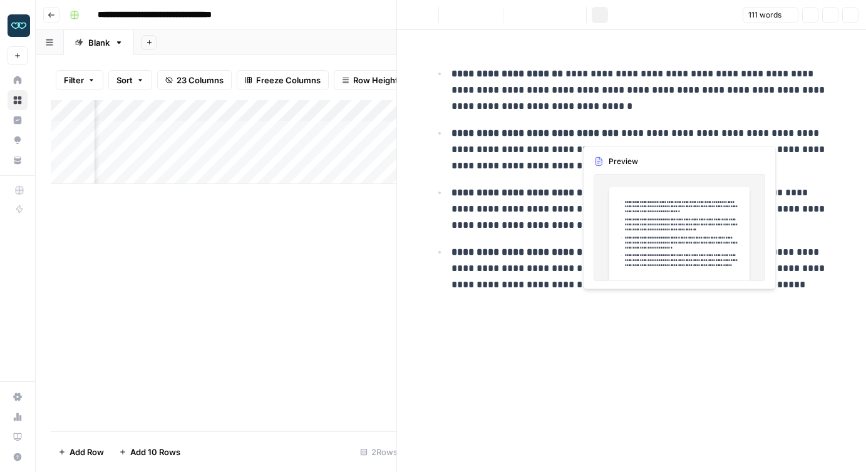
click at [699, 126] on div at bounding box center [727, 131] width 115 height 23
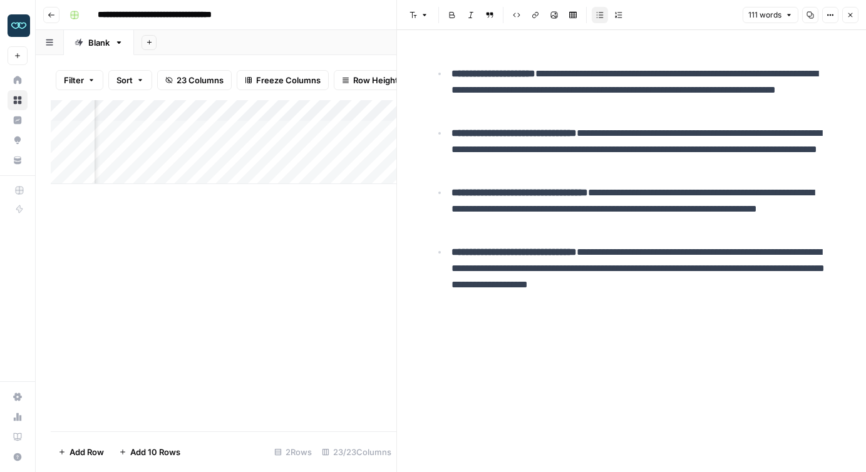
click at [598, 146] on p "**********" at bounding box center [642, 149] width 381 height 49
click at [846, 10] on button "Close" at bounding box center [850, 15] width 16 height 16
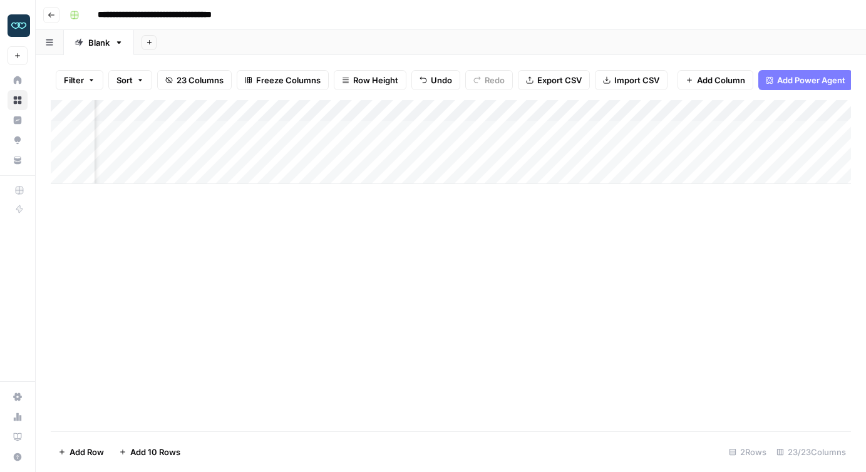
scroll to position [0, 1885]
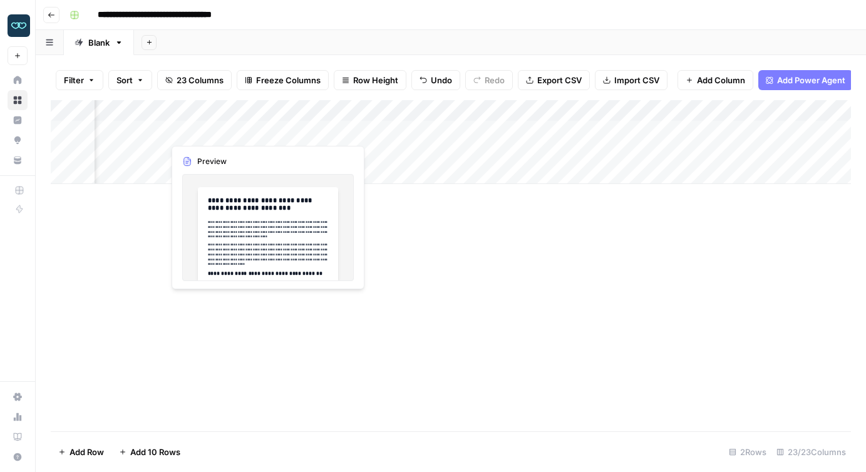
click at [215, 125] on div "Add Column" at bounding box center [451, 142] width 800 height 84
click at [200, 129] on div "Add Column" at bounding box center [451, 142] width 800 height 84
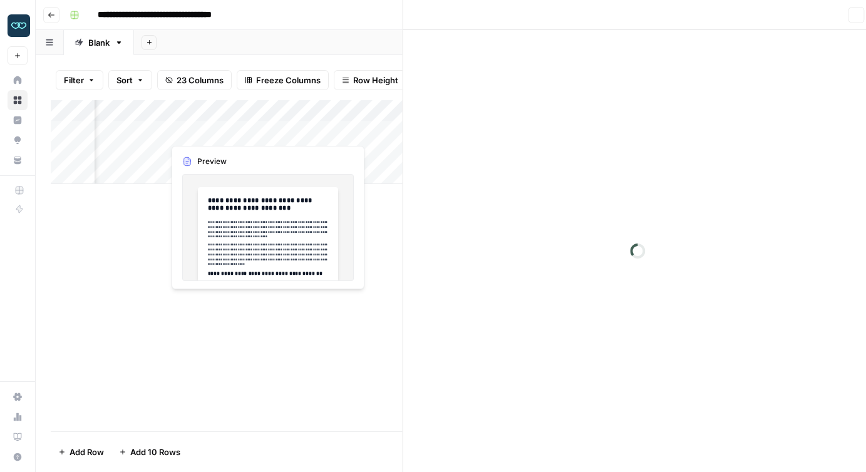
click at [200, 129] on div at bounding box center [220, 131] width 115 height 23
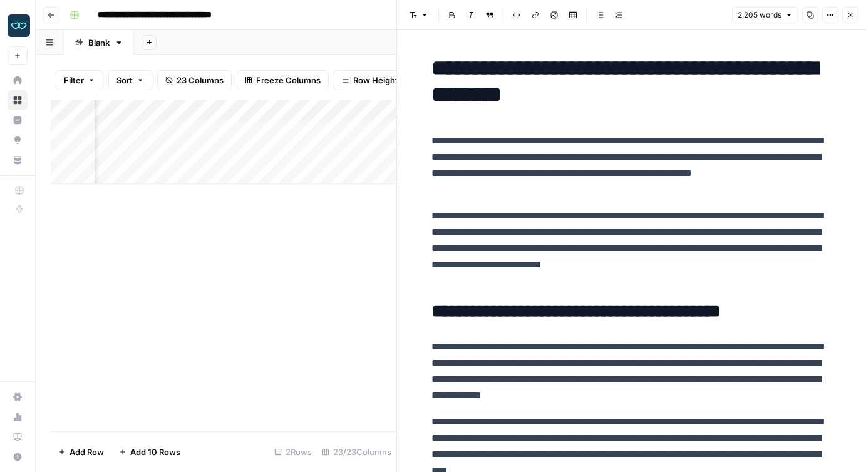
click at [515, 187] on p "**********" at bounding box center [632, 165] width 401 height 65
copy div "**********"
click at [325, 215] on div "Add Column" at bounding box center [224, 265] width 346 height 331
click at [344, 132] on div "Add Column" at bounding box center [224, 142] width 346 height 84
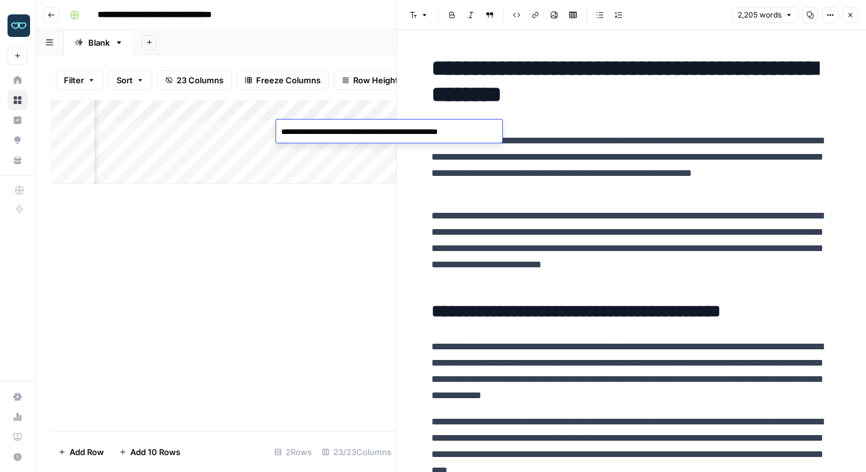
click at [853, 12] on icon "button" at bounding box center [851, 15] width 8 height 8
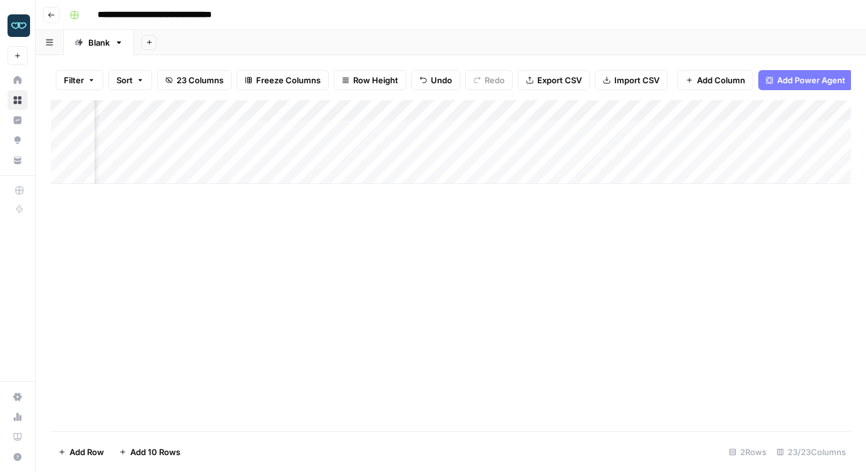
scroll to position [0, 1774]
click at [529, 131] on div "Add Column" at bounding box center [451, 142] width 800 height 84
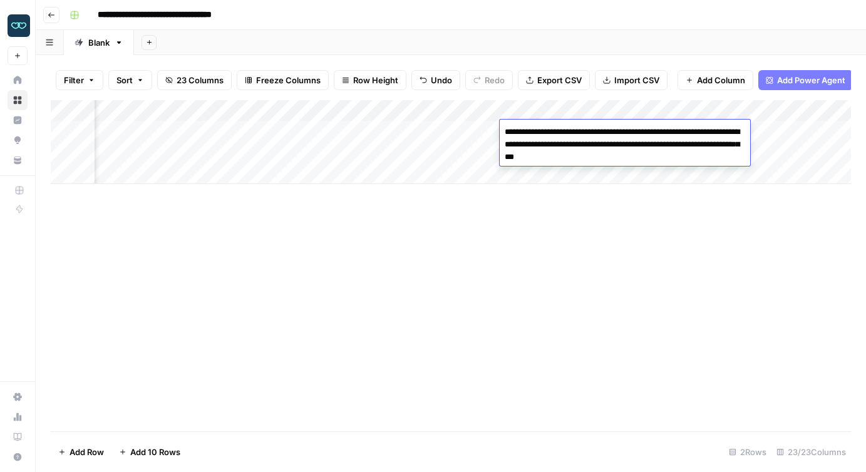
click at [529, 131] on textarea "**********" at bounding box center [625, 144] width 251 height 43
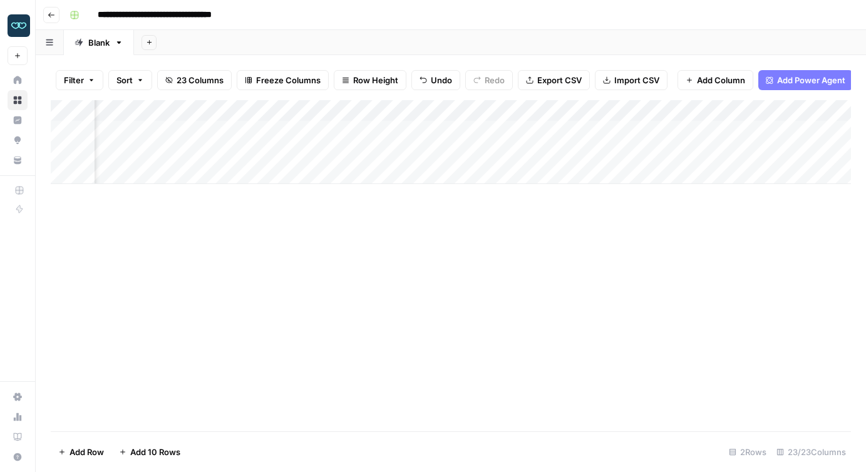
click at [509, 241] on div "Add Column" at bounding box center [451, 265] width 800 height 331
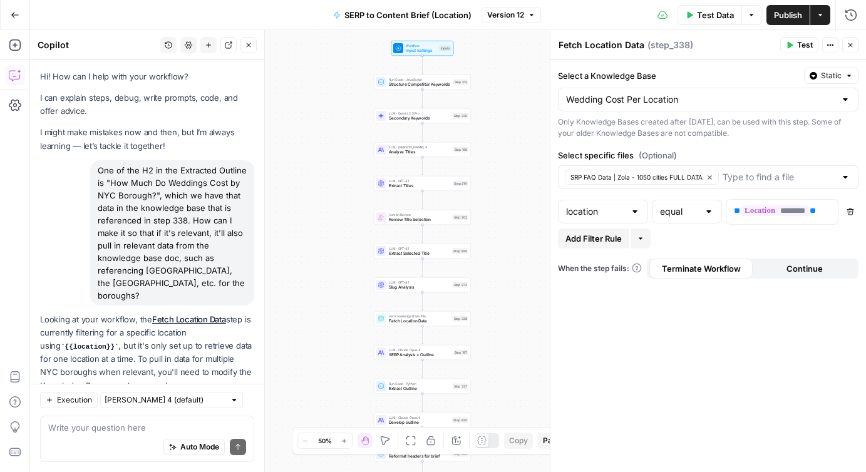
scroll to position [2288, 0]
